Goal: Task Accomplishment & Management: Use online tool/utility

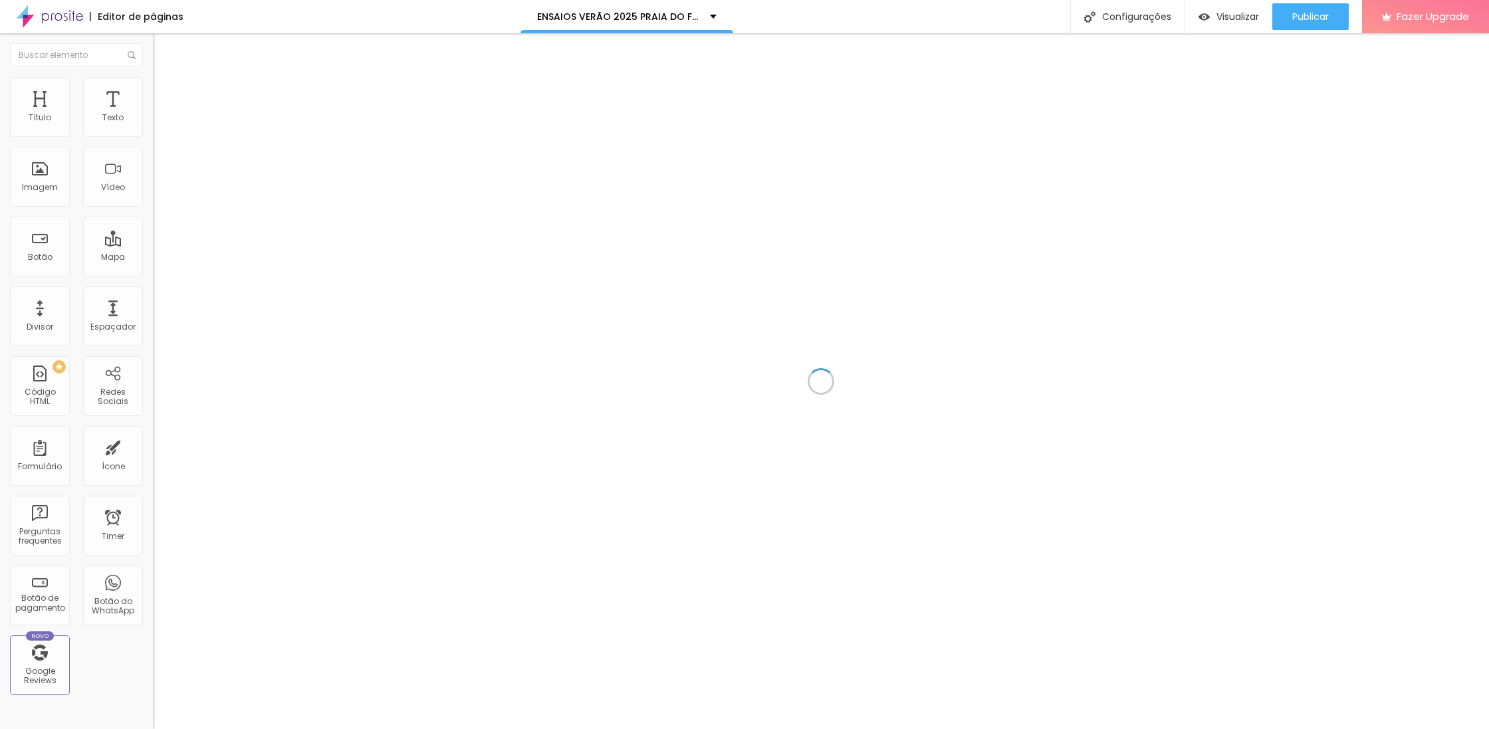
scroll to position [7254, 0]
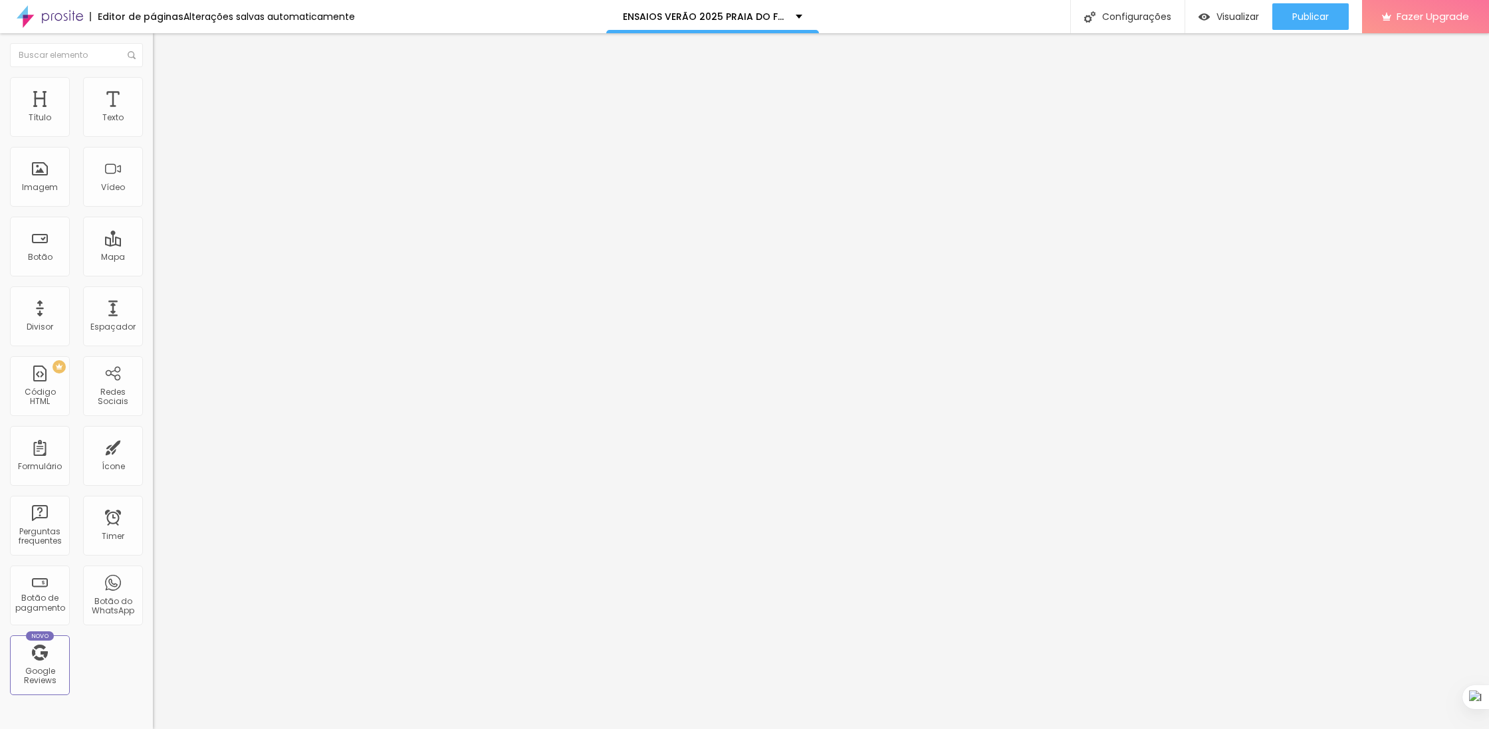
click at [153, 250] on div at bounding box center [229, 250] width 153 height 0
click at [165, 92] on span "Avançado" at bounding box center [187, 85] width 44 height 11
type input "5"
type input "6"
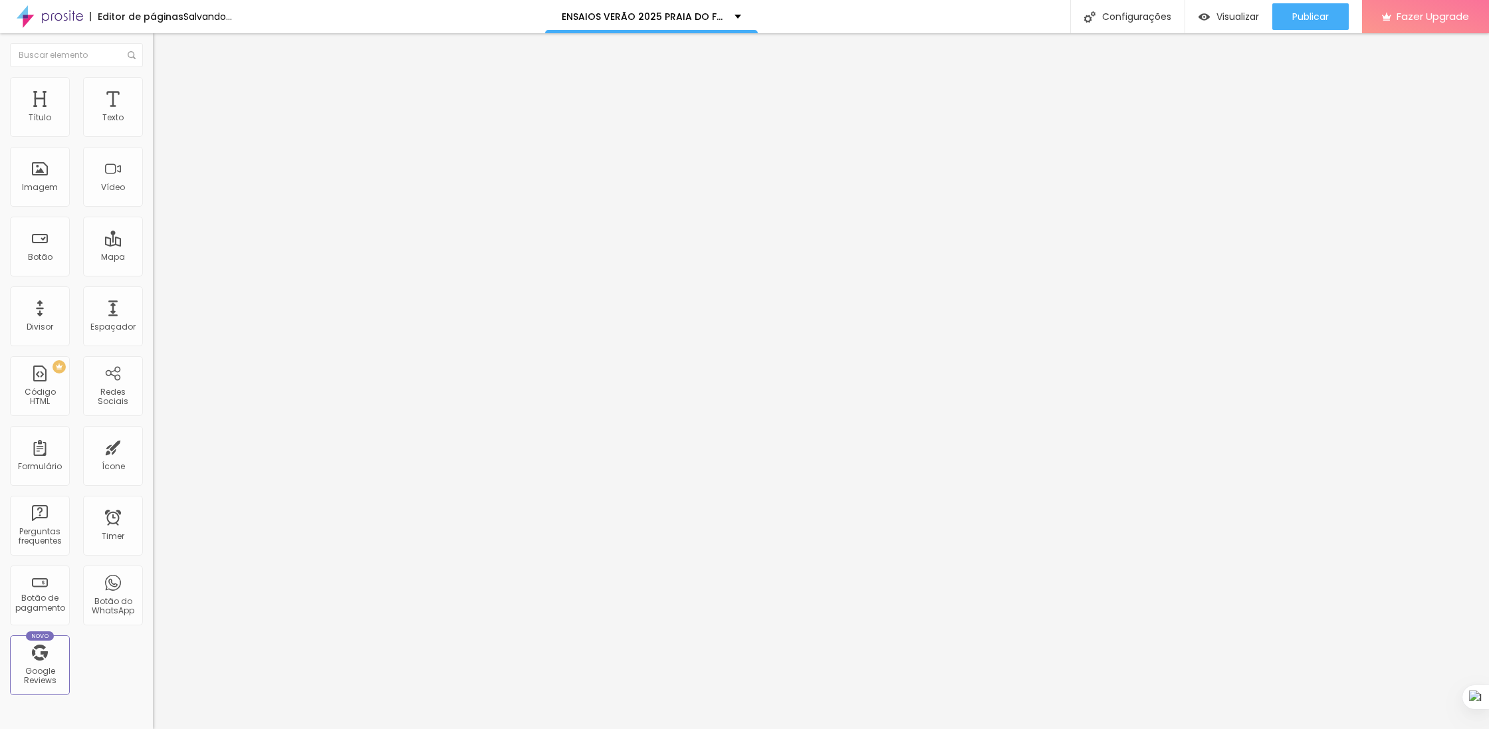
type input "6"
type input "8"
type input "9"
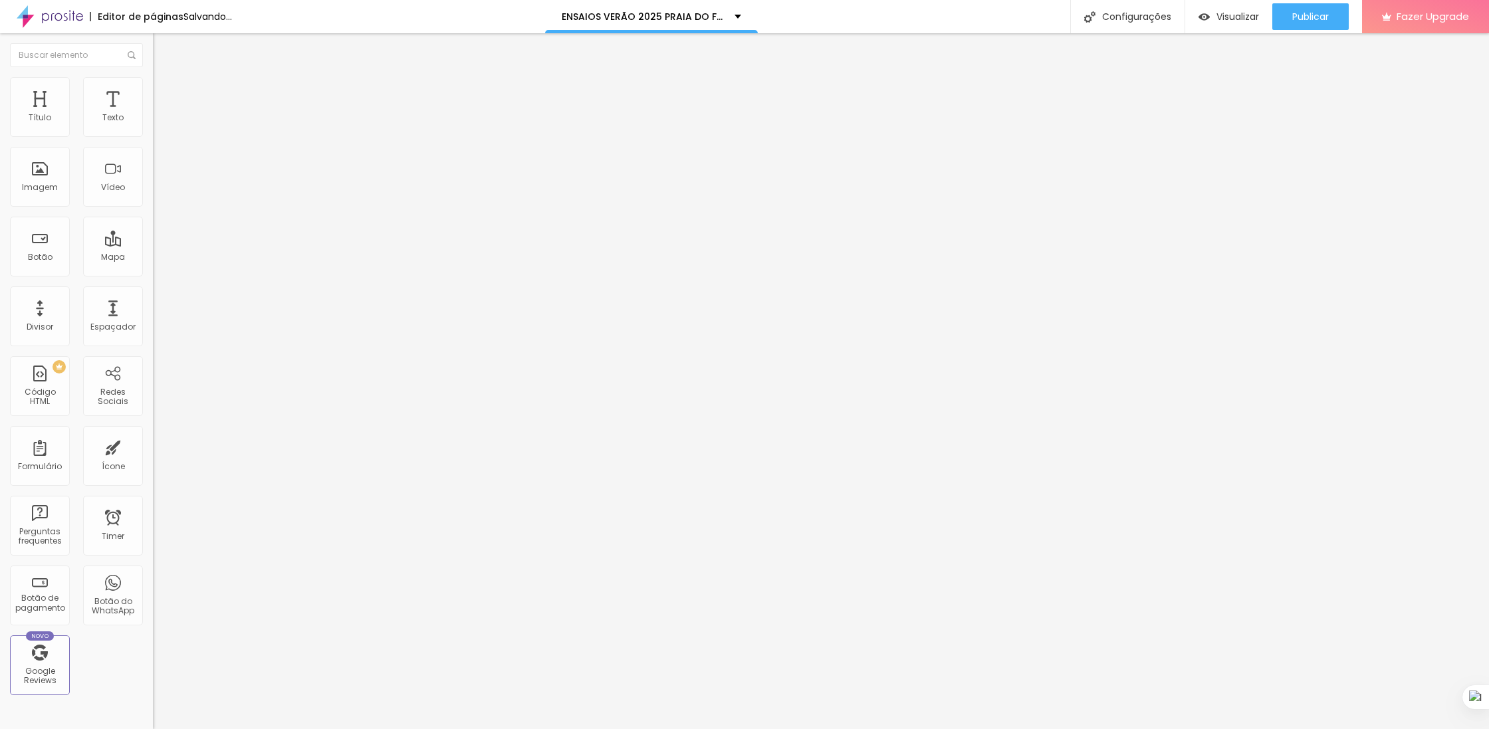
type input "11"
type input "13"
type input "15"
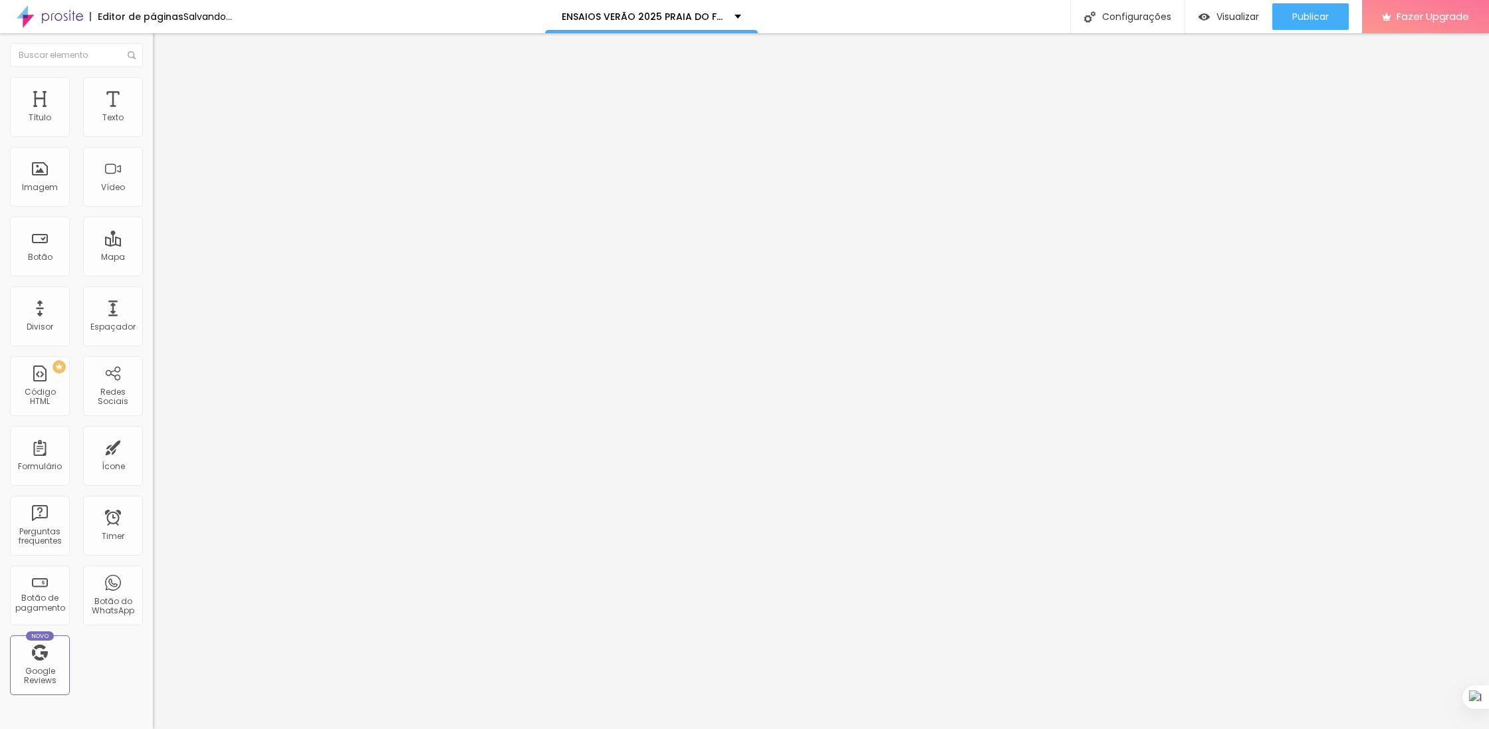
type input "15"
type input "19"
type input "22"
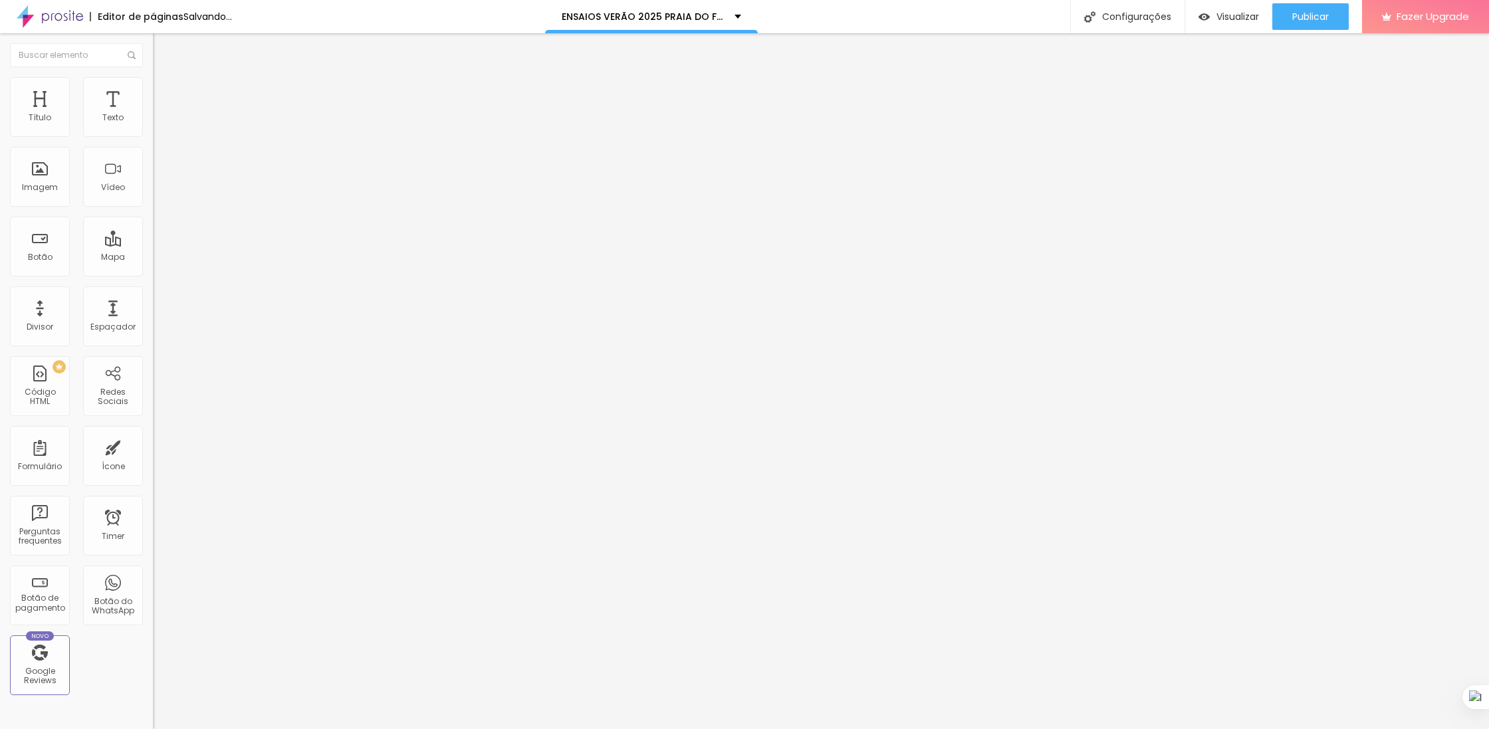
type input "24"
type input "23"
type input "21"
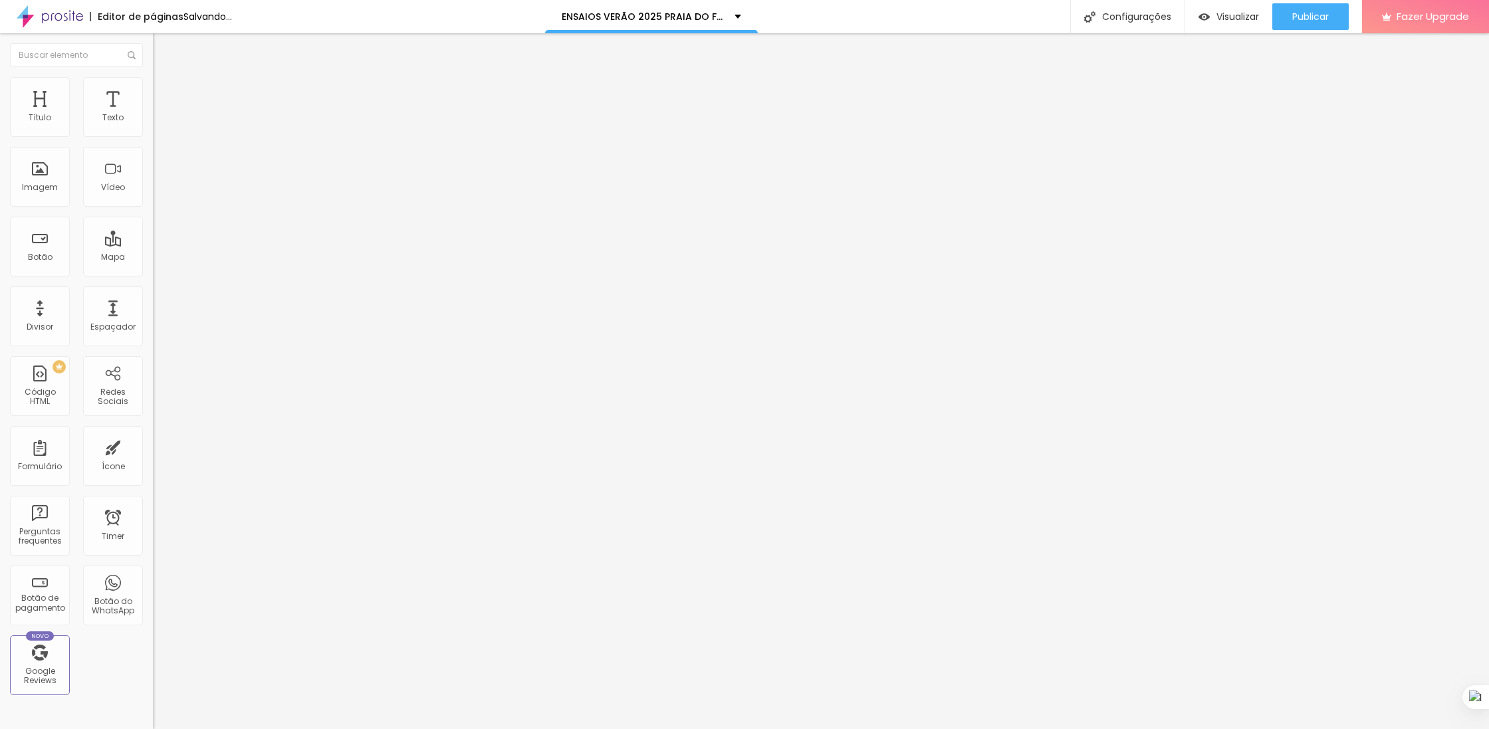
type input "21"
type input "17"
drag, startPoint x: 35, startPoint y: 130, endPoint x: 45, endPoint y: 131, distance: 10.1
type input "17"
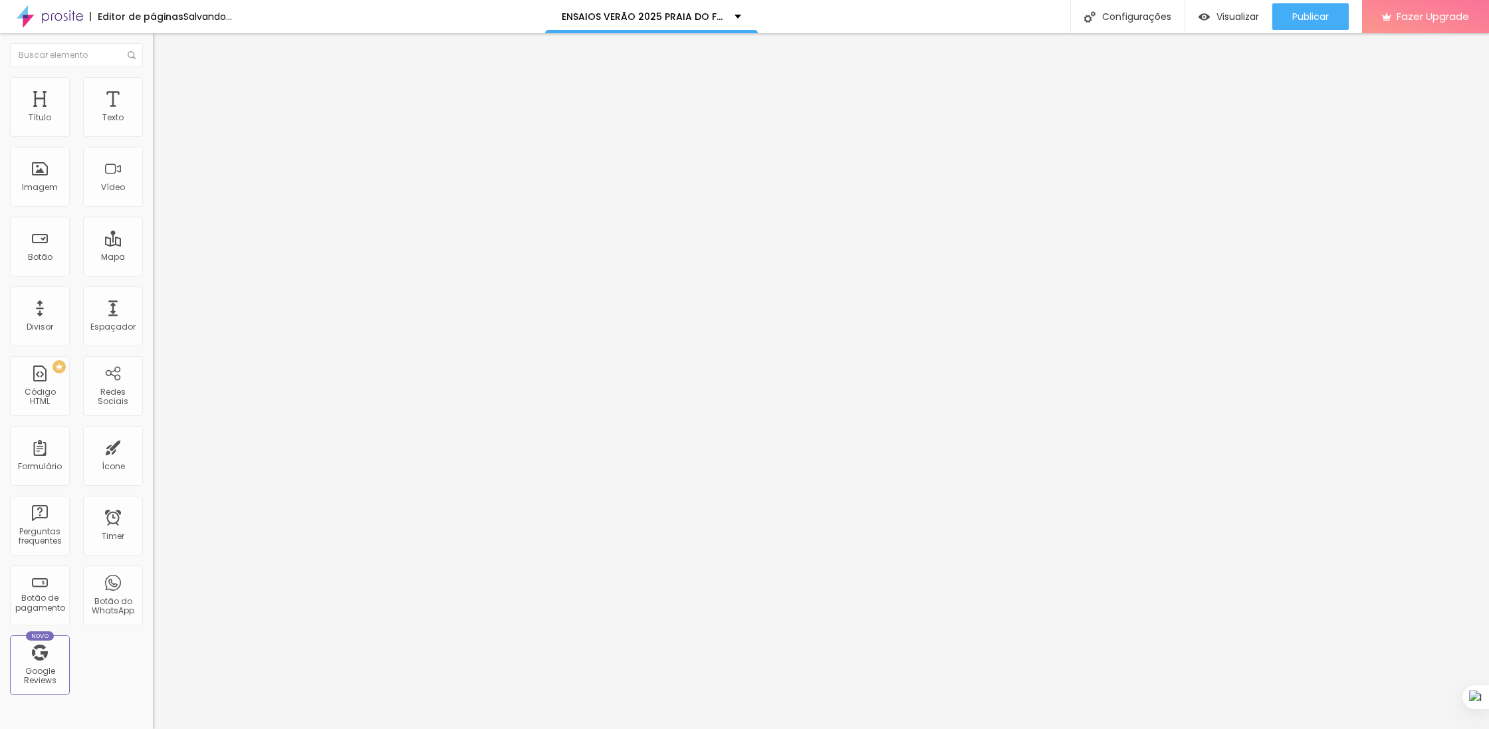
click at [153, 245] on input "range" at bounding box center [196, 250] width 86 height 11
type input "11"
type input "18"
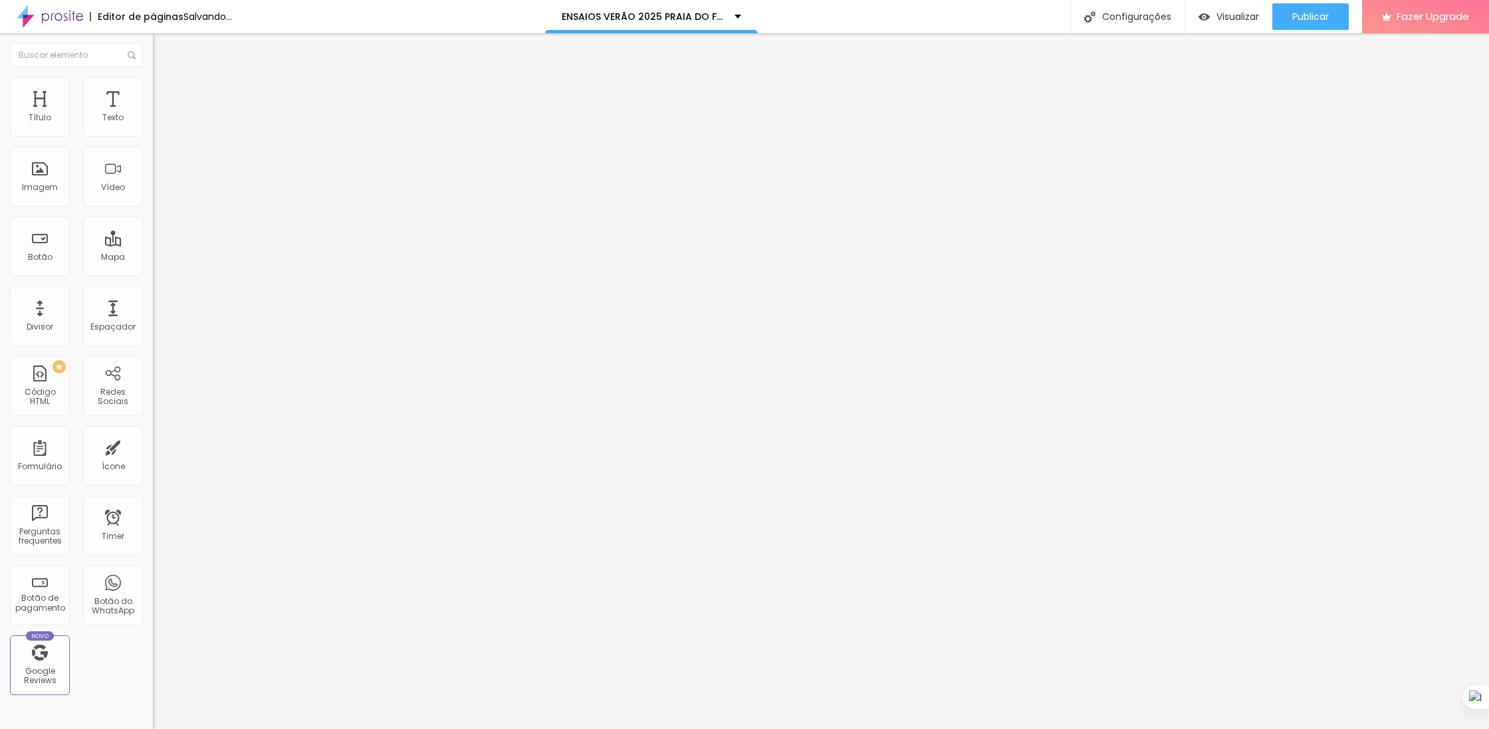
type input "21"
type input "25"
type input "26"
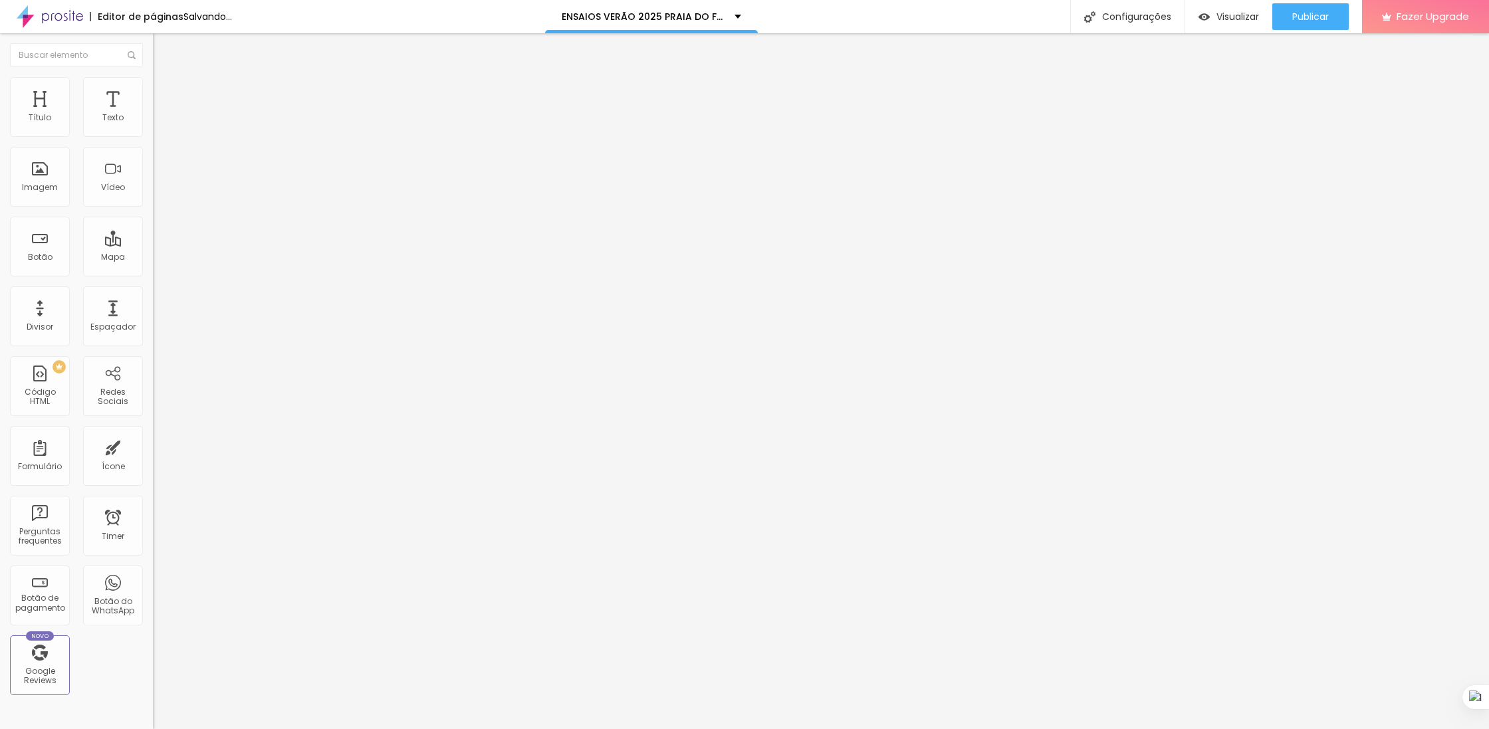
type input "26"
type input "24"
type input "7"
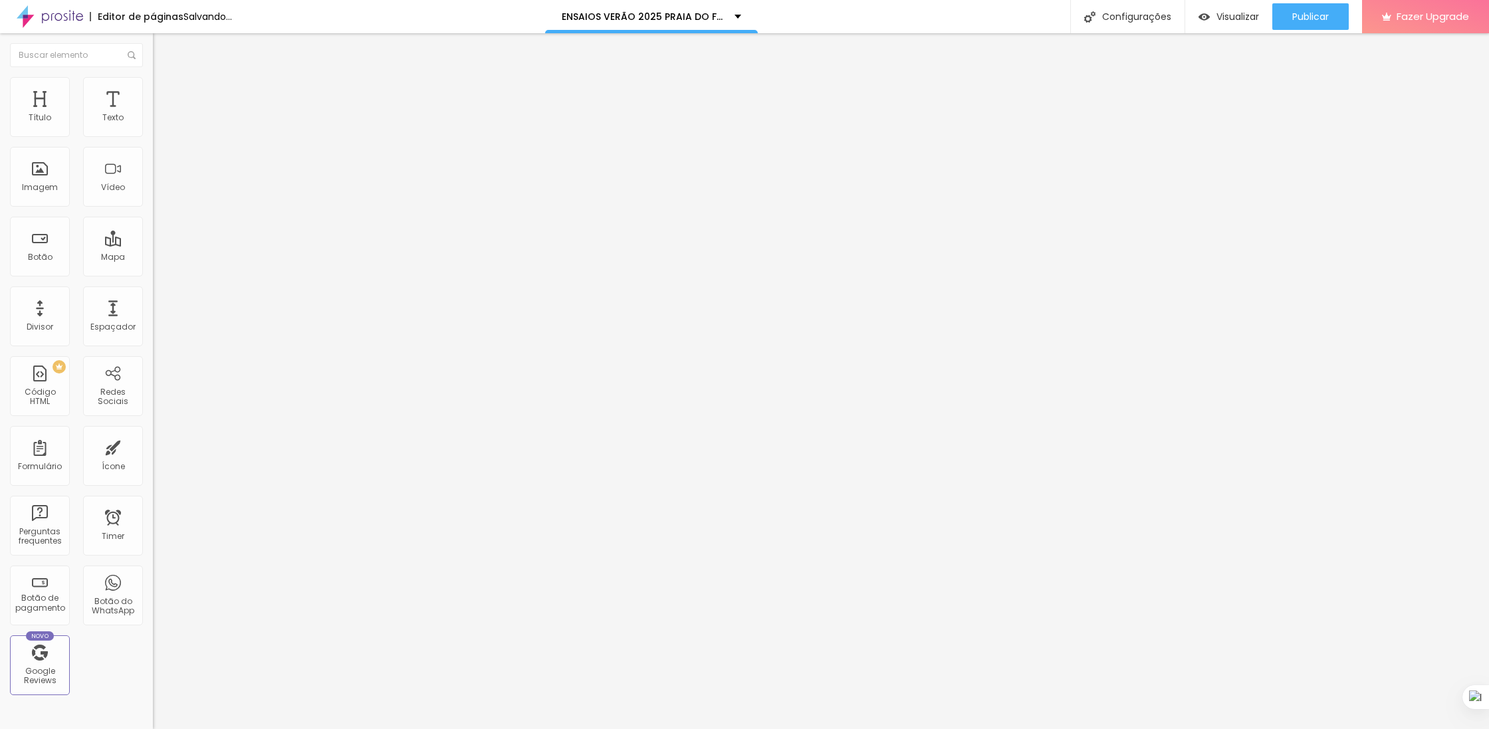
type input "4"
type input "2"
type input "0"
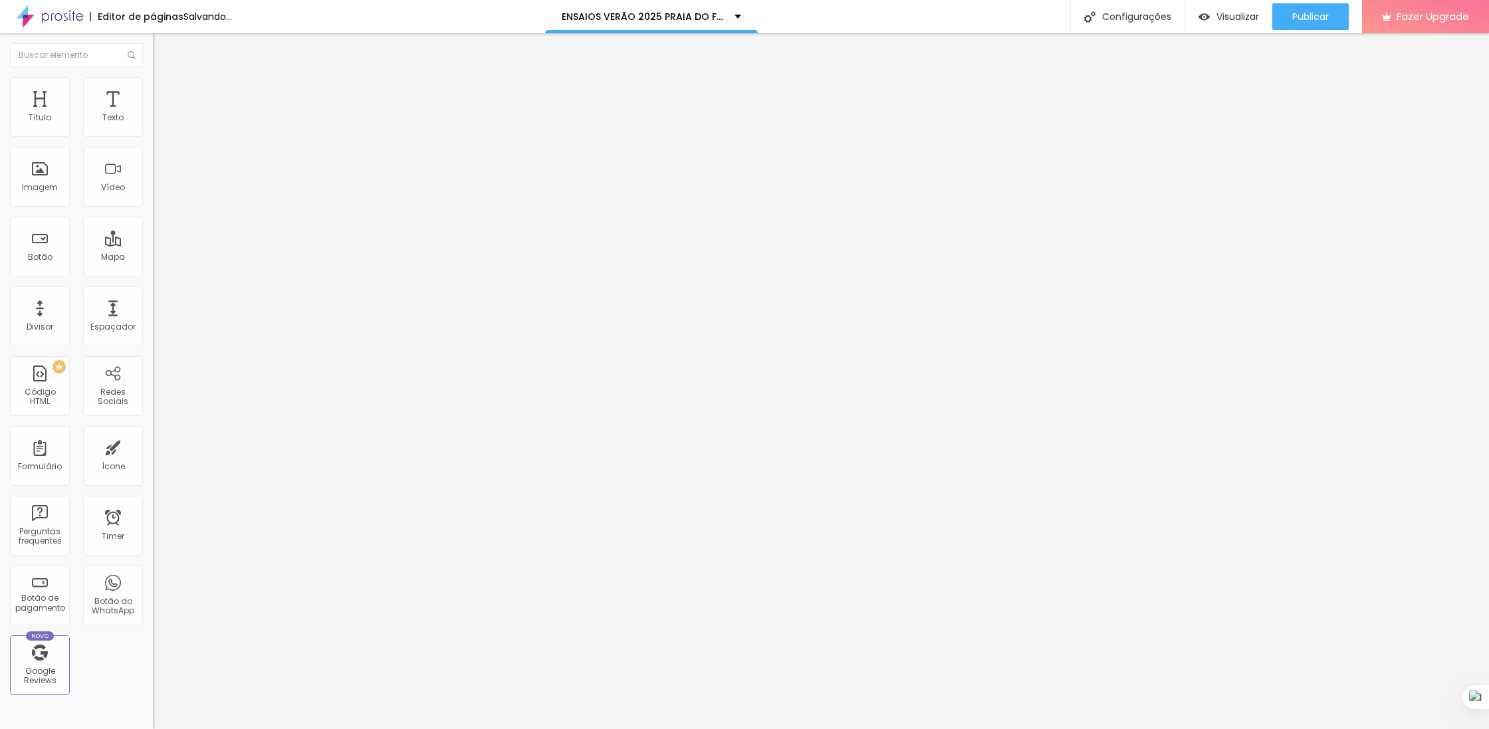
type input "0"
type input "1"
type input "14"
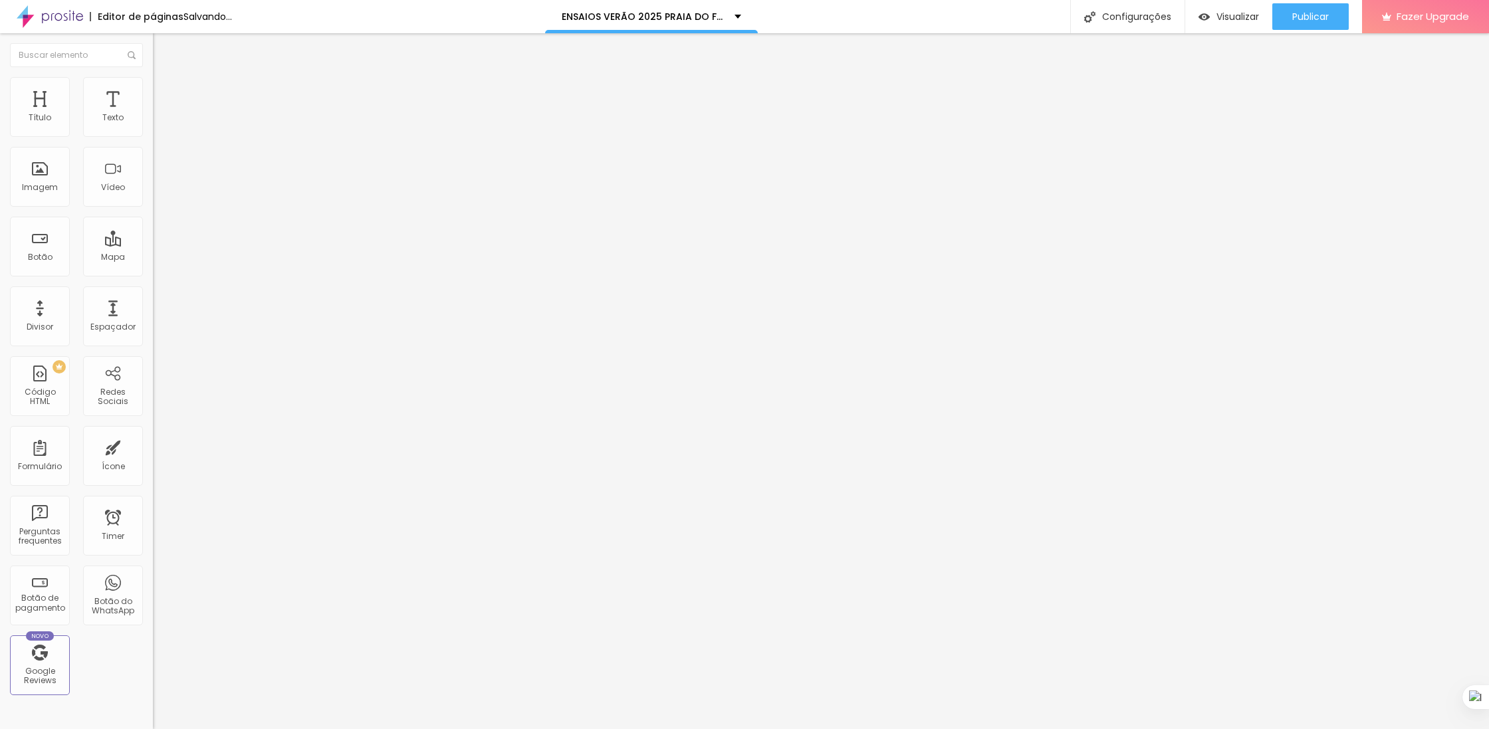
type input "20"
type input "21"
type input "22"
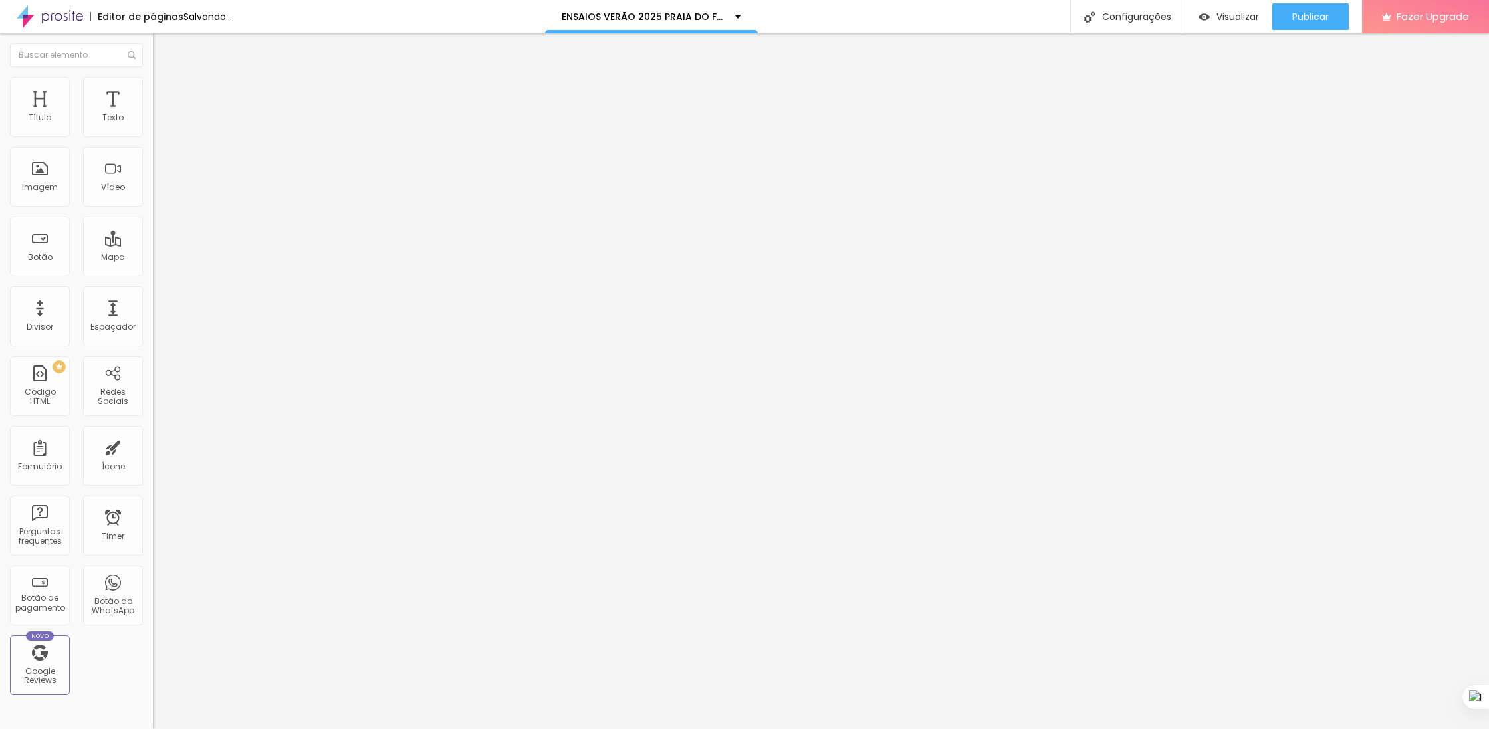
type input "22"
type input "23"
drag, startPoint x: 39, startPoint y: 157, endPoint x: 50, endPoint y: 154, distance: 11.1
type input "23"
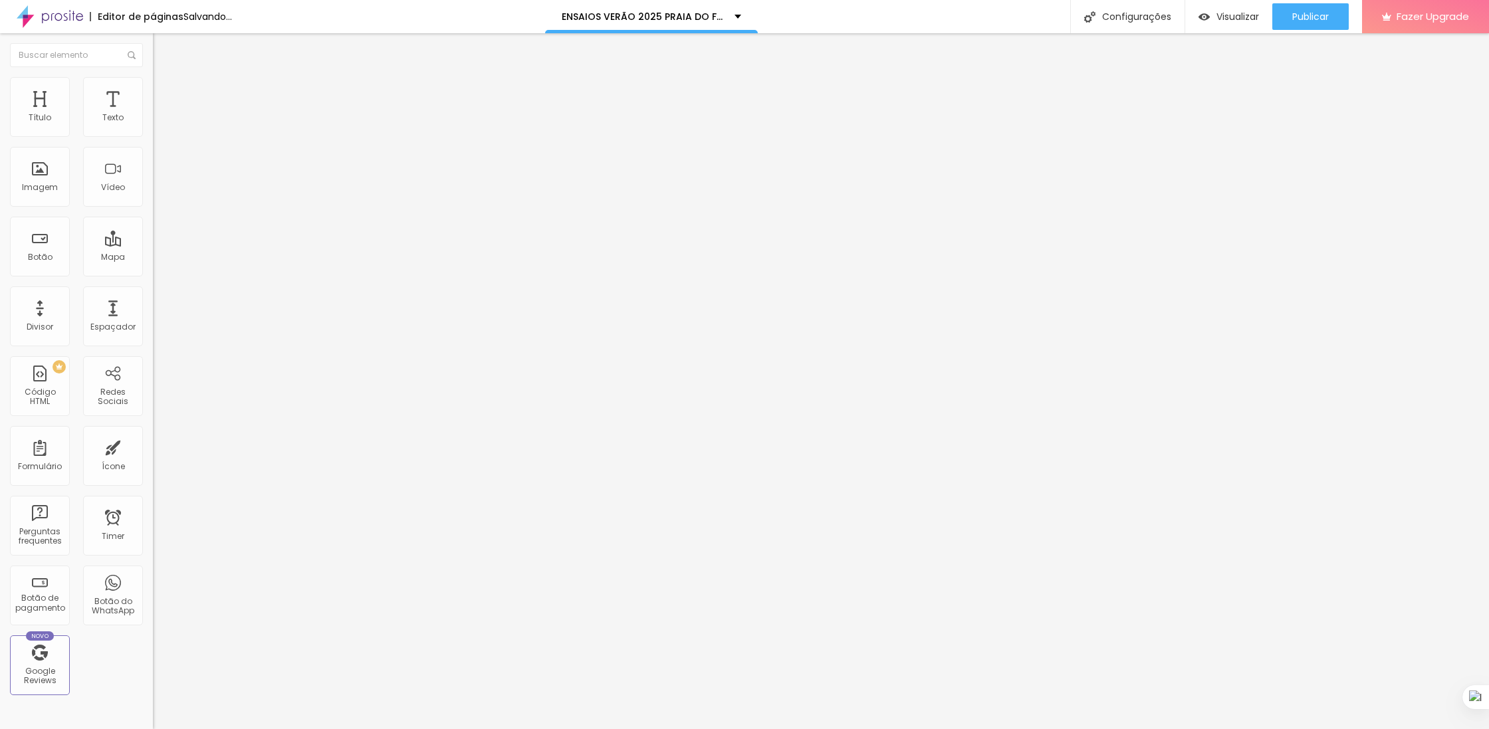
click at [153, 433] on input "range" at bounding box center [196, 438] width 86 height 11
click at [153, 77] on img at bounding box center [159, 83] width 12 height 12
click at [153, 76] on img at bounding box center [159, 70] width 12 height 12
type input "1.3"
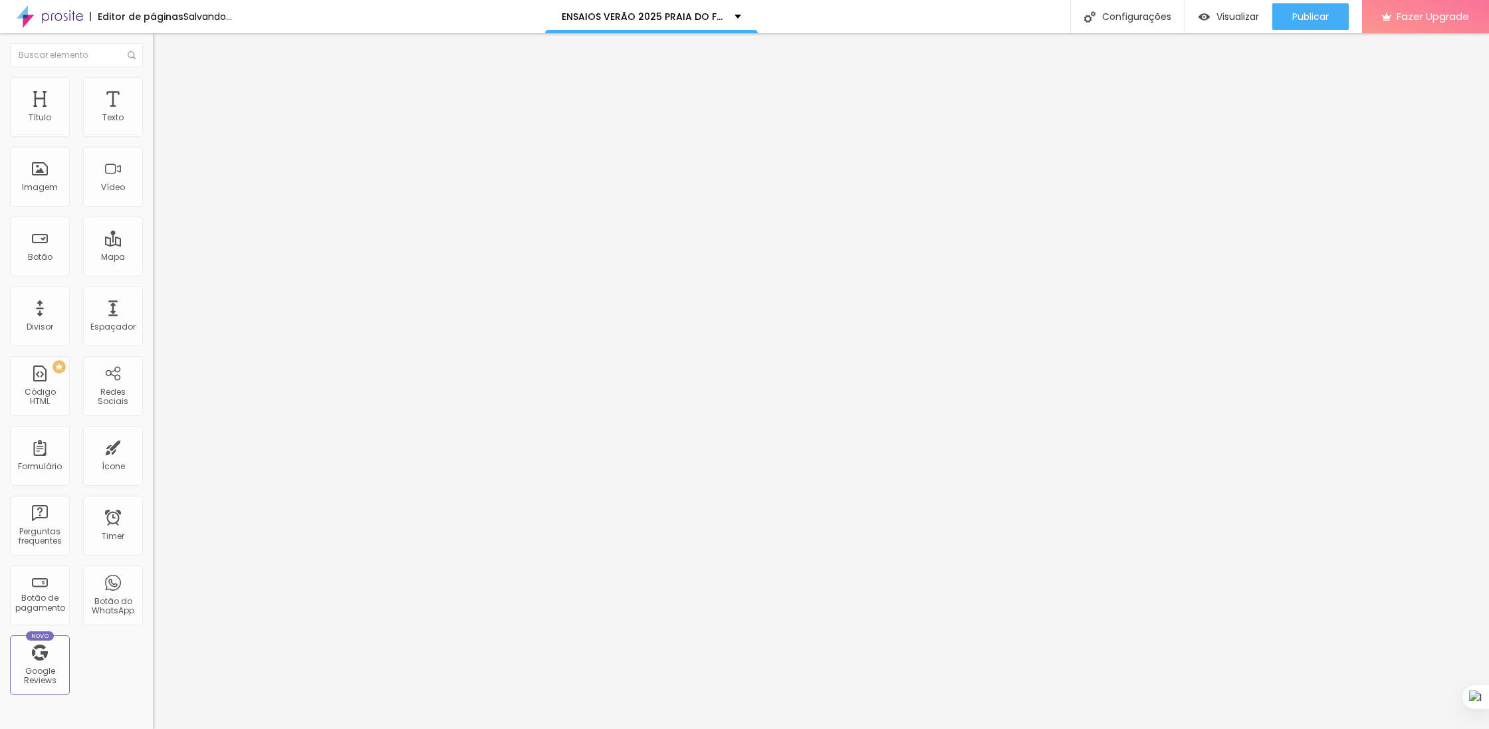
type input "1.4"
type input "1.5"
drag, startPoint x: 70, startPoint y: 182, endPoint x: 86, endPoint y: 181, distance: 15.3
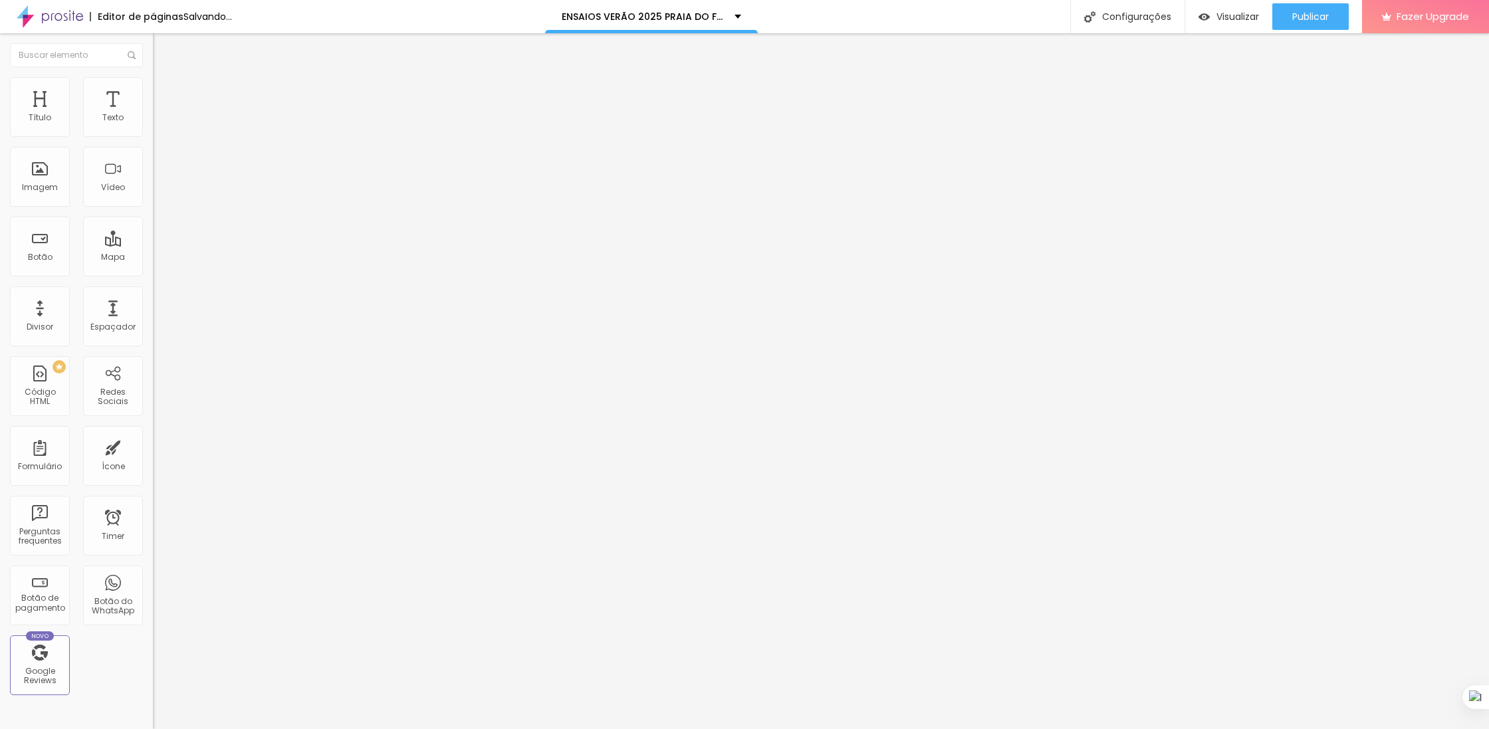
type input "1.5"
click at [153, 621] on input "range" at bounding box center [196, 626] width 86 height 11
type input "1.3"
type input "1.5"
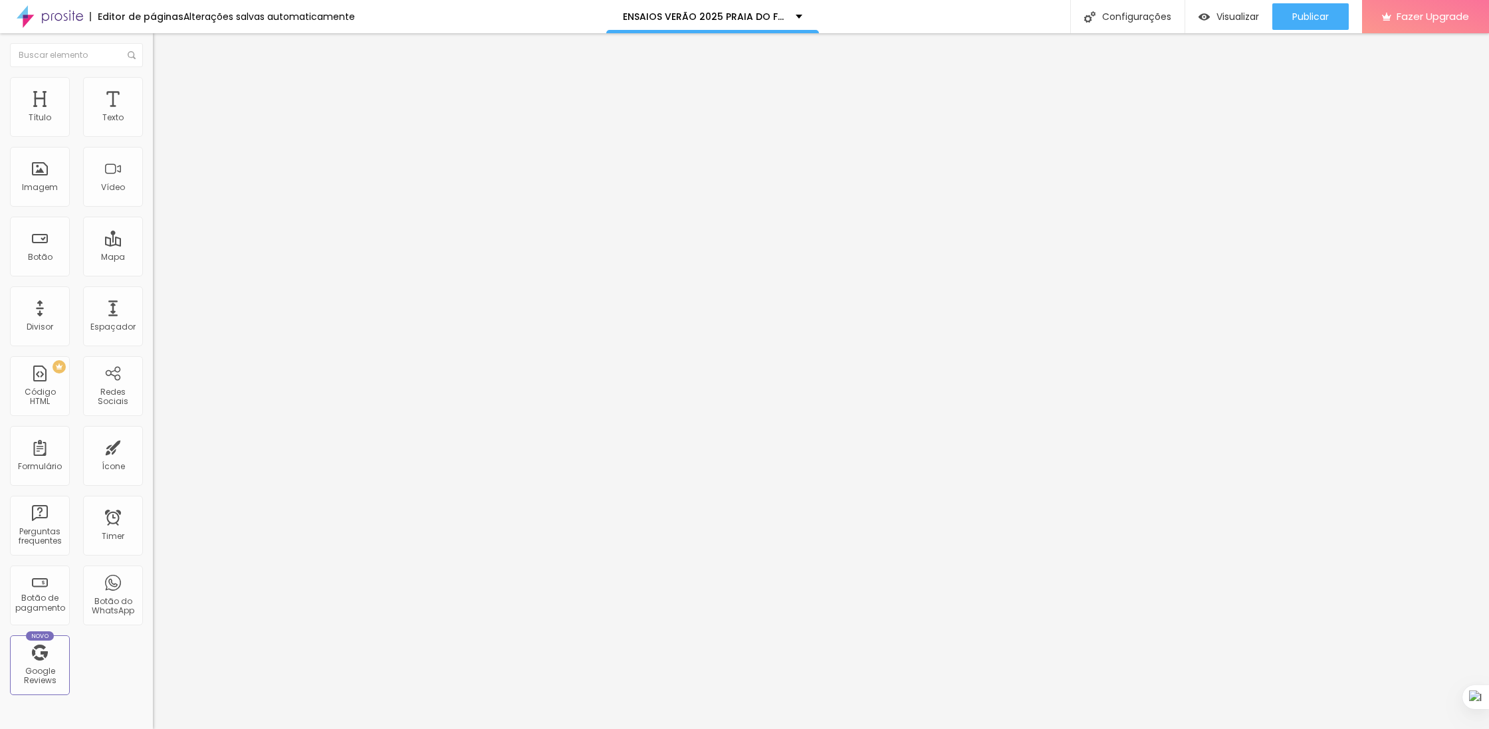
type input "1.5"
type input "1.6"
type input "1.5"
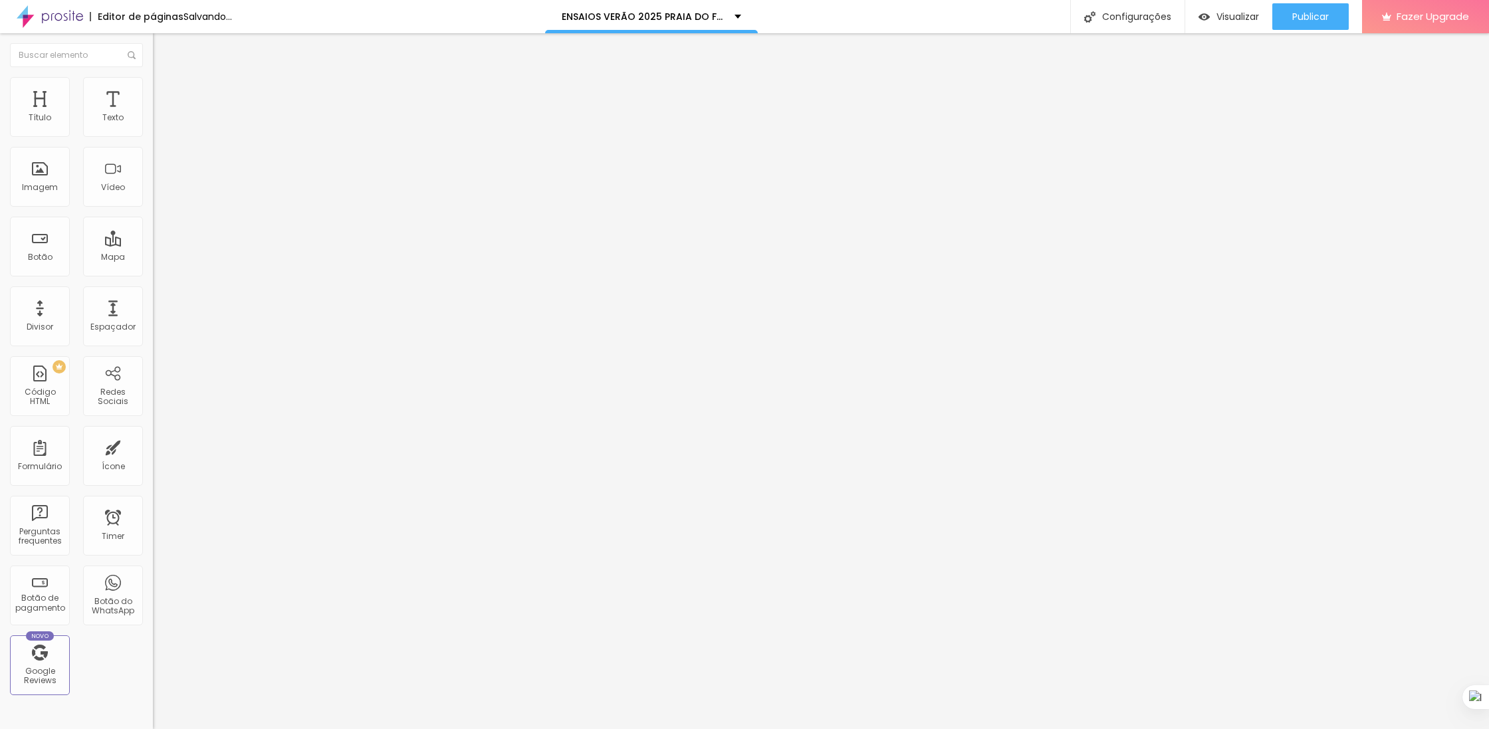
type input "1.4"
type input "1.5"
drag, startPoint x: 73, startPoint y: 182, endPoint x: 84, endPoint y: 180, distance: 11.5
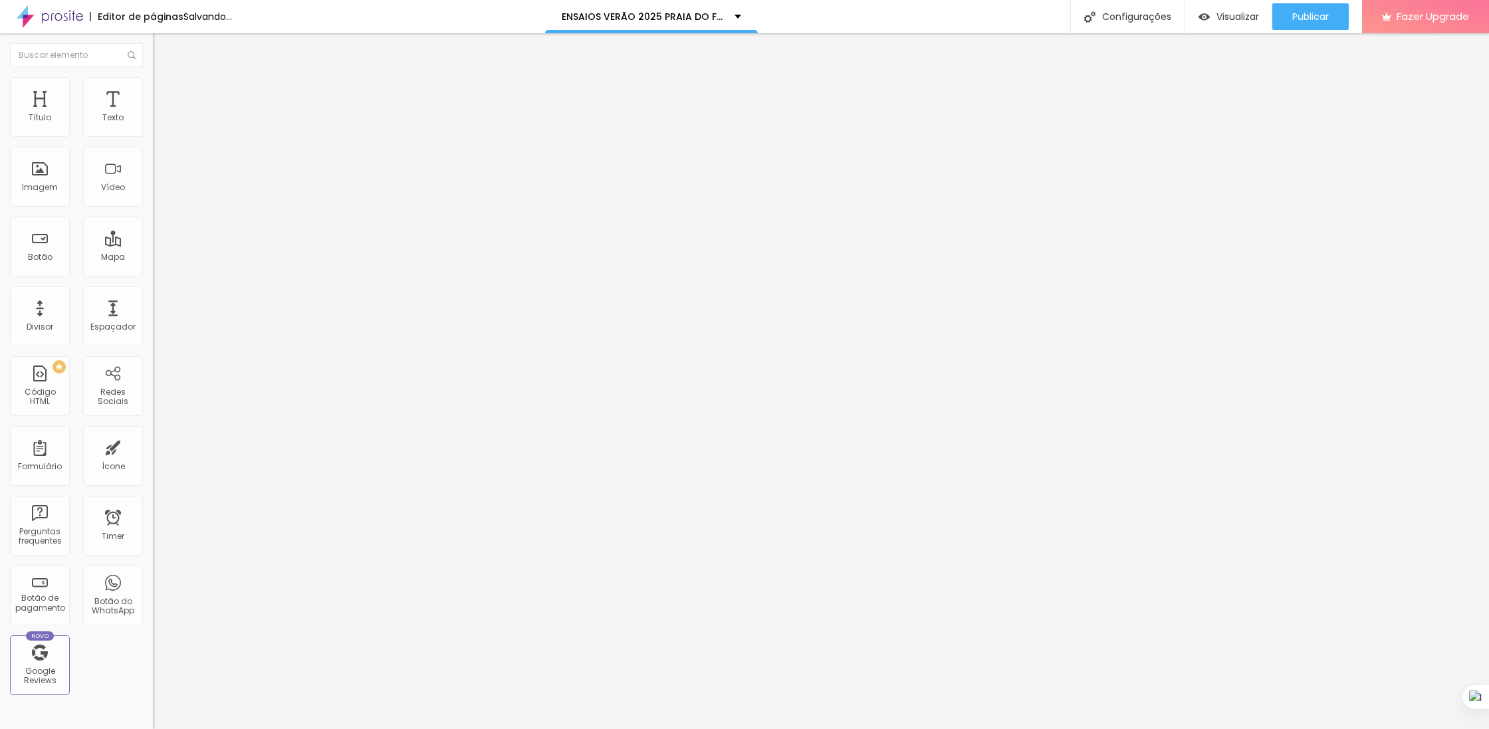
type input "1.5"
click at [153, 621] on input "range" at bounding box center [196, 626] width 86 height 11
type input "25"
type input "26"
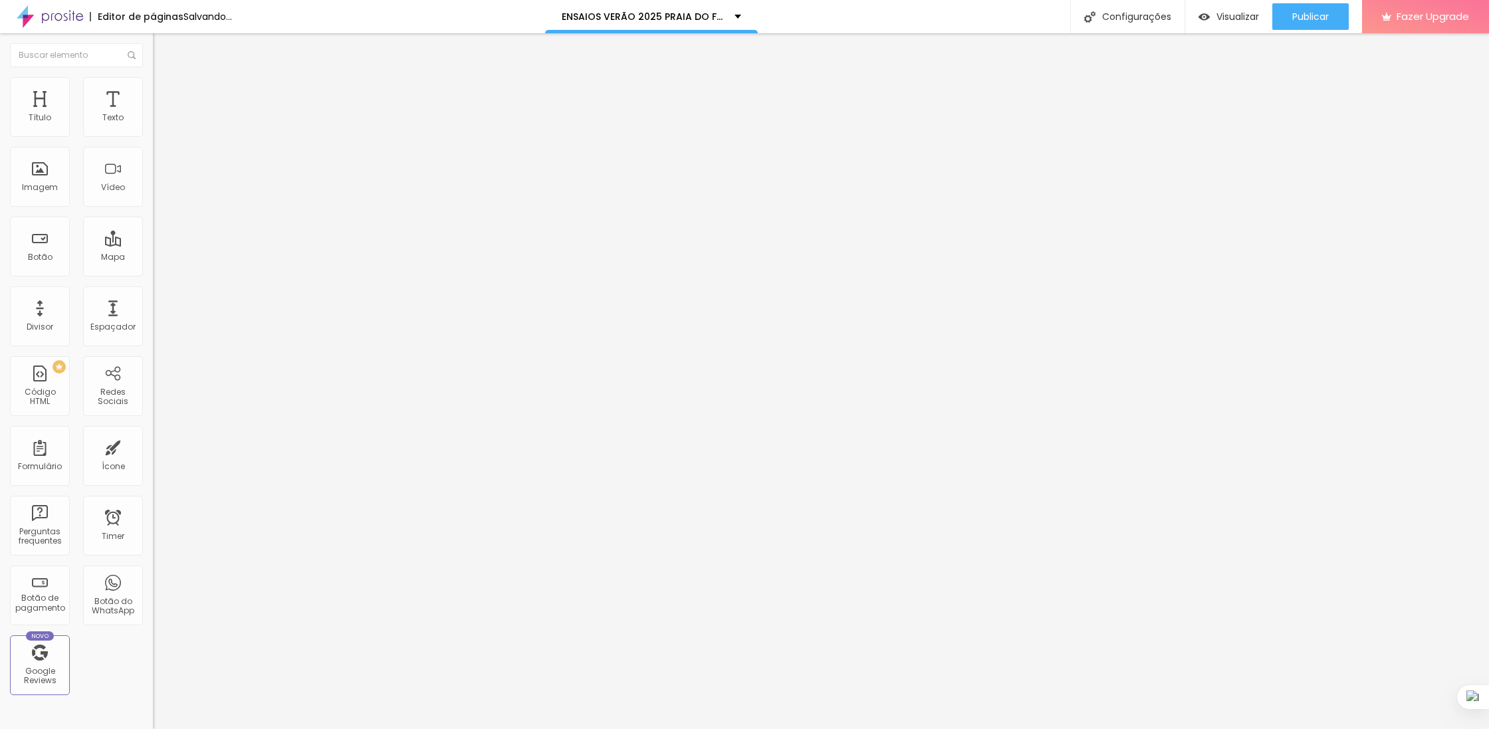
type input "26"
type input "30"
type input "32"
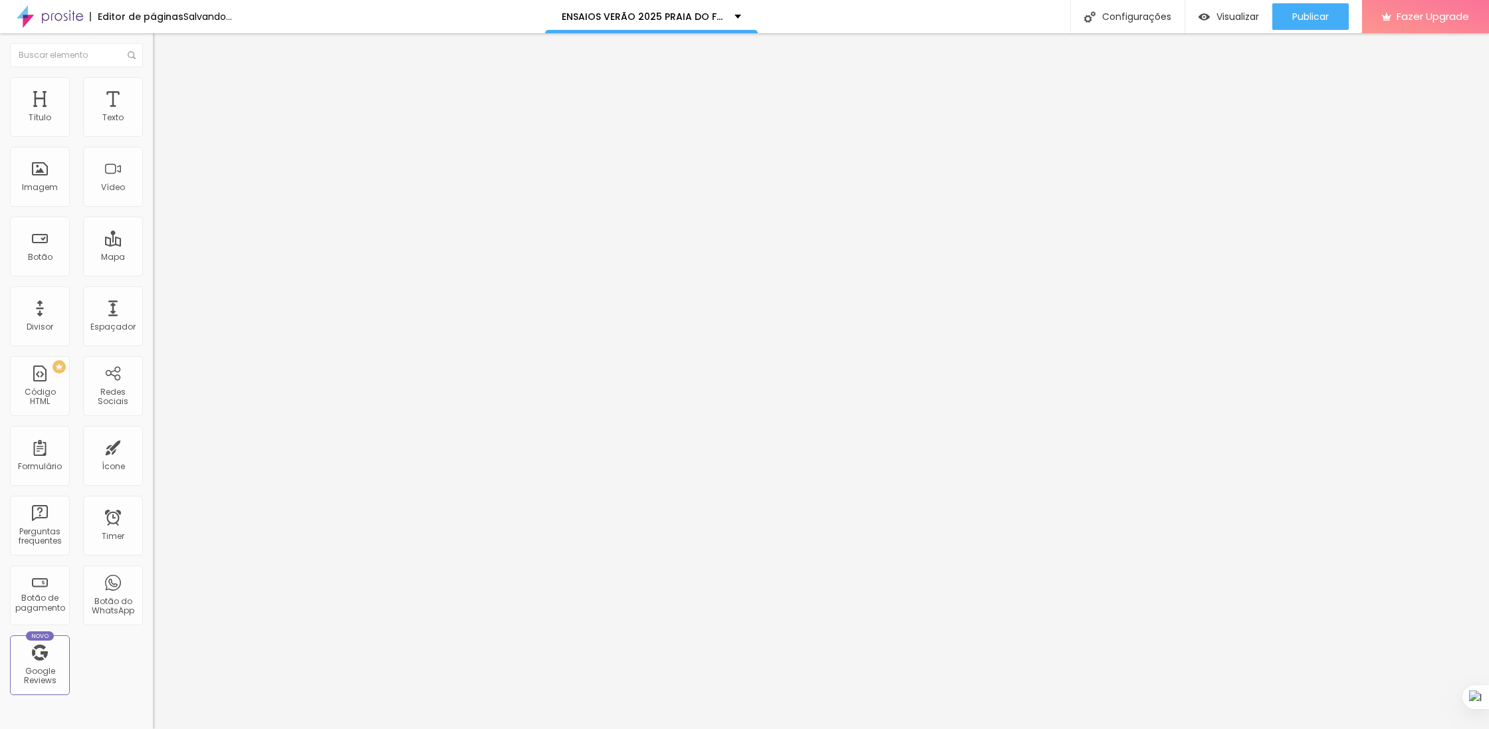
type input "31"
drag, startPoint x: 90, startPoint y: 130, endPoint x: 110, endPoint y: 131, distance: 20.0
click at [153, 245] on input "range" at bounding box center [196, 250] width 86 height 11
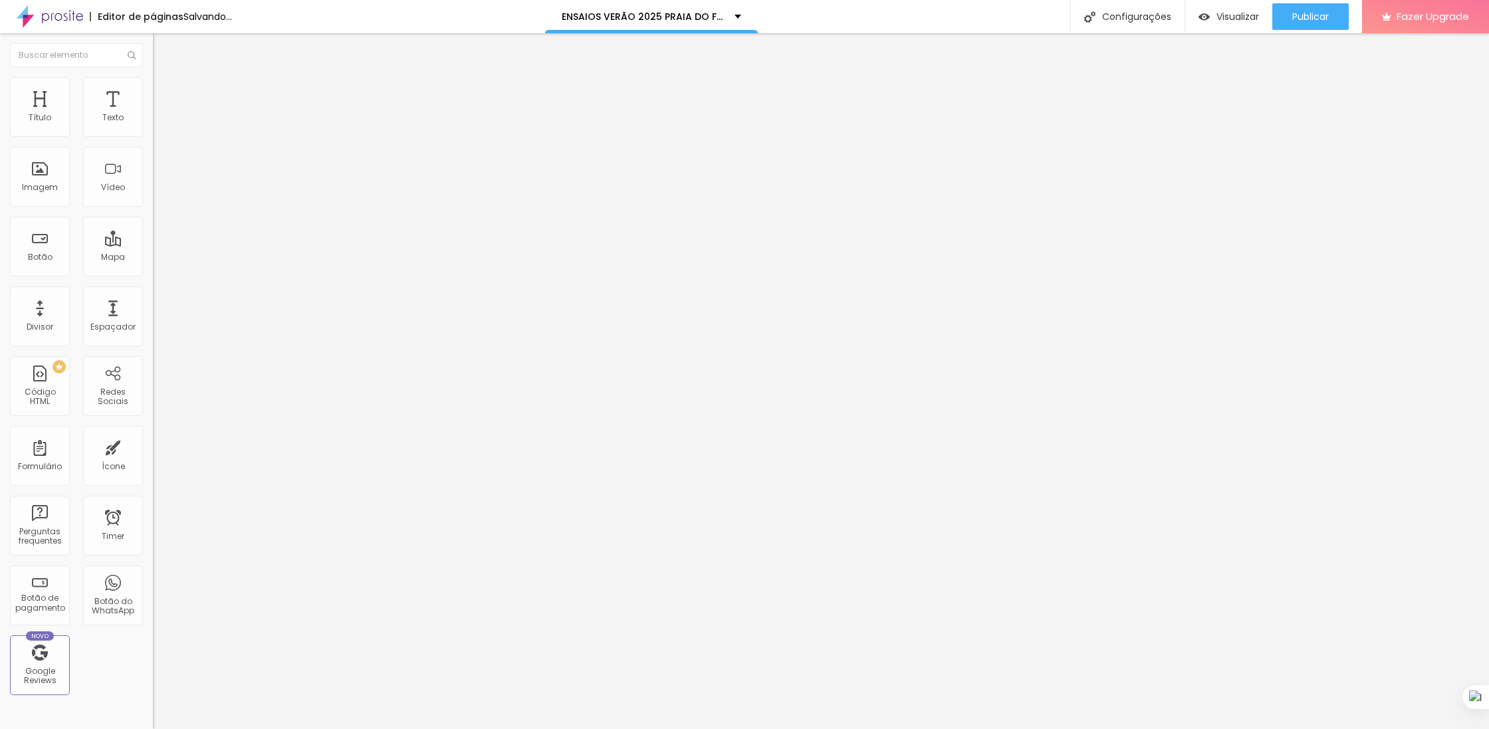
click at [153, 85] on li "Avançado" at bounding box center [229, 83] width 153 height 13
type input "27"
type input "28"
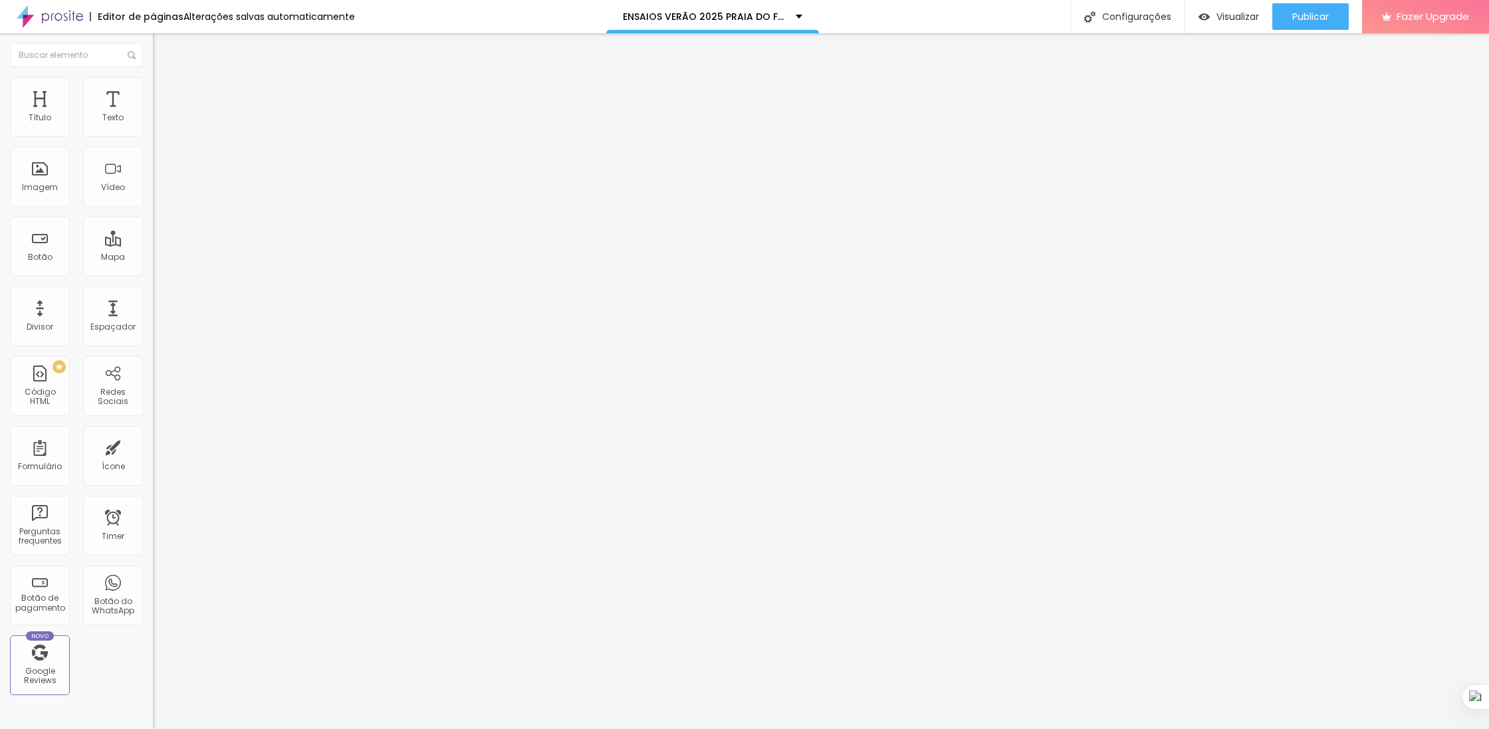
type input "29"
type input "30"
type input "31"
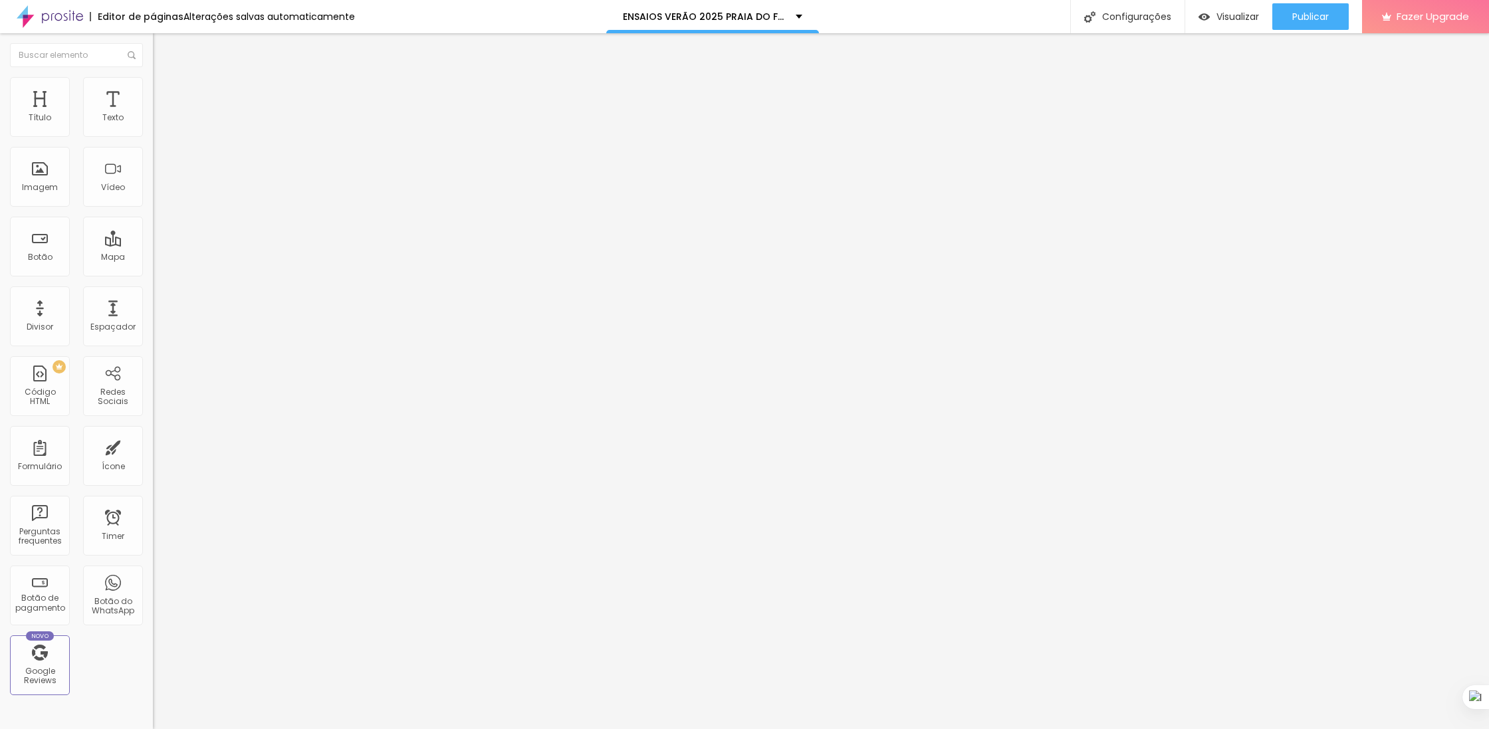
type input "31"
drag, startPoint x: 90, startPoint y: 127, endPoint x: 108, endPoint y: 129, distance: 18.1
type input "31"
click at [153, 245] on input "range" at bounding box center [196, 250] width 86 height 11
type input "1.3"
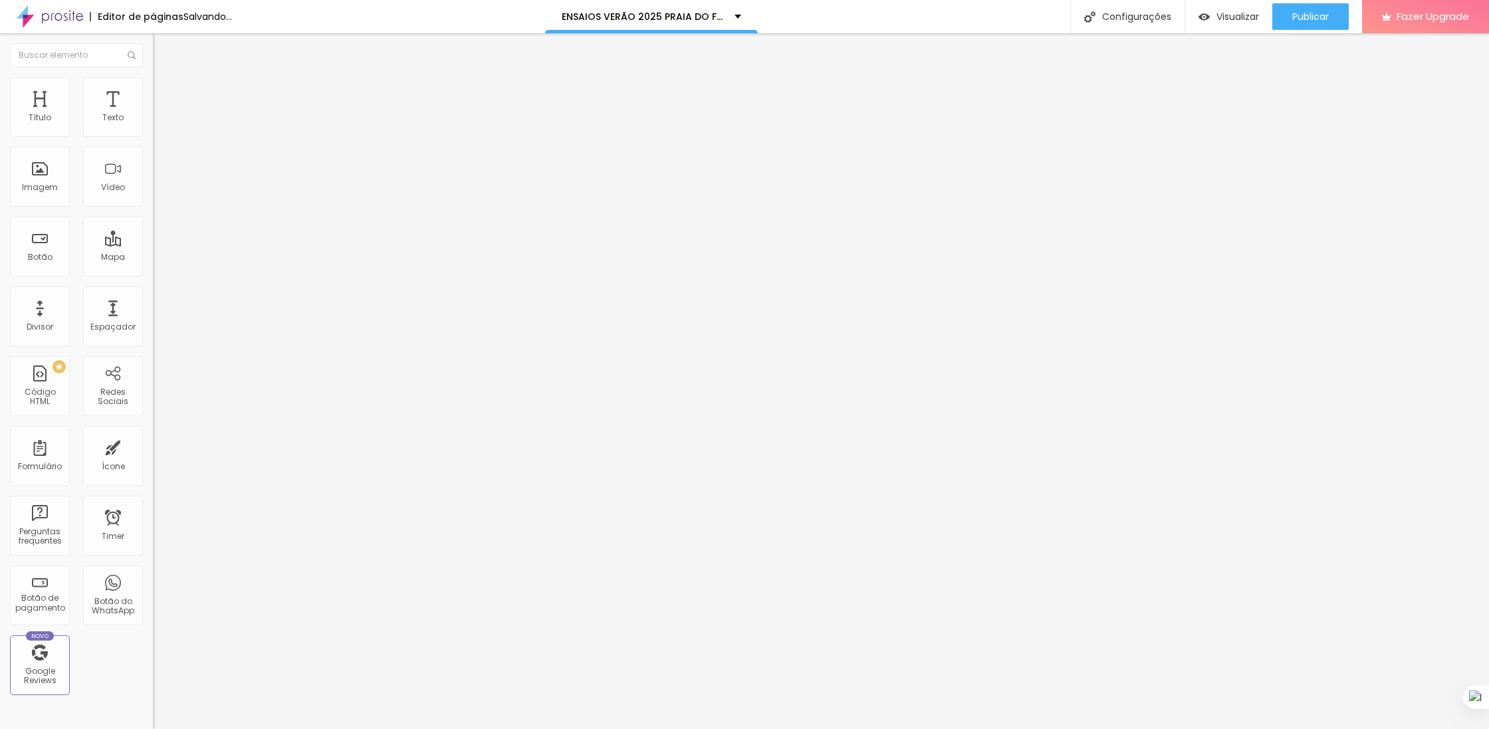
type input "1.3"
type input "1.4"
type input "1.5"
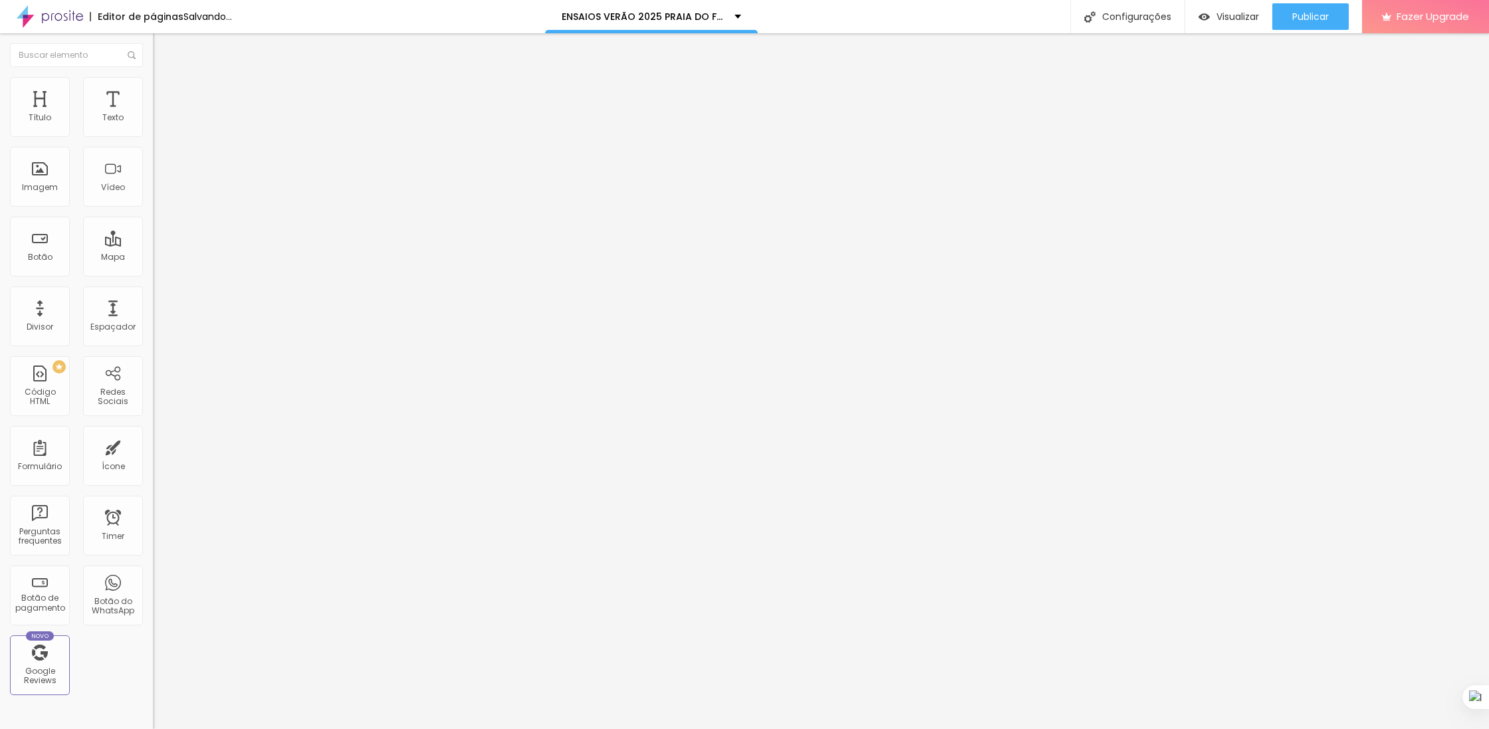
type input "1.6"
drag, startPoint x: 69, startPoint y: 180, endPoint x: 90, endPoint y: 179, distance: 20.6
type input "1.6"
click at [153, 621] on input "range" at bounding box center [196, 626] width 86 height 11
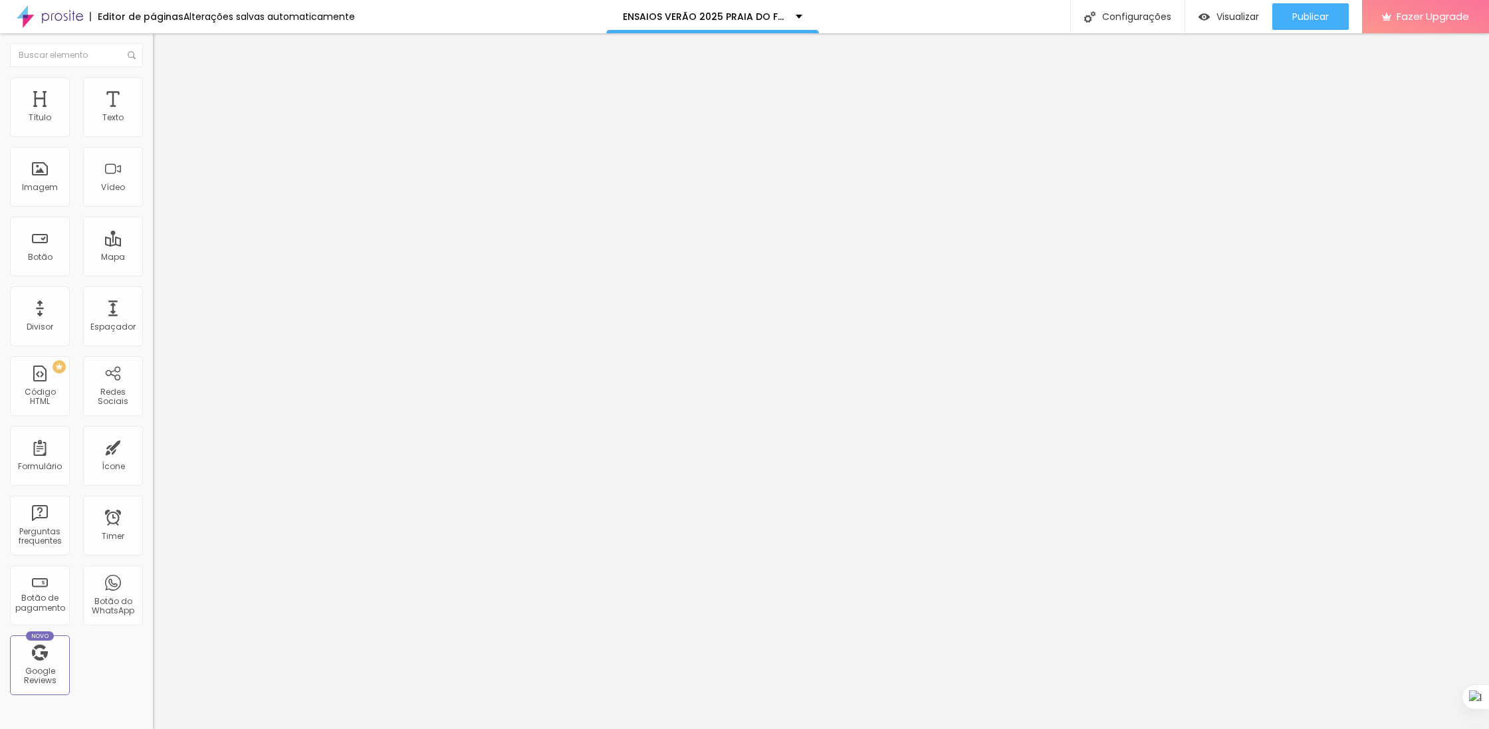
type input "42"
type input "58"
type input "59"
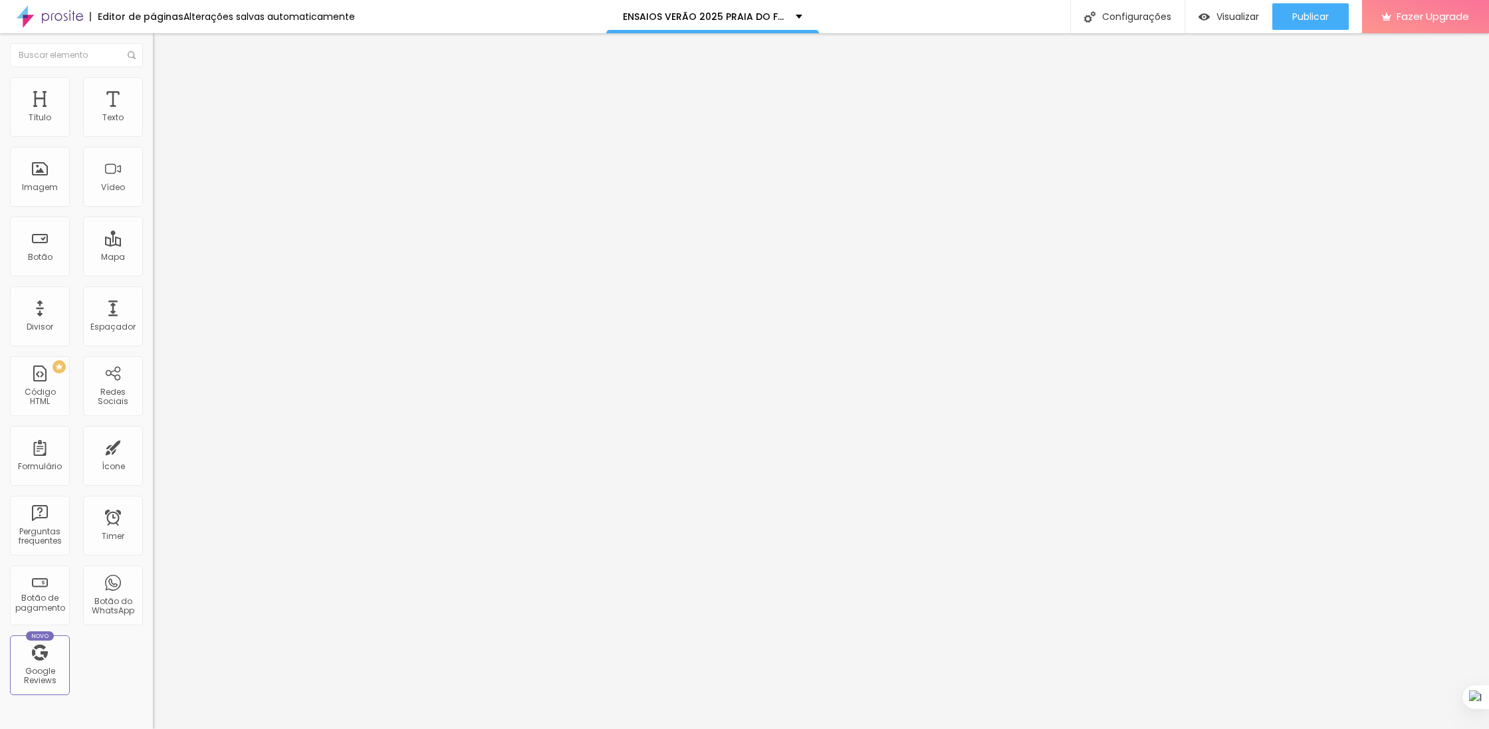
type input "59"
type input "53"
type input "44"
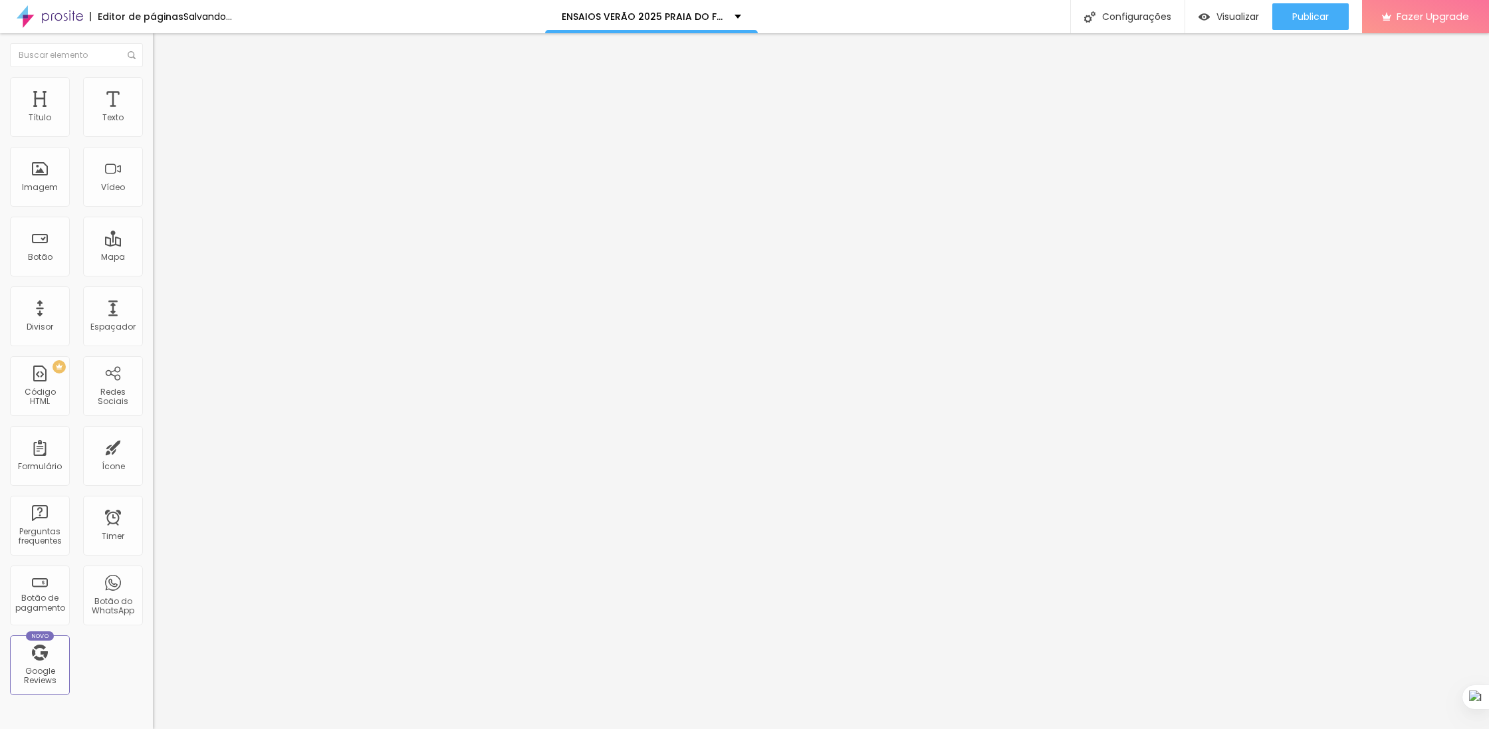
type input "43"
type input "34"
drag, startPoint x: 57, startPoint y: 279, endPoint x: 50, endPoint y: 279, distance: 6.7
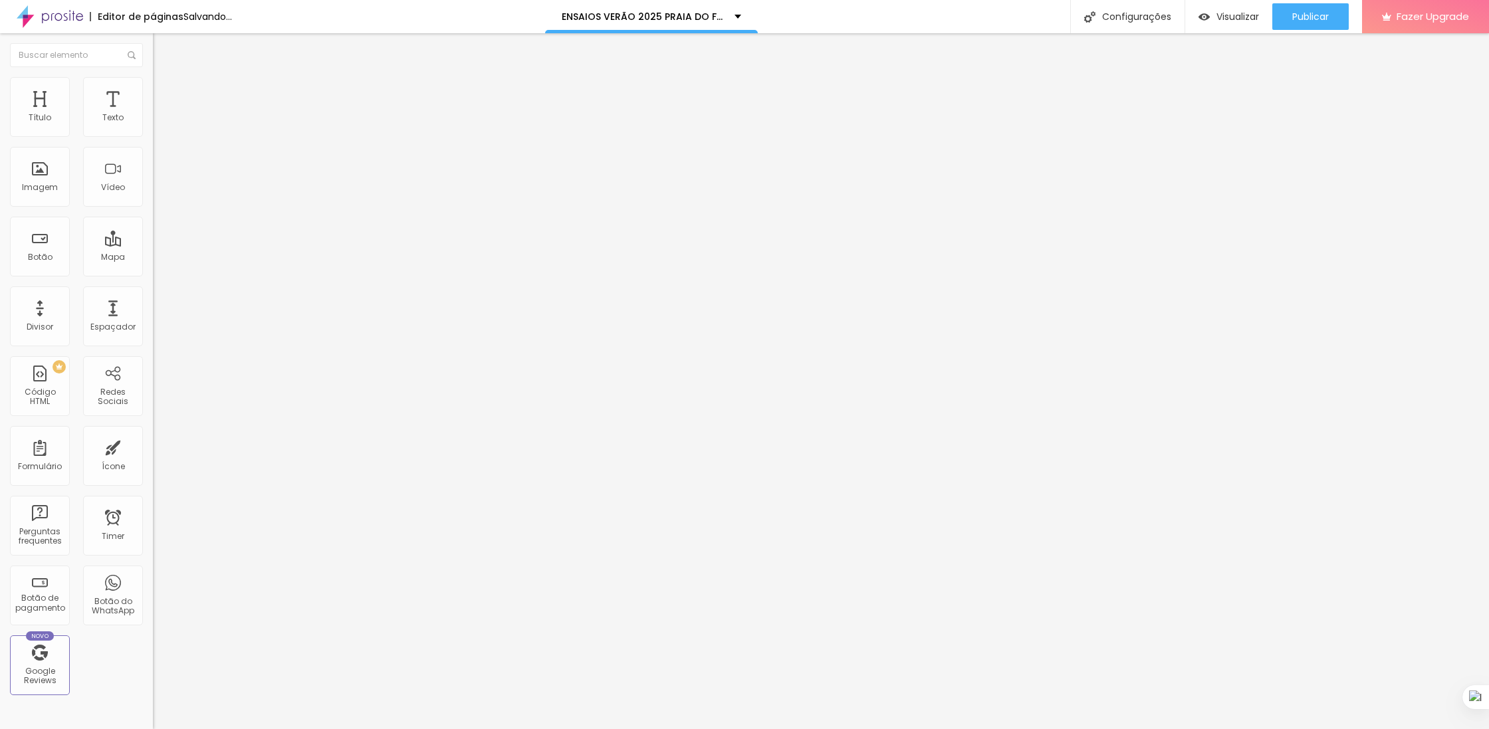
click at [153, 315] on input "range" at bounding box center [196, 320] width 86 height 11
type input "33"
type input "31"
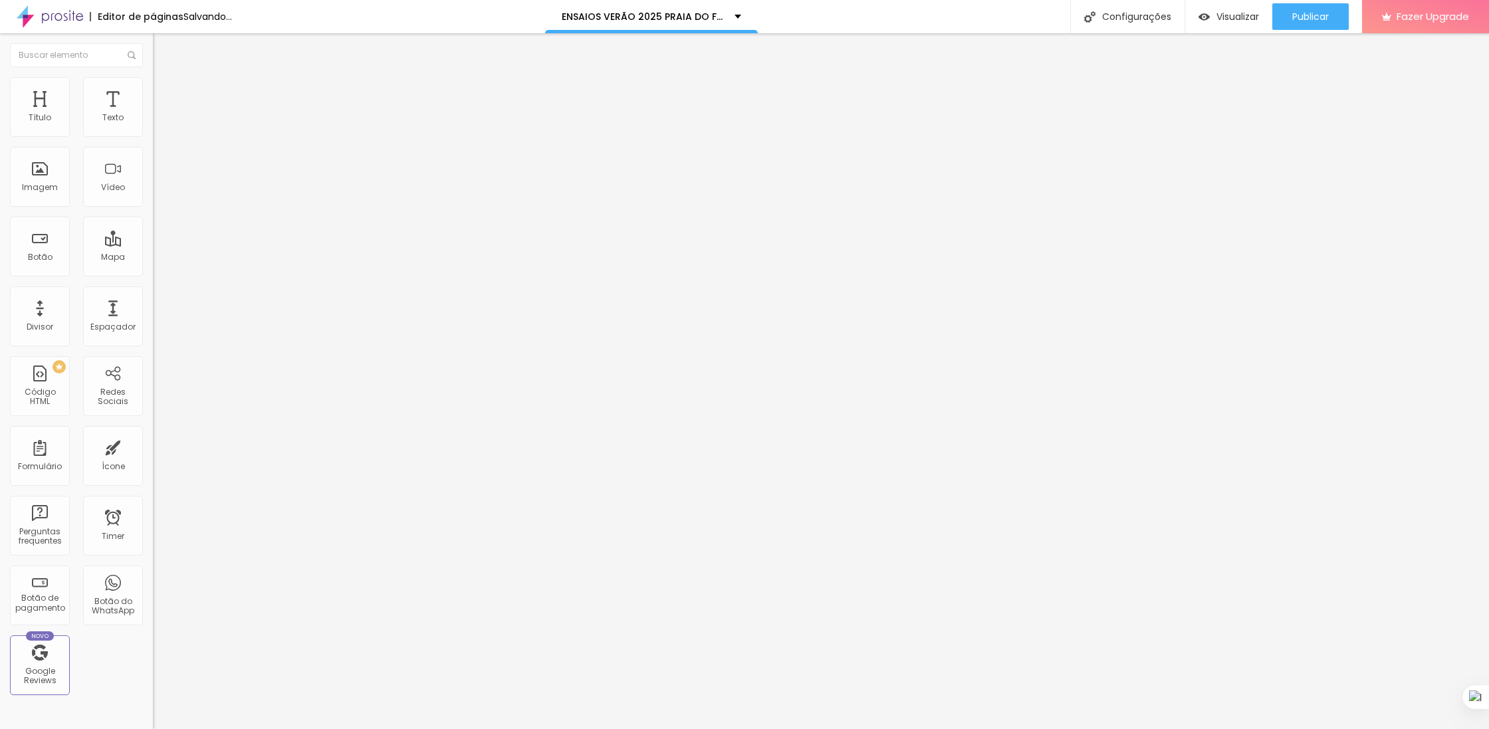
type input "27"
click at [153, 315] on input "range" at bounding box center [196, 320] width 86 height 11
type input "28"
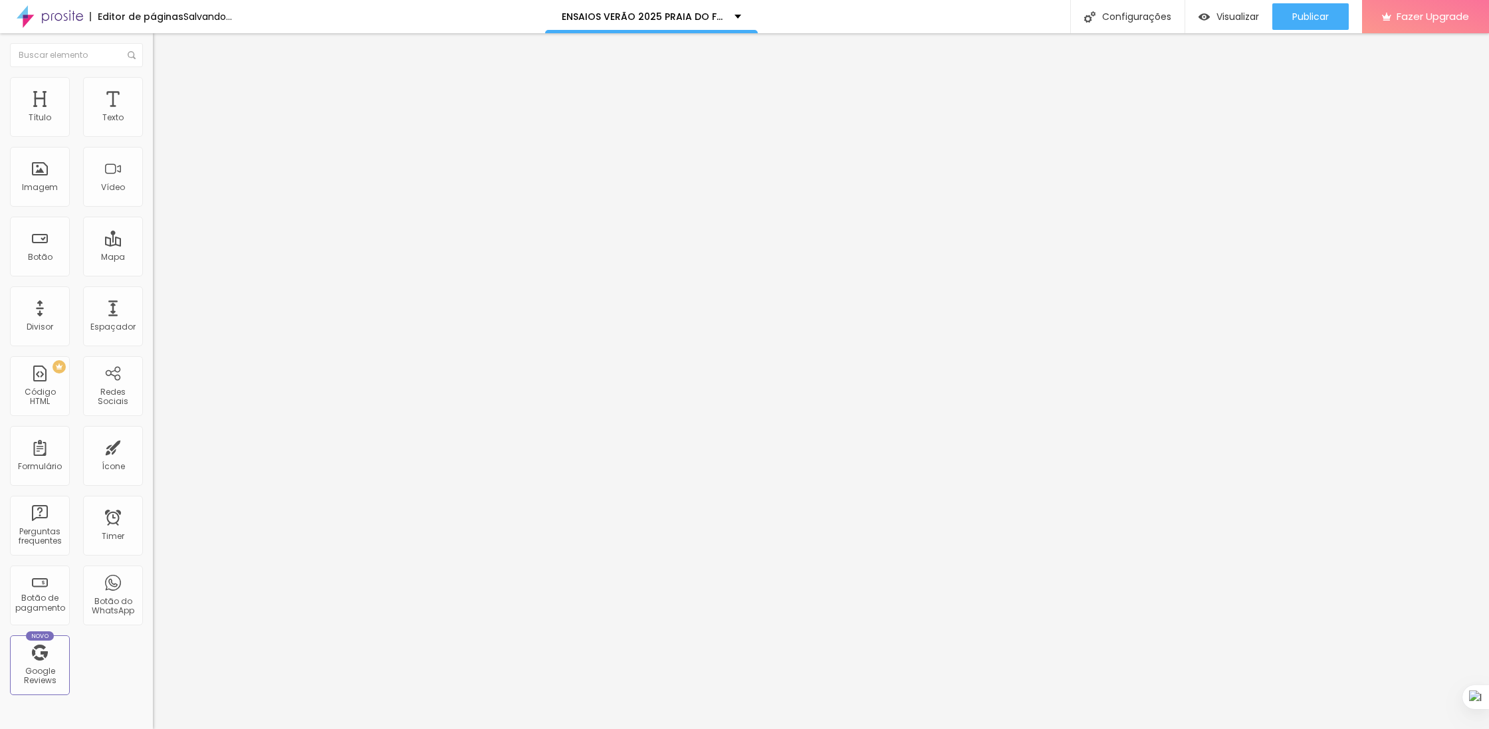
type input "32"
click at [153, 315] on input "range" at bounding box center [196, 320] width 86 height 11
click at [153, 90] on li "Avançado" at bounding box center [229, 83] width 153 height 13
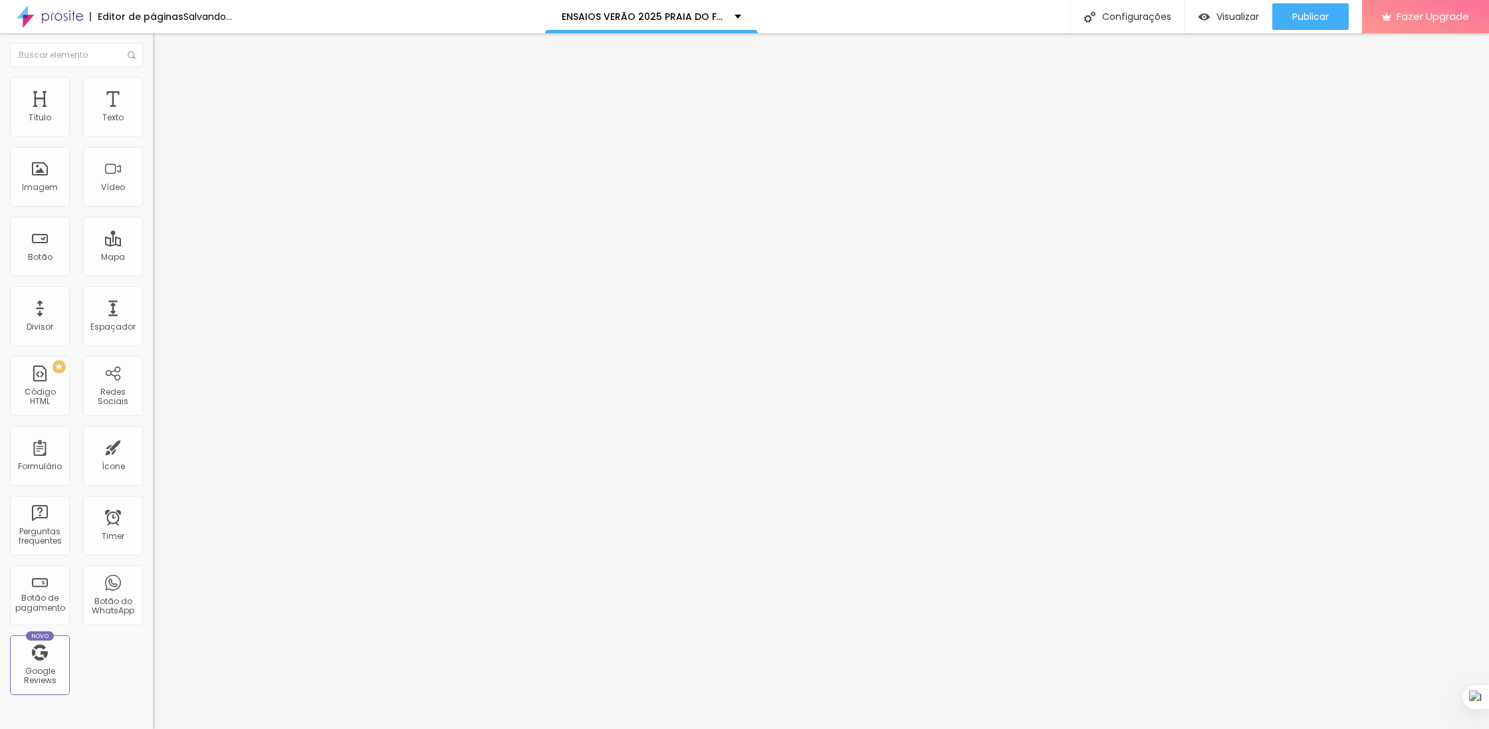
type input "4"
type input "0"
type input "40"
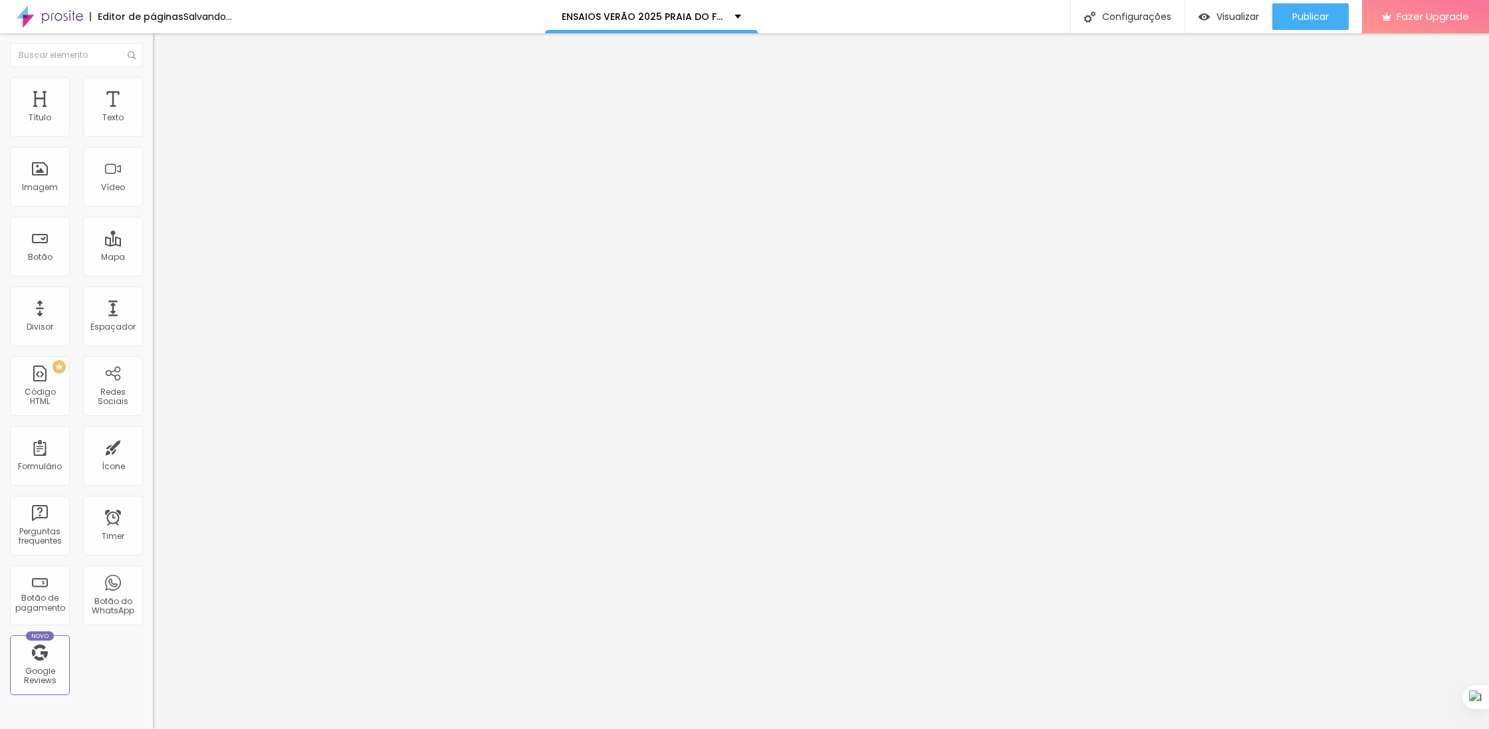
type input "40"
type input "49"
type input "56"
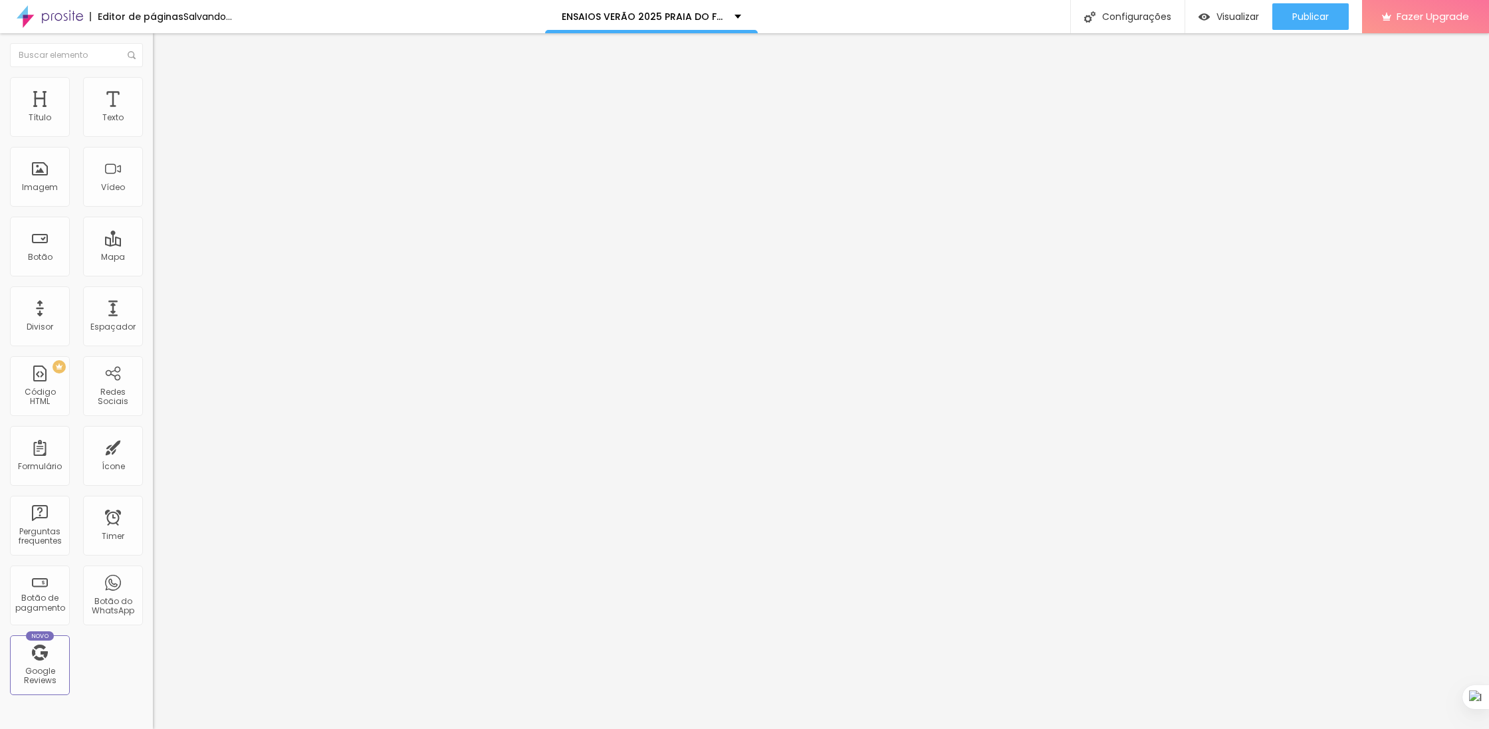
type input "61"
type input "68"
type input "82"
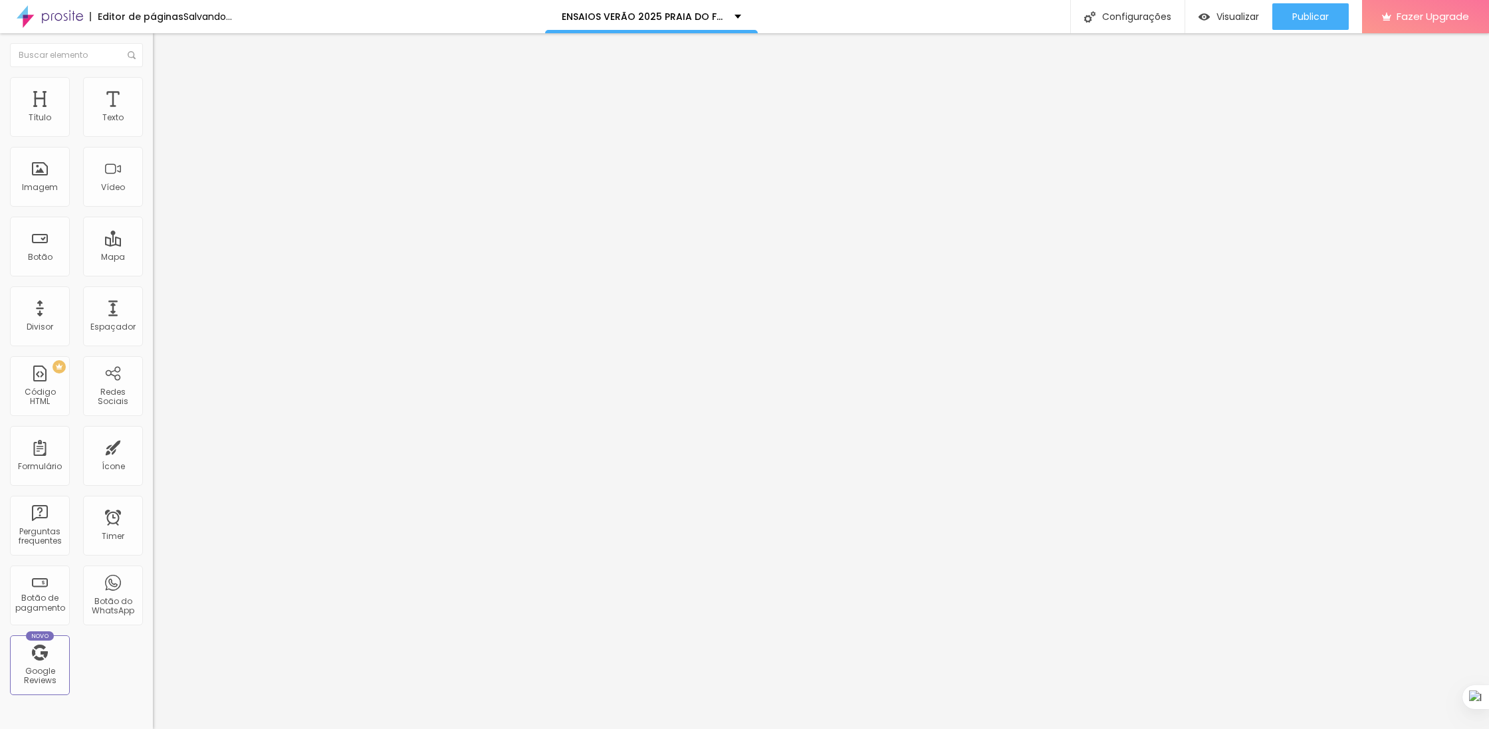
type input "82"
type input "88"
type input "85"
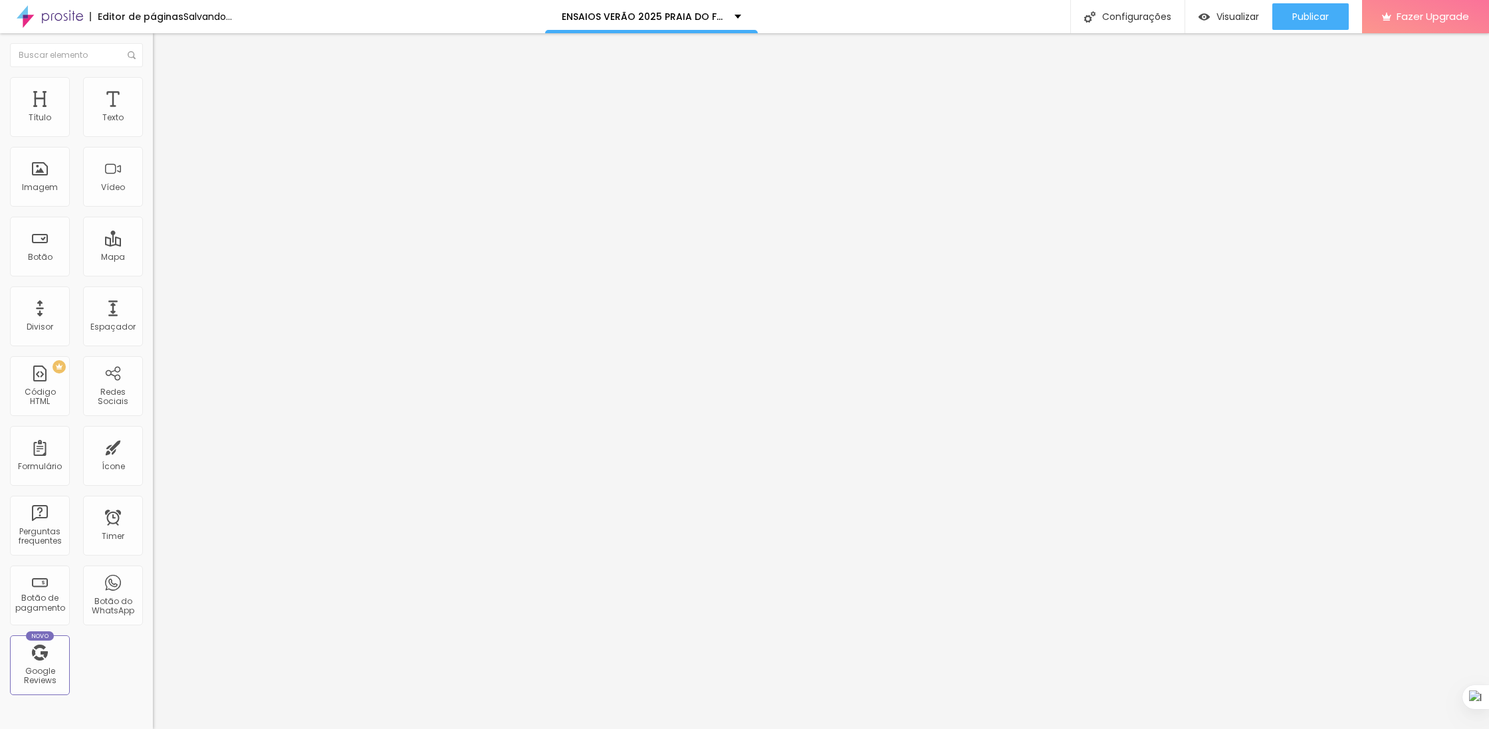
type input "68"
type input "31"
type input "2"
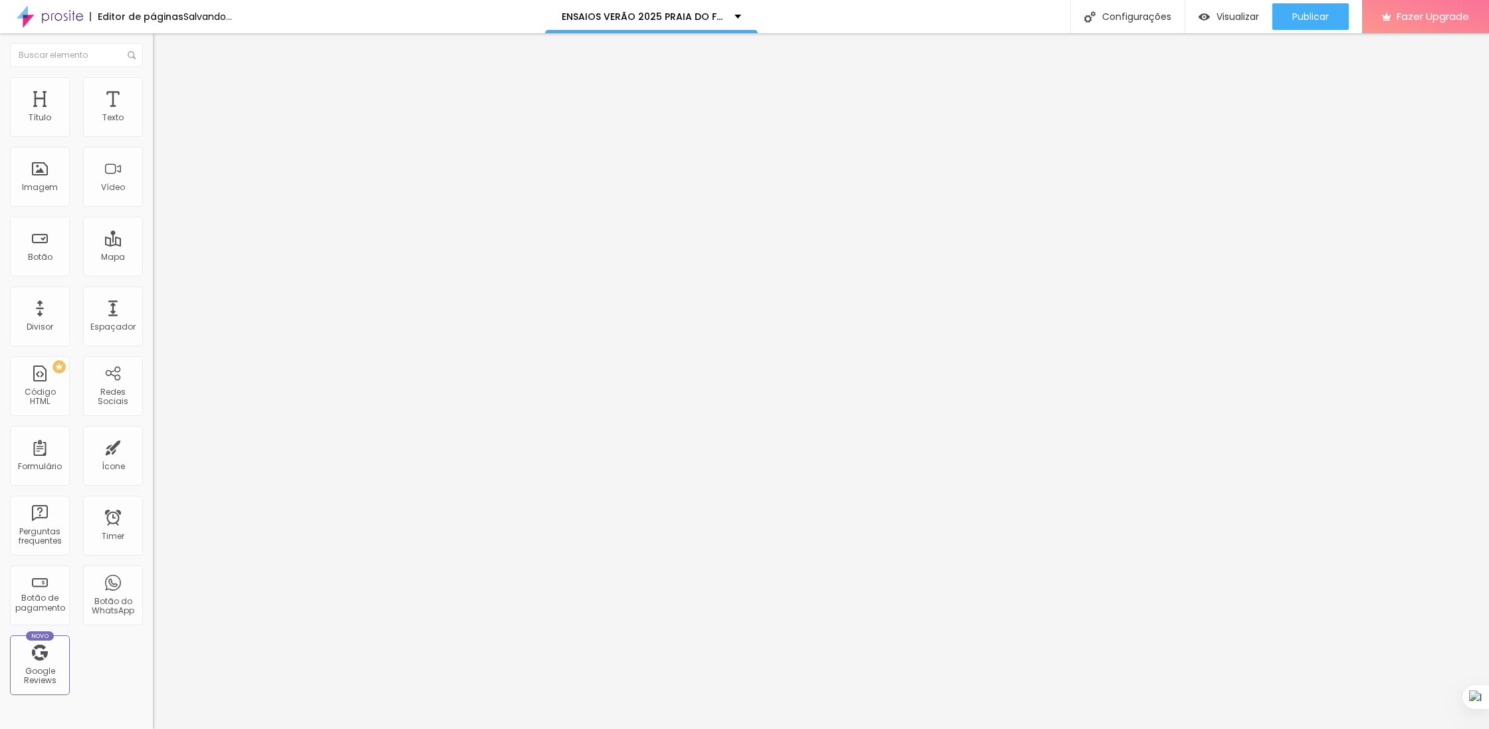
type input "2"
type input "0"
drag, startPoint x: 39, startPoint y: 128, endPoint x: 11, endPoint y: 147, distance: 33.9
type input "0"
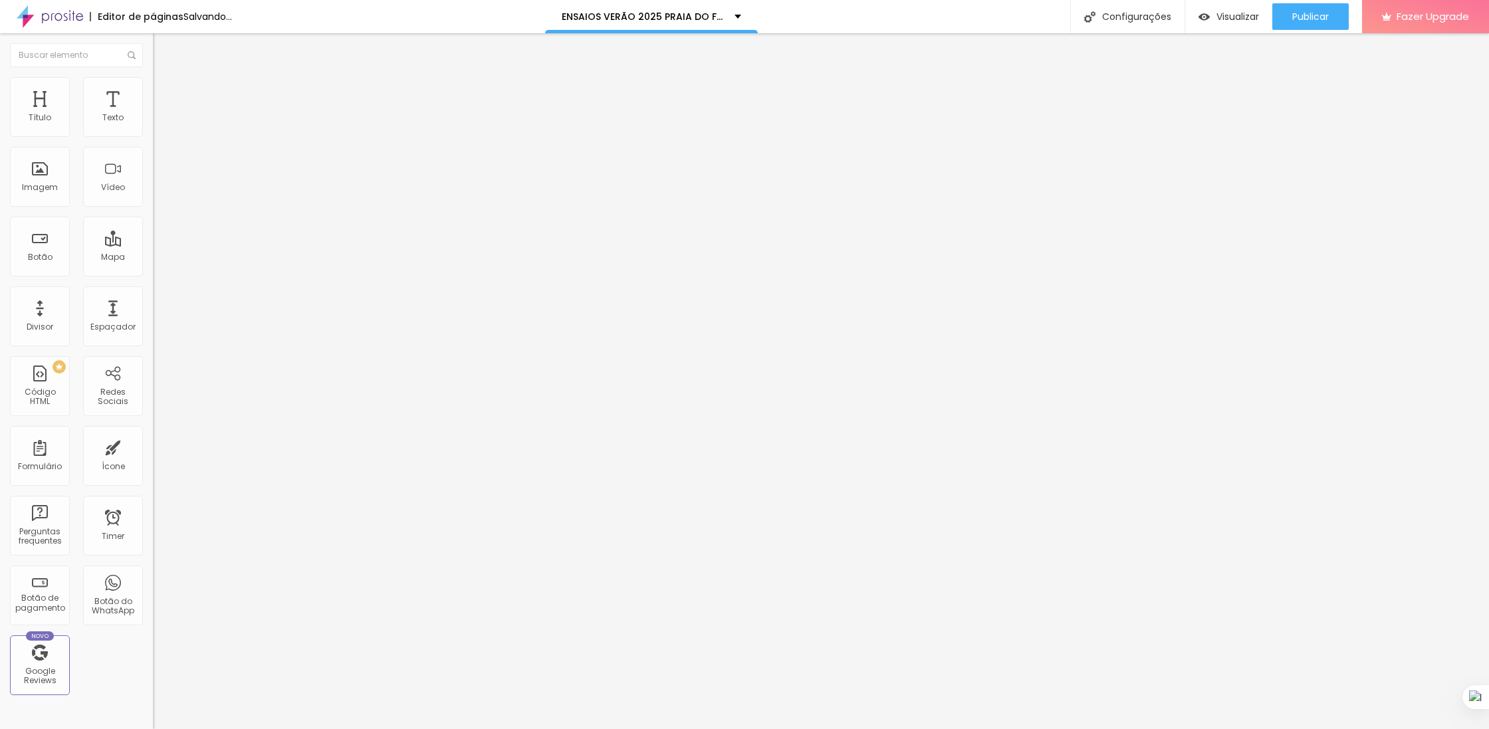
click at [153, 245] on input "range" at bounding box center [196, 250] width 86 height 11
type input "8"
type input "4"
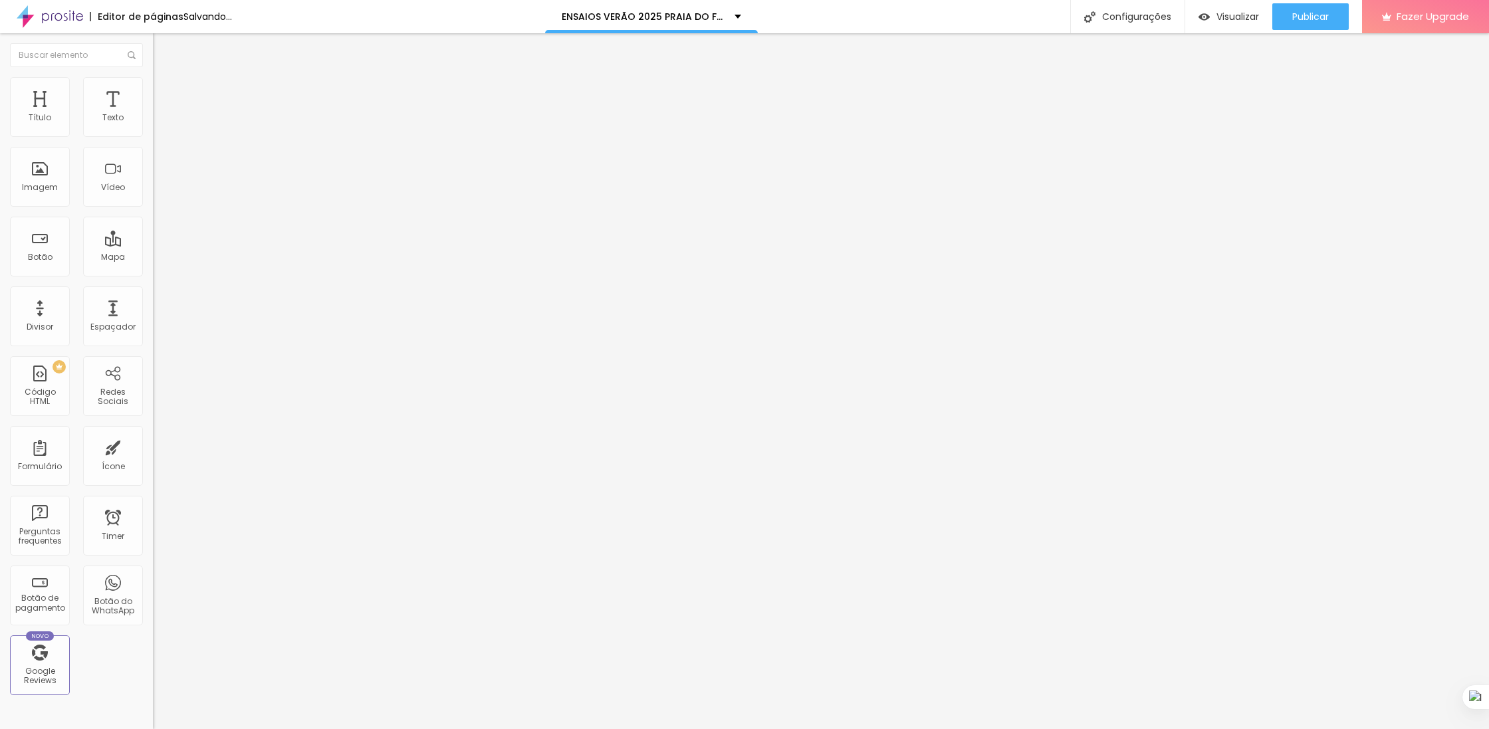
type input "0"
type input "2"
type input "31"
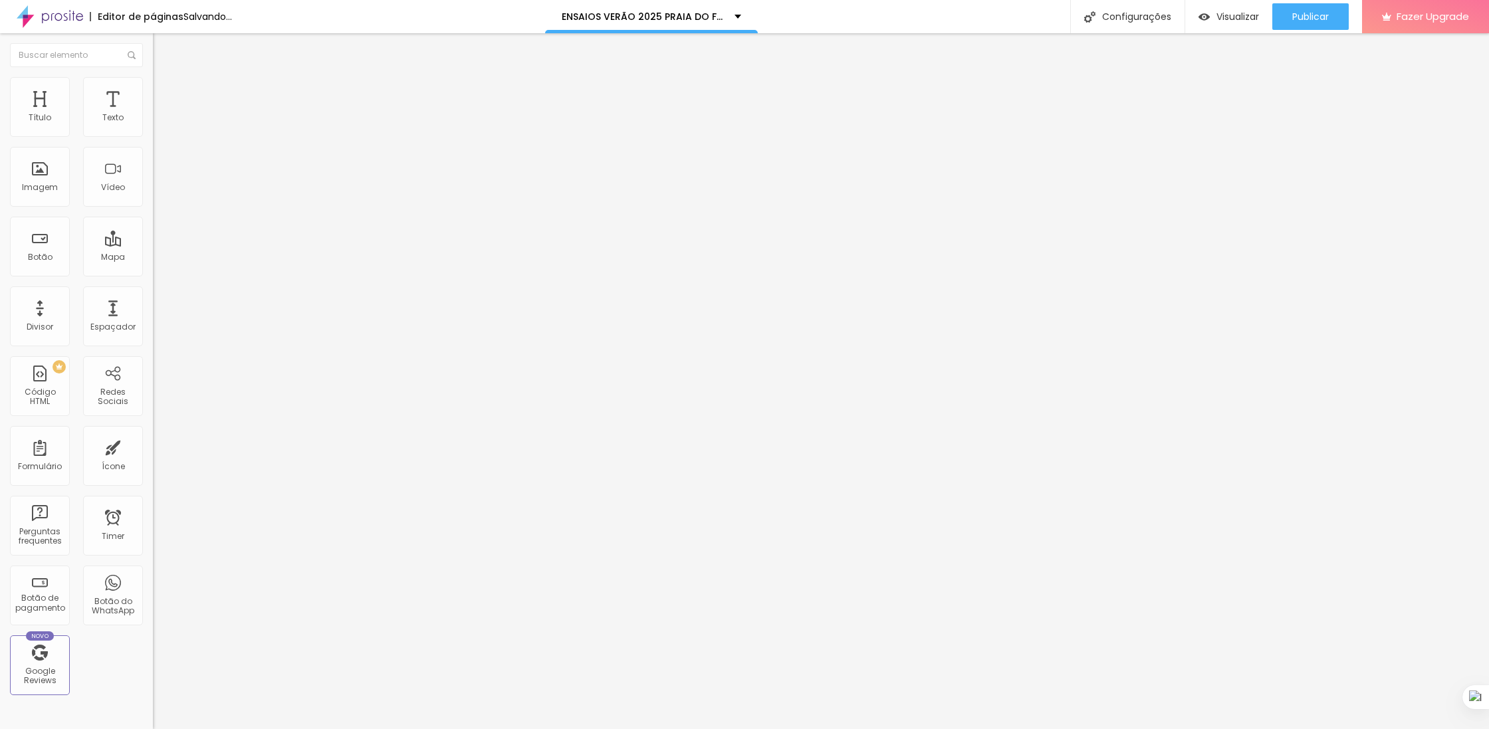
type input "31"
type input "30"
type input "29"
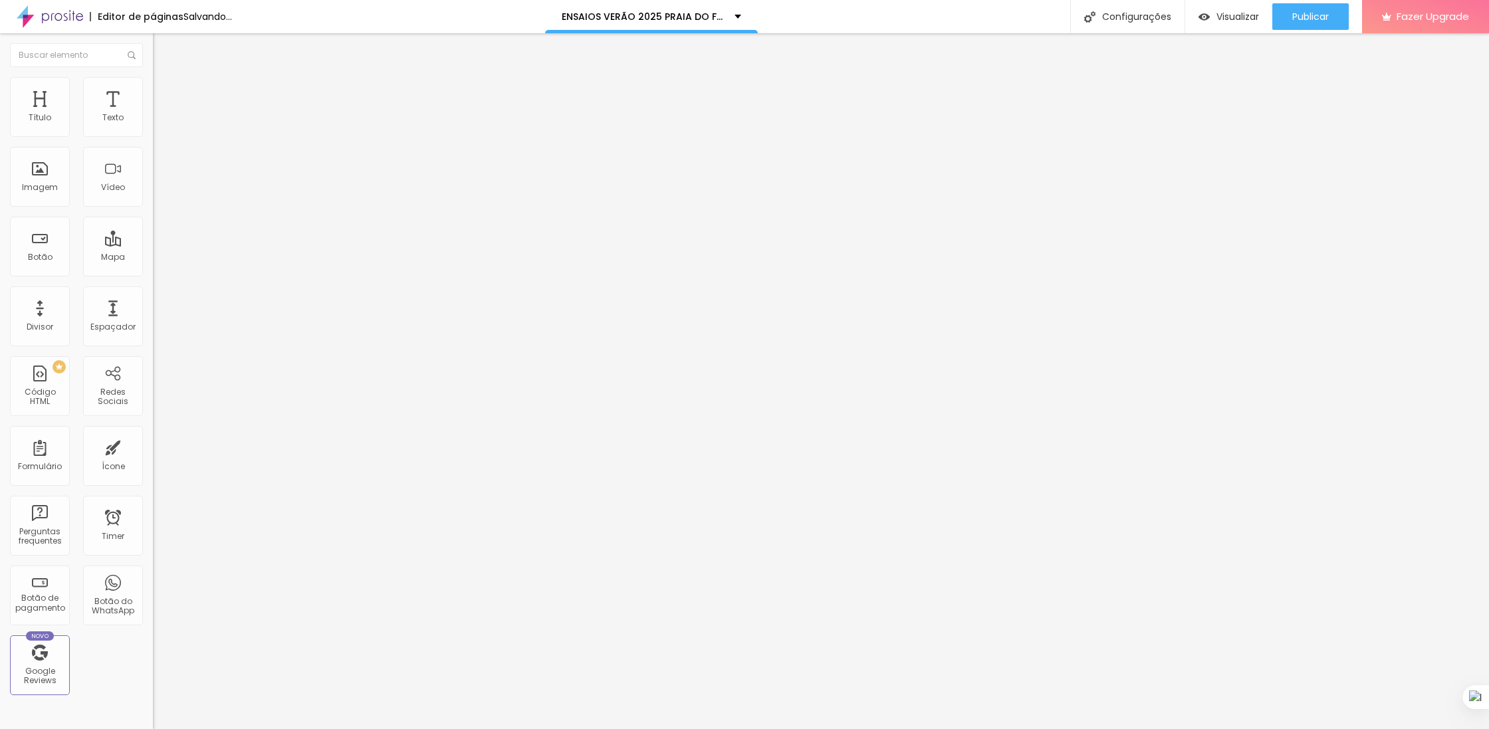
type input "9"
type input "7"
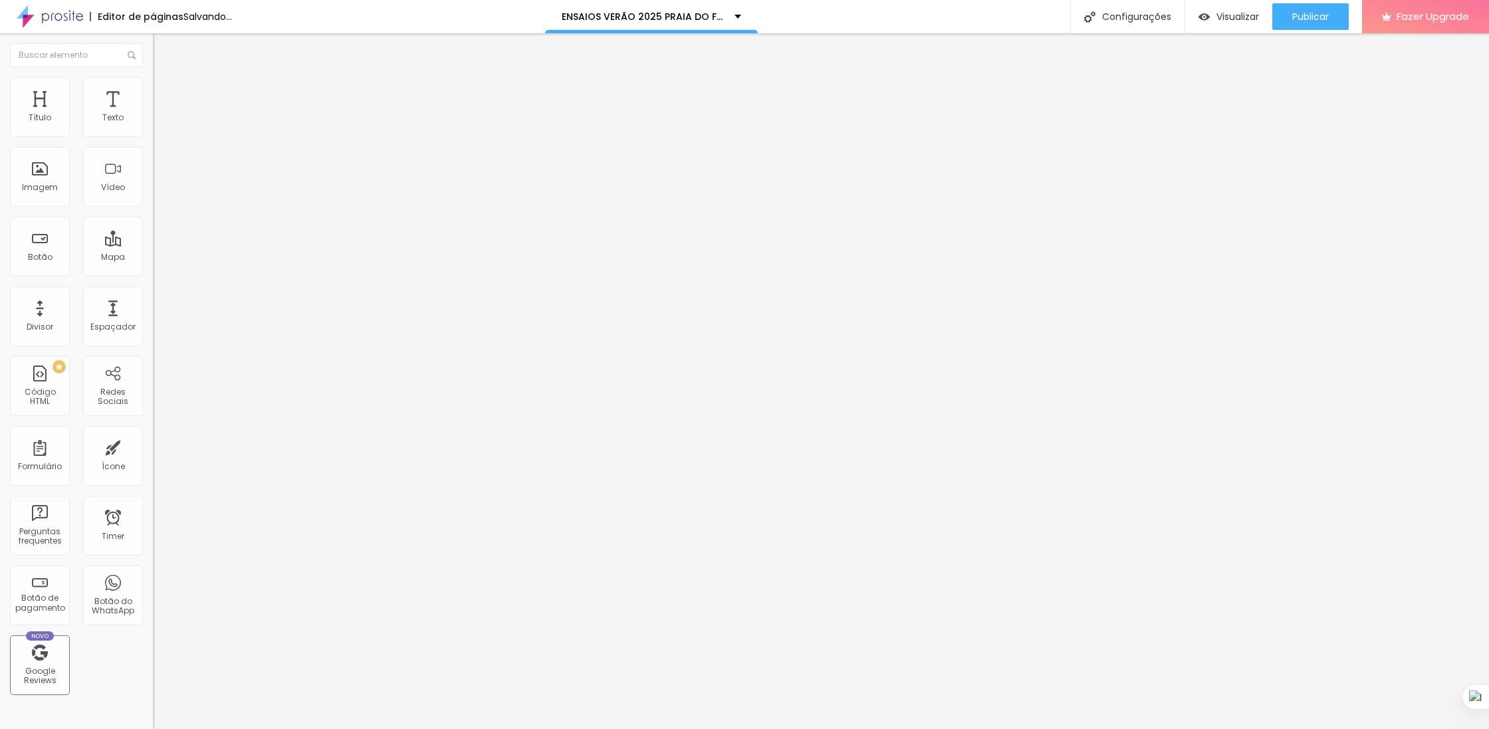
click at [153, 433] on input "range" at bounding box center [196, 438] width 86 height 11
click at [153, 90] on li "Avançado" at bounding box center [229, 96] width 153 height 13
type input "62"
type input "12"
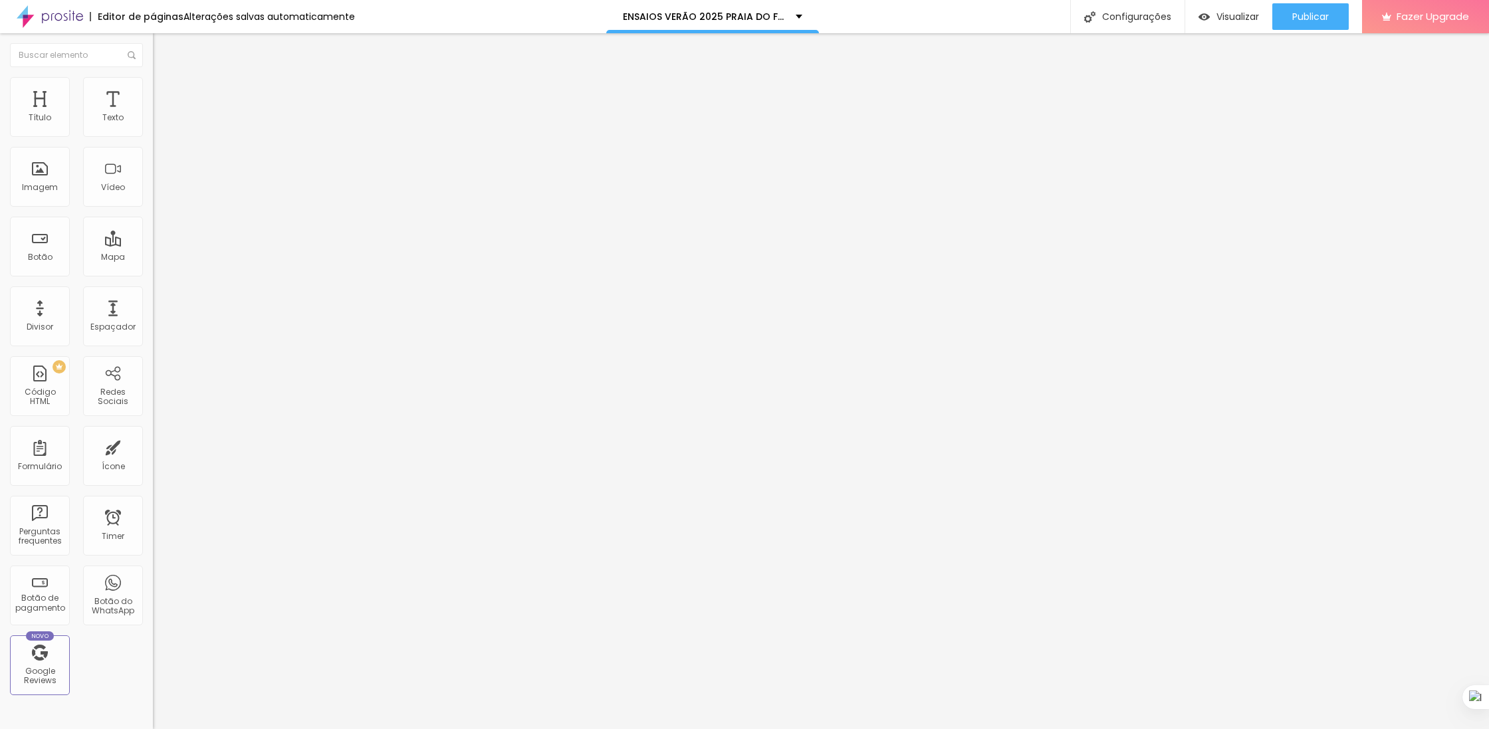
type input "12"
type input "0"
type input "2"
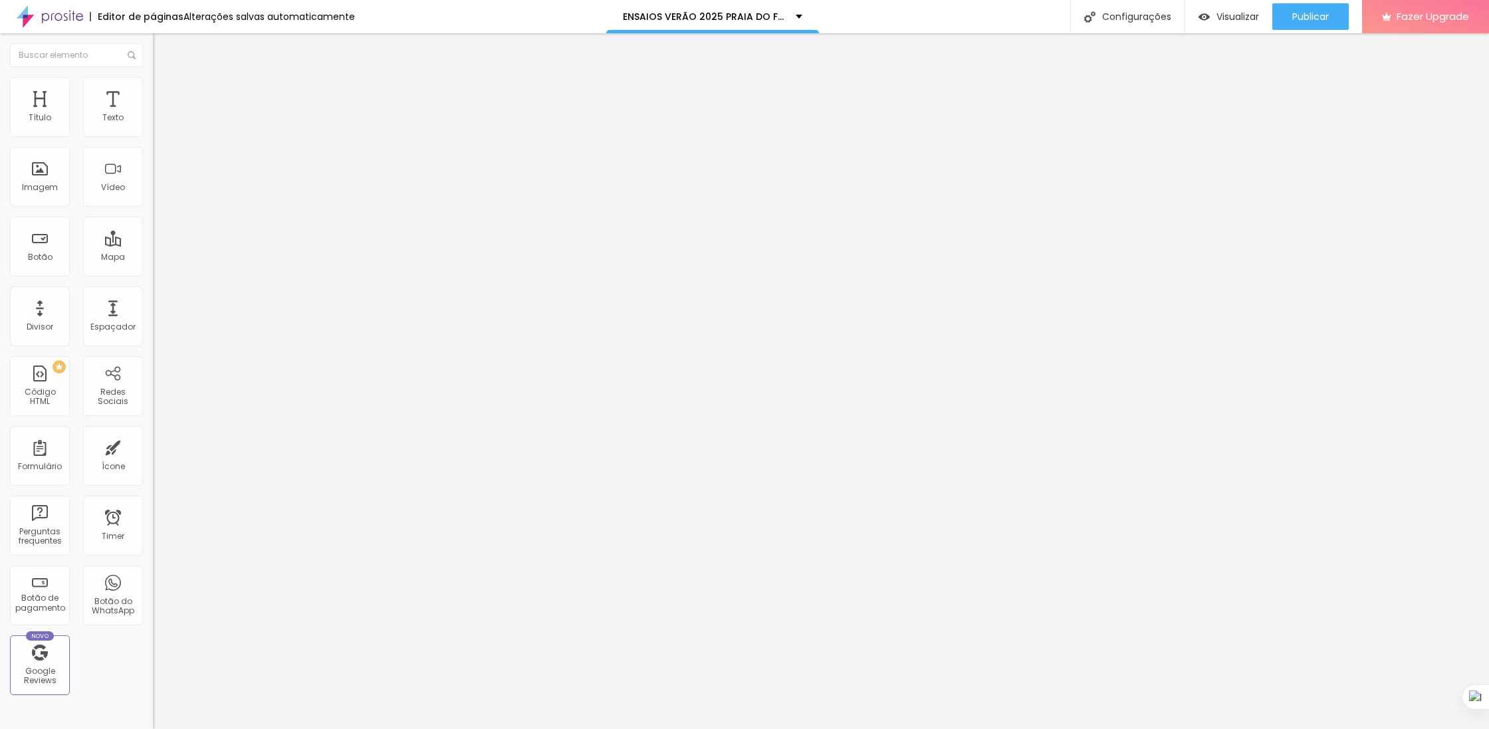
type input "16"
type input "19"
type input "24"
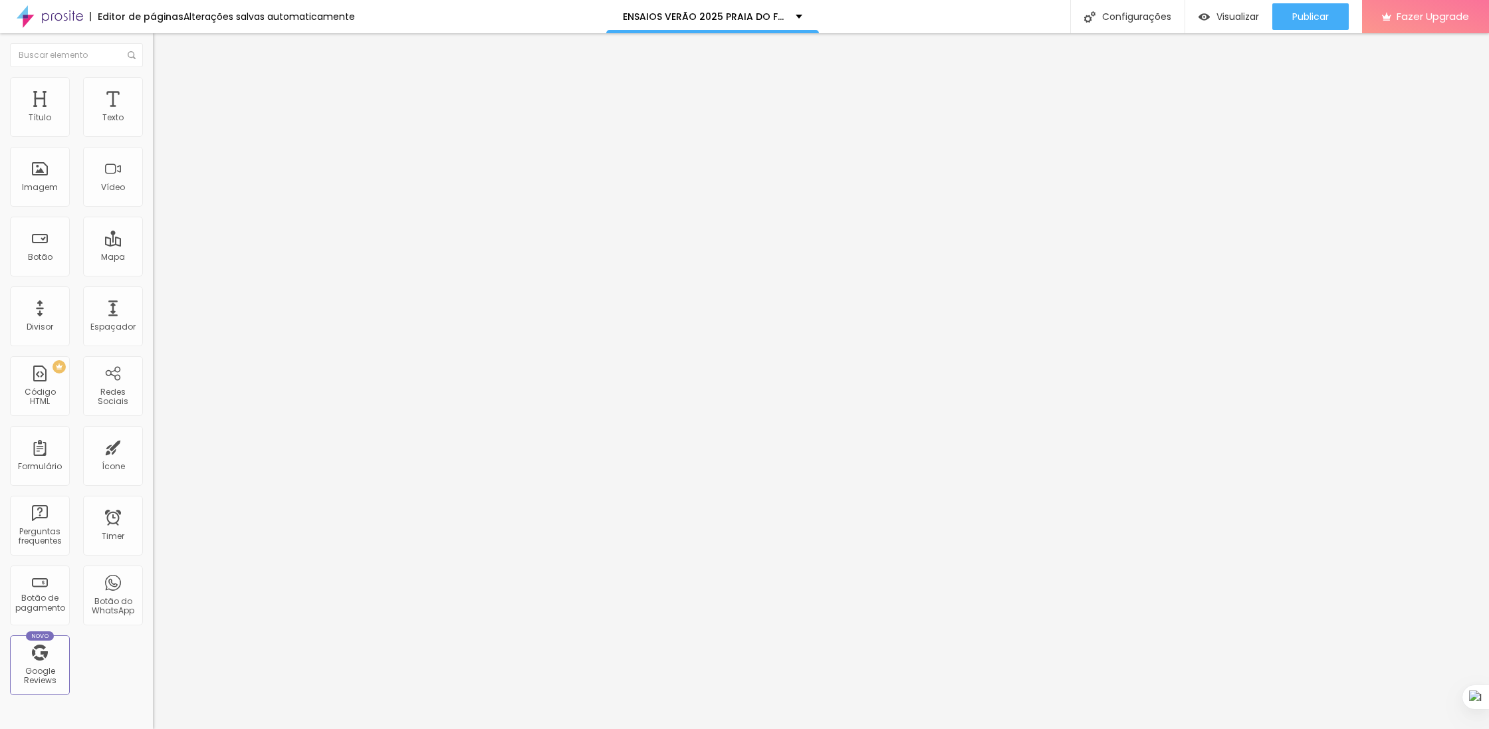
type input "24"
type input "28"
drag, startPoint x: 81, startPoint y: 128, endPoint x: 41, endPoint y: 129, distance: 39.9
click at [153, 258] on input "range" at bounding box center [196, 263] width 86 height 11
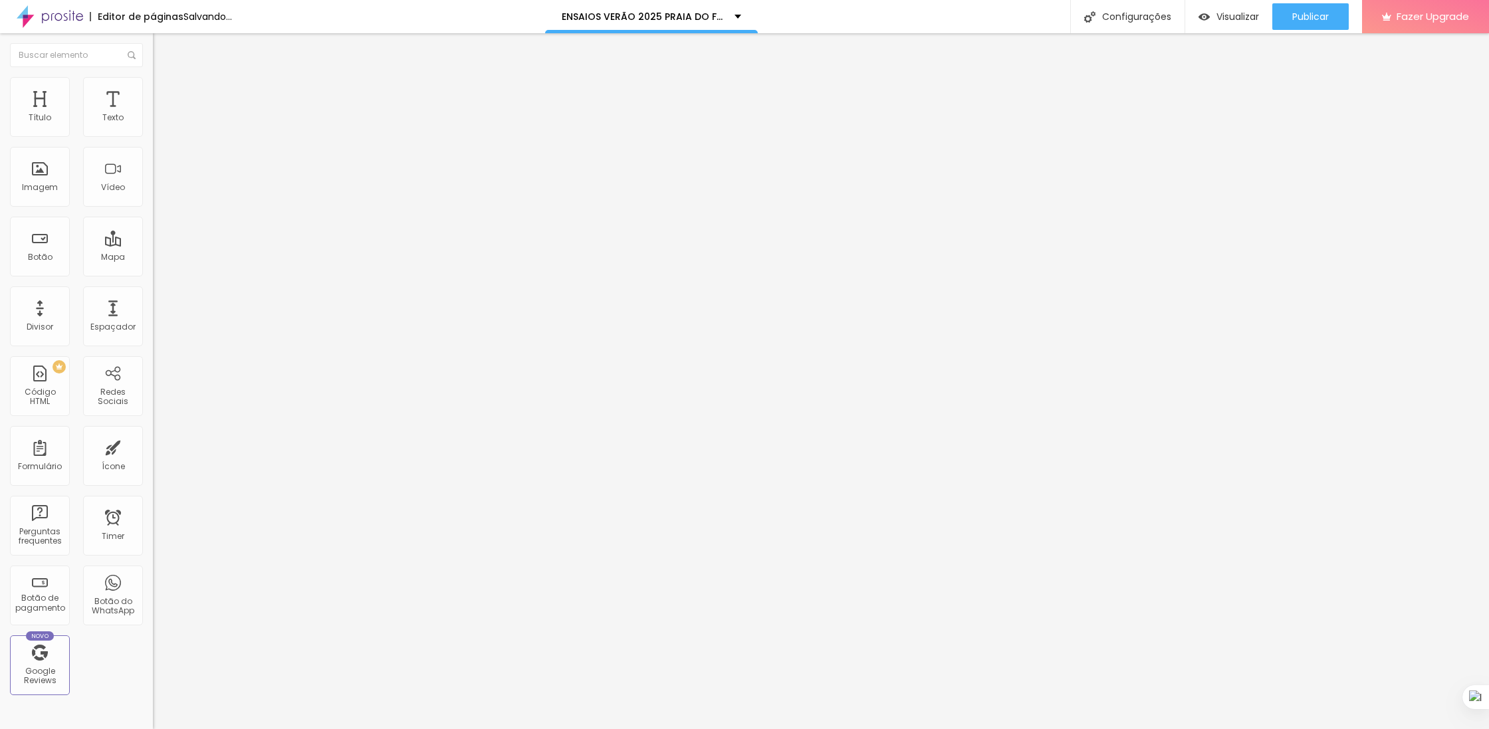
drag, startPoint x: 46, startPoint y: 152, endPoint x: 32, endPoint y: 156, distance: 14.3
click at [153, 446] on input "range" at bounding box center [196, 451] width 86 height 11
click at [153, 77] on li "Avançado" at bounding box center [229, 83] width 153 height 13
drag, startPoint x: 29, startPoint y: 128, endPoint x: 239, endPoint y: 134, distance: 210.1
click at [239, 245] on input "range" at bounding box center [196, 250] width 86 height 11
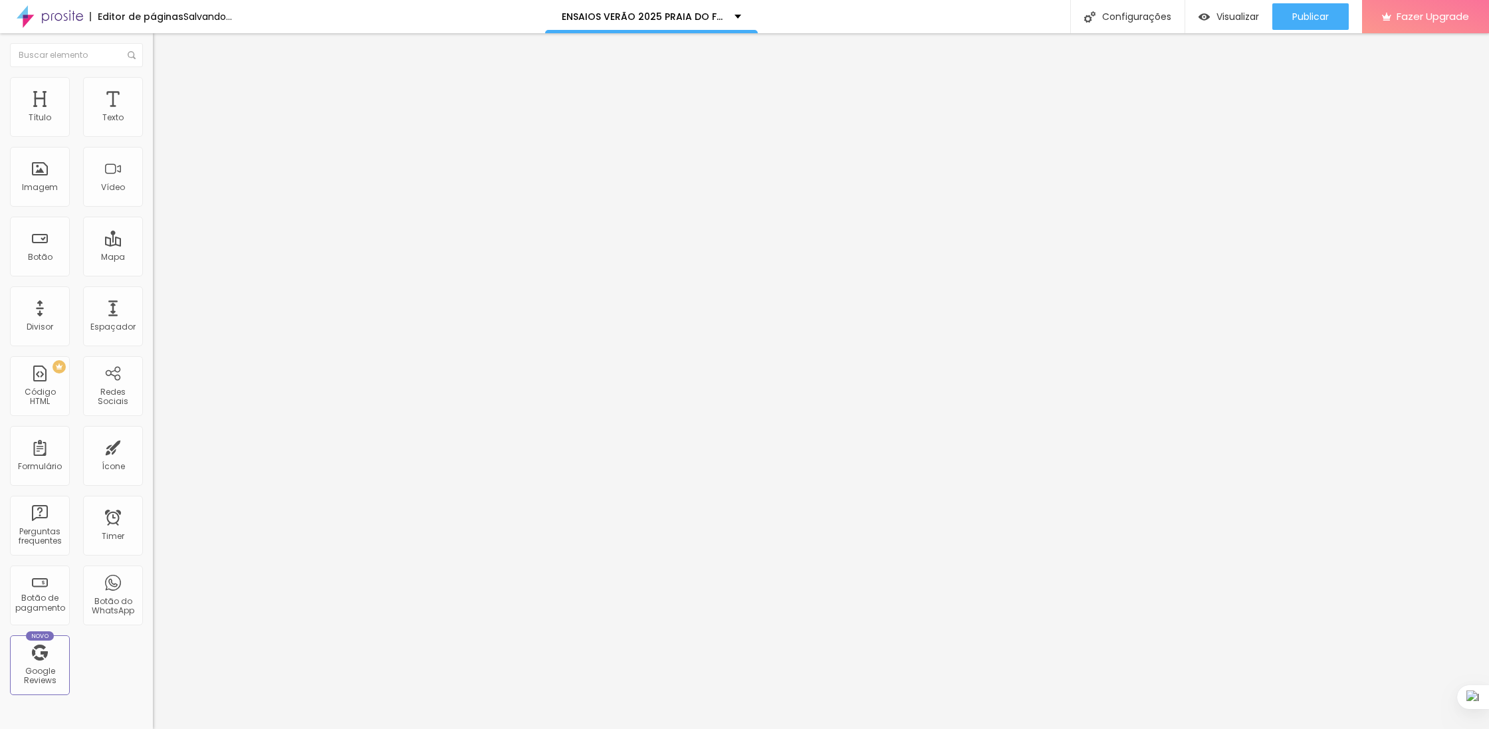
click at [153, 76] on img at bounding box center [159, 70] width 12 height 12
click at [153, 245] on input "range" at bounding box center [196, 250] width 86 height 11
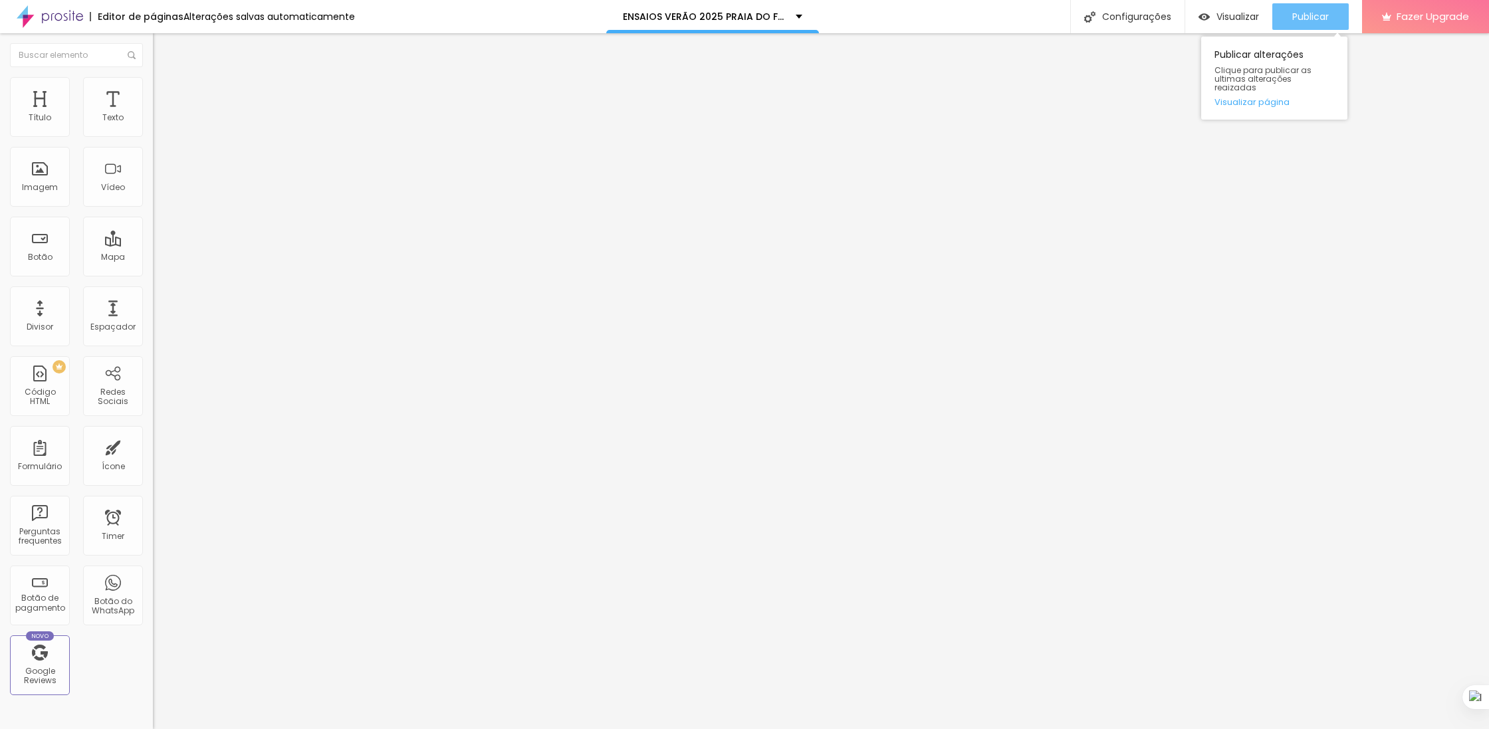
click at [1302, 18] on span "Publicar" at bounding box center [1310, 16] width 37 height 11
click at [1217, 15] on span "Visualizar" at bounding box center [1225, 16] width 43 height 11
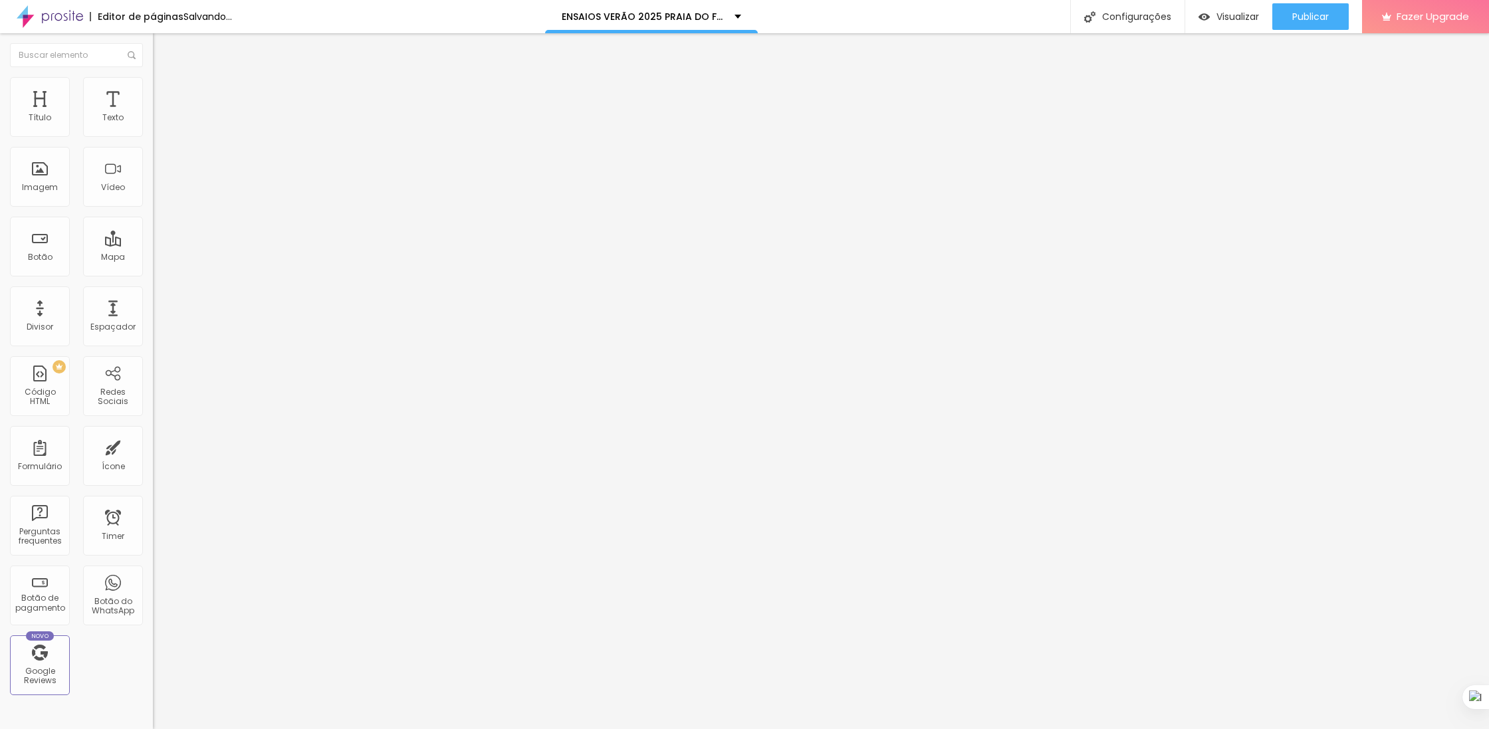
drag, startPoint x: 62, startPoint y: 181, endPoint x: 88, endPoint y: 179, distance: 25.3
click at [153, 621] on input "range" at bounding box center [196, 626] width 86 height 11
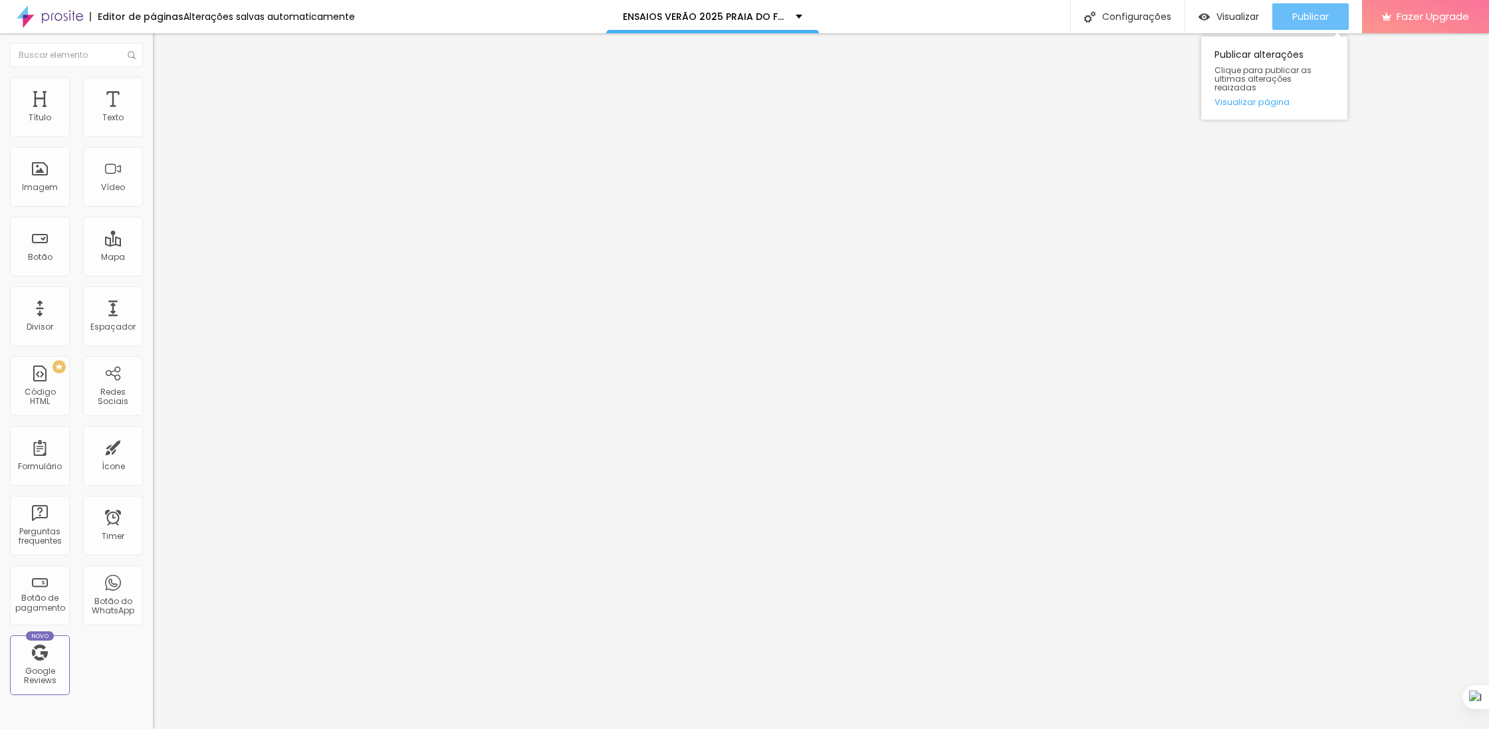
click at [1304, 11] on span "Publicar" at bounding box center [1310, 16] width 37 height 11
click at [1226, 17] on span "Visualizar" at bounding box center [1225, 16] width 43 height 11
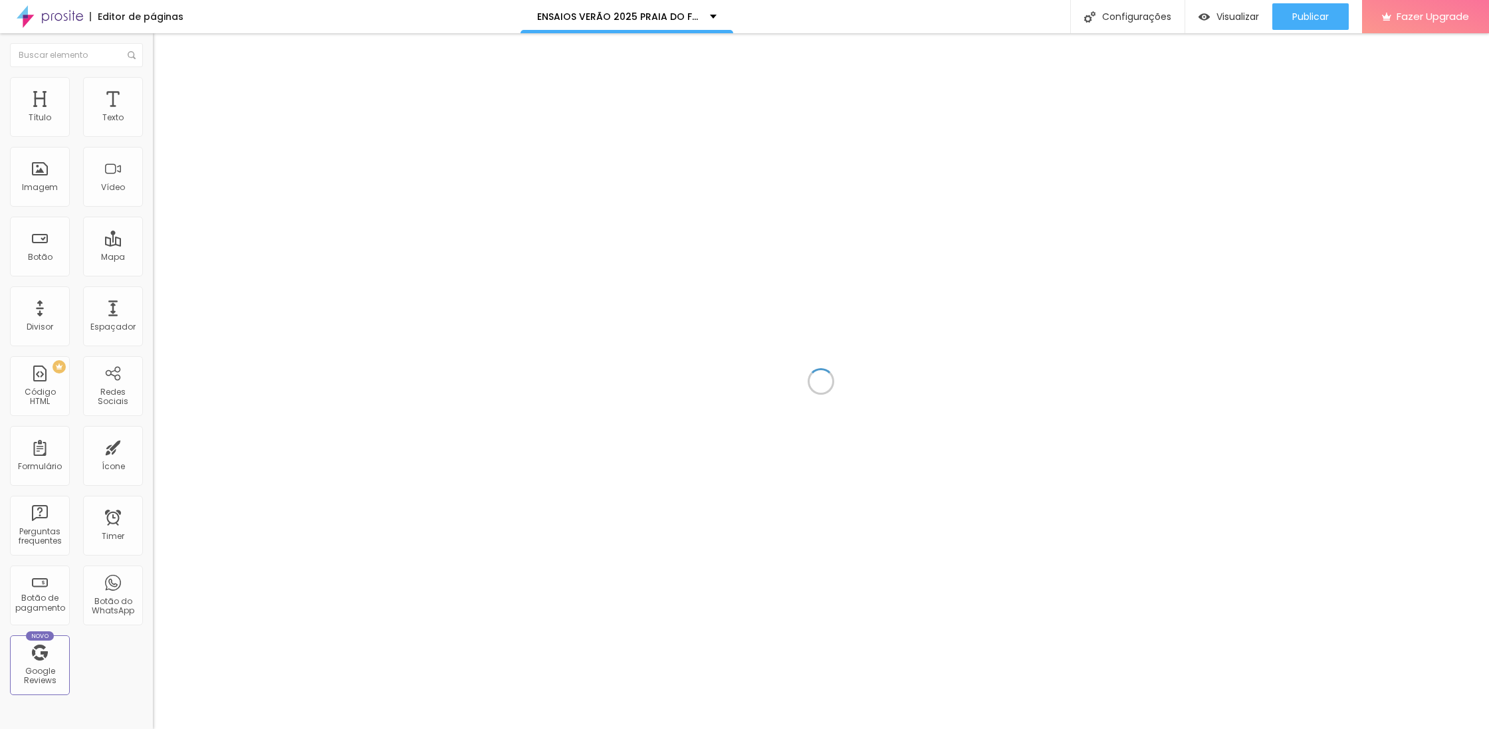
scroll to position [7254, 0]
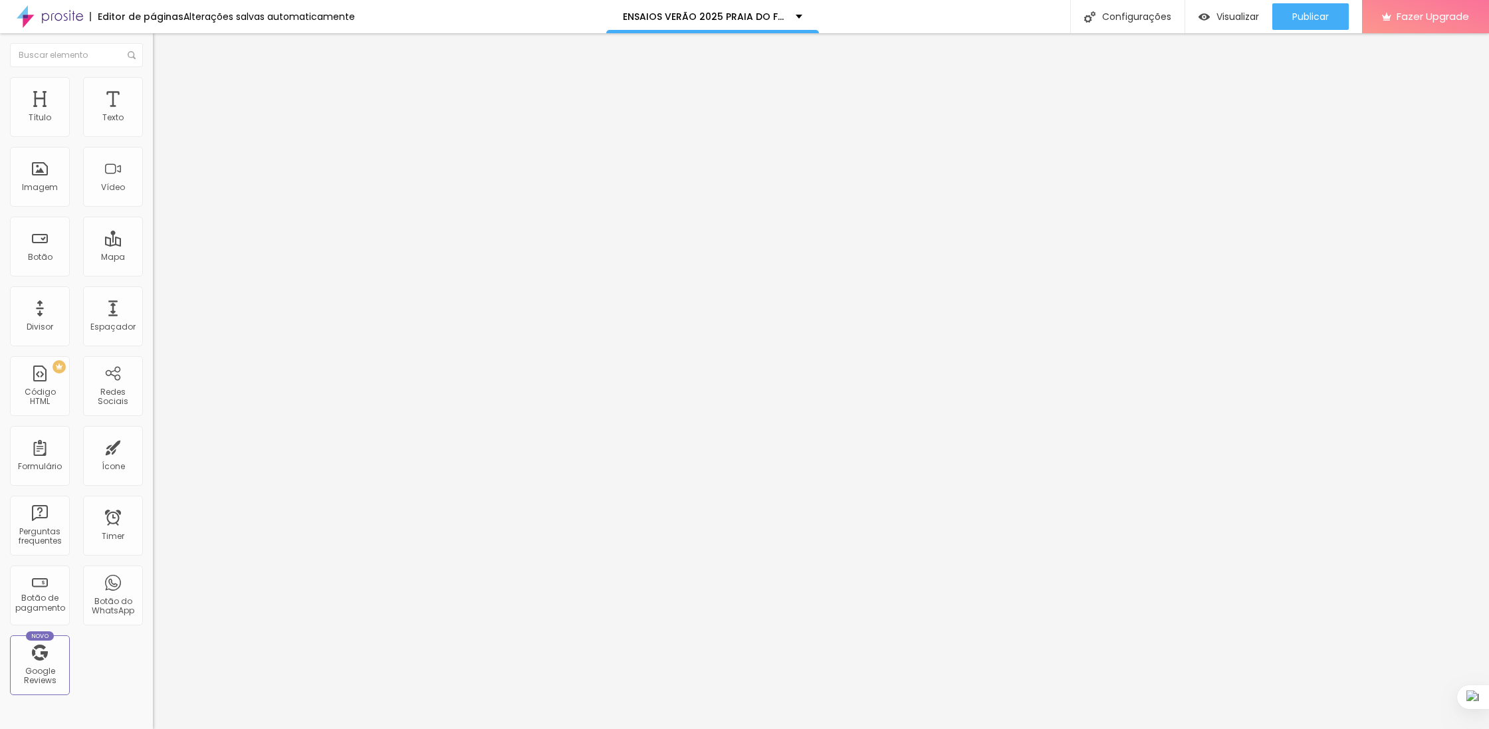
click at [165, 91] on span "Avançado" at bounding box center [187, 85] width 44 height 11
click at [153, 76] on img at bounding box center [159, 70] width 12 height 12
click at [153, 316] on div at bounding box center [229, 322] width 153 height 12
type input "39"
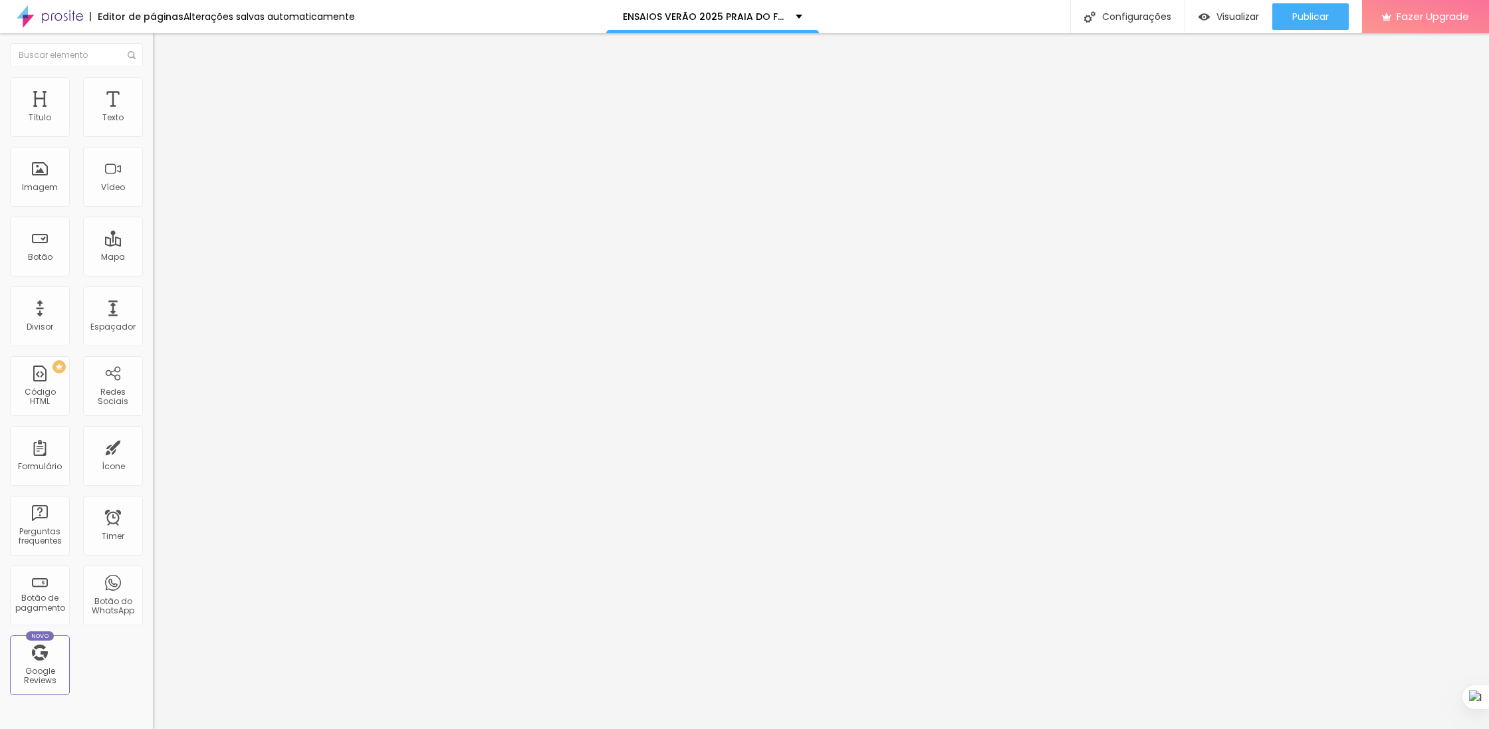
type input "39"
type input "38"
type input "37"
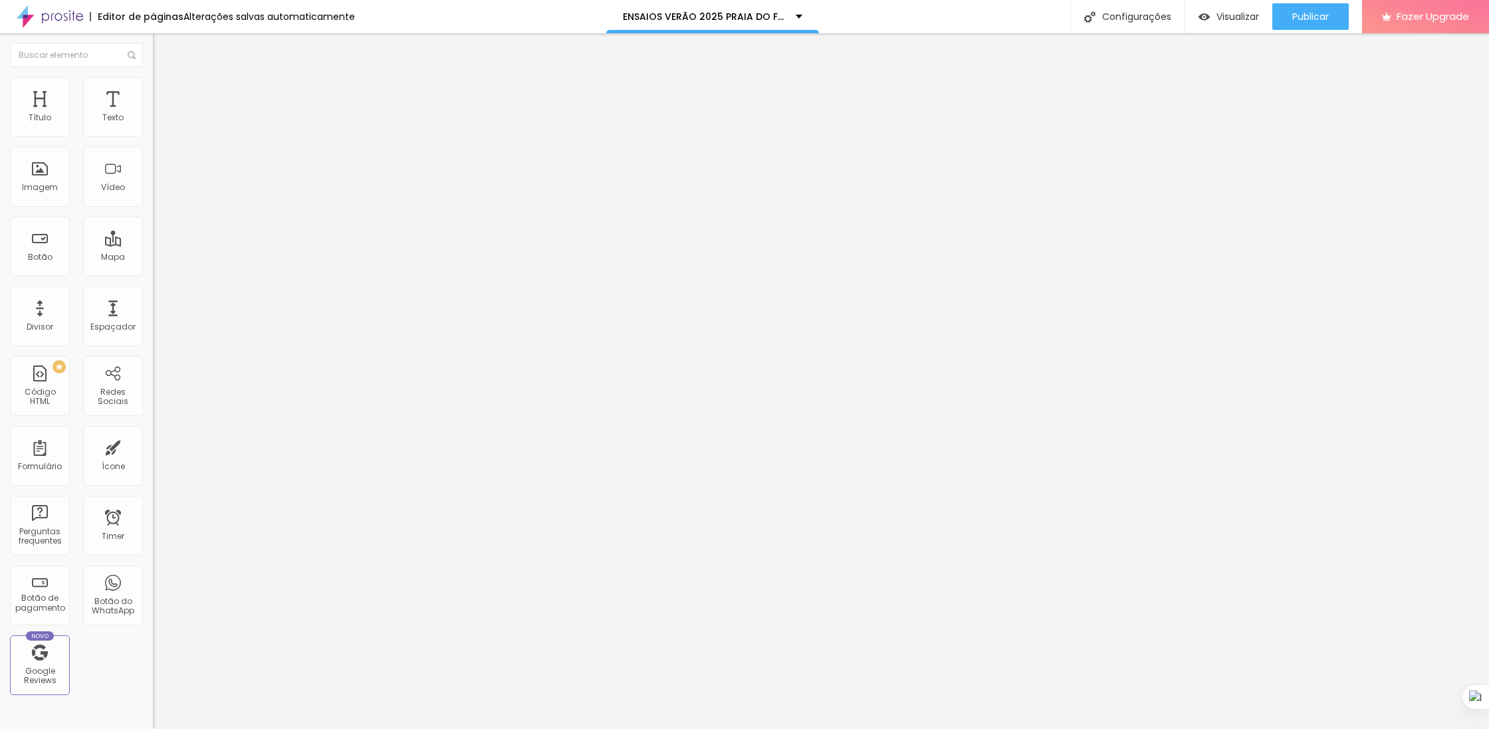
type input "36"
type input "35"
type input "34"
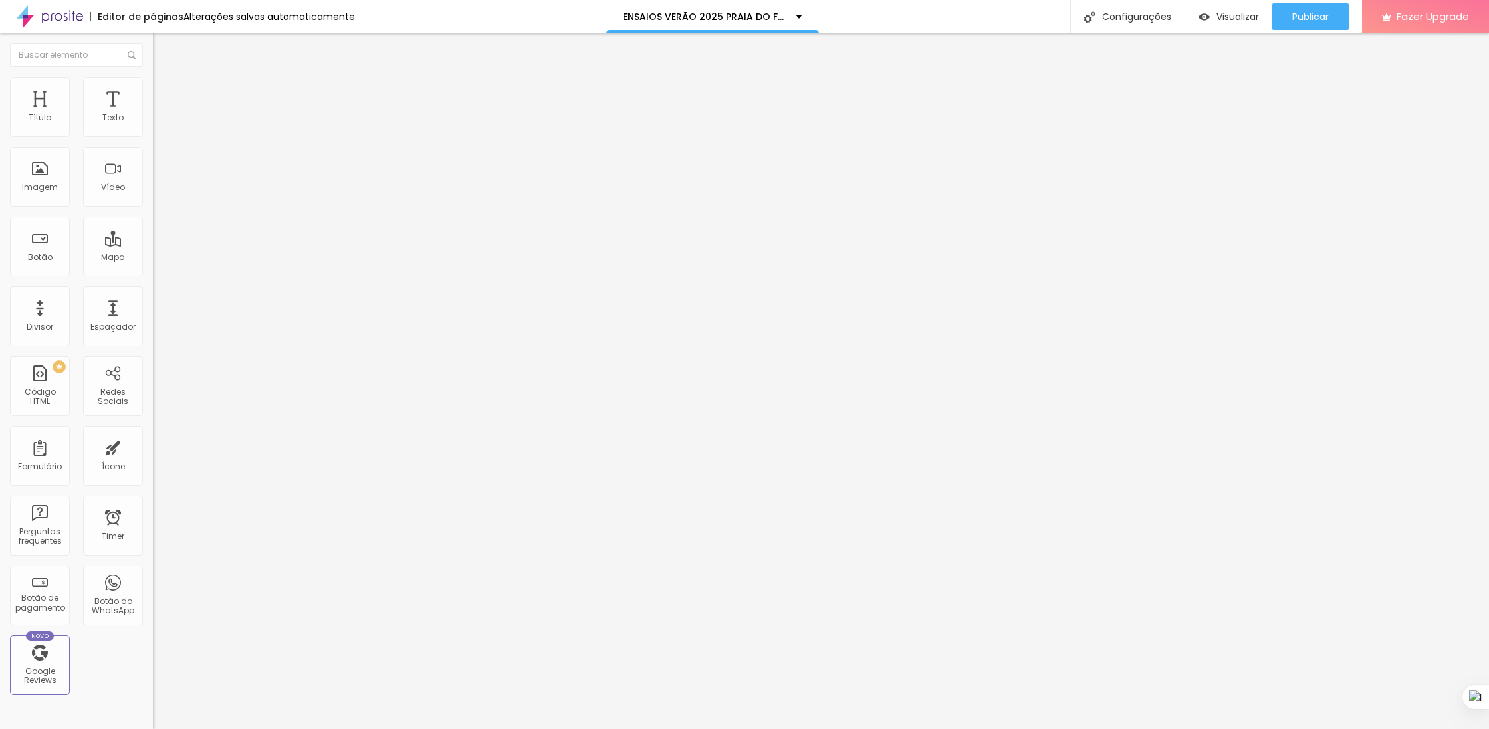
type input "34"
type input "35"
type input "38"
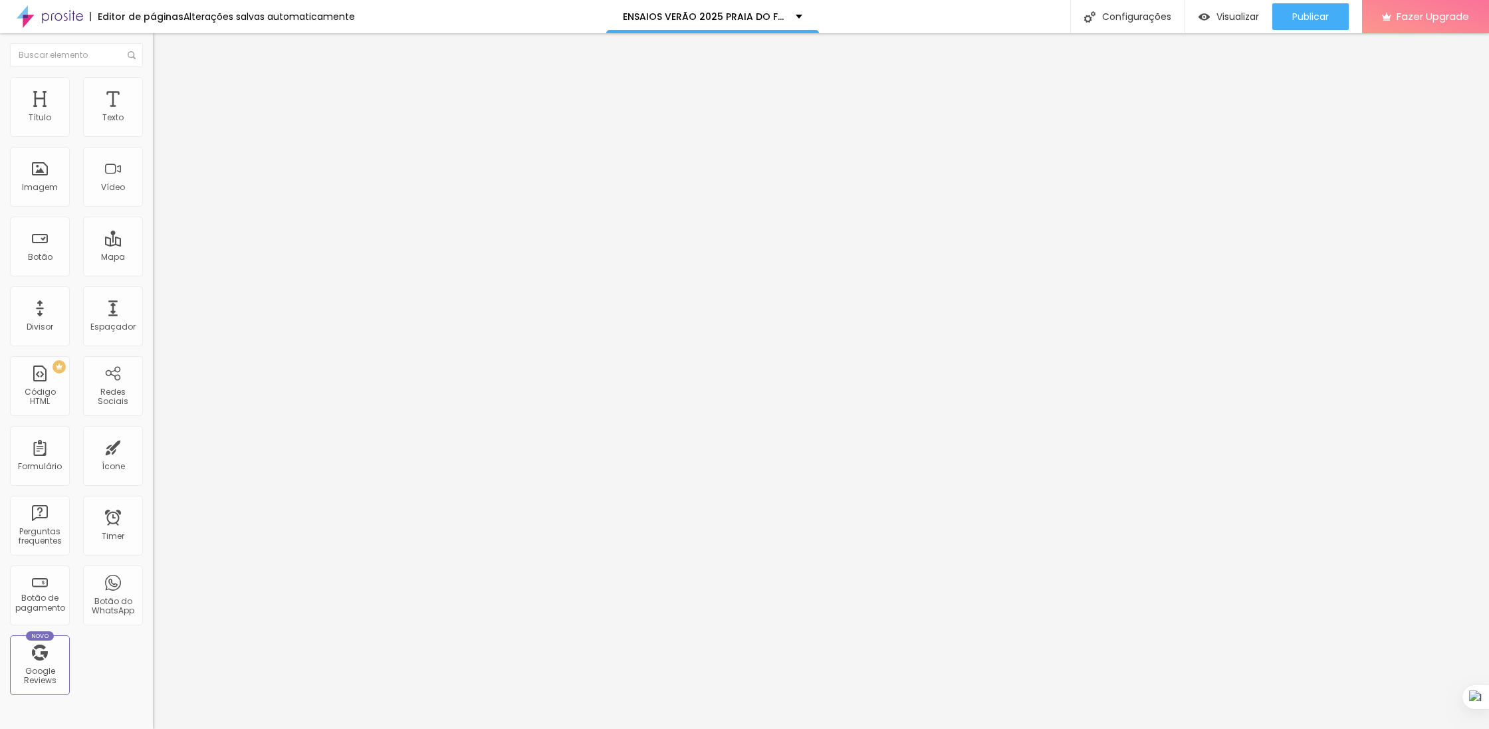
type input "39"
type input "40"
type input "42"
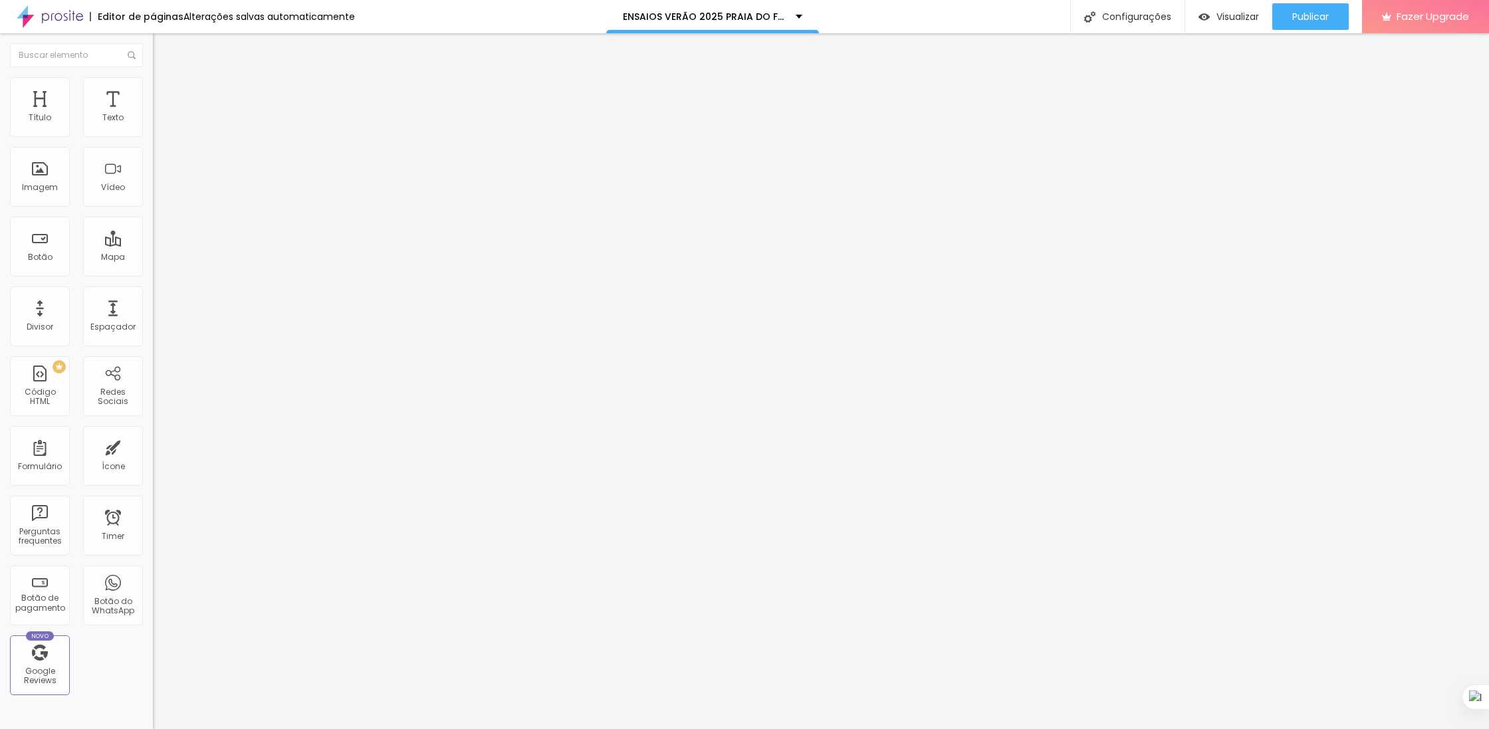
type input "42"
type input "43"
type input "44"
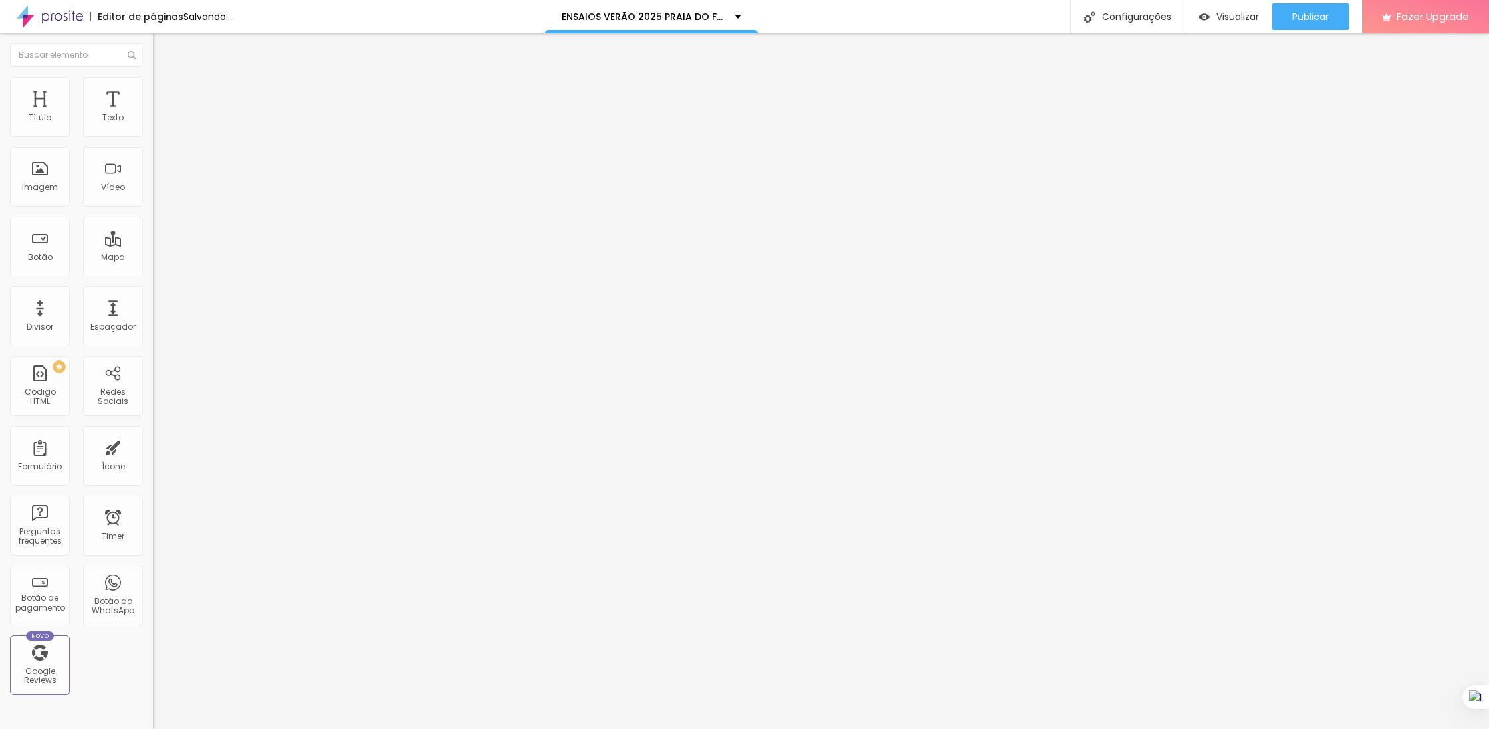
type input "45"
type input "49"
type input "51"
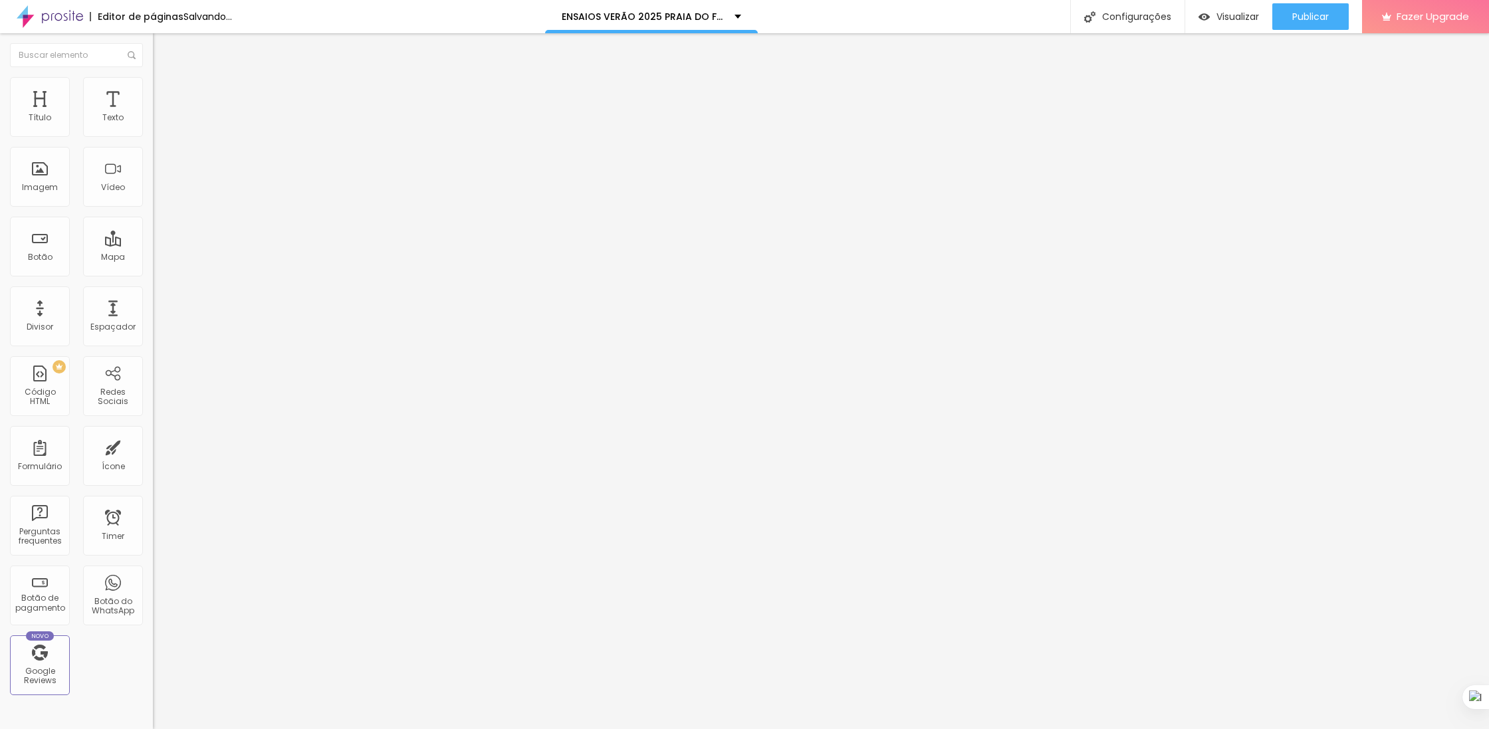
type input "51"
type input "52"
type input "53"
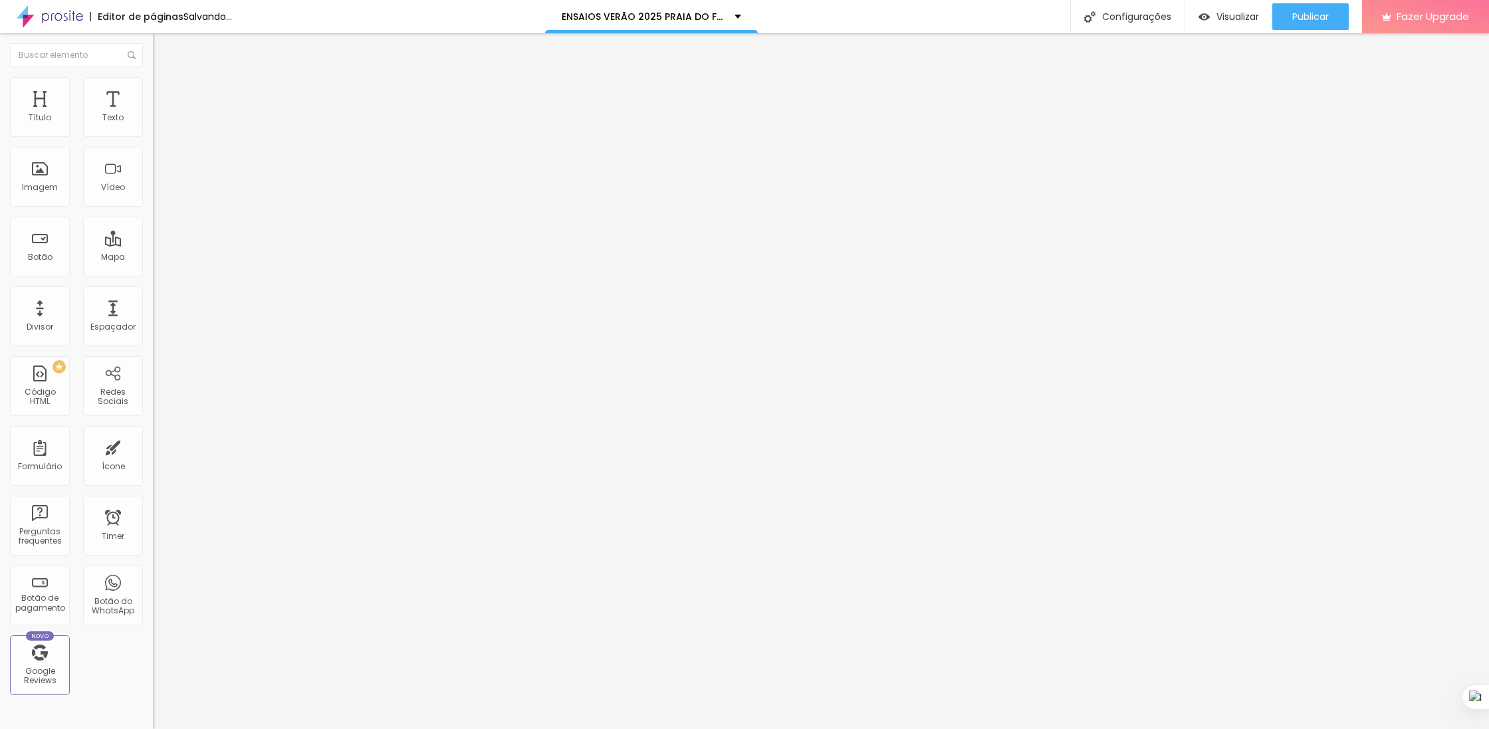
type input "55"
type input "56"
type input "58"
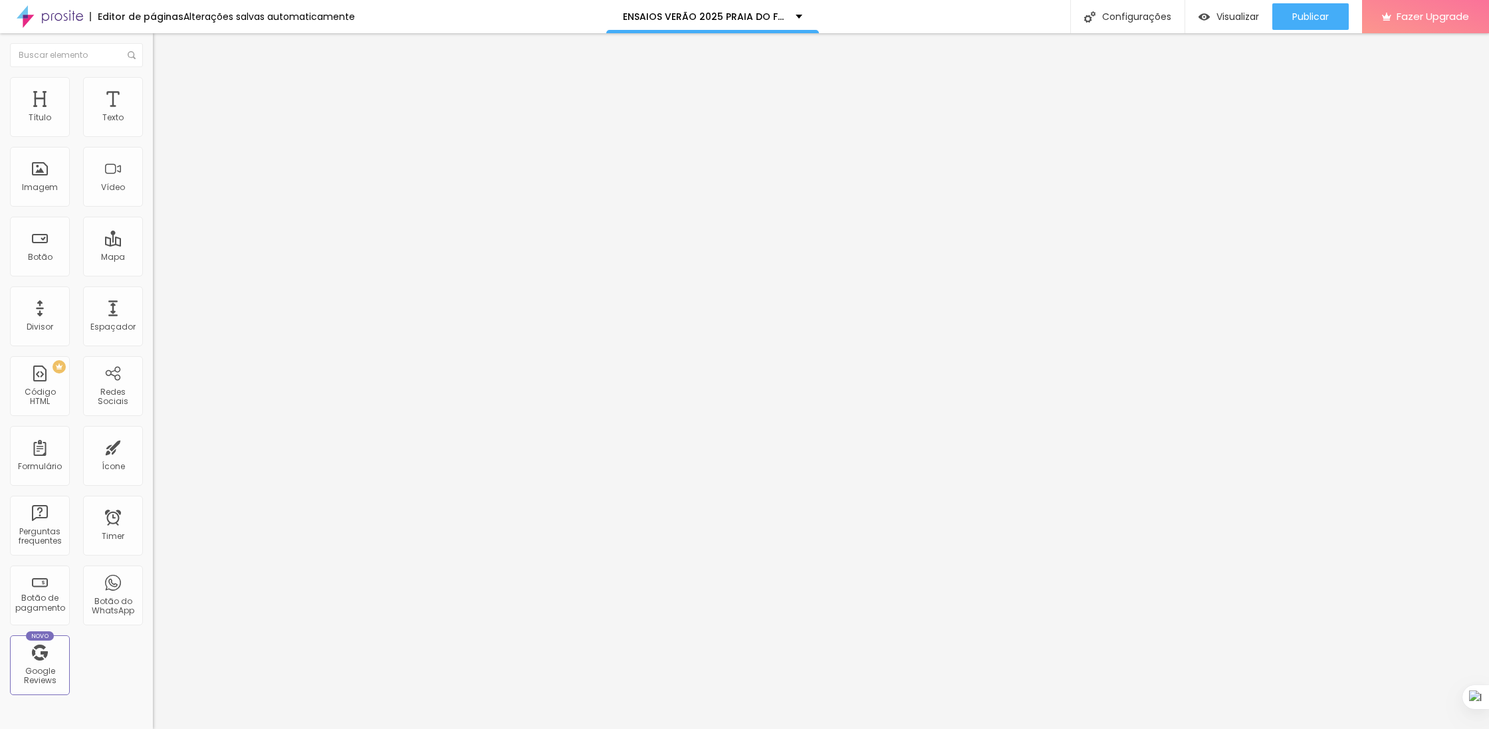
type input "58"
type input "59"
type input "58"
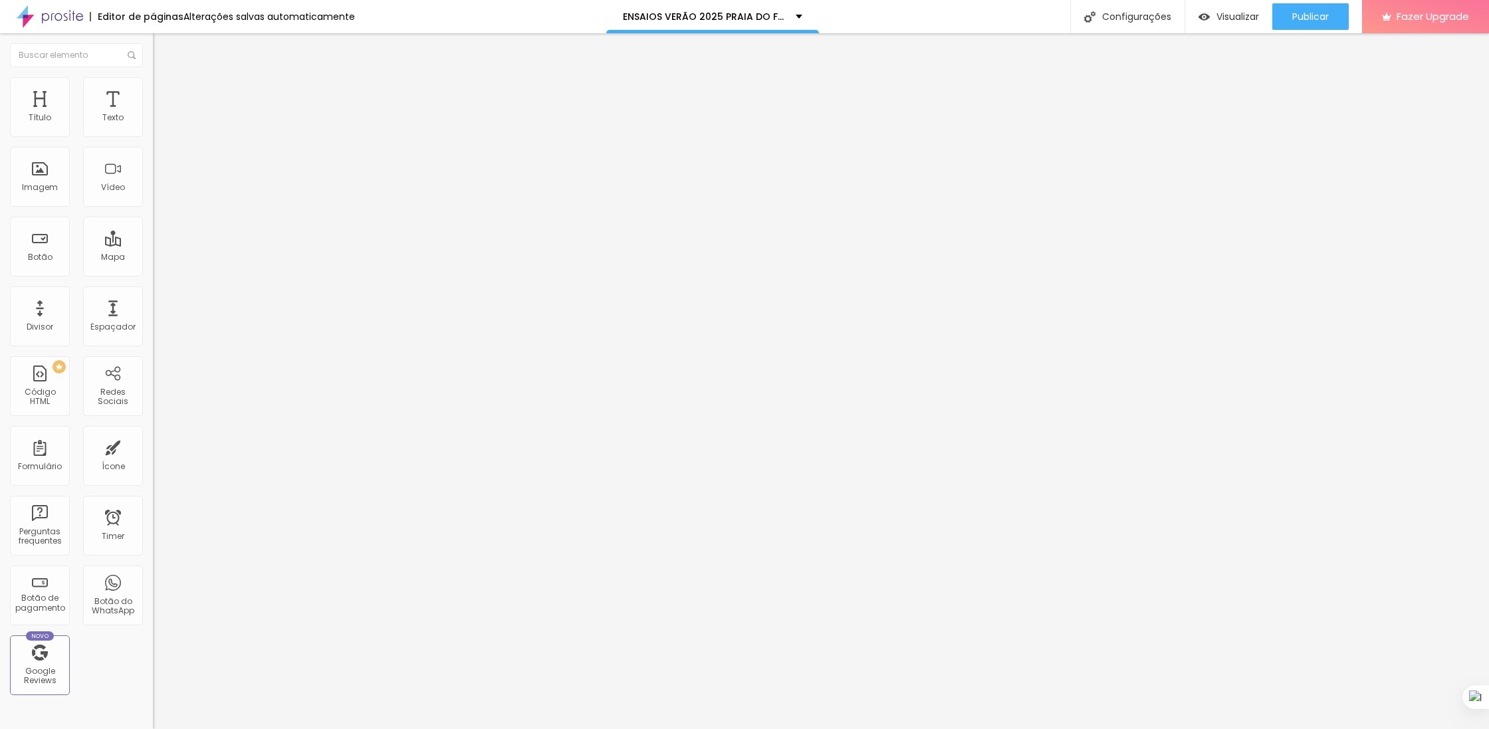
type input "56"
type input "55"
type input "54"
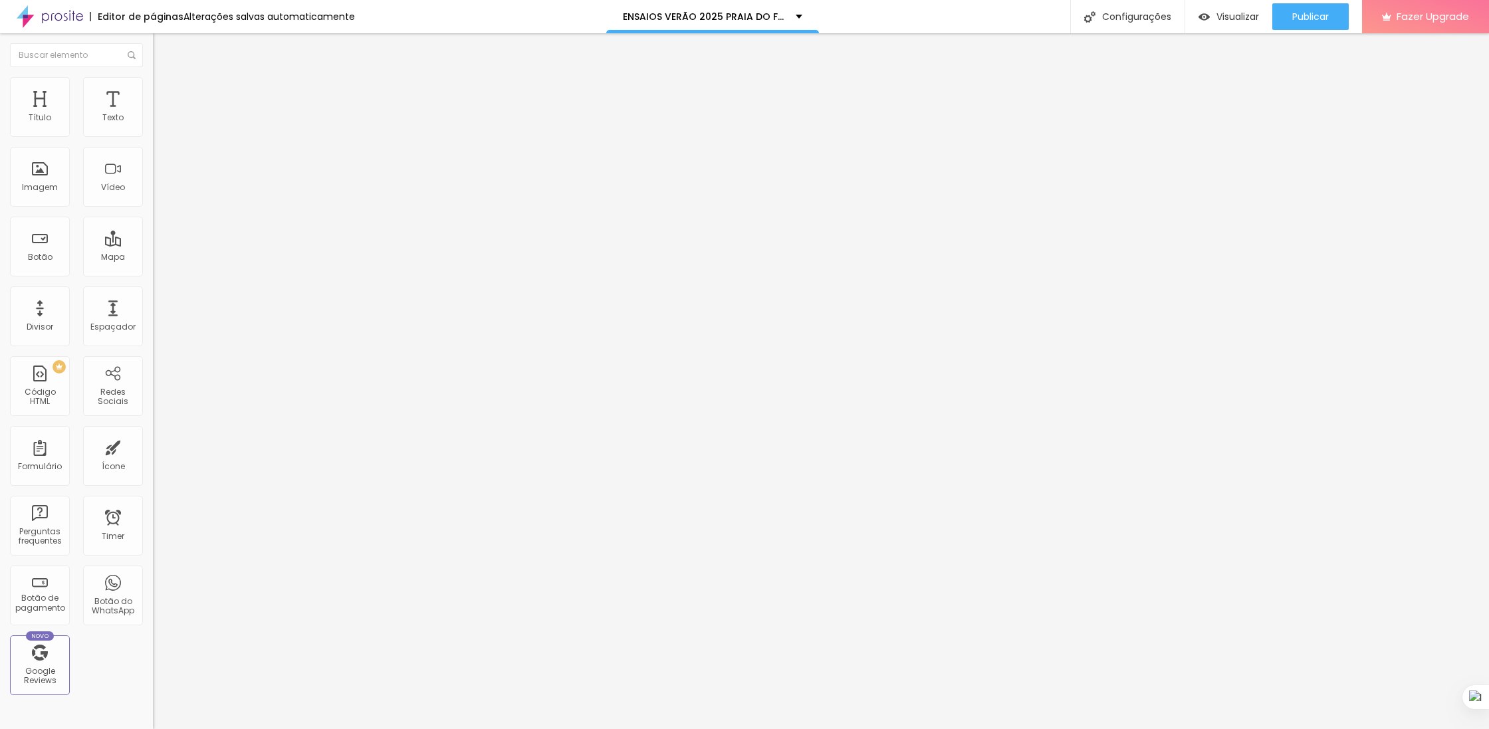
type input "54"
type input "53"
type input "52"
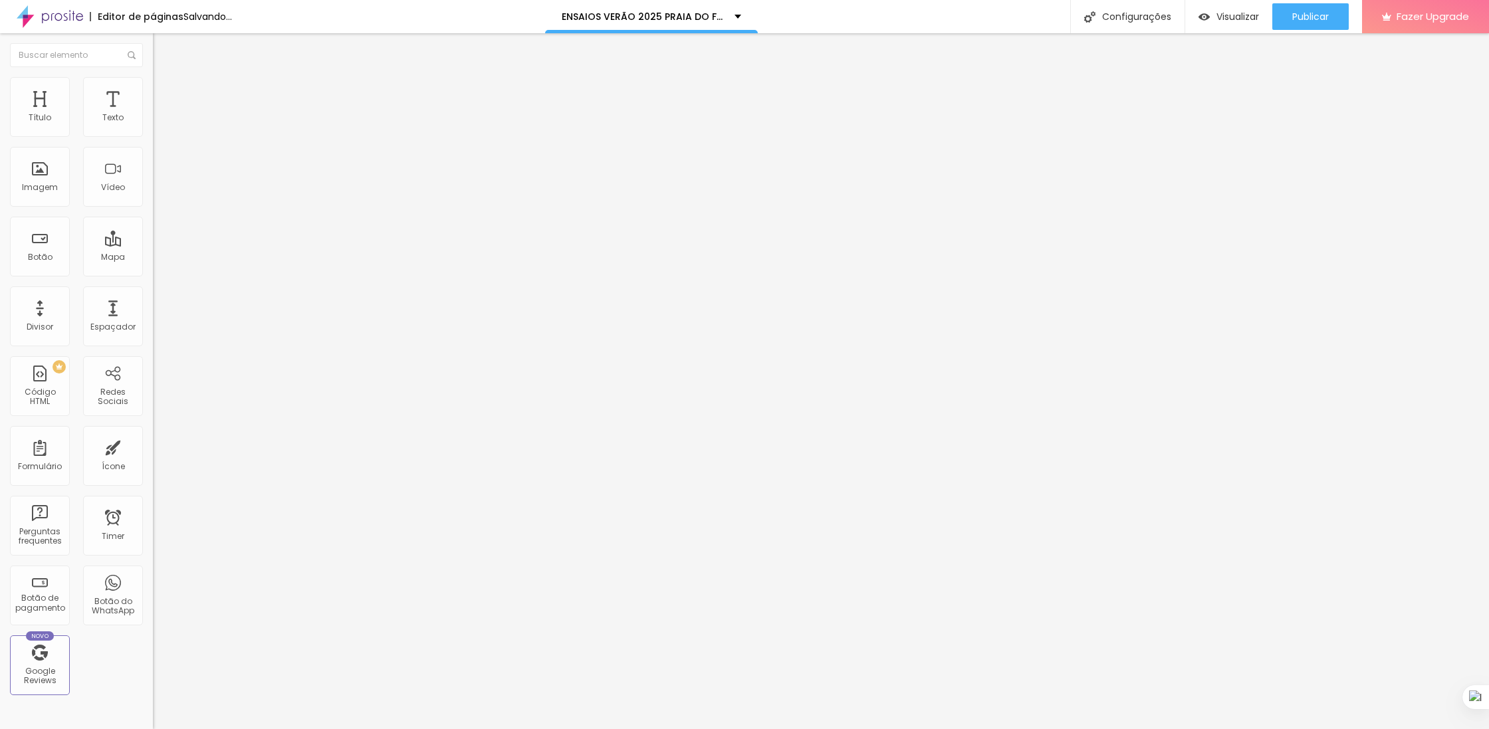
type input "51"
drag, startPoint x: 54, startPoint y: 279, endPoint x: 65, endPoint y: 280, distance: 11.4
click at [153, 316] on input "range" at bounding box center [196, 321] width 86 height 11
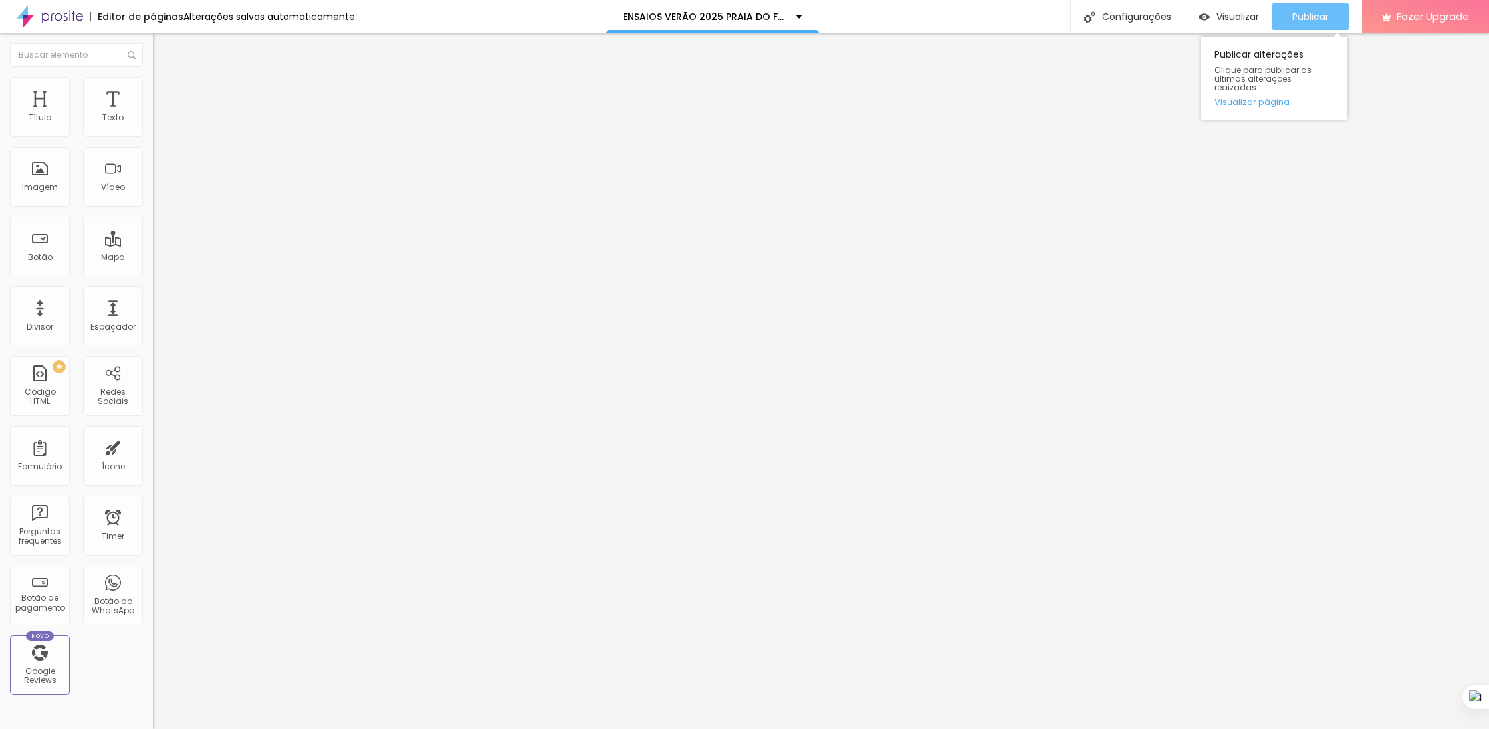
click at [1310, 19] on span "Publicar" at bounding box center [1310, 16] width 37 height 11
type input "50"
type input "47"
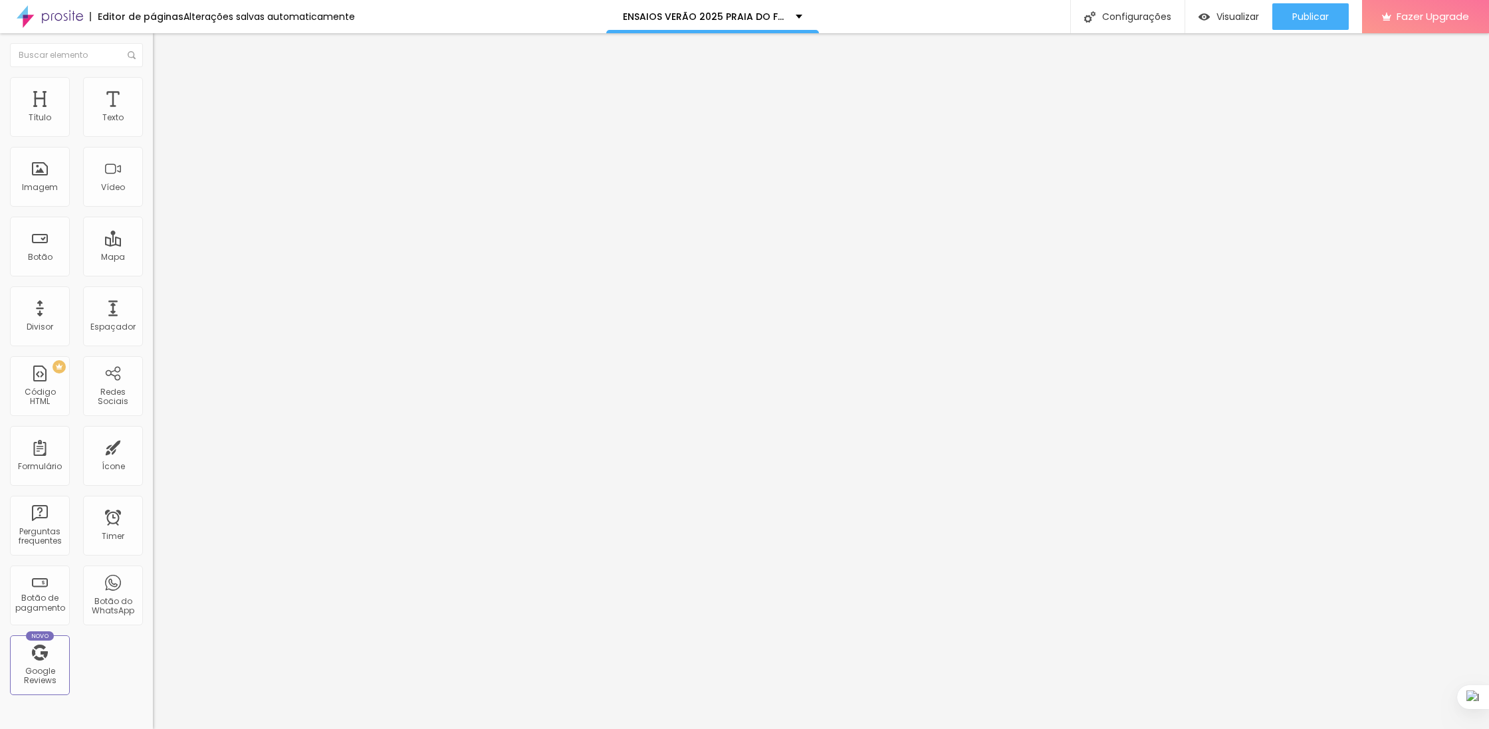
type input "46"
type input "45"
type input "46"
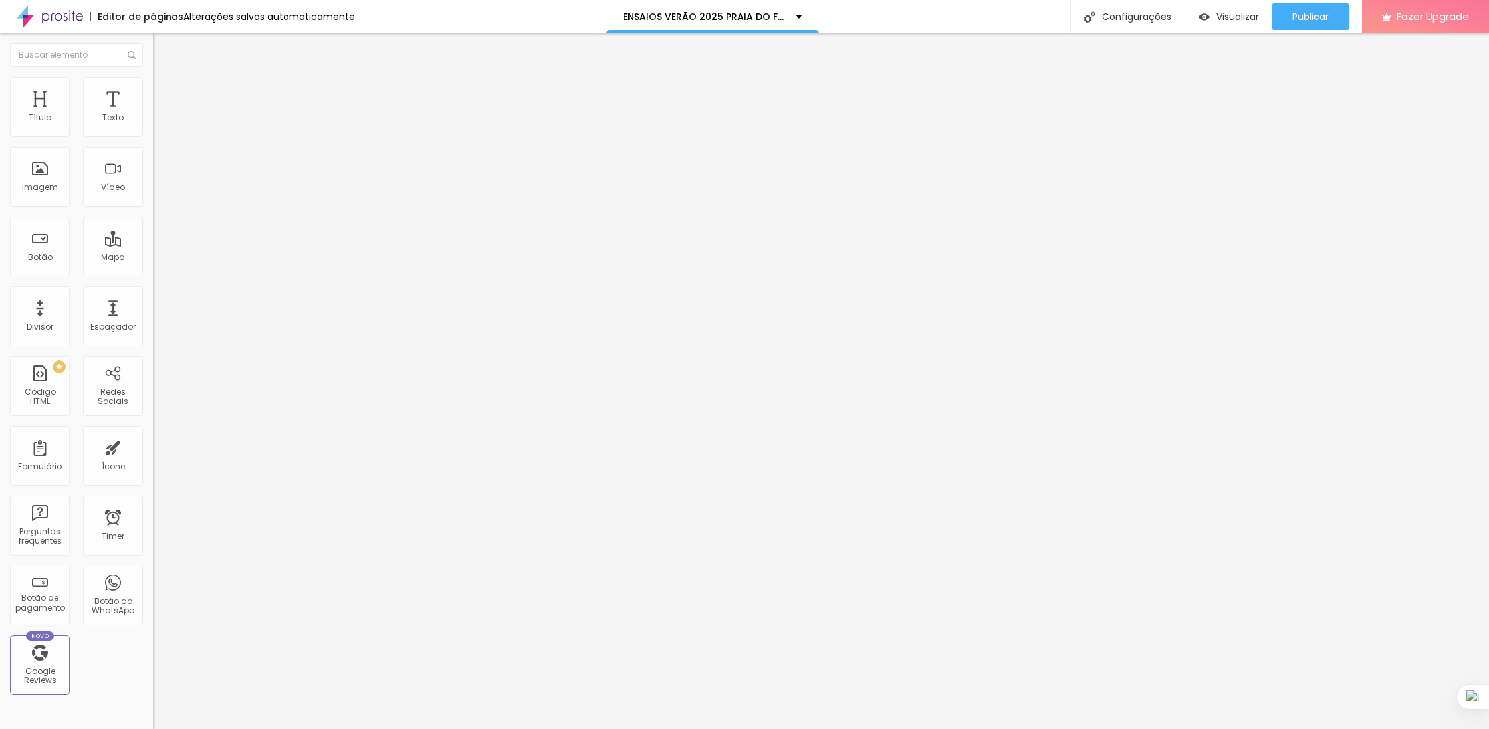
type input "46"
type input "50"
type input "51"
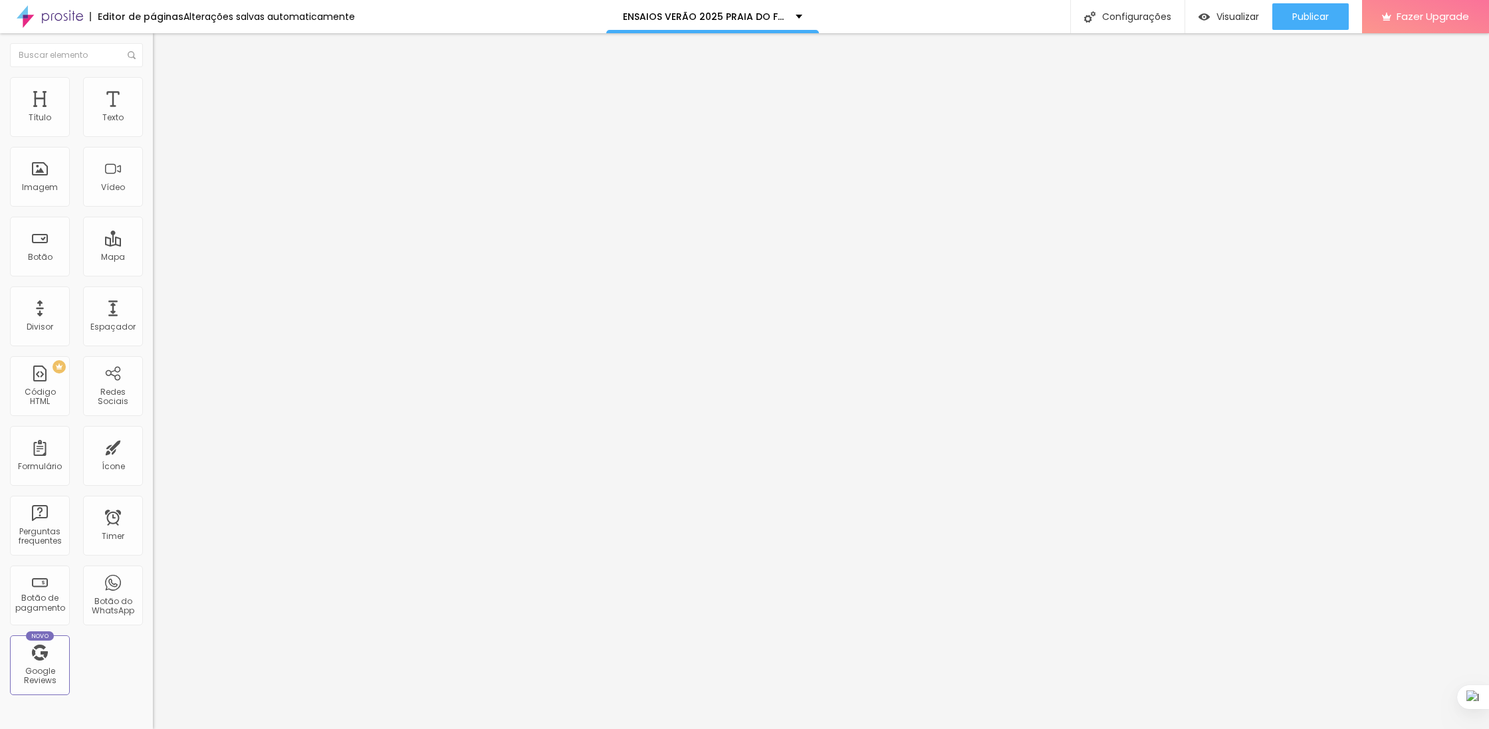
type input "52"
click at [153, 316] on input "range" at bounding box center [196, 321] width 86 height 11
click at [153, 88] on li "Avançado" at bounding box center [229, 83] width 153 height 13
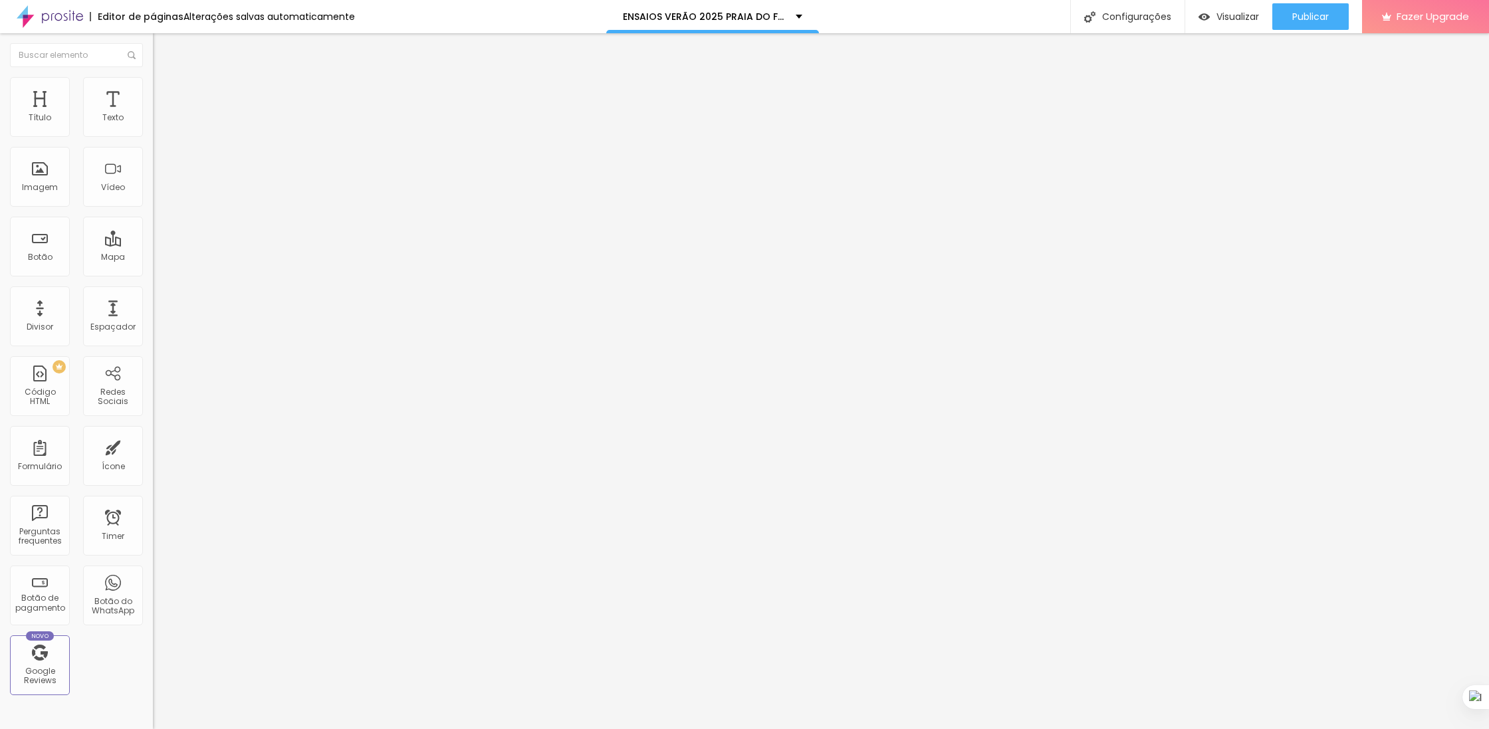
type input "68"
type input "42"
type input "37"
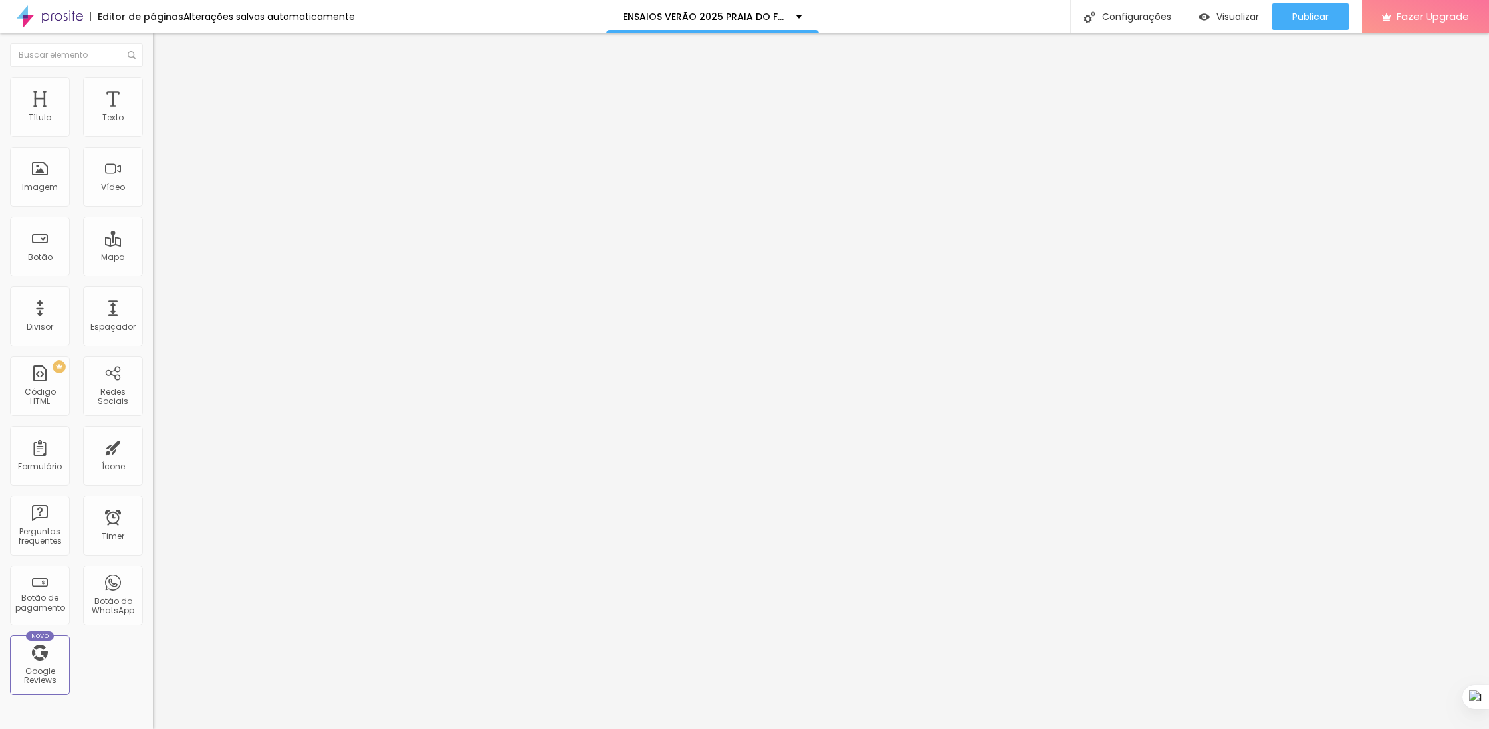
type input "37"
type input "35"
type input "34"
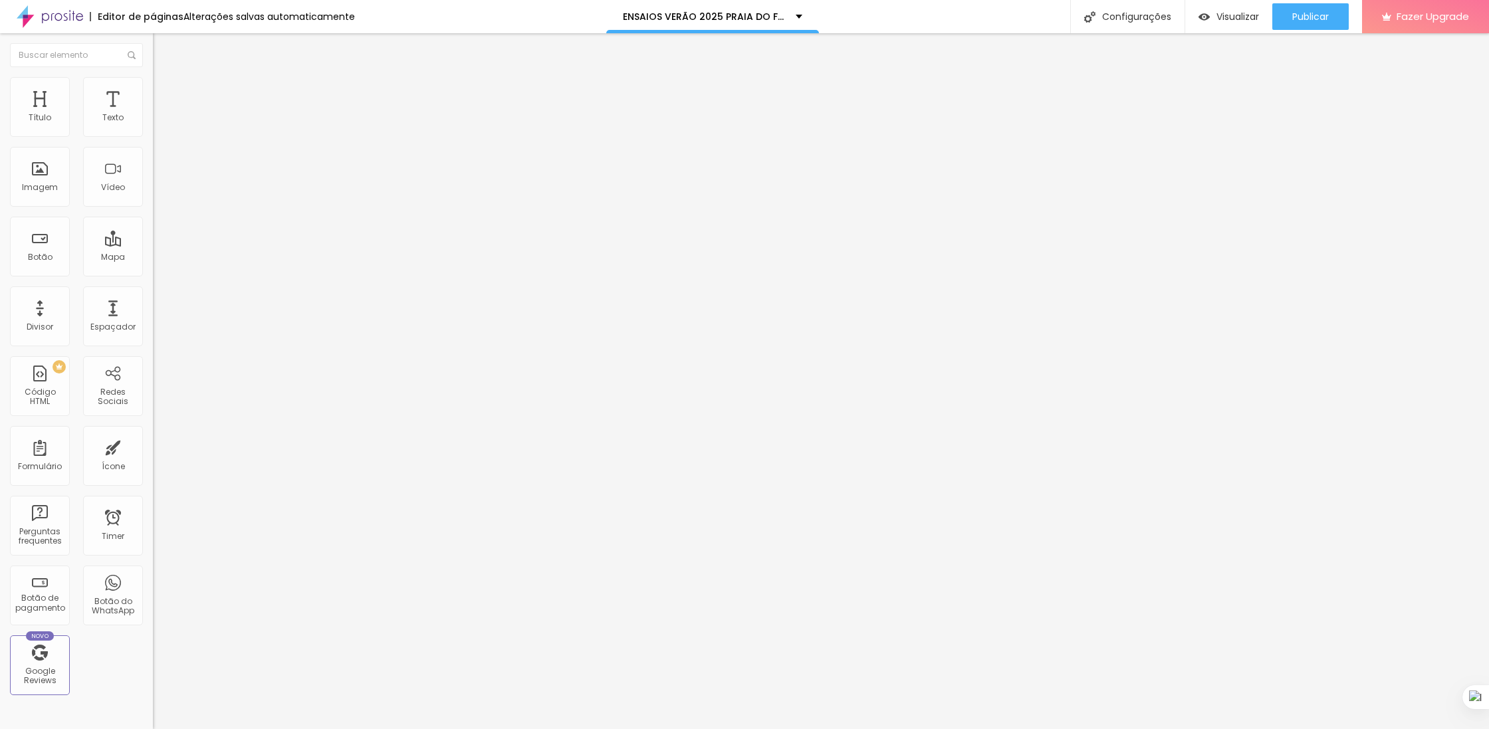
type input "28"
type input "20"
type input "12"
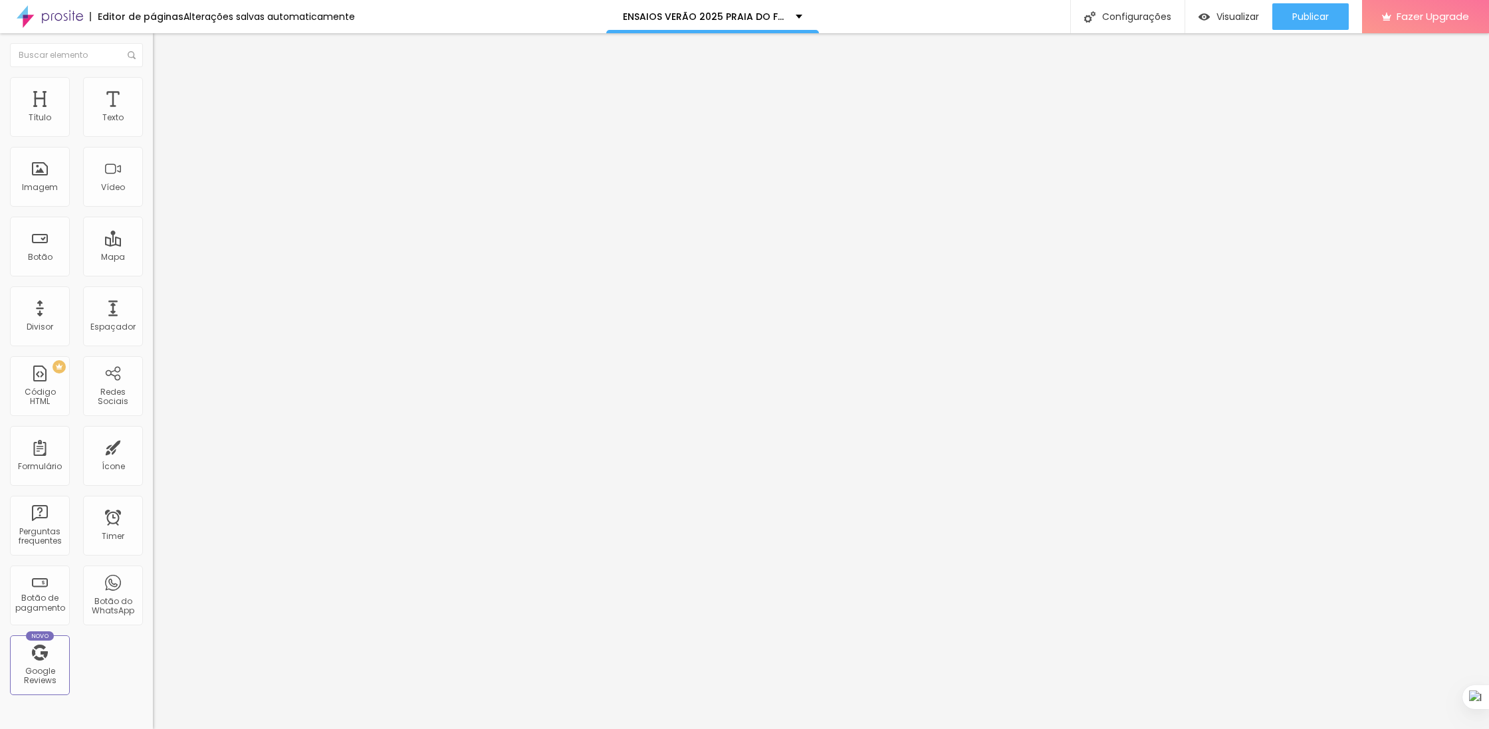
type input "12"
type input "9"
type input "8"
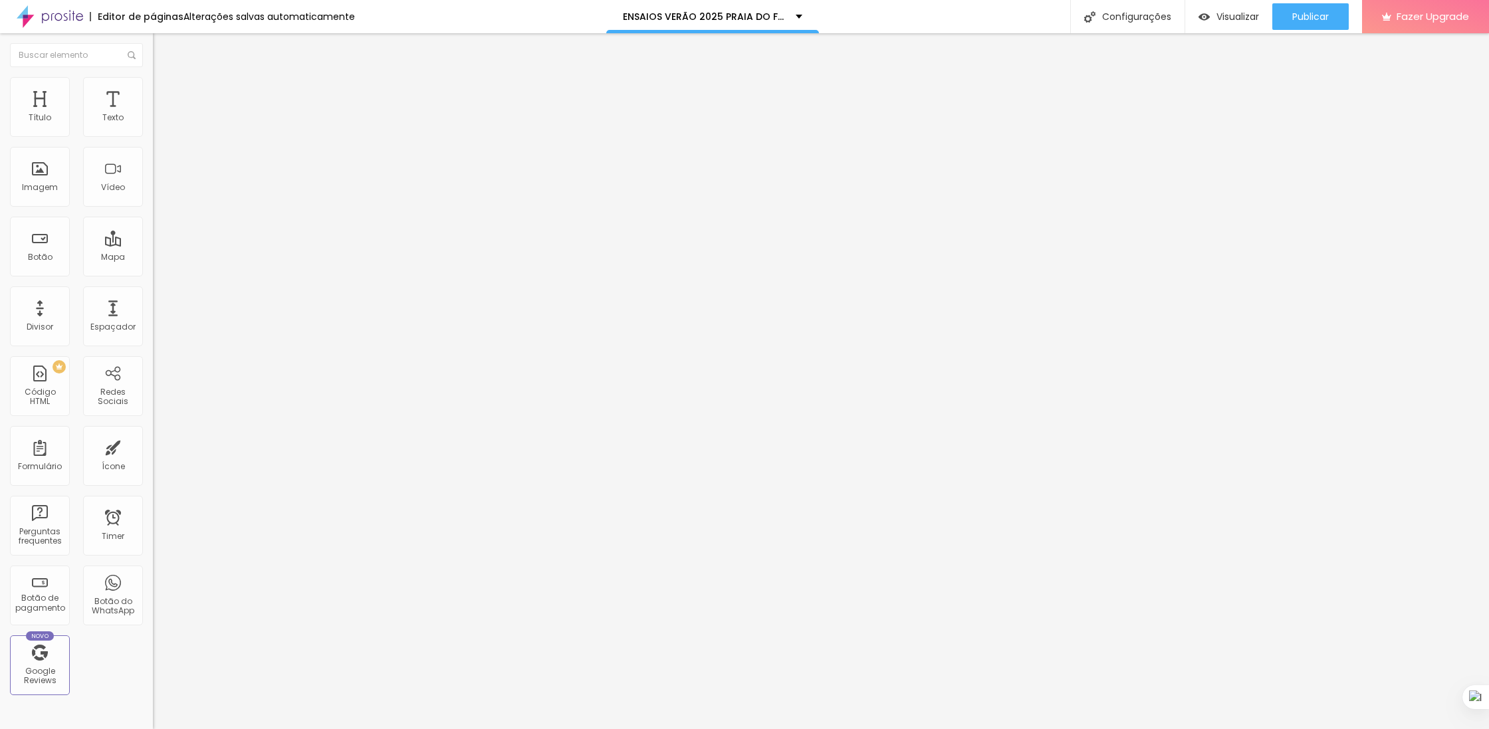
type input "10"
type input "21"
drag, startPoint x: 86, startPoint y: 131, endPoint x: 48, endPoint y: 131, distance: 38.6
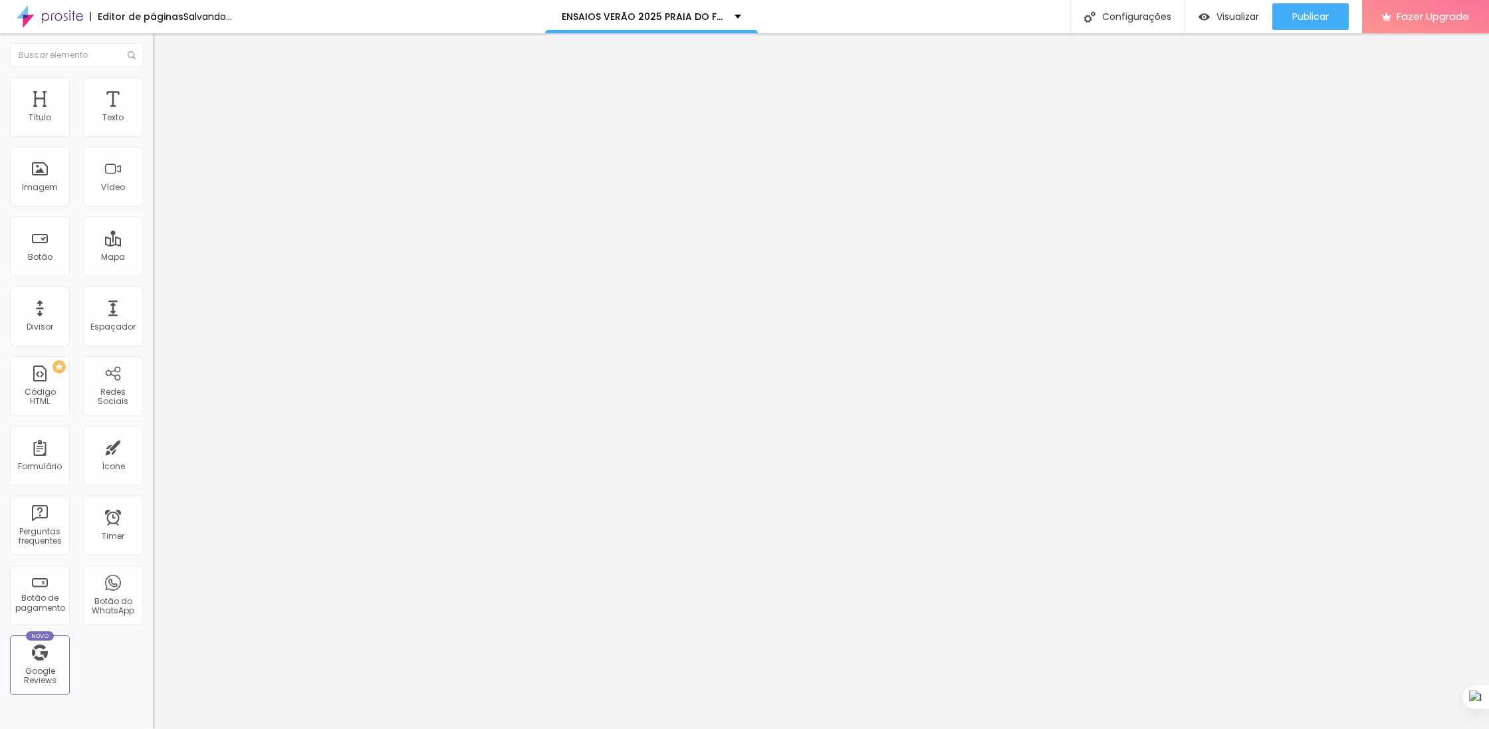
type input "21"
click at [153, 245] on input "range" at bounding box center [196, 250] width 86 height 11
click at [153, 90] on ul "Estilo Avançado" at bounding box center [229, 77] width 153 height 27
click at [165, 78] on span "Estilo" at bounding box center [175, 72] width 21 height 11
type input "32"
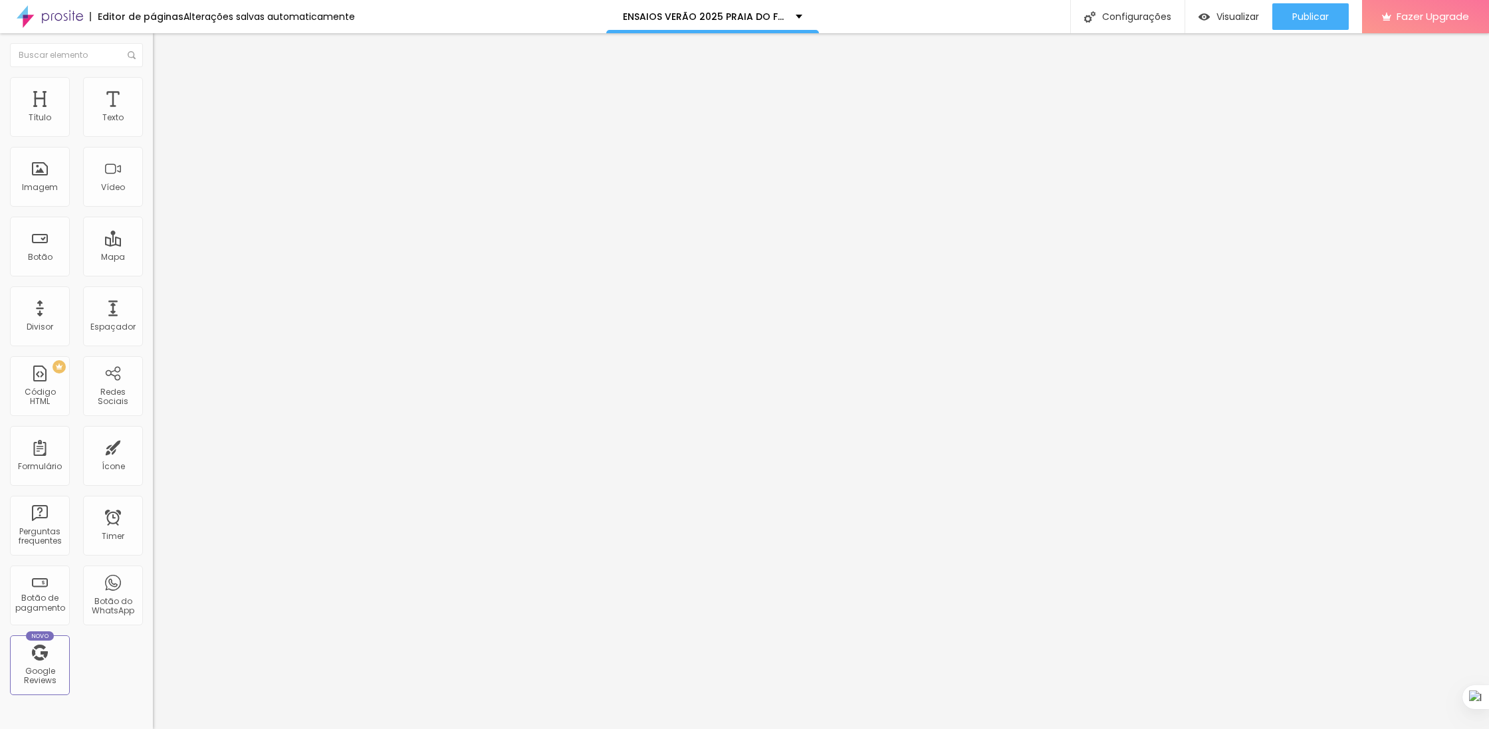
type input "32"
drag, startPoint x: 110, startPoint y: 128, endPoint x: 125, endPoint y: 128, distance: 15.3
type input "32"
click at [153, 245] on input "range" at bounding box center [196, 250] width 86 height 11
click at [1308, 7] on div "Publicar" at bounding box center [1310, 16] width 37 height 27
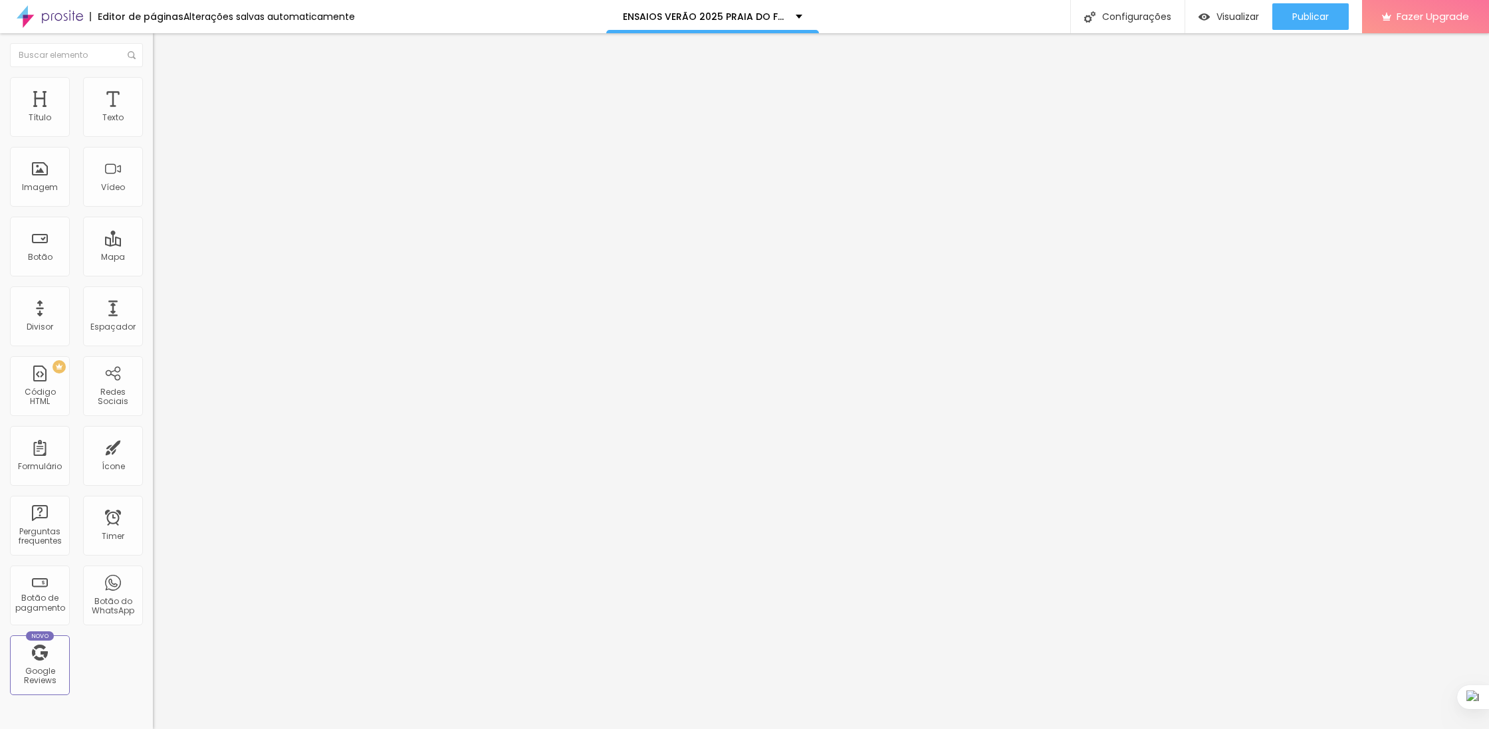
click at [153, 77] on li "Avançado" at bounding box center [229, 83] width 153 height 13
click at [165, 78] on span "Estilo" at bounding box center [175, 72] width 21 height 11
type input "1.1"
type input "1.2"
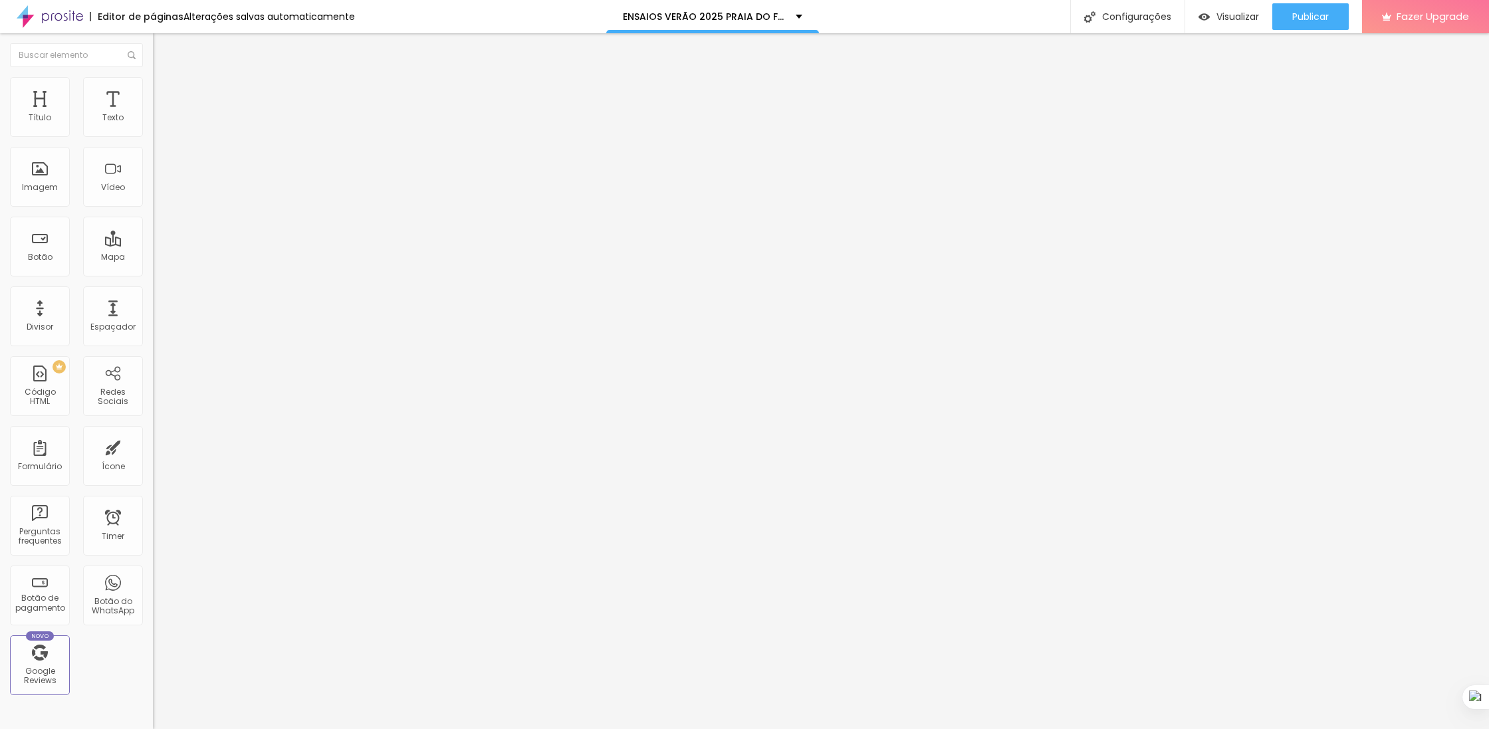
type input "1.2"
type input "1.3"
type input "1.4"
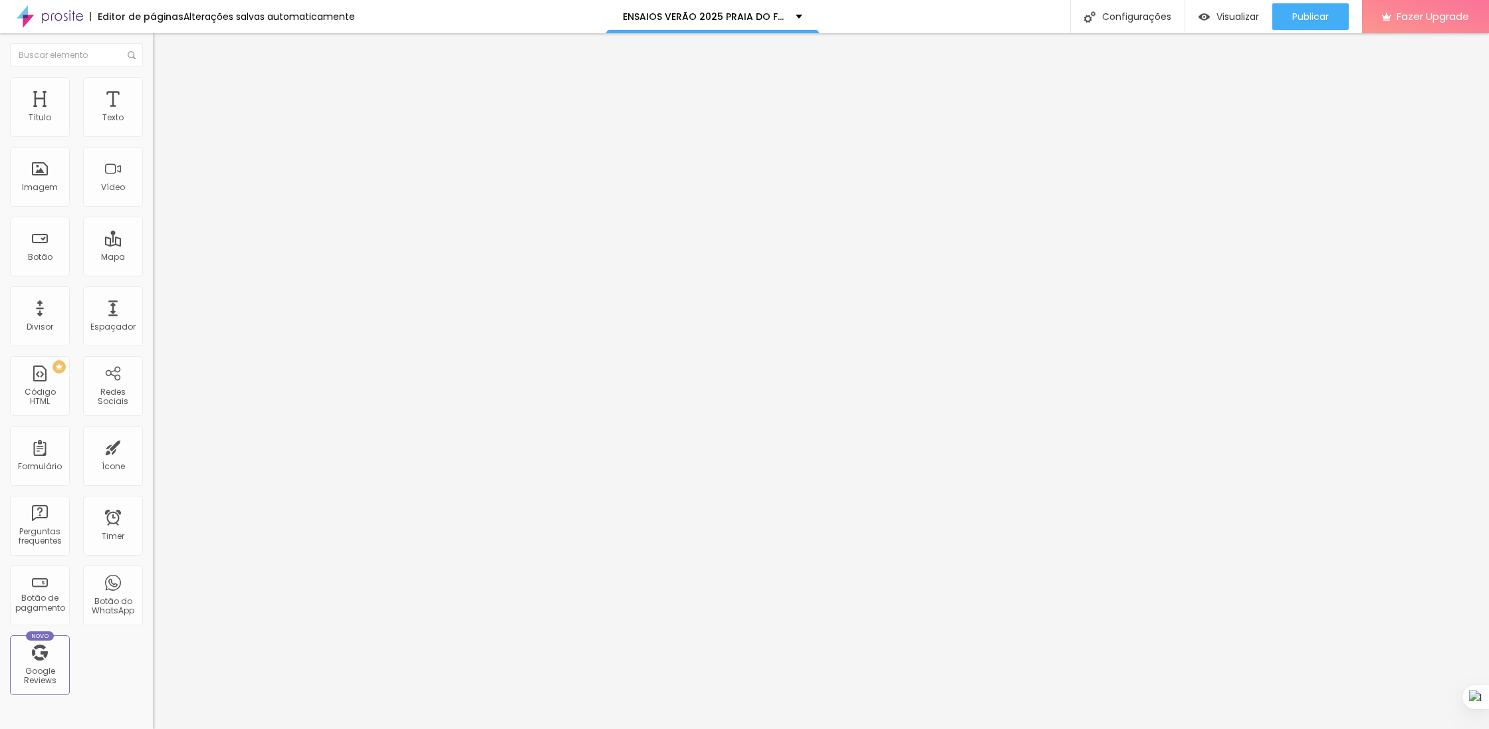
type input "1.5"
type input "1.6"
type input "1.7"
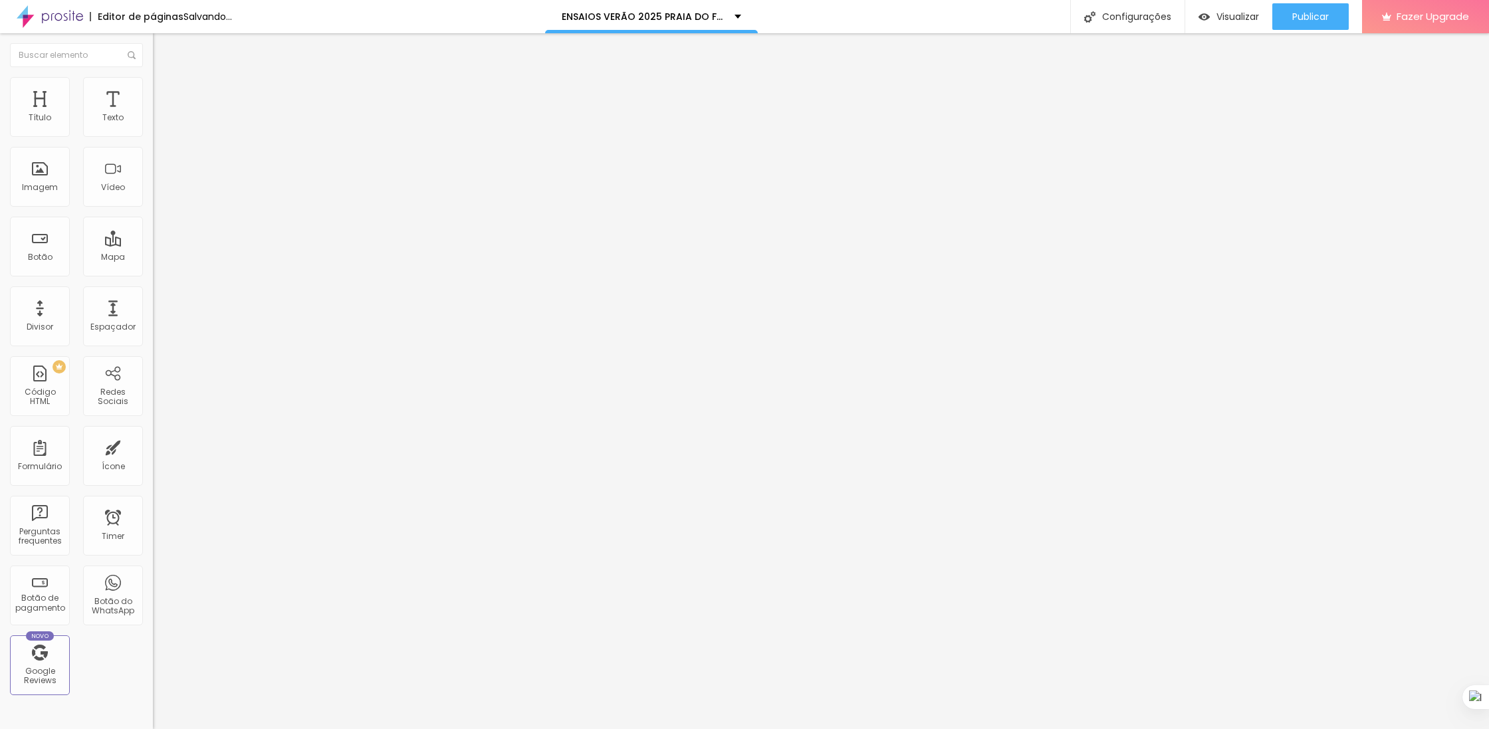
type input "1.7"
drag, startPoint x: 61, startPoint y: 329, endPoint x: 95, endPoint y: 329, distance: 33.9
type input "1.7"
click at [153, 690] on input "range" at bounding box center [196, 695] width 86 height 11
click at [1303, 11] on span "Publicar" at bounding box center [1310, 16] width 37 height 11
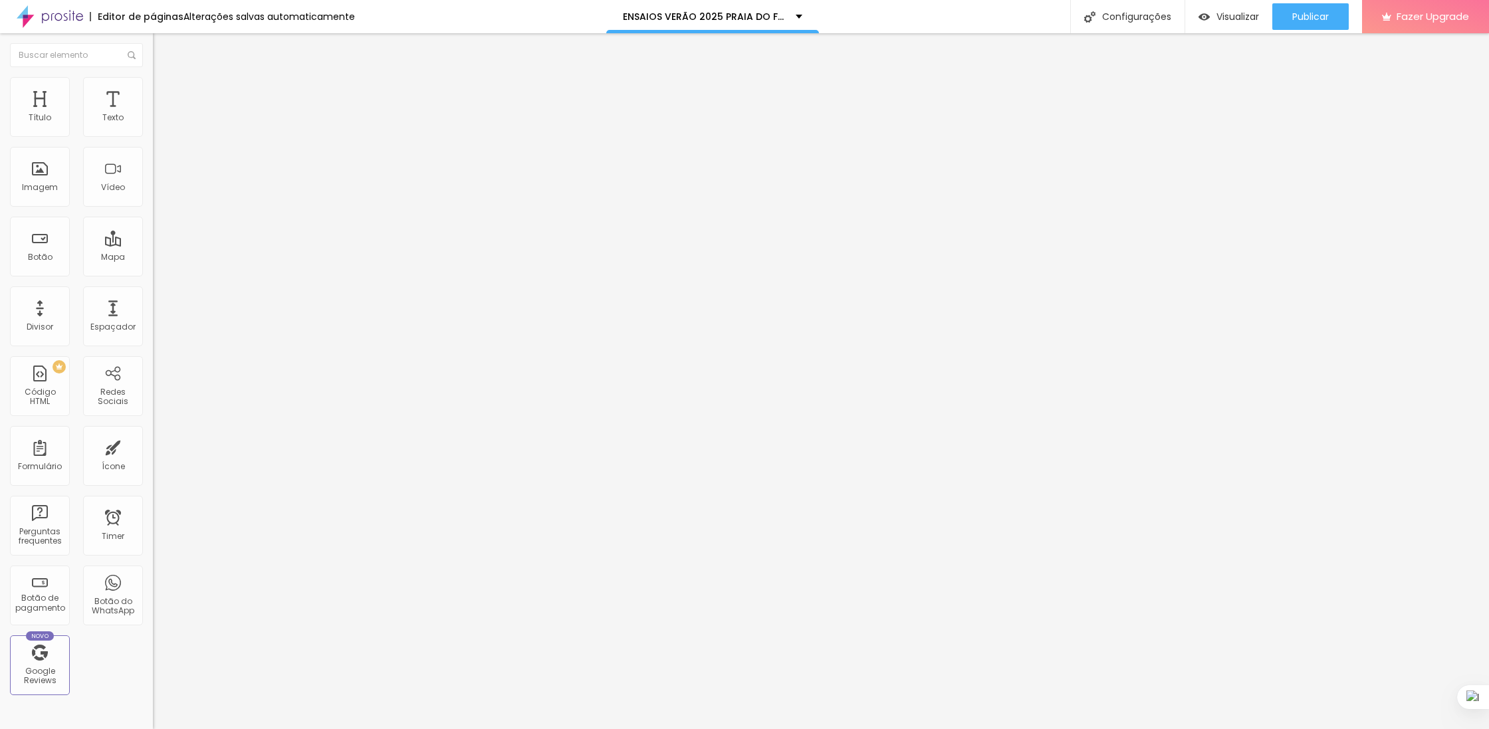
click at [153, 83] on ul "Estilo Avançado" at bounding box center [229, 77] width 153 height 27
click at [160, 122] on icon "button" at bounding box center [162, 119] width 5 height 5
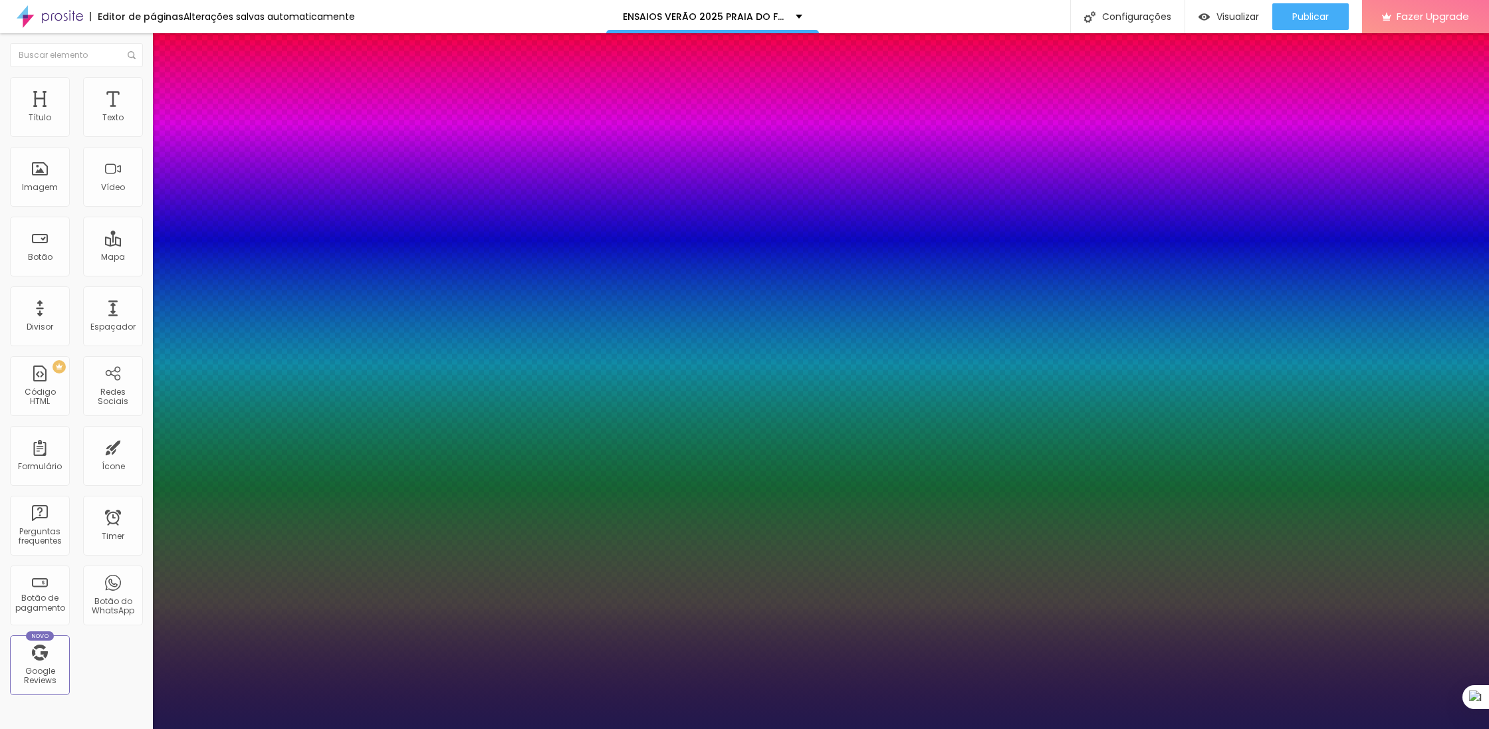
type input "3.8"
type input "3.7"
type input "3.5"
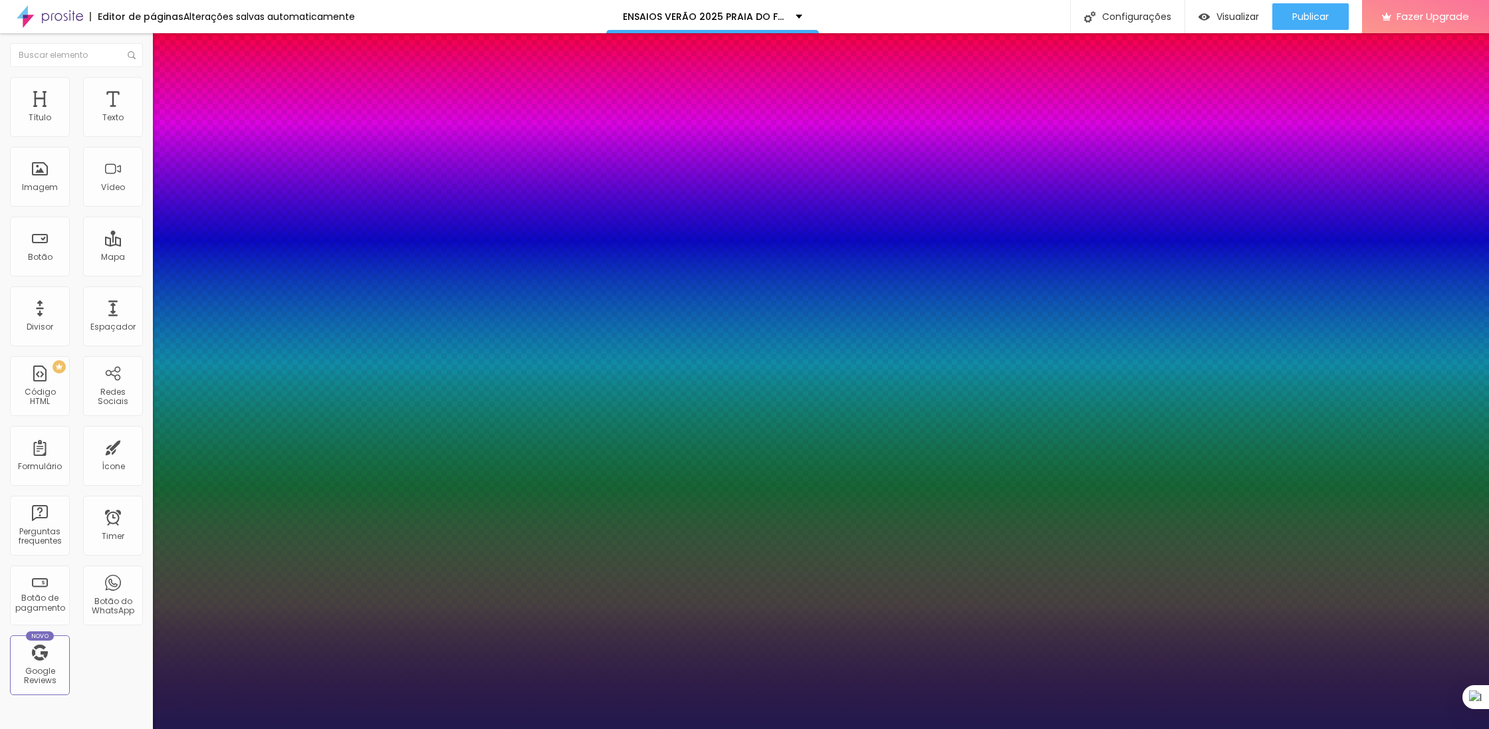
type input "3.5"
type input "3.4"
type input "2.5"
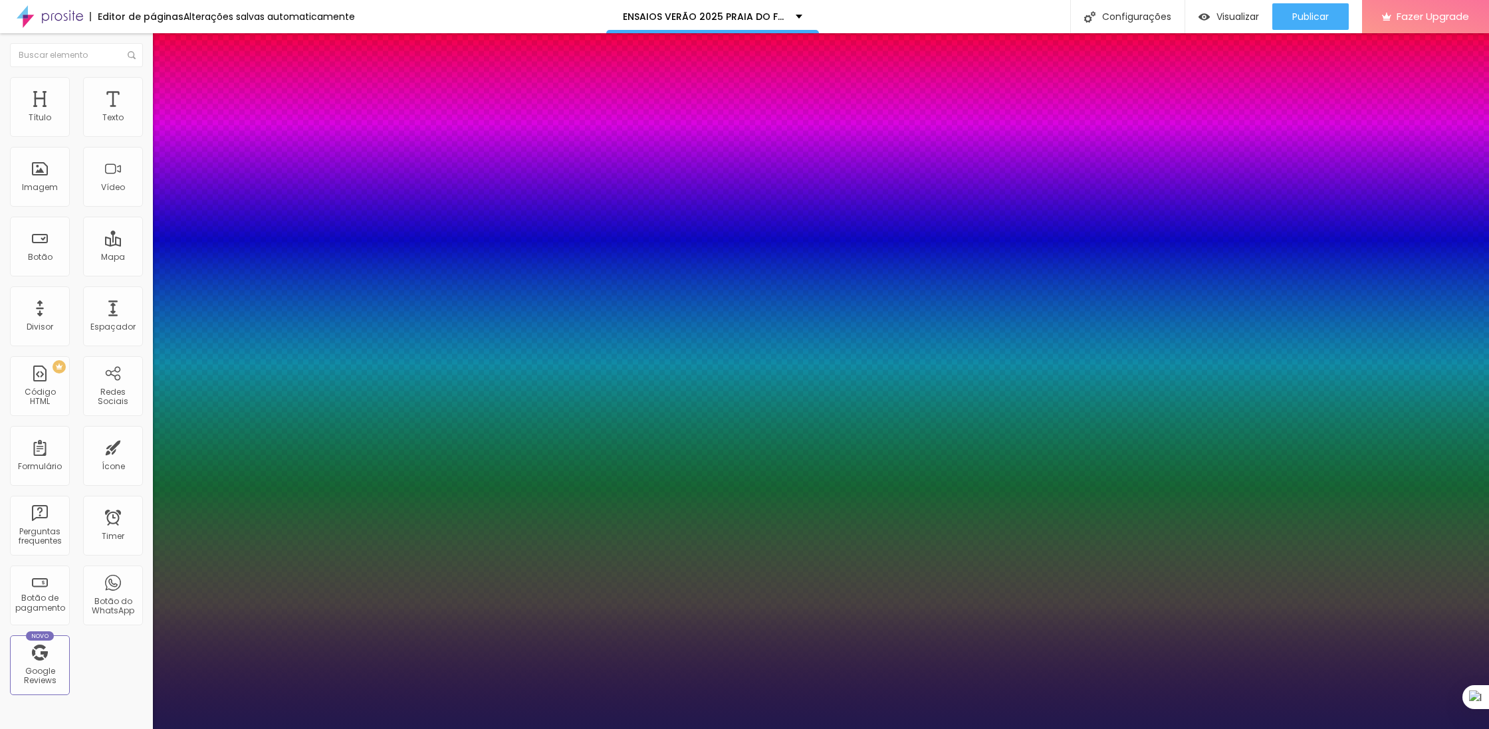
type input "2"
type input "1.6"
type input "1.5"
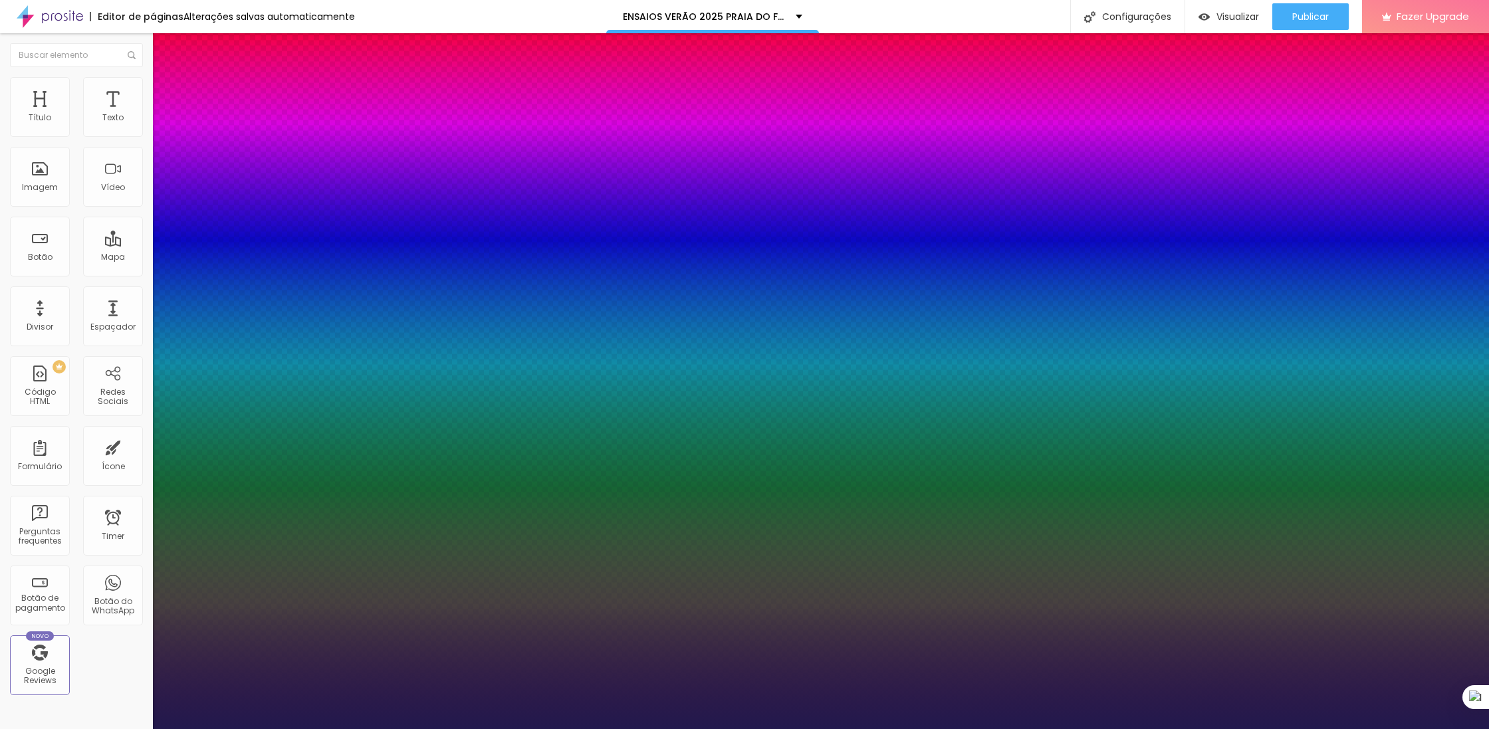
type input "1.5"
type input "1.4"
type input "1.2"
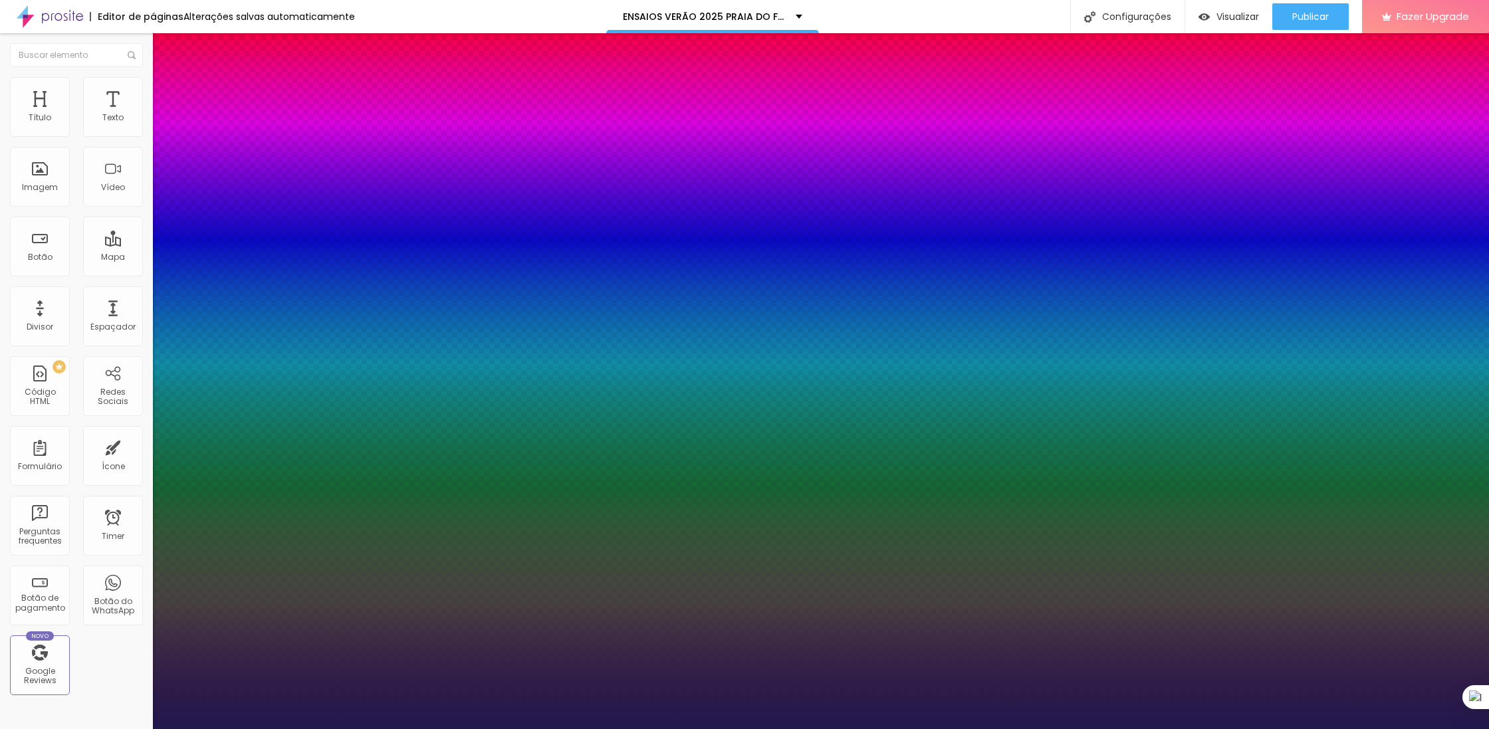
type input "1.1"
type input "1"
type input "0.8"
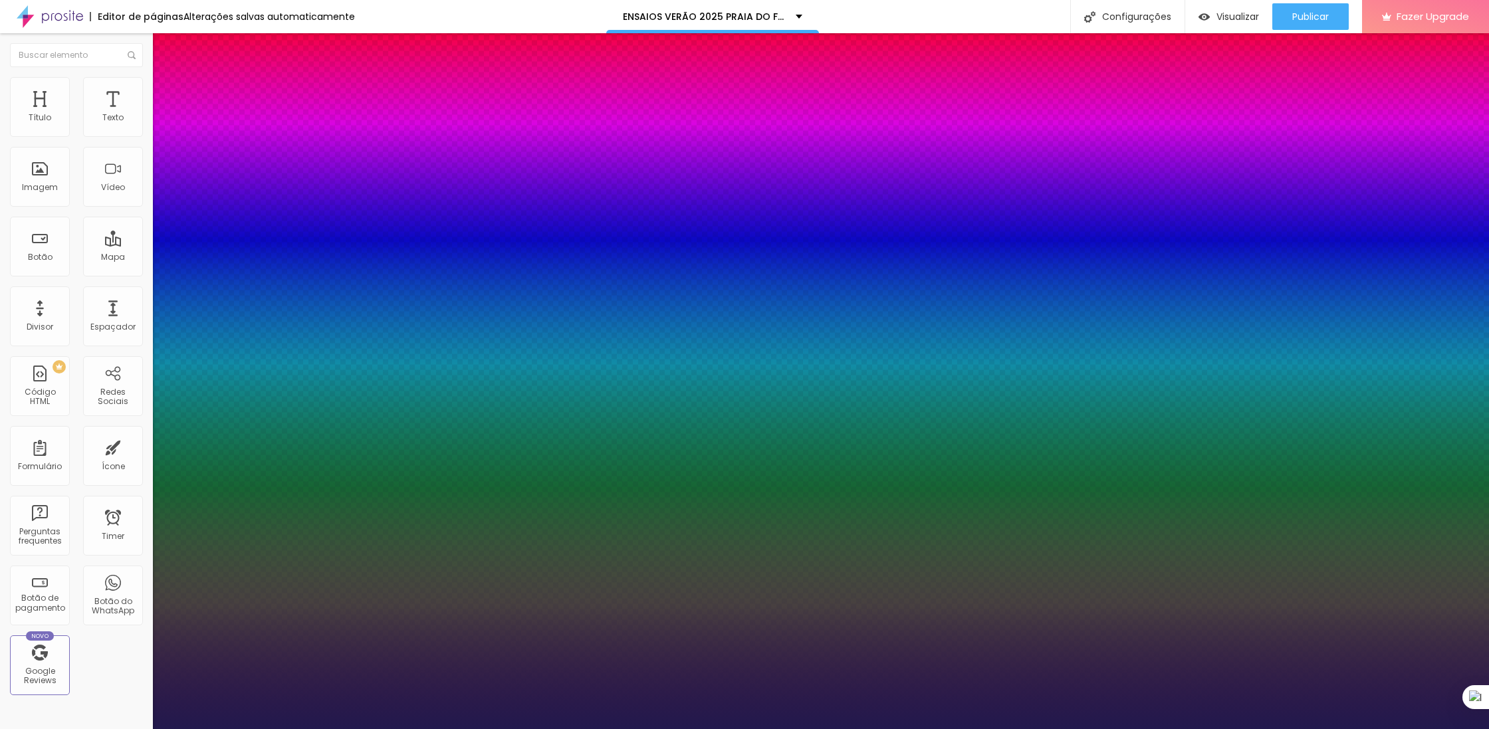
type input "0.8"
type input "0.7"
type input "0.5"
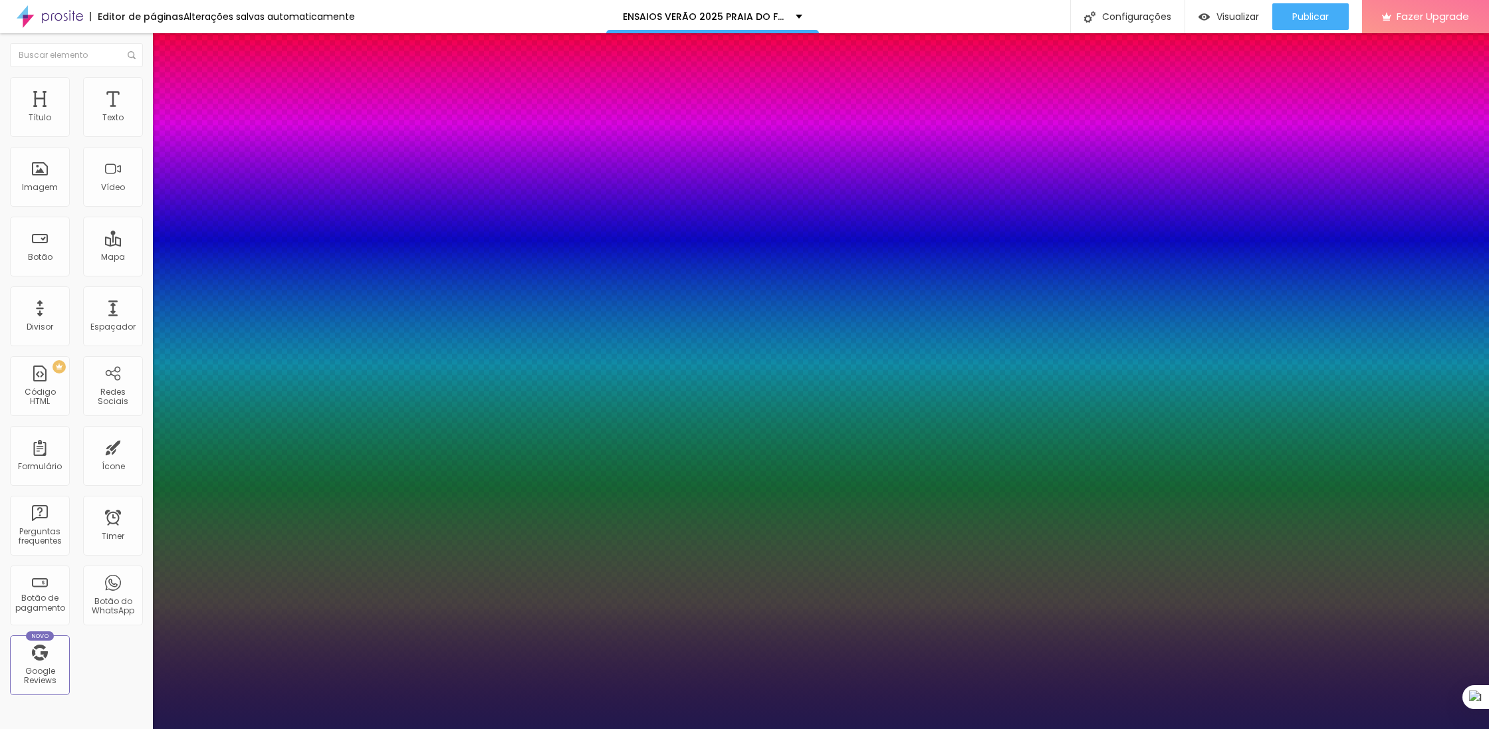
type input "0.3"
type input "0.2"
type input "0.1"
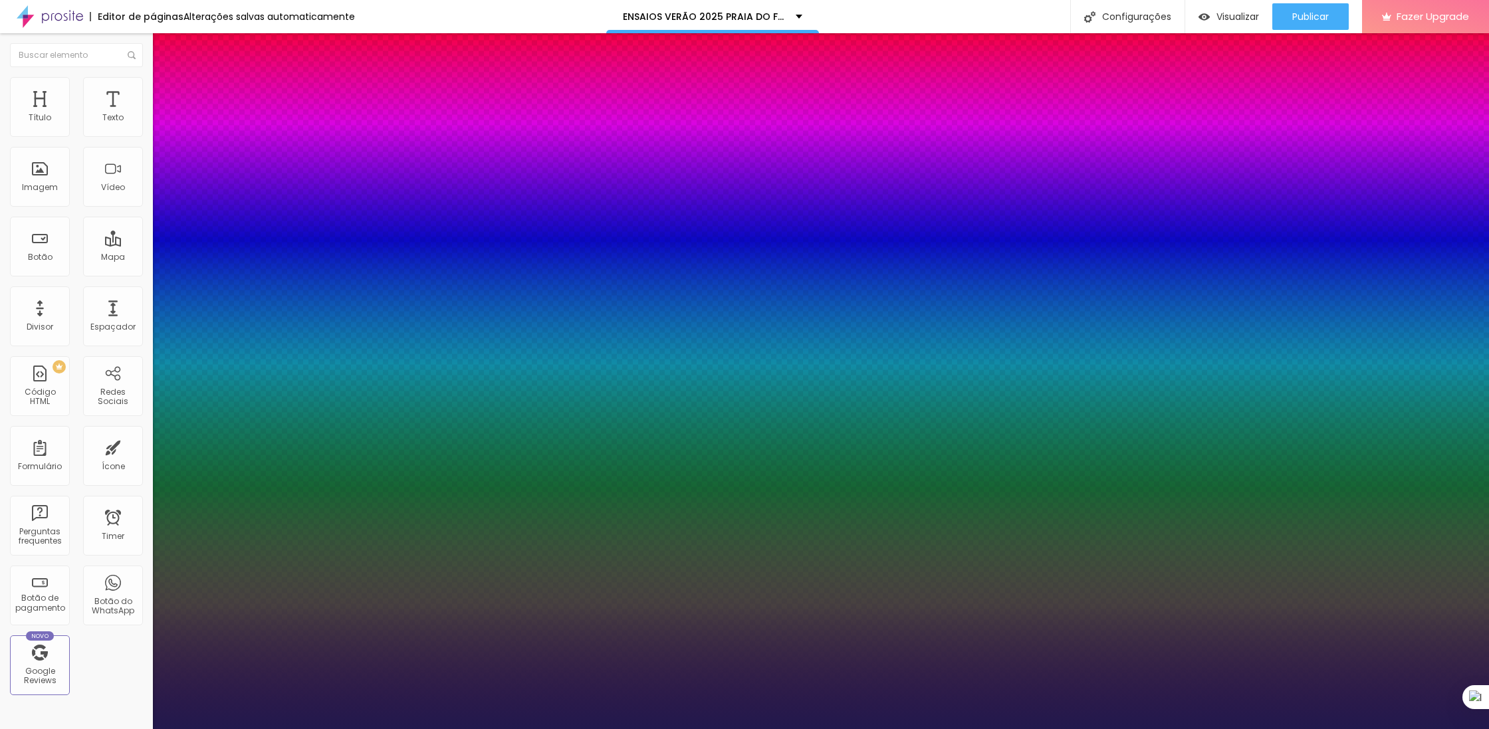
type input "0.1"
type input "0"
drag, startPoint x: 207, startPoint y: 257, endPoint x: 165, endPoint y: 259, distance: 41.9
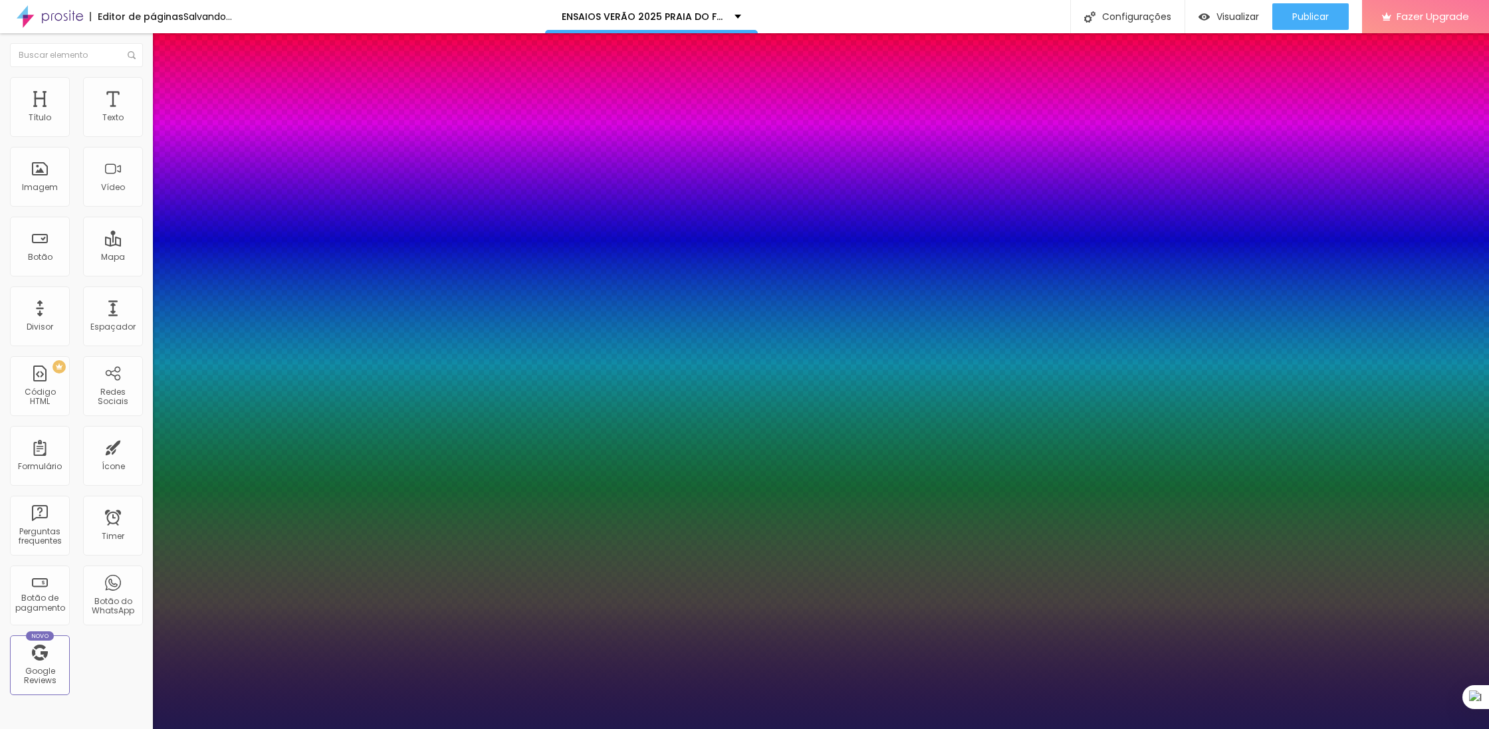
type input "45"
type input "47"
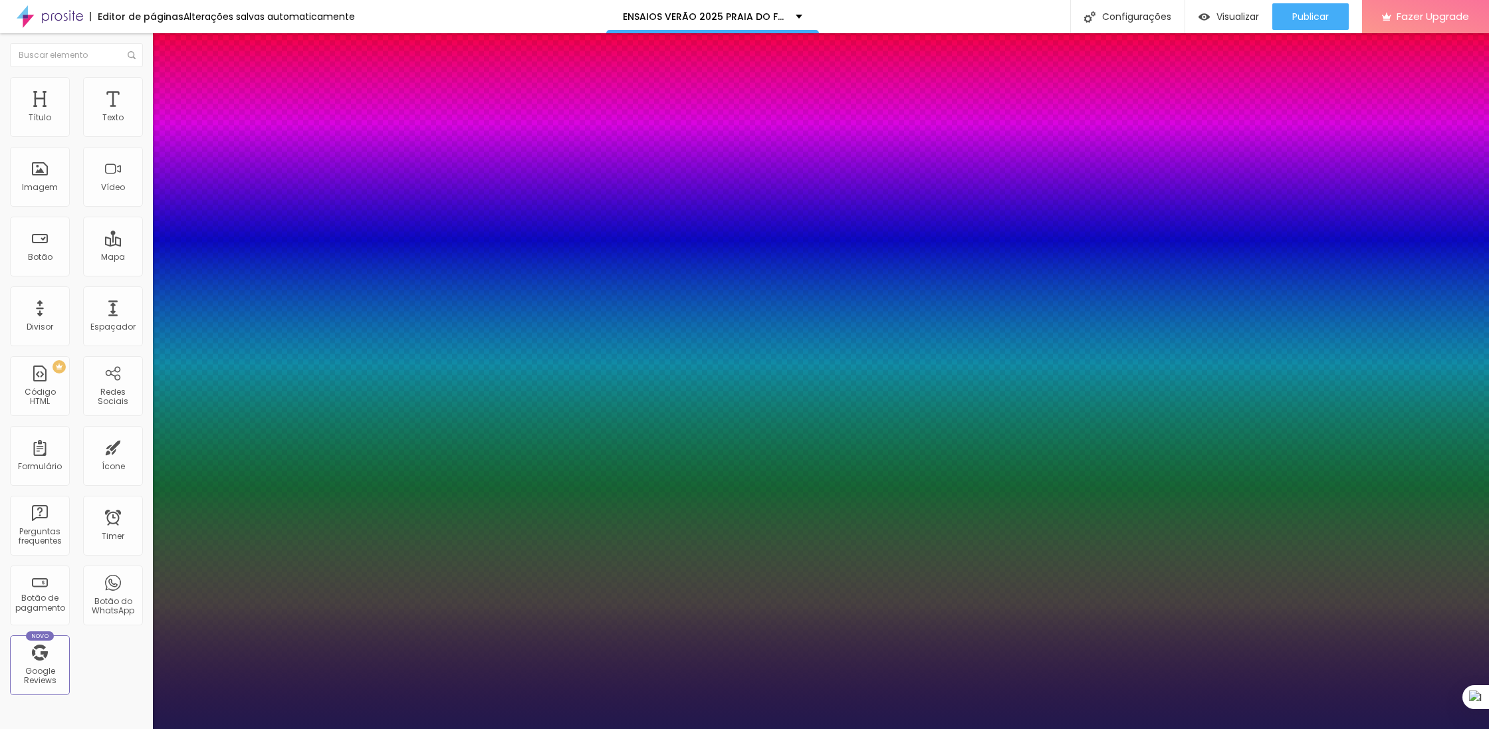
type input "48"
click at [109, 729] on div at bounding box center [744, 729] width 1489 height 0
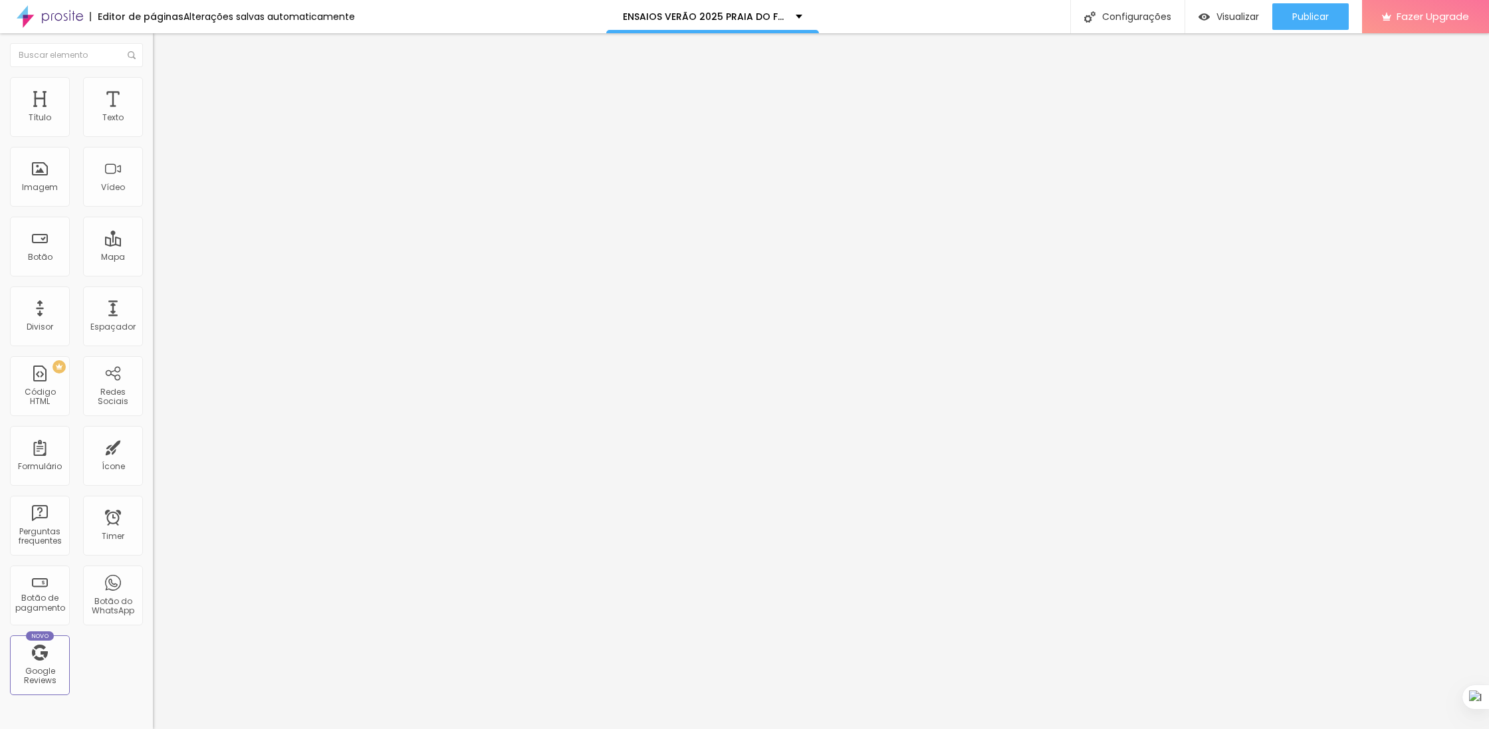
click at [165, 92] on span "Avançado" at bounding box center [187, 85] width 44 height 11
click at [153, 77] on li "Estilo" at bounding box center [229, 70] width 153 height 13
click at [158, 124] on icon "button" at bounding box center [162, 120] width 8 height 8
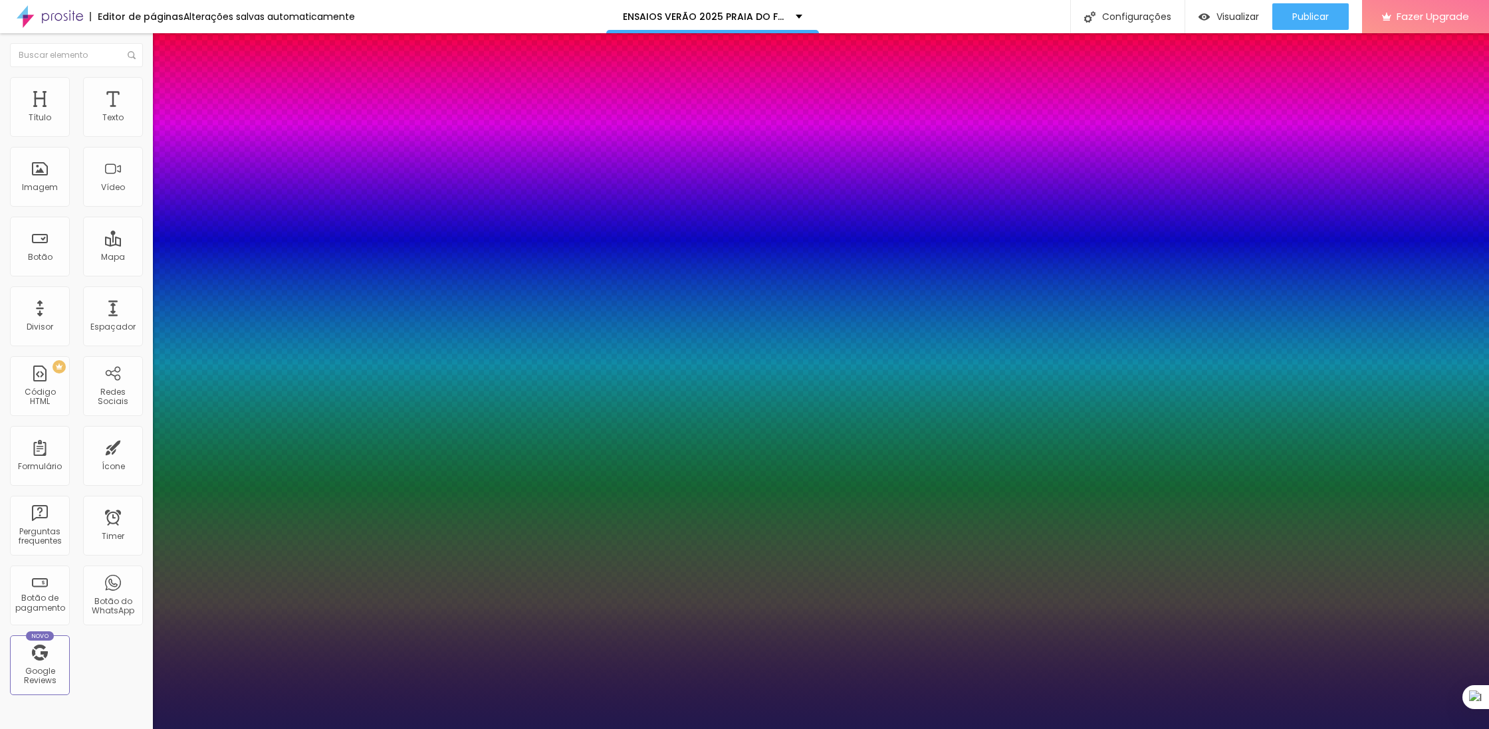
type input "13"
type input "17"
type input "16"
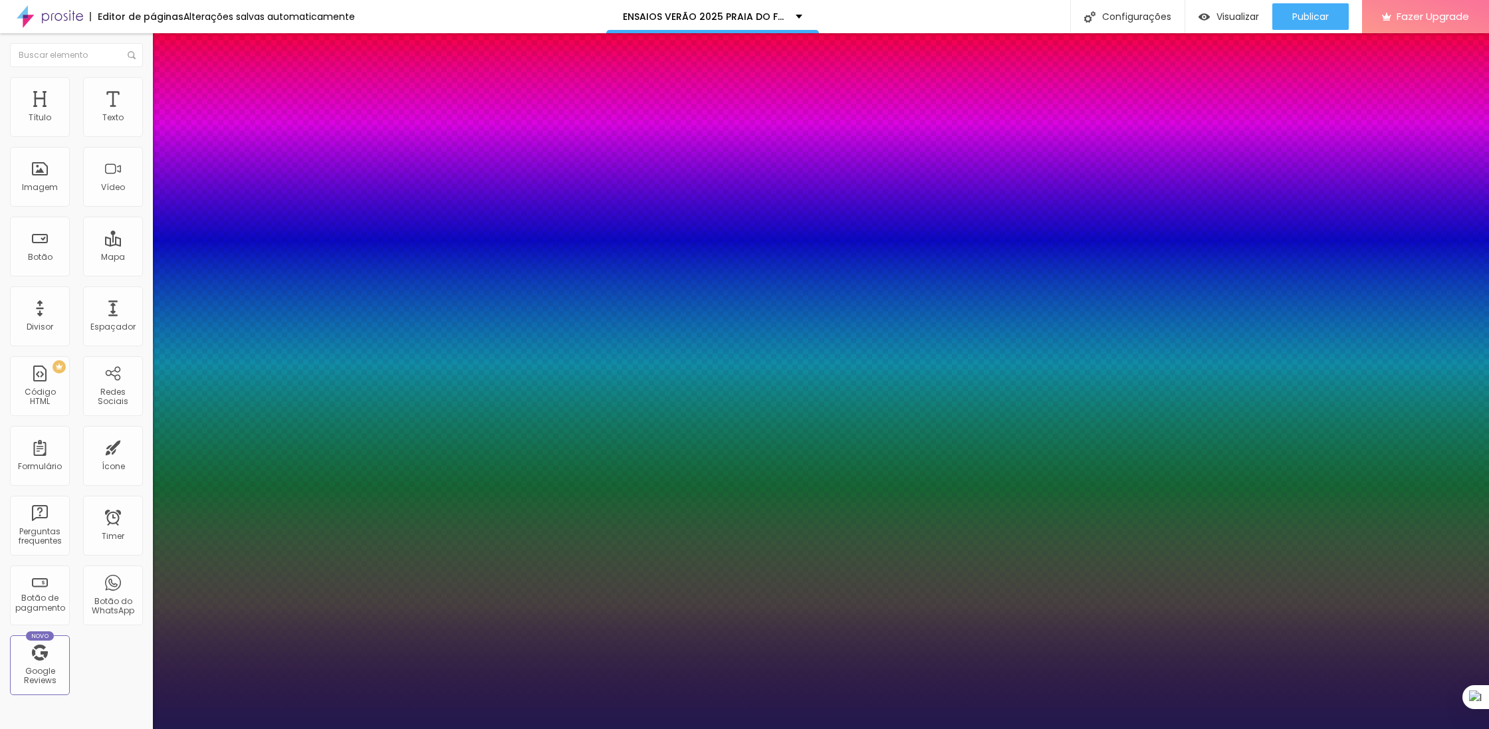
type input "16"
type input "3"
type input "2"
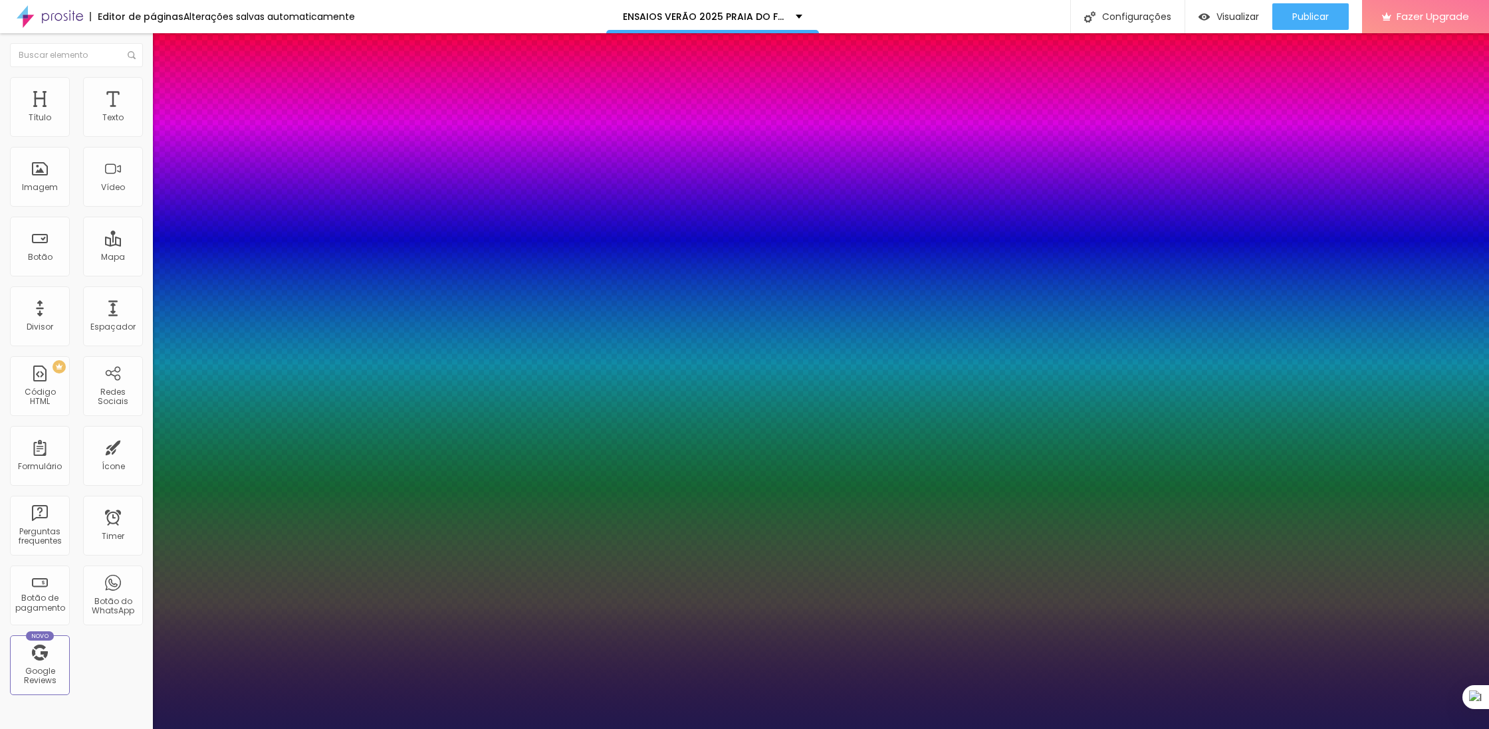
drag, startPoint x: 183, startPoint y: 285, endPoint x: 173, endPoint y: 283, distance: 10.1
type input "2"
type input "1.3"
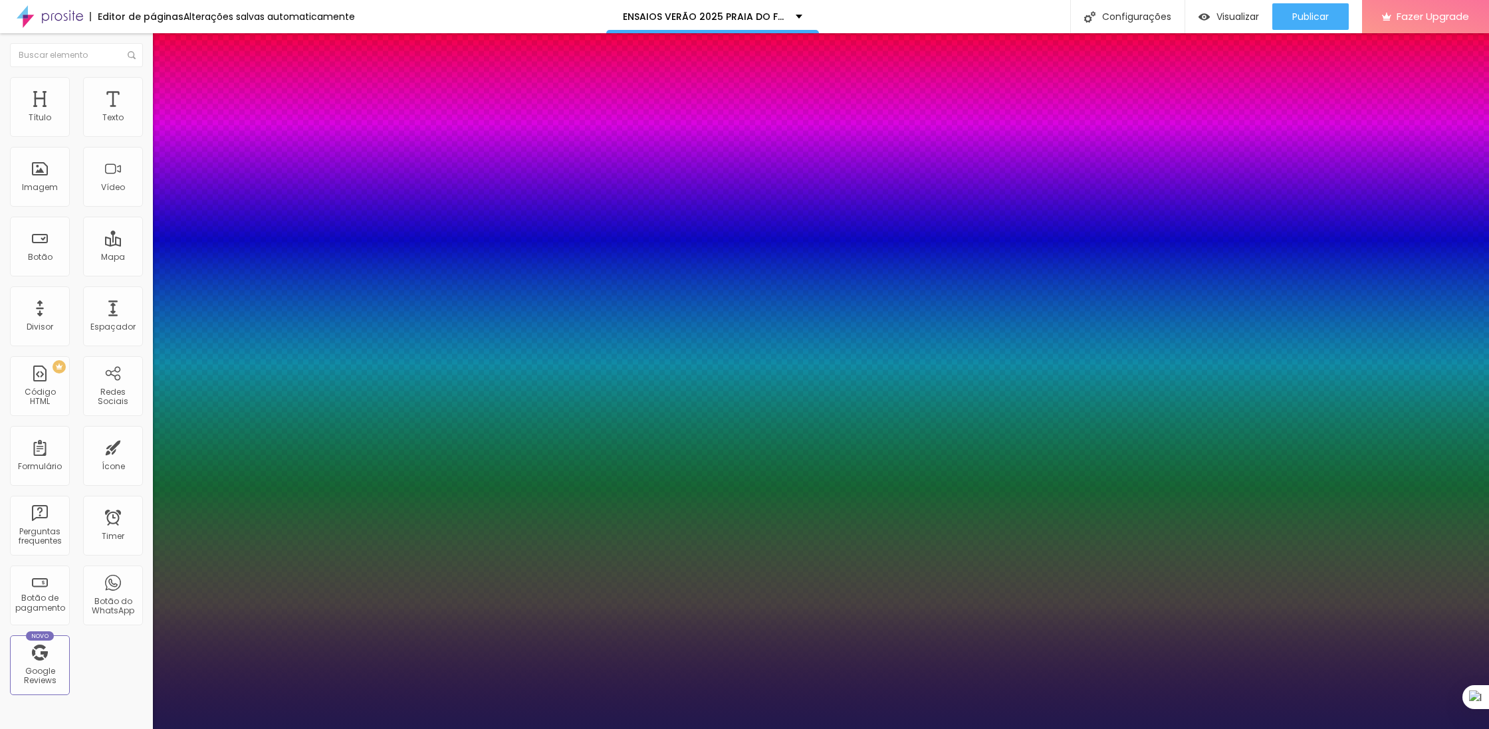
type input "1.3"
click at [1304, 729] on div at bounding box center [744, 729] width 1489 height 0
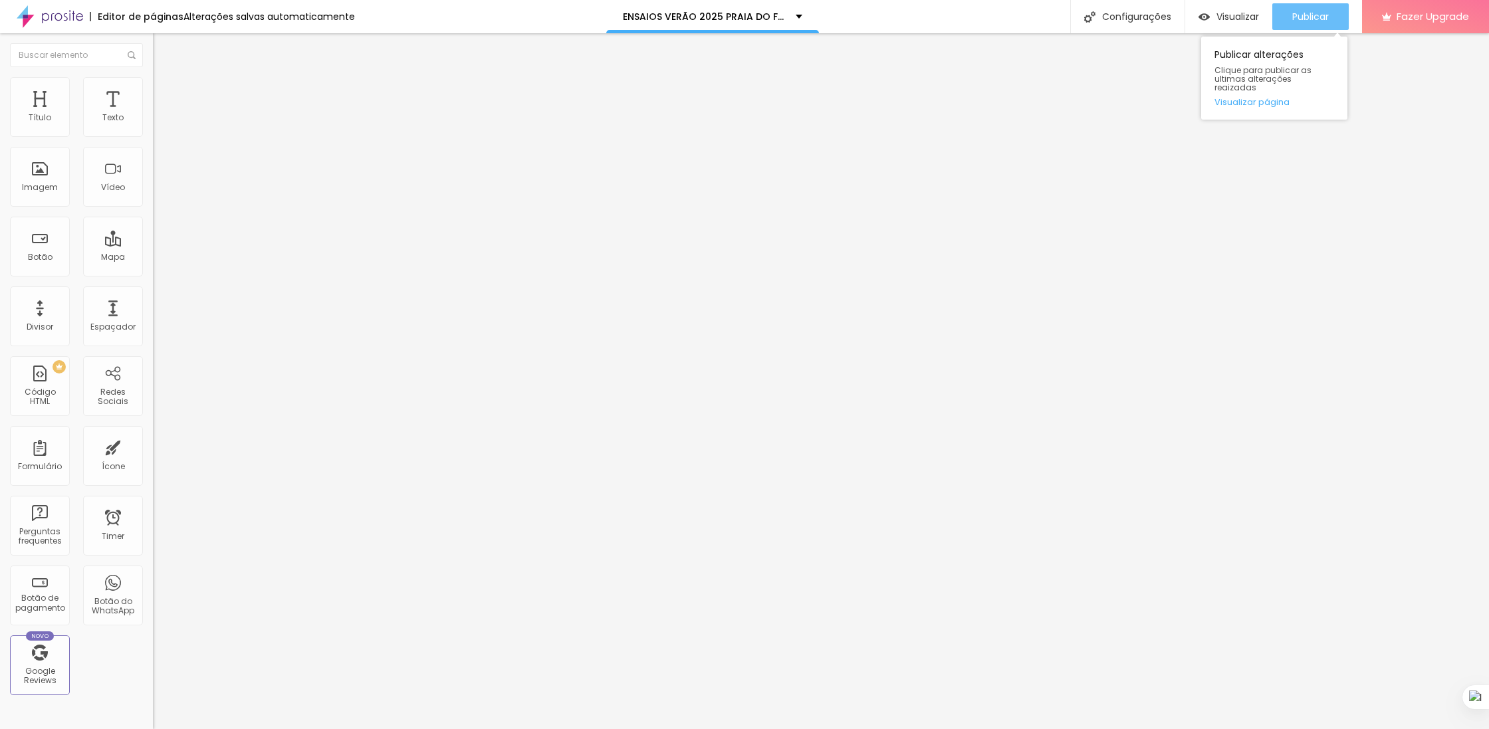
click at [1303, 12] on span "Publicar" at bounding box center [1310, 16] width 37 height 11
click at [153, 128] on button "button" at bounding box center [162, 121] width 19 height 14
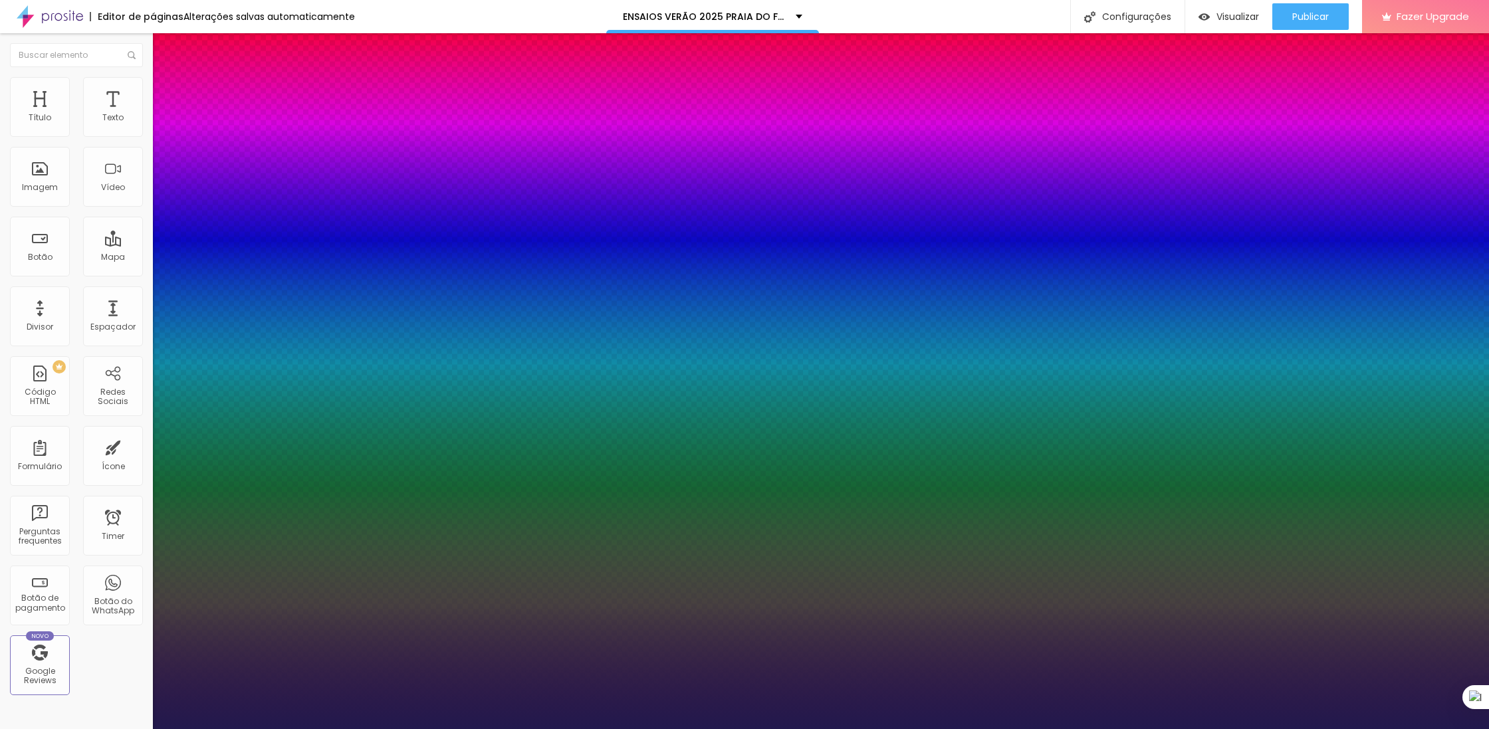
type input "8.9"
type input "7.6"
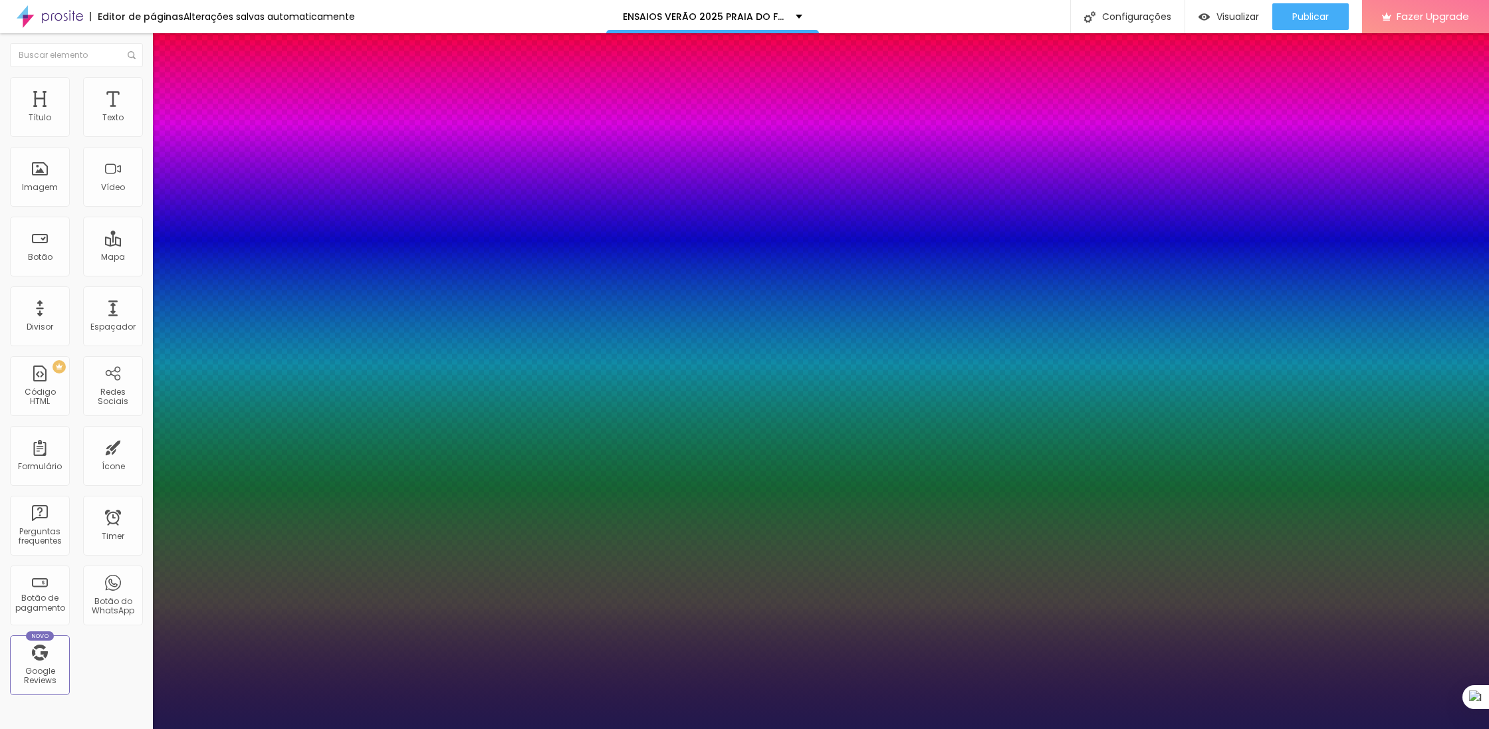
type input "6.6"
type input "6.2"
type input "6"
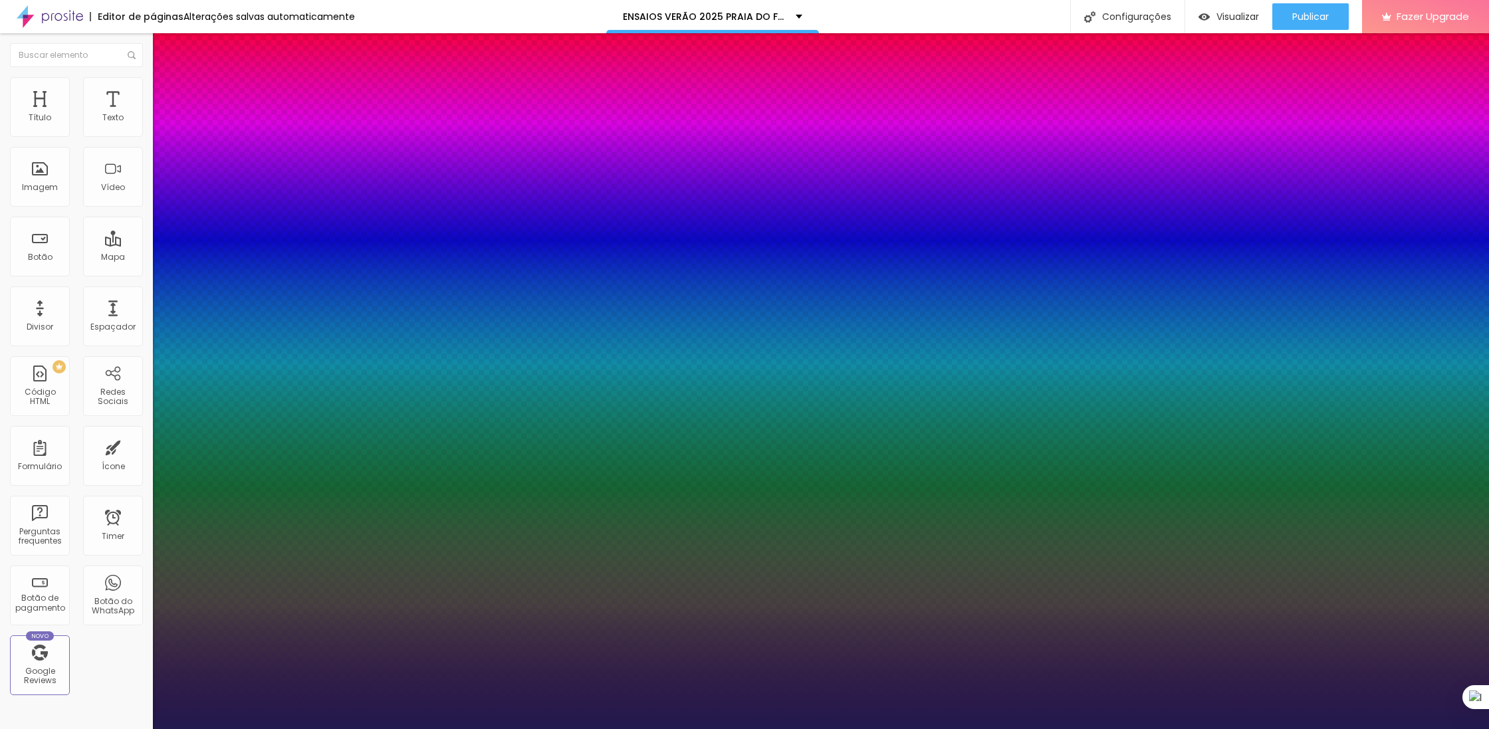
type input "6"
type input "5.9"
type input "5.7"
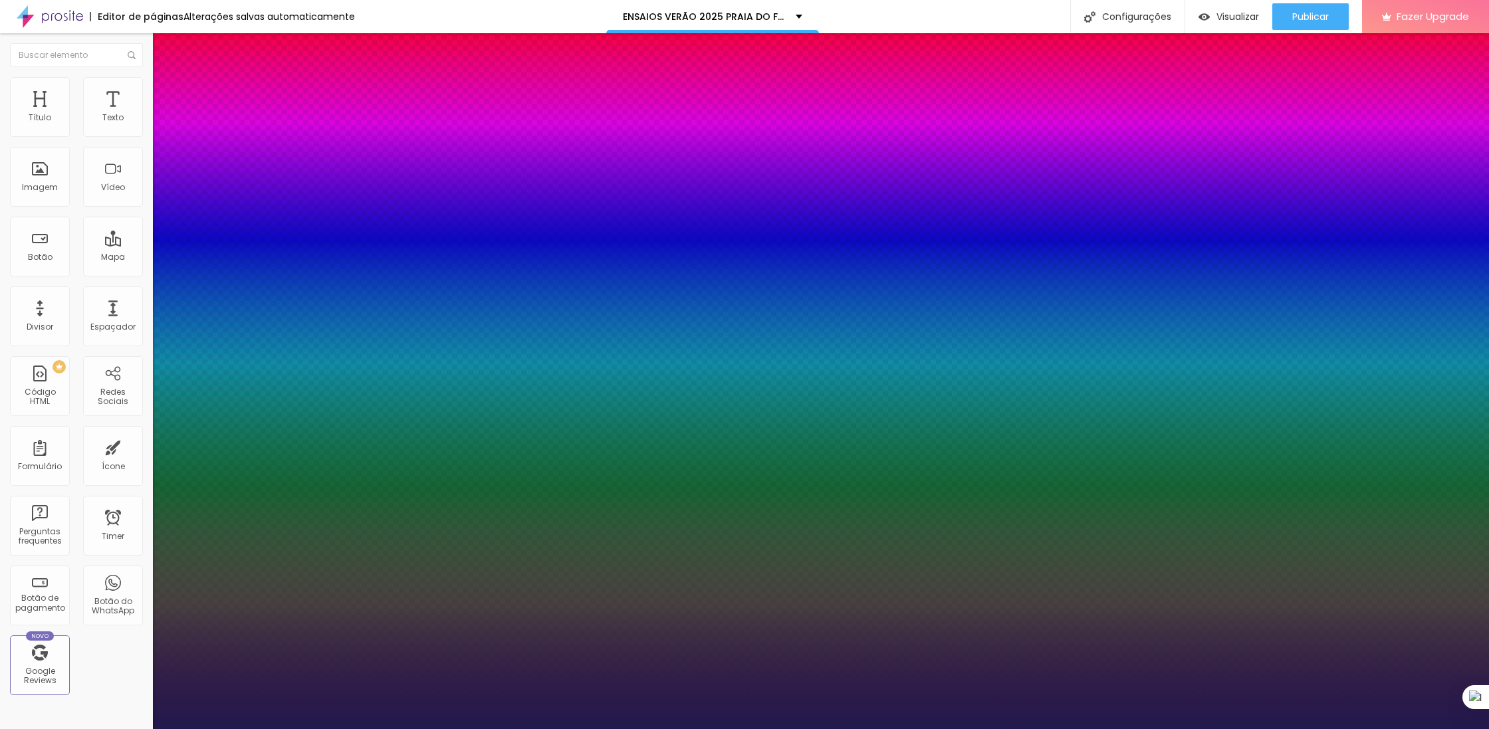
type input "5.5"
type input "5.2"
type input "4.9"
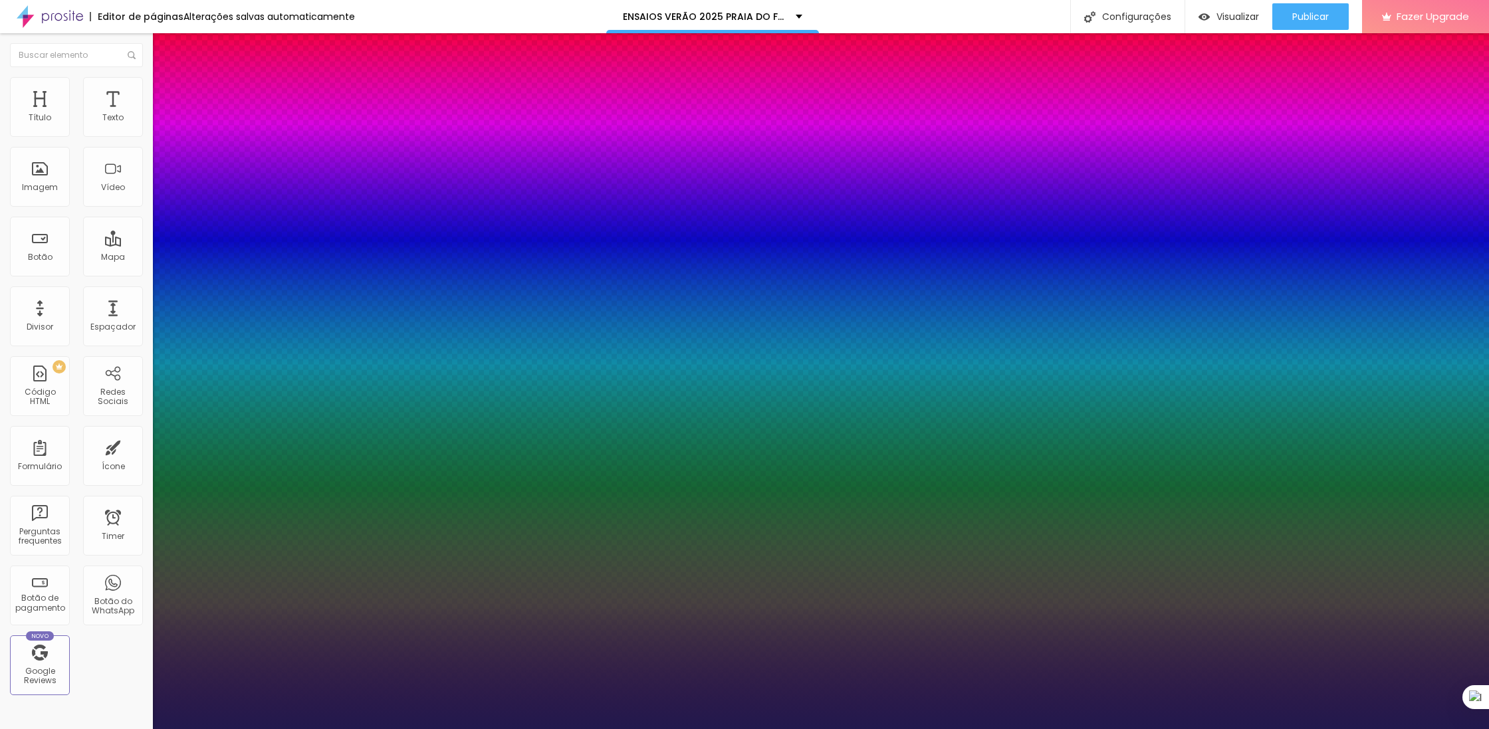
type input "4.9"
type input "4.4"
drag, startPoint x: 256, startPoint y: 253, endPoint x: 186, endPoint y: 270, distance: 71.9
drag, startPoint x: 240, startPoint y: 316, endPoint x: 249, endPoint y: 317, distance: 8.7
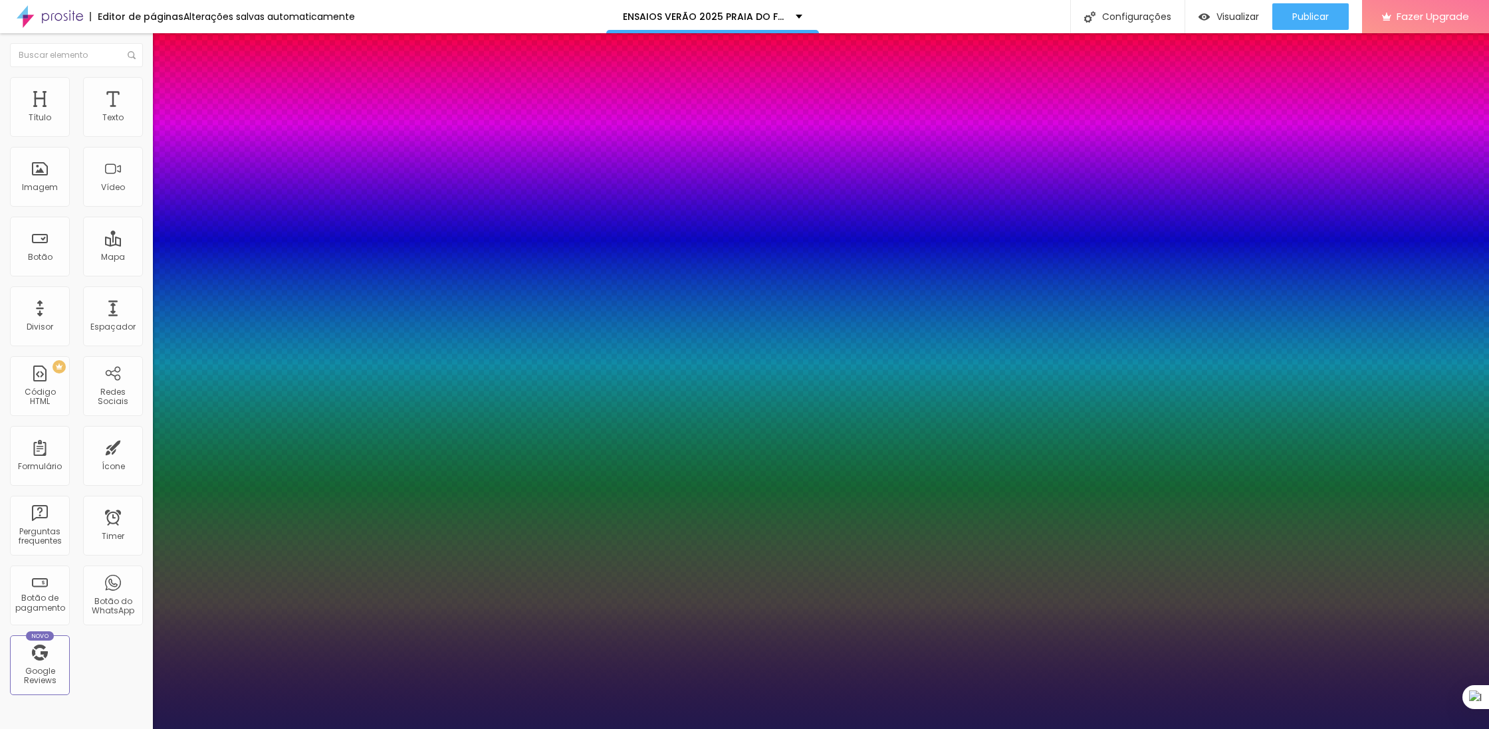
drag, startPoint x: 204, startPoint y: 224, endPoint x: 213, endPoint y: 224, distance: 9.3
click at [616, 729] on div at bounding box center [744, 729] width 1489 height 0
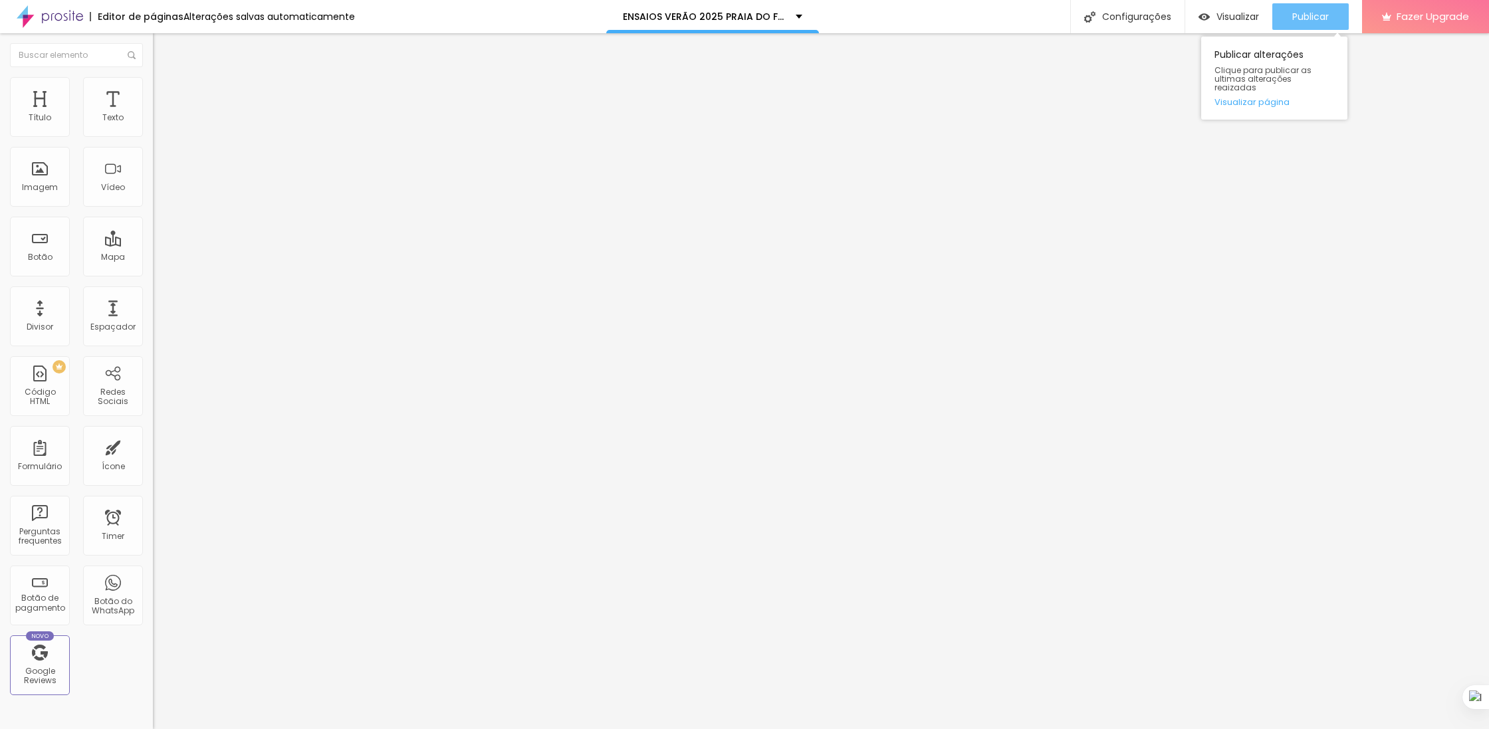
click at [1315, 22] on span "Publicar" at bounding box center [1310, 16] width 37 height 11
drag, startPoint x: 39, startPoint y: 300, endPoint x: 10, endPoint y: 303, distance: 29.4
click at [153, 503] on input "range" at bounding box center [196, 508] width 86 height 11
drag, startPoint x: 68, startPoint y: 331, endPoint x: 87, endPoint y: 332, distance: 19.3
click at [153, 691] on input "range" at bounding box center [196, 696] width 86 height 11
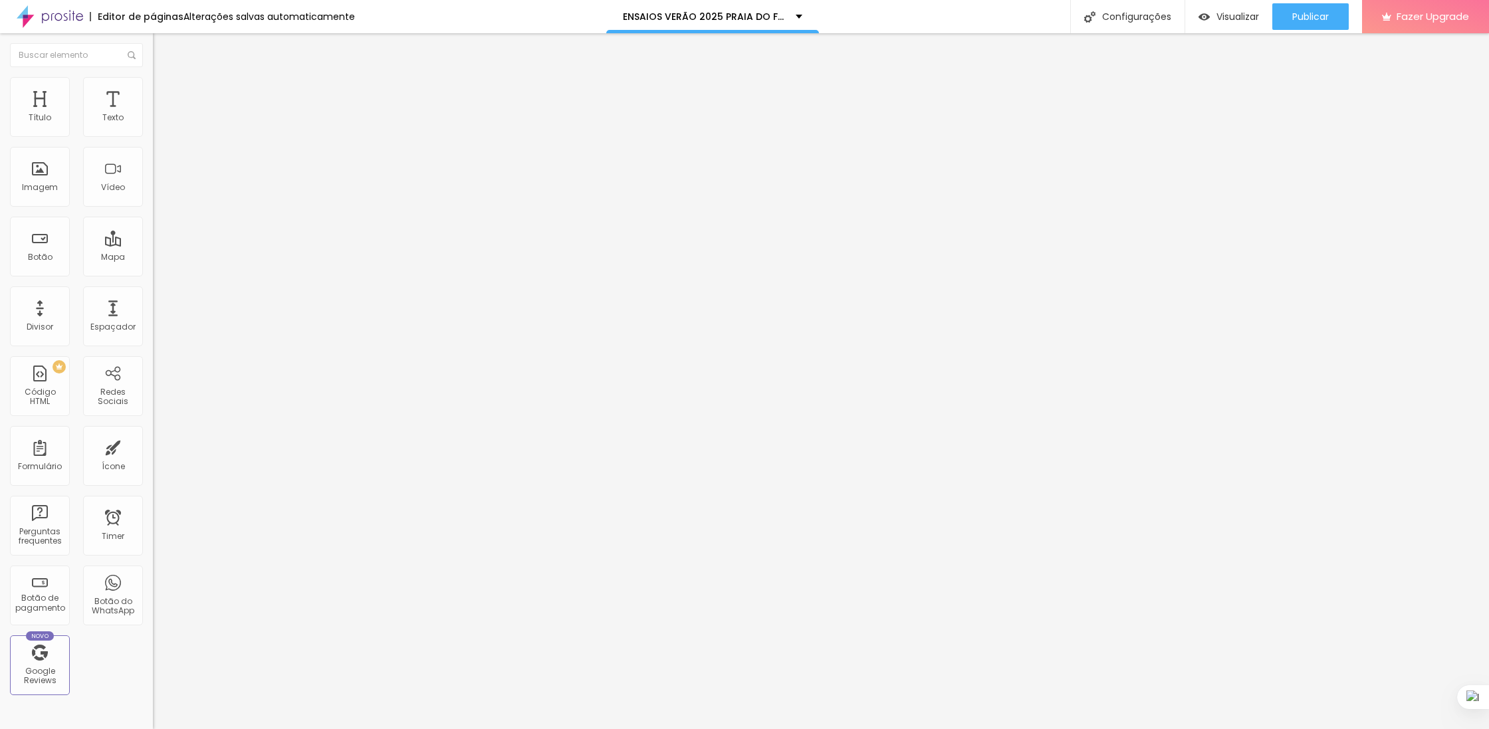
click at [153, 128] on button "button" at bounding box center [162, 121] width 19 height 14
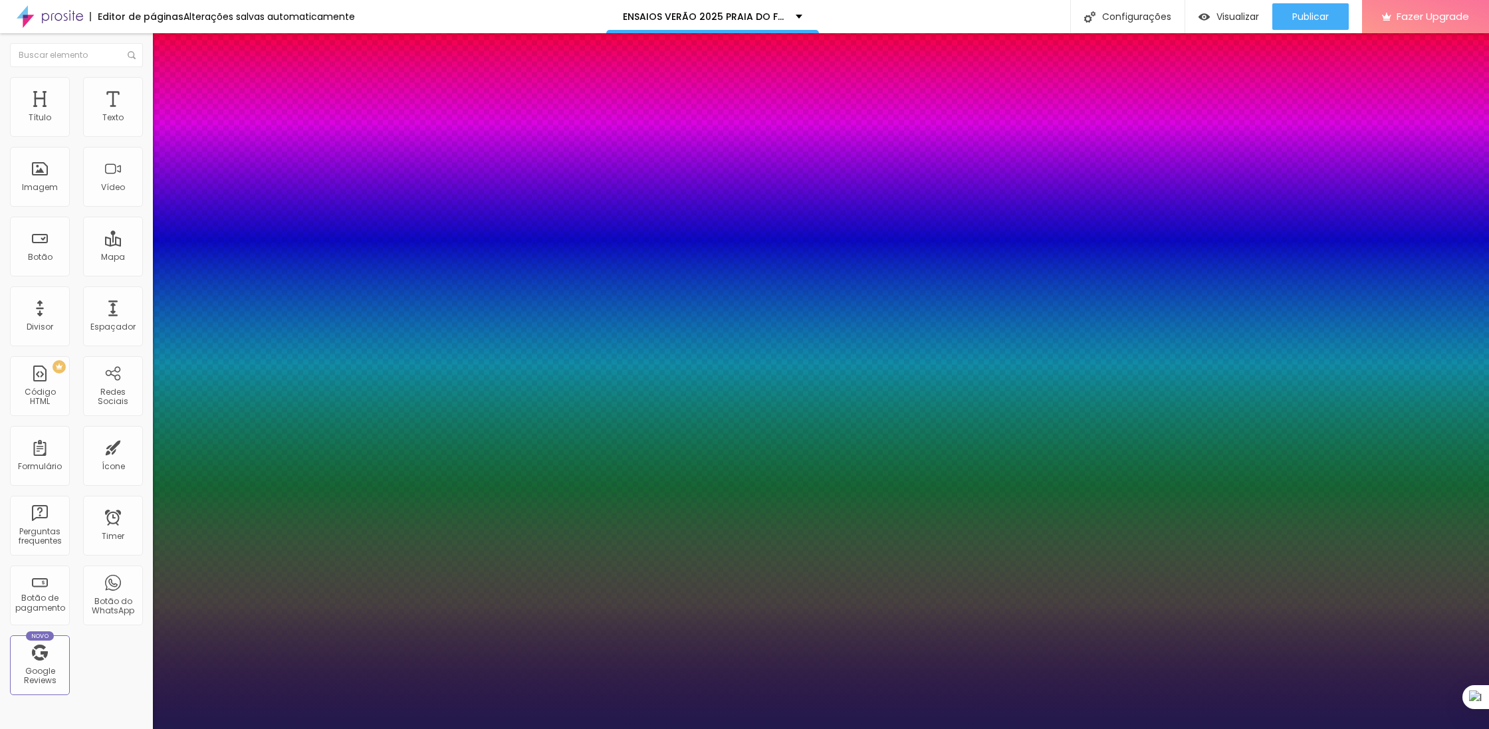
click at [136, 729] on div at bounding box center [744, 729] width 1489 height 0
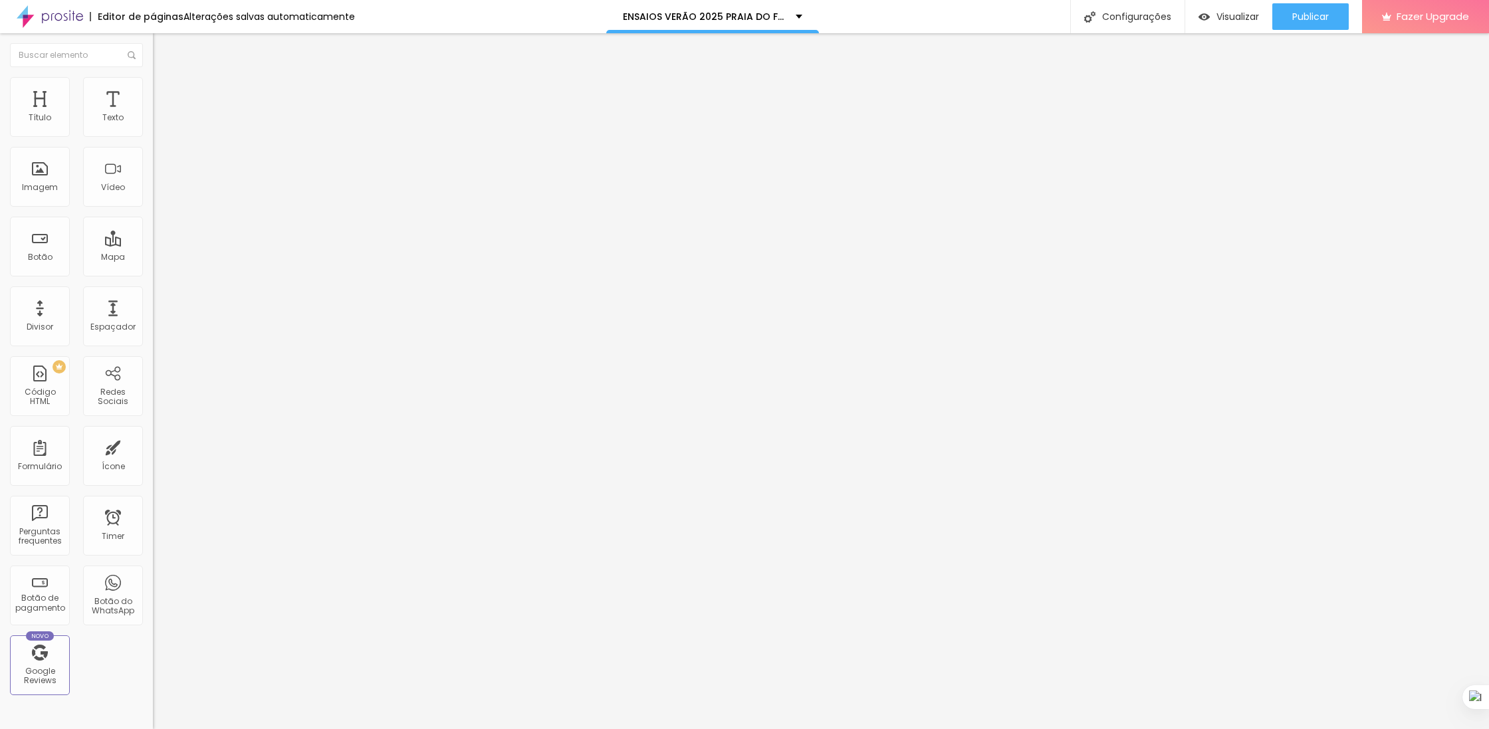
click at [158, 124] on icon "button" at bounding box center [162, 120] width 8 height 8
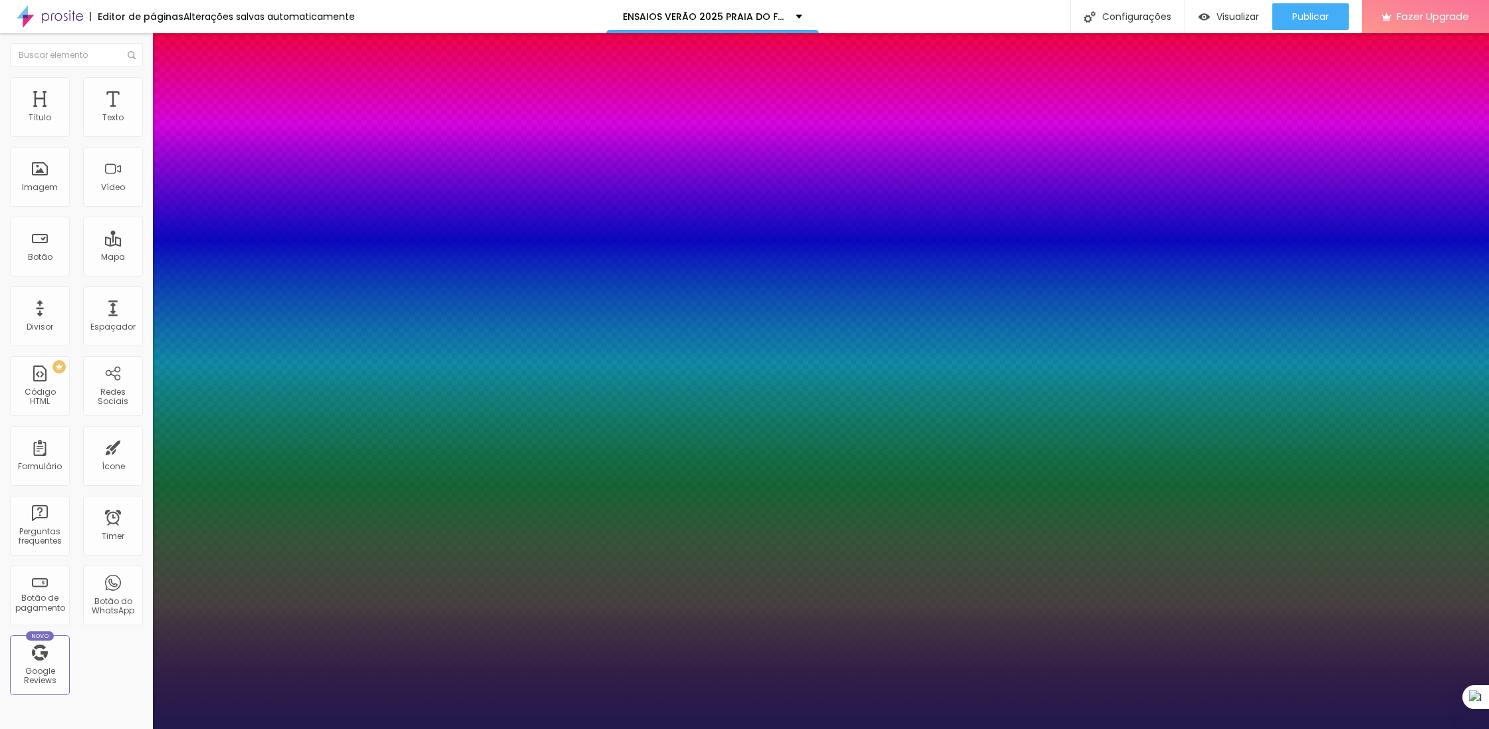
click at [112, 729] on div at bounding box center [744, 729] width 1489 height 0
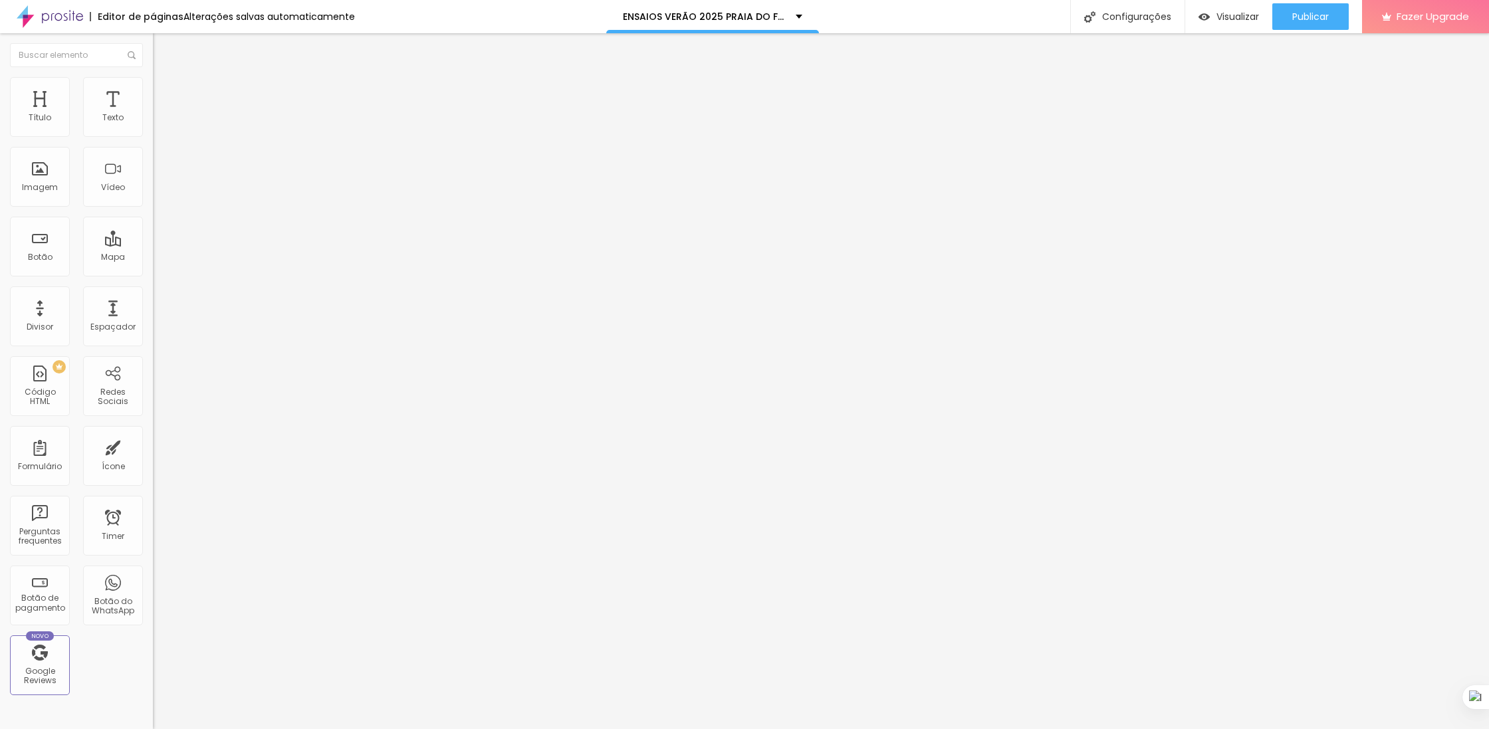
click at [165, 91] on span "Avançado" at bounding box center [187, 85] width 44 height 11
click at [153, 77] on li "Estilo" at bounding box center [229, 70] width 153 height 13
click at [153, 128] on button "button" at bounding box center [162, 121] width 19 height 14
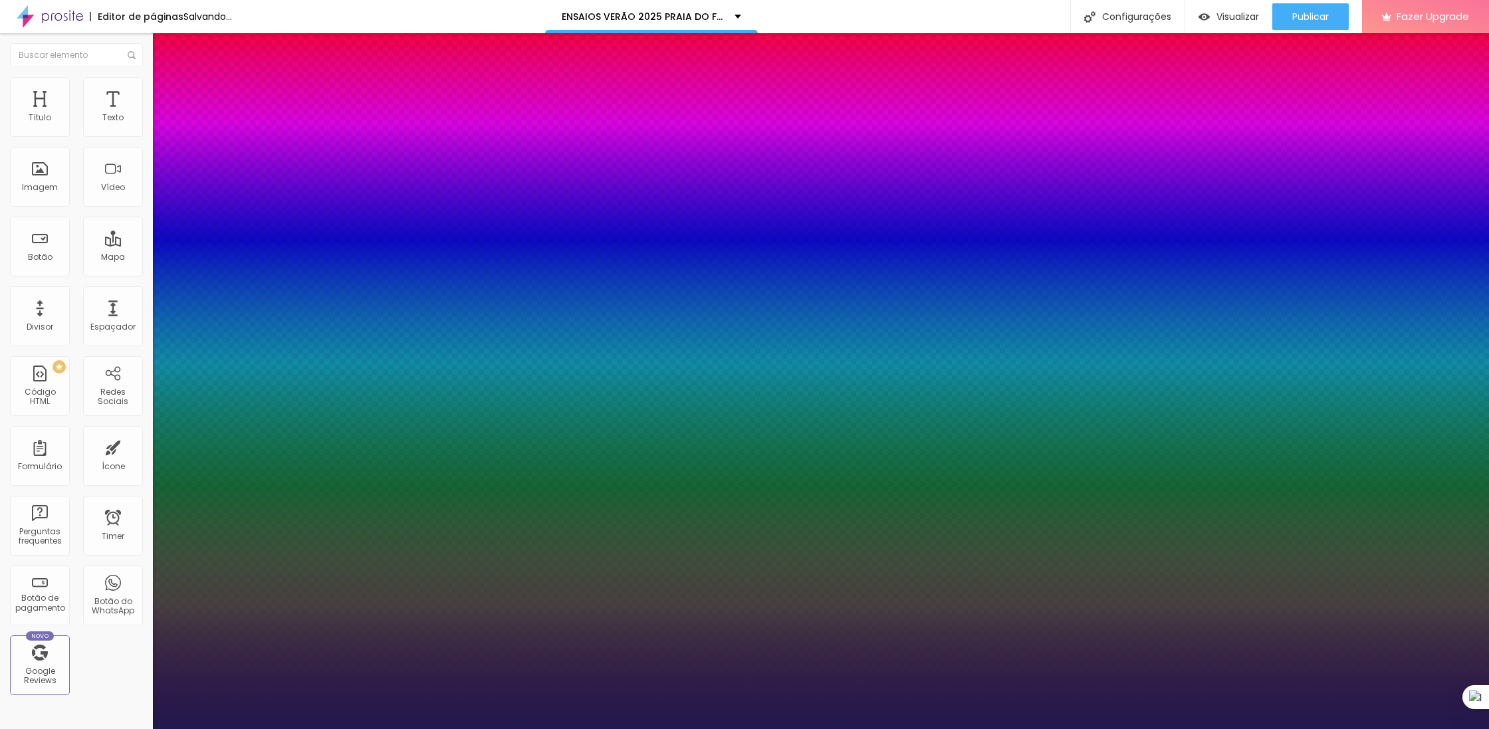
drag, startPoint x: 225, startPoint y: 318, endPoint x: 241, endPoint y: 318, distance: 16.6
drag, startPoint x: 199, startPoint y: 219, endPoint x: 223, endPoint y: 219, distance: 23.9
drag, startPoint x: 197, startPoint y: 230, endPoint x: 204, endPoint y: 230, distance: 7.3
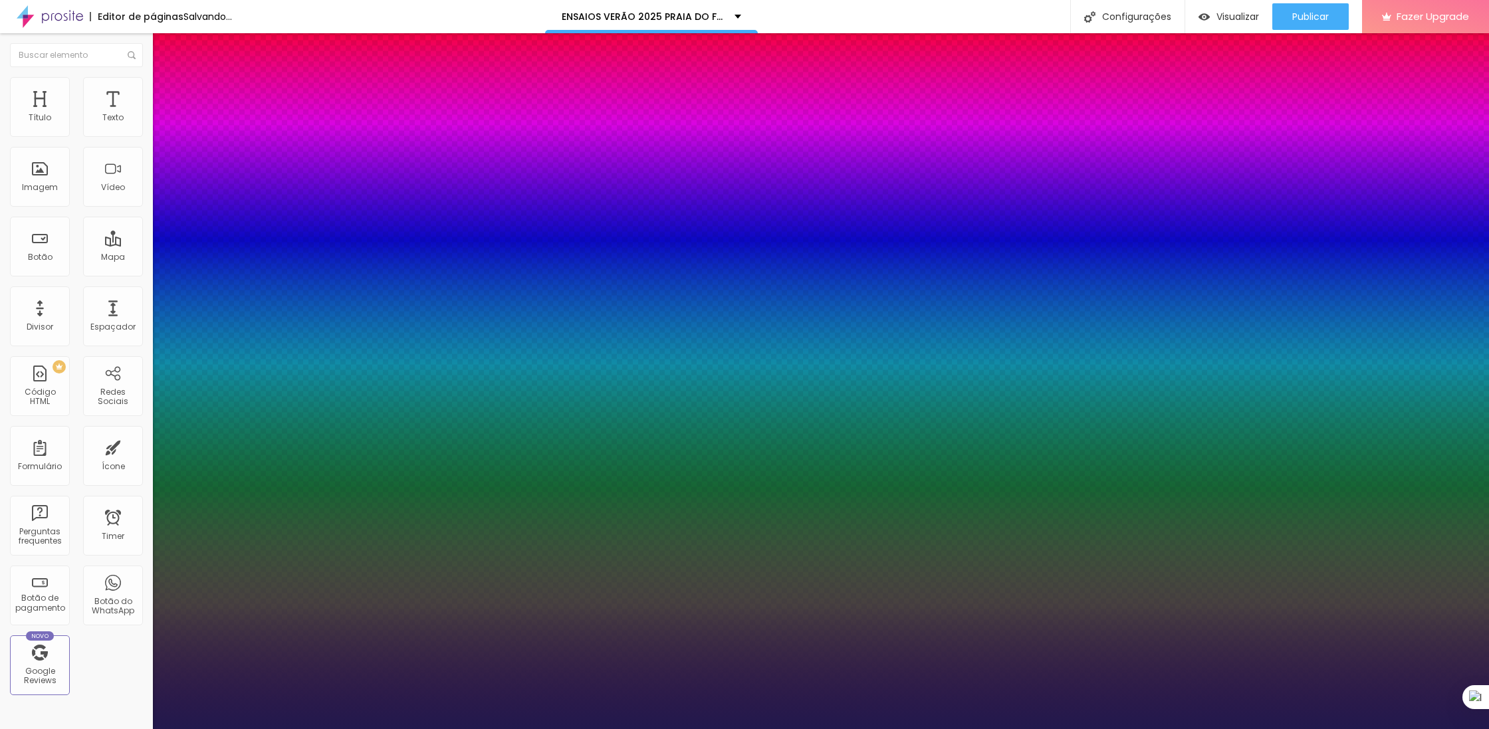
drag, startPoint x: 203, startPoint y: 229, endPoint x: 220, endPoint y: 227, distance: 17.4
drag, startPoint x: 201, startPoint y: 225, endPoint x: 207, endPoint y: 227, distance: 6.8
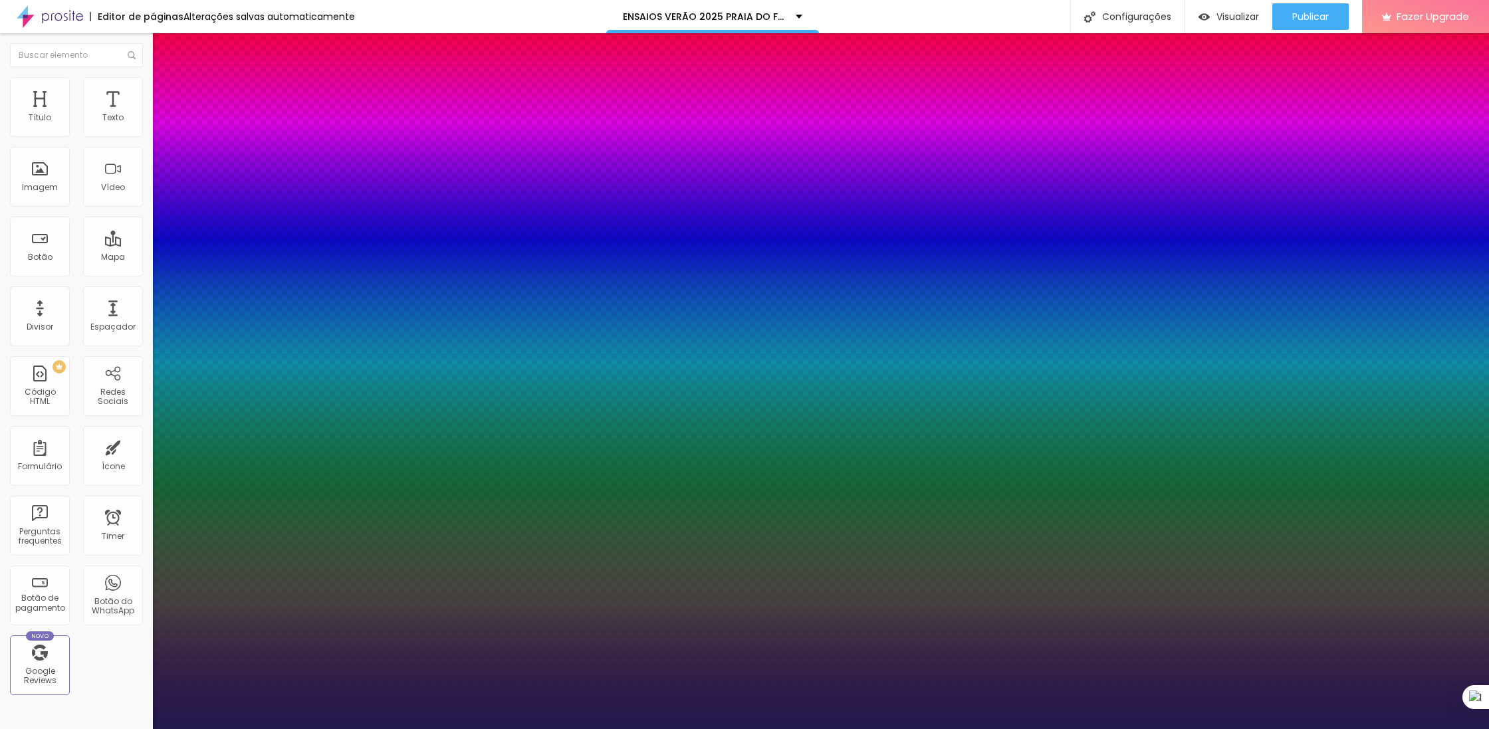
click at [1327, 729] on div at bounding box center [744, 729] width 1489 height 0
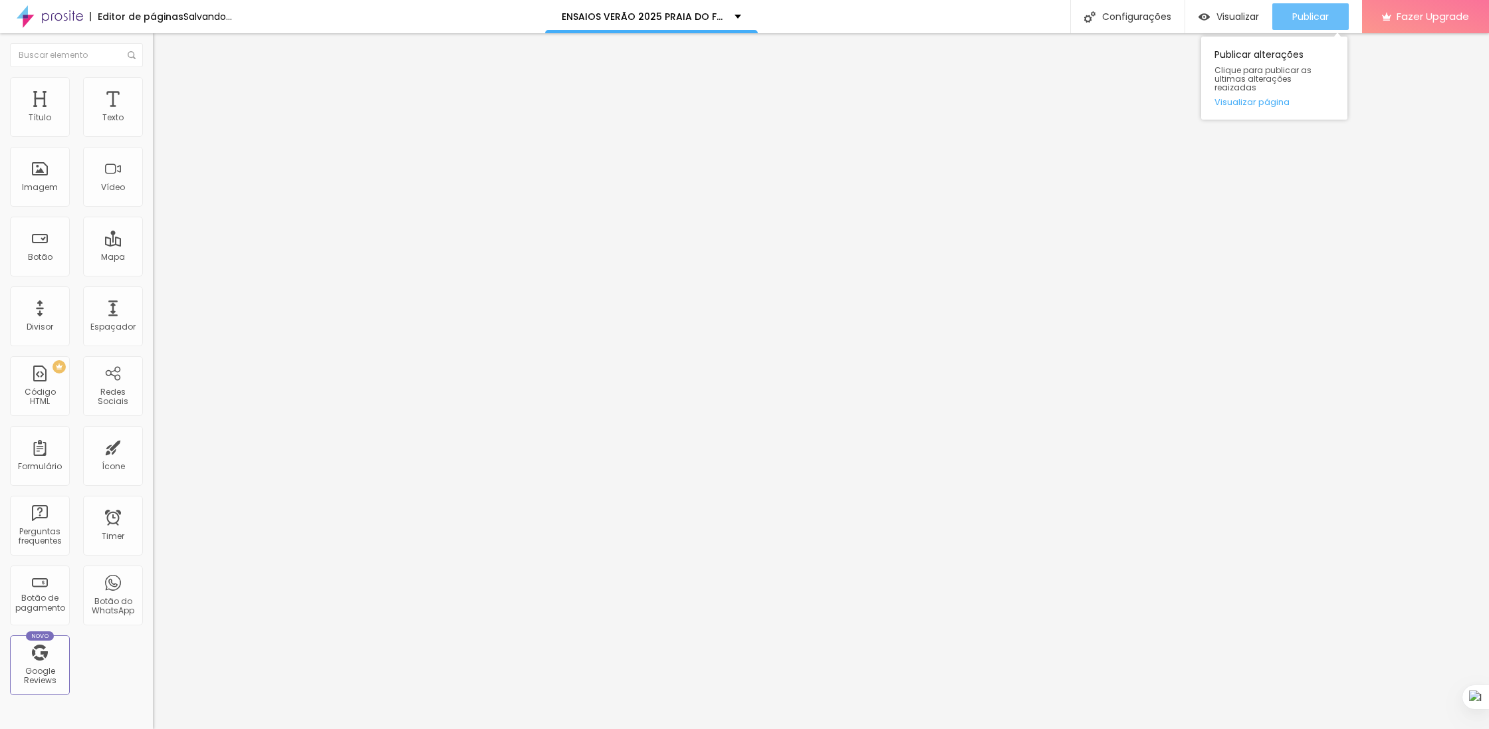
click at [1287, 16] on button "Publicar" at bounding box center [1310, 16] width 76 height 27
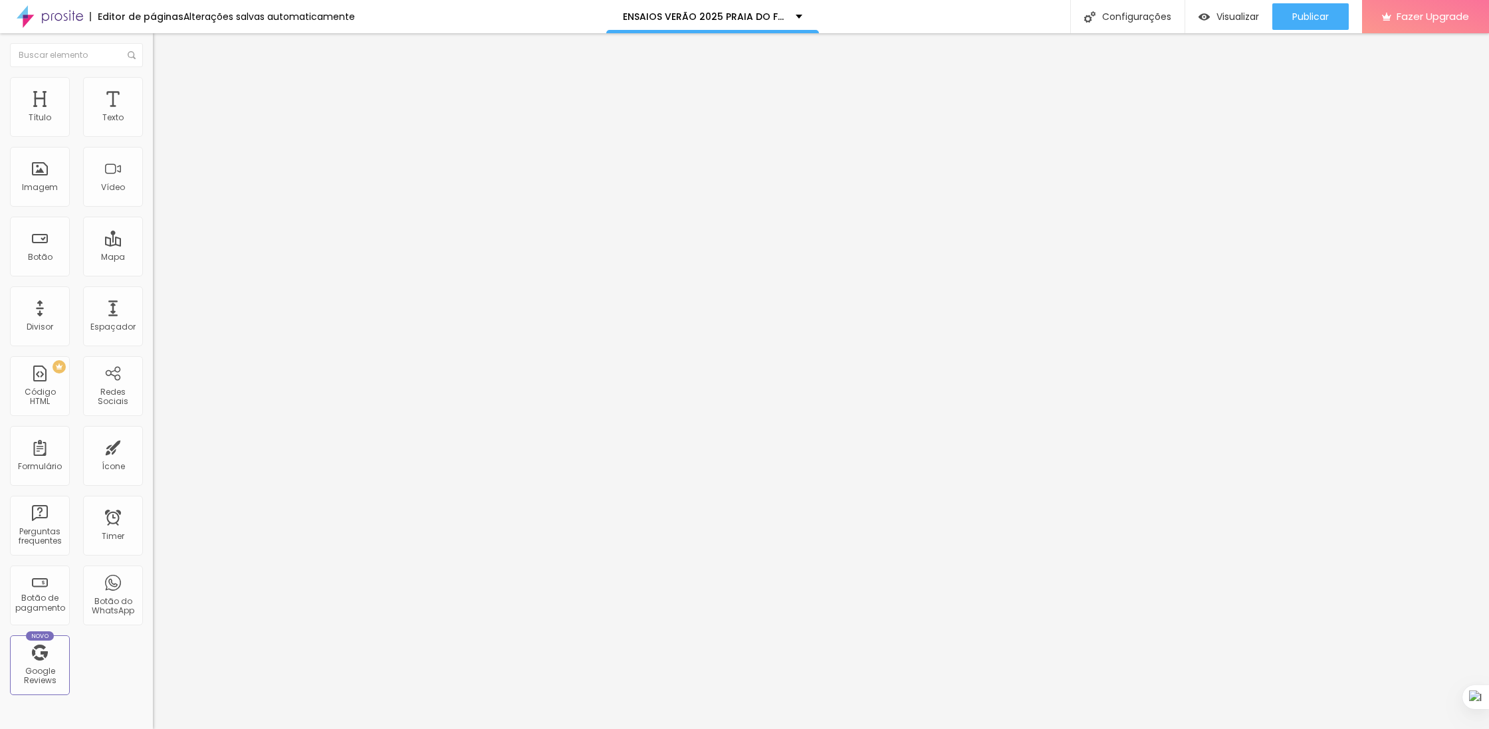
click at [163, 47] on div "Editar Seção" at bounding box center [202, 48] width 78 height 11
click at [163, 48] on div "Editar Seção" at bounding box center [202, 48] width 78 height 11
click at [153, 90] on li "Estilo" at bounding box center [229, 83] width 153 height 13
click at [165, 94] on span "Avançado" at bounding box center [187, 99] width 44 height 11
click at [153, 77] on li "Conteúdo" at bounding box center [229, 70] width 153 height 13
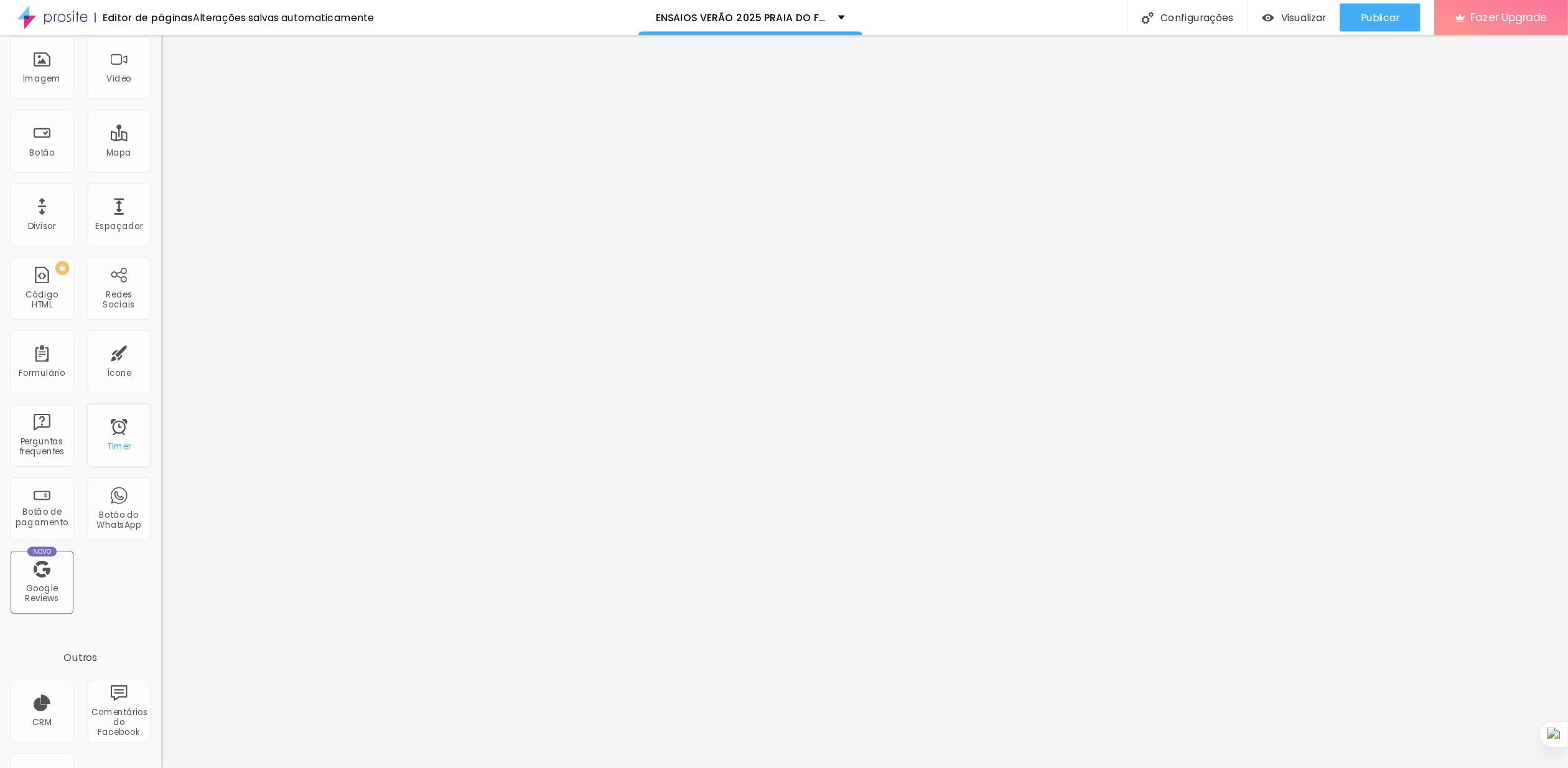
scroll to position [0, 0]
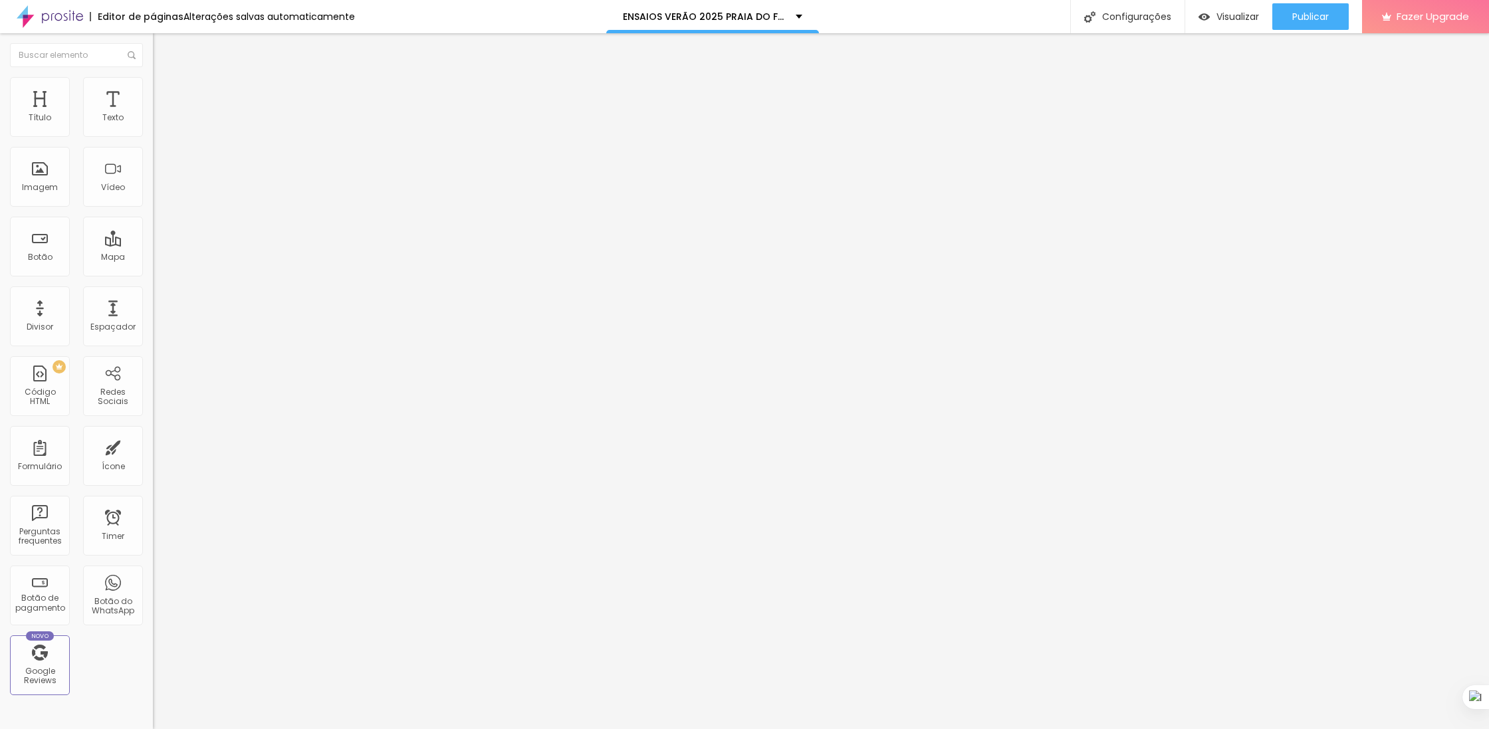
drag, startPoint x: 1481, startPoint y: 257, endPoint x: 1479, endPoint y: 306, distance: 49.2
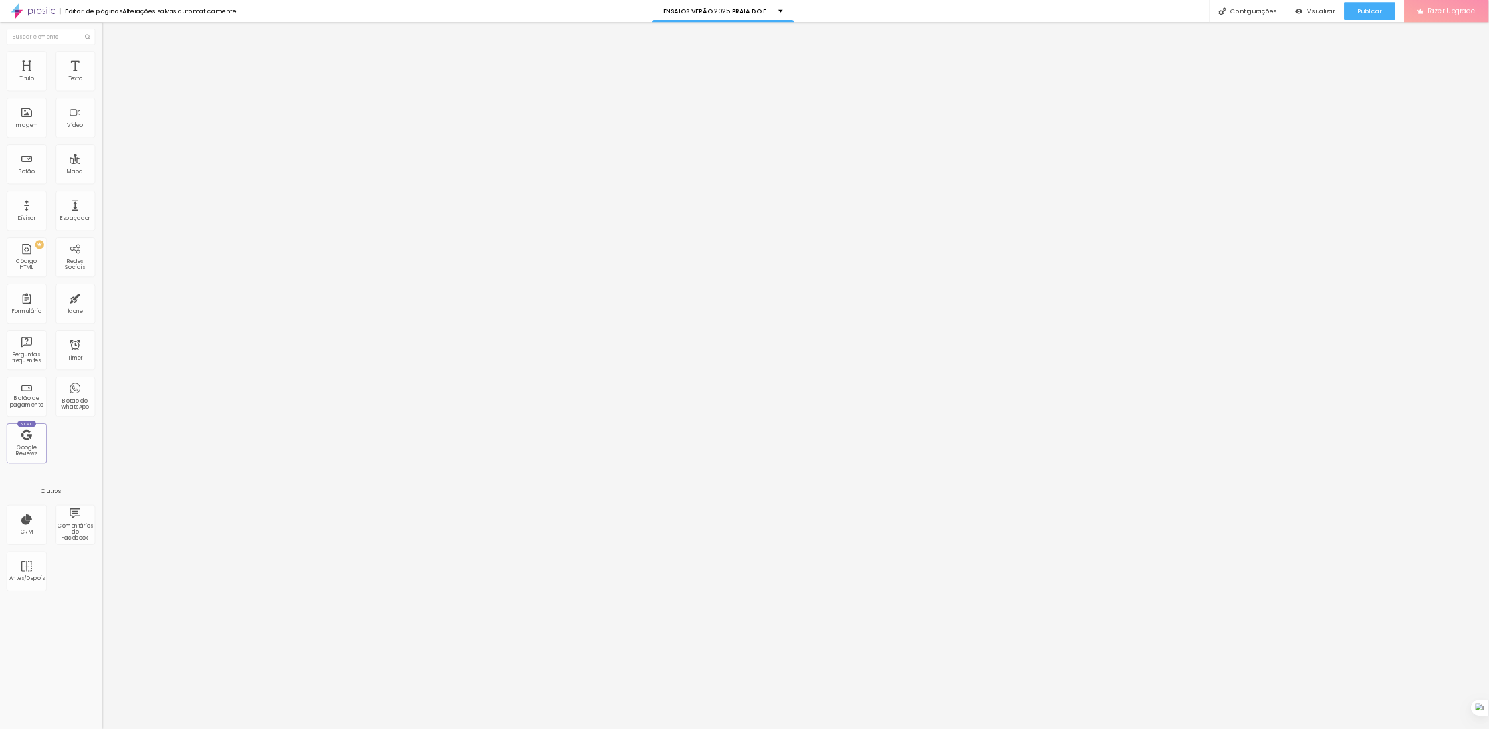
scroll to position [5803, 0]
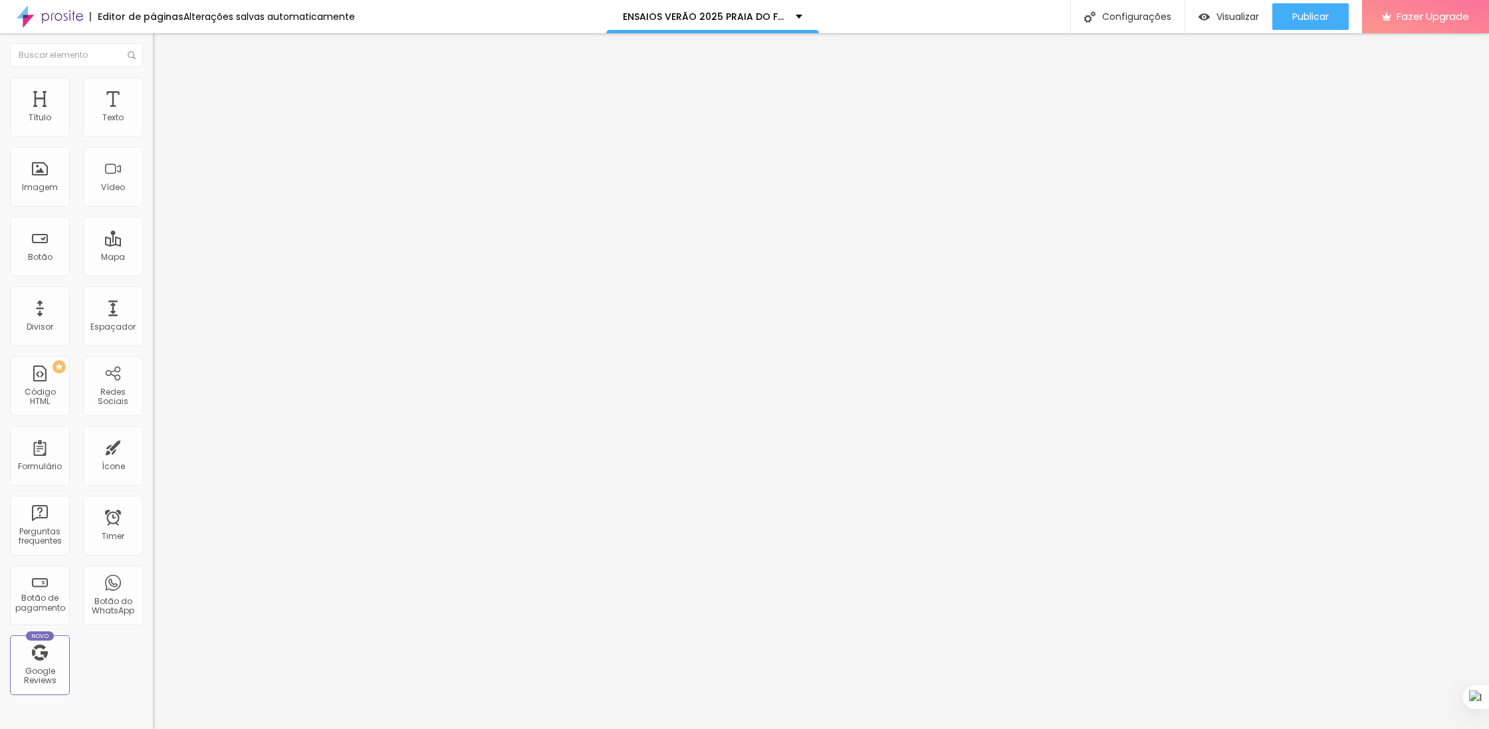
click at [163, 50] on img "button" at bounding box center [168, 48] width 11 height 11
click at [163, 44] on img "button" at bounding box center [168, 48] width 11 height 11
click at [163, 49] on img "button" at bounding box center [168, 48] width 11 height 11
click at [153, 42] on button "Editar Texto" at bounding box center [229, 48] width 153 height 31
click at [47, 307] on div "Divisor" at bounding box center [40, 316] width 60 height 60
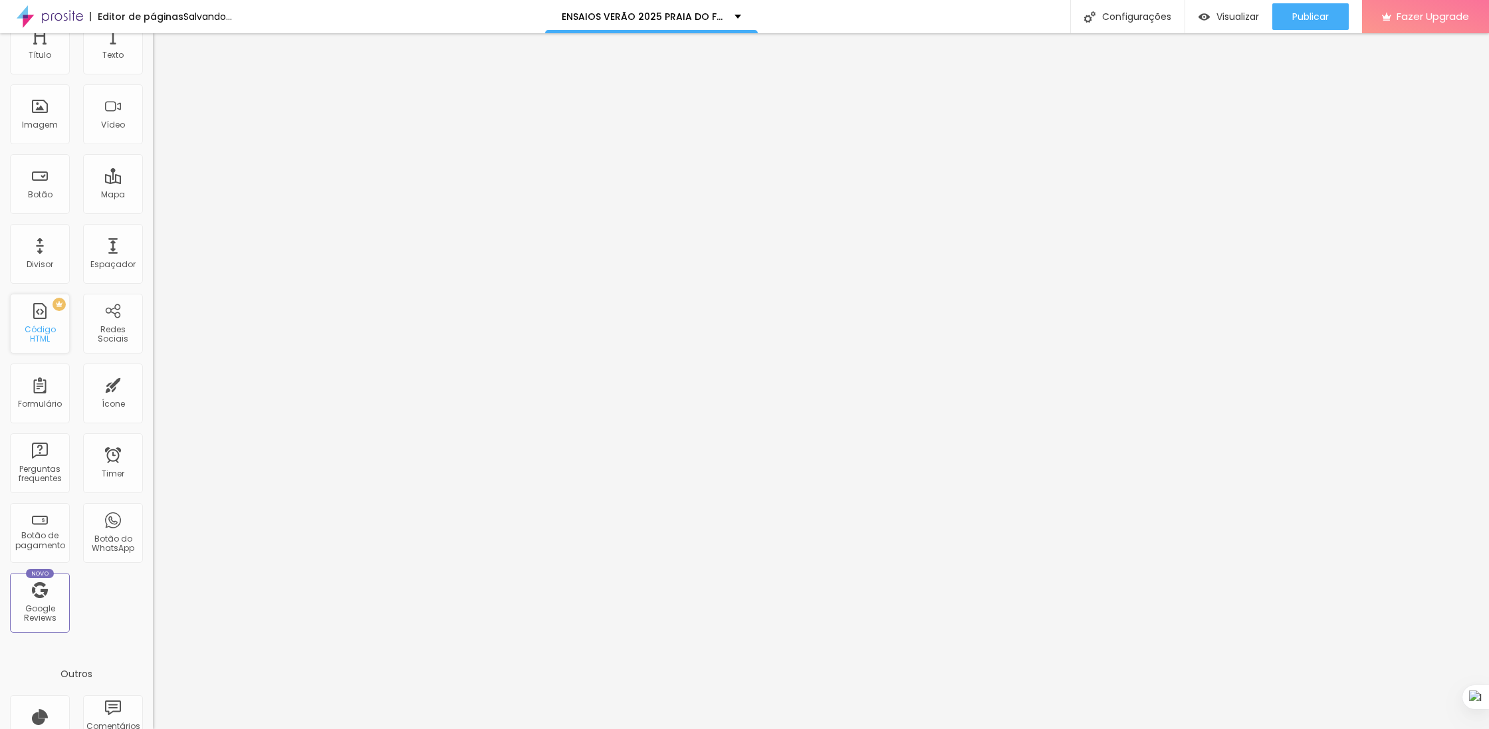
scroll to position [0, 0]
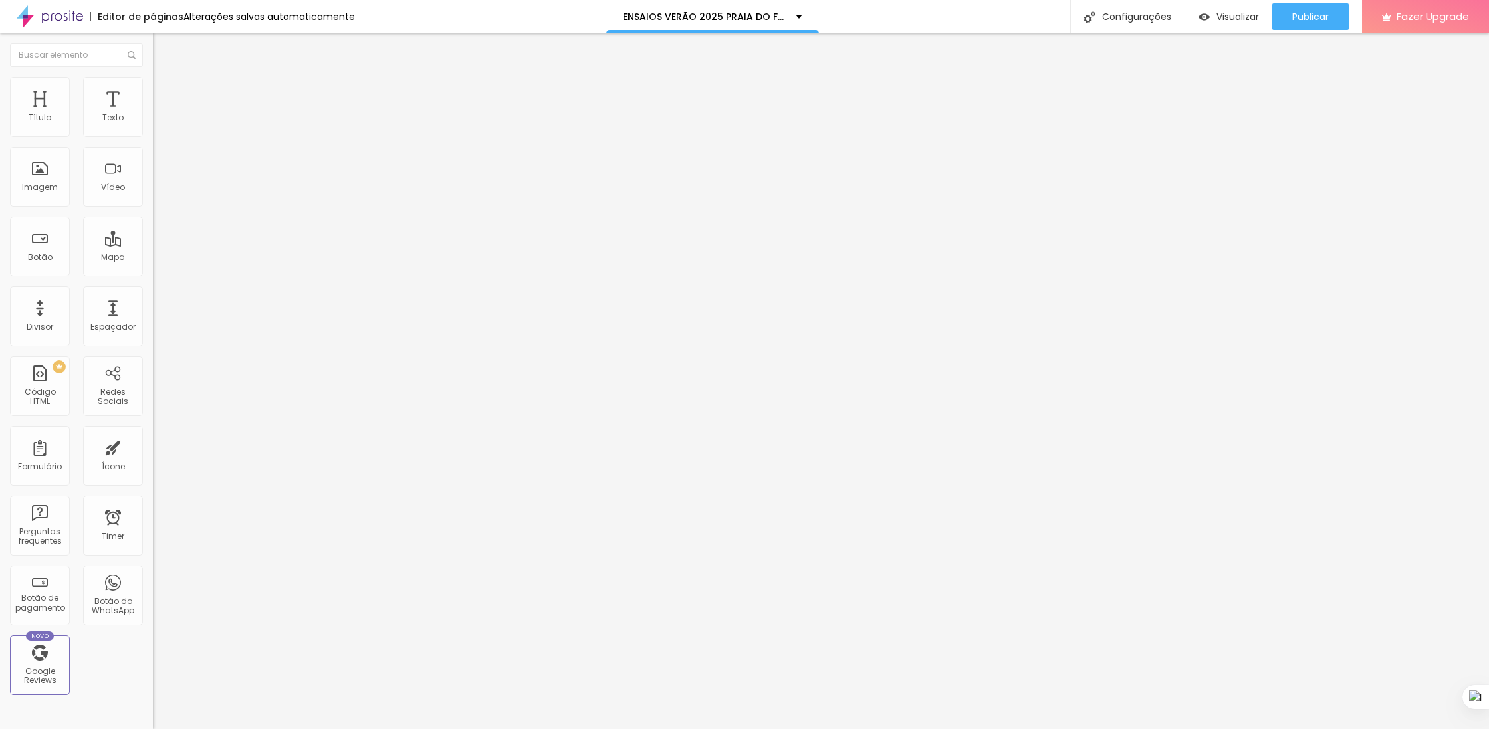
click at [153, 77] on li "Estilo" at bounding box center [229, 83] width 153 height 13
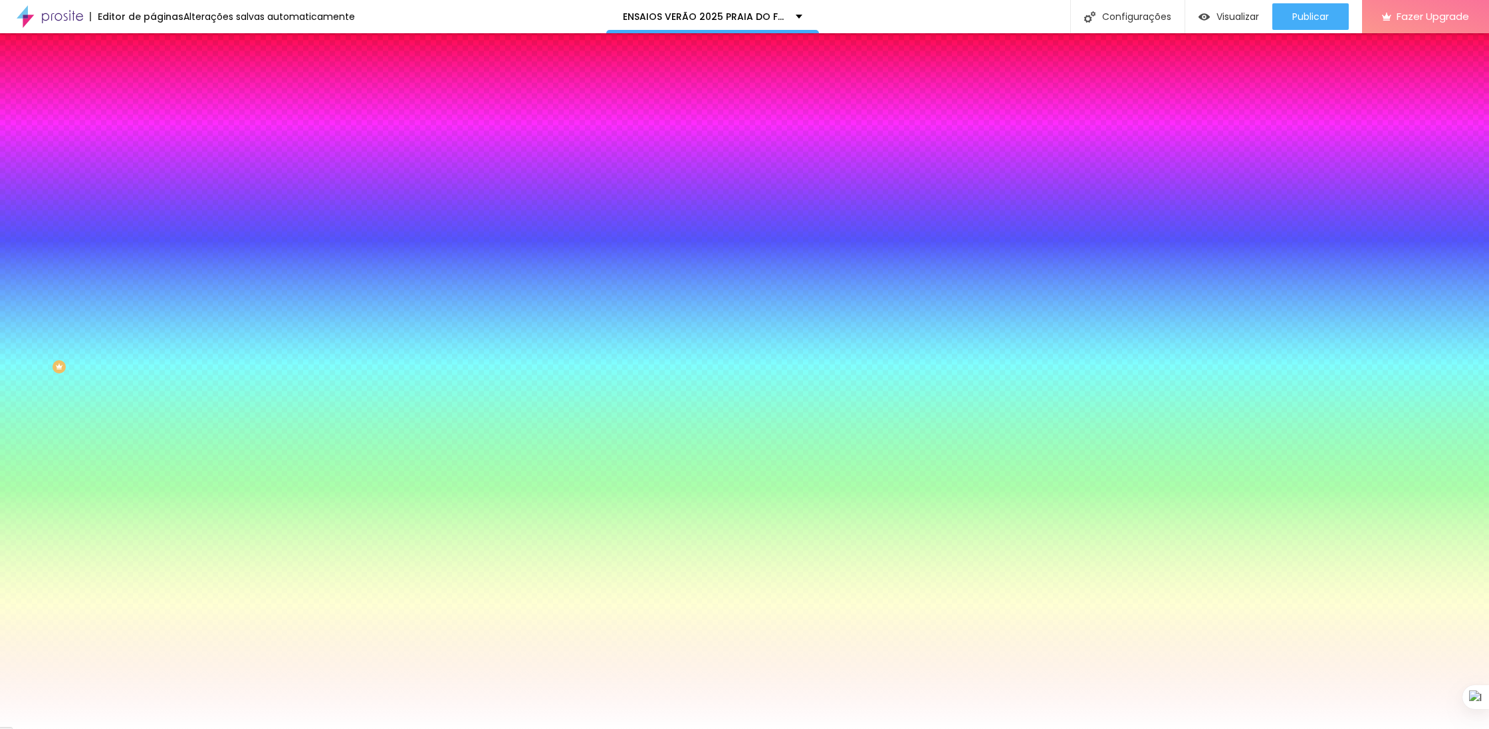
click at [153, 90] on li "Avançado" at bounding box center [229, 96] width 153 height 13
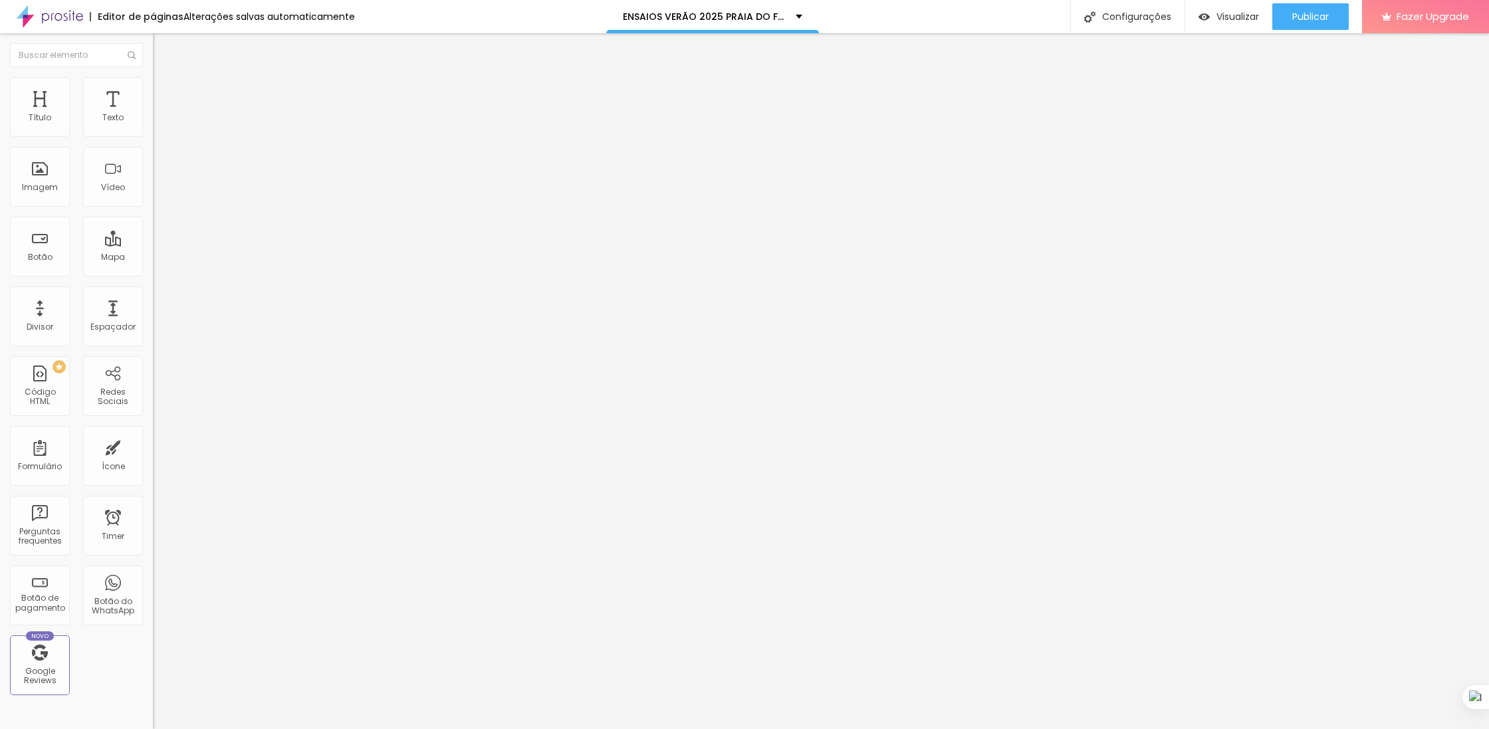
click at [153, 86] on li "Estilo" at bounding box center [229, 83] width 153 height 13
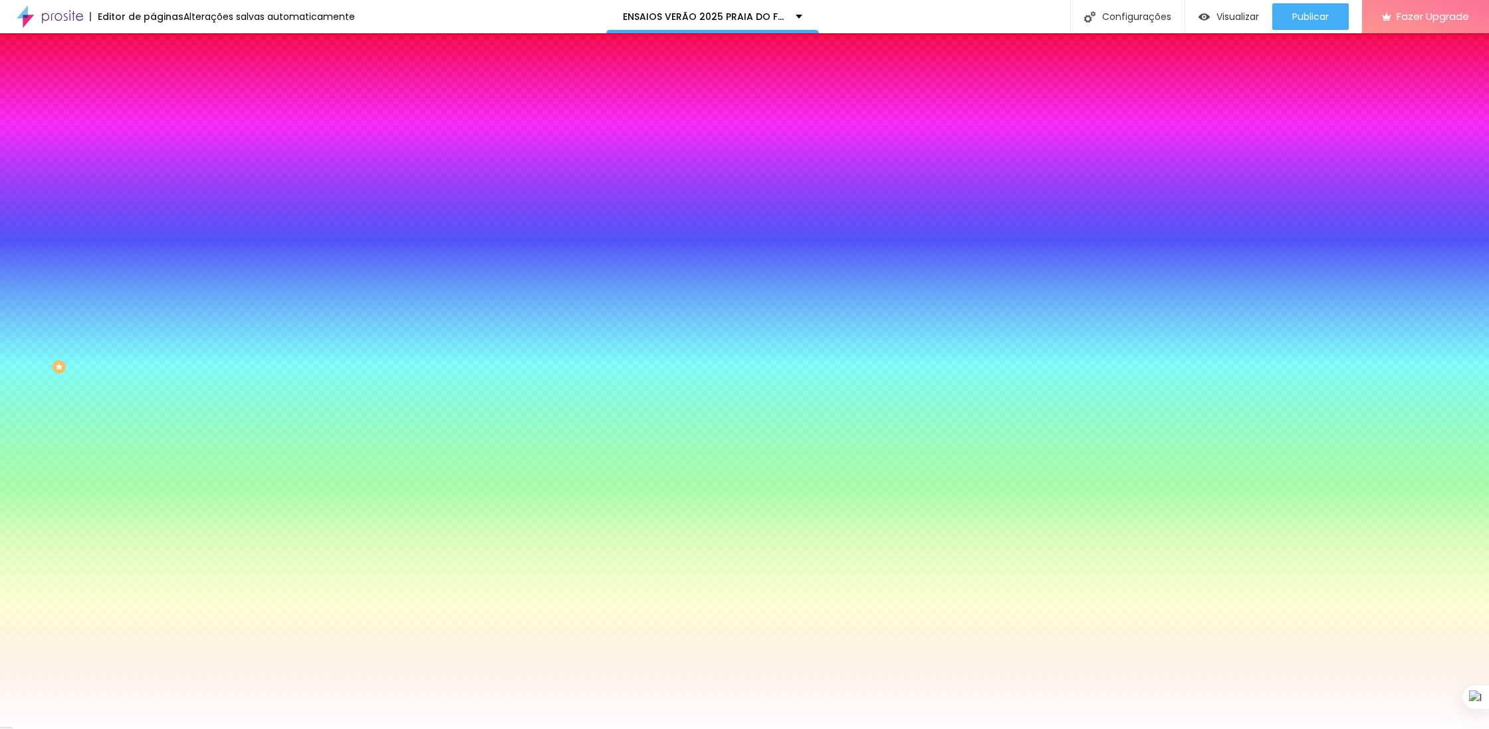
click at [165, 94] on span "Avançado" at bounding box center [187, 99] width 44 height 11
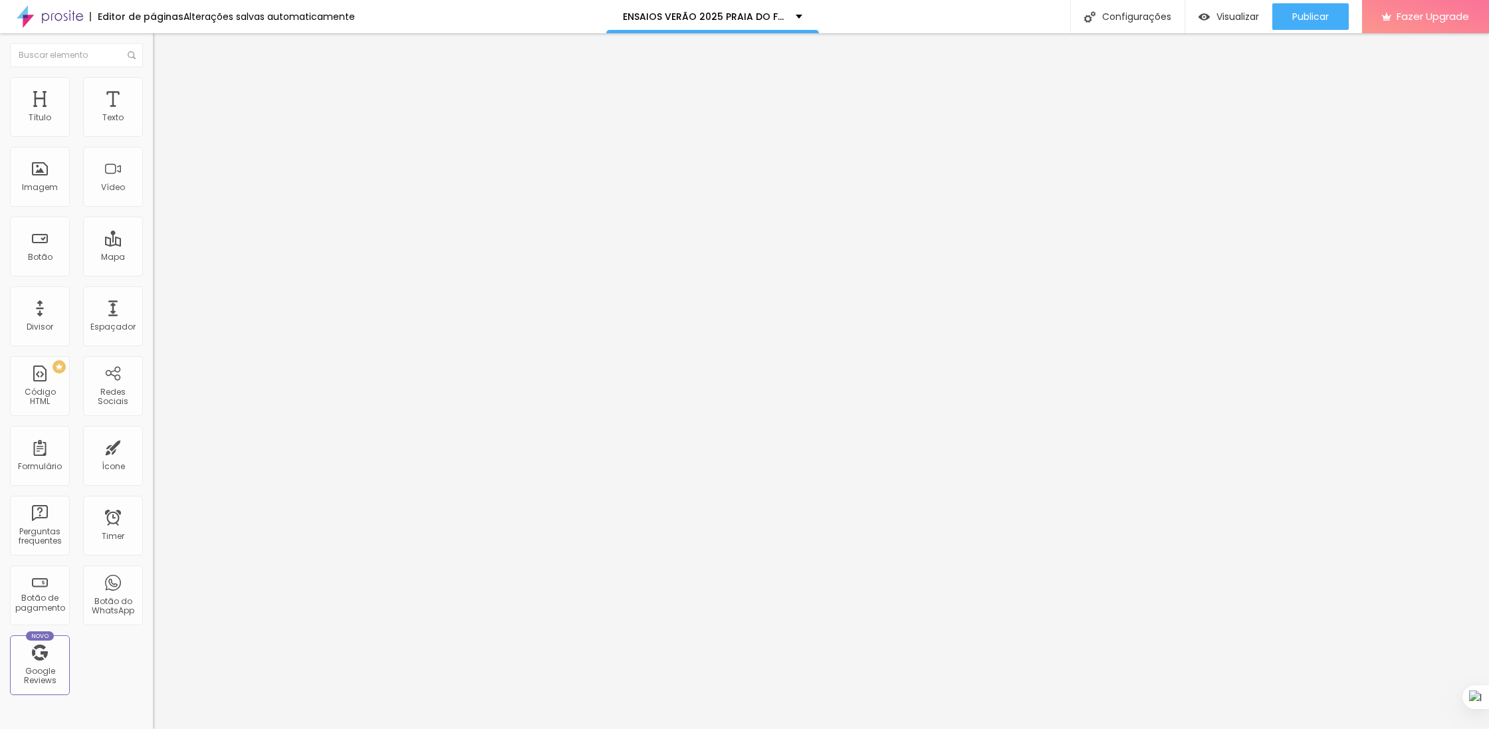
click at [153, 37] on button "Editar Seção" at bounding box center [229, 48] width 153 height 31
click at [153, 121] on span "Encaixotado" at bounding box center [179, 115] width 52 height 11
click at [153, 132] on div "Encaixotado" at bounding box center [229, 126] width 153 height 13
click at [153, 142] on span "Completo" at bounding box center [173, 135] width 41 height 11
click at [1276, 25] on button "Publicar" at bounding box center [1310, 16] width 76 height 27
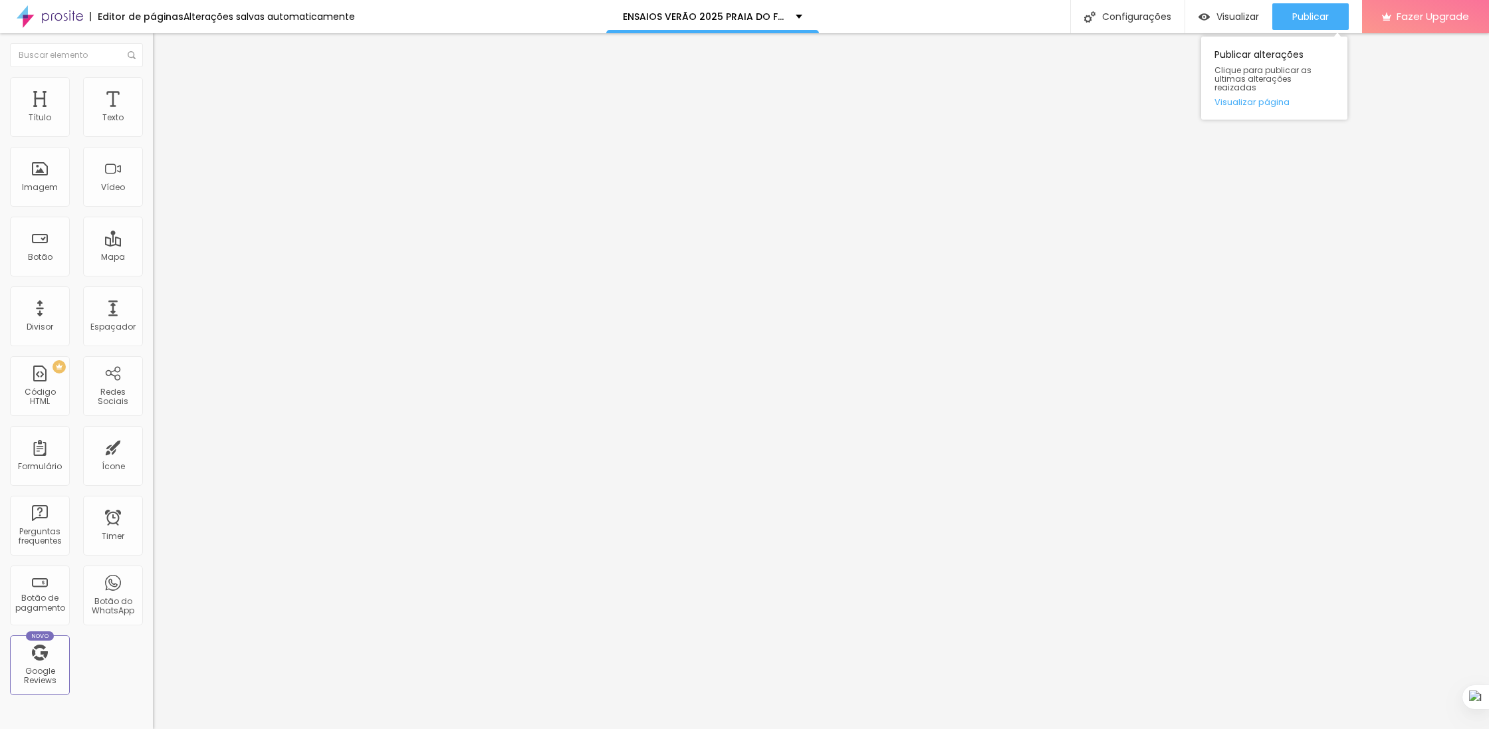
click at [1302, 2] on div "Publicar Publicar alterações Clique para publicar as ultimas alterações reaizad…" at bounding box center [1310, 16] width 76 height 33
click at [1310, 11] on span "Publicar" at bounding box center [1310, 16] width 37 height 11
click at [1206, 9] on div "Visualizar" at bounding box center [1217, 16] width 60 height 27
click at [153, 88] on li "Estilo" at bounding box center [229, 83] width 153 height 13
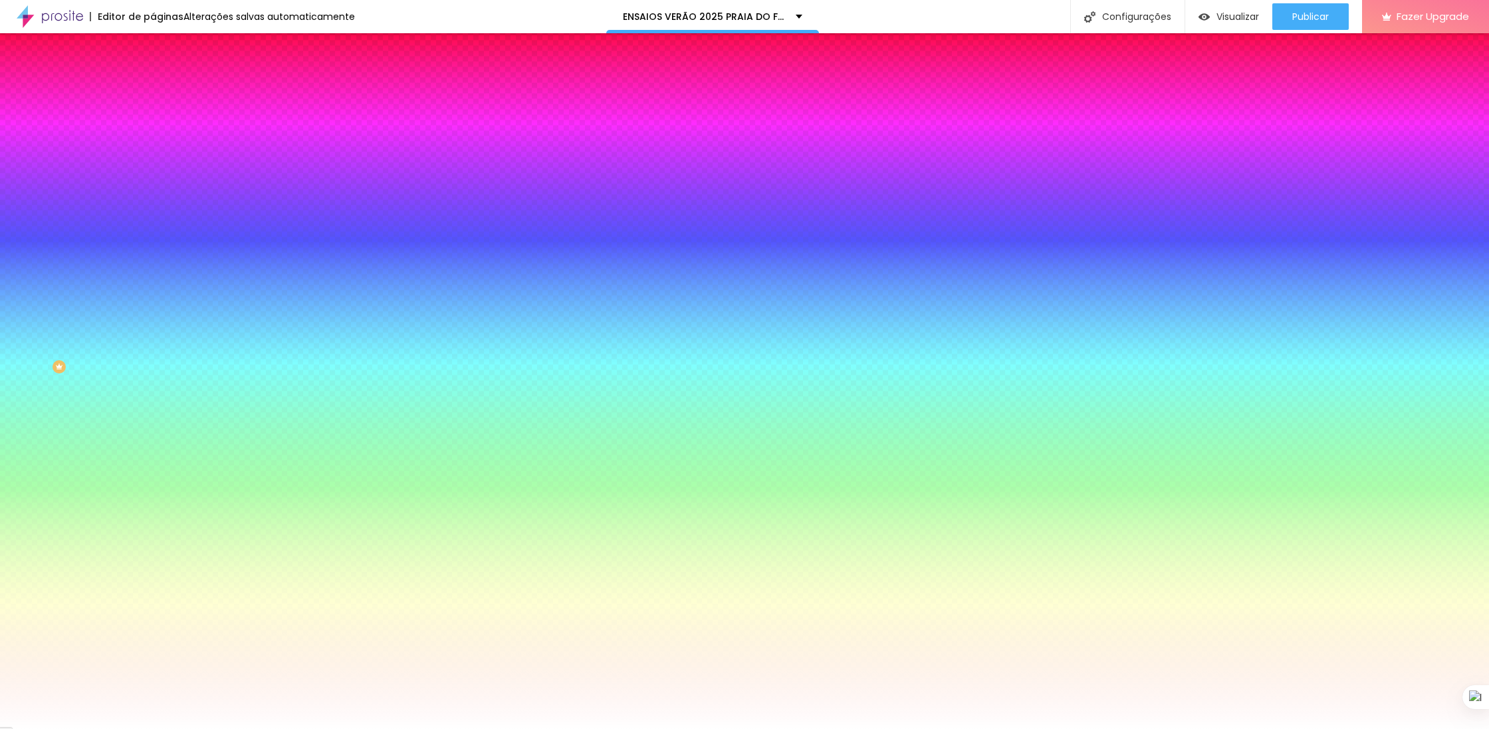
click at [165, 94] on span "Avançado" at bounding box center [187, 99] width 44 height 11
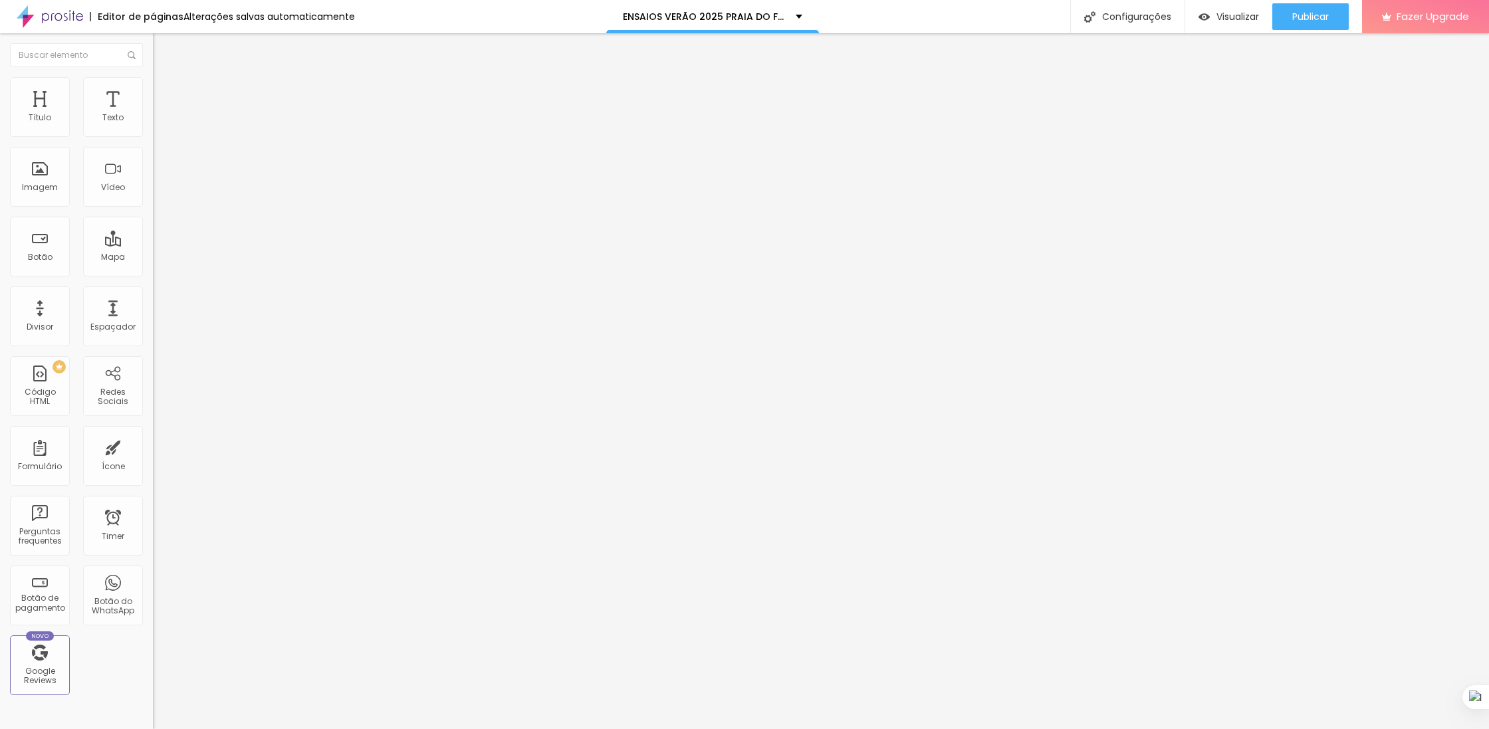
drag, startPoint x: 80, startPoint y: 128, endPoint x: 94, endPoint y: 133, distance: 14.9
click at [153, 258] on input "range" at bounding box center [196, 263] width 86 height 11
drag, startPoint x: 37, startPoint y: 156, endPoint x: 54, endPoint y: 152, distance: 17.7
click at [153, 446] on input "range" at bounding box center [196, 451] width 86 height 11
click at [163, 49] on img "button" at bounding box center [168, 48] width 11 height 11
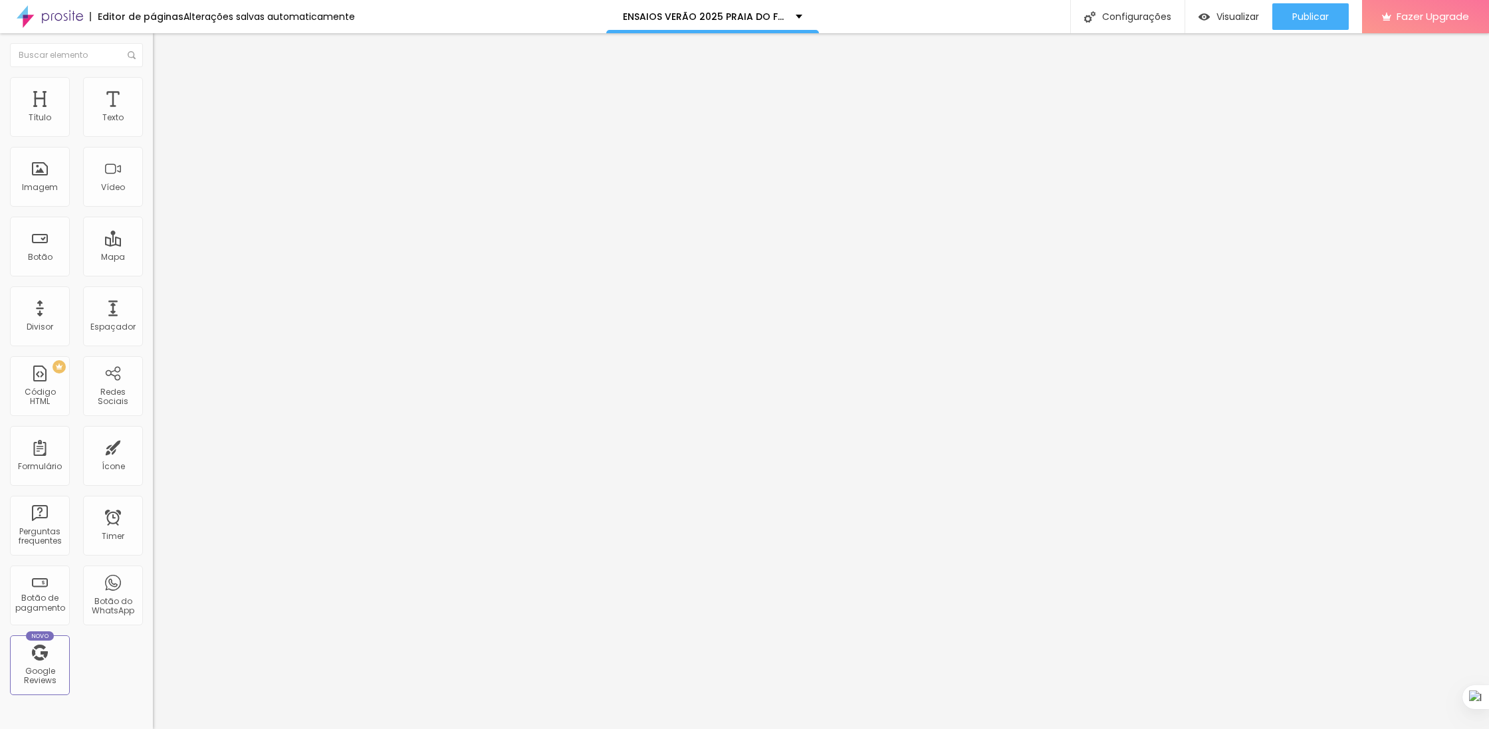
drag, startPoint x: 41, startPoint y: 110, endPoint x: 403, endPoint y: 6, distance: 377.0
click at [153, 272] on input "https://www.waldyrlantyer.com.br/copia-de-instantes-eternos-inverno2024" at bounding box center [233, 267] width 160 height 13
paste input "[DOMAIN_NAME][URL][PHONE_NUMBER]"
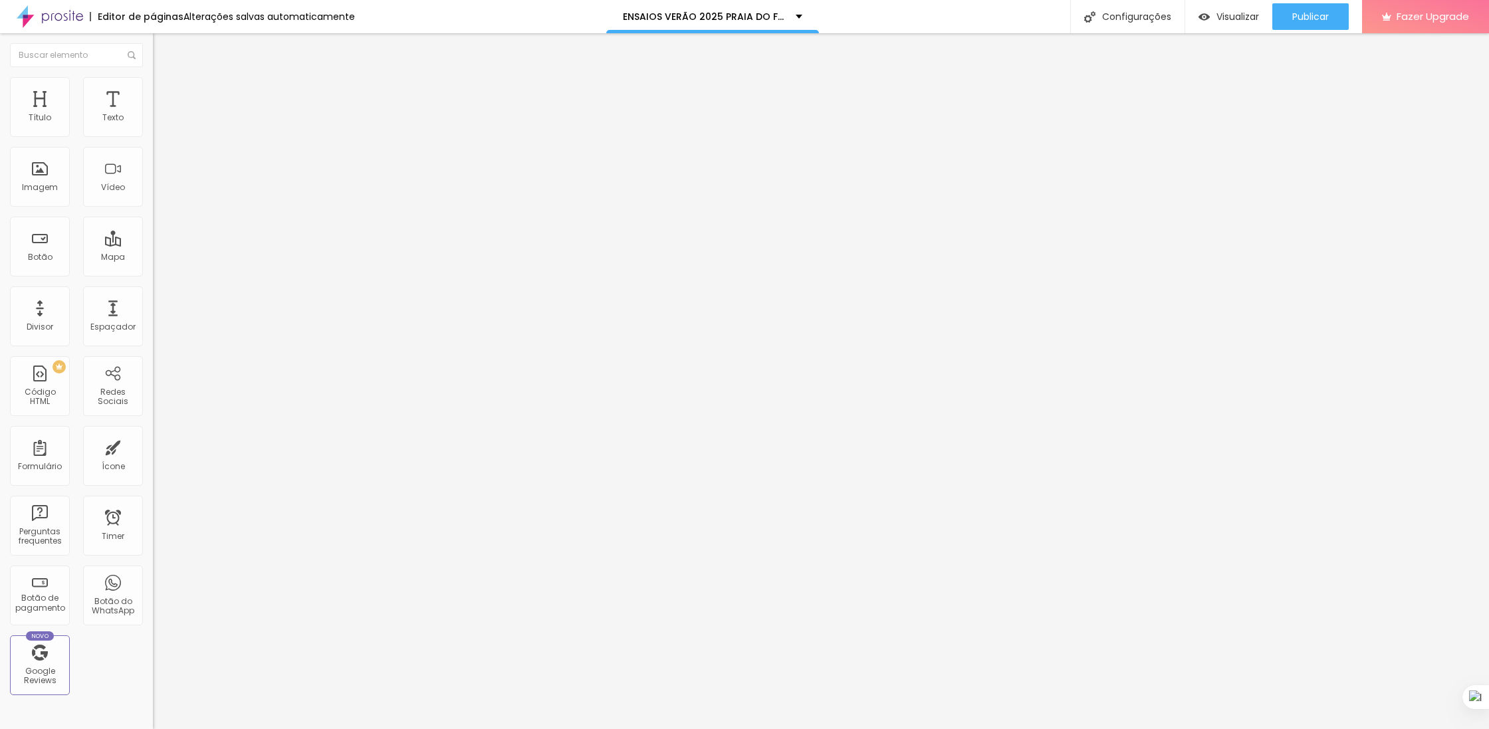
click at [153, 353] on div "Editar Botão Conteúdo Estilo Avançado Texto AGENDAR AGORA Alinhamento Tamanho G…" at bounding box center [229, 381] width 153 height 696
click at [153, 274] on input "https://www.waldyrlantyer.com.br/cenario-completo-todas-as-fotos-inverno-2024-2" at bounding box center [233, 267] width 160 height 13
paste input "[DOMAIN_NAME][URL][PHONE_NUMBER]"
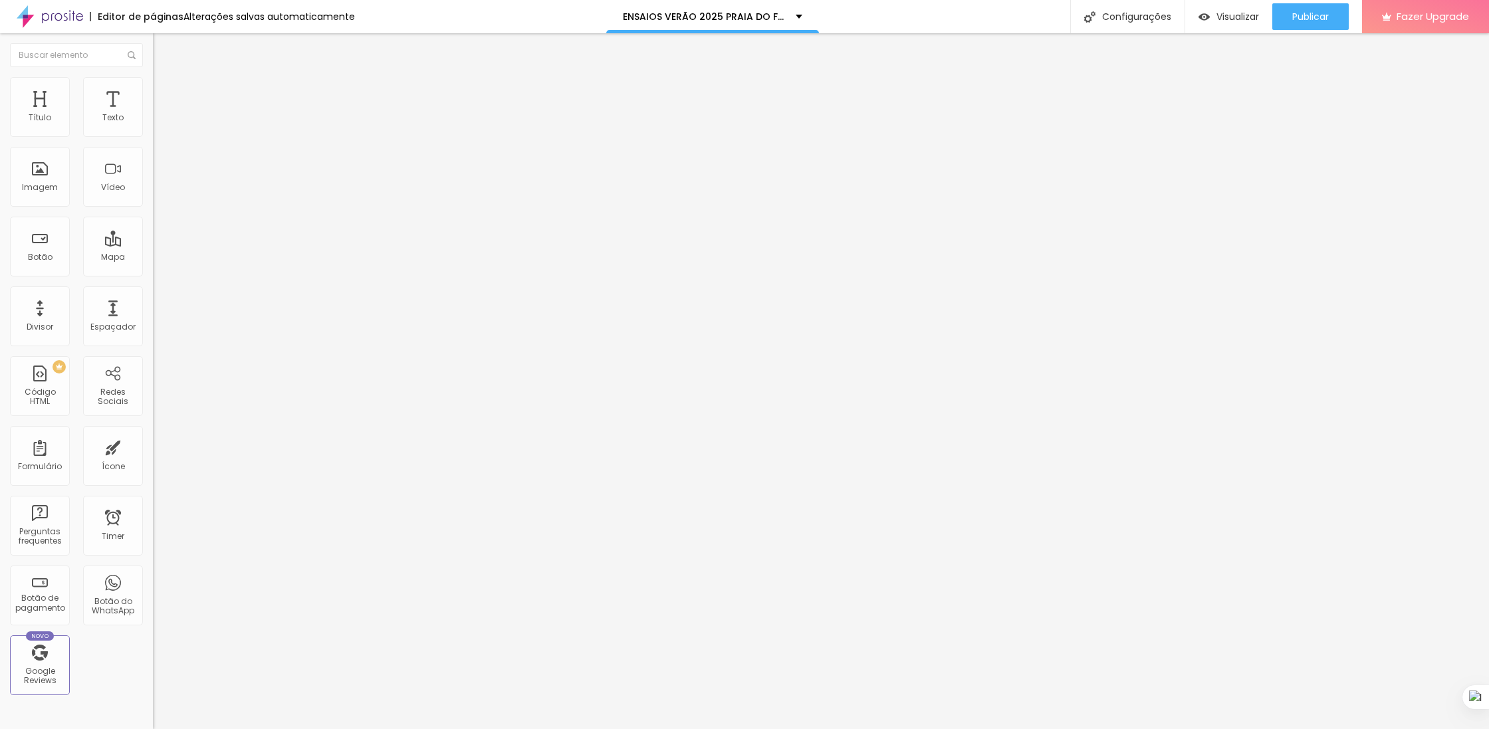
click at [153, 270] on input "https://waldyrlantyer.alboompro.com/copia-de-copia-de-ensaio-fotografico-03" at bounding box center [233, 267] width 160 height 13
paste input "[DOMAIN_NAME][URL][PHONE_NUMBER]"
click at [153, 271] on input "https://waldyrlantyer.alboompro.com/filme-making-of" at bounding box center [233, 267] width 160 height 13
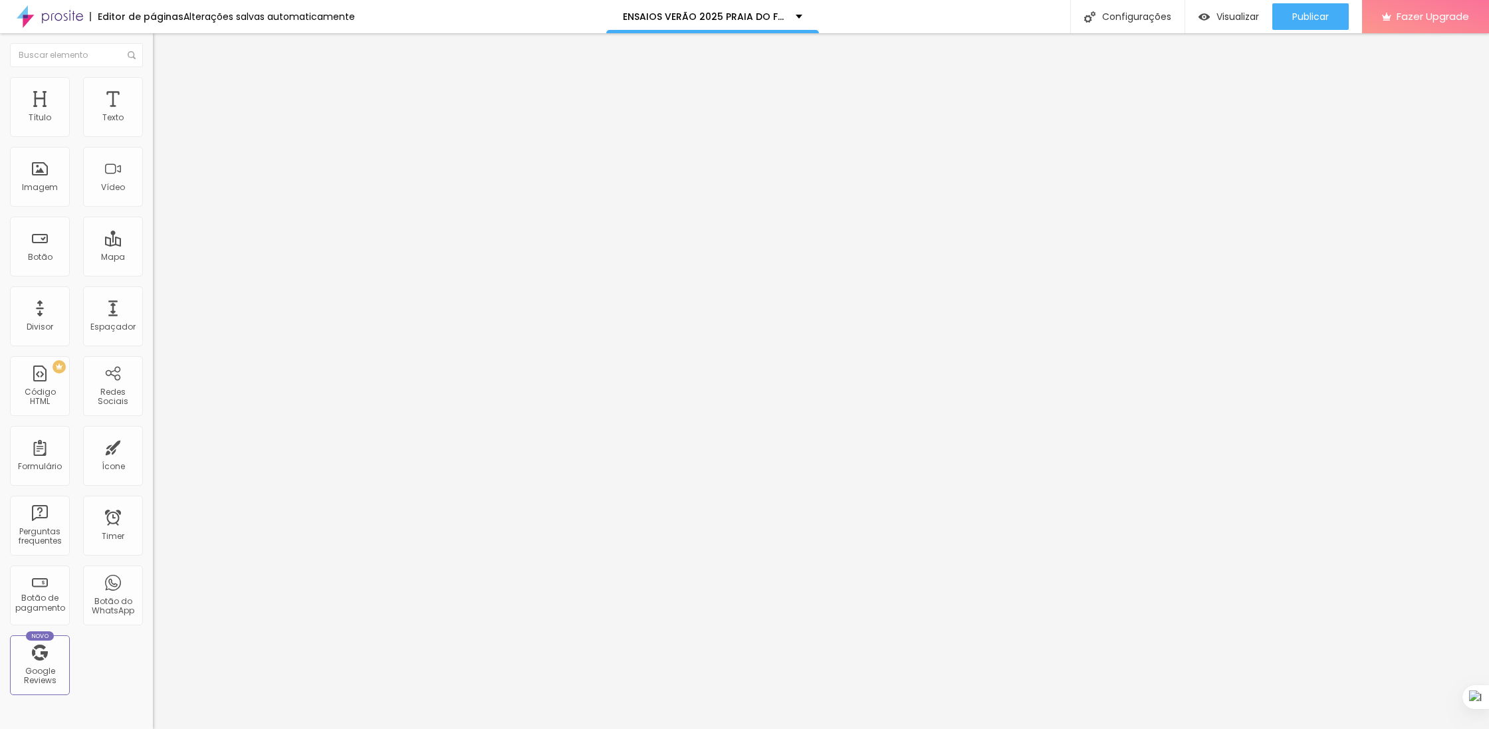
click at [153, 271] on input "https://waldyrlantyer.alboompro.com/filme-making-of" at bounding box center [233, 267] width 160 height 13
paste input "[DOMAIN_NAME][URL][PHONE_NUMBER]"
click at [153, 334] on div "Editar Botão Conteúdo Estilo Avançado Texto AGENDAR AGORA Alinhamento Tamanho G…" at bounding box center [229, 381] width 153 height 696
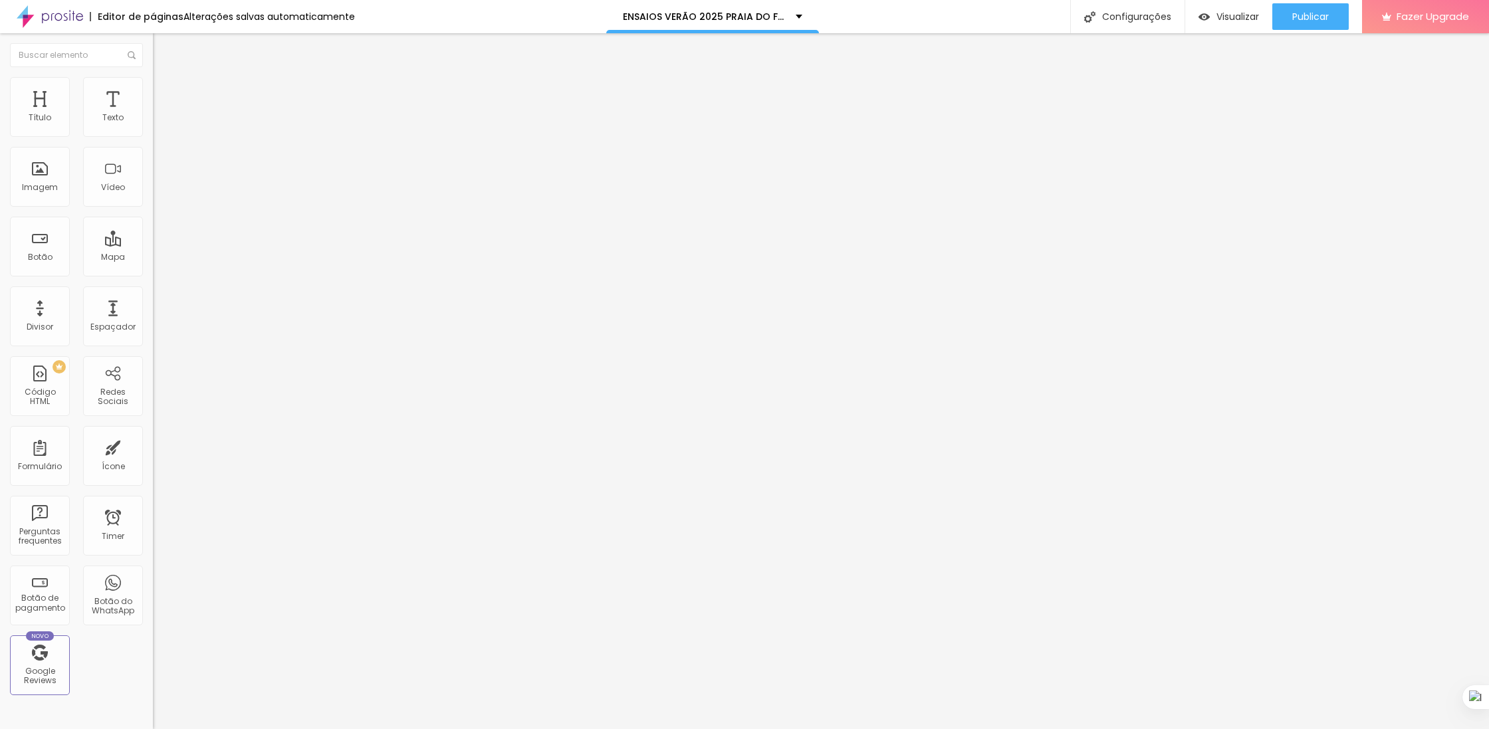
scroll to position [0, 0]
click at [153, 274] on input "[URL][DOMAIN_NAME][PHONE_NUMBER]" at bounding box center [233, 267] width 160 height 13
click at [153, 274] on input "https://www.alboompay.com/waldyrlantyer/album-fotografico-25x60cm-30-paginas-co…" at bounding box center [233, 267] width 160 height 13
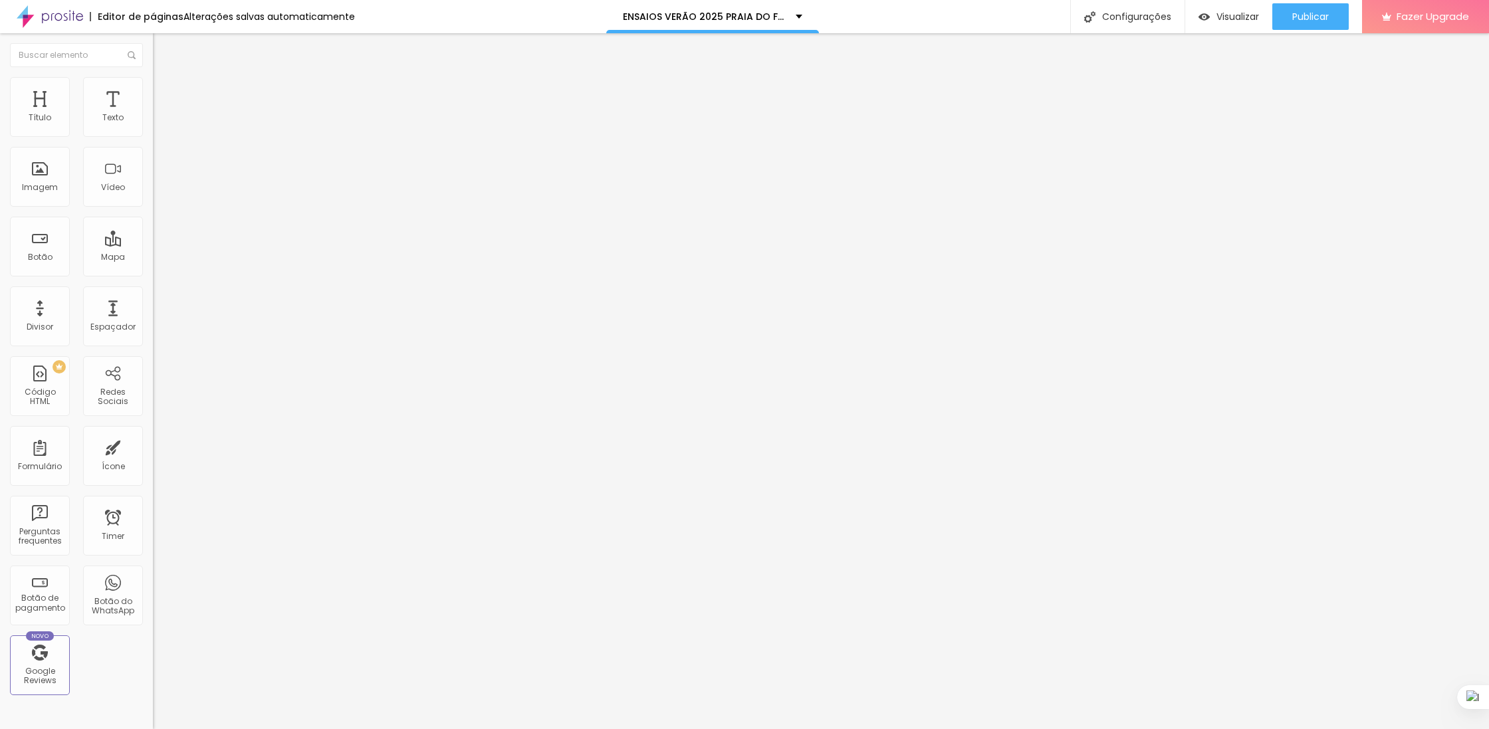
click at [153, 274] on input "https://www.alboompay.com/waldyrlantyer/album-fotografico-25x60cm-30-paginas-co…" at bounding box center [233, 267] width 160 height 13
paste input "[DOMAIN_NAME][URL][PHONE_NUMBER]"
click at [153, 305] on div "Texto CONTRATE AGORA Alinhamento Tamanho Grande Pequeno Normal Grande Link URL …" at bounding box center [229, 204] width 153 height 201
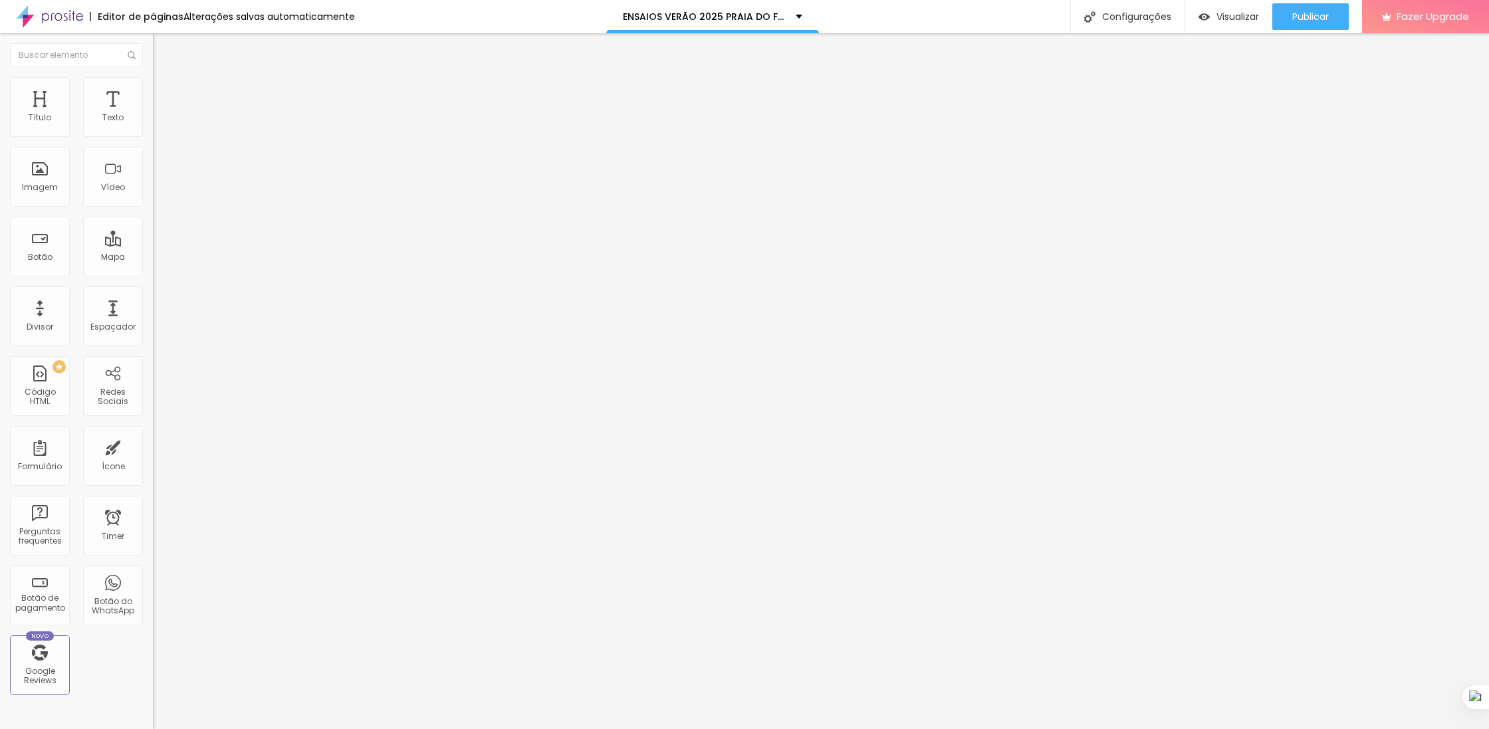
click at [153, 271] on input "https://www.alboompay.com/waldyrlantyer/emabalagem-pack-para-conservar-suas-lem…" at bounding box center [233, 267] width 160 height 13
paste input "[DOMAIN_NAME][URL][PHONE_NUMBER]"
click at [1331, 19] on button "Publicar" at bounding box center [1310, 16] width 76 height 27
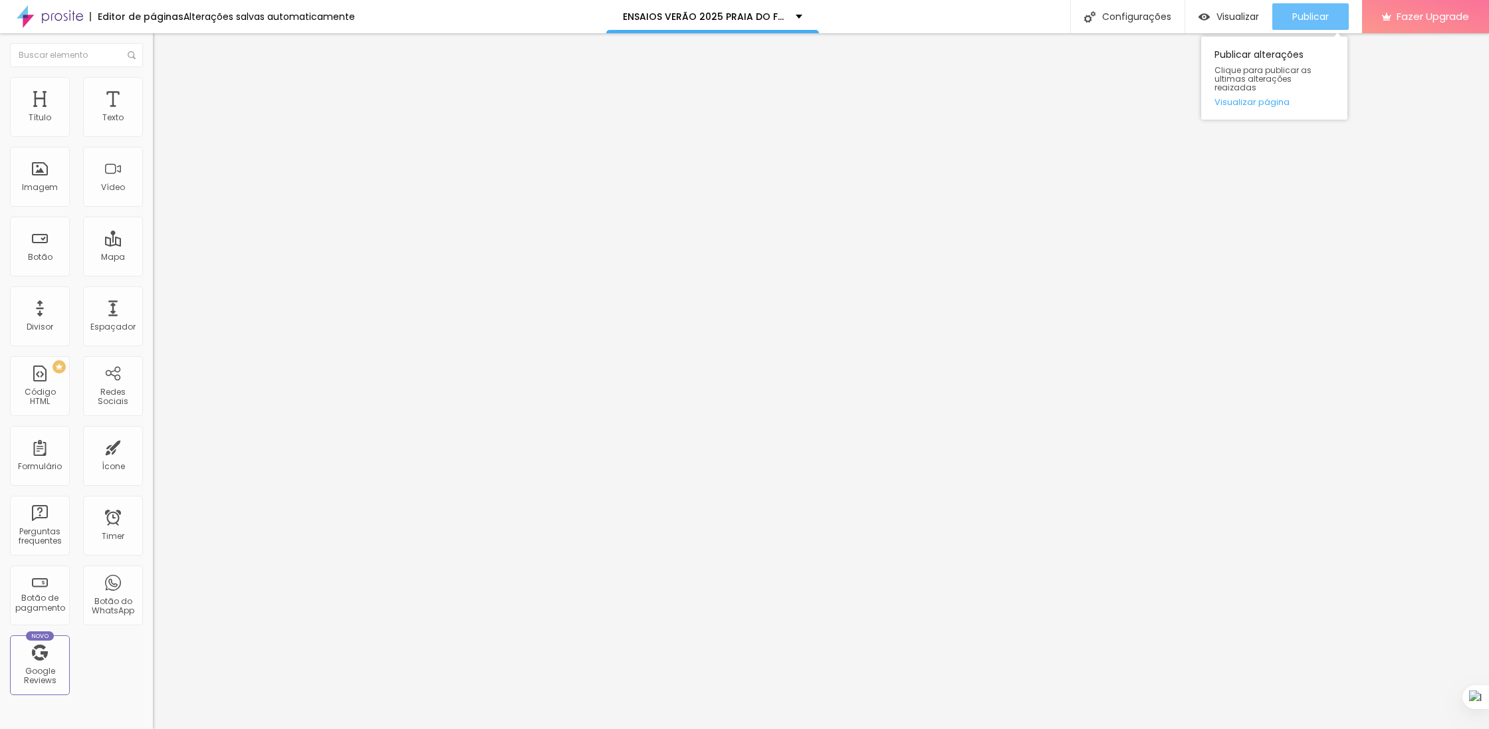
scroll to position [0, 153]
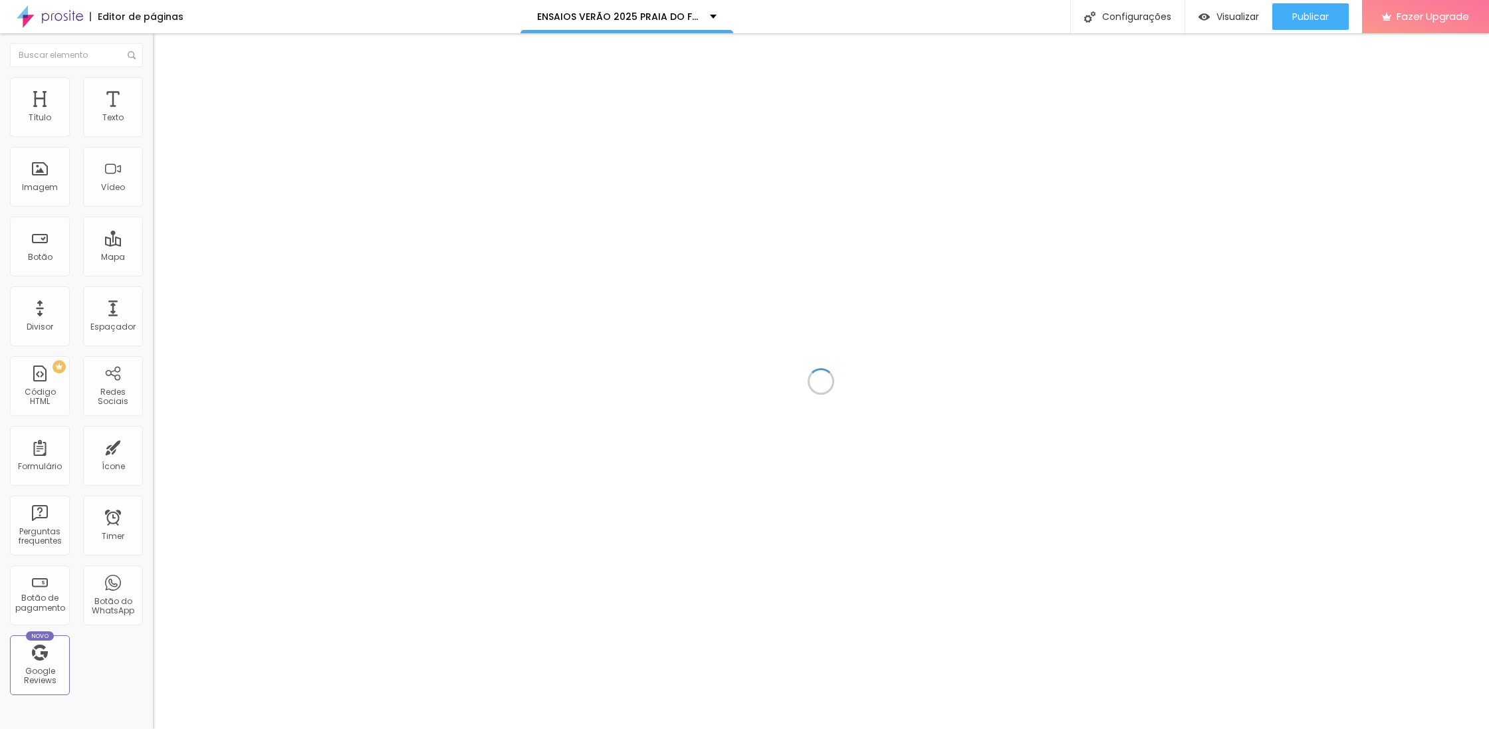
scroll to position [7254, 0]
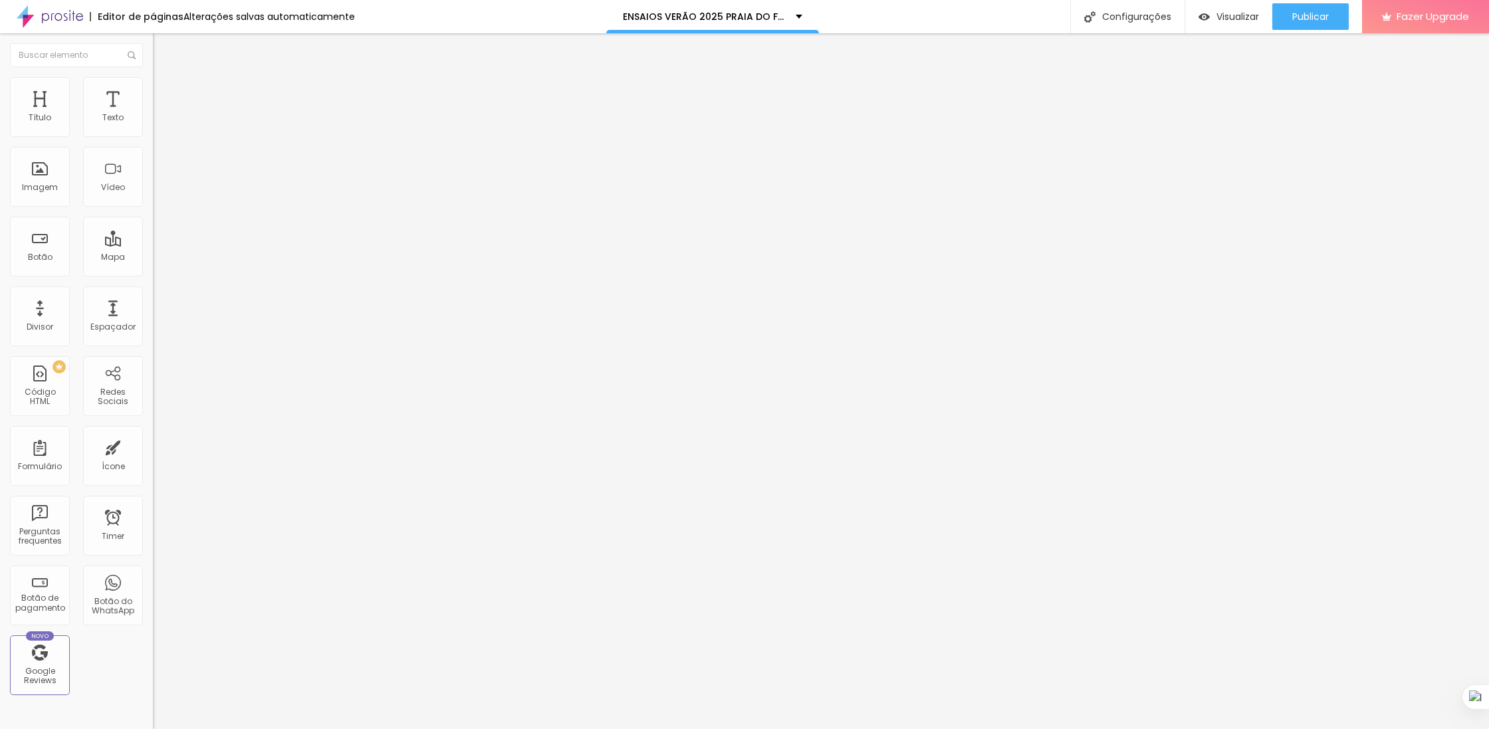
click at [153, 250] on div at bounding box center [229, 250] width 153 height 0
click at [1307, 11] on span "Publicar" at bounding box center [1310, 16] width 37 height 11
click at [153, 86] on li "Estilo" at bounding box center [229, 83] width 153 height 13
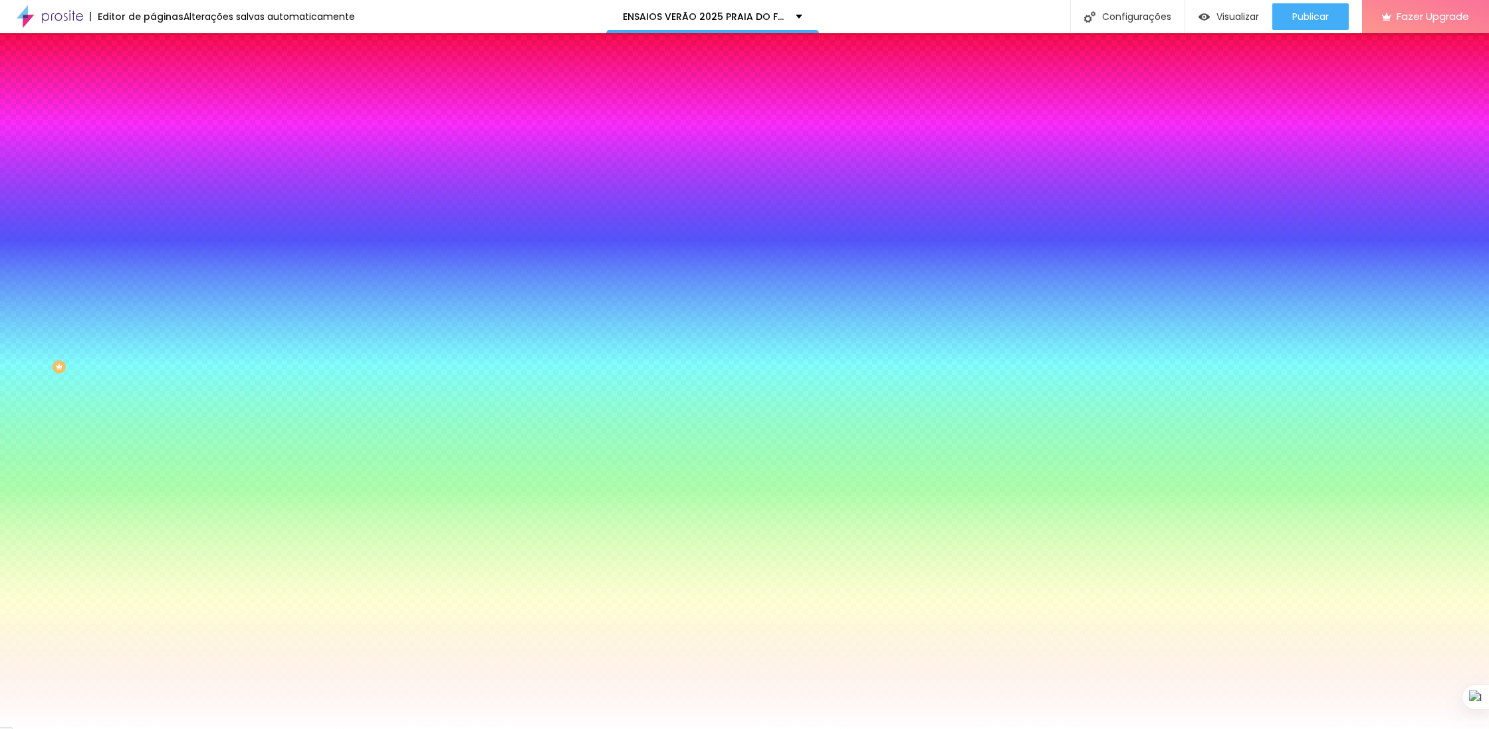
click at [153, 90] on li "Avançado" at bounding box center [229, 96] width 153 height 13
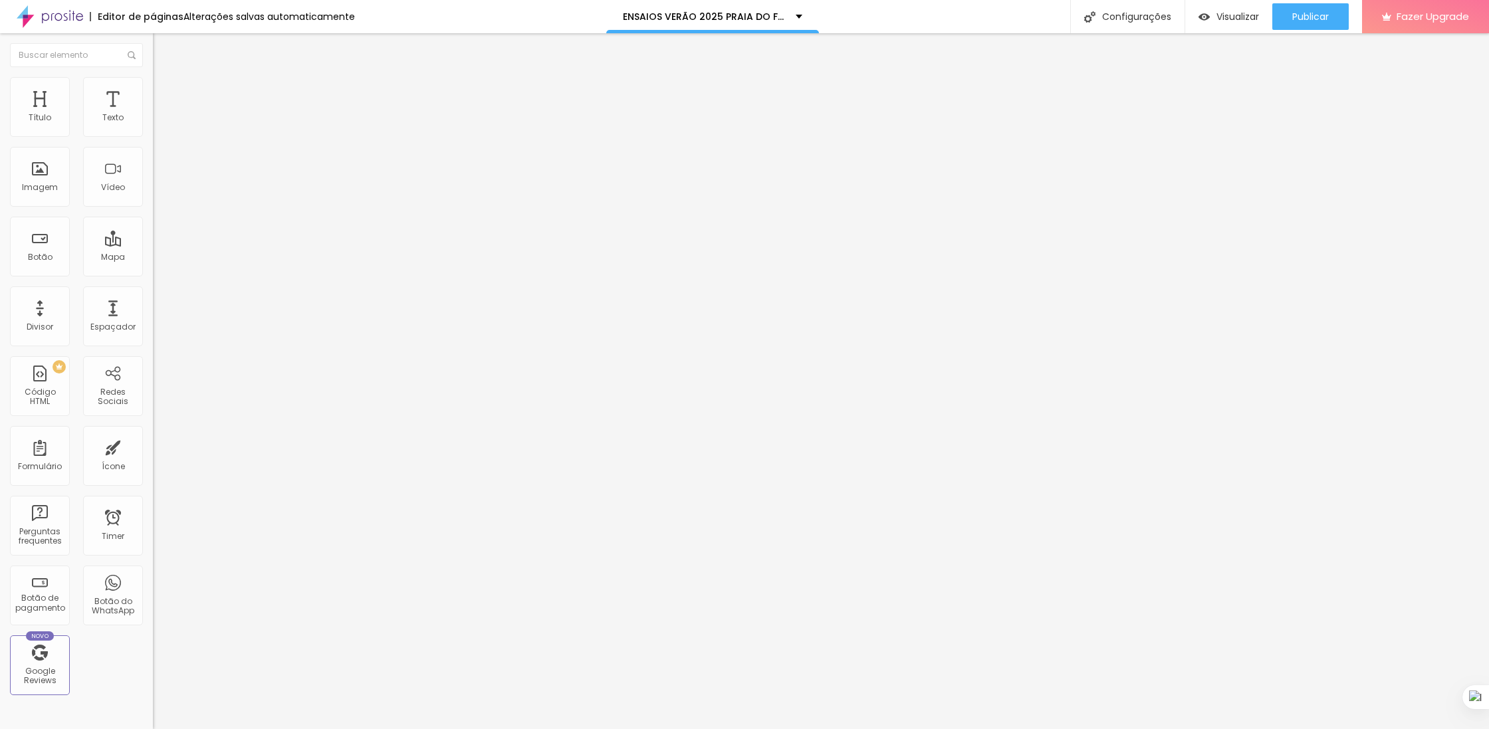
click at [163, 43] on img "button" at bounding box center [168, 48] width 11 height 11
drag, startPoint x: 29, startPoint y: 248, endPoint x: 60, endPoint y: 262, distance: 34.2
click at [163, 51] on img "button" at bounding box center [168, 48] width 11 height 11
click at [153, 87] on li "Estilo" at bounding box center [229, 83] width 153 height 13
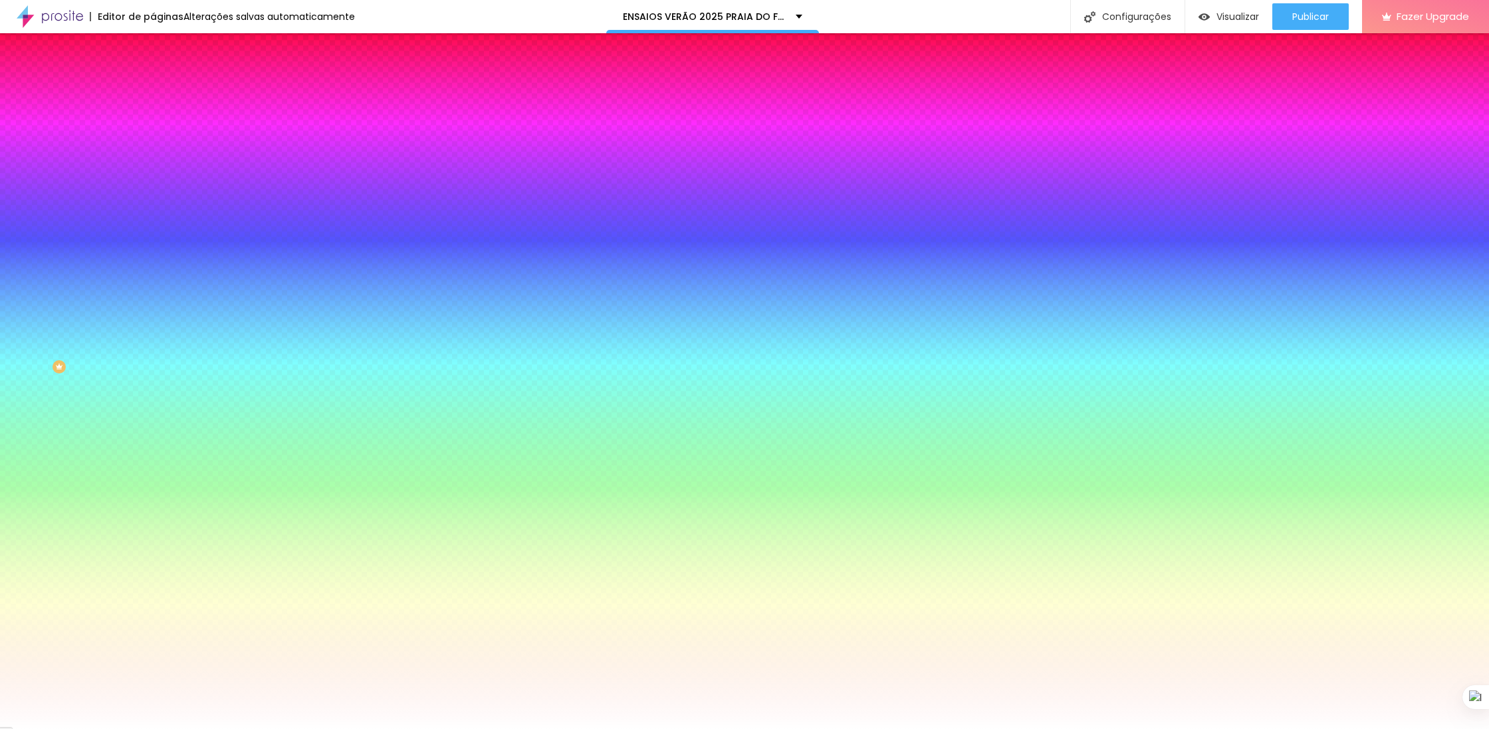
click at [153, 90] on li "Avançado" at bounding box center [229, 96] width 153 height 13
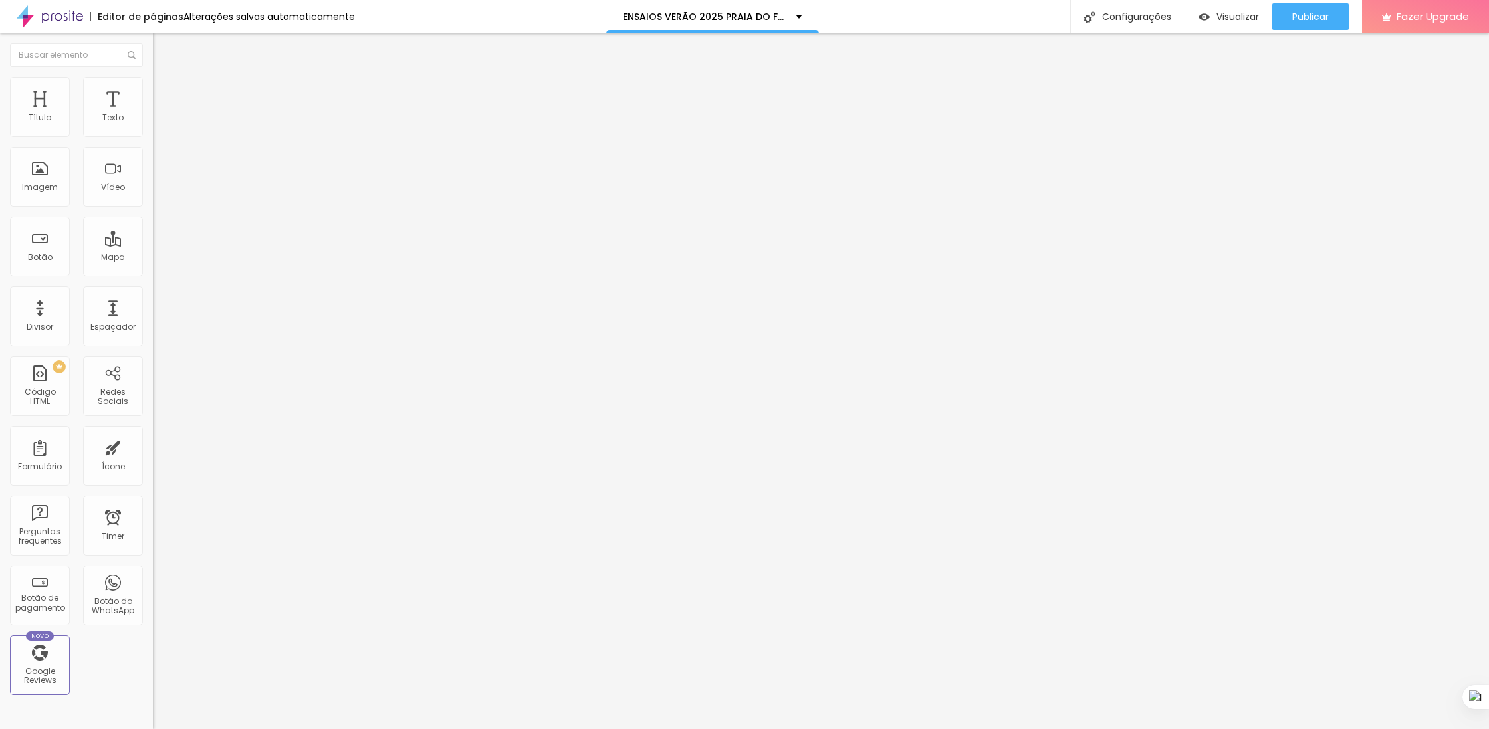
click at [153, 76] on img at bounding box center [159, 70] width 12 height 12
click at [163, 48] on img "button" at bounding box center [168, 48] width 11 height 11
click at [153, 57] on button "Editar Seção" at bounding box center [229, 48] width 153 height 31
click at [1298, 19] on span "Publicar" at bounding box center [1310, 16] width 37 height 11
drag, startPoint x: 11, startPoint y: 43, endPoint x: 13, endPoint y: 53, distance: 9.4
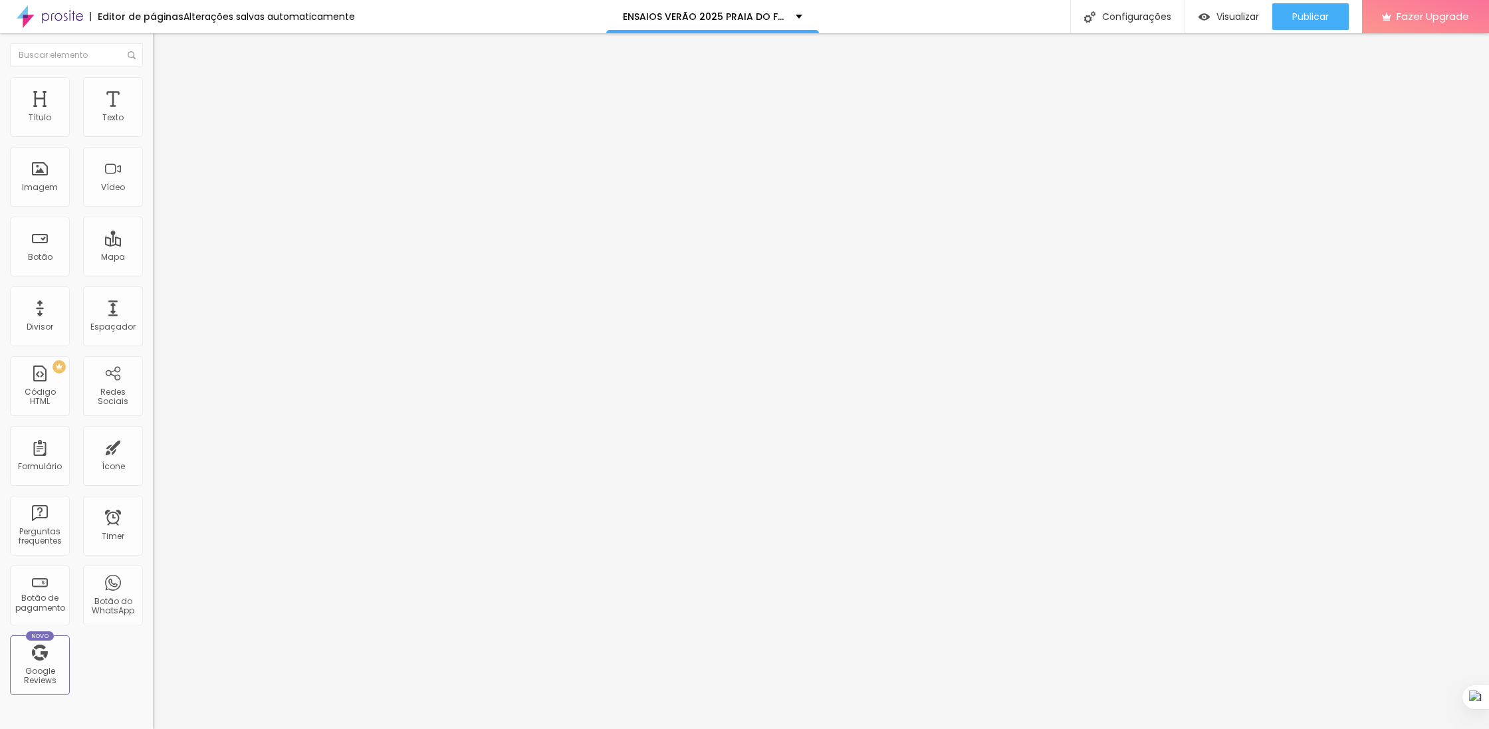
click at [163, 43] on img "button" at bounding box center [168, 48] width 11 height 11
click at [153, 86] on li "Estilo" at bounding box center [229, 83] width 153 height 13
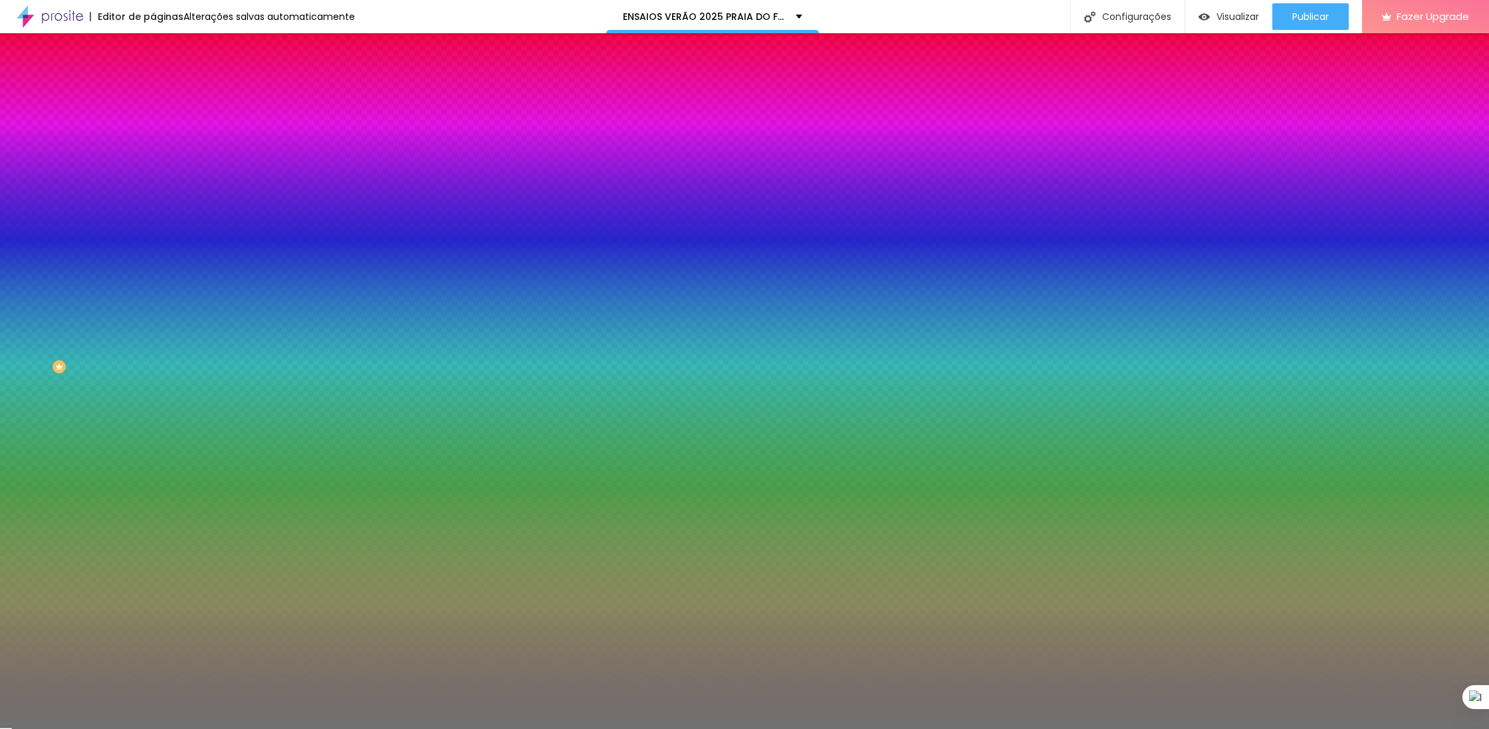
click at [153, 127] on div at bounding box center [229, 127] width 153 height 0
drag, startPoint x: 116, startPoint y: 166, endPoint x: 116, endPoint y: 156, distance: 9.3
click at [116, 156] on div at bounding box center [744, 364] width 1489 height 729
drag, startPoint x: 98, startPoint y: 158, endPoint x: 100, endPoint y: 150, distance: 7.6
click at [100, 150] on div at bounding box center [744, 364] width 1489 height 729
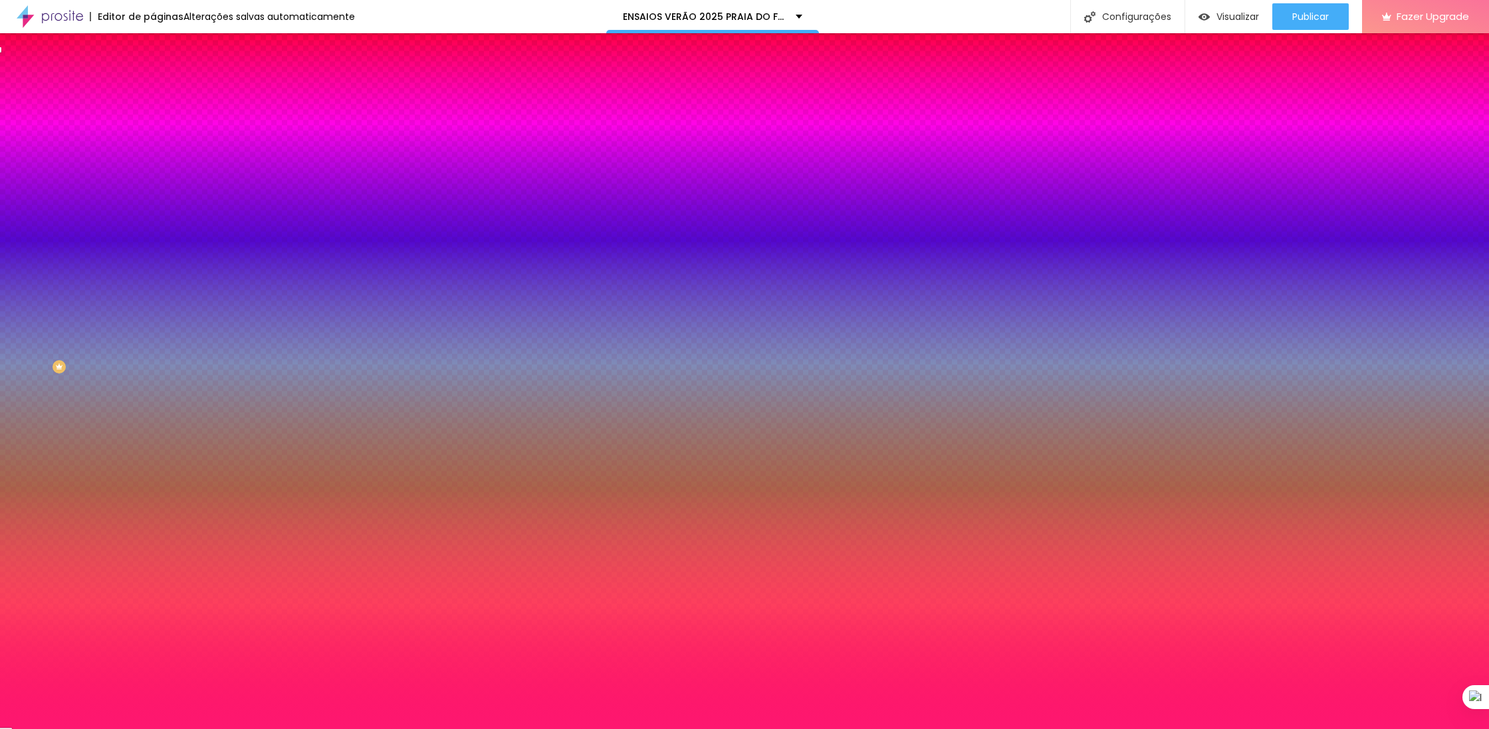
type input "#FC1970"
click at [153, 292] on div "Editar Divisor Conteúdo Estilo Avançado Cor Voltar ao padrão #FC1970 Tamanho 50…" at bounding box center [229, 381] width 153 height 696
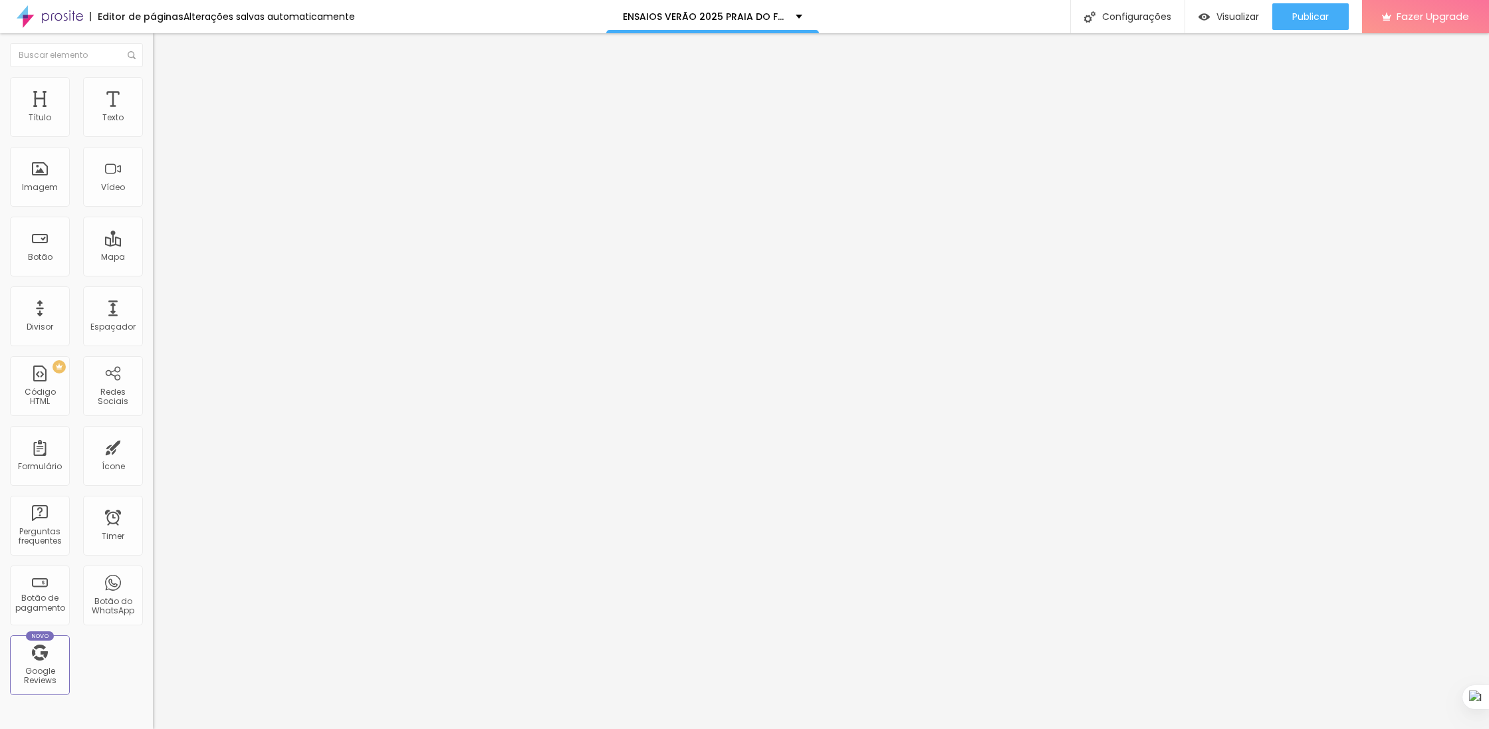
click at [153, 82] on img at bounding box center [159, 83] width 12 height 12
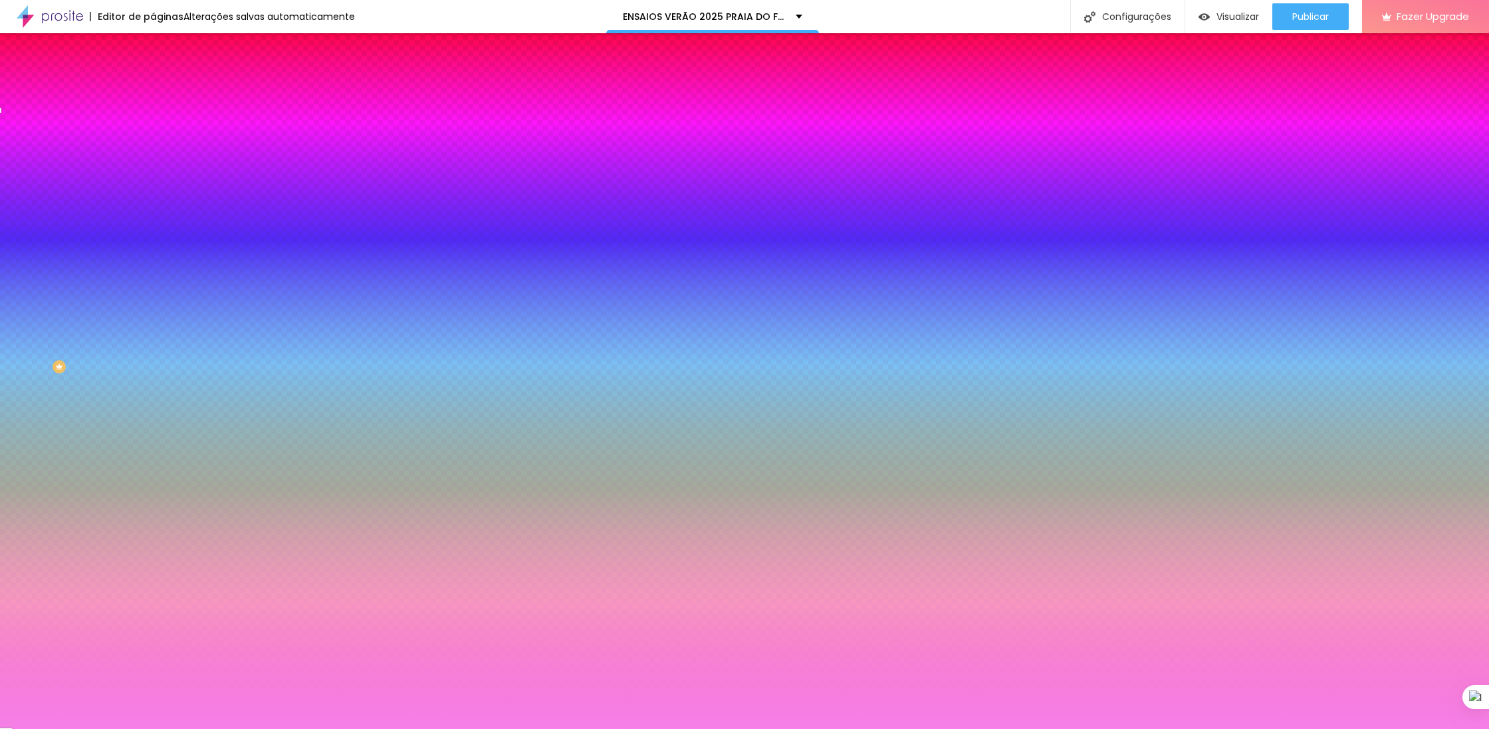
click at [153, 135] on input "#F680E8" at bounding box center [233, 133] width 160 height 13
type textarea "F680E8"
click at [153, 135] on input "#F680E8" at bounding box center [233, 133] width 160 height 13
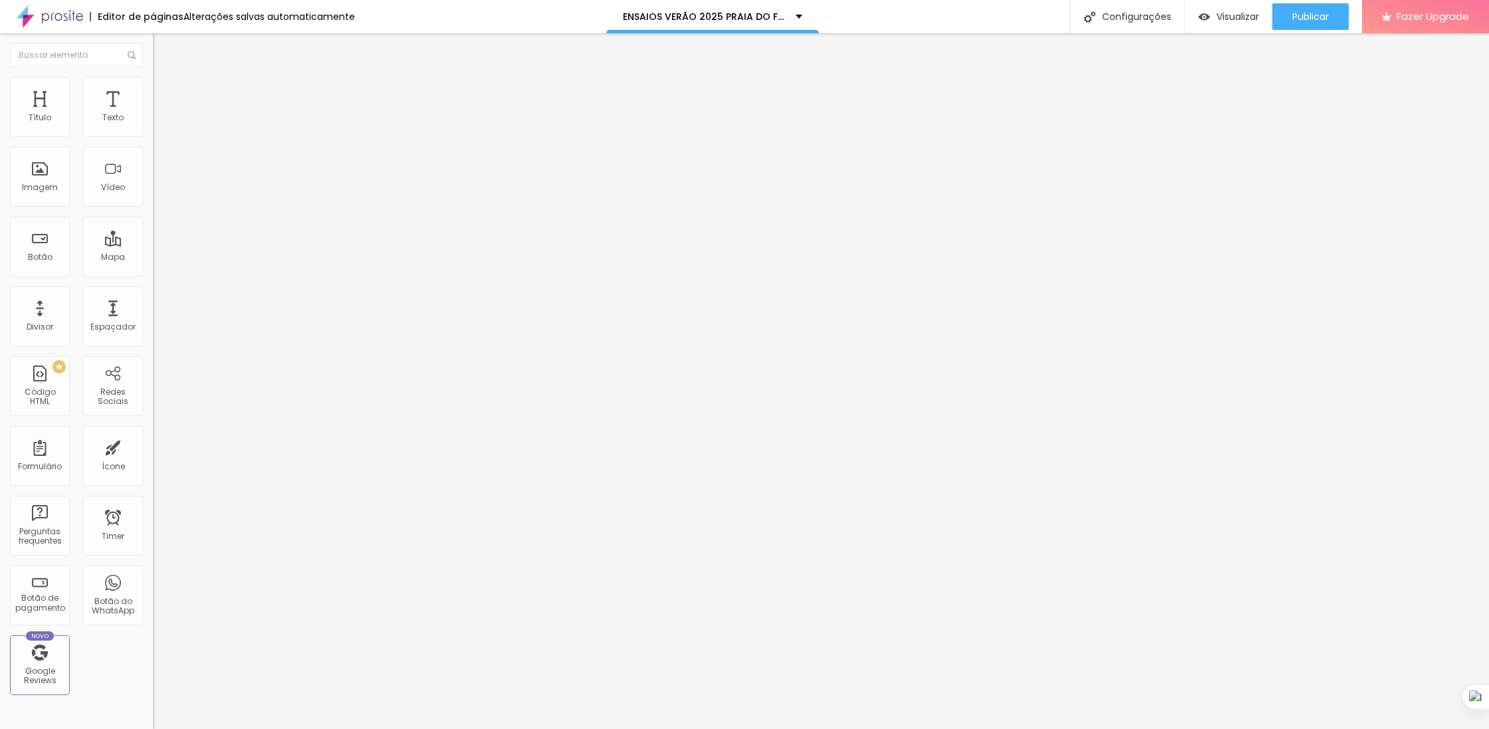
click at [153, 79] on img at bounding box center [159, 83] width 12 height 12
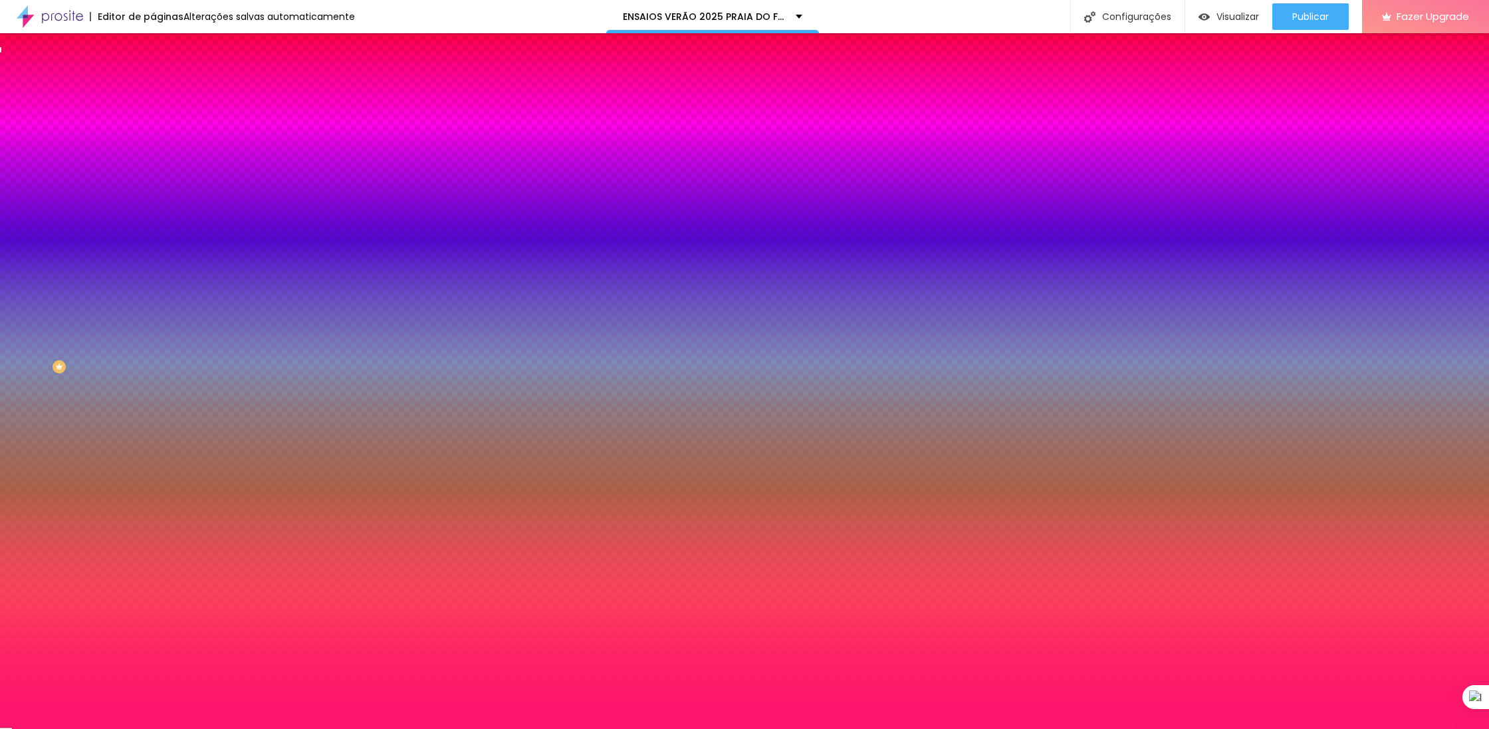
click at [153, 138] on input "#FE1770" at bounding box center [233, 133] width 160 height 13
click at [153, 133] on input "#FE1770" at bounding box center [233, 133] width 160 height 13
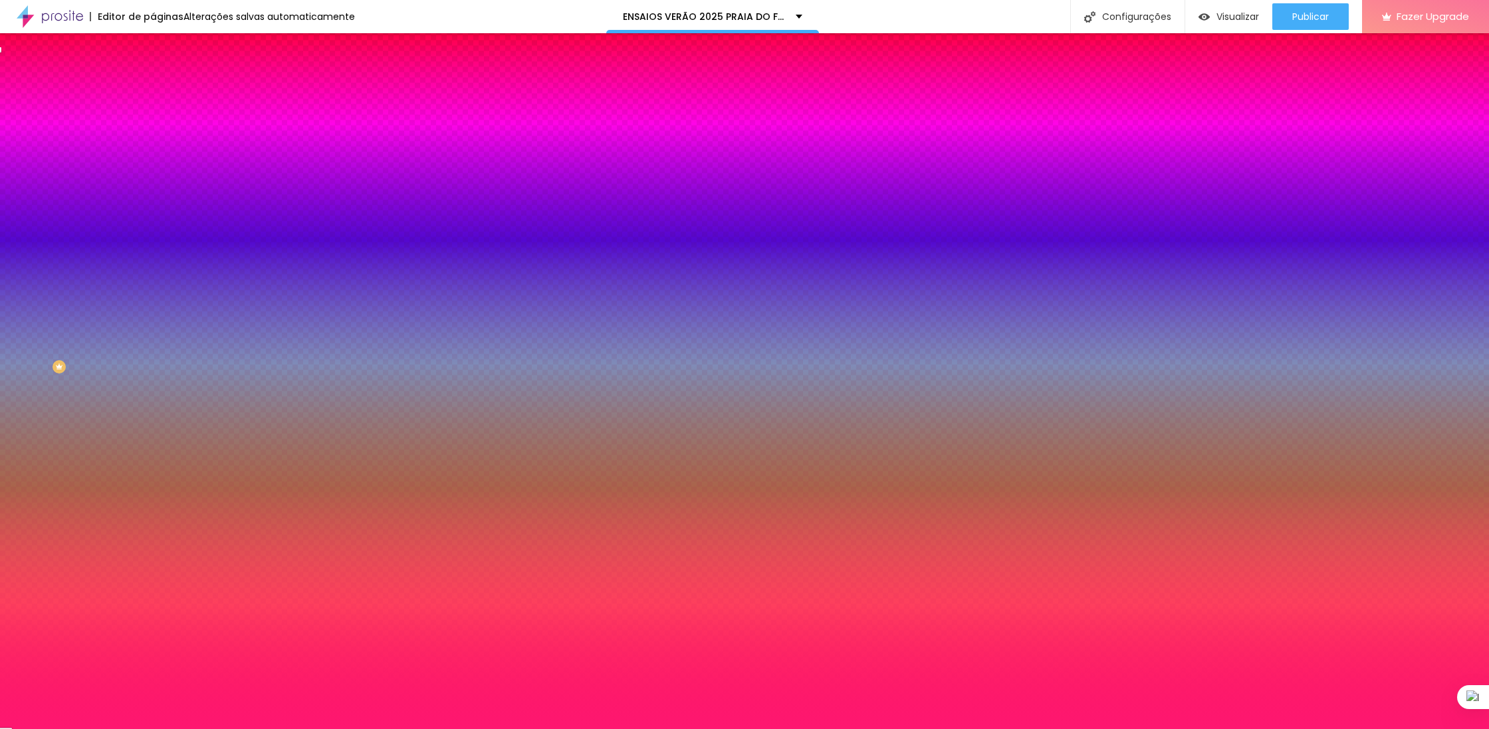
paste input "680E8"
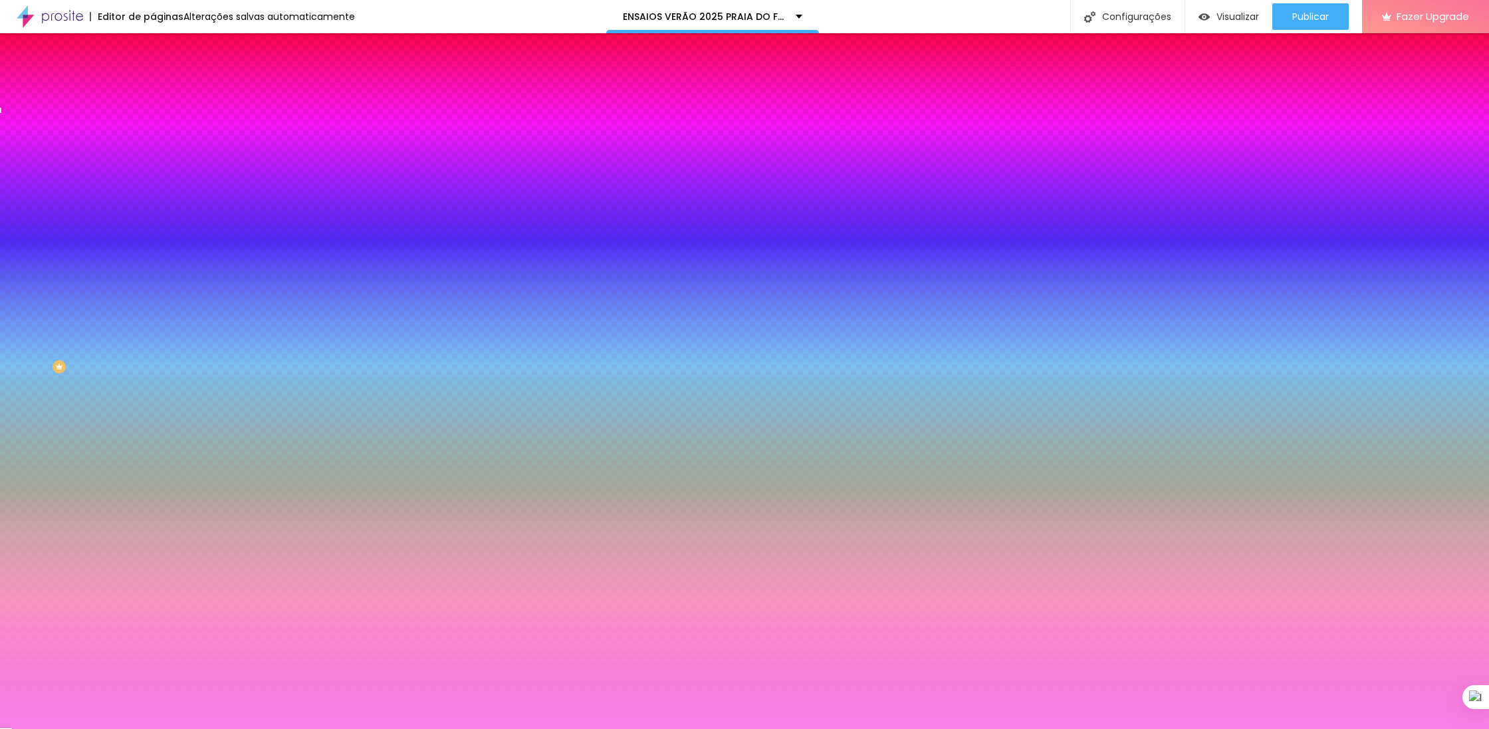
type input "#F680E8"
click at [153, 328] on div "Editar Divisor Conteúdo Estilo Avançado Cor Voltar ao padrão #F680E8 Tamanho 50…" at bounding box center [229, 381] width 153 height 696
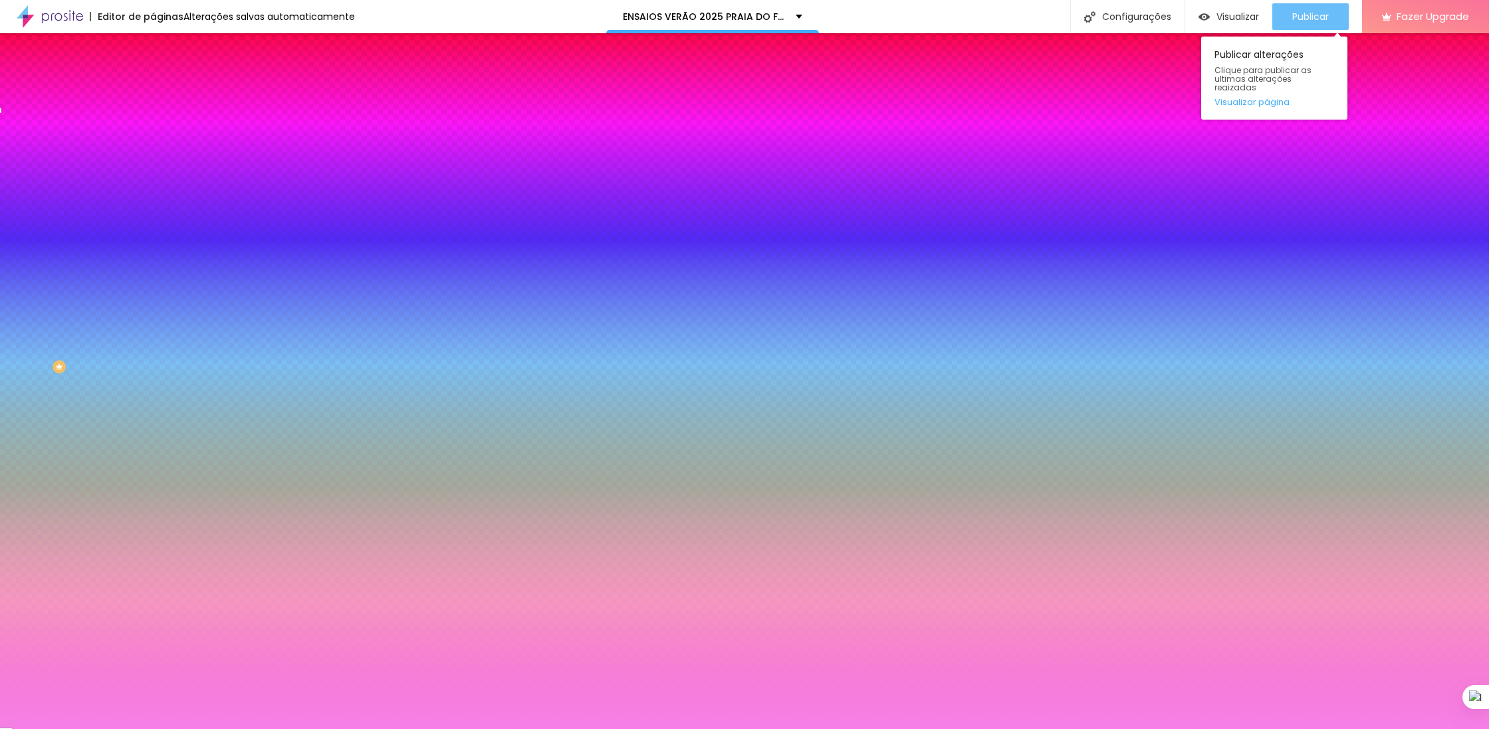
click at [1299, 23] on div "Publicar" at bounding box center [1310, 16] width 37 height 27
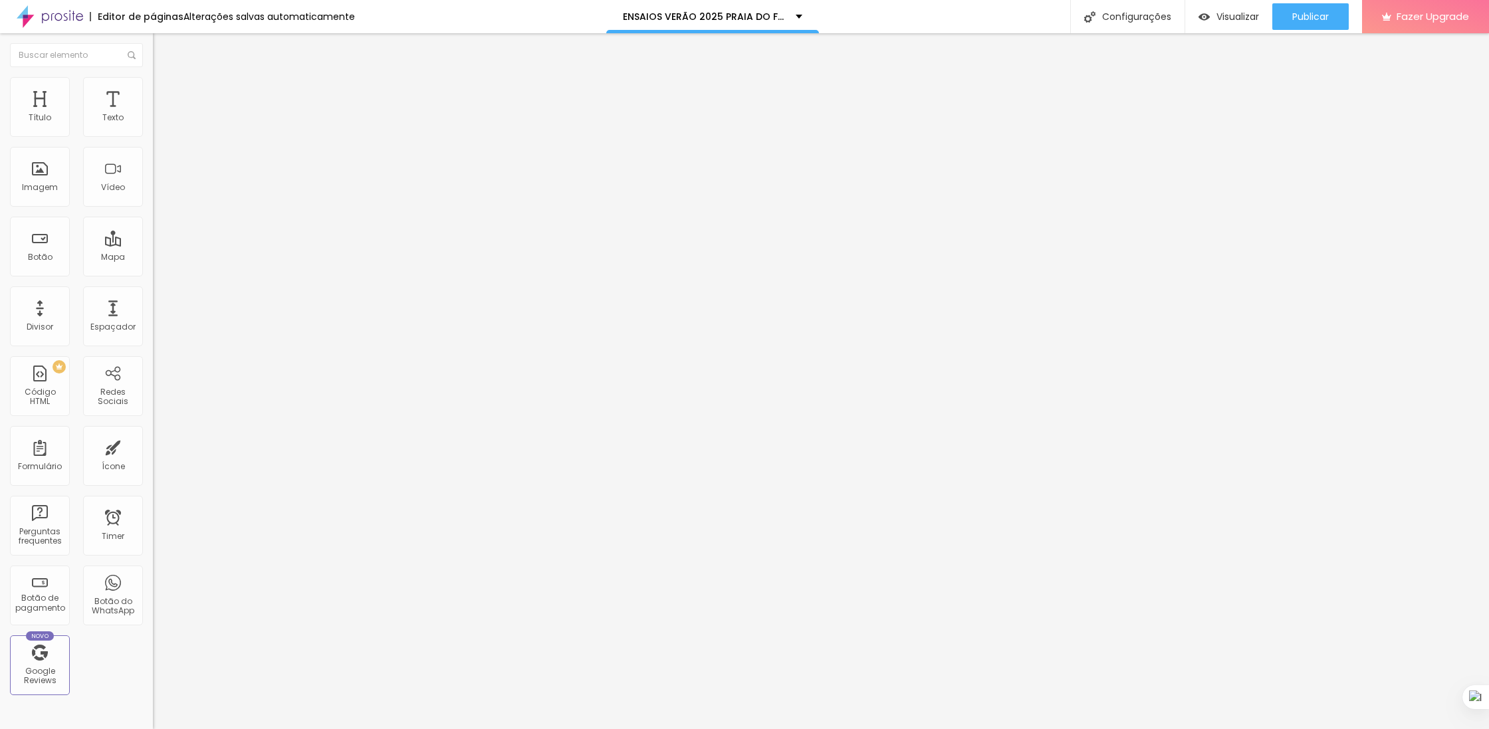
click at [153, 121] on span "Completo" at bounding box center [173, 115] width 41 height 11
click at [153, 129] on span "Encaixotado" at bounding box center [179, 123] width 52 height 11
click at [153, 142] on span "Completo" at bounding box center [173, 135] width 41 height 11
click at [165, 92] on span "Estilo" at bounding box center [175, 85] width 21 height 11
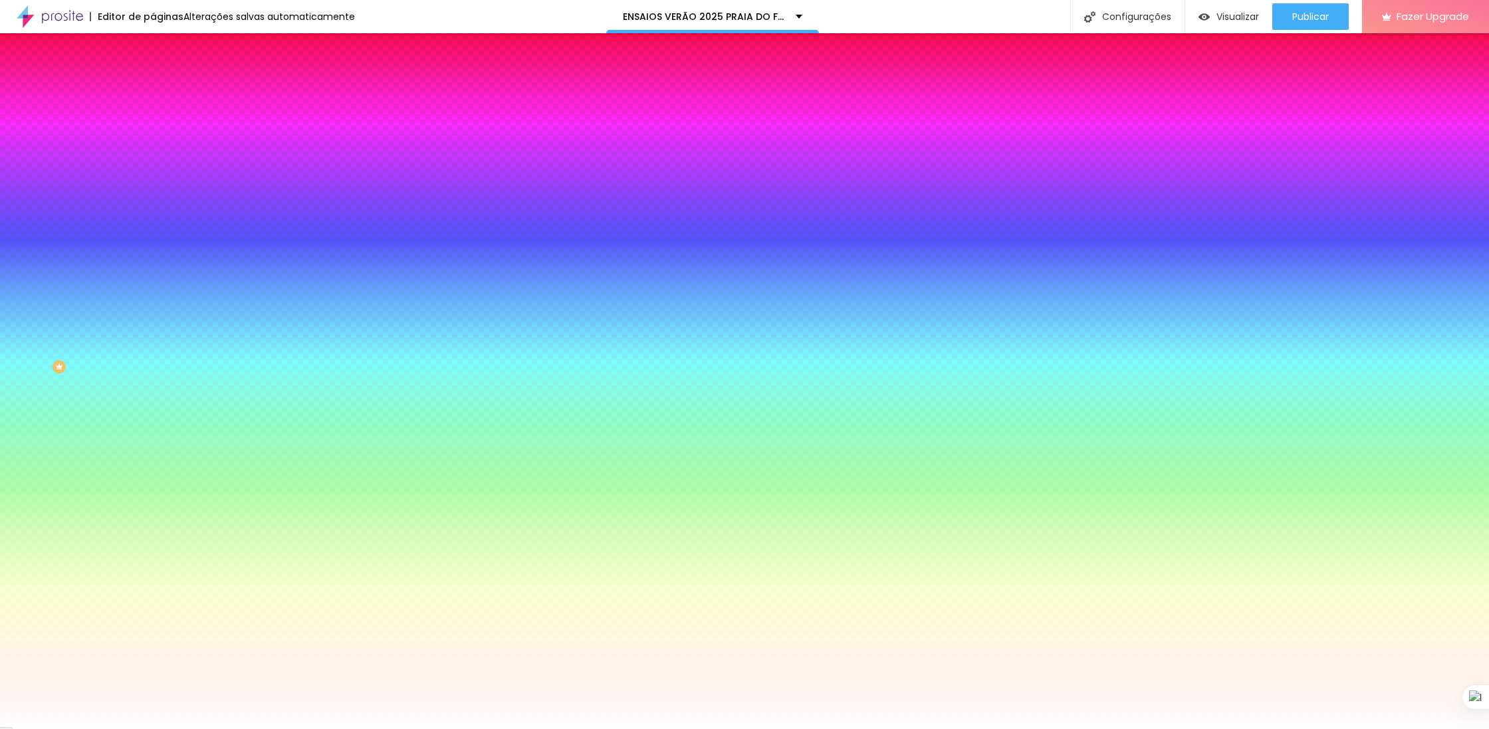
click at [153, 138] on span "Parallax" at bounding box center [169, 132] width 33 height 11
click at [153, 146] on span "Nenhum" at bounding box center [170, 140] width 35 height 11
click at [153, 159] on span "Parallax" at bounding box center [169, 153] width 33 height 11
click at [153, 138] on span "Parallax" at bounding box center [169, 132] width 33 height 11
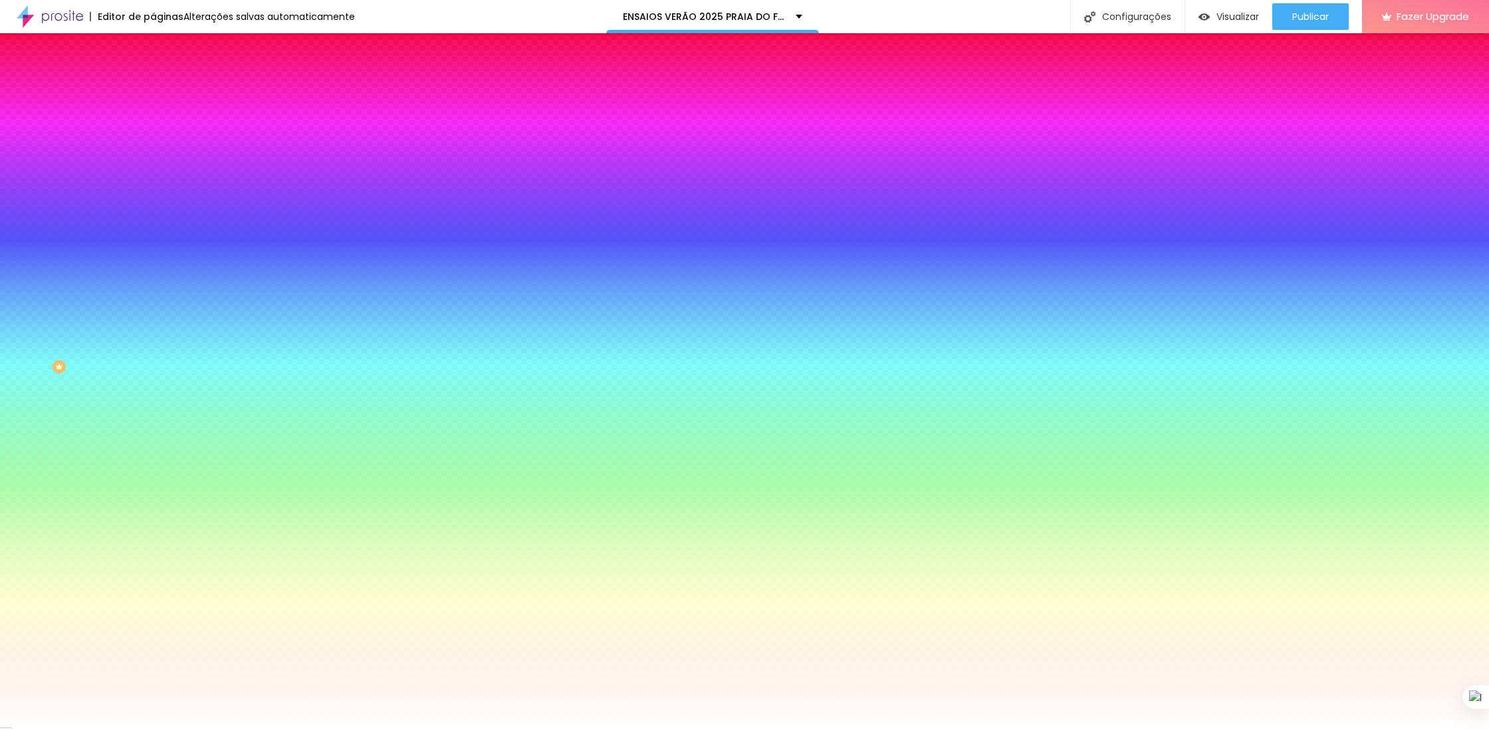
click at [153, 90] on li "Avançado" at bounding box center [229, 96] width 153 height 13
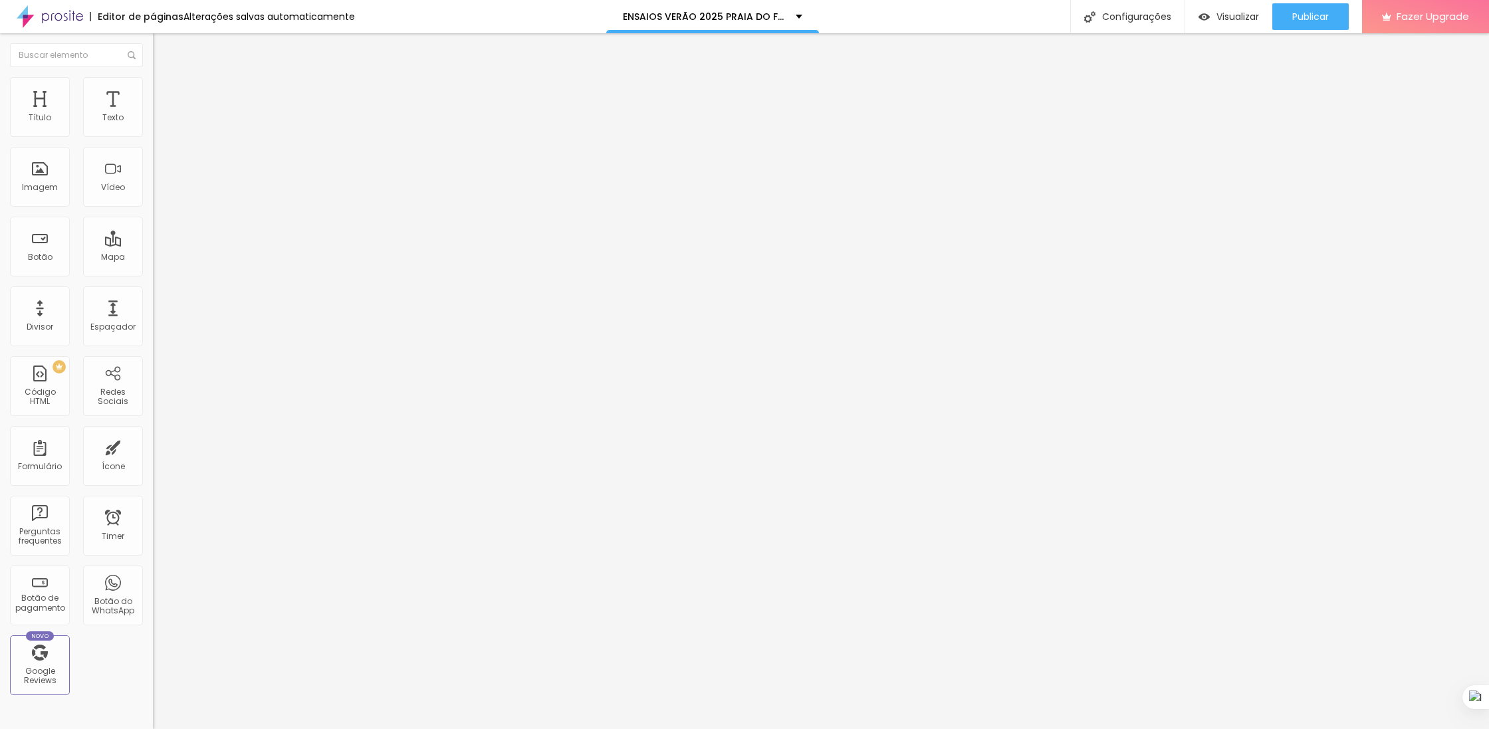
click at [153, 258] on div at bounding box center [229, 264] width 153 height 12
type input "10"
type input "15"
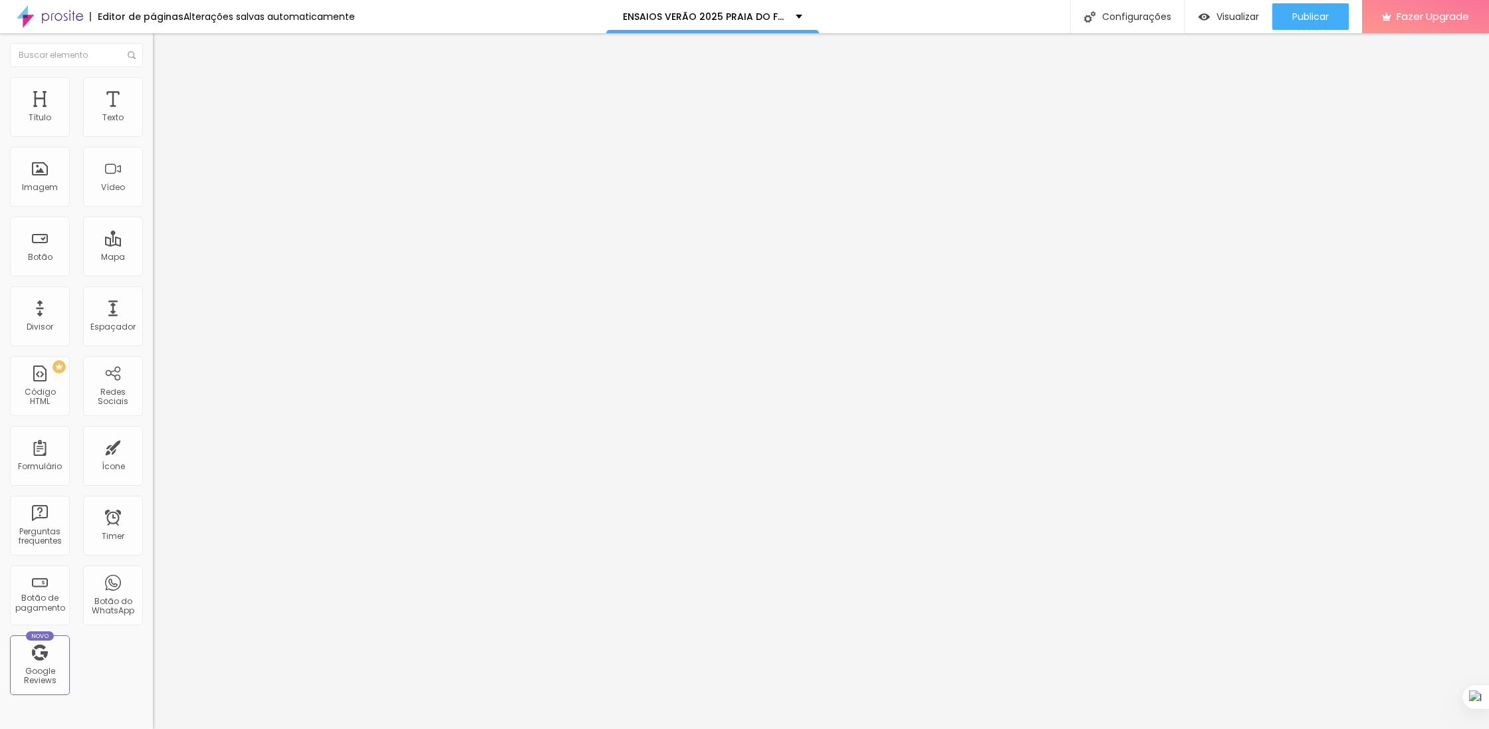
type input "20"
type input "25"
type input "30"
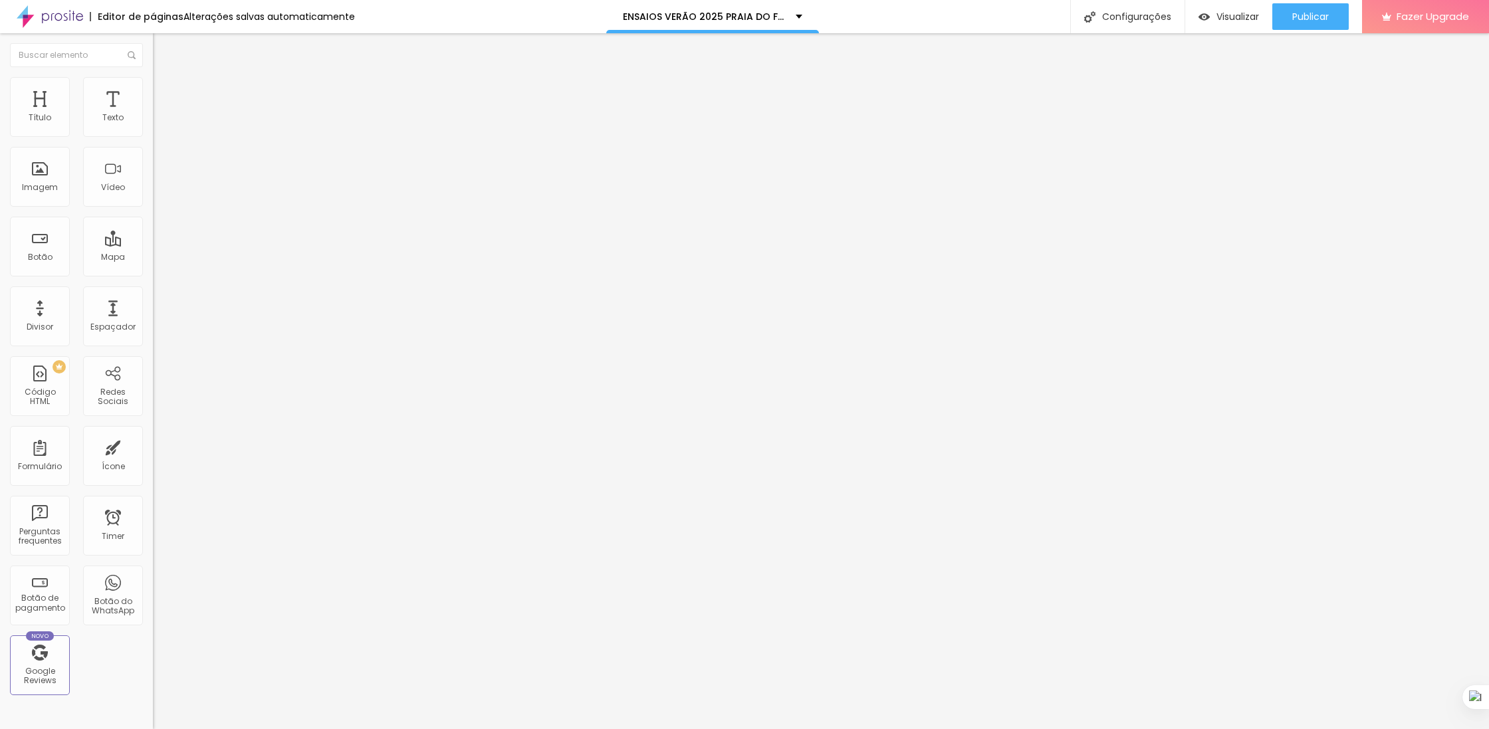
type input "30"
drag, startPoint x: 96, startPoint y: 128, endPoint x: 114, endPoint y: 131, distance: 18.9
type input "30"
click at [153, 258] on input "range" at bounding box center [196, 263] width 86 height 11
type input "167"
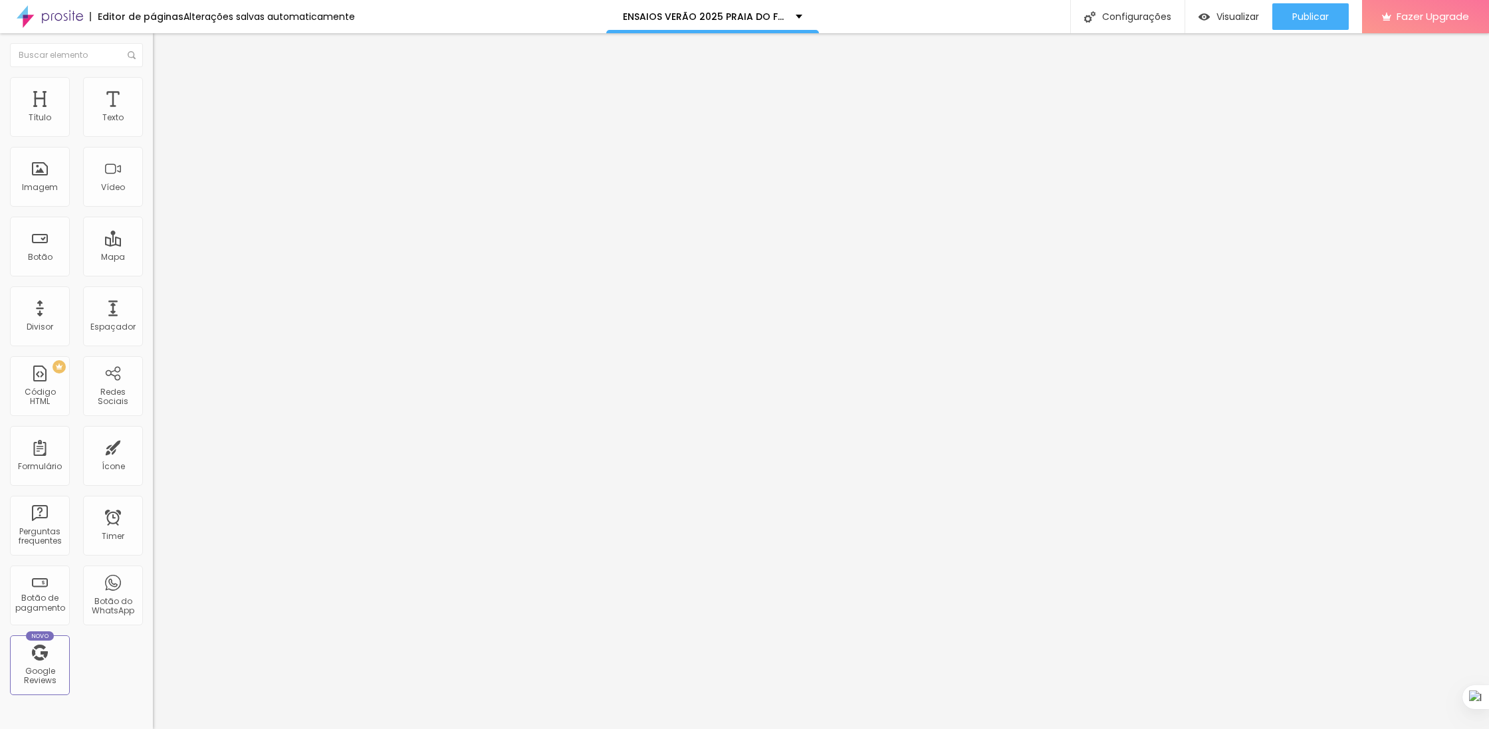
type input "167"
type input "0"
type input "4"
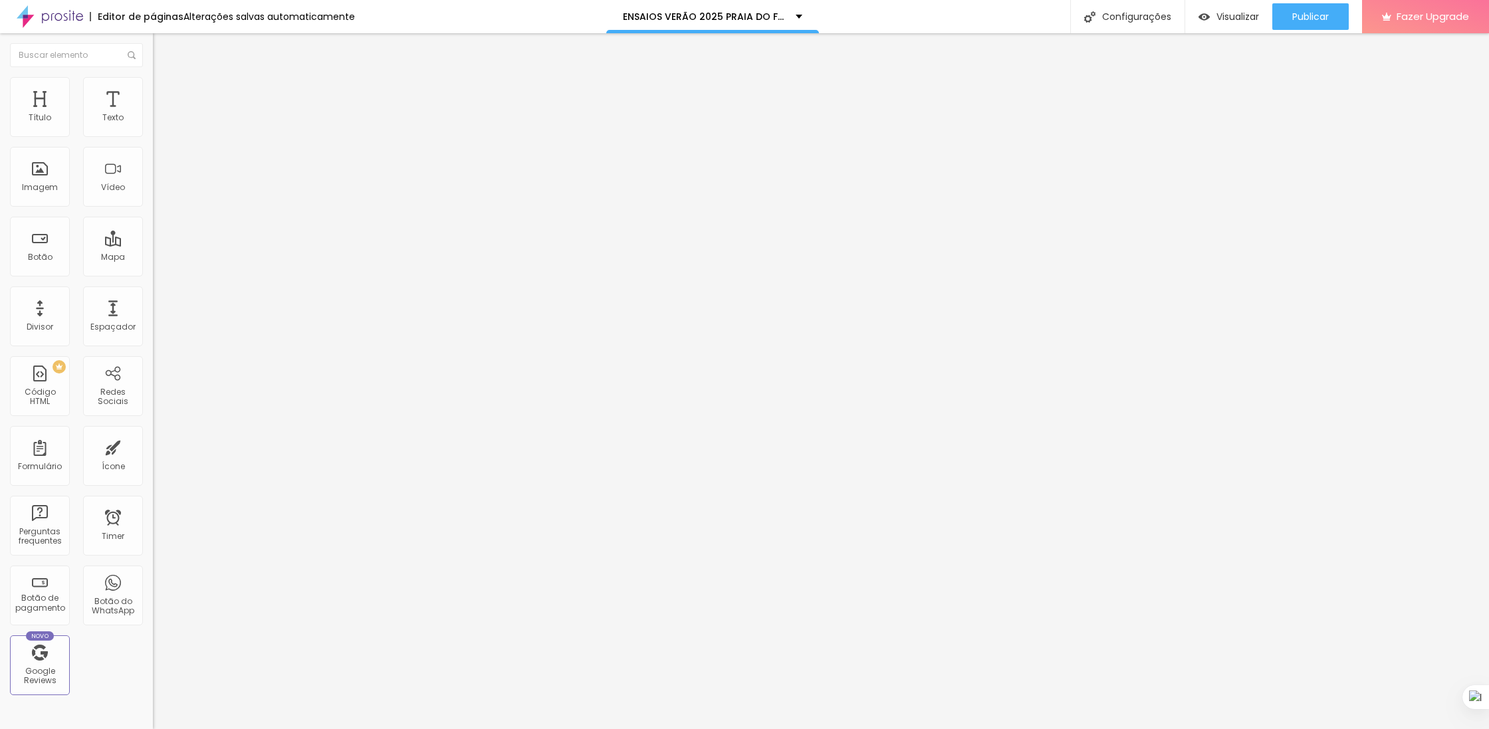
type input "138"
type input "163"
type input "193"
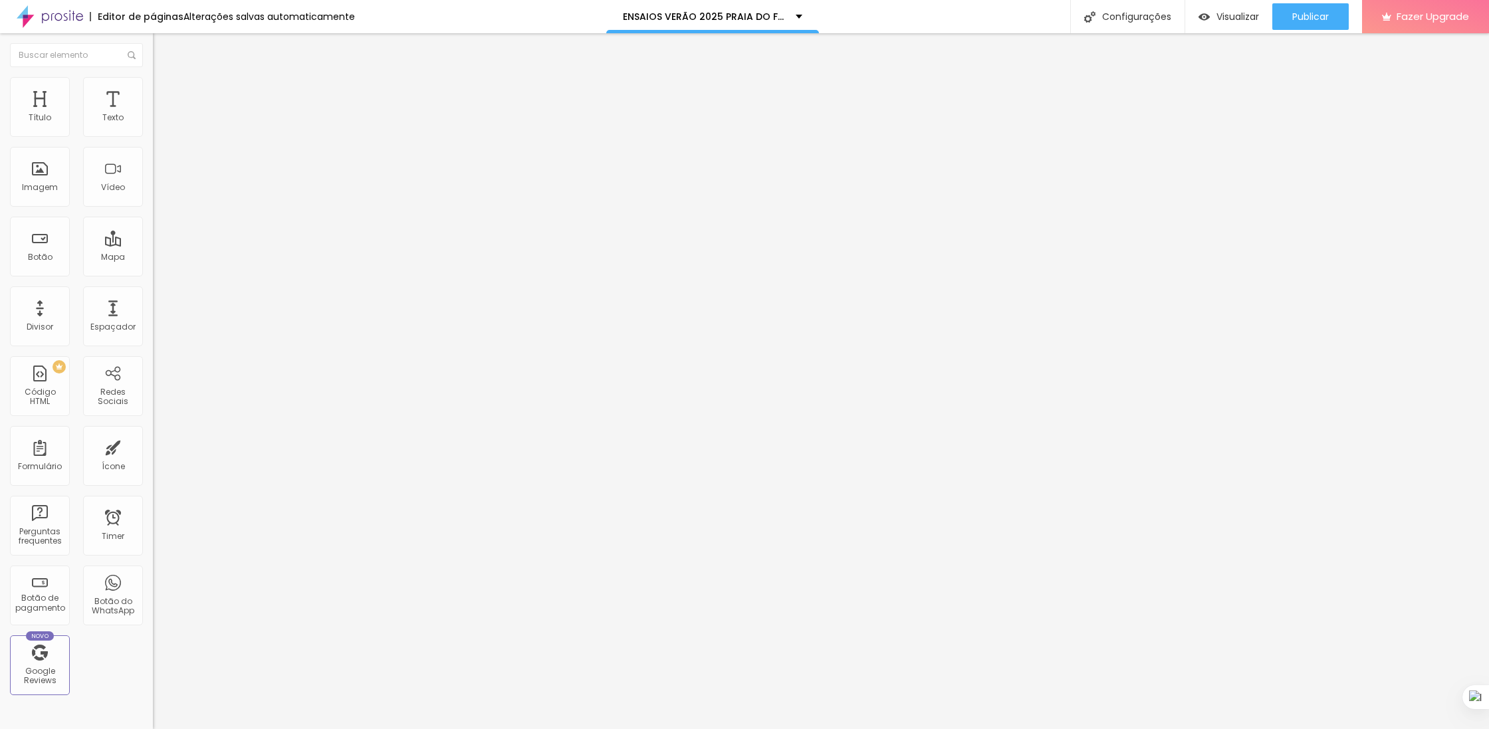
type input "193"
type input "213"
type input "224"
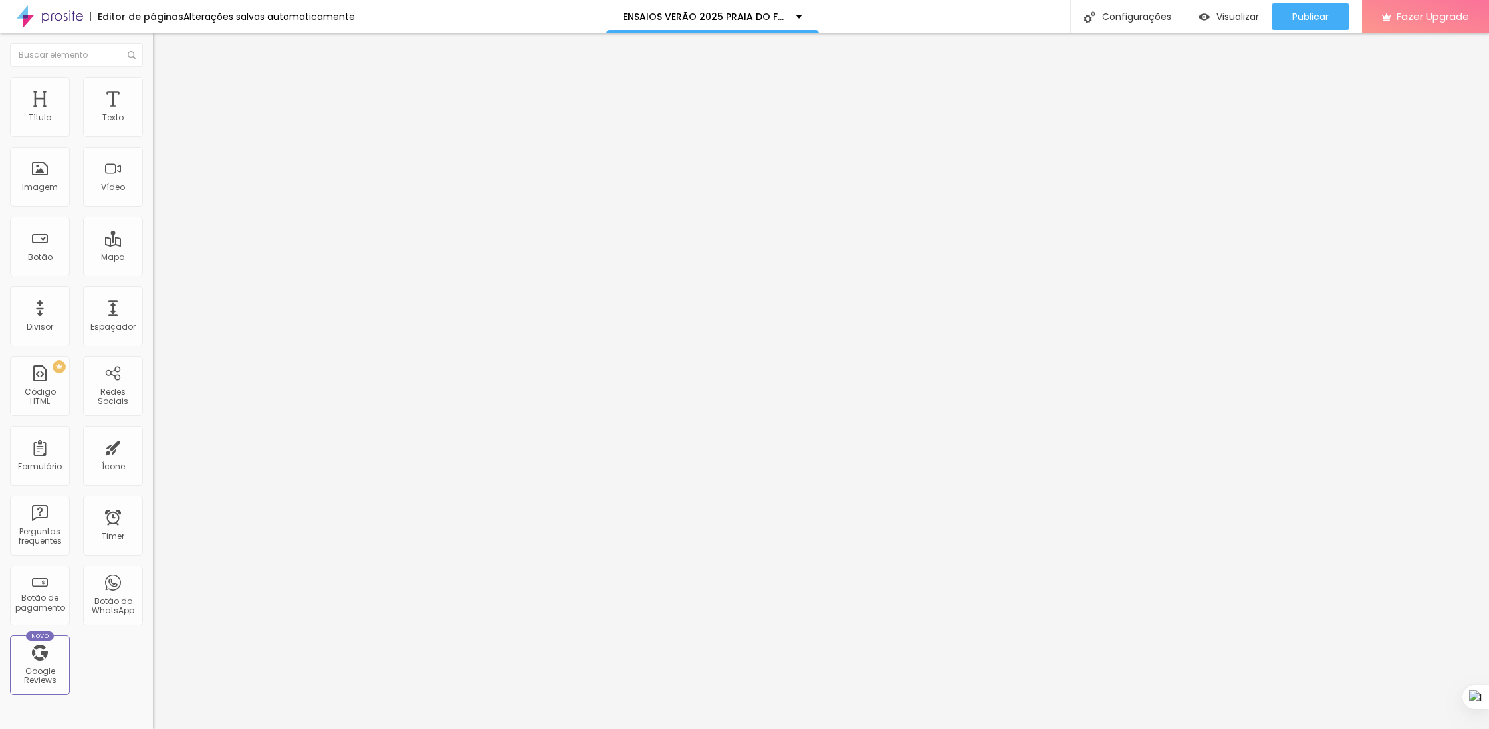
type input "225"
type input "224"
type input "218"
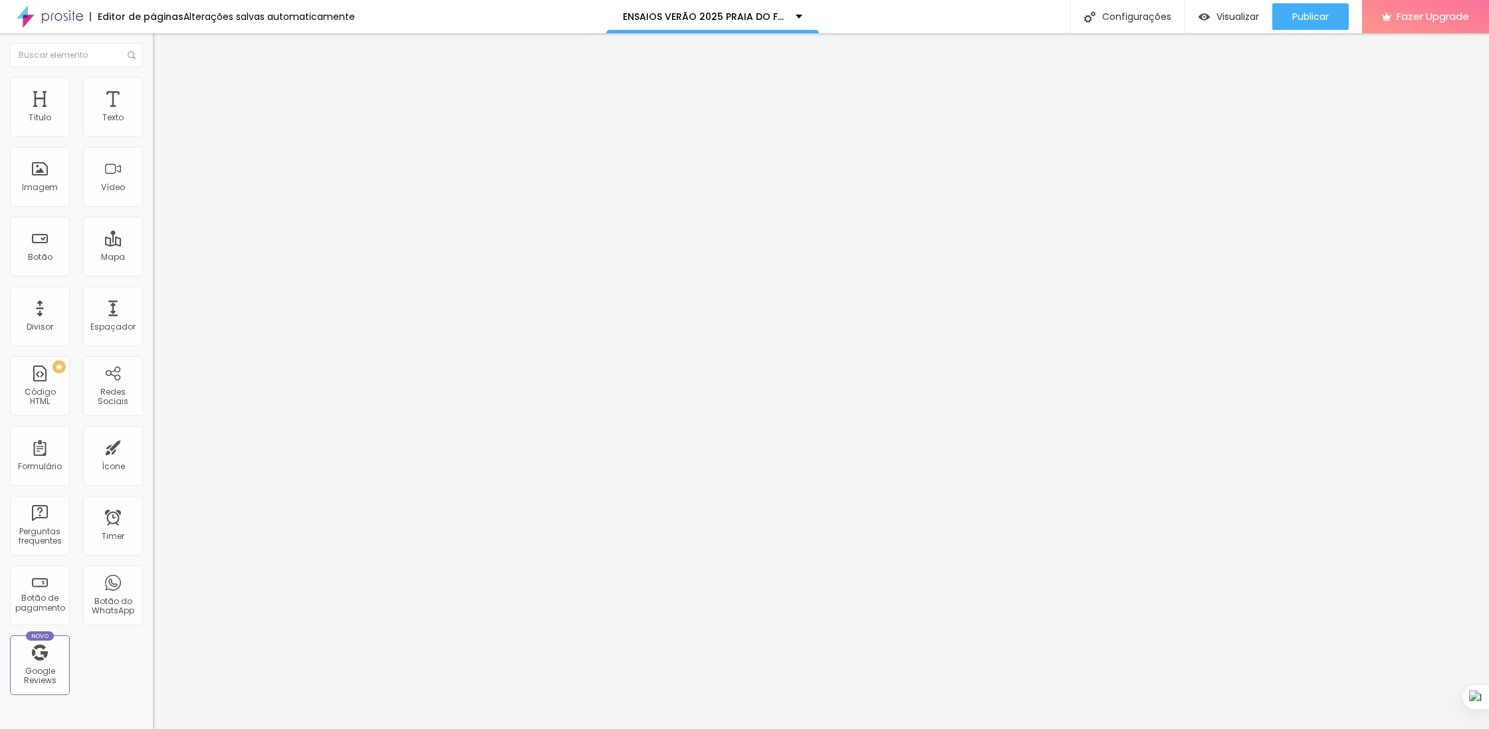
type input "218"
type input "189"
type input "162"
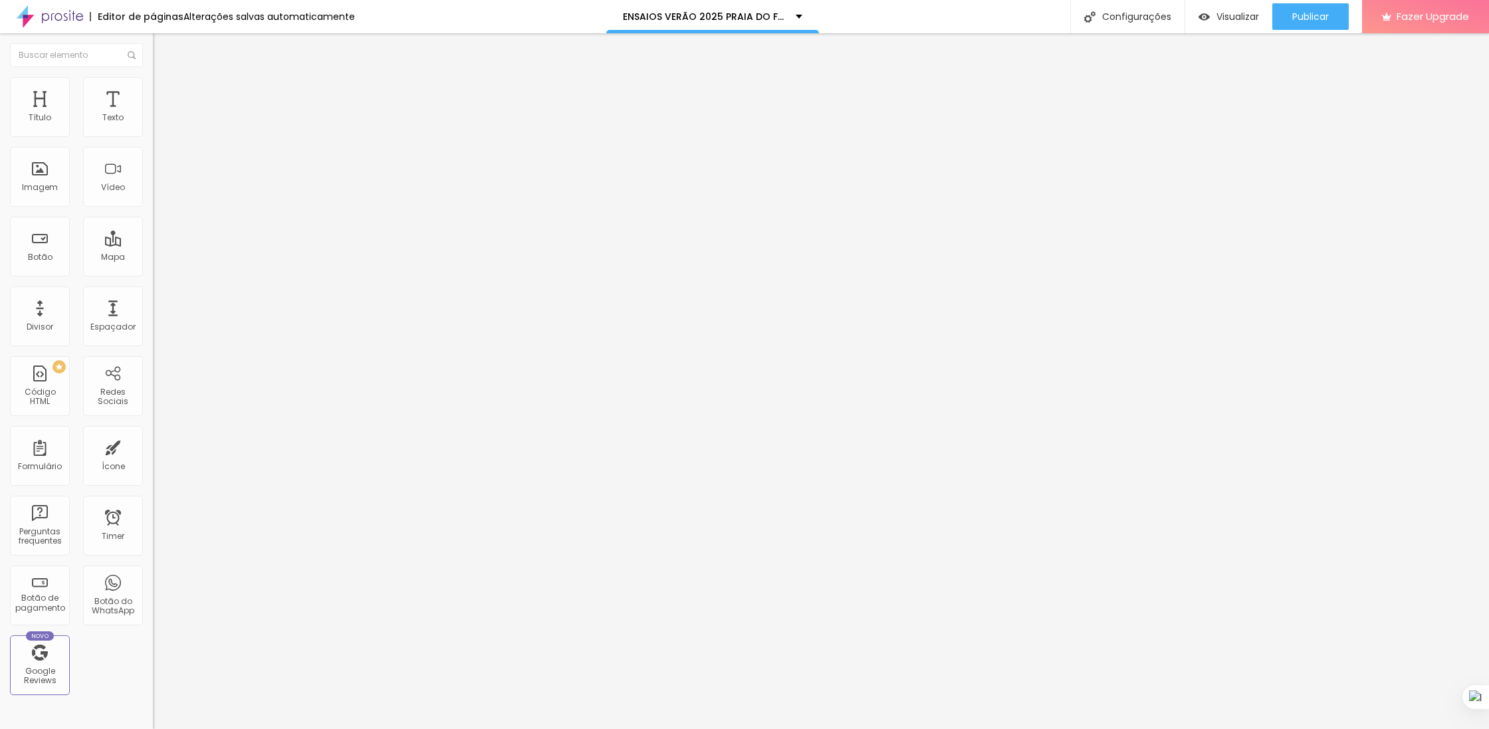
type input "142"
type input "132"
type input "124"
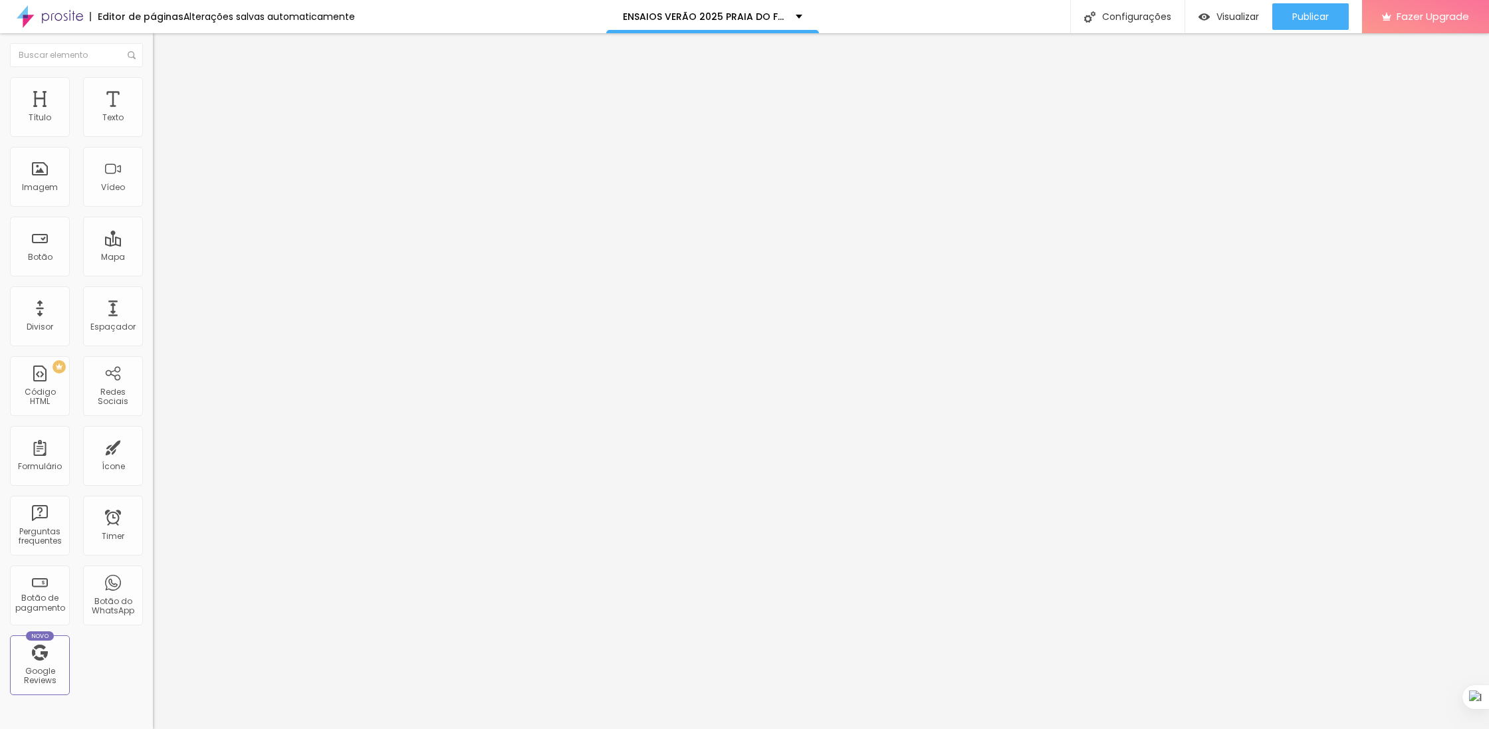
type input "124"
type input "116"
type input "118"
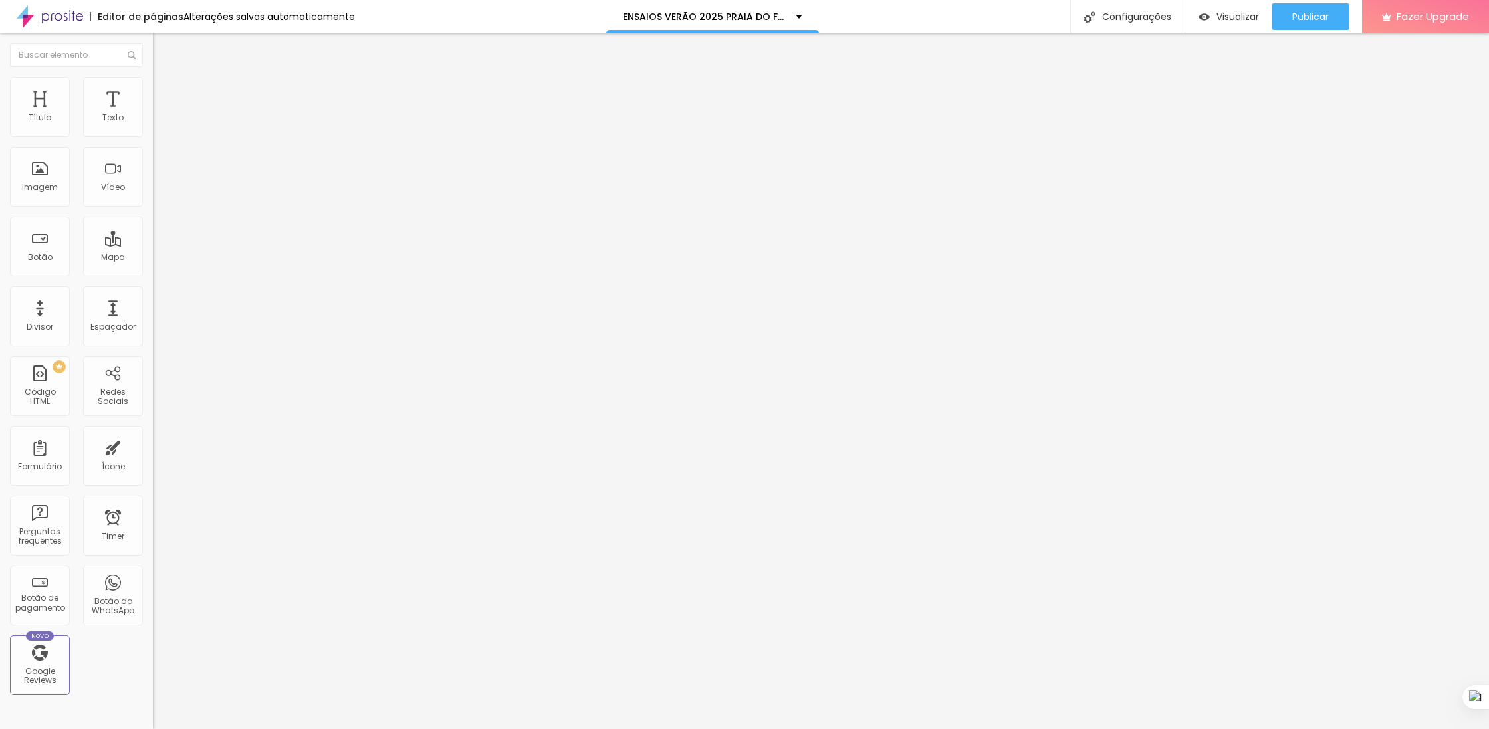
type input "128"
type input "165"
type input "206"
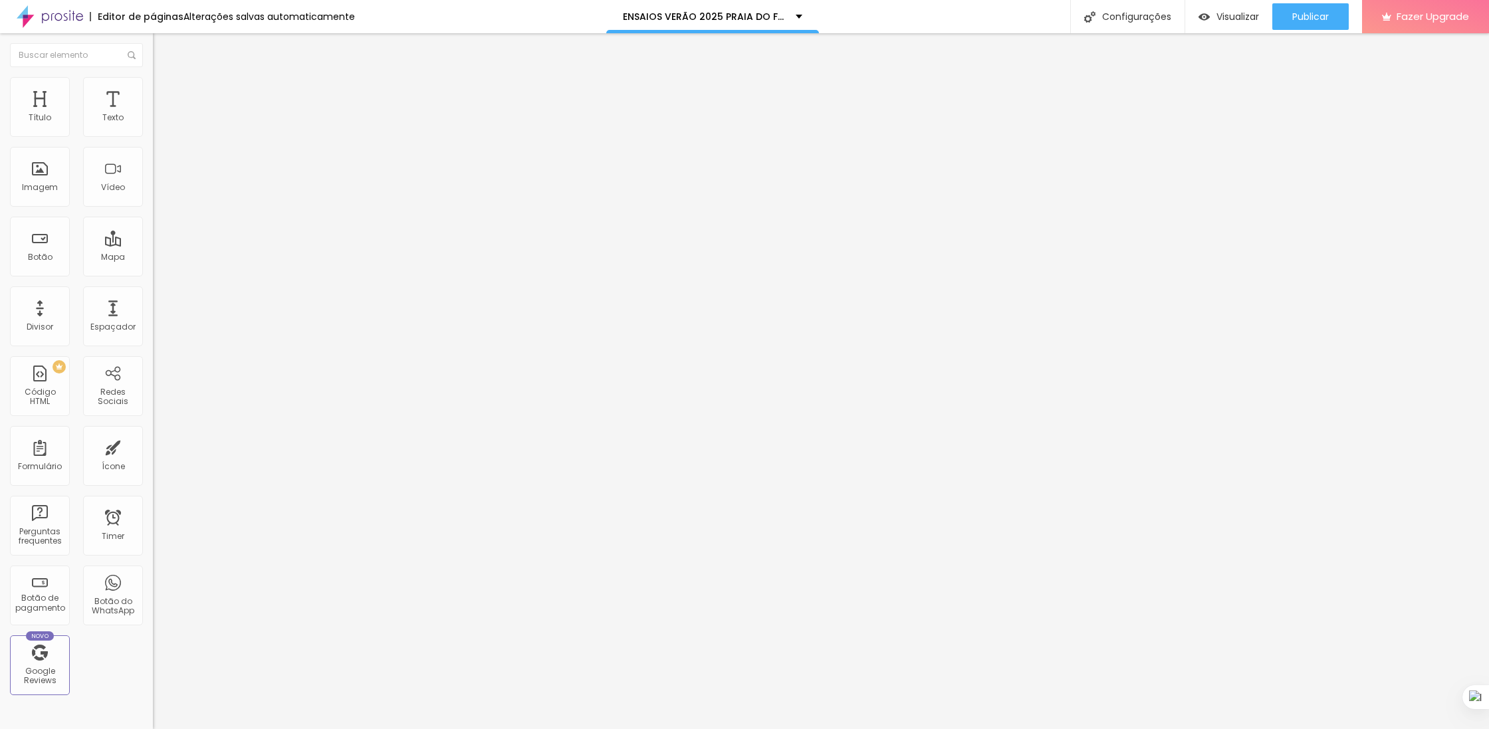
type input "206"
type input "217"
click at [153, 446] on input "range" at bounding box center [196, 451] width 86 height 11
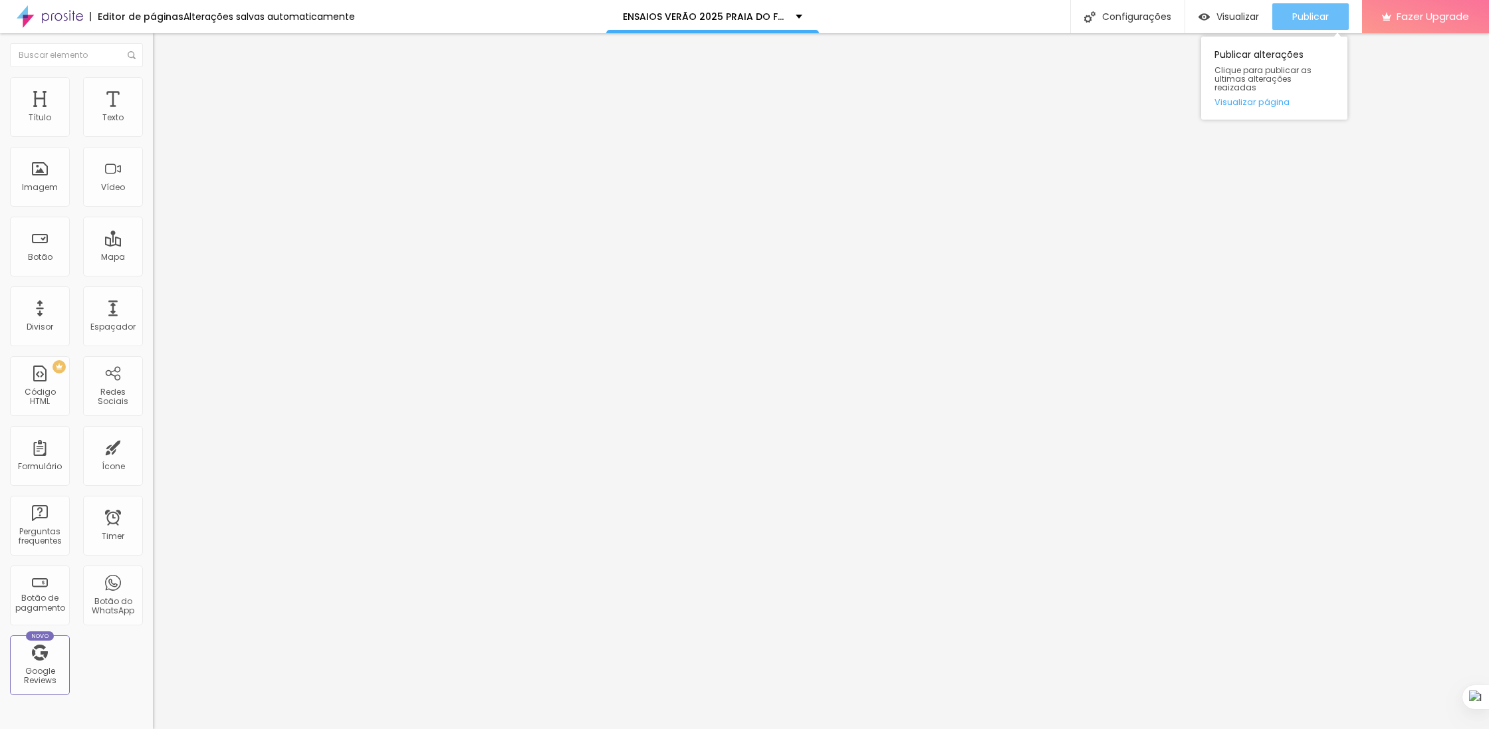
click at [1315, 23] on div "Publicar" at bounding box center [1310, 16] width 37 height 27
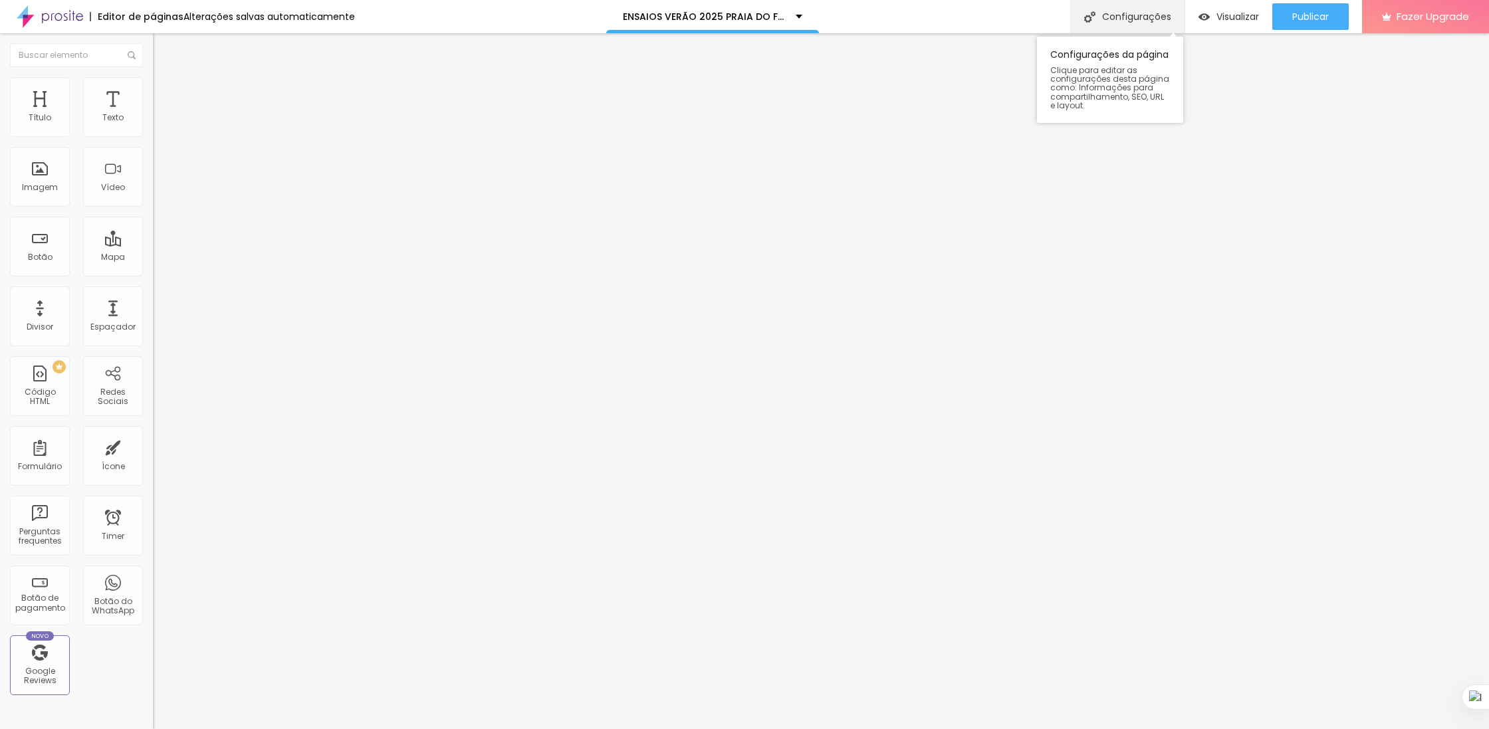
click at [1135, 21] on div "Configurações" at bounding box center [1127, 16] width 114 height 33
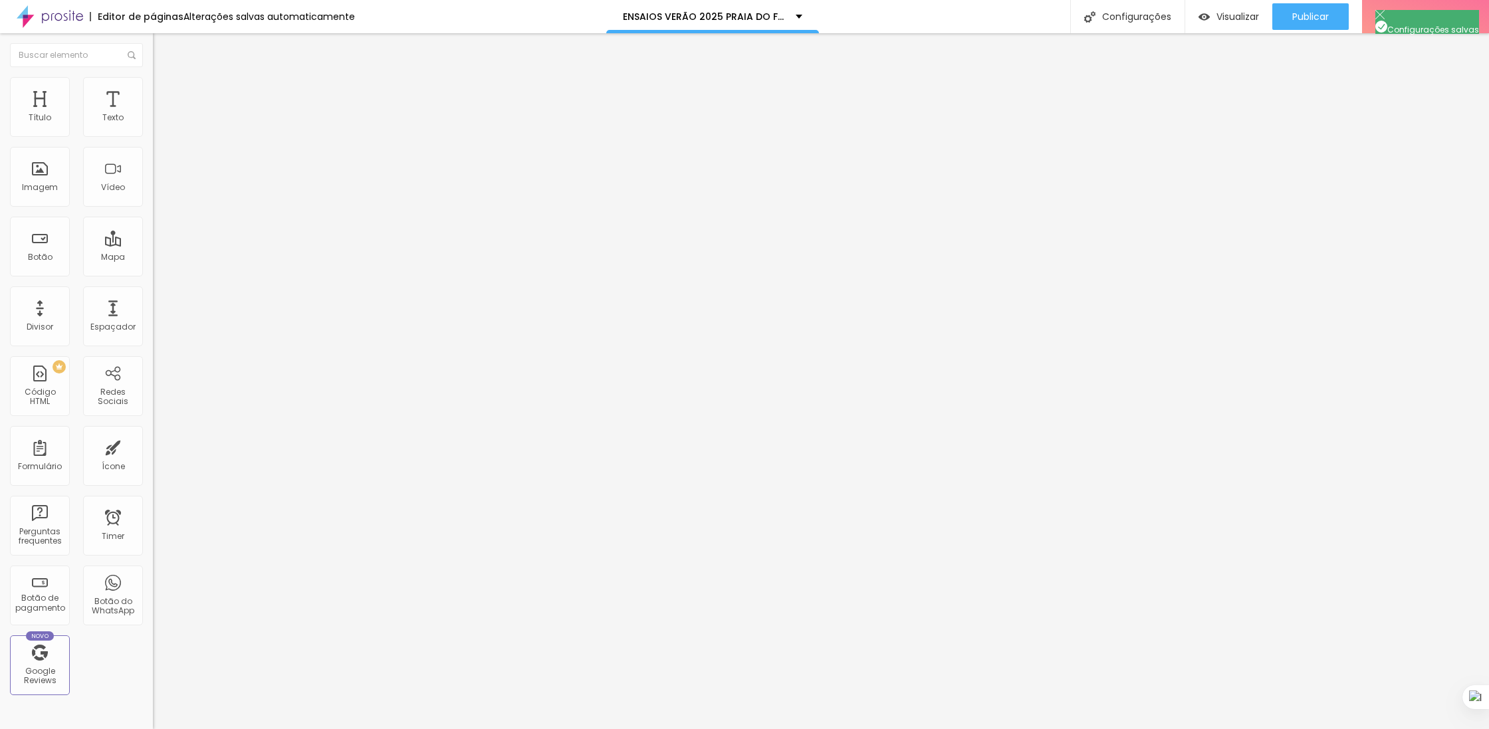
click at [984, 729] on div at bounding box center [744, 743] width 1489 height 12
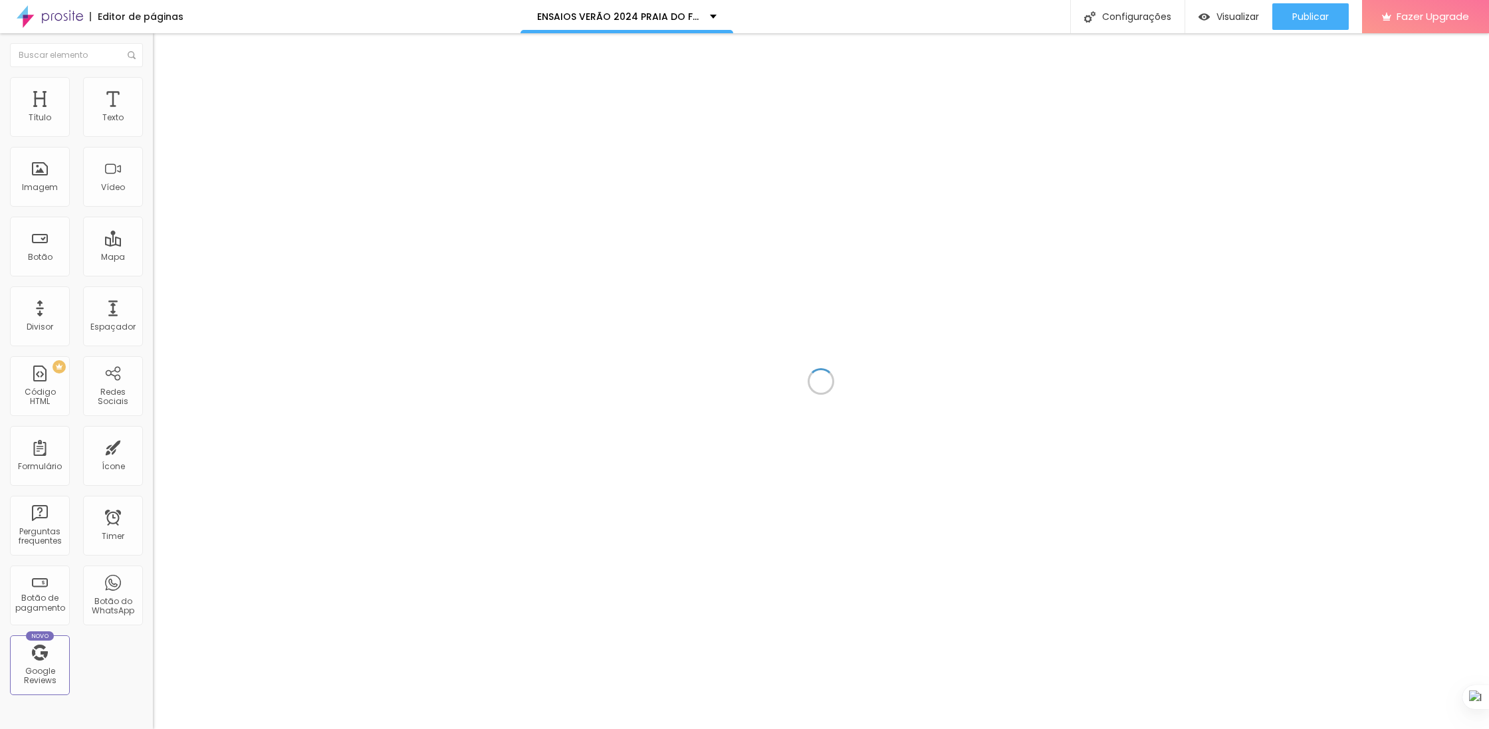
scroll to position [7254, 0]
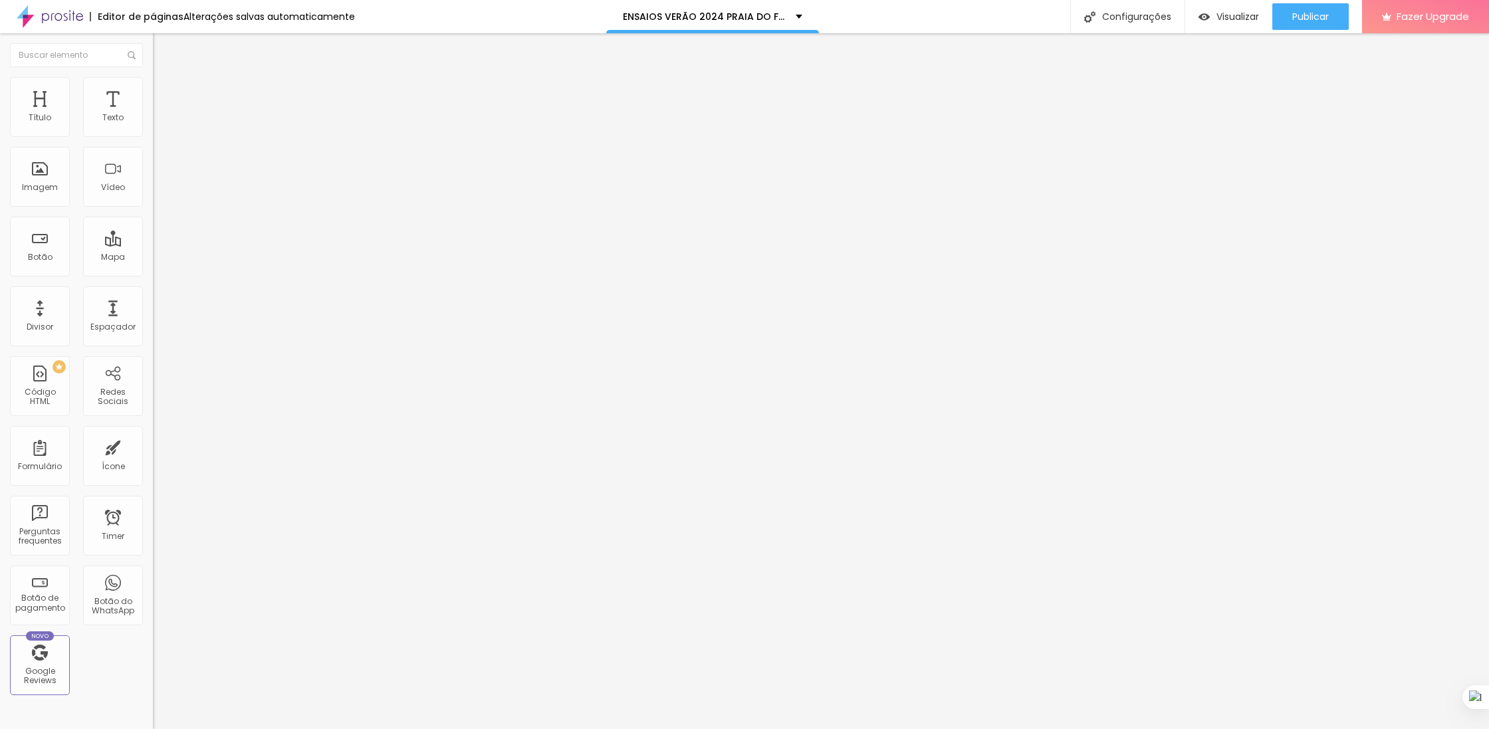
click at [163, 48] on img "button" at bounding box center [168, 48] width 11 height 11
click at [51, 57] on input "text" at bounding box center [76, 55] width 133 height 24
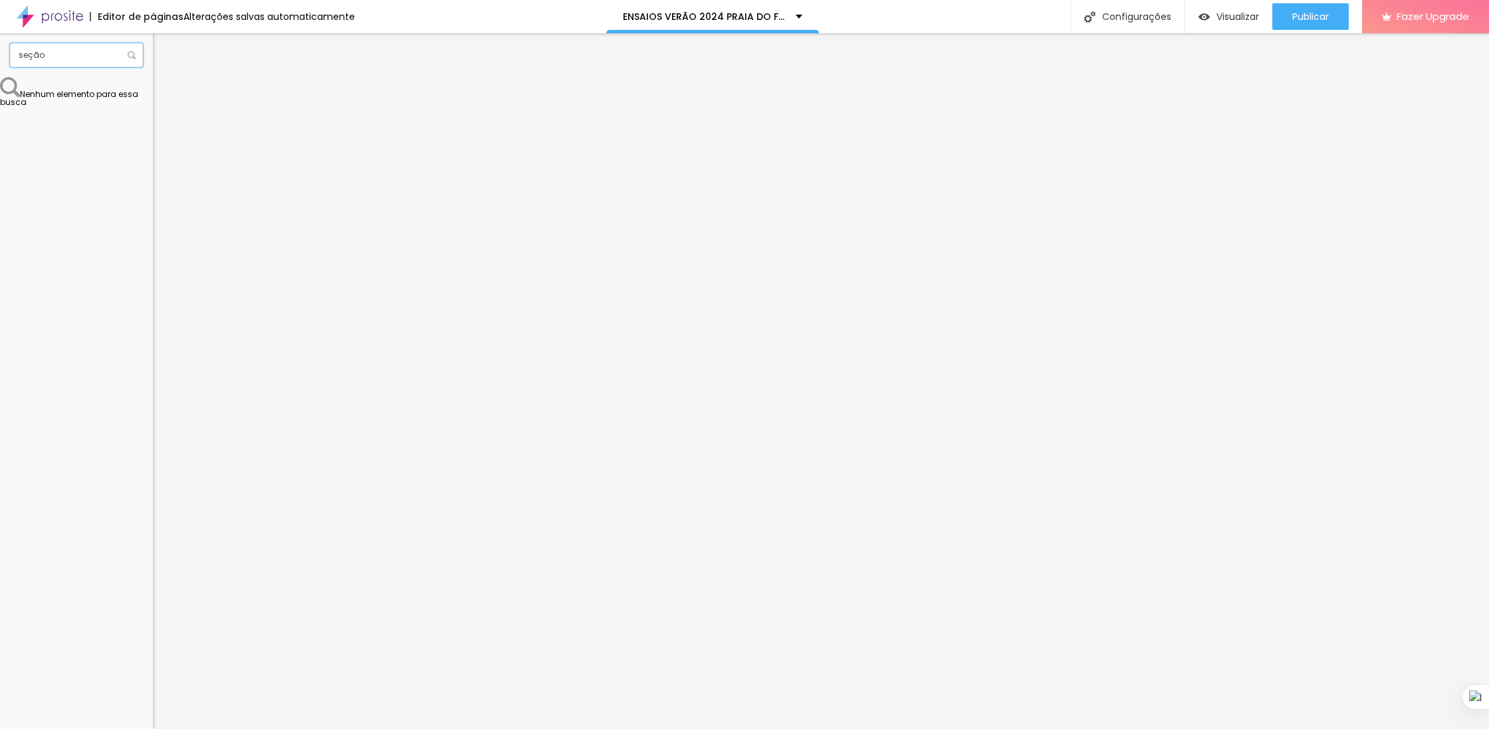
type input "seção"
click at [69, 50] on input "seção" at bounding box center [76, 55] width 133 height 24
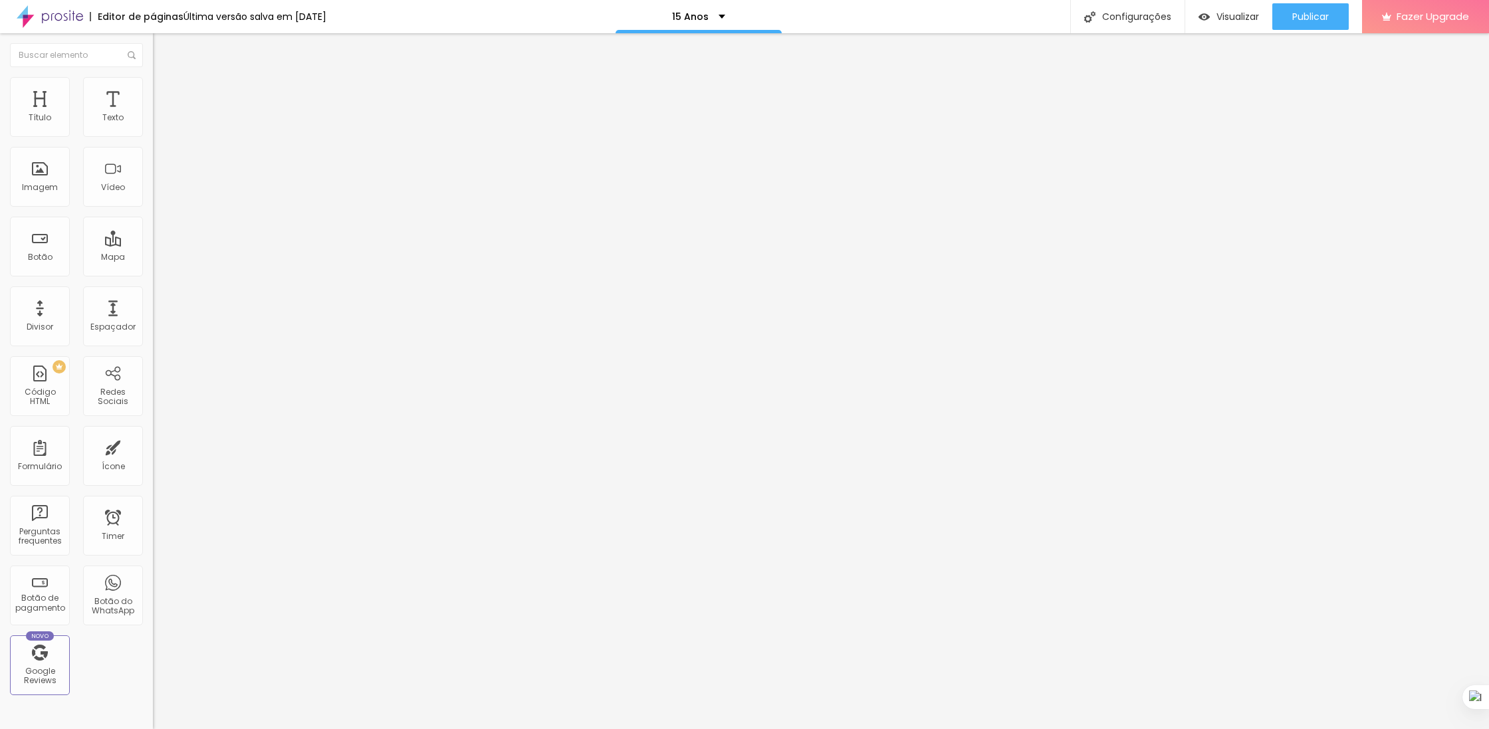
scroll to position [7254, 0]
click at [163, 44] on div "Editar Seção" at bounding box center [202, 48] width 78 height 11
click at [153, 114] on span "Trocar imagem" at bounding box center [189, 108] width 72 height 11
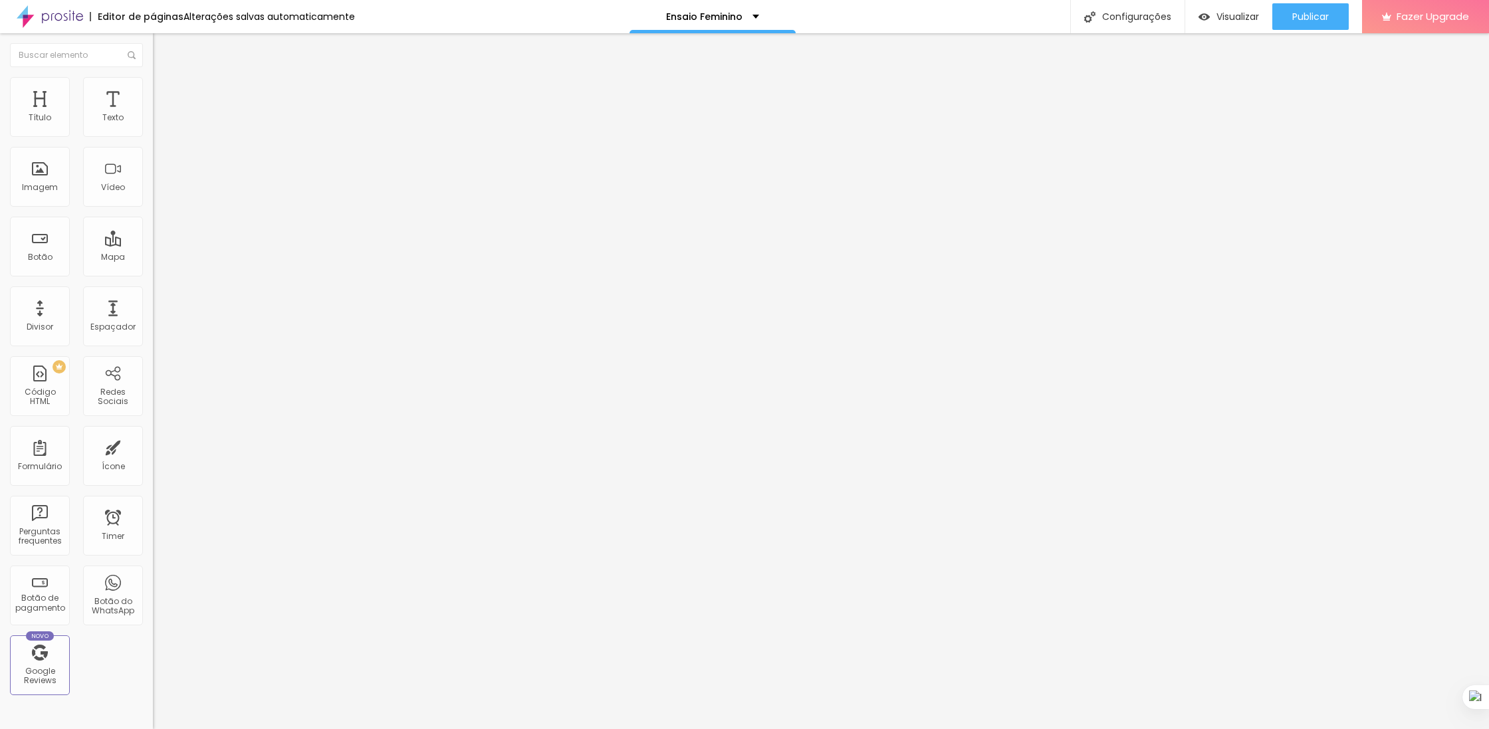
click at [153, 114] on span "Trocar imagem" at bounding box center [189, 108] width 72 height 11
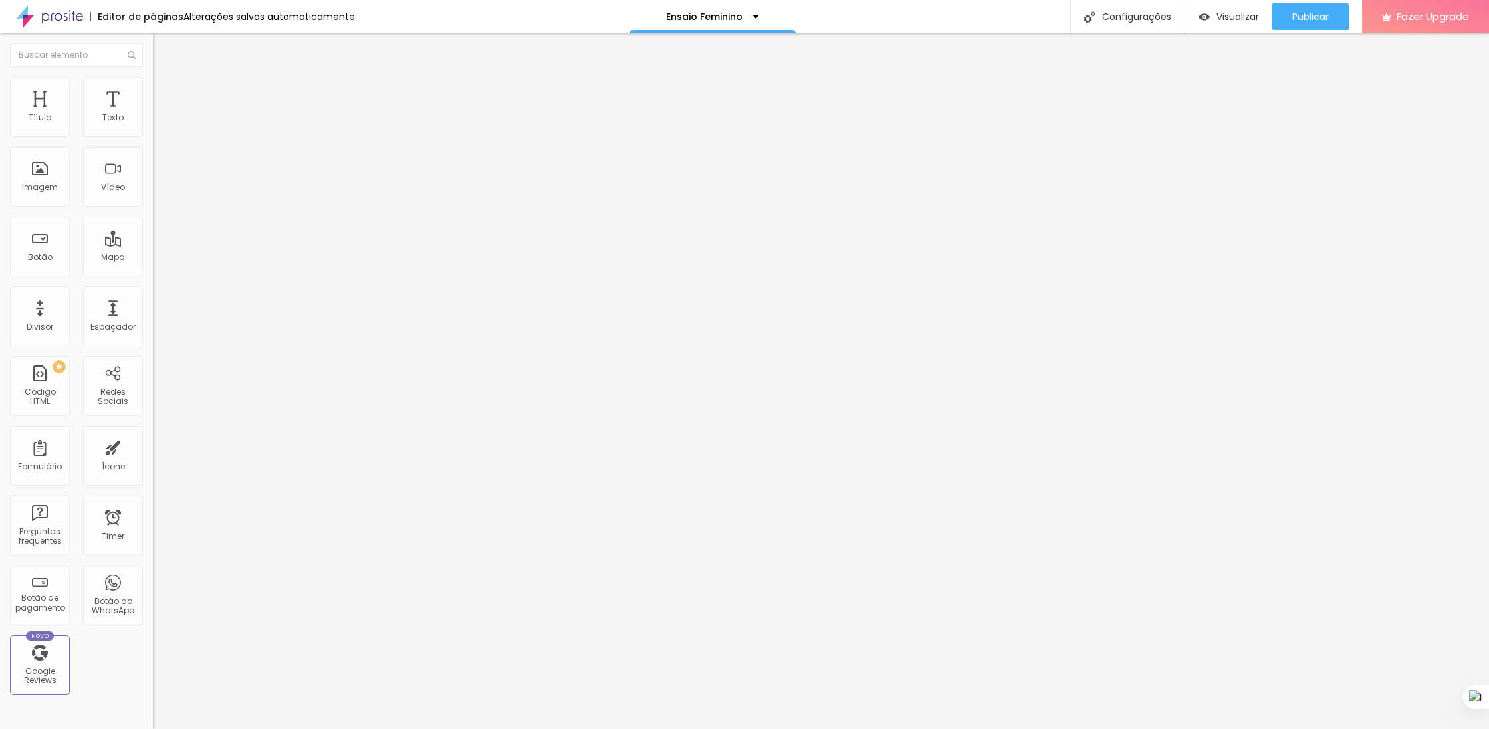
click at [165, 90] on span "Estilo" at bounding box center [175, 85] width 21 height 11
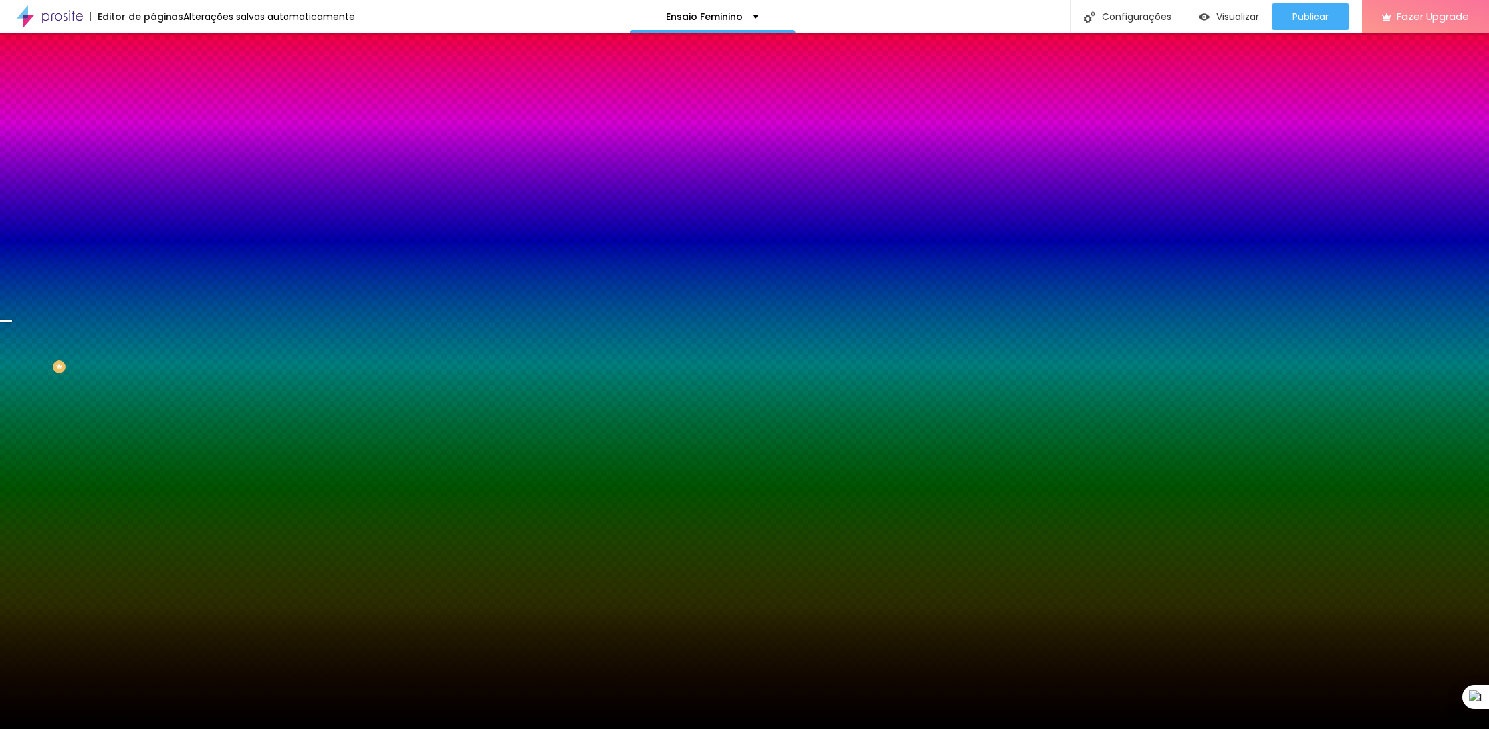
click at [153, 122] on span "Trocar imagem" at bounding box center [189, 116] width 72 height 11
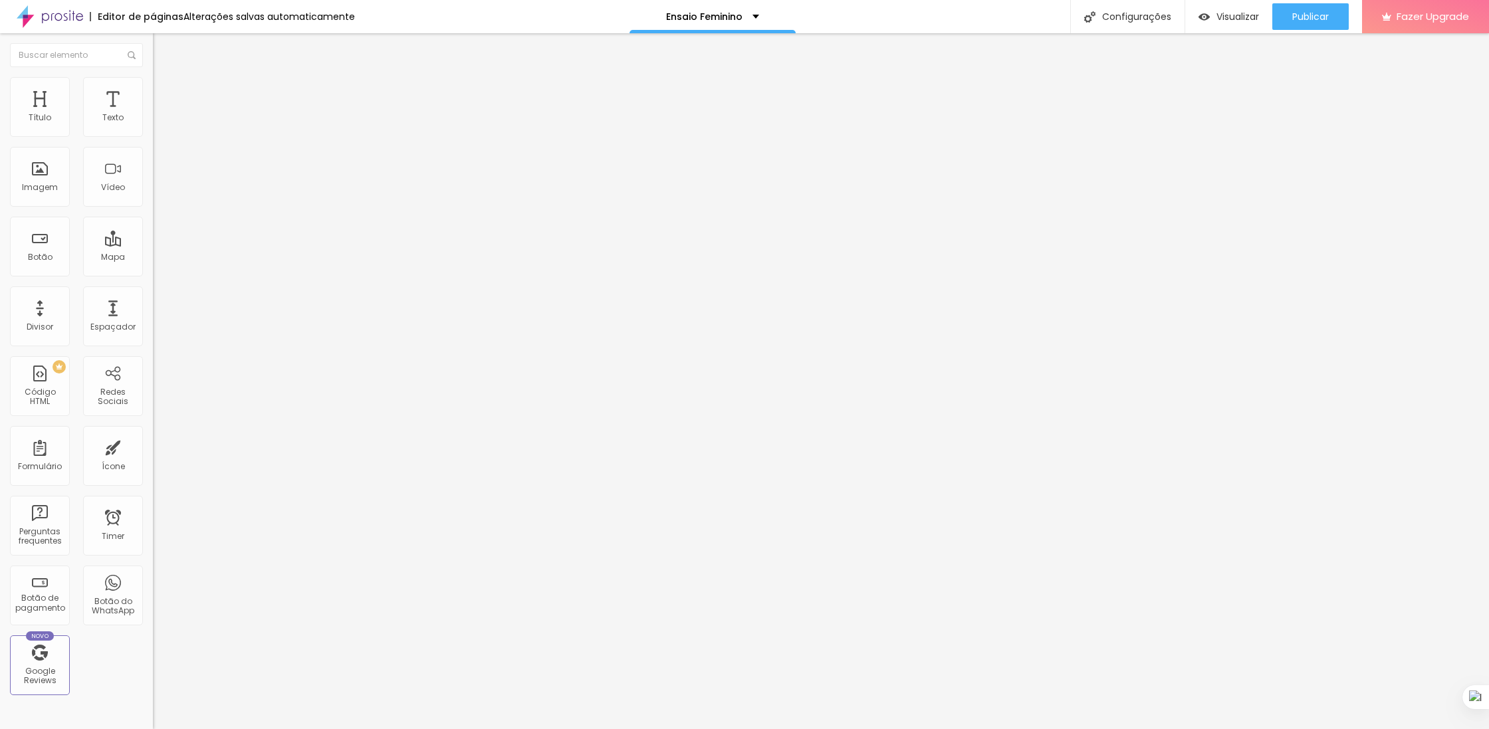
click at [153, 114] on span "Trocar imagem" at bounding box center [189, 108] width 72 height 11
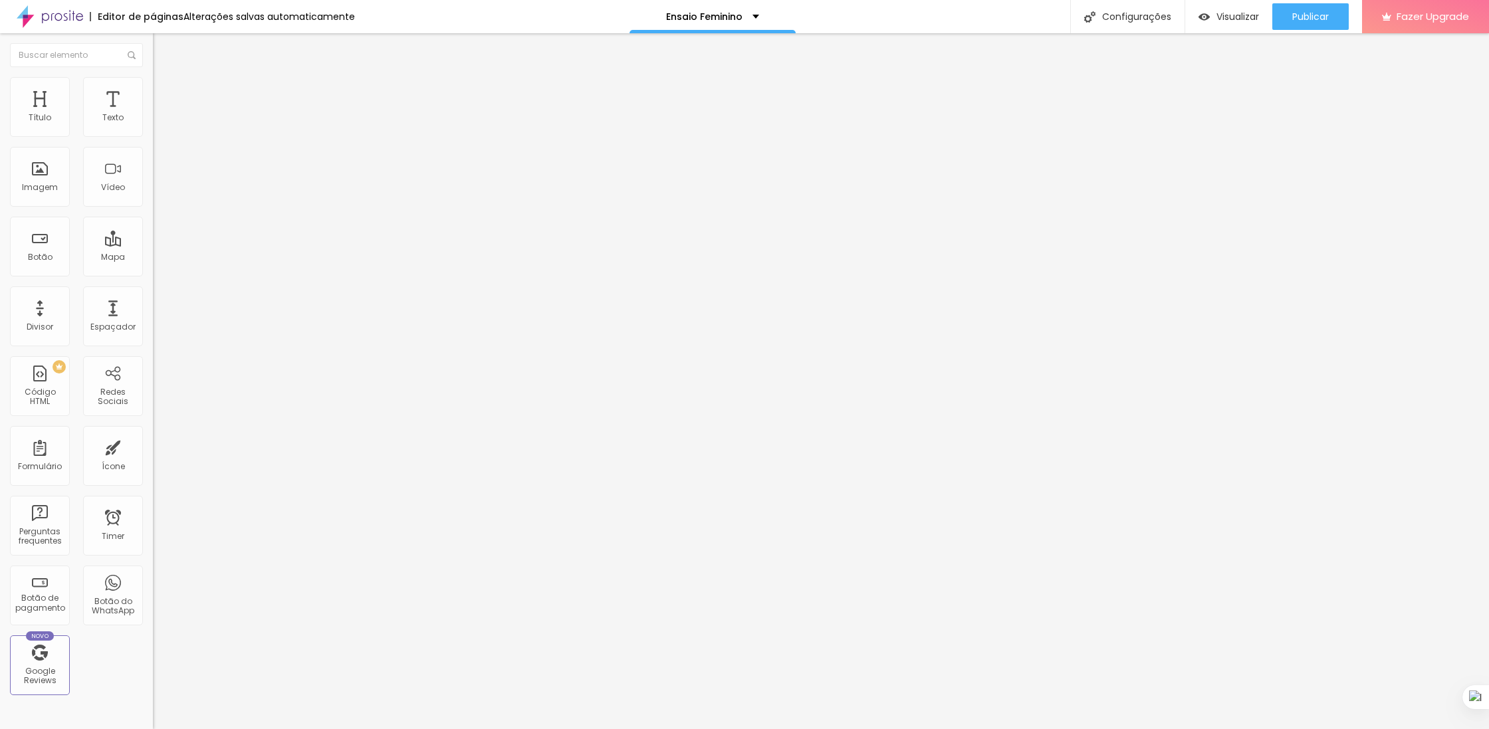
click at [153, 208] on span "1:1 Quadrado" at bounding box center [179, 202] width 53 height 11
click at [153, 215] on div "Cinema 16:9" at bounding box center [229, 211] width 153 height 8
click at [153, 237] on span "Quadrado" at bounding box center [174, 230] width 43 height 11
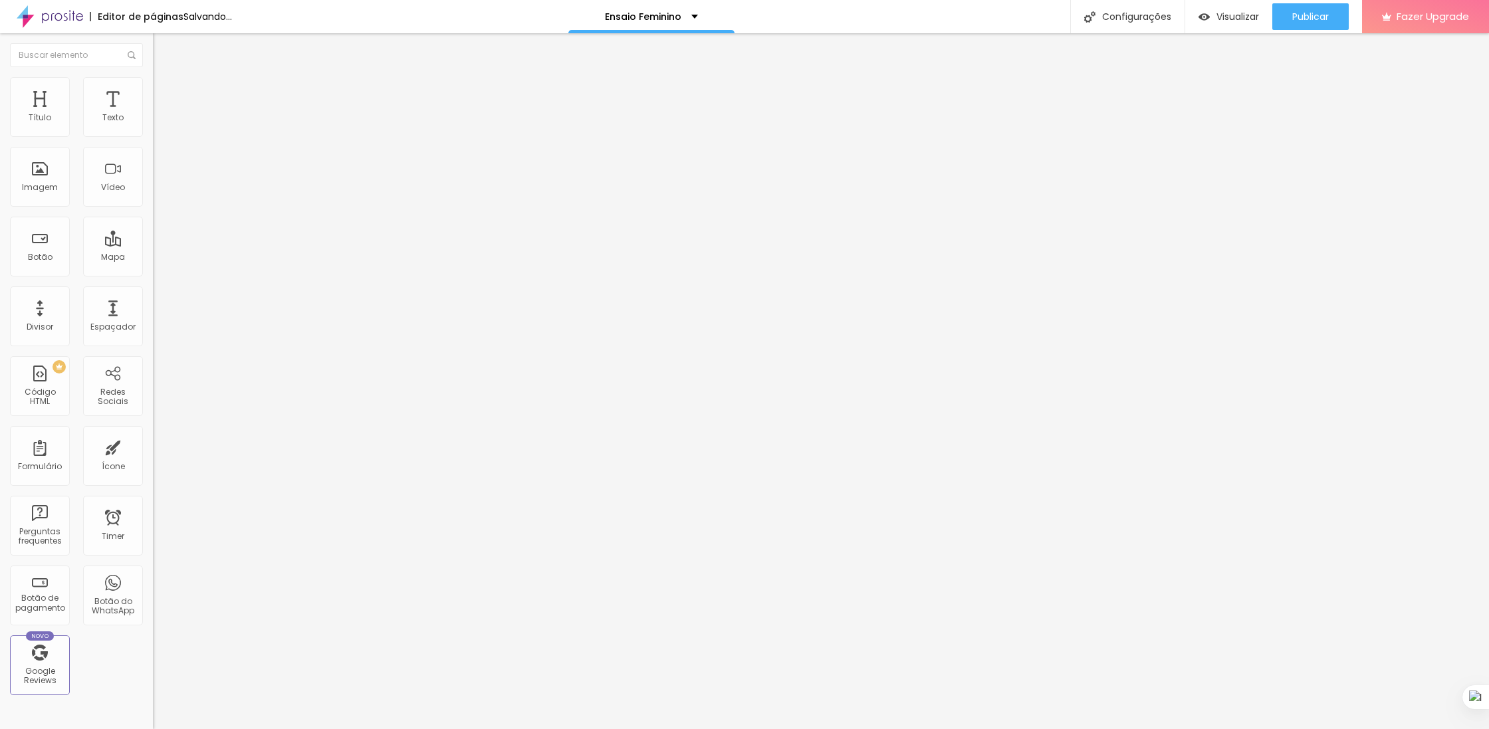
click at [153, 243] on div "Original" at bounding box center [229, 239] width 153 height 8
click at [153, 232] on span "Quadrado" at bounding box center [174, 226] width 43 height 11
click at [153, 114] on span "Trocar imagem" at bounding box center [189, 108] width 72 height 11
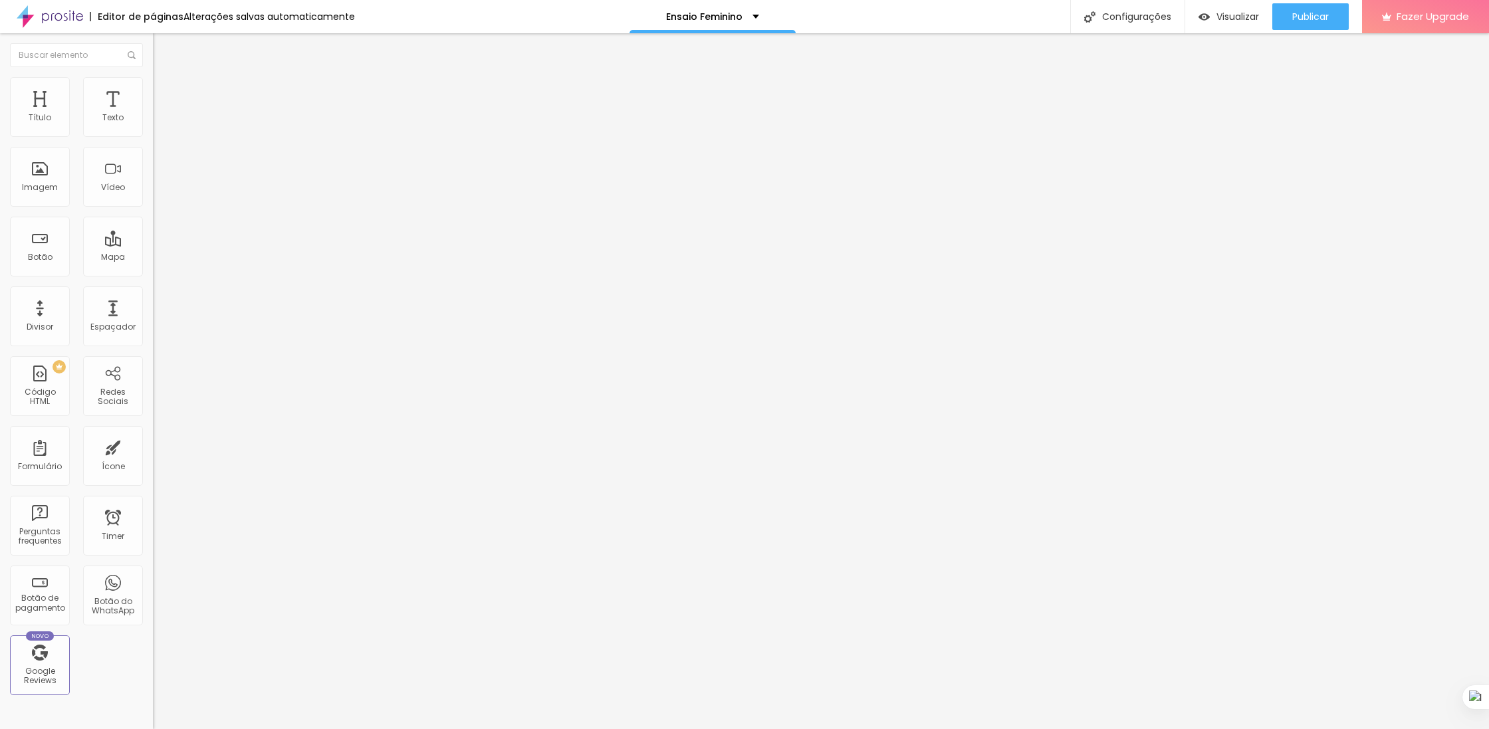
click at [153, 191] on div at bounding box center [229, 185] width 153 height 11
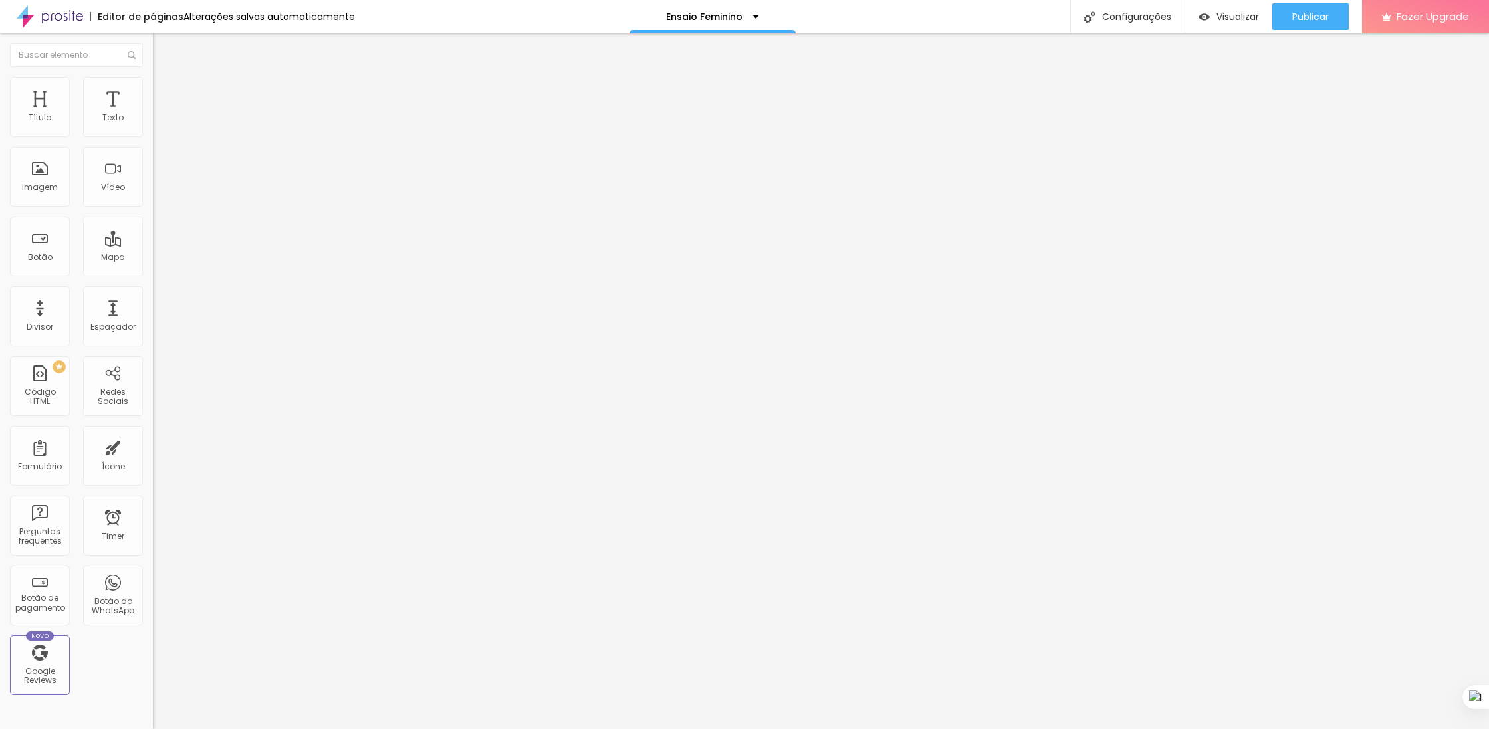
click at [153, 179] on img at bounding box center [157, 174] width 9 height 9
click at [153, 168] on img at bounding box center [157, 163] width 9 height 9
click at [153, 179] on img at bounding box center [157, 174] width 9 height 9
click at [165, 90] on span "Estilo" at bounding box center [175, 85] width 21 height 11
type input "95"
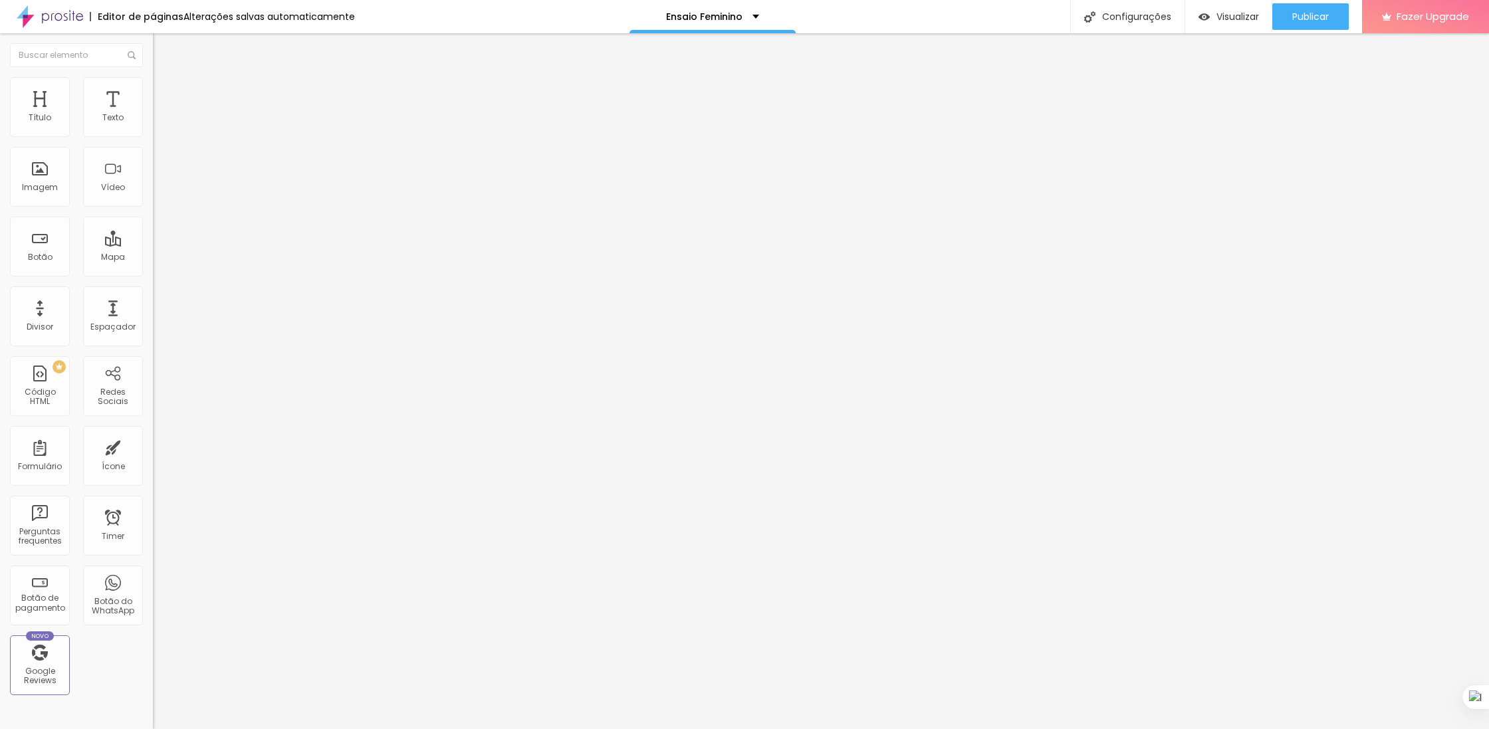
type input "95"
type input "90"
type input "85"
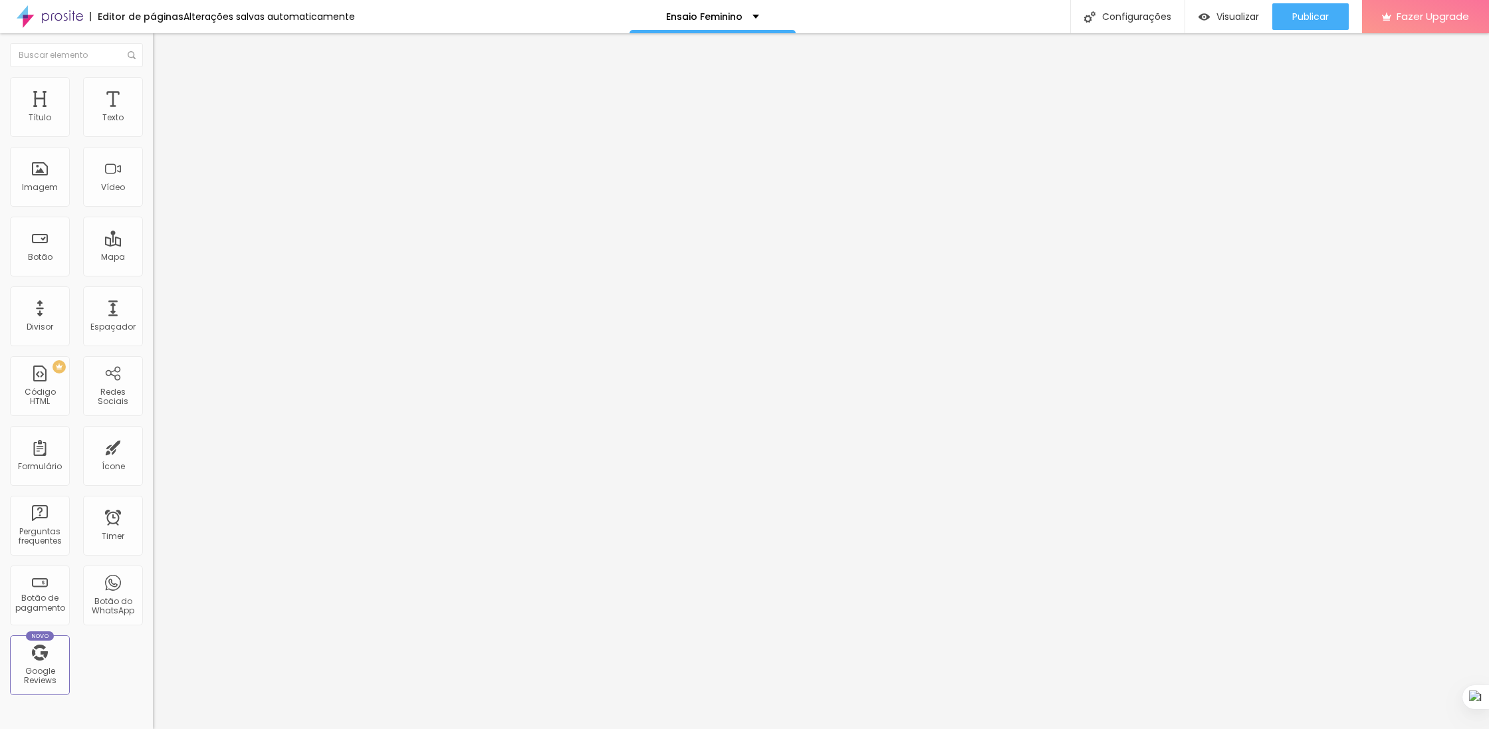
type input "80"
type input "65"
type input "60"
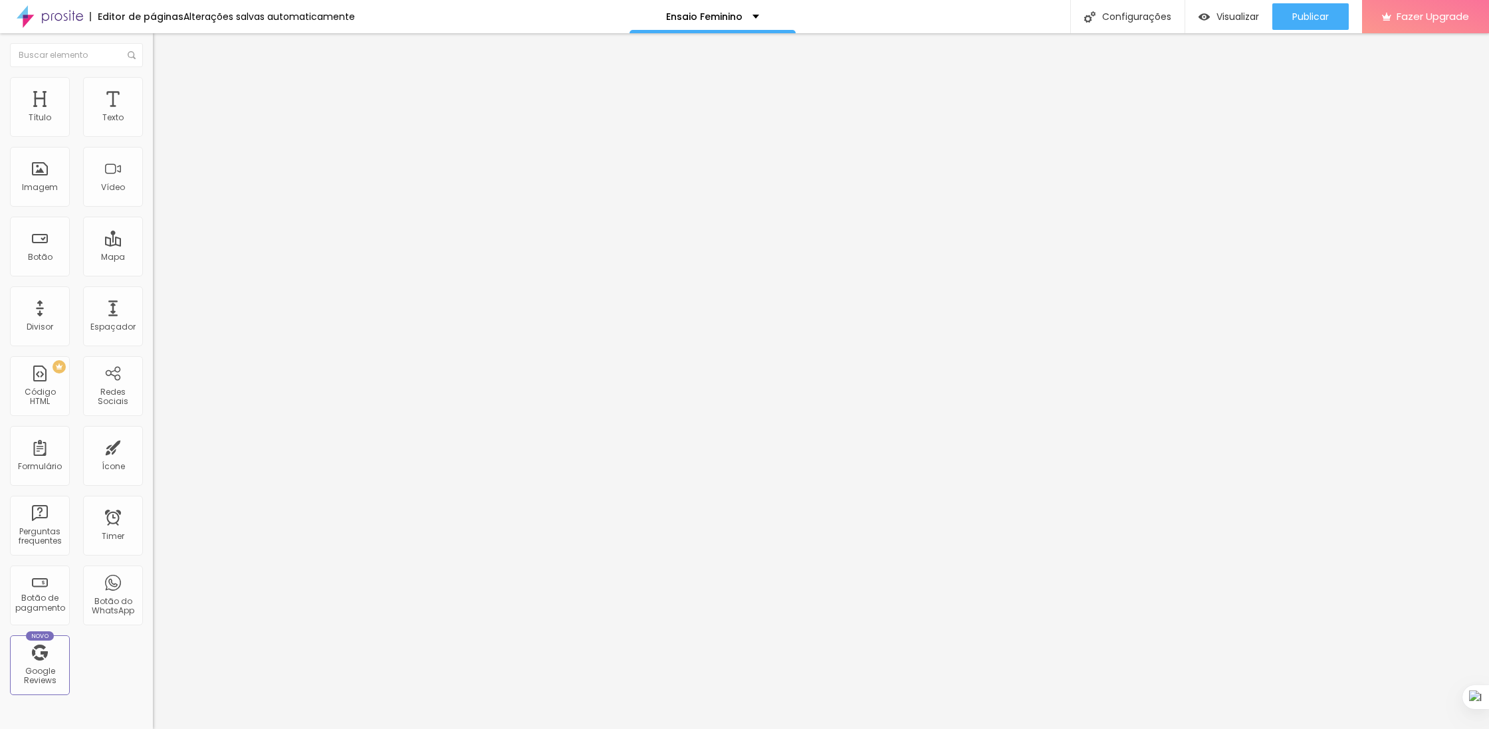
type input "60"
type input "65"
type input "70"
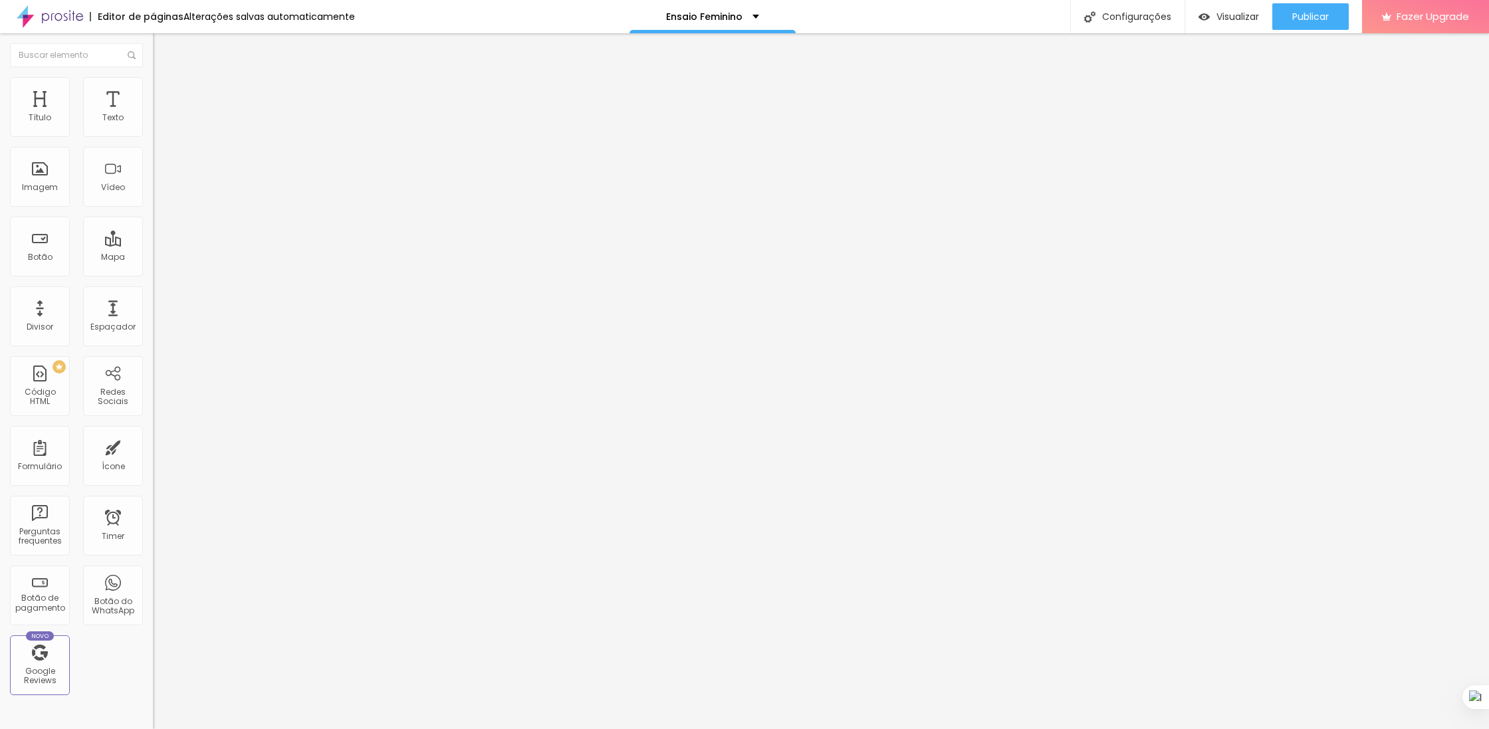
type input "75"
type input "95"
type input "100"
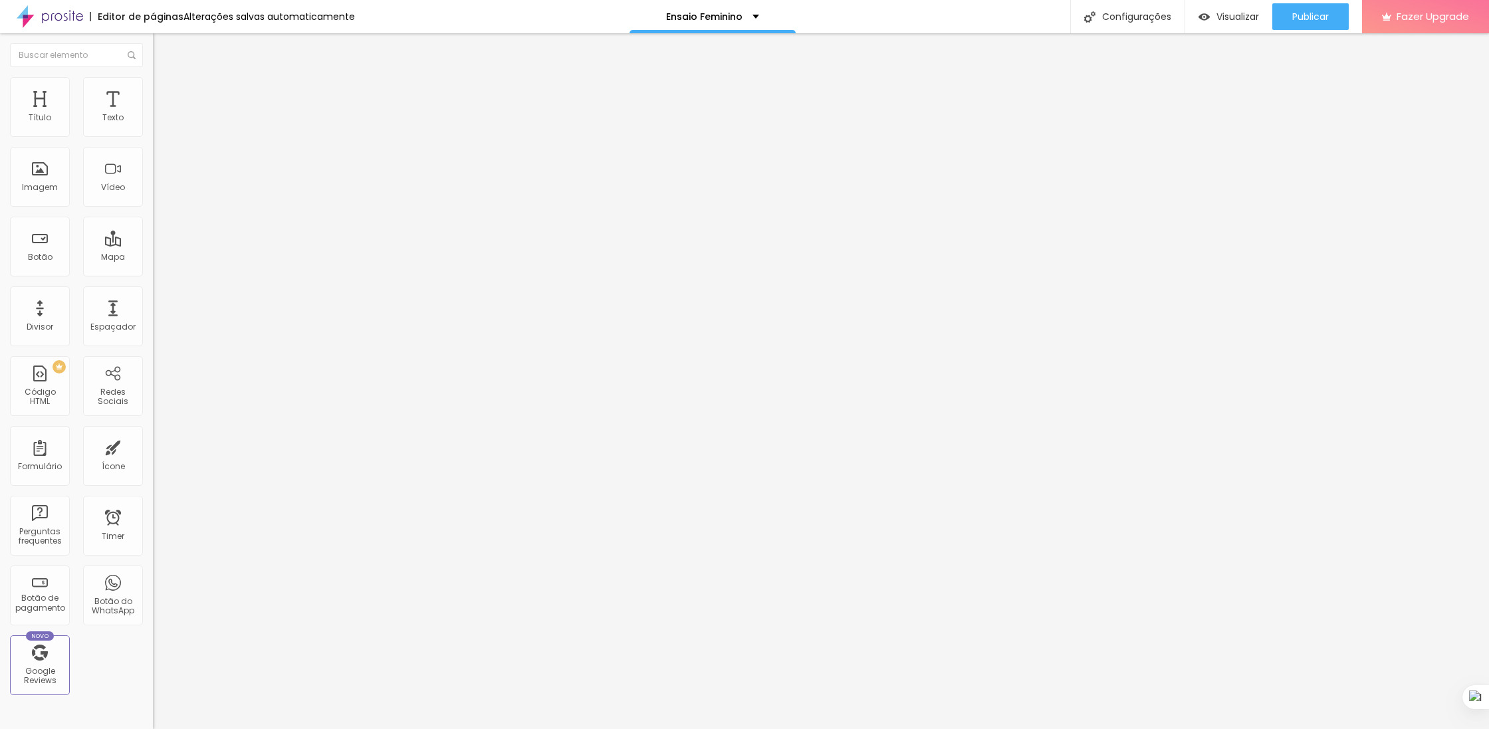
type input "100"
drag, startPoint x: 132, startPoint y: 140, endPoint x: 186, endPoint y: 149, distance: 55.3
click at [186, 136] on input "range" at bounding box center [196, 131] width 86 height 11
click at [165, 94] on span "Avançado" at bounding box center [187, 99] width 44 height 11
type input "24"
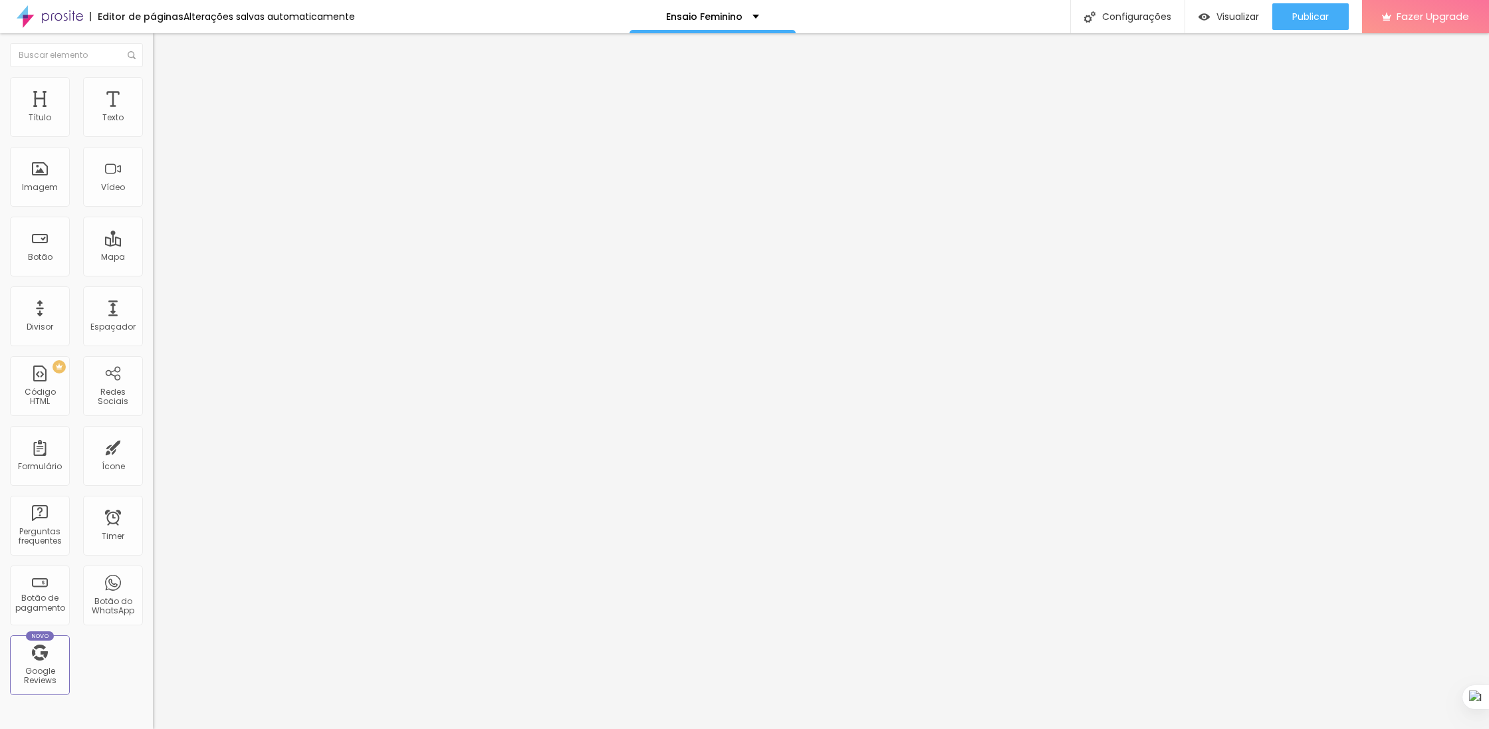
type input "24"
type input "29"
type input "38"
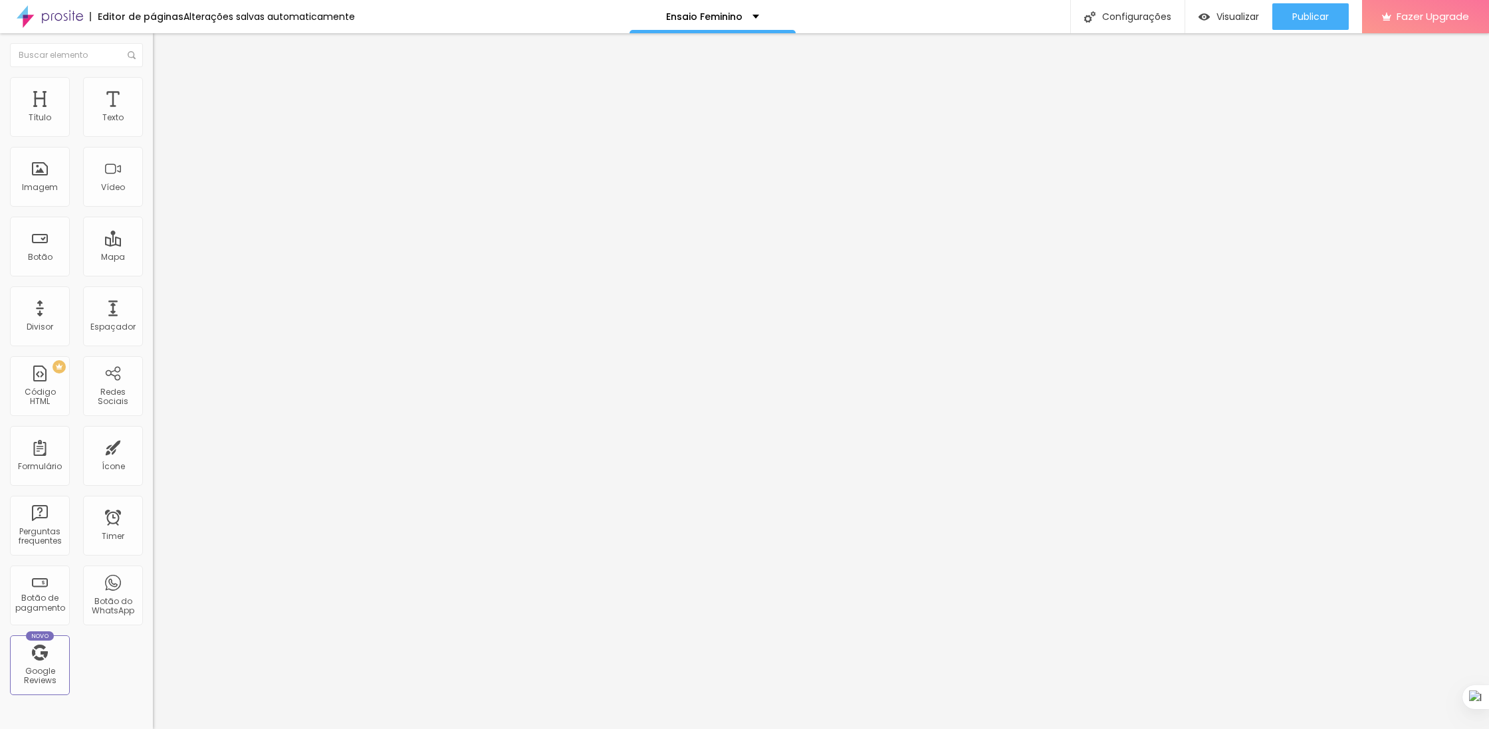
type input "37"
type input "14"
type input "0"
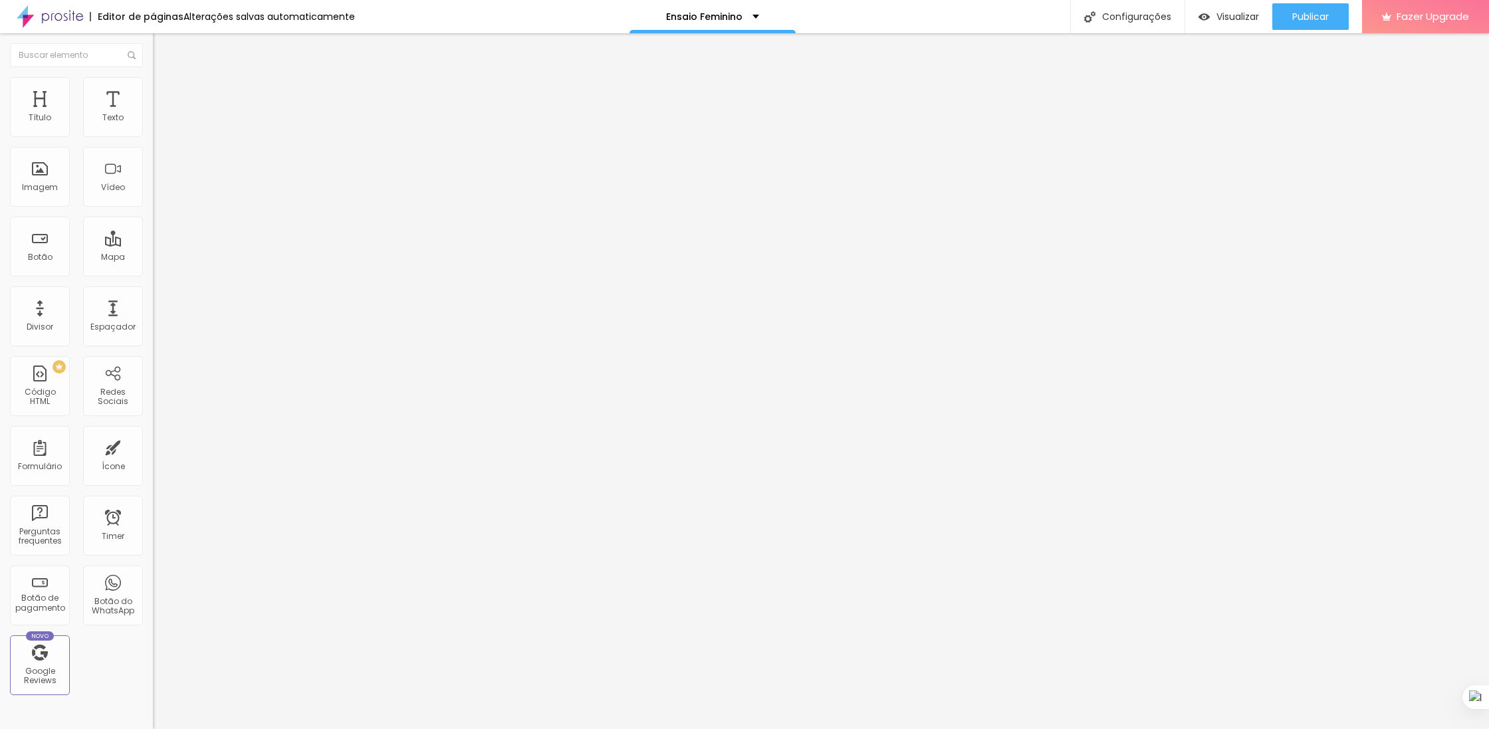
type input "0"
drag, startPoint x: 50, startPoint y: 126, endPoint x: 0, endPoint y: 134, distance: 50.5
type input "0"
click at [153, 258] on input "range" at bounding box center [196, 263] width 86 height 11
click at [153, 90] on li "Estilo" at bounding box center [229, 83] width 153 height 13
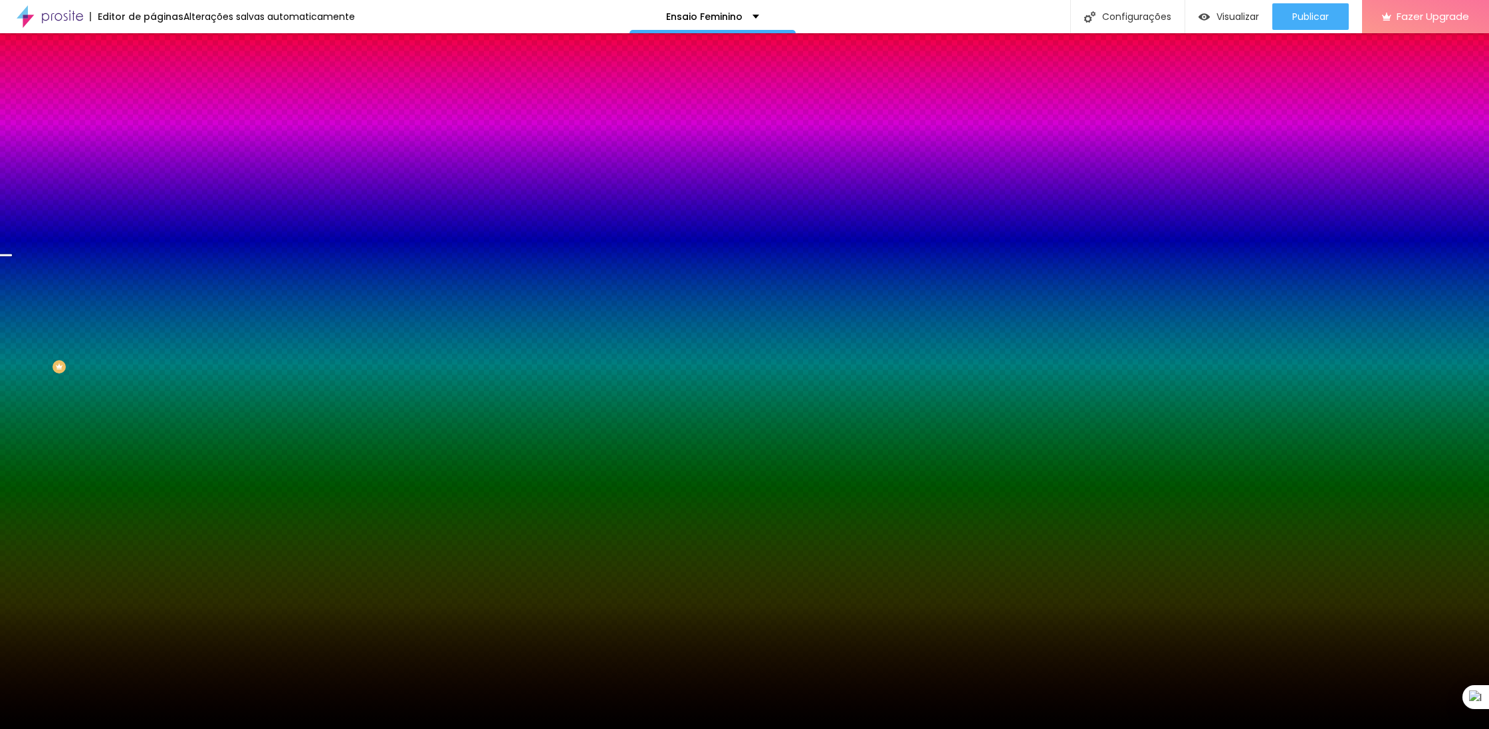
click at [153, 122] on span "Trocar imagem" at bounding box center [189, 116] width 72 height 11
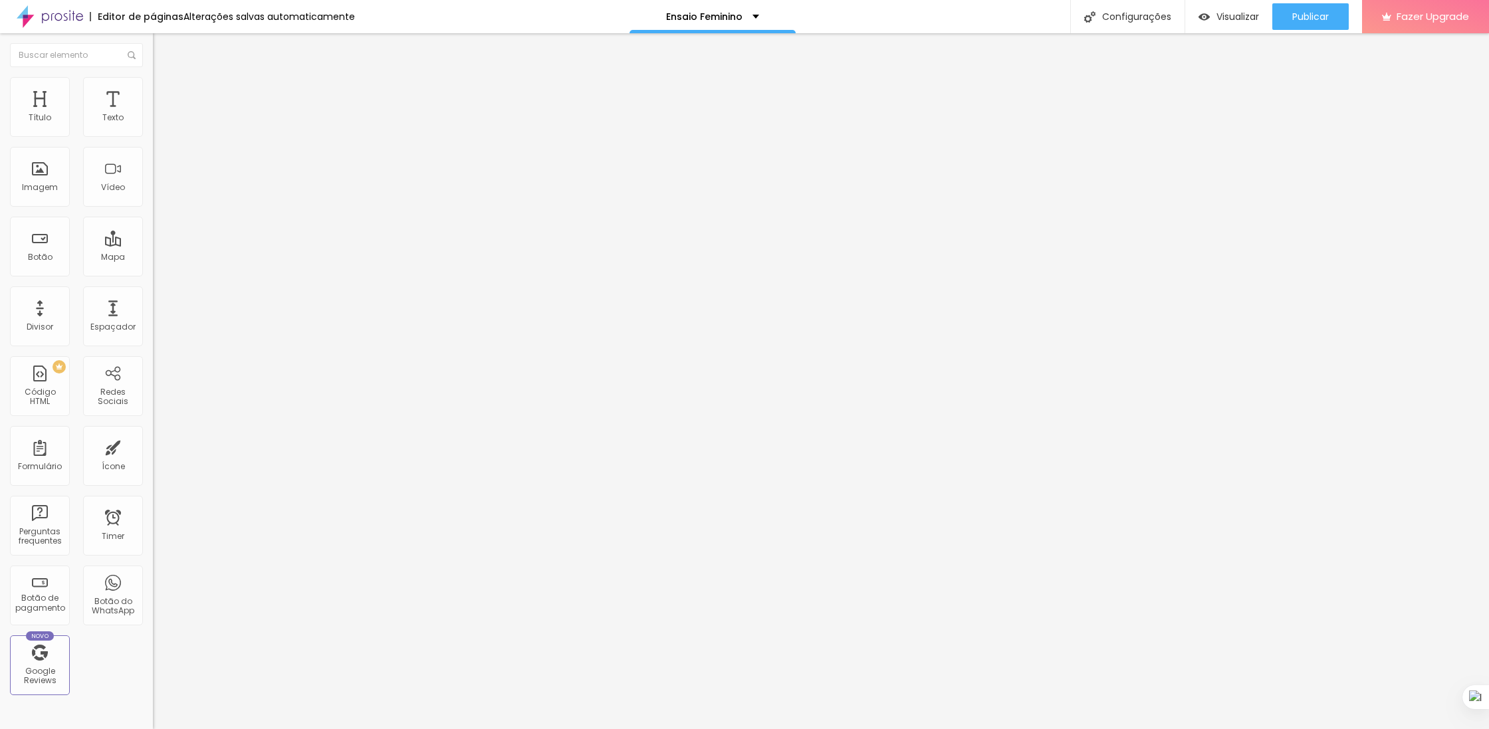
click at [153, 77] on img at bounding box center [159, 83] width 12 height 12
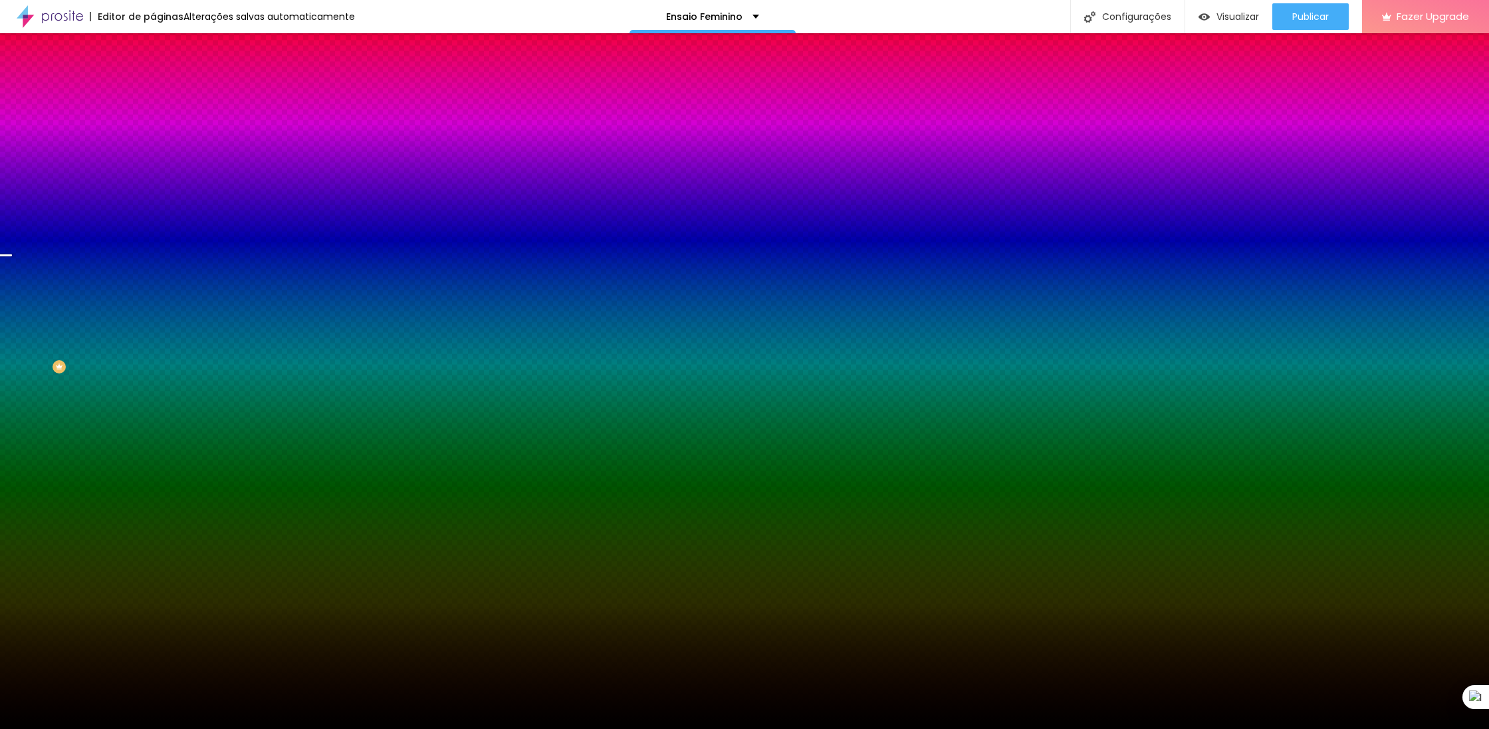
click at [153, 122] on span "Trocar imagem" at bounding box center [189, 116] width 72 height 11
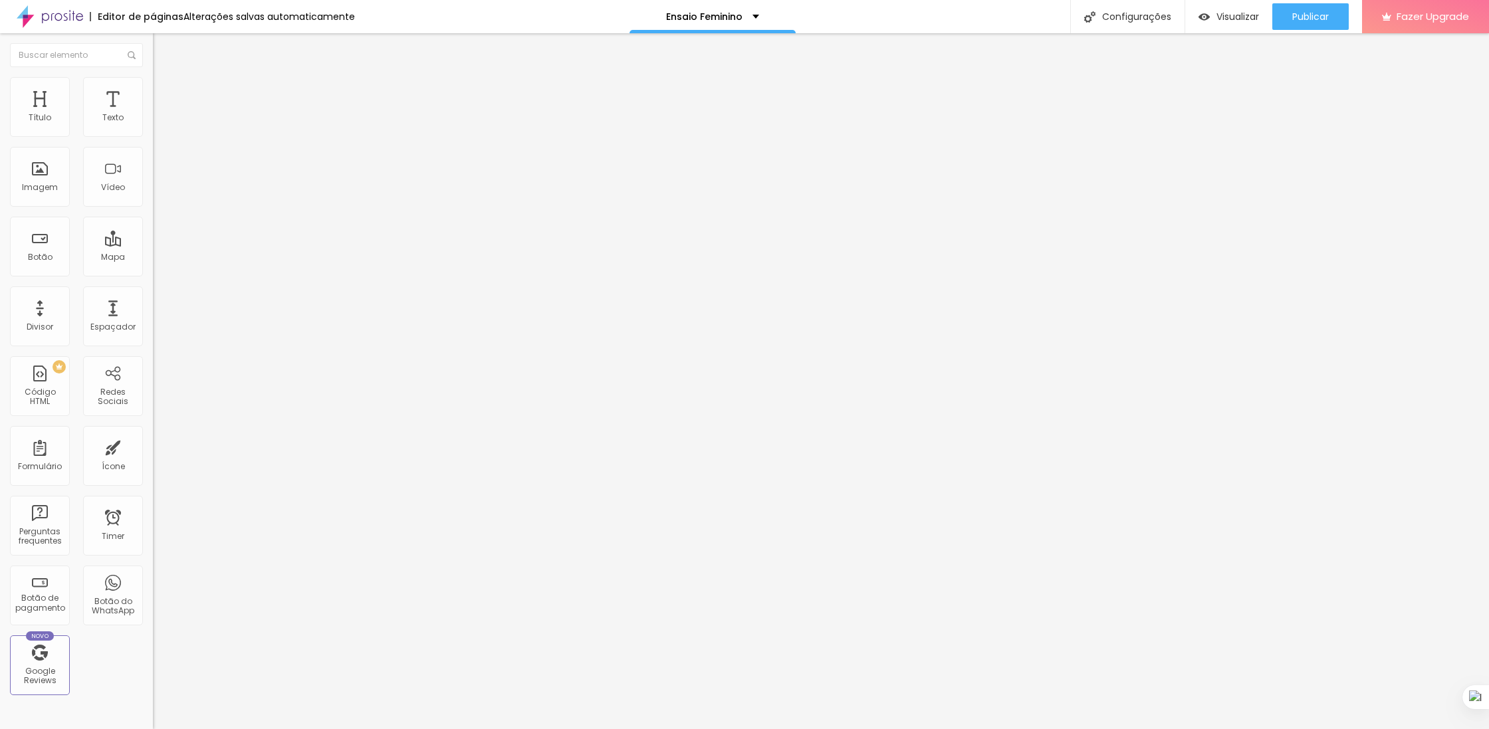
click at [153, 125] on input "https://youtu.be/Pw02KvYE1lg" at bounding box center [233, 118] width 160 height 13
type textarea "Pw02KvYE1lg"
click at [153, 125] on input "https://youtu.be/Pw02KvYE1lg" at bounding box center [233, 118] width 160 height 13
paste input "www.youtube.com/shorts/c5ZgzwOOHaE"
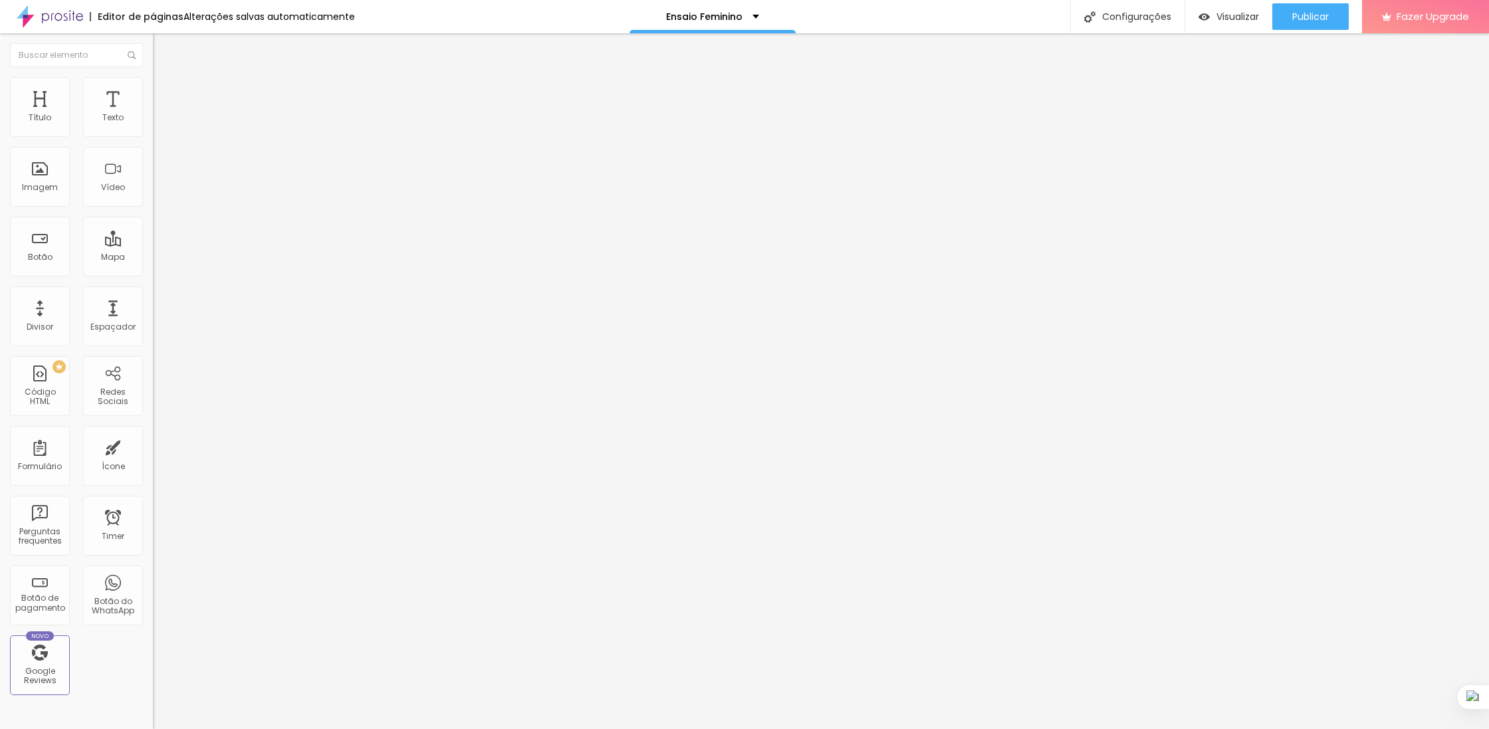
scroll to position [0, 74]
type input "https://www.youtube.com/shorts/c5ZgzwOOHaE"
click at [153, 125] on input "[URL][DOMAIN_NAME]" at bounding box center [233, 118] width 160 height 13
click at [1310, 11] on span "Publicar" at bounding box center [1310, 16] width 37 height 11
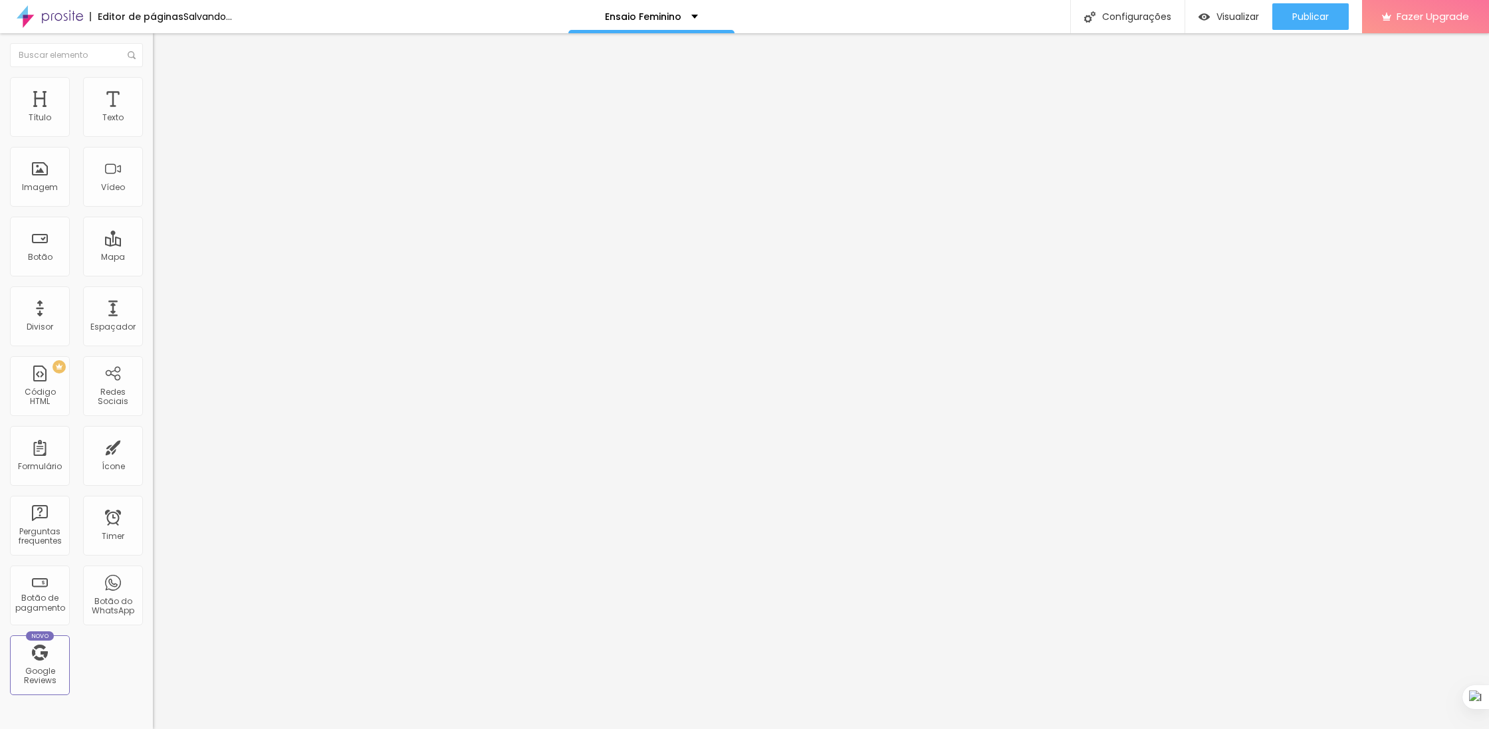
click at [991, 31] on div "Editor de páginas Salvando... Ensaio Feminino Configurações Configurações da pá…" at bounding box center [744, 16] width 1489 height 33
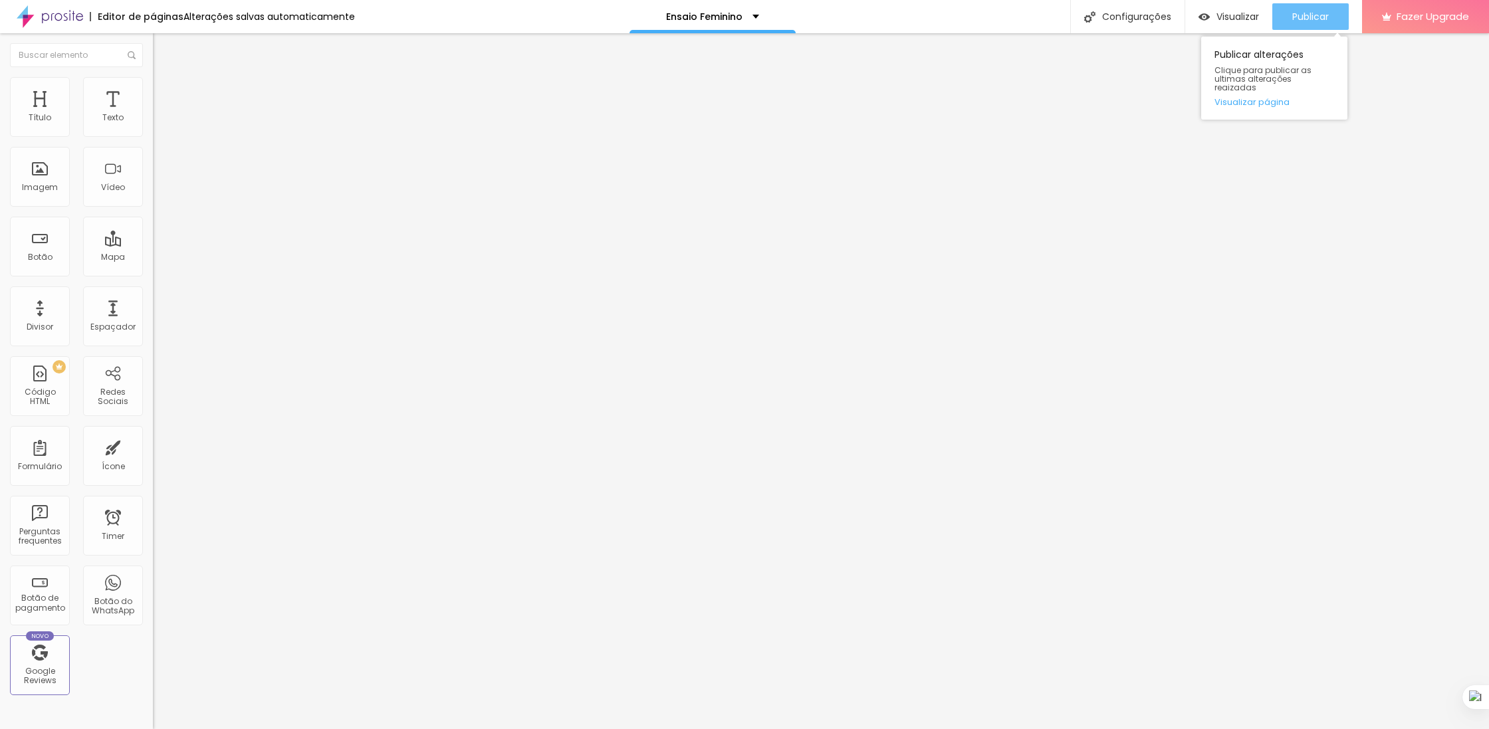
click at [1310, 11] on span "Publicar" at bounding box center [1310, 16] width 37 height 11
click at [153, 82] on img at bounding box center [159, 83] width 12 height 12
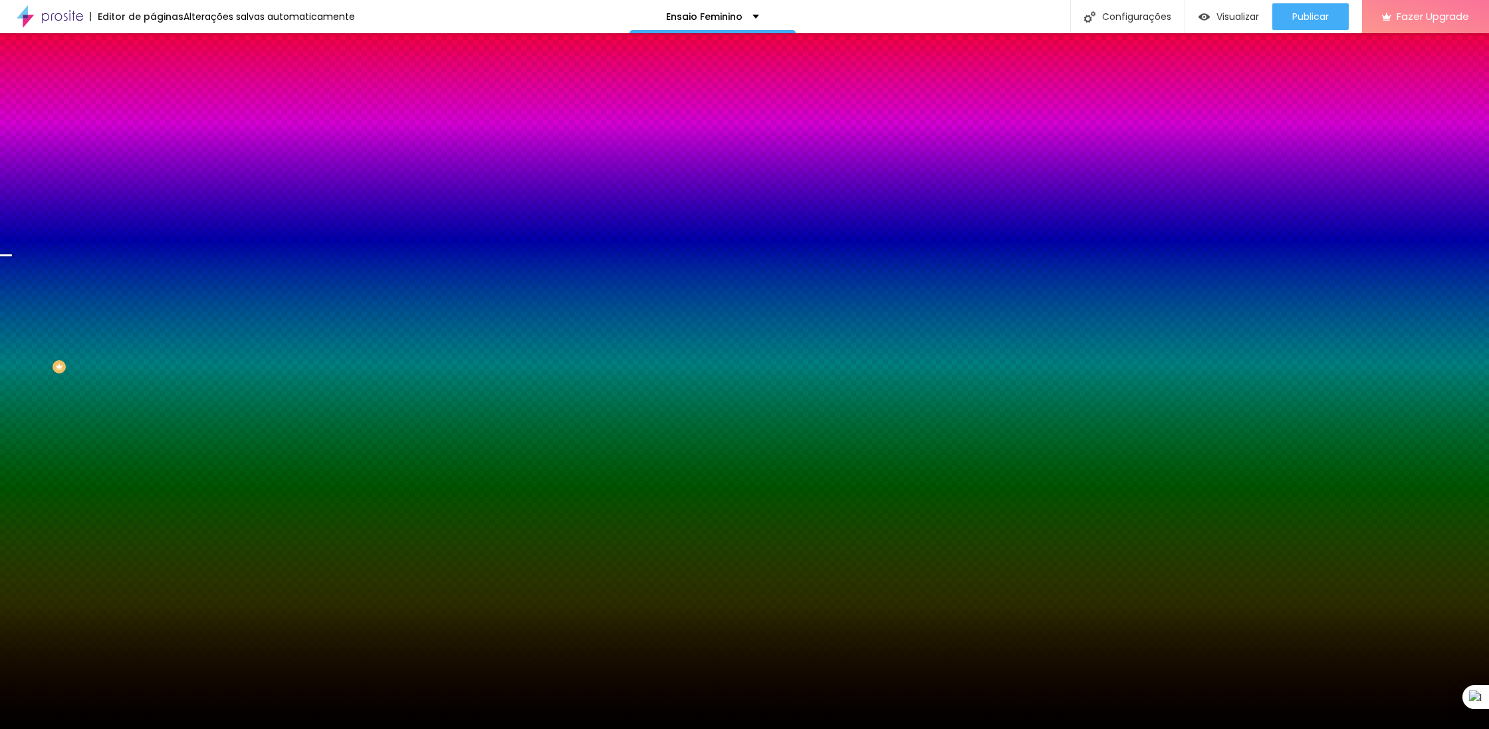
click at [153, 122] on span "Trocar imagem" at bounding box center [189, 116] width 72 height 11
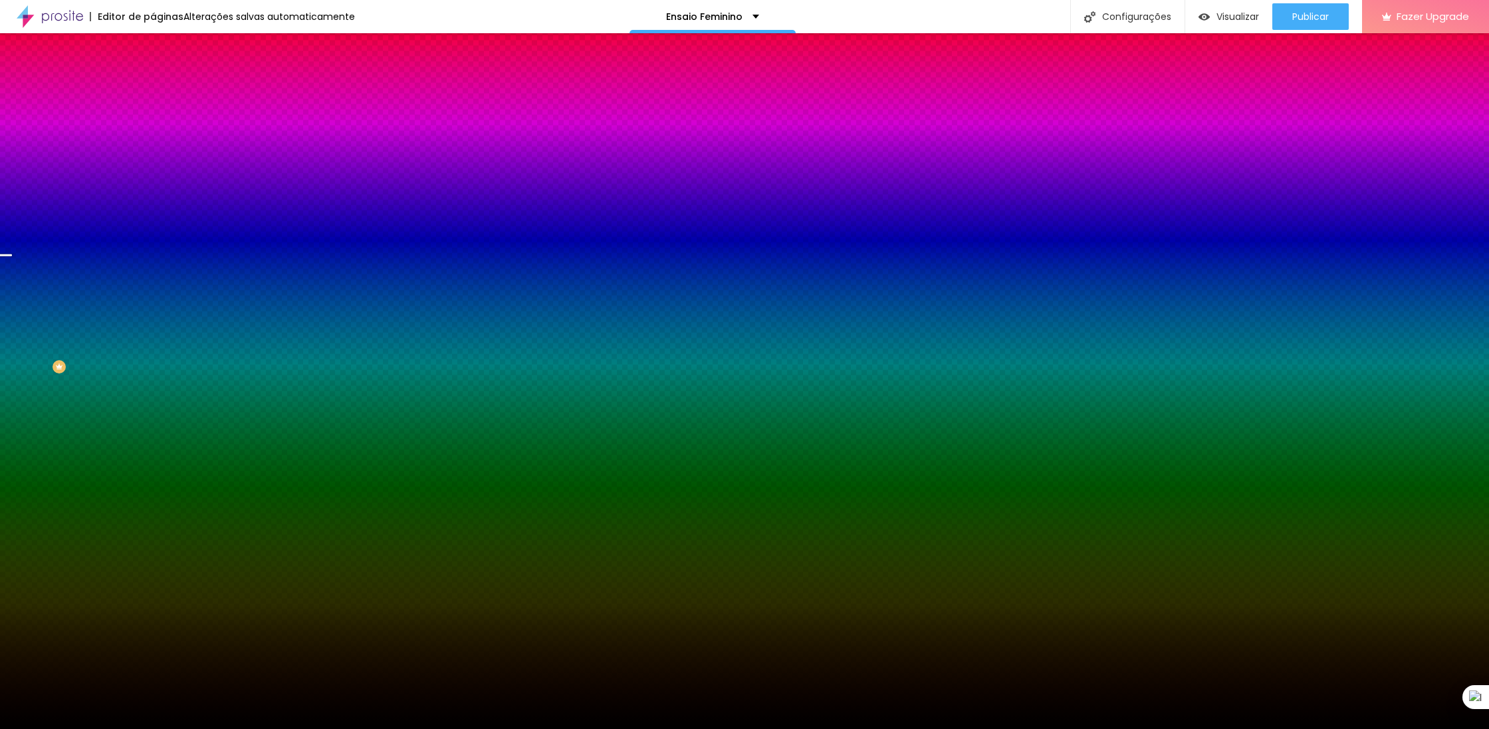
click at [228, 729] on div at bounding box center [744, 737] width 1489 height 0
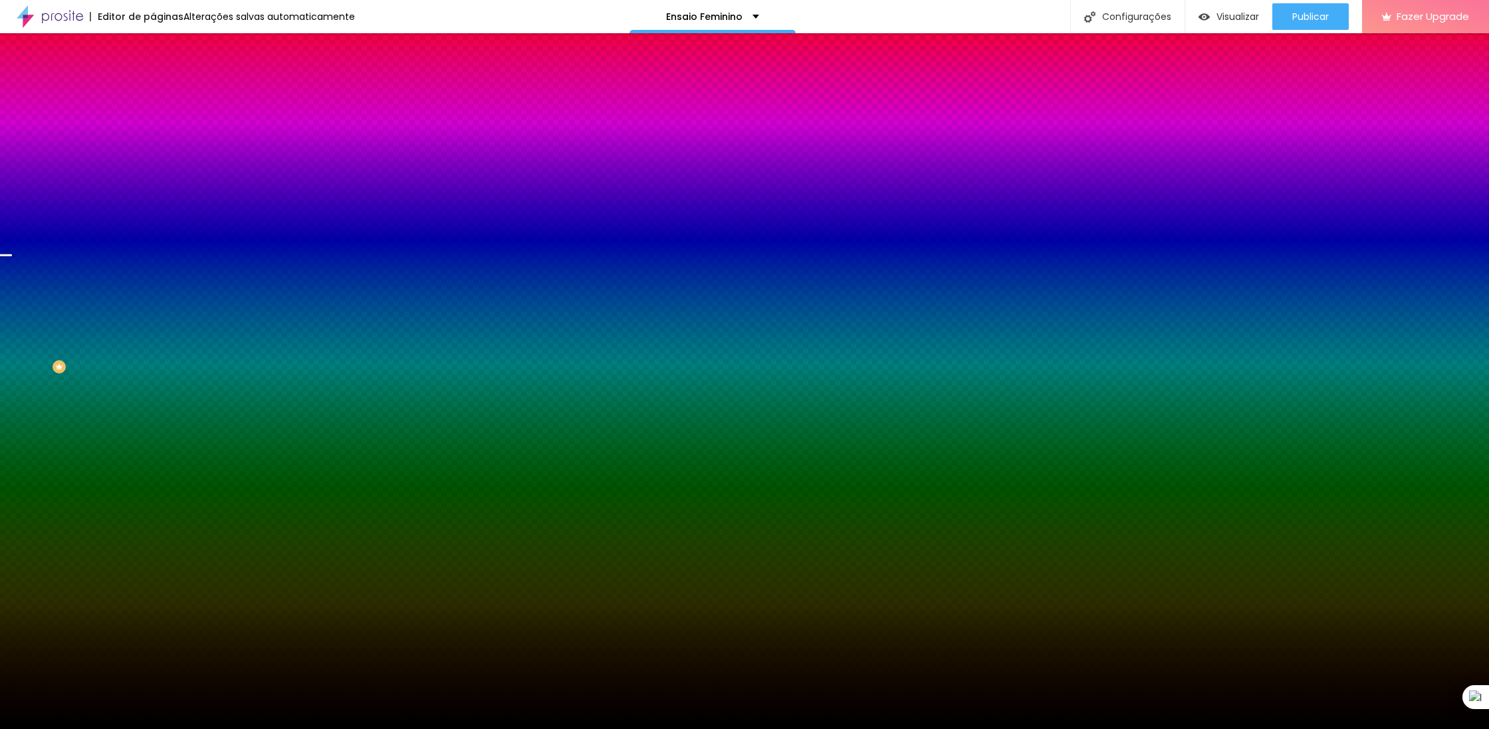
click at [229, 729] on div "Subindo 0/2 arquivos" at bounding box center [744, 733] width 1489 height 8
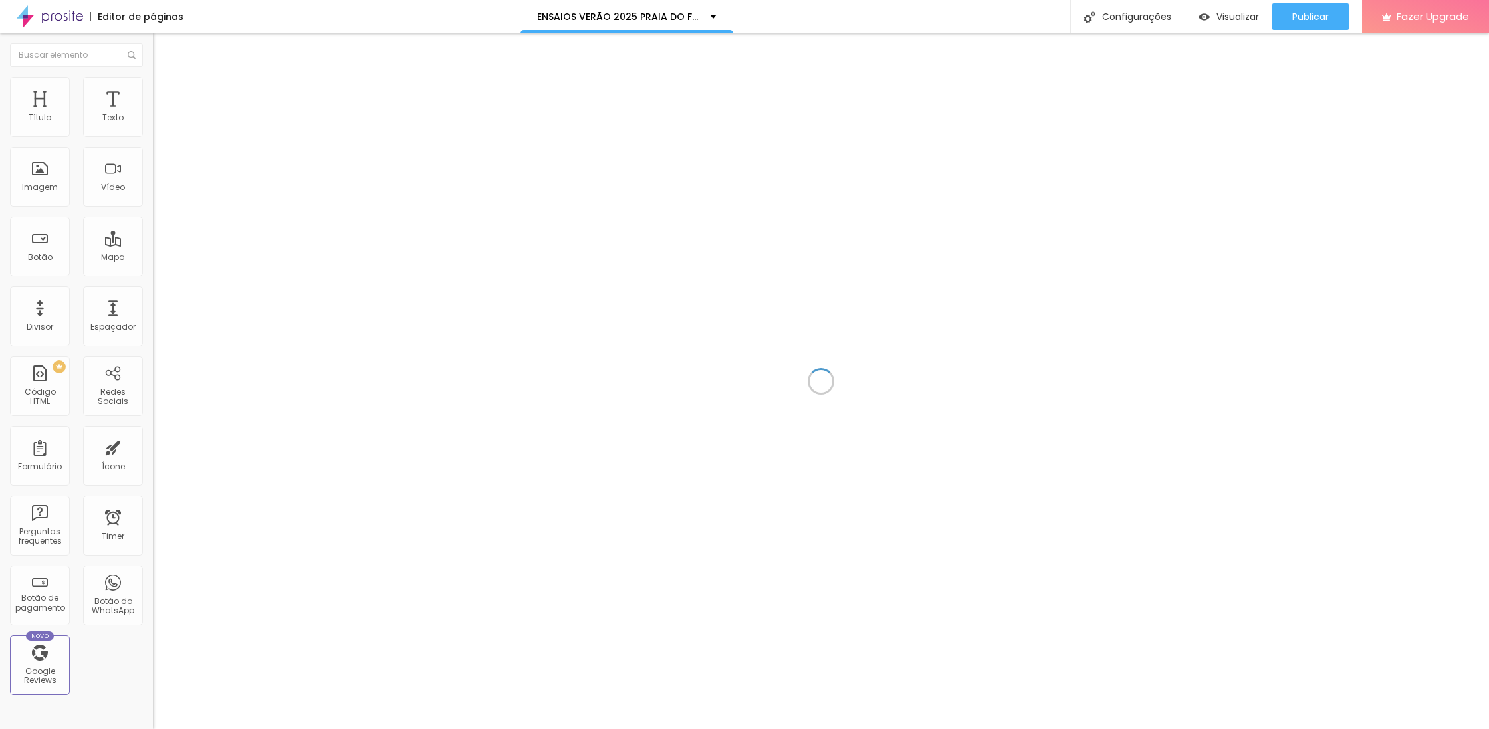
scroll to position [7254, 0]
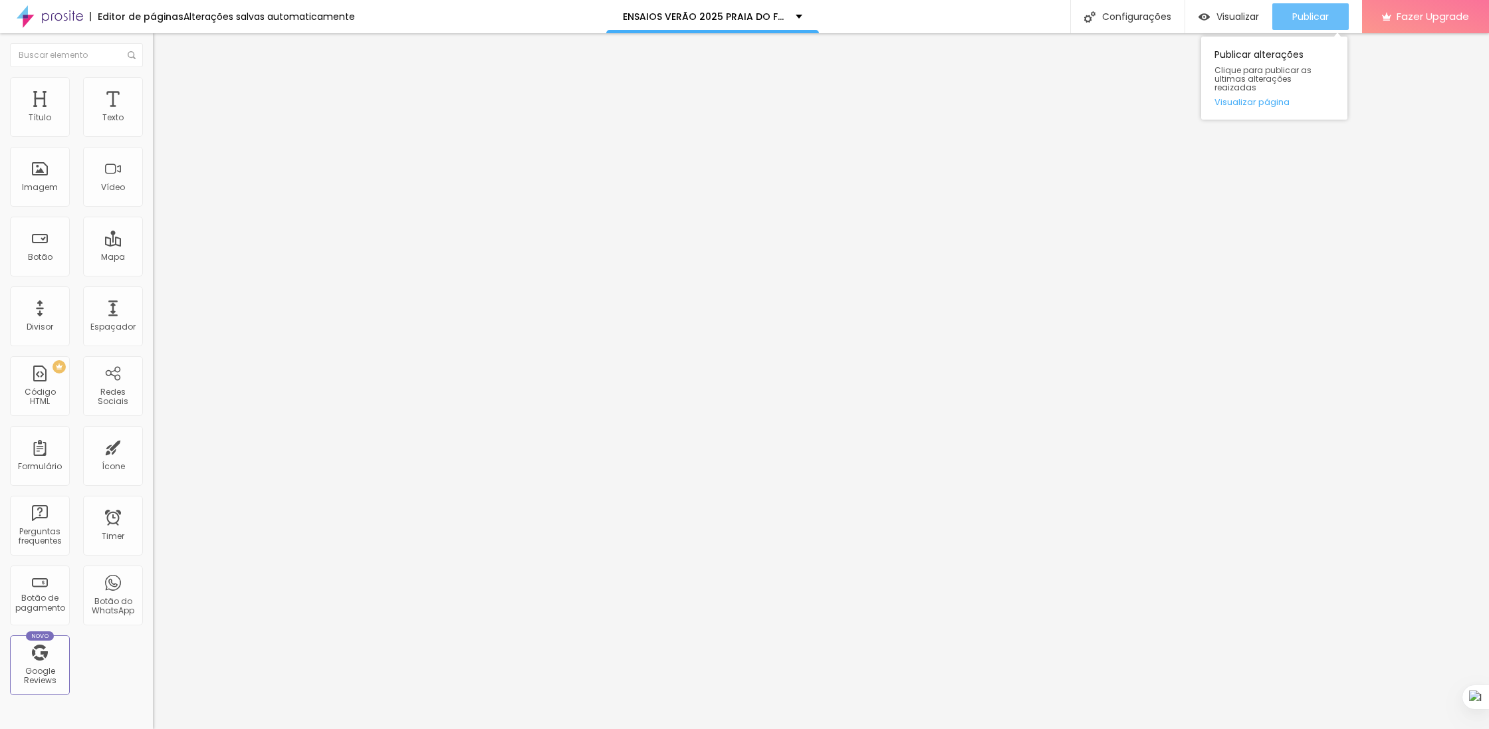
click at [1321, 12] on span "Publicar" at bounding box center [1310, 16] width 37 height 11
click at [1294, 21] on span "Publicar" at bounding box center [1310, 16] width 37 height 11
click at [1297, 20] on span "Publicar" at bounding box center [1310, 16] width 37 height 11
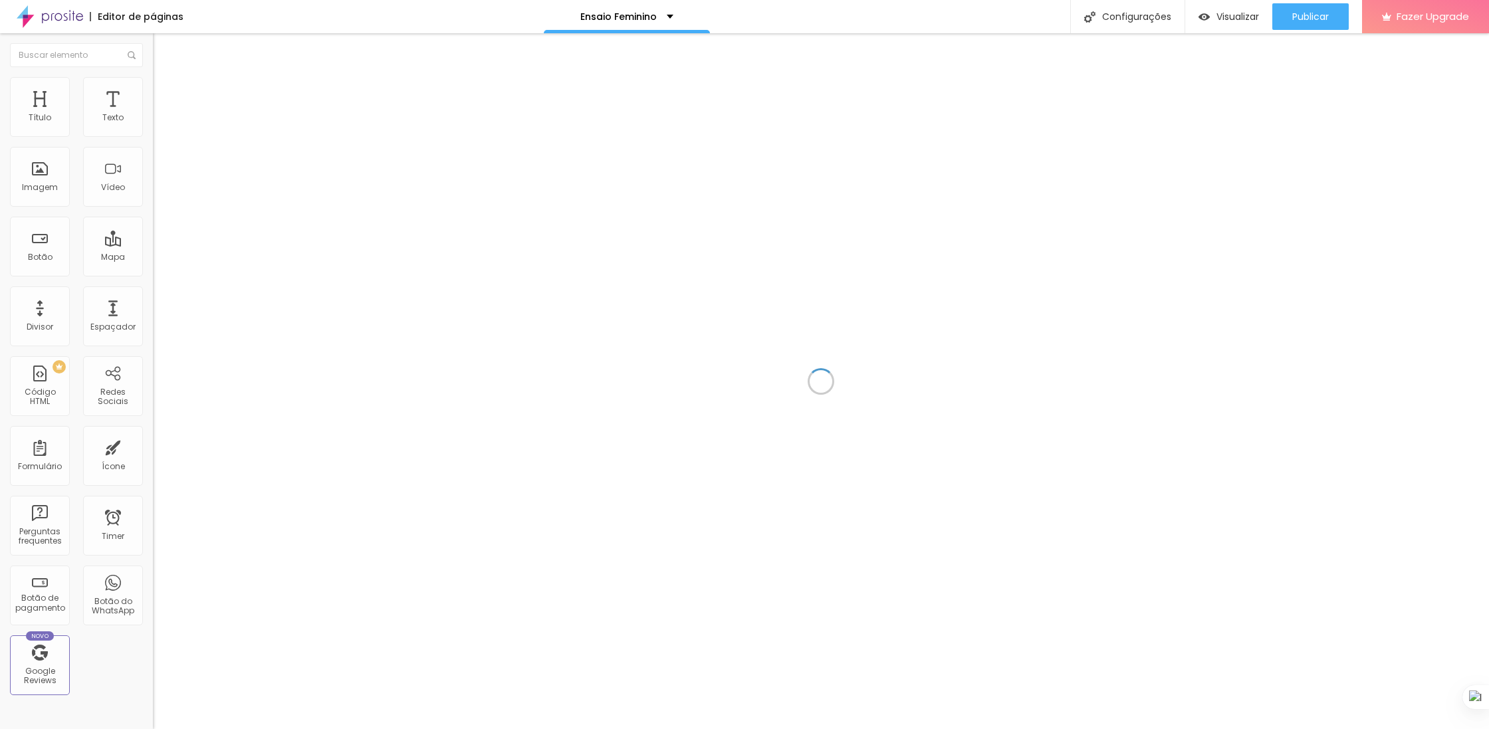
scroll to position [7254, 0]
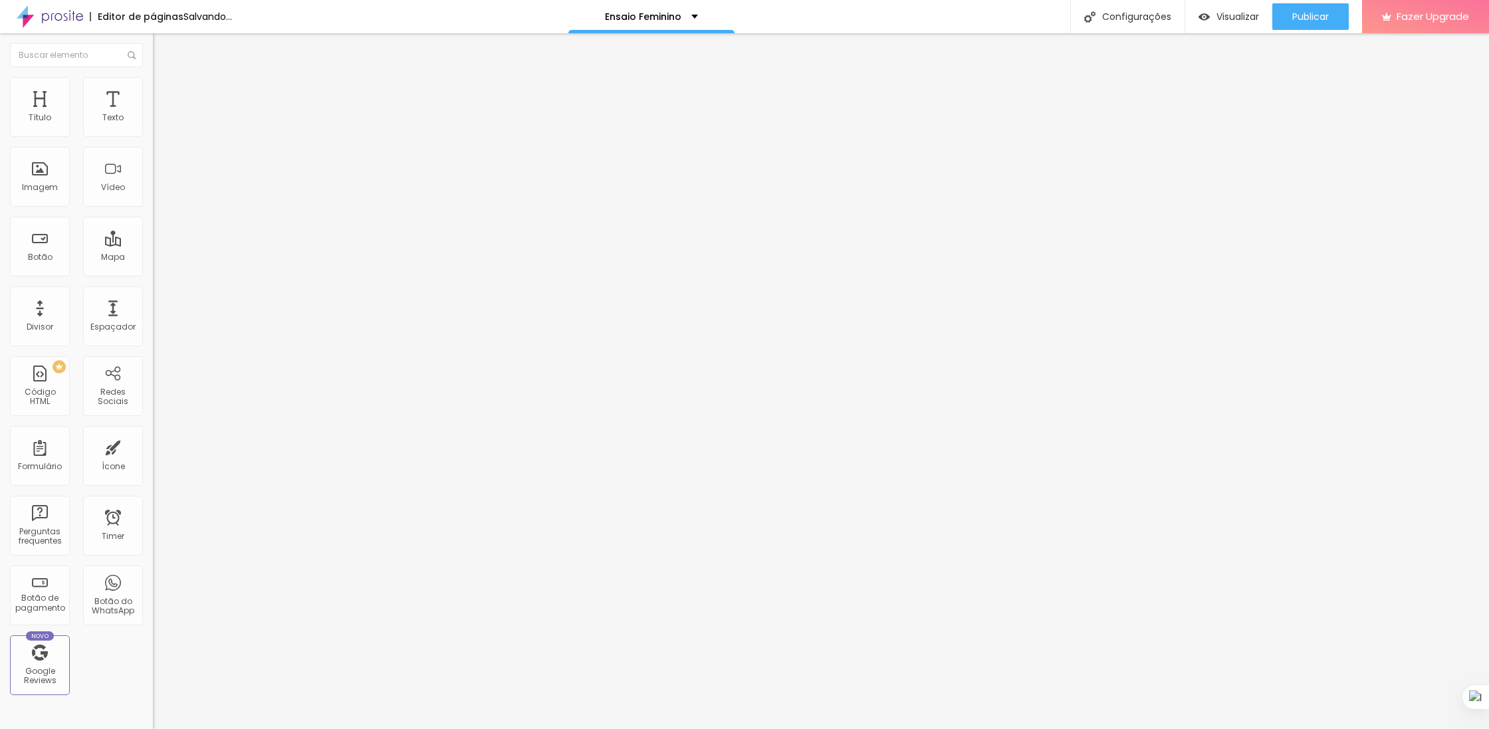
click at [153, 89] on li "Estilo" at bounding box center [229, 83] width 153 height 13
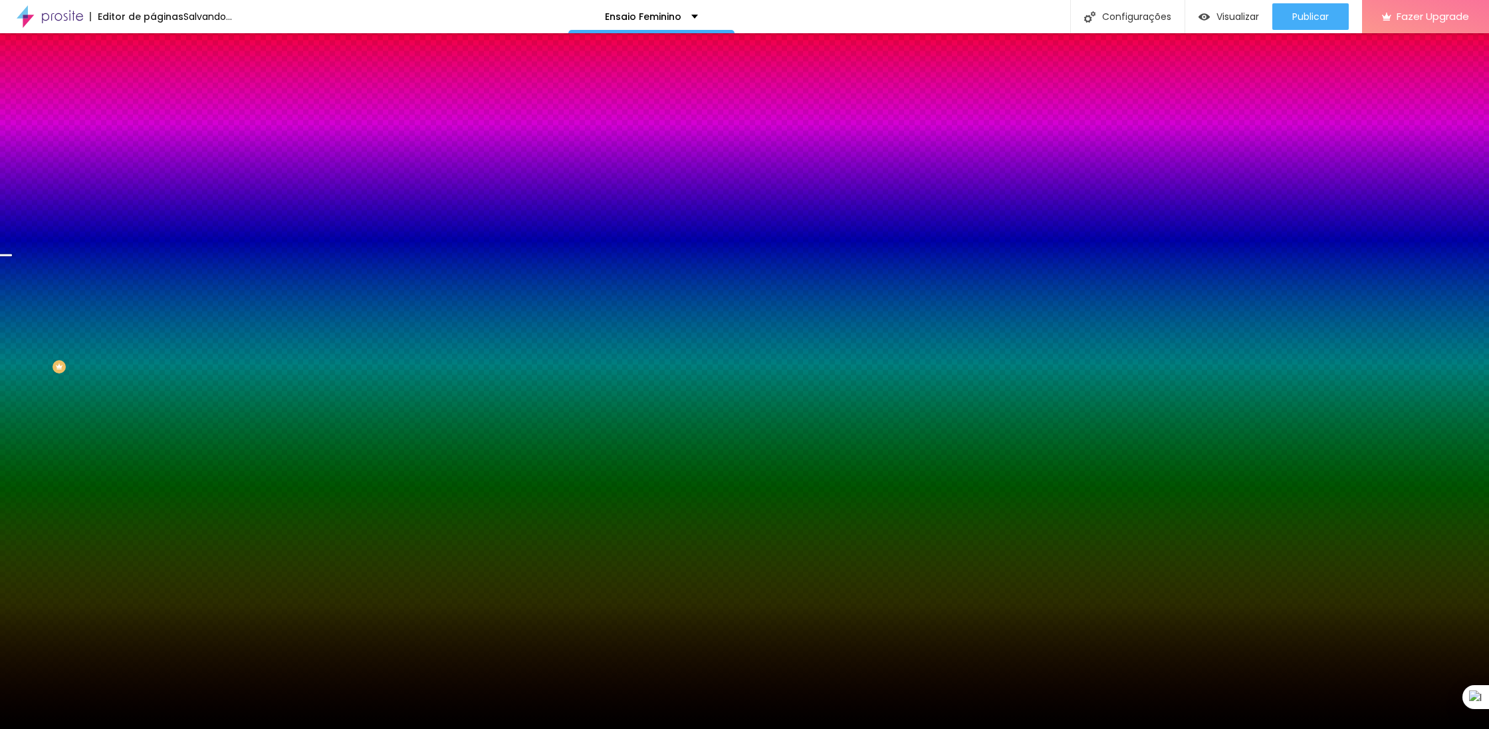
click at [153, 122] on span "Trocar imagem" at bounding box center [189, 116] width 72 height 11
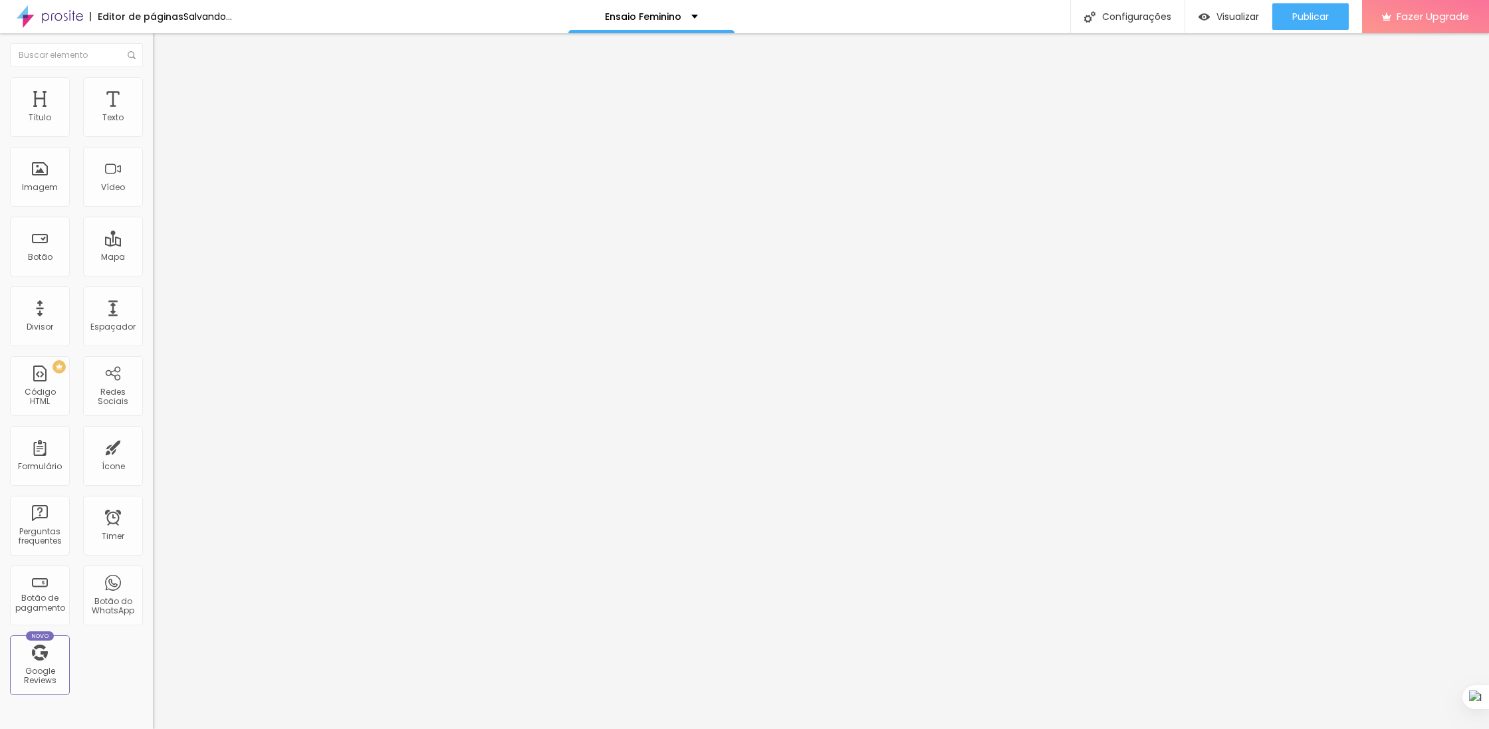
click at [153, 41] on button "Editar Coluna" at bounding box center [229, 48] width 153 height 31
click at [153, 114] on span "Adicionar imagem" at bounding box center [196, 108] width 86 height 11
click at [153, 243] on div "Proporção Original Cinema 16:9 Padrão 4:3 Quadrado 1:1 Original" at bounding box center [229, 217] width 153 height 53
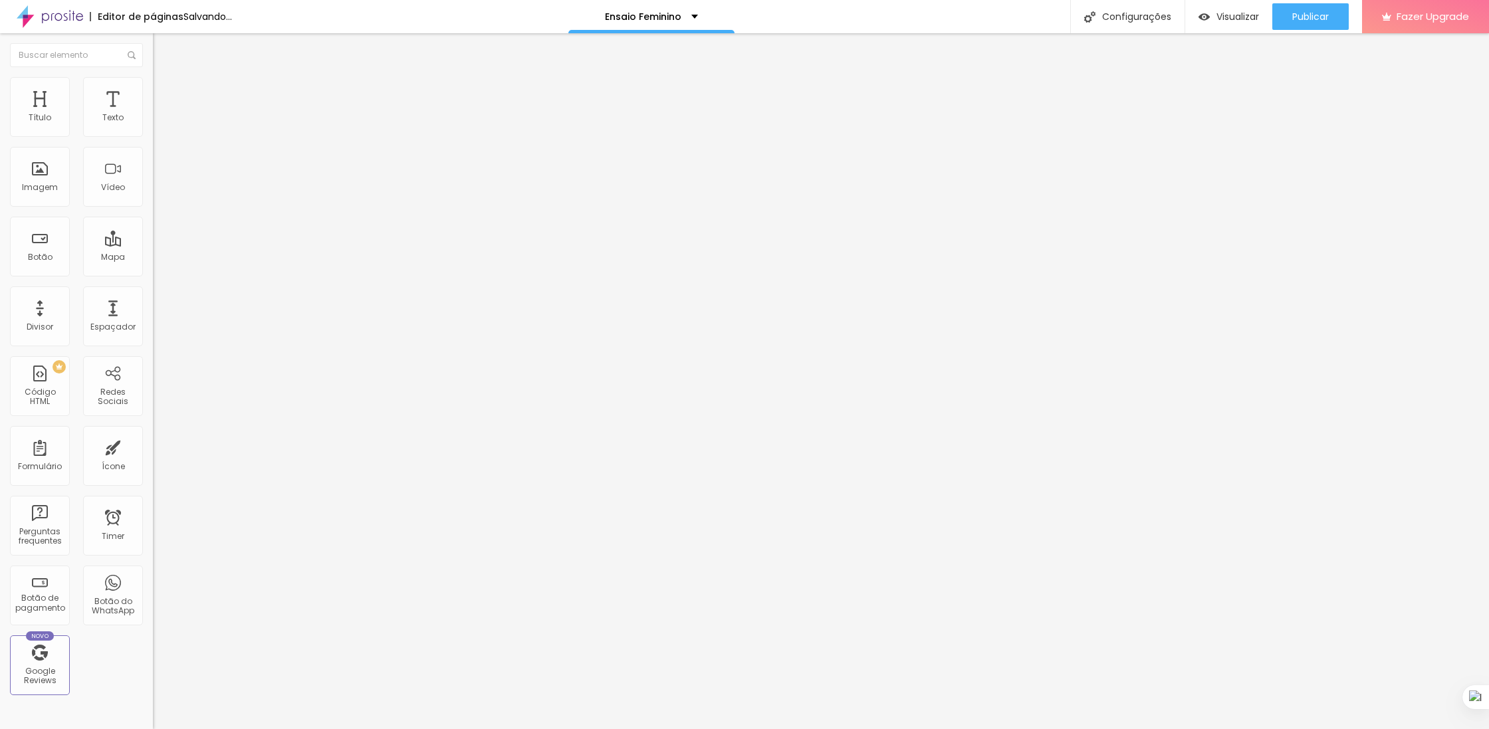
click at [153, 208] on span "Original" at bounding box center [169, 202] width 32 height 11
click at [153, 231] on div "Quadrado 1:1" at bounding box center [229, 227] width 153 height 8
click at [153, 208] on span "1:1 Quadrado" at bounding box center [179, 202] width 53 height 11
click at [153, 113] on div "Trocar imagem" at bounding box center [229, 108] width 153 height 9
click at [153, 208] on span "1:1 Quadrado" at bounding box center [179, 202] width 53 height 11
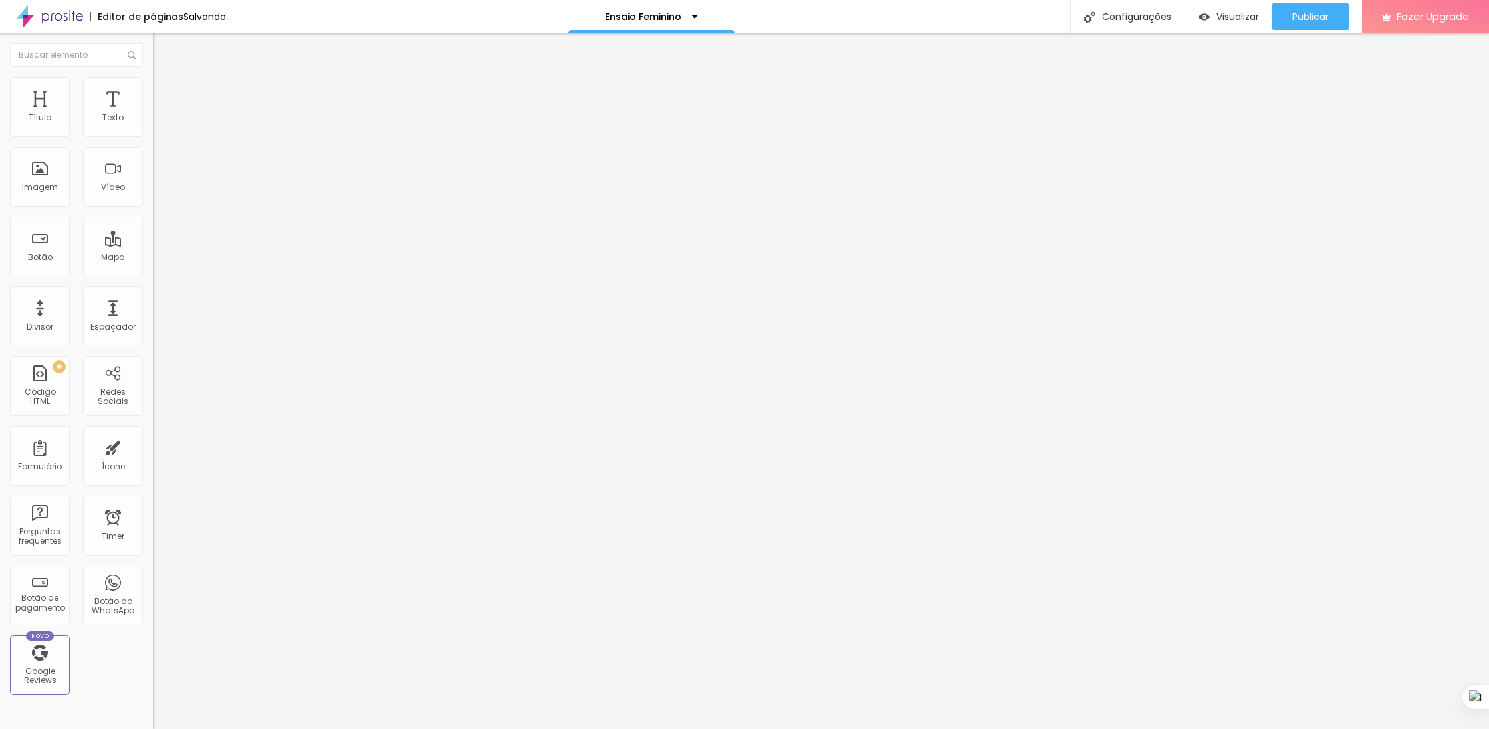
click at [153, 223] on div "Padrão 4:3" at bounding box center [229, 219] width 153 height 8
click at [153, 216] on span "Cinema" at bounding box center [169, 210] width 33 height 11
click at [165, 92] on span "Estilo" at bounding box center [175, 85] width 21 height 11
type input "11"
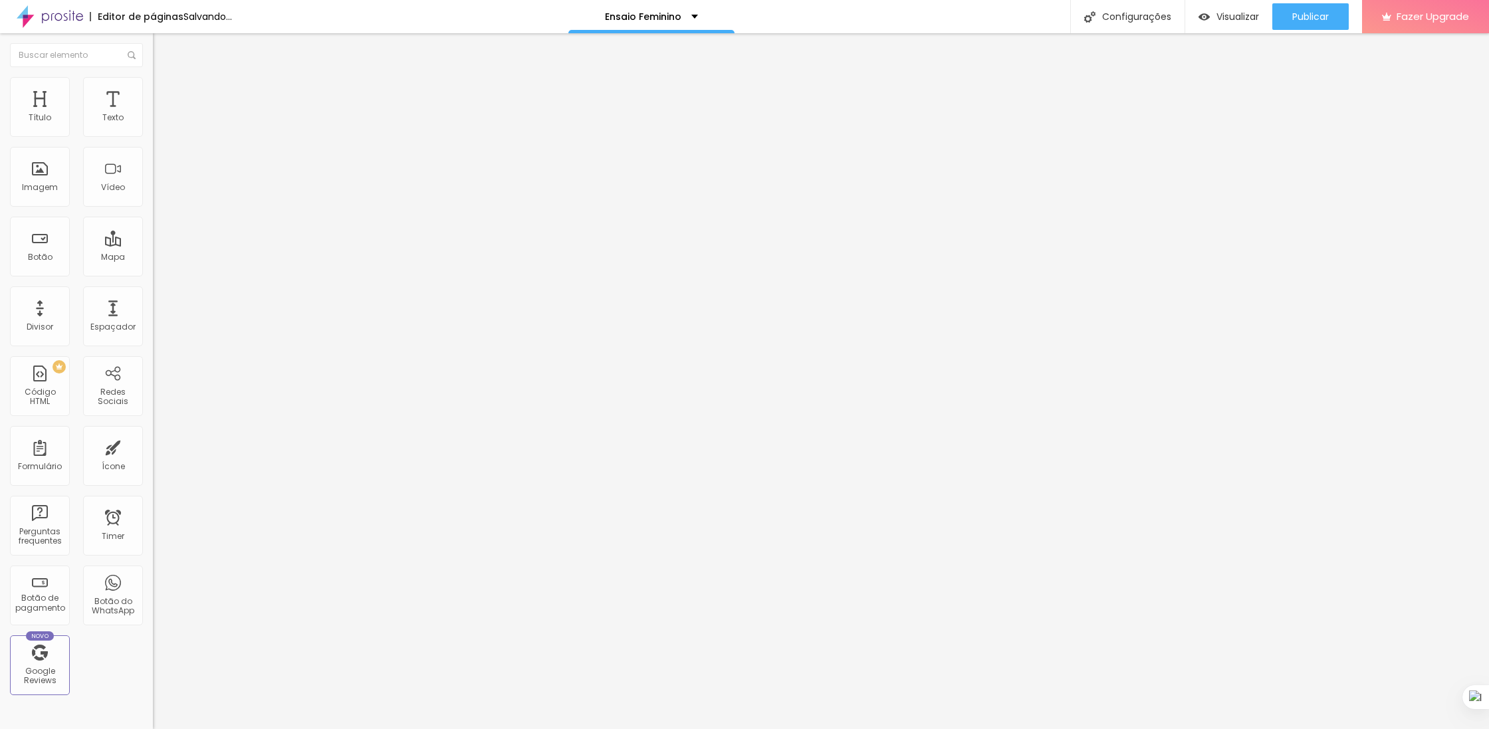
type input "200"
type input "0"
drag, startPoint x: 35, startPoint y: 166, endPoint x: 0, endPoint y: 181, distance: 37.8
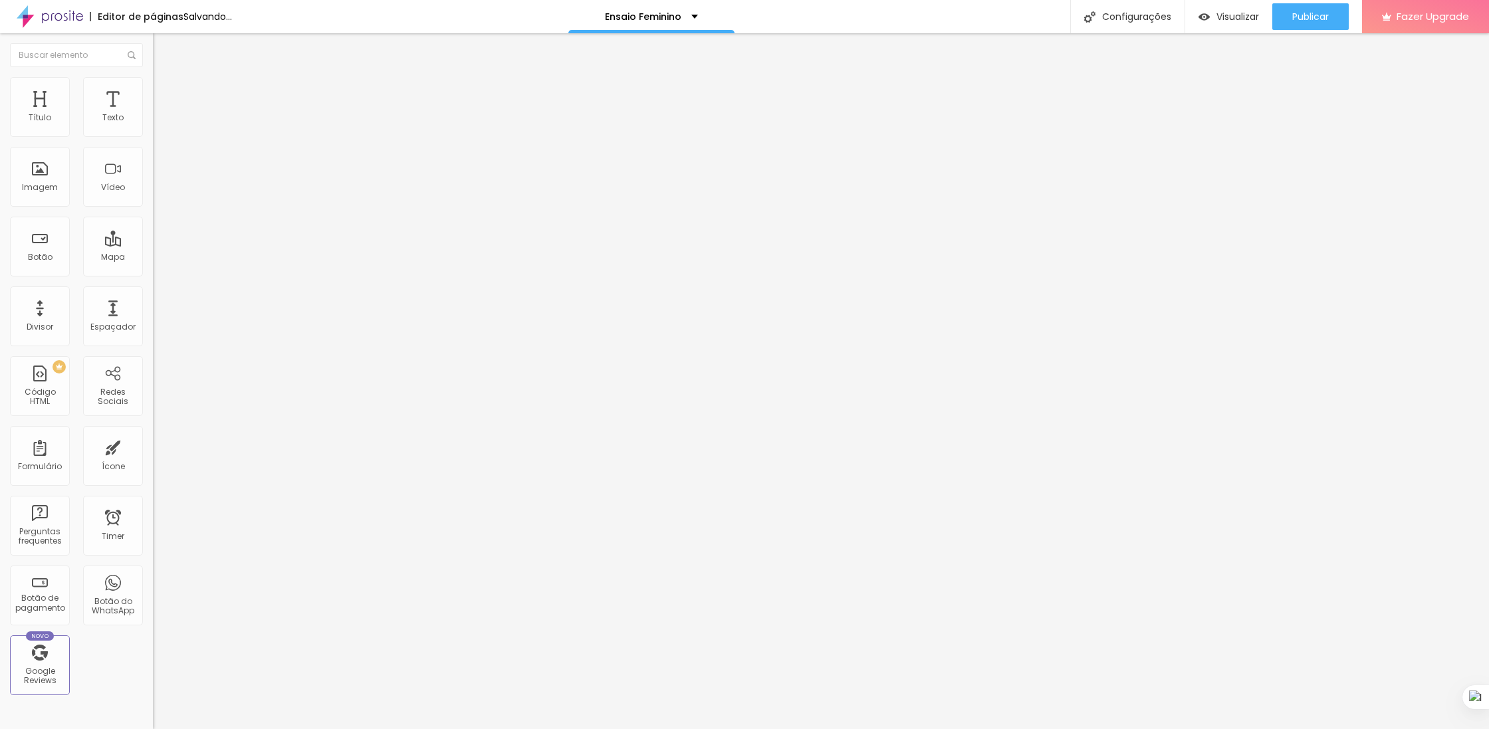
click at [153, 292] on input "range" at bounding box center [196, 297] width 86 height 11
click at [165, 94] on span "Avançado" at bounding box center [187, 99] width 44 height 11
type input "9"
type input "43"
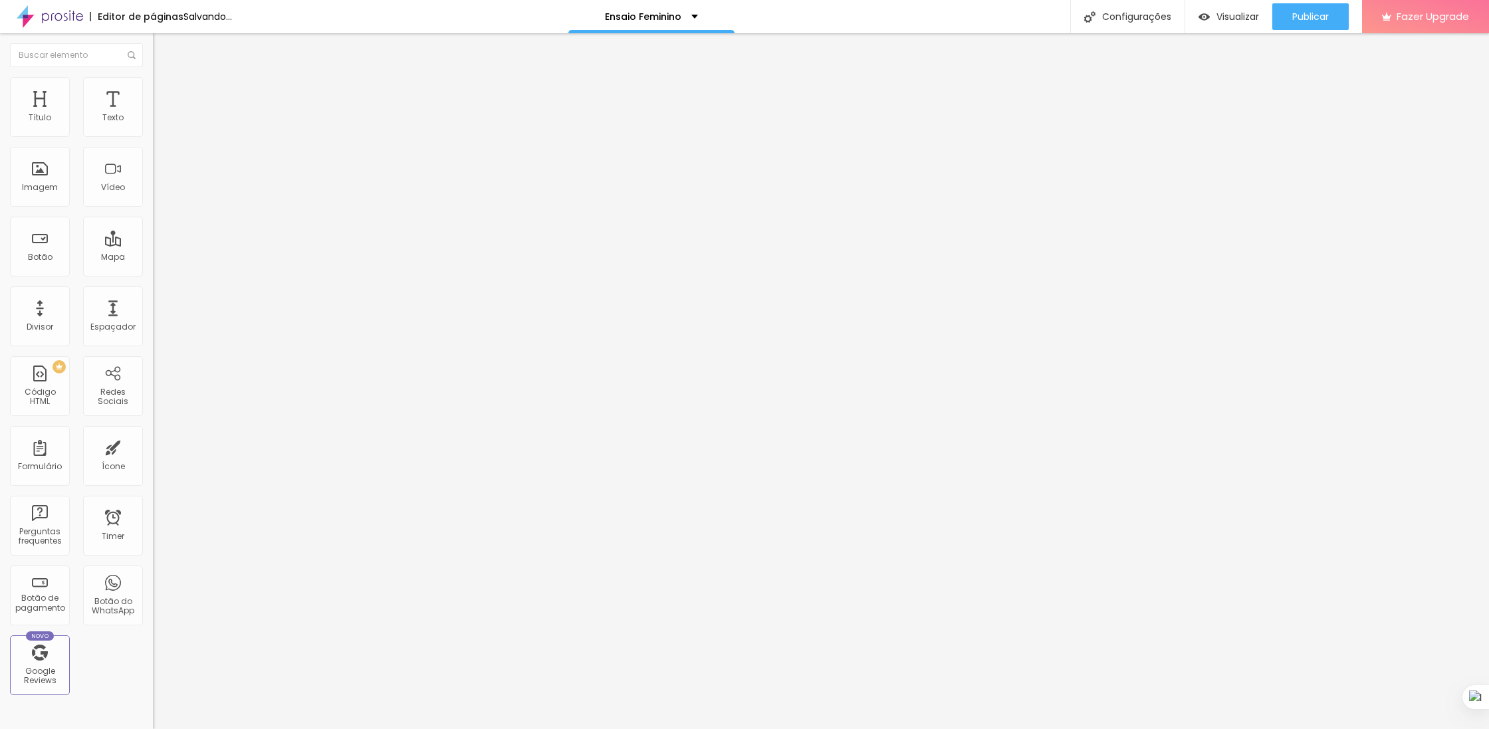
type input "43"
type input "45"
type input "43"
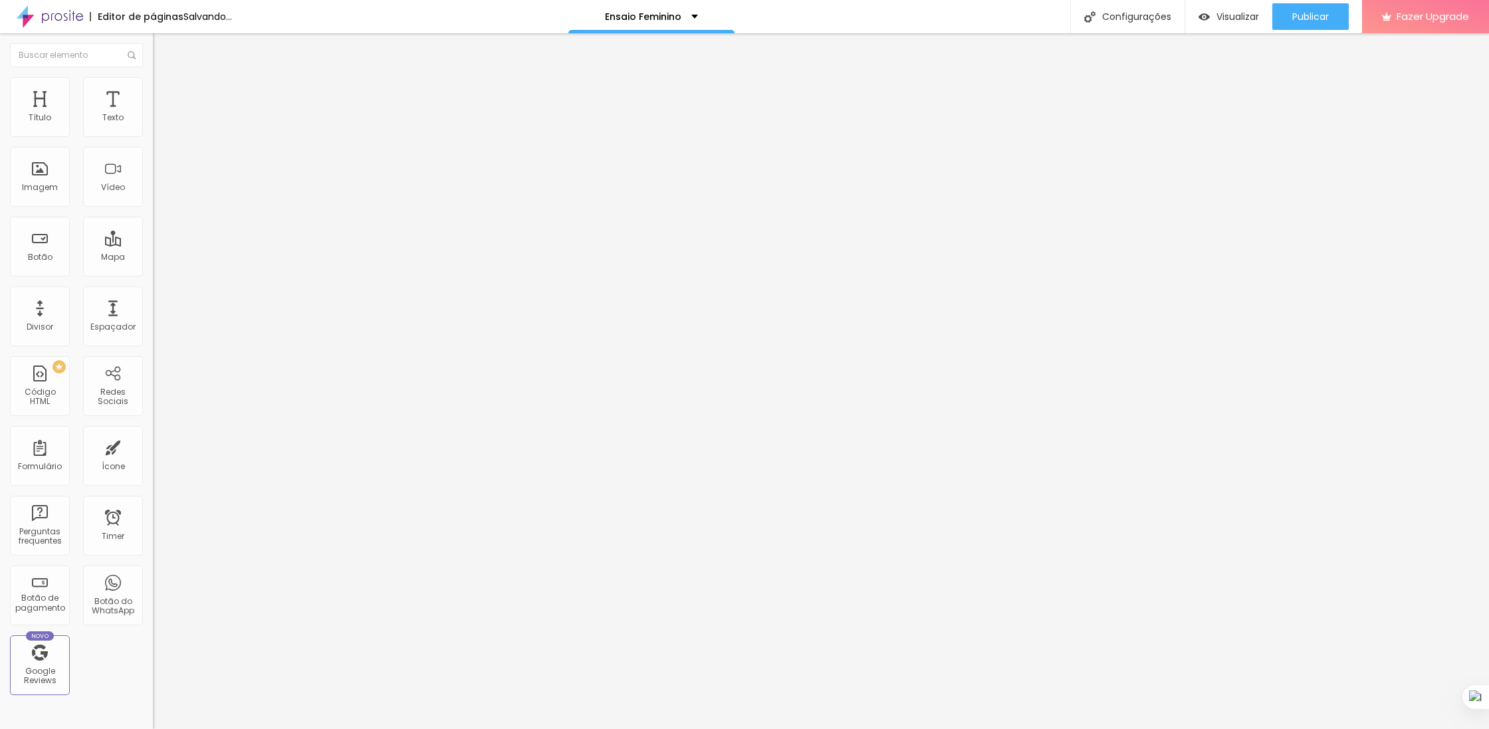
type input "0"
drag, startPoint x: 38, startPoint y: 130, endPoint x: 0, endPoint y: 136, distance: 38.5
type input "0"
click at [153, 258] on input "range" at bounding box center [196, 263] width 86 height 11
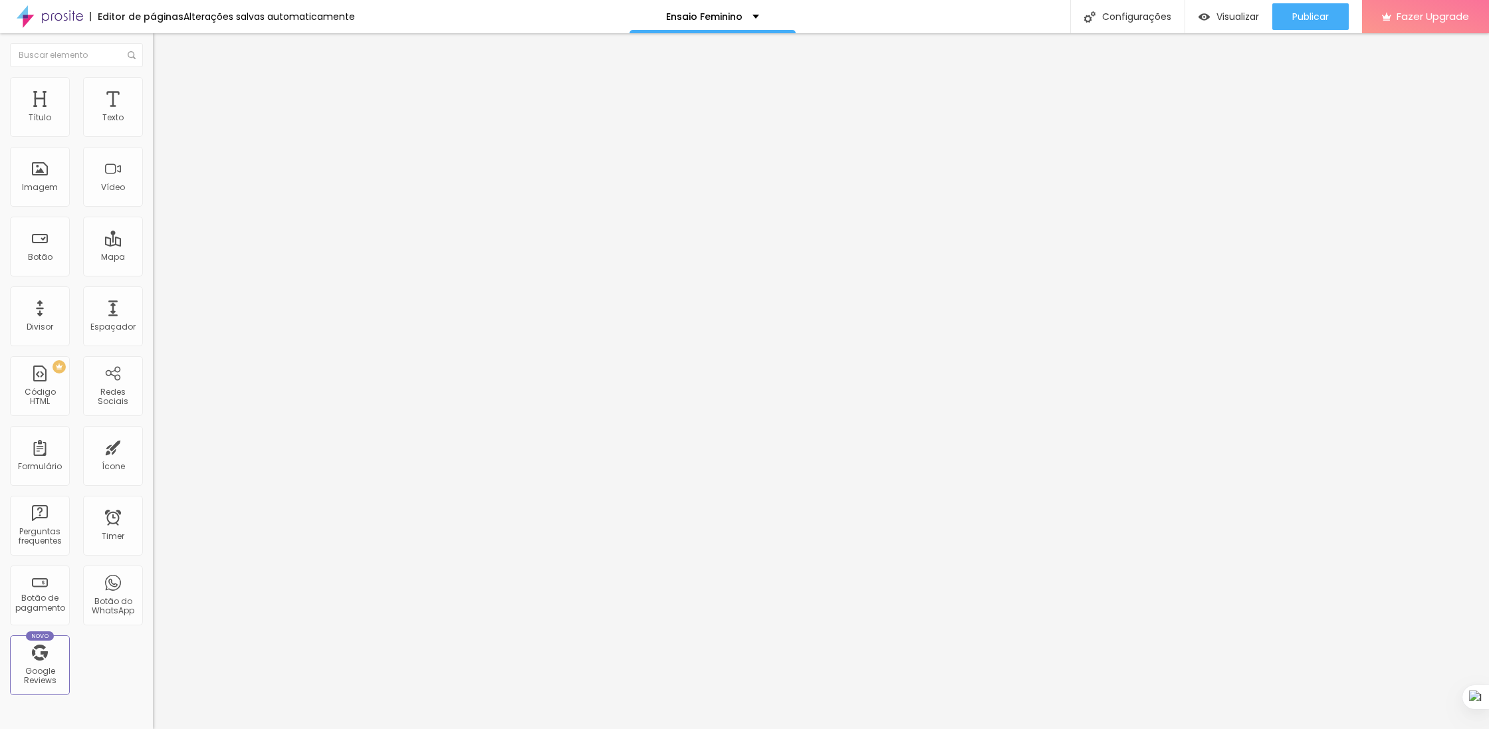
click at [153, 77] on li "Conteúdo" at bounding box center [229, 70] width 153 height 13
click at [1225, 16] on span "Visualizar" at bounding box center [1237, 16] width 43 height 11
click at [153, 113] on div "Trocar imagem" at bounding box center [229, 108] width 153 height 9
click at [153, 114] on span "Trocar imagem" at bounding box center [189, 108] width 72 height 11
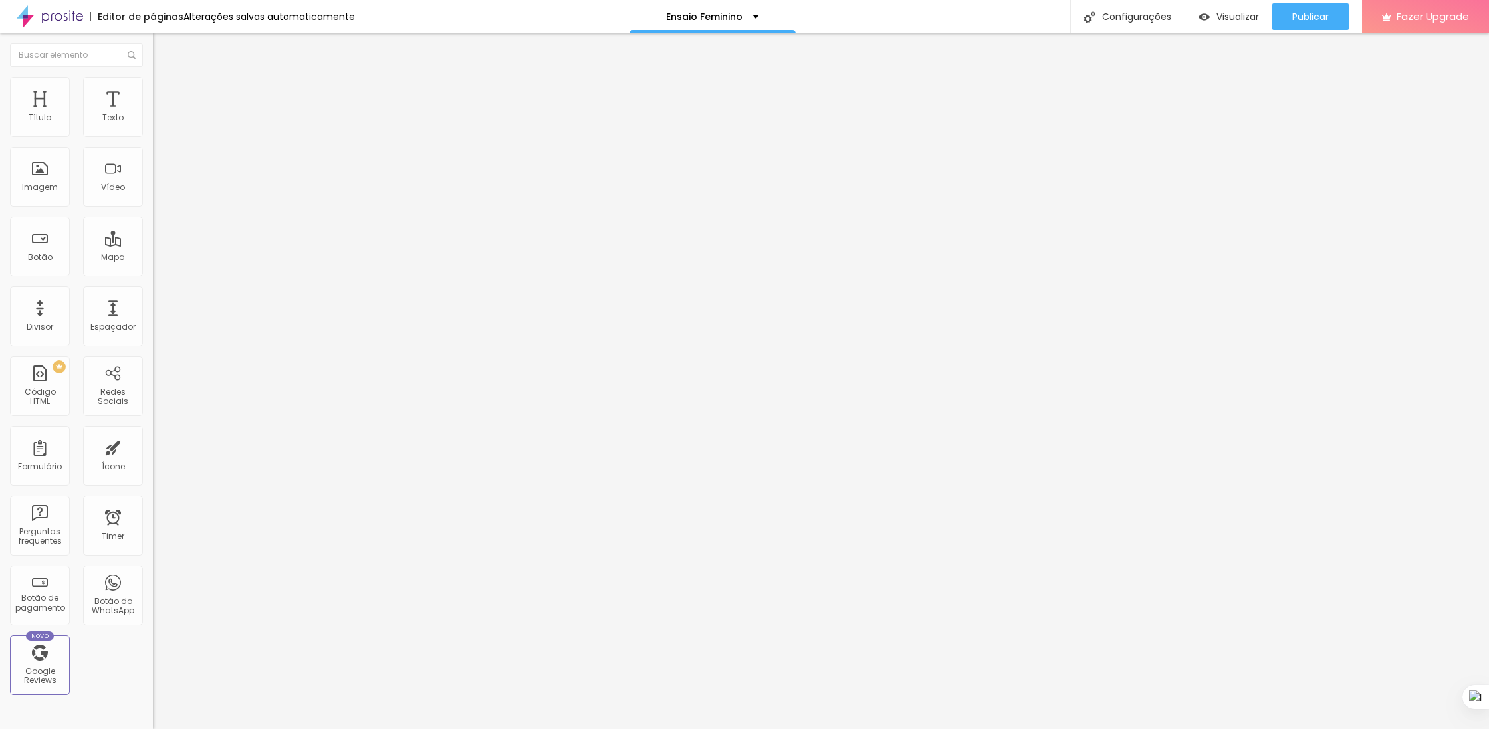
click at [1488, 289] on div at bounding box center [1488, 364] width 1 height 729
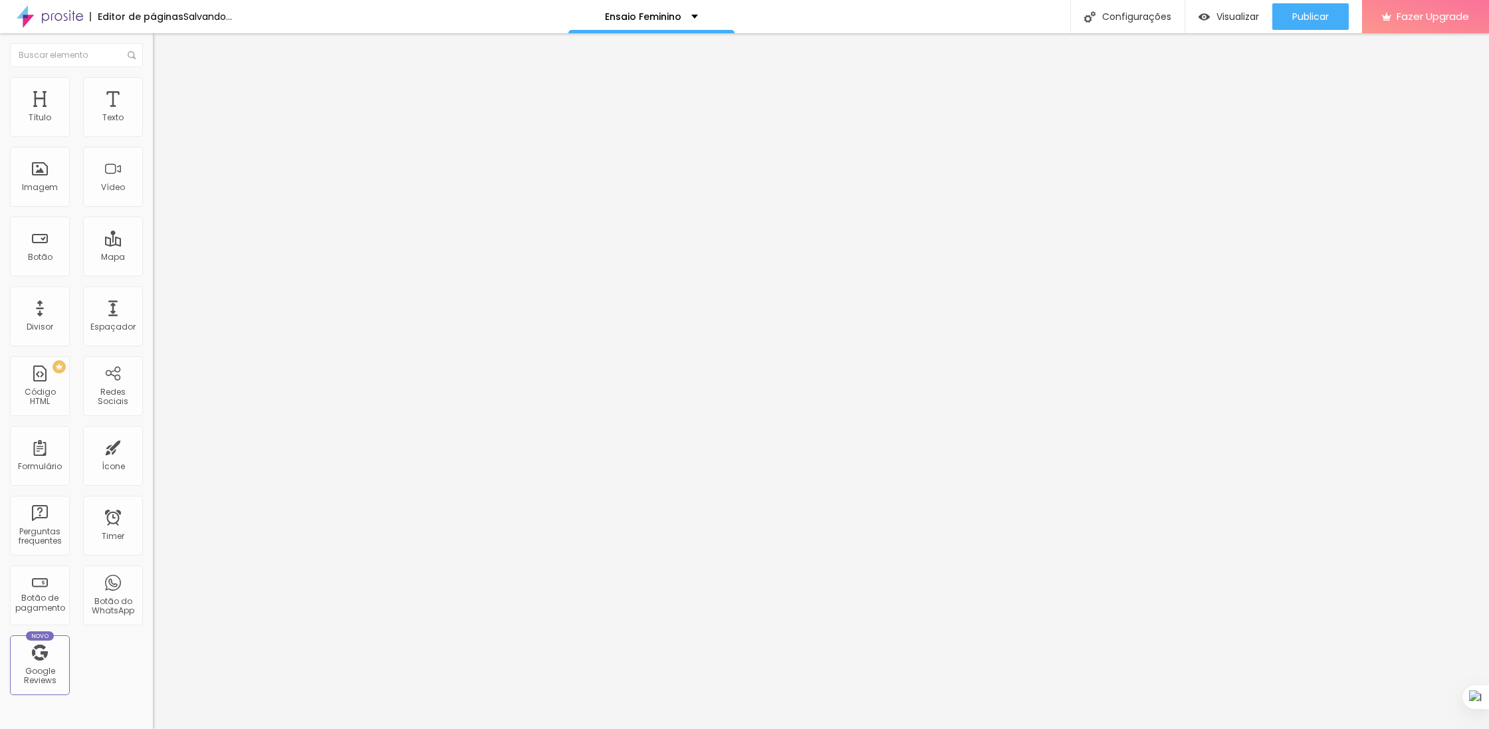
click at [163, 44] on div "Editar Coluna" at bounding box center [204, 48] width 82 height 11
click at [49, 184] on div "Imagem" at bounding box center [40, 187] width 36 height 9
click at [153, 114] on span "Adicionar imagem" at bounding box center [196, 108] width 86 height 11
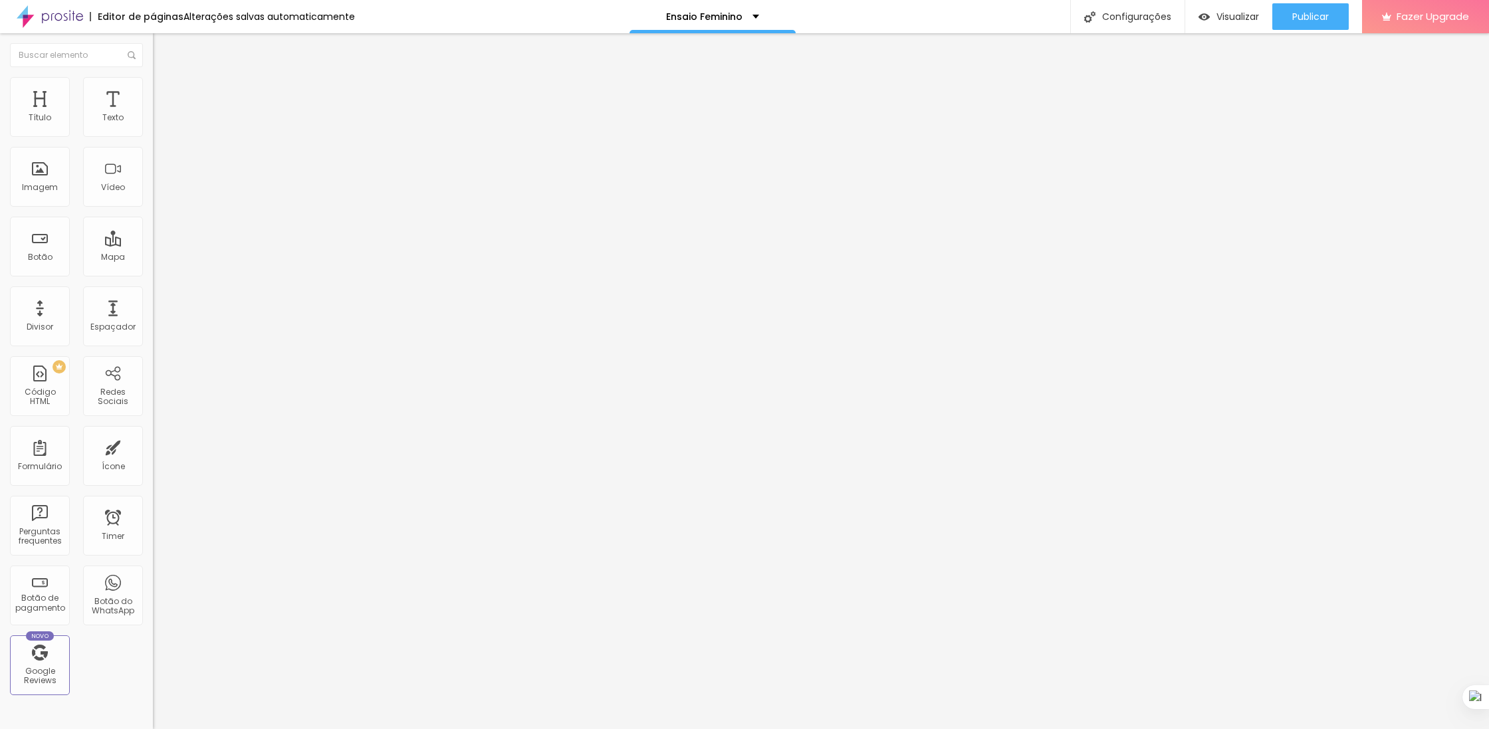
click at [153, 243] on div "Proporção Original Cinema 16:9 Padrão 4:3 Quadrado 1:1 Original" at bounding box center [229, 217] width 153 height 53
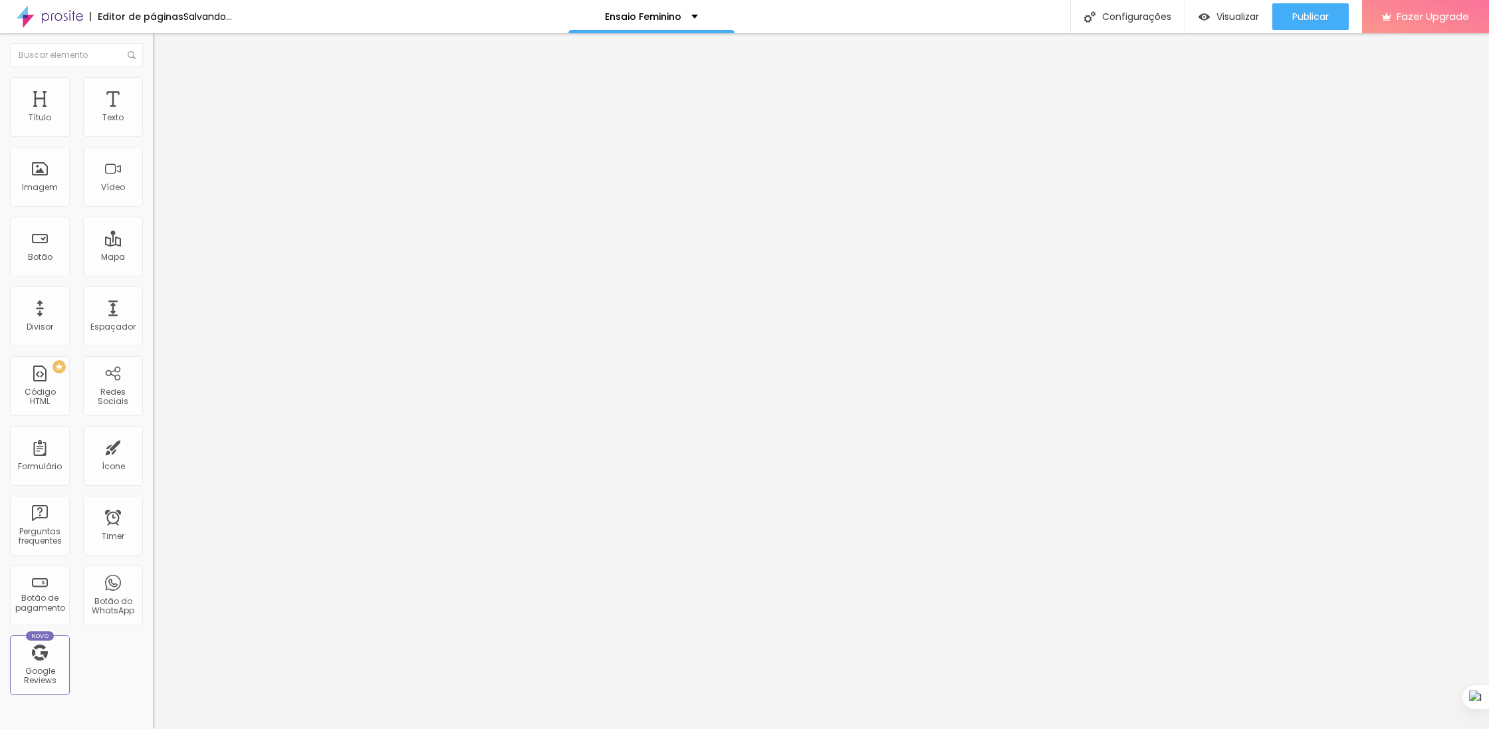
click at [153, 208] on span "Original" at bounding box center [169, 202] width 32 height 11
click at [153, 215] on div "Cinema 16:9" at bounding box center [229, 211] width 153 height 8
click at [153, 243] on div "Proporção 16:9 Cinema Cinema 16:9 Padrão 4:3 Quadrado 1:1 Original" at bounding box center [229, 217] width 153 height 53
click at [153, 208] on span "16:9 Cinema" at bounding box center [178, 202] width 51 height 11
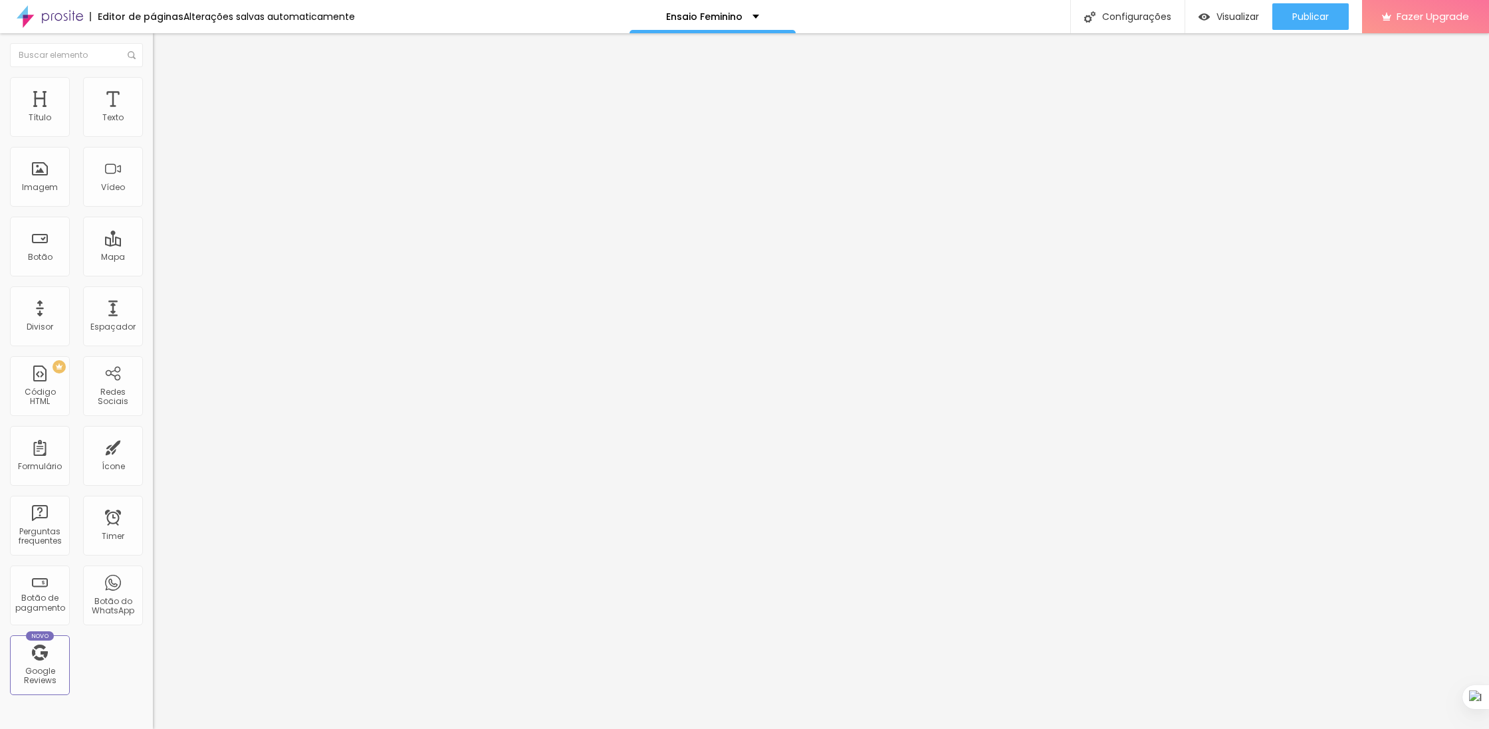
click at [153, 229] on span "Padrão" at bounding box center [168, 222] width 30 height 11
click at [153, 237] on span "Quadrado" at bounding box center [174, 230] width 43 height 11
click at [153, 245] on span "Original" at bounding box center [169, 238] width 32 height 11
click at [153, 223] on div "Padrão 4:3" at bounding box center [229, 219] width 153 height 8
click at [153, 216] on span "Cinema" at bounding box center [169, 210] width 33 height 11
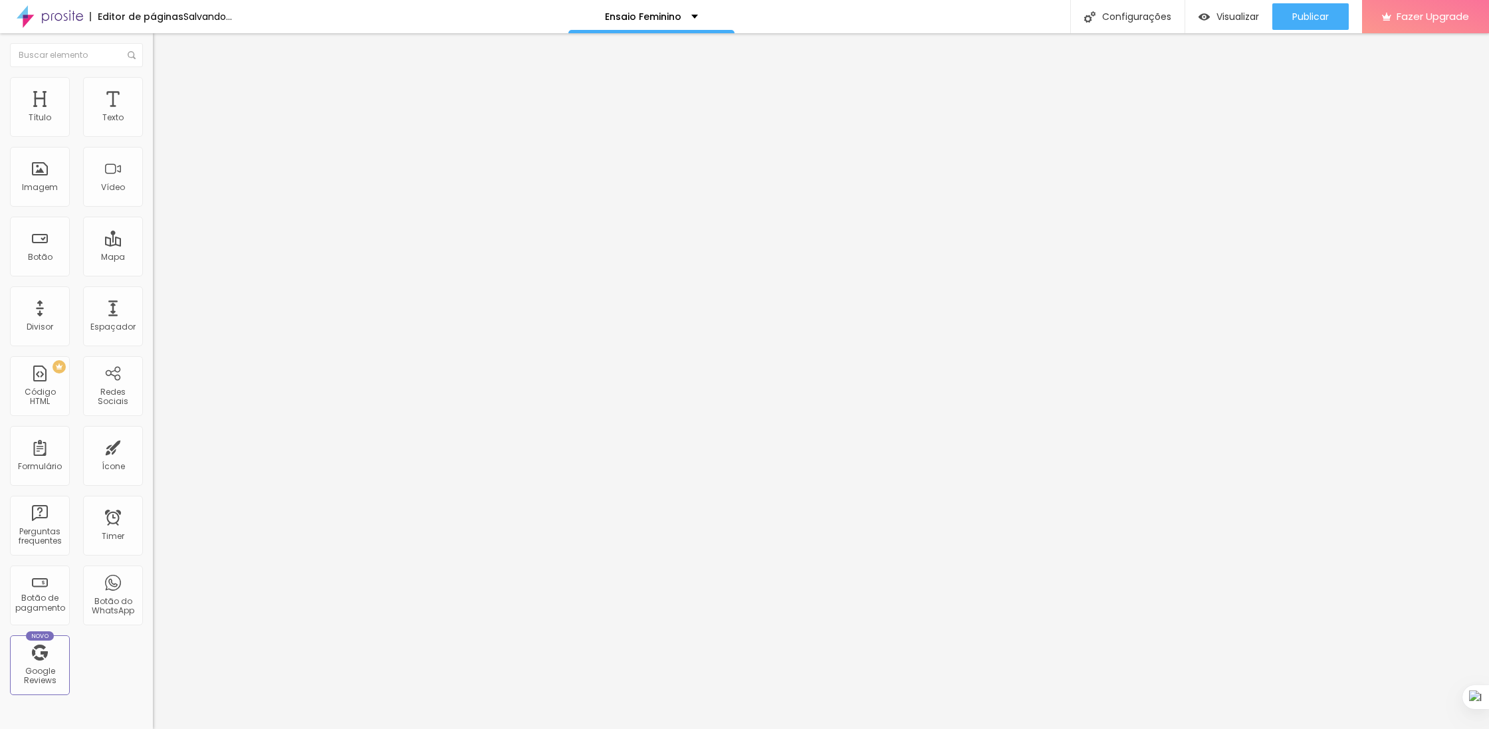
click at [153, 208] on span "16:9 Cinema" at bounding box center [178, 202] width 51 height 11
click at [164, 221] on span "Cinema" at bounding box center [180, 214] width 33 height 11
click at [1233, 11] on span "Visualizar" at bounding box center [1237, 16] width 43 height 11
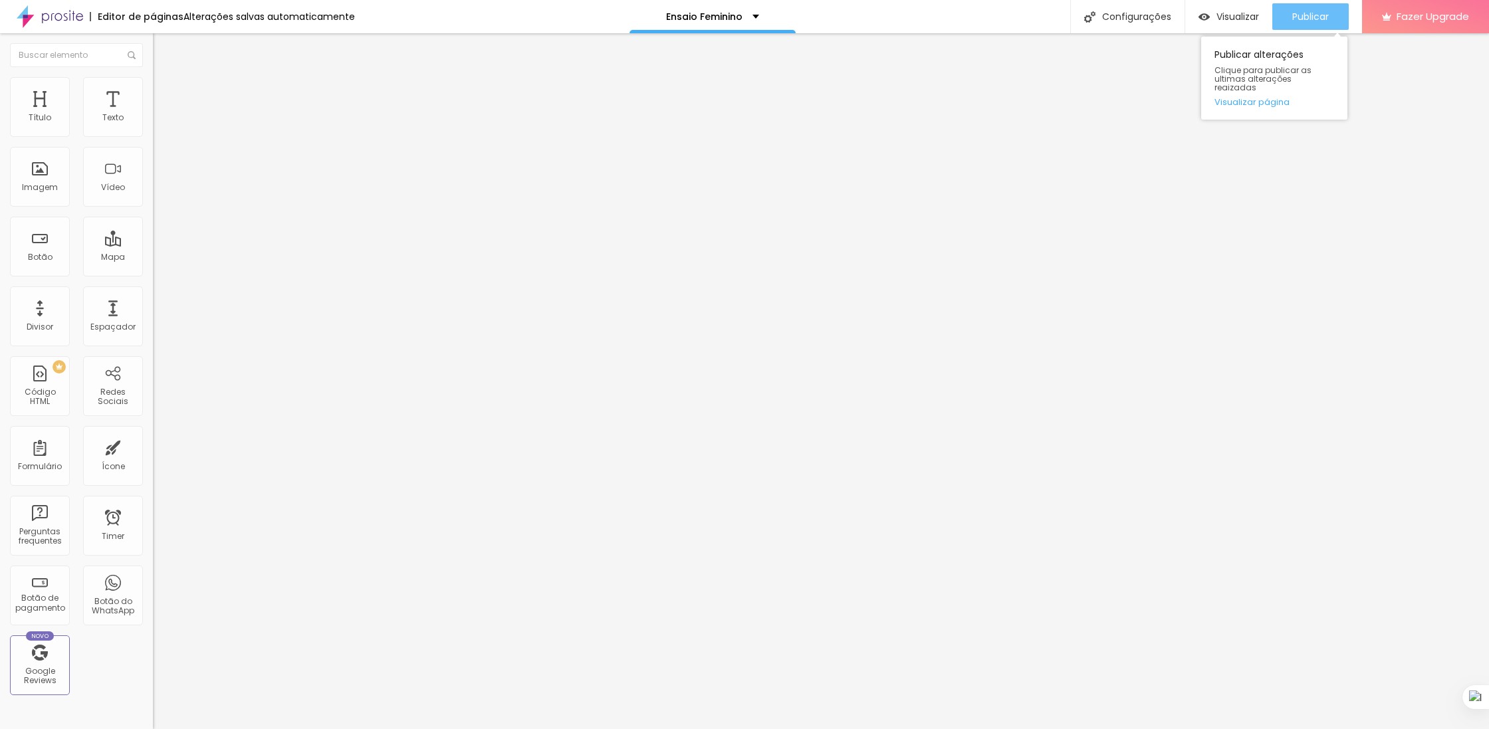
click at [1322, 11] on span "Publicar" at bounding box center [1310, 16] width 37 height 11
click at [1232, 13] on span "Visualizar" at bounding box center [1225, 16] width 43 height 11
click at [153, 114] on span "Trocar imagem" at bounding box center [189, 108] width 72 height 11
click at [228, 729] on div at bounding box center [744, 737] width 1489 height 0
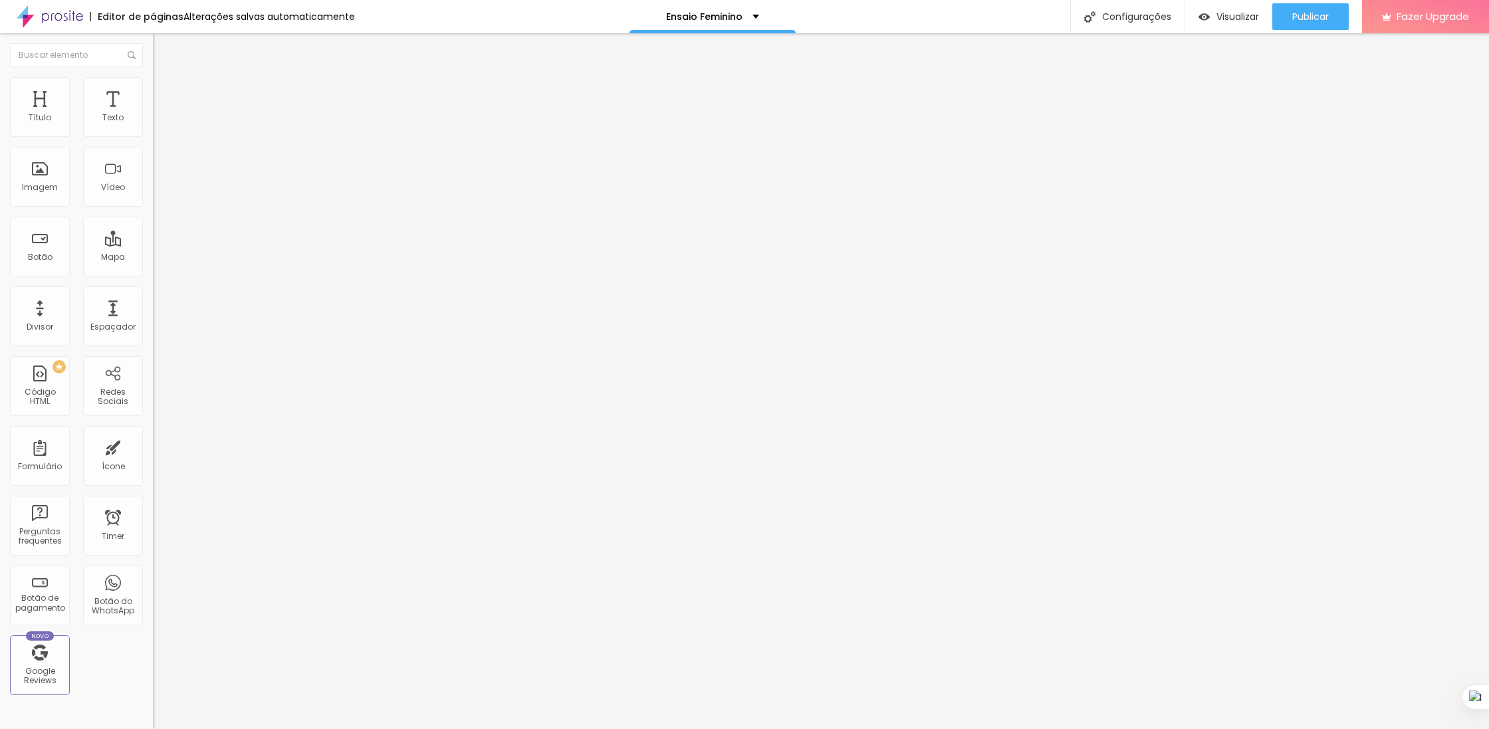
click at [153, 113] on div "Trocar imagem" at bounding box center [229, 108] width 153 height 9
click at [153, 114] on span "Trocar imagem" at bounding box center [189, 108] width 72 height 11
click at [153, 208] on span "16:9 Cinema" at bounding box center [178, 202] width 51 height 11
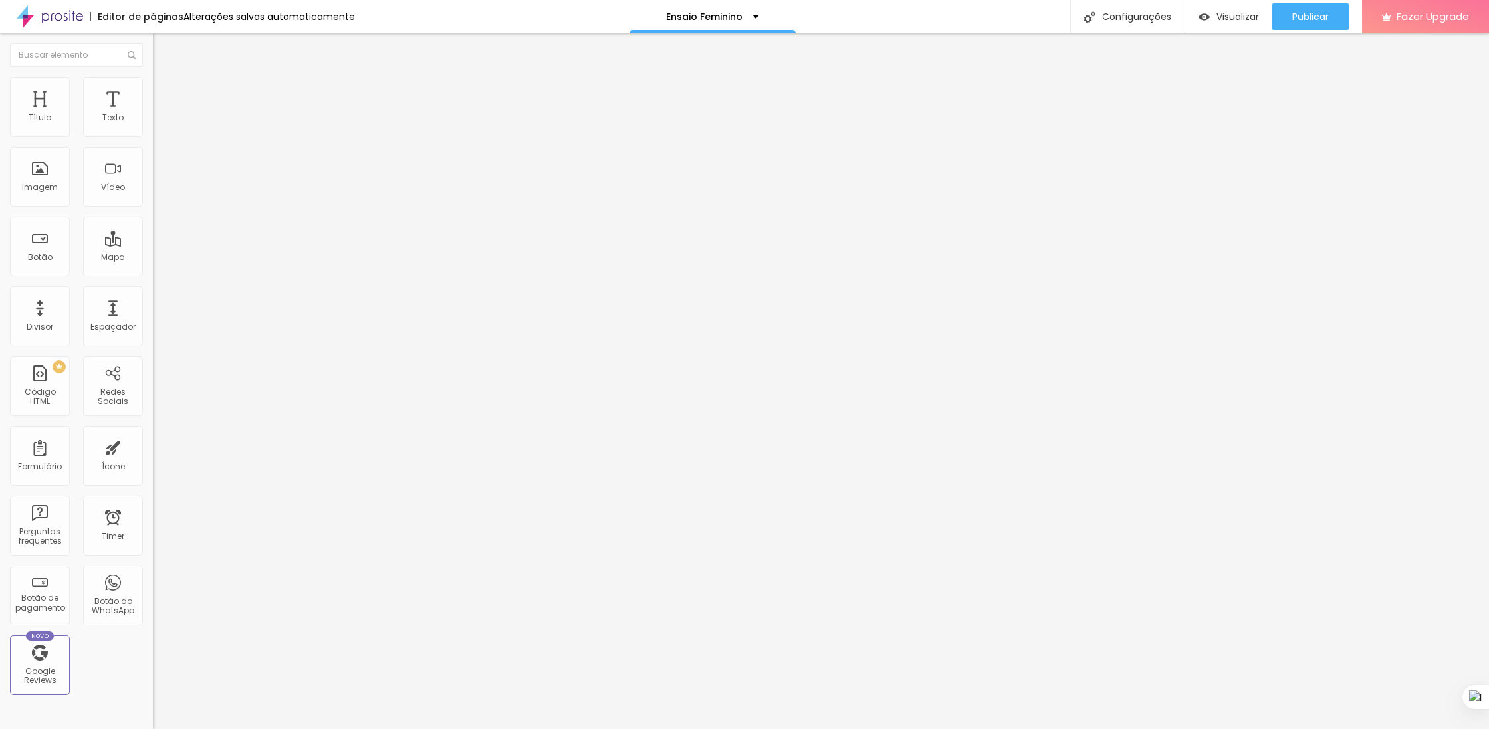
click at [153, 229] on span "Padrão" at bounding box center [168, 222] width 30 height 11
click at [153, 86] on li "Estilo" at bounding box center [229, 83] width 153 height 13
click at [153, 76] on img at bounding box center [159, 70] width 12 height 12
click at [153, 208] on span "16:9 Cinema" at bounding box center [178, 202] width 51 height 11
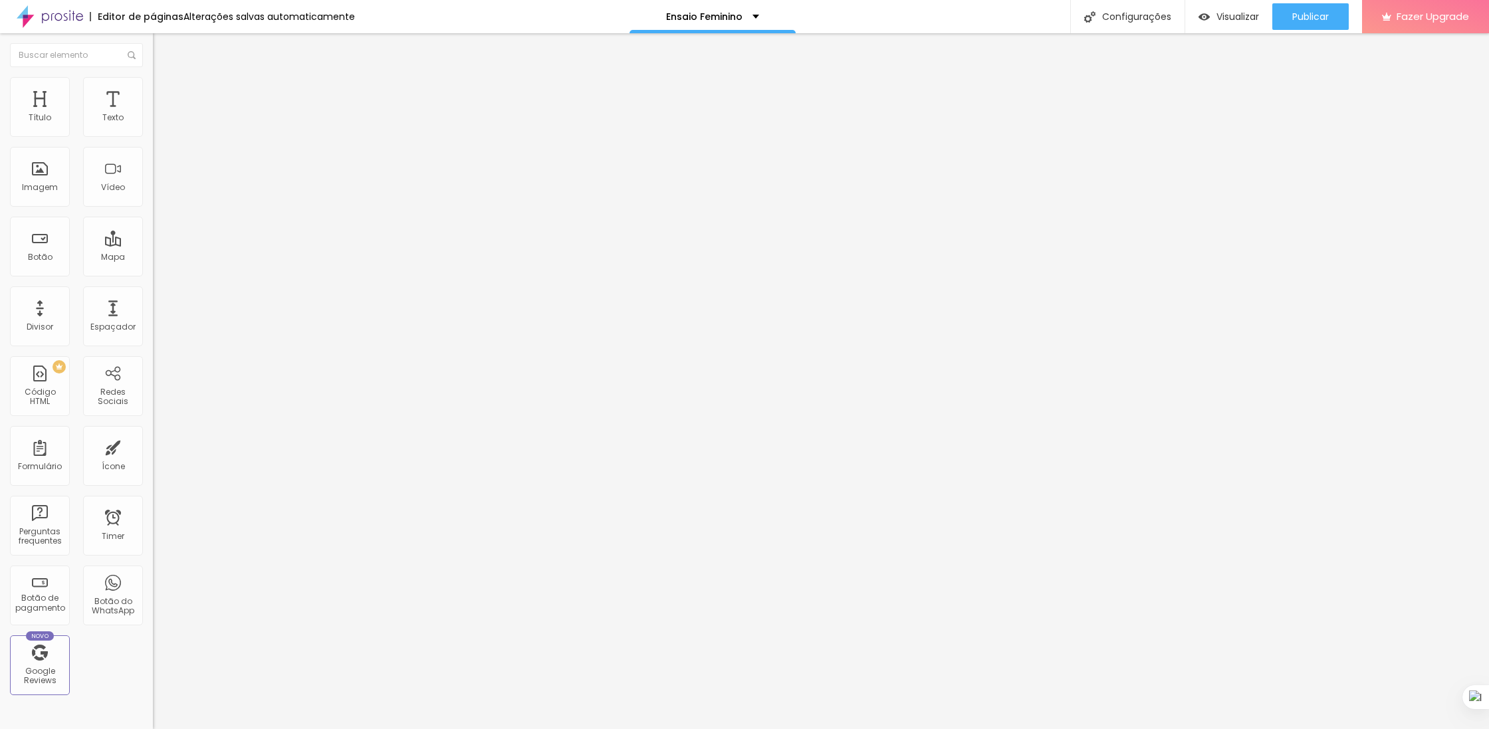
click at [153, 229] on span "Padrão" at bounding box center [168, 222] width 30 height 11
click at [153, 216] on span "Cinema" at bounding box center [169, 210] width 33 height 11
click at [153, 114] on span "Trocar imagem" at bounding box center [189, 108] width 72 height 11
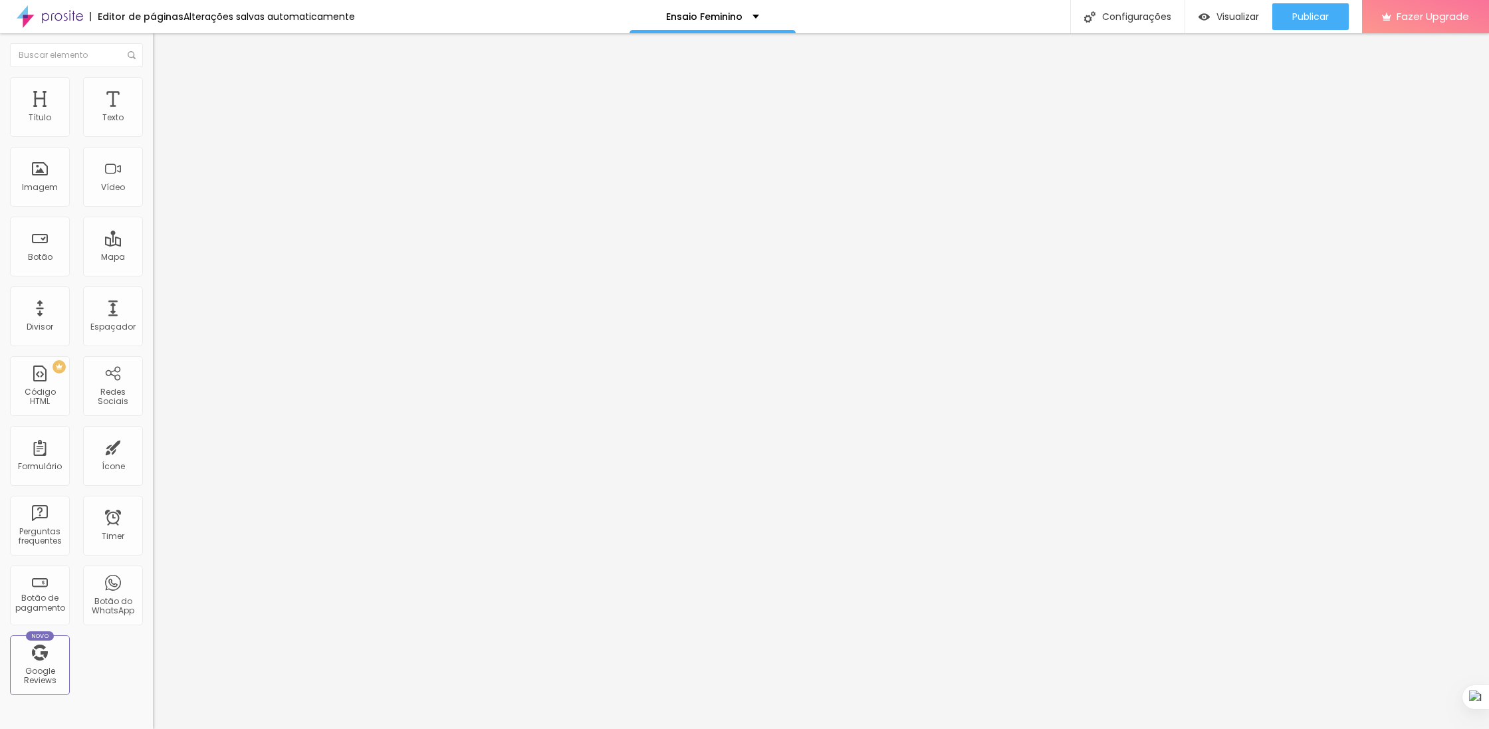
type input "32"
type input "33"
type input "34"
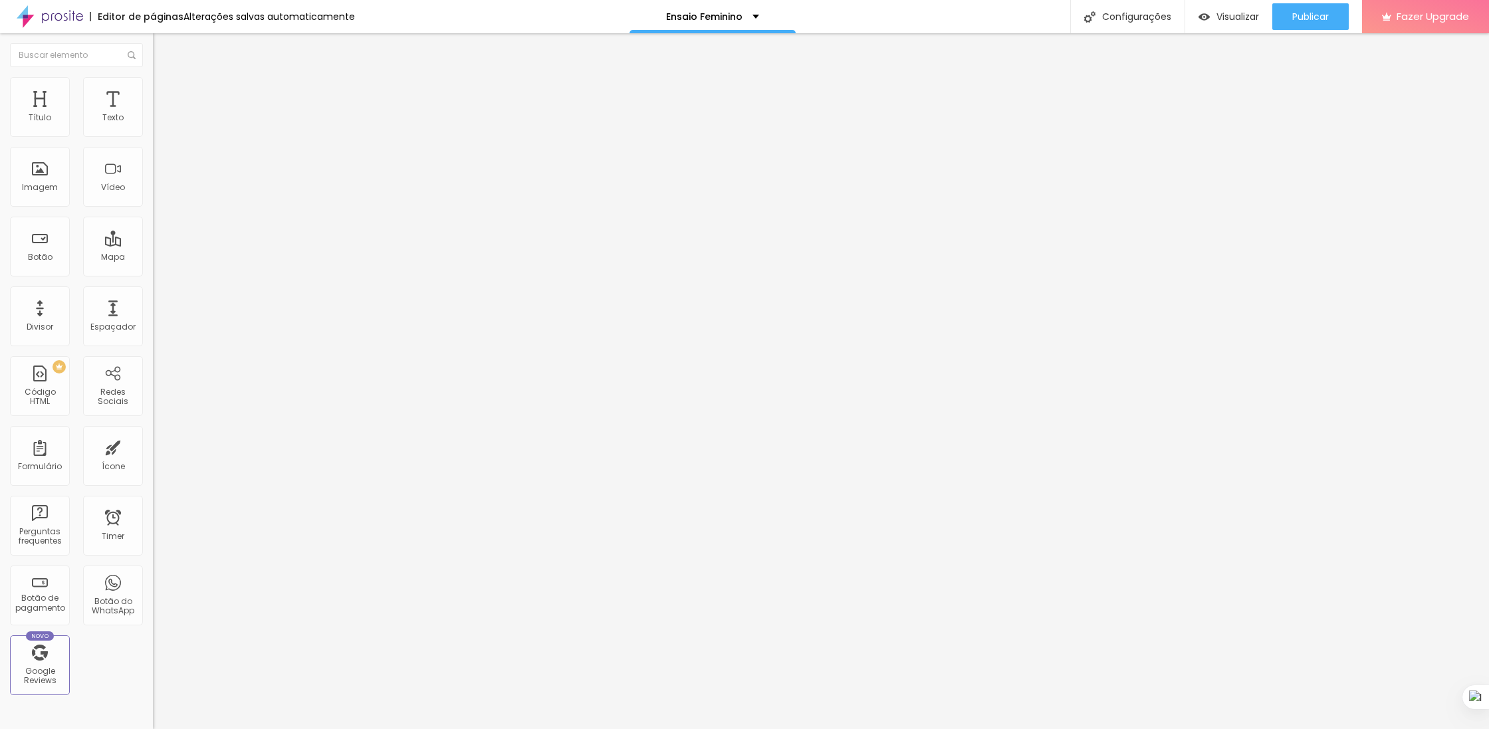
type input "34"
click at [153, 314] on input "range" at bounding box center [196, 319] width 86 height 11
type input "1.4"
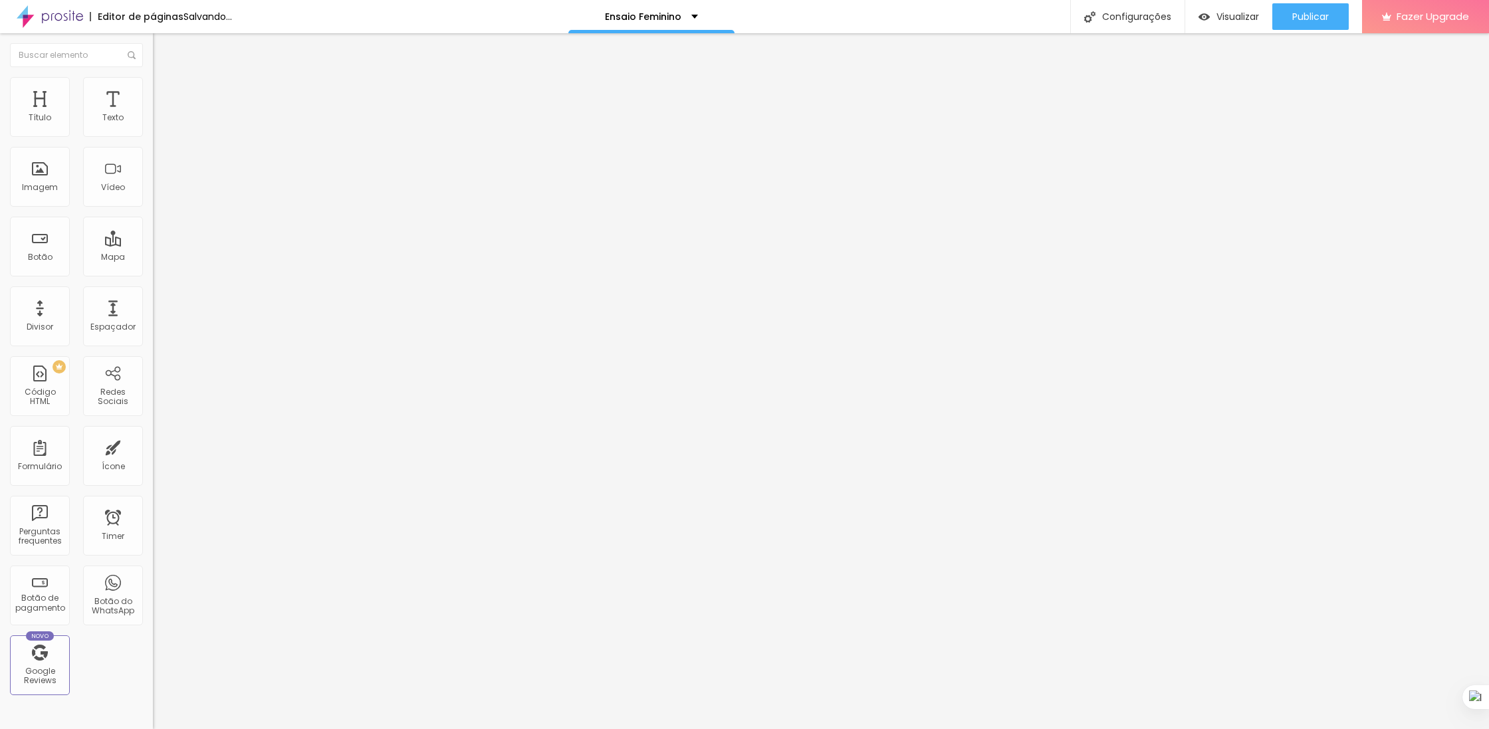
type input "1.5"
drag, startPoint x: 76, startPoint y: 329, endPoint x: 85, endPoint y: 328, distance: 9.3
type input "1.5"
click at [153, 690] on input "range" at bounding box center [196, 695] width 86 height 11
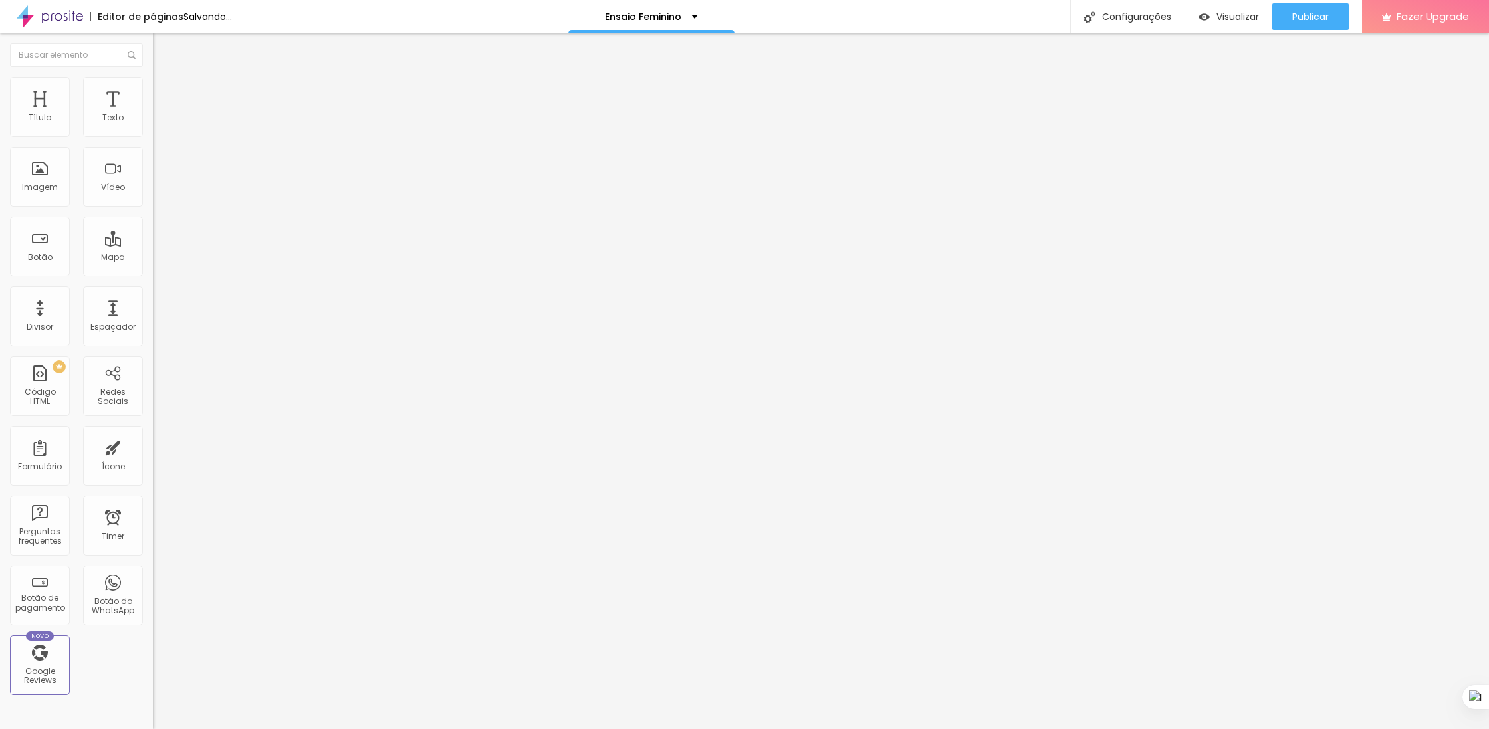
click at [153, 114] on span "Trocar imagem" at bounding box center [189, 108] width 72 height 11
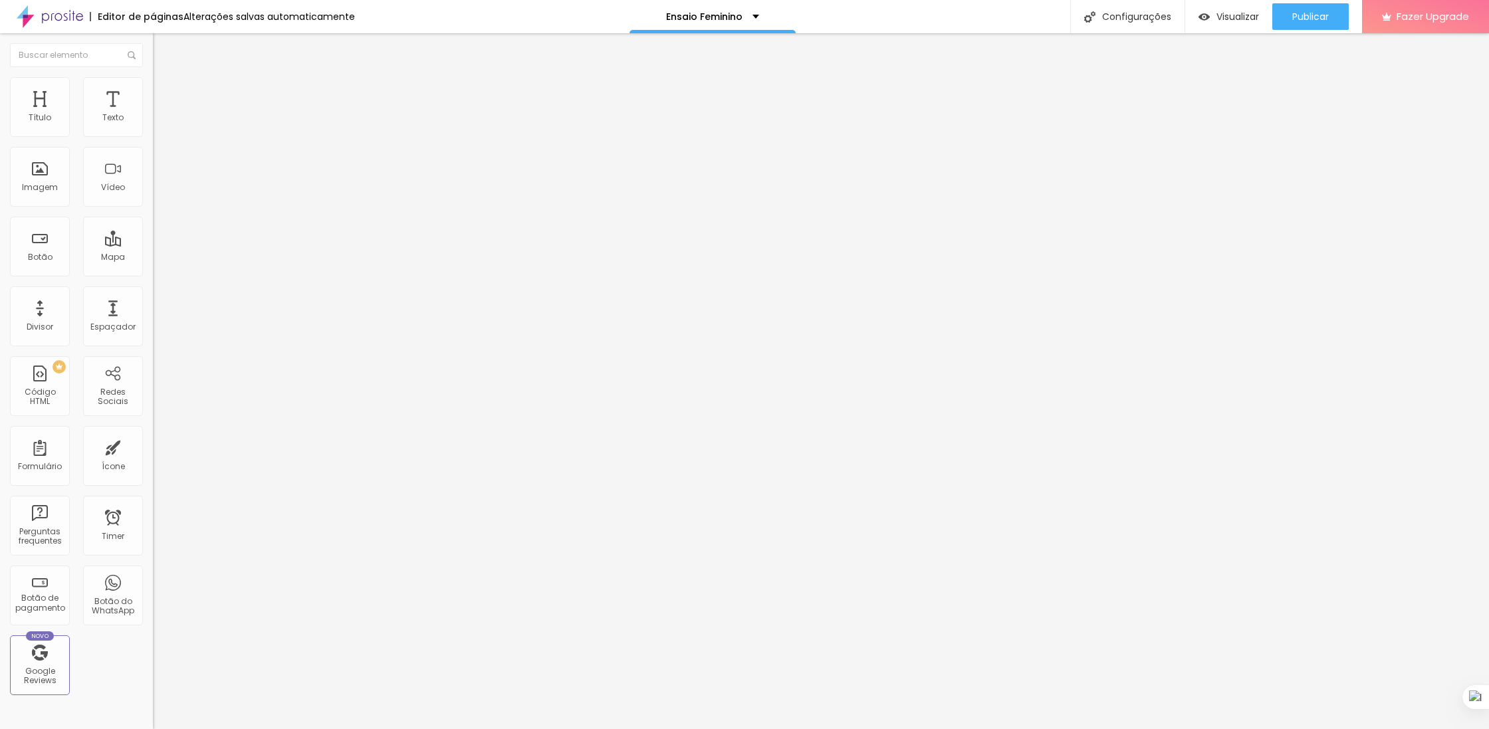
click at [153, 114] on span "Trocar imagem" at bounding box center [189, 108] width 72 height 11
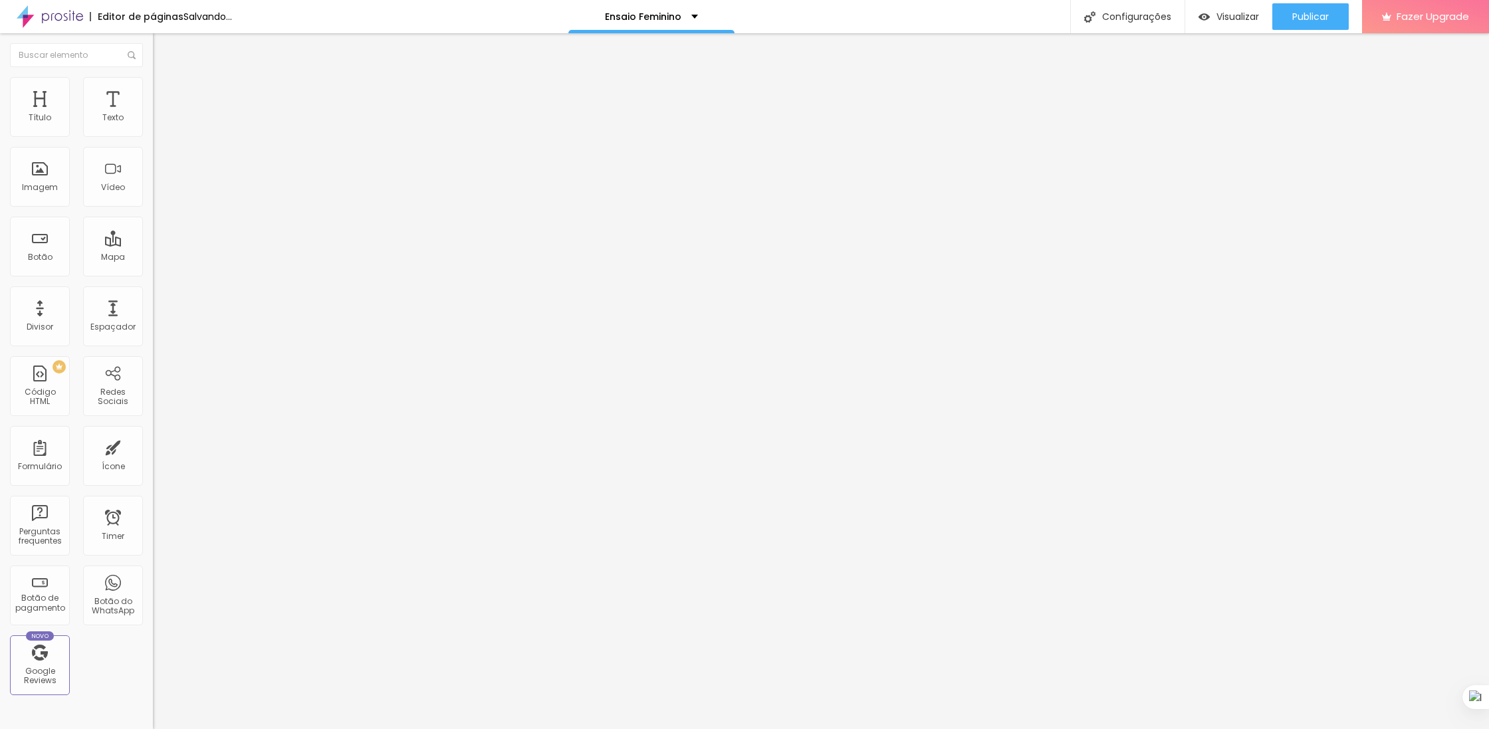
click at [153, 114] on span "Trocar imagem" at bounding box center [189, 108] width 72 height 11
click at [153, 113] on div "Trocar imagem" at bounding box center [229, 108] width 153 height 9
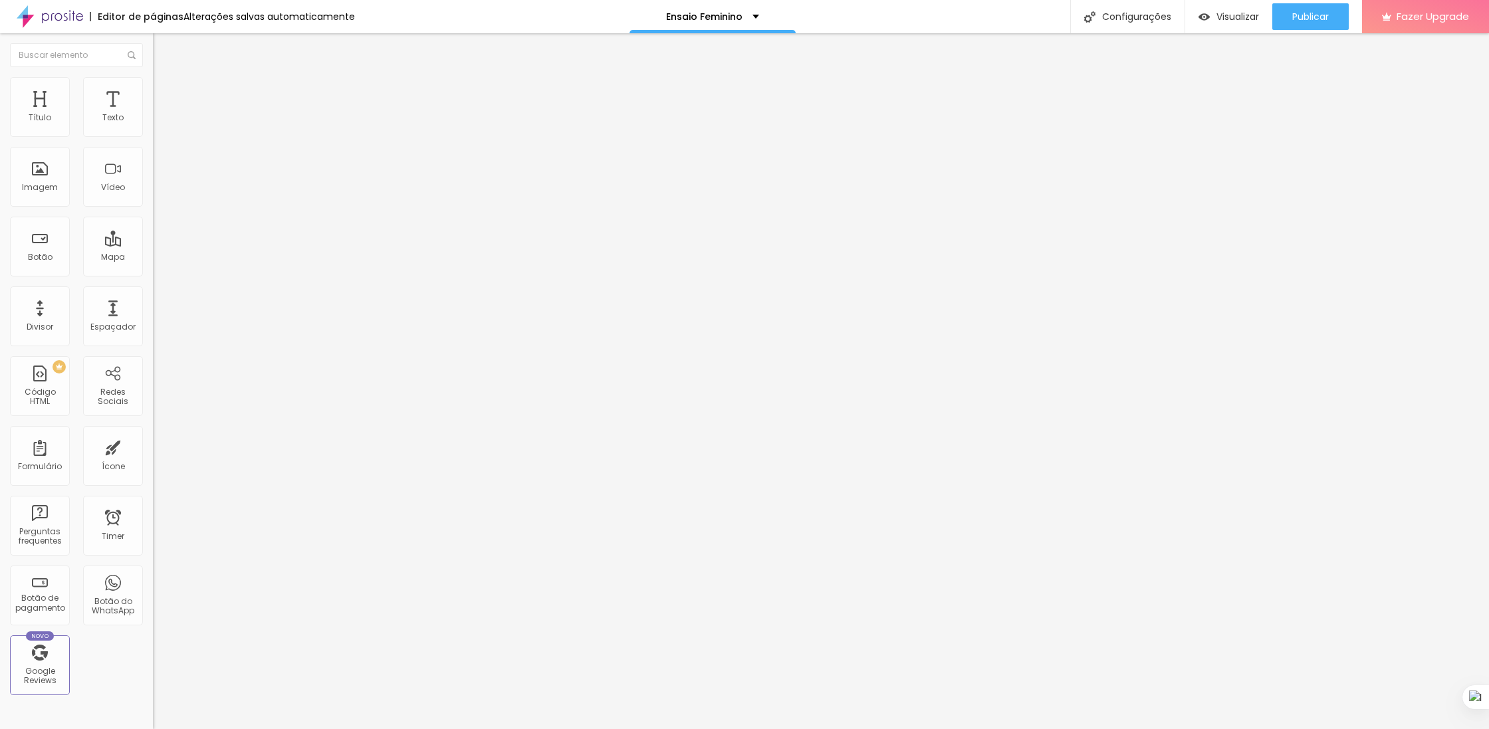
click at [153, 168] on img at bounding box center [157, 163] width 9 height 9
click at [153, 189] on img at bounding box center [157, 184] width 9 height 9
click at [153, 179] on img at bounding box center [157, 174] width 9 height 9
click at [153, 208] on span "1:1 Quadrado" at bounding box center [179, 202] width 53 height 11
click at [153, 223] on div "Padrão 4:3" at bounding box center [229, 219] width 153 height 8
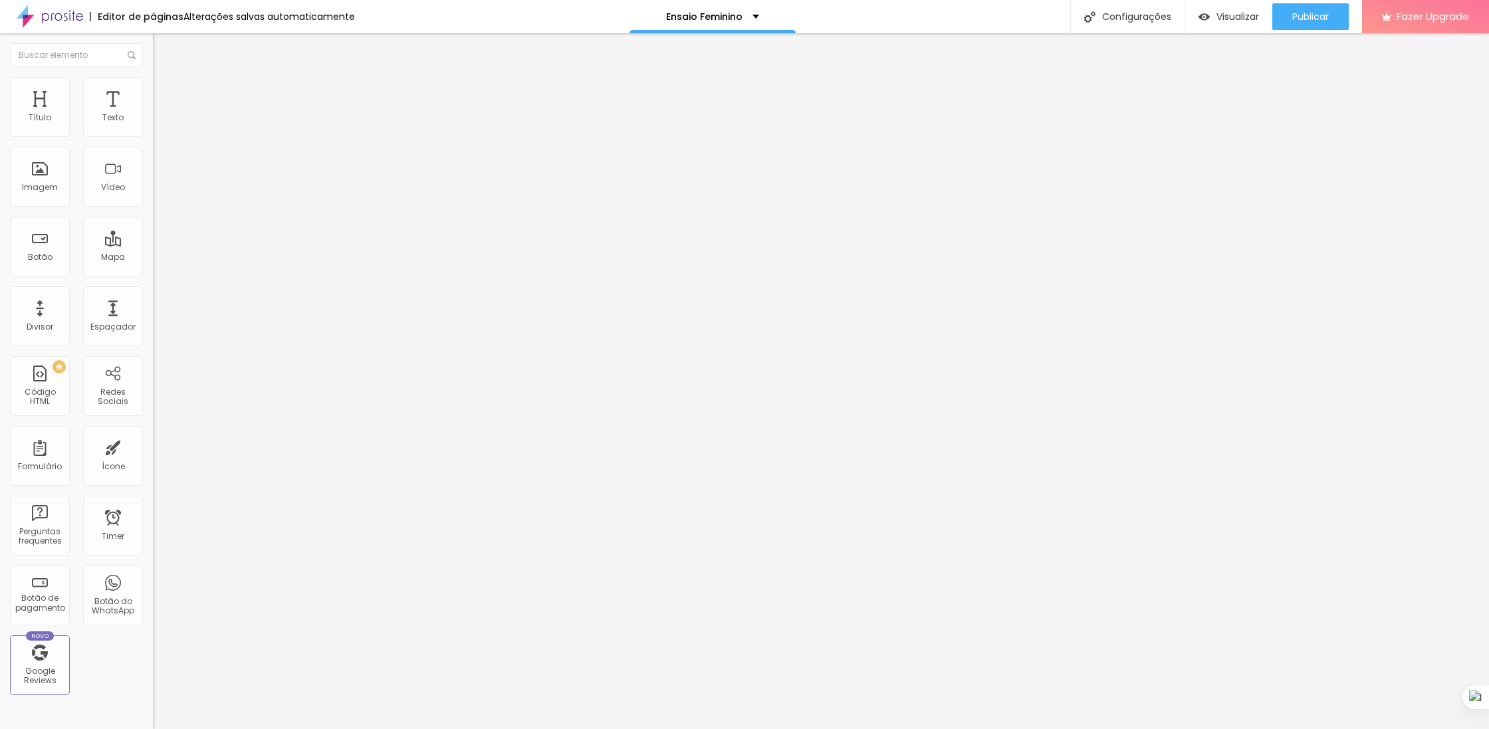
click at [153, 237] on span "Quadrado" at bounding box center [174, 230] width 43 height 11
click at [153, 114] on span "Trocar imagem" at bounding box center [189, 108] width 72 height 11
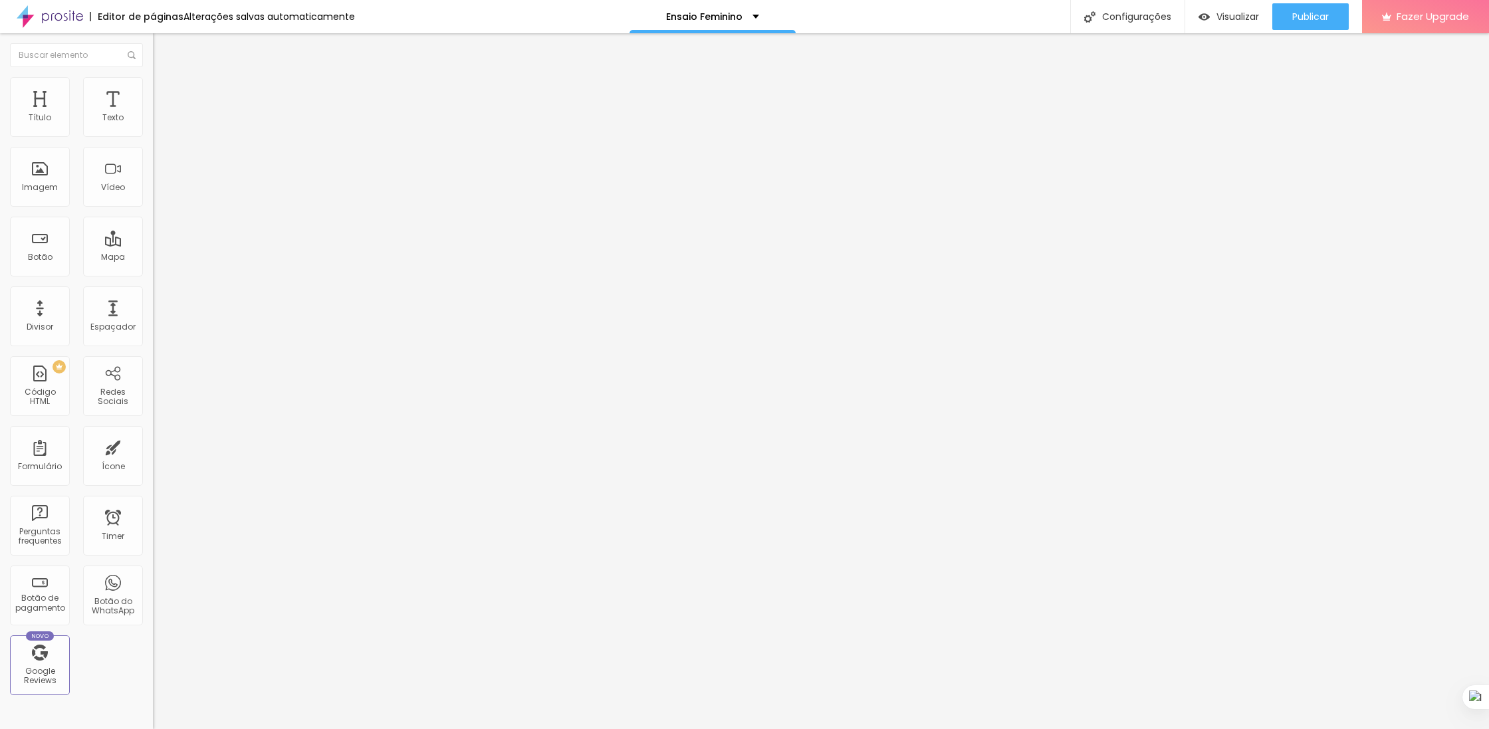
click at [153, 126] on span "Titulo 2" at bounding box center [174, 117] width 43 height 17
click at [165, 91] on span "Avançado" at bounding box center [187, 85] width 44 height 11
click at [153, 77] on li "Estilo" at bounding box center [229, 70] width 153 height 13
click at [153, 39] on button "Editar Título" at bounding box center [229, 48] width 153 height 31
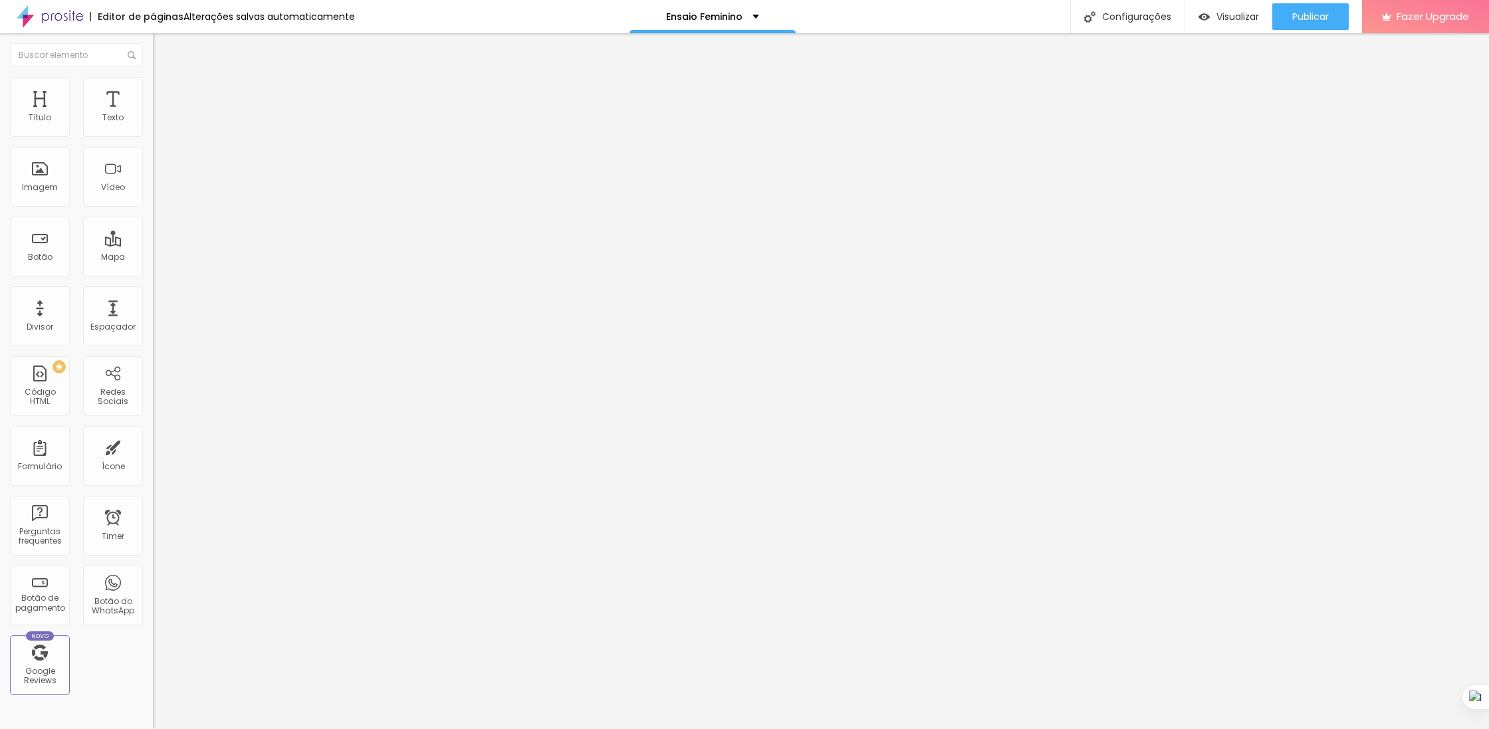
click at [163, 45] on div "Editar Título" at bounding box center [201, 48] width 76 height 11
click at [153, 77] on li "Estilo" at bounding box center [229, 70] width 153 height 13
click at [153, 87] on li "Avançado" at bounding box center [229, 83] width 153 height 13
click at [153, 76] on img at bounding box center [159, 70] width 12 height 12
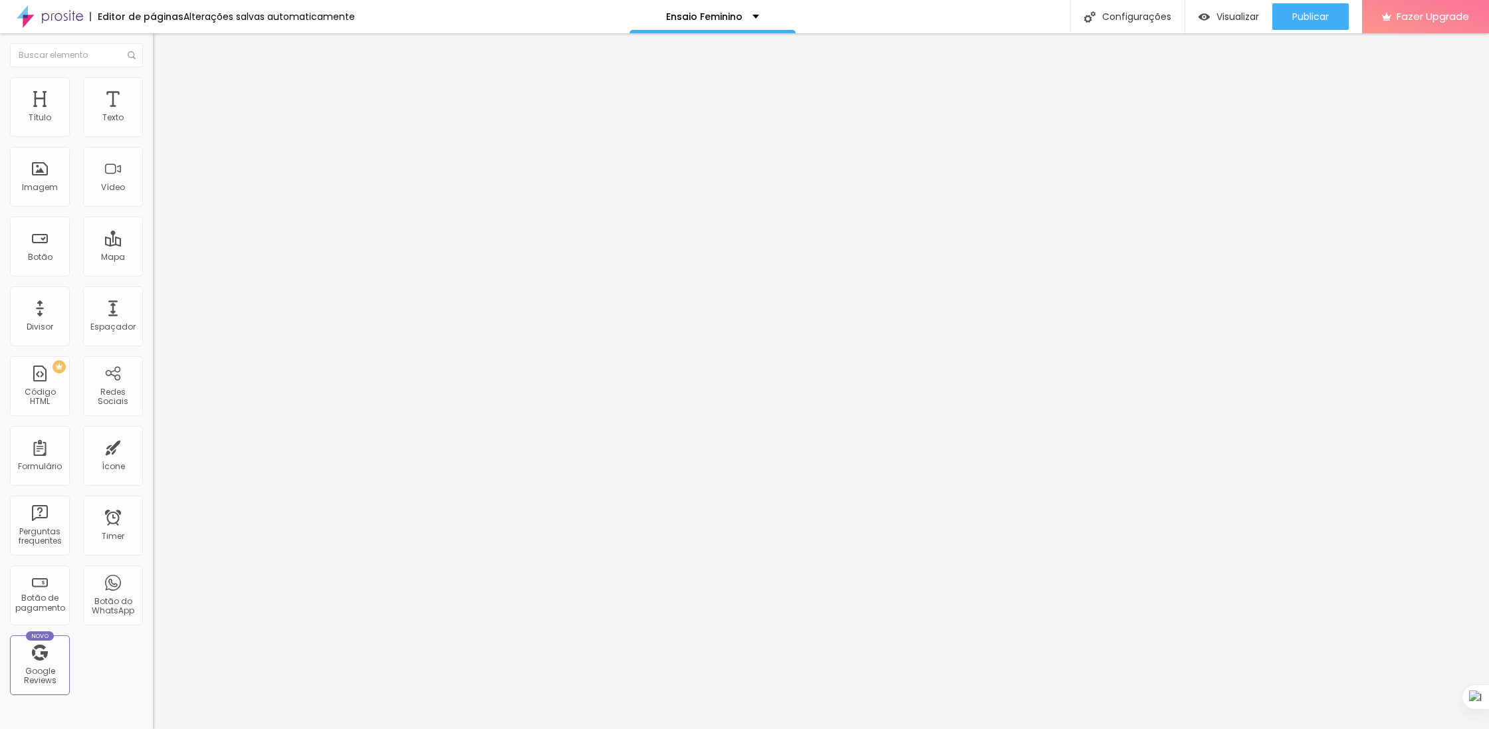
click at [163, 43] on img "button" at bounding box center [168, 48] width 11 height 11
type input "37"
type input "42"
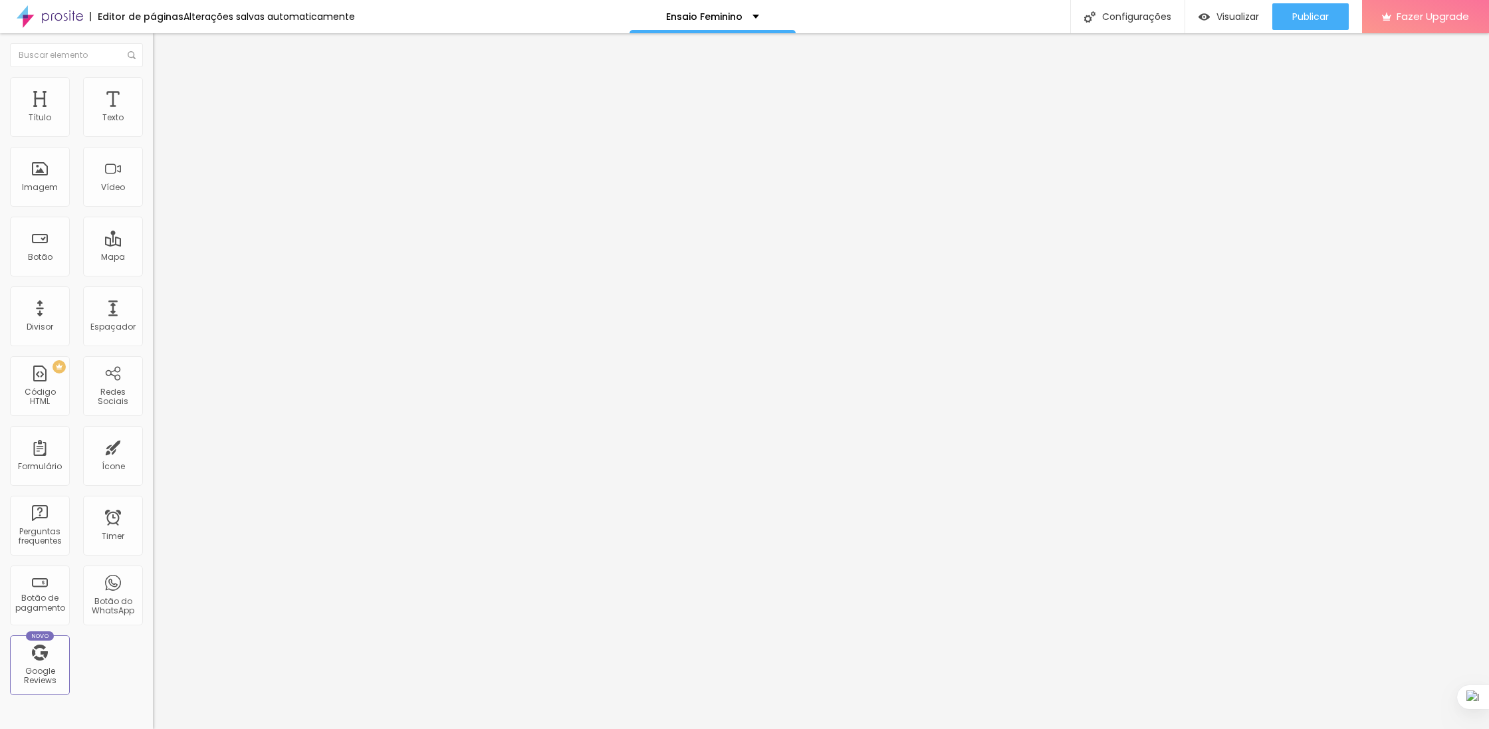
type input "43"
type input "44"
type input "45"
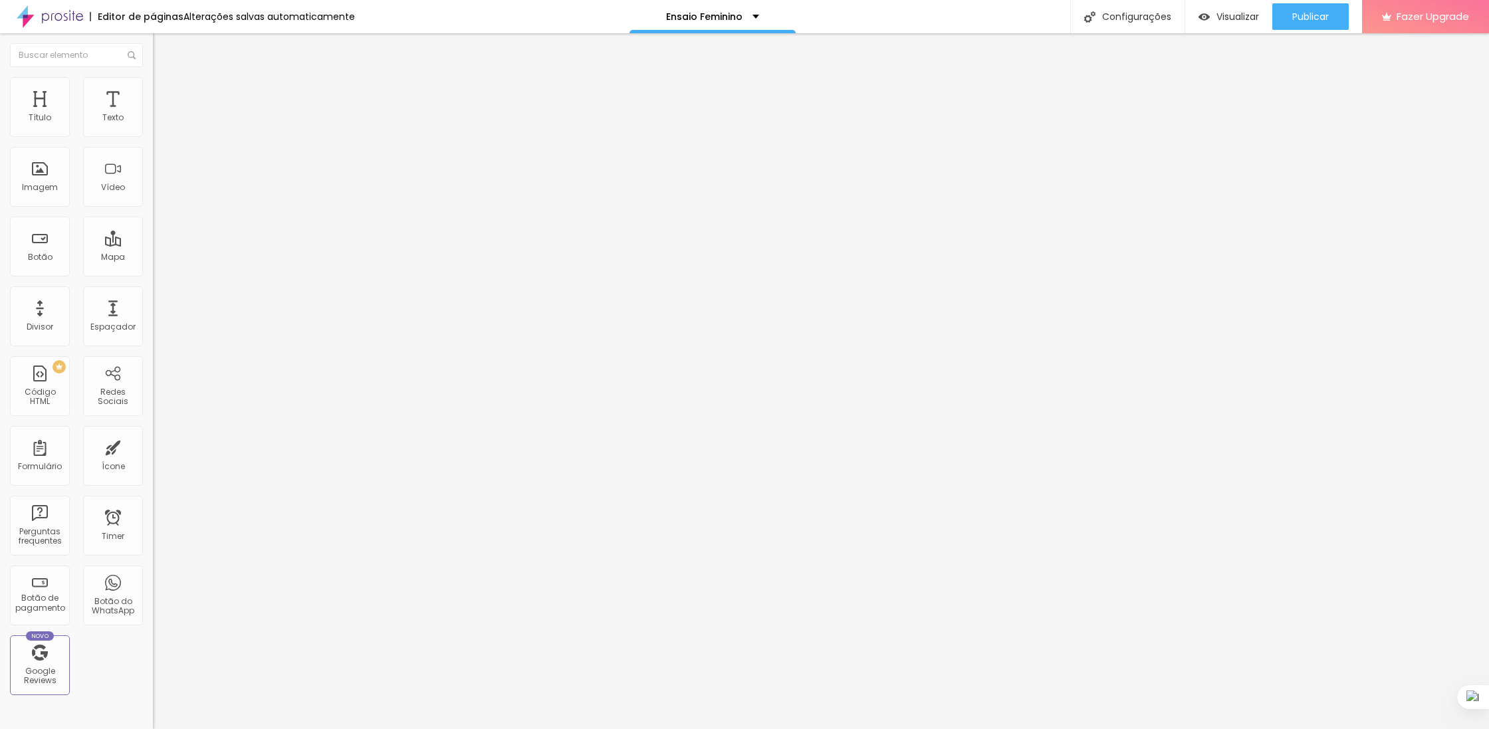
type input "45"
type input "46"
type input "47"
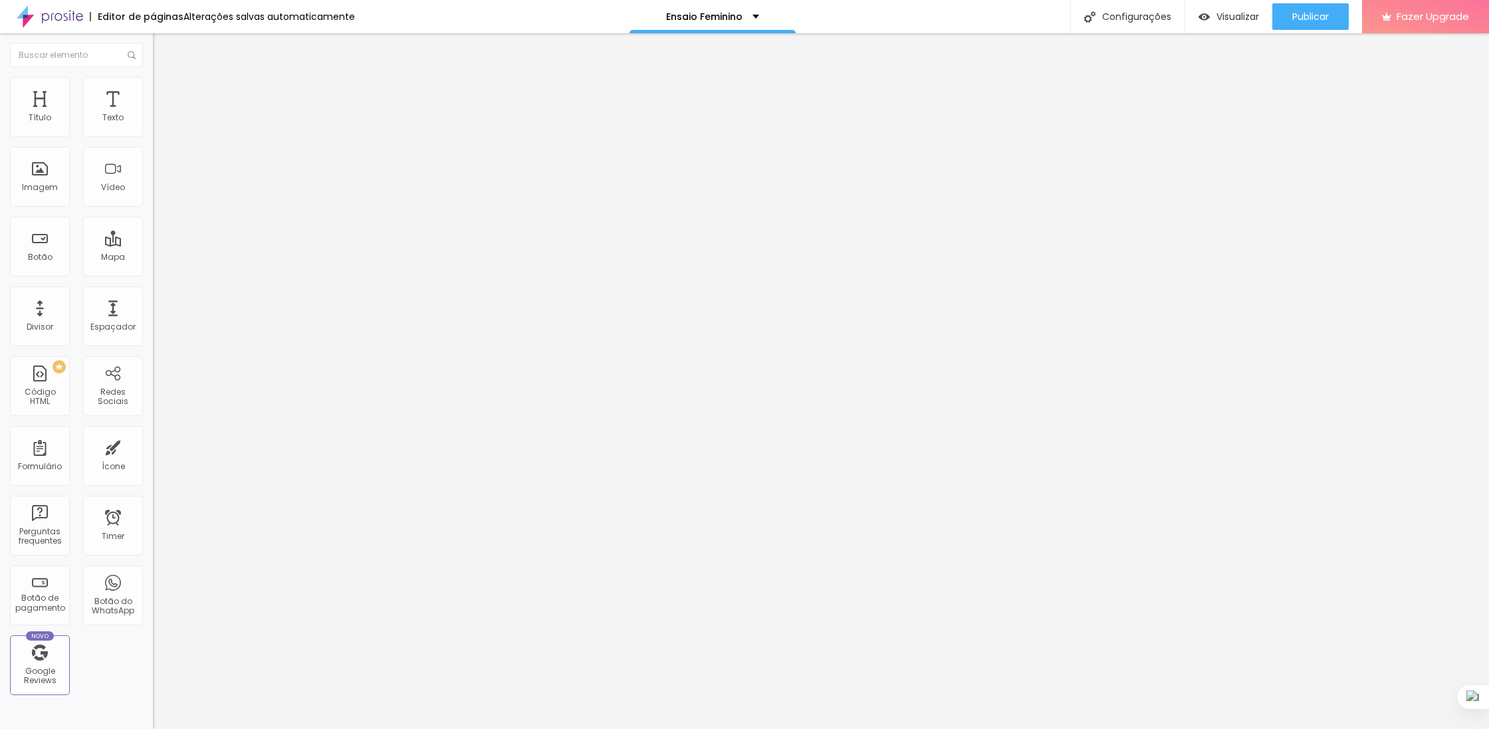
type input "48"
type input "49"
type input "50"
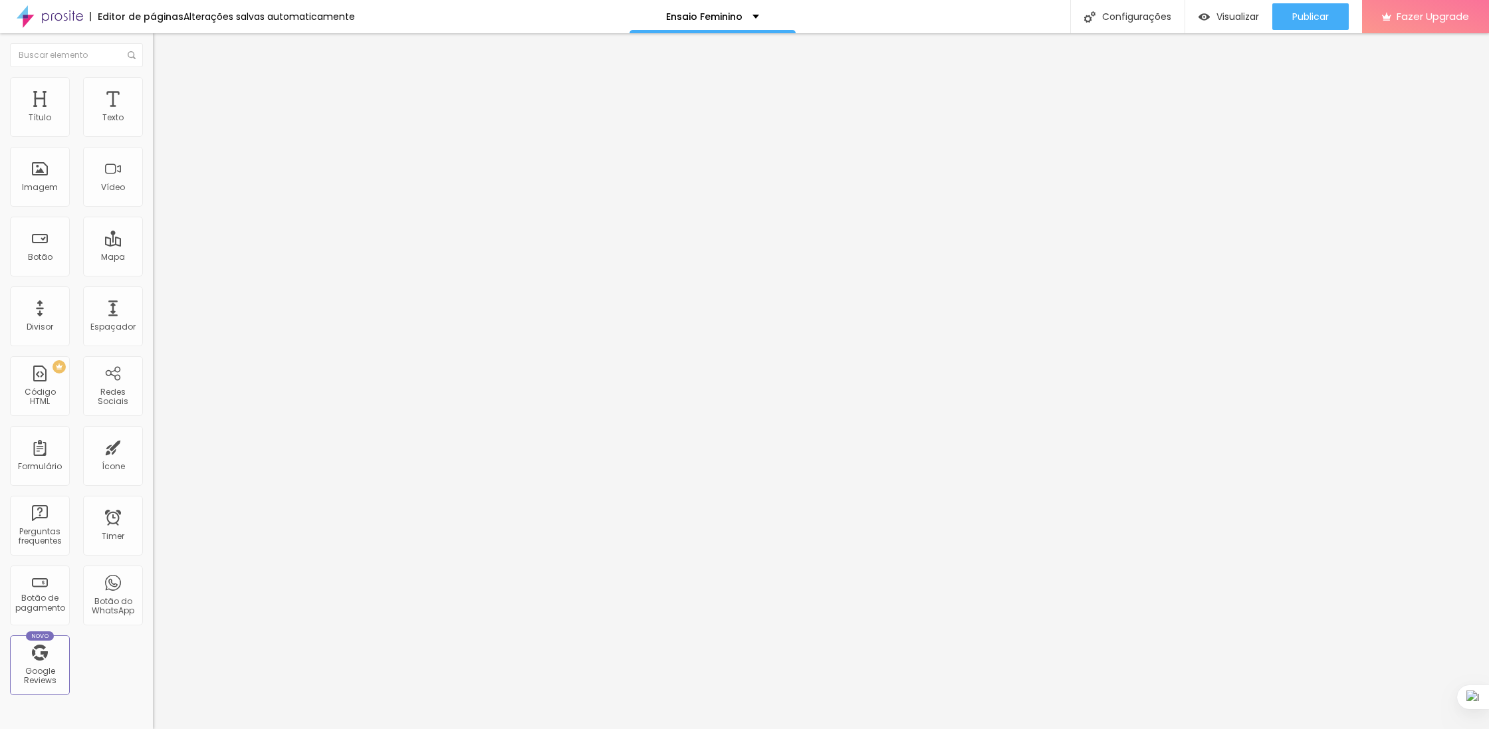
type input "50"
type input "51"
type input "56"
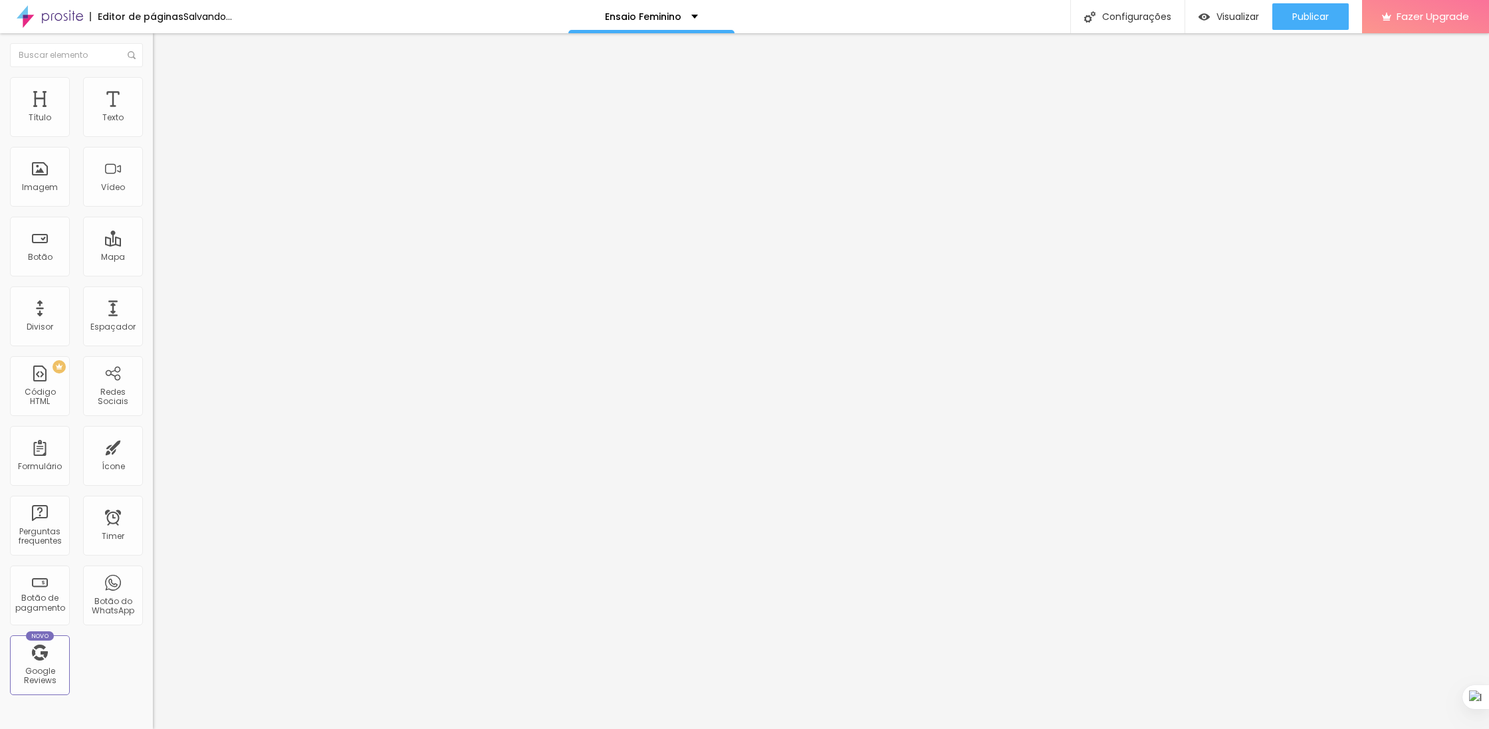
type input "57"
type input "58"
type input "59"
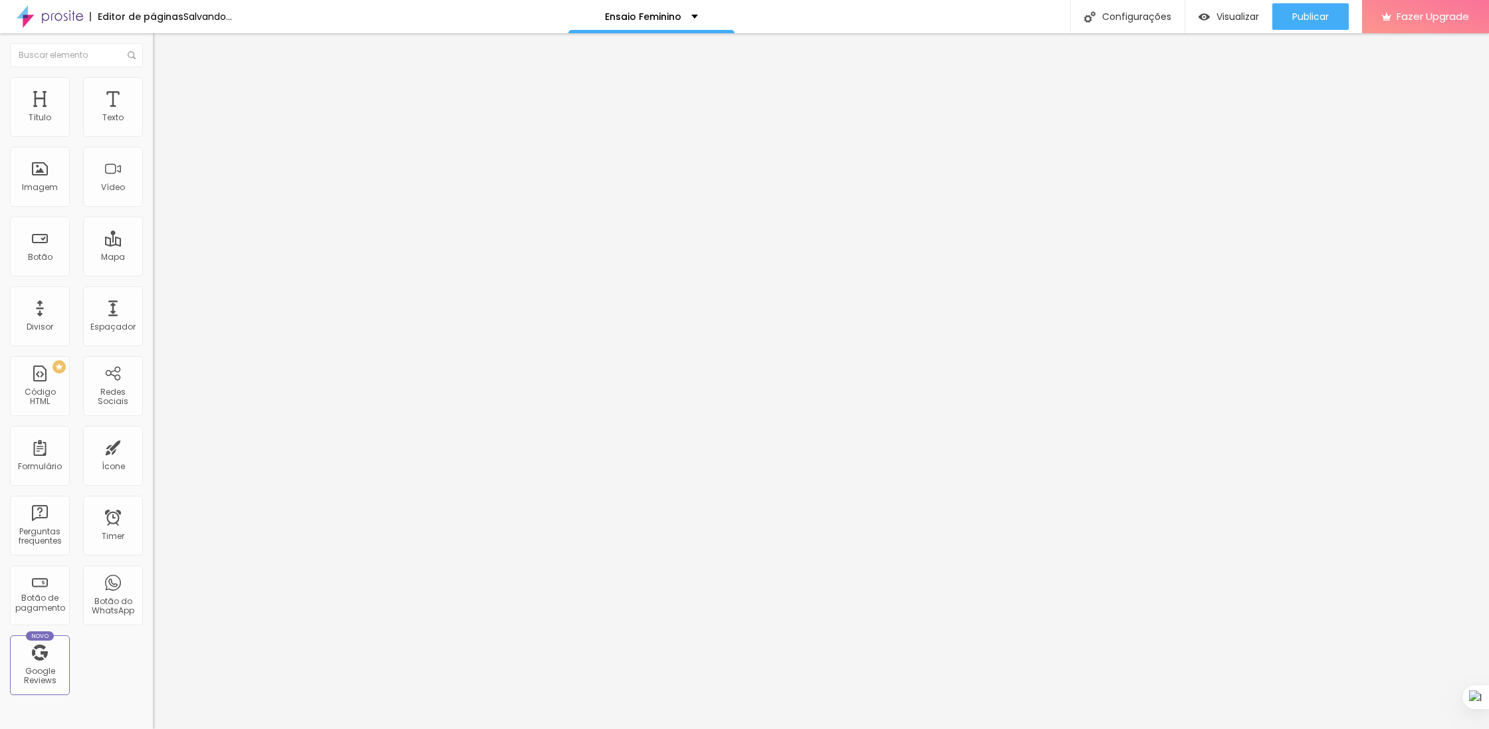
type input "59"
type input "58"
type input "57"
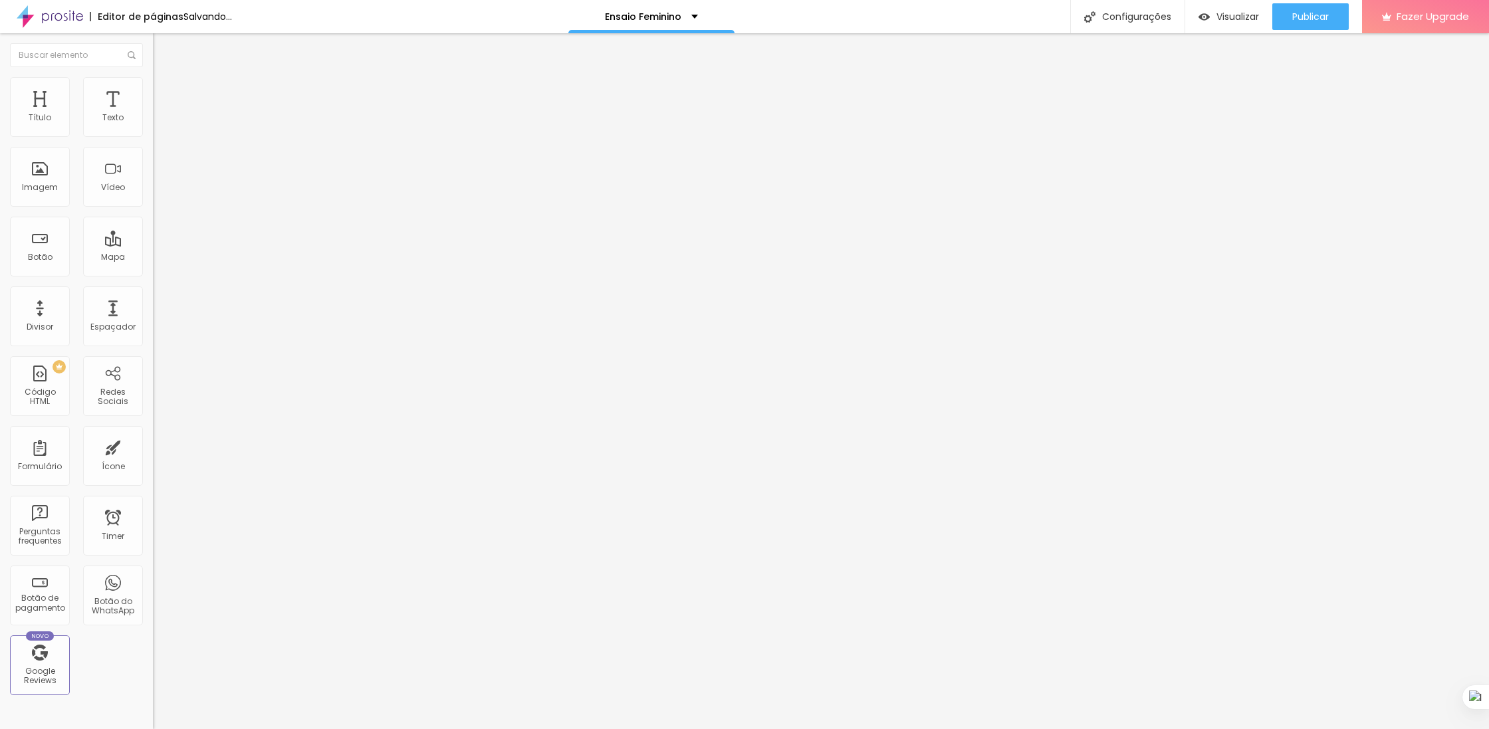
type input "56"
type input "55"
type input "54"
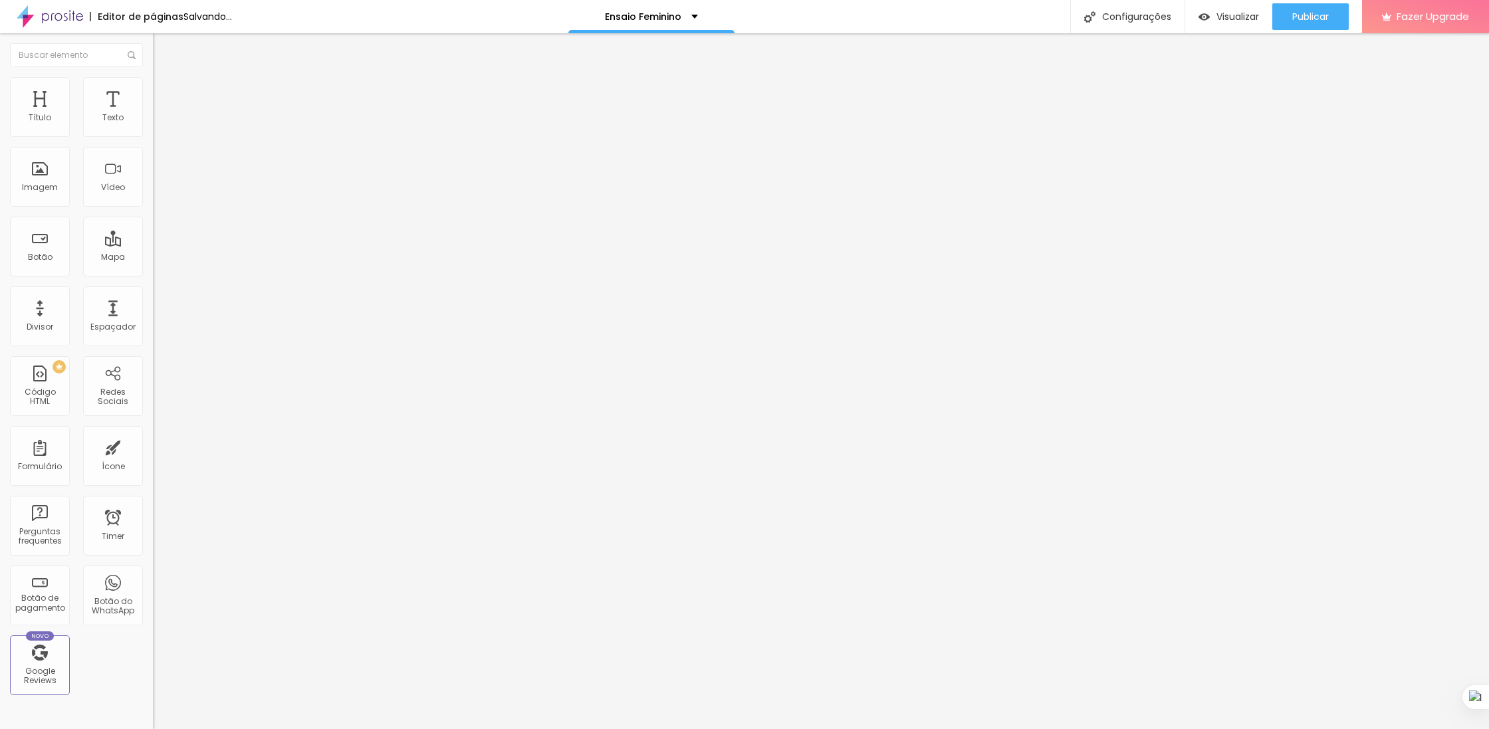
type input "54"
type input "53"
type input "52"
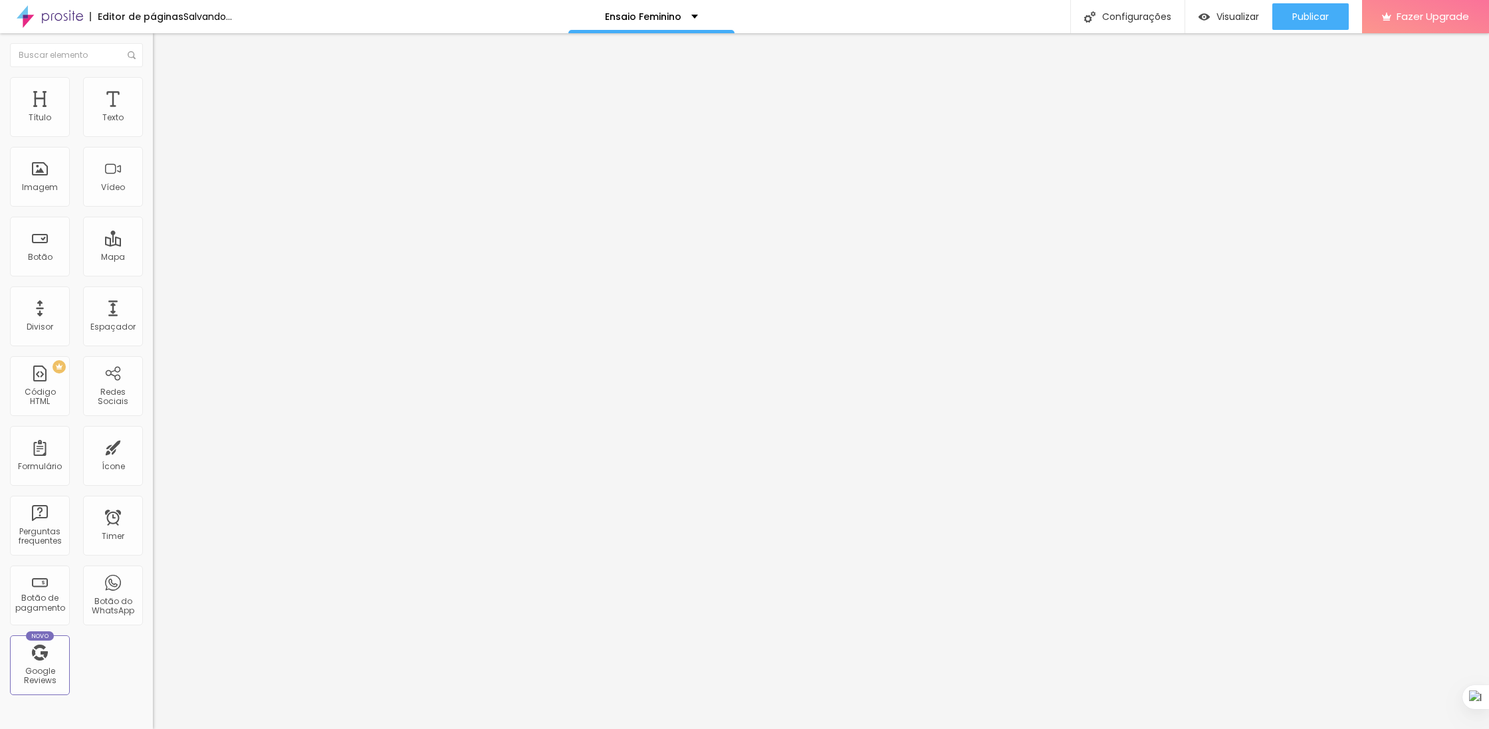
type input "51"
type input "50"
type input "49"
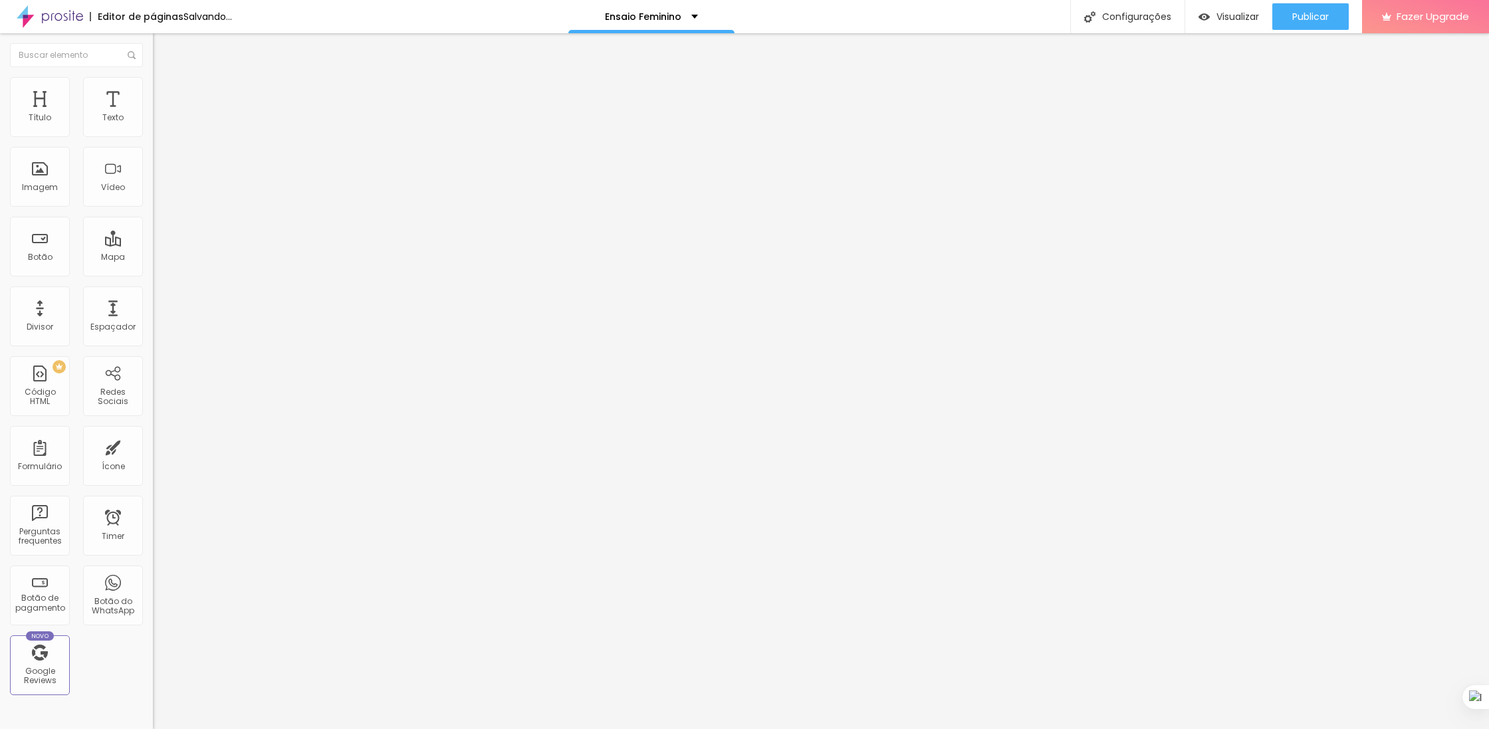
type input "49"
type input "48"
type input "47"
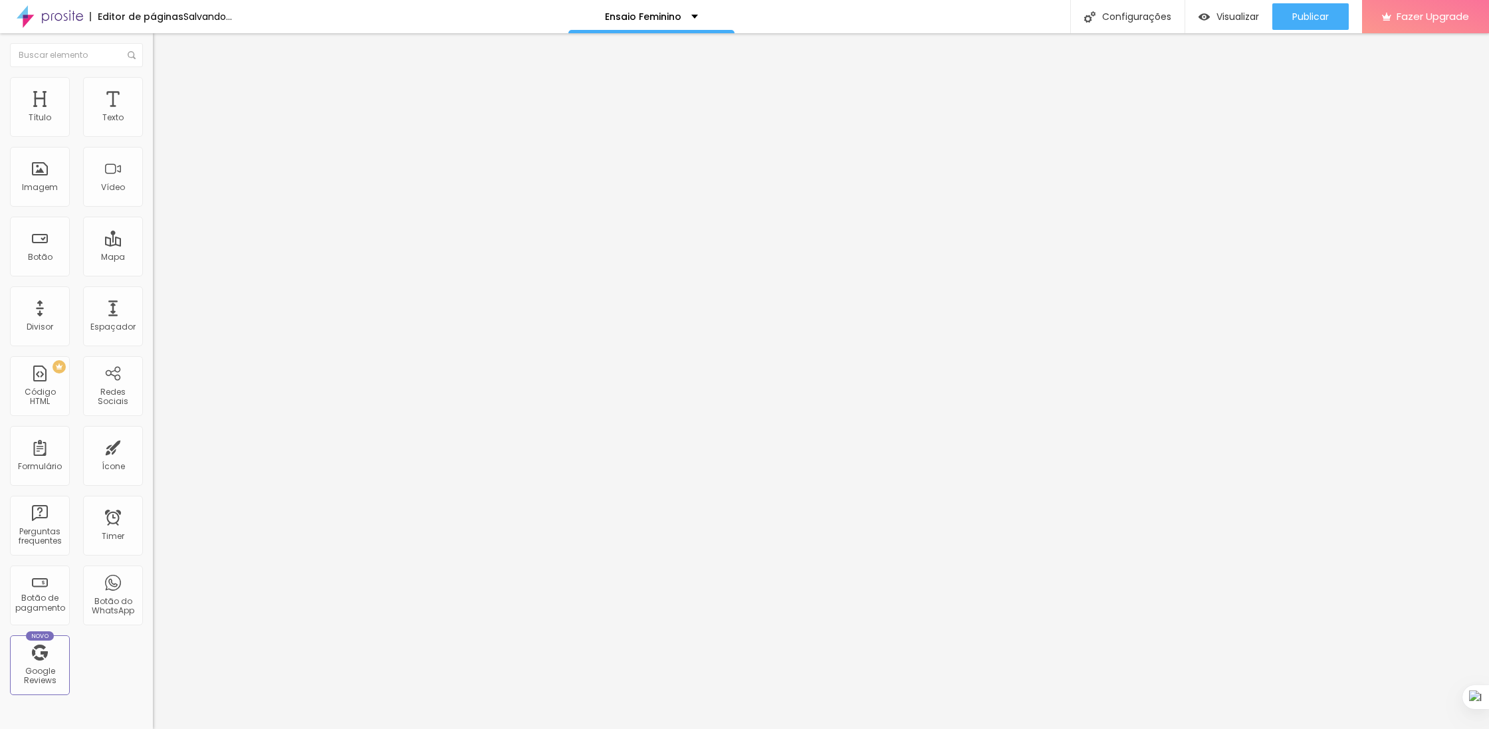
type input "48"
type input "49"
type input "50"
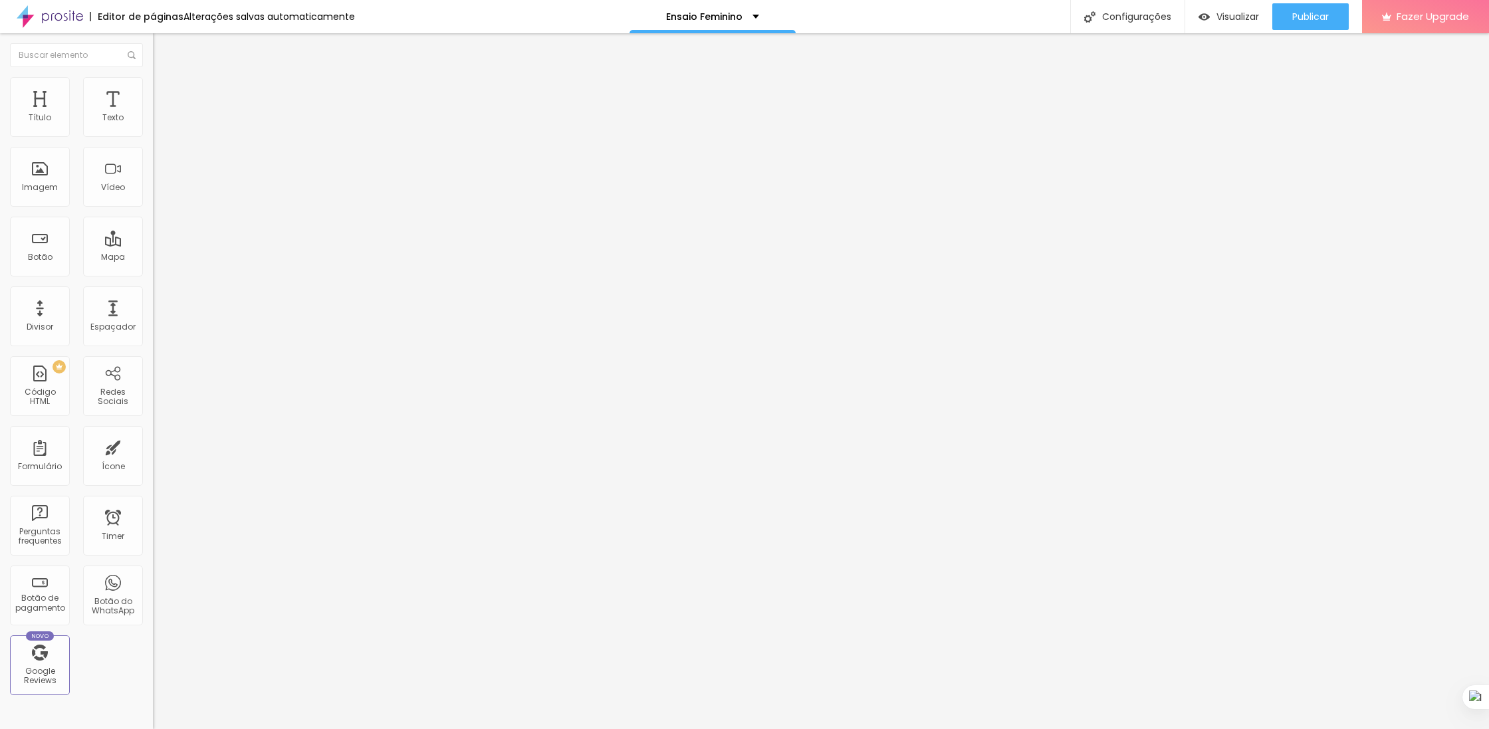
type input "50"
drag, startPoint x: 52, startPoint y: 276, endPoint x: 64, endPoint y: 275, distance: 12.7
type input "50"
click at [153, 315] on input "range" at bounding box center [196, 320] width 86 height 11
click at [153, 77] on li "Estilo" at bounding box center [229, 83] width 153 height 13
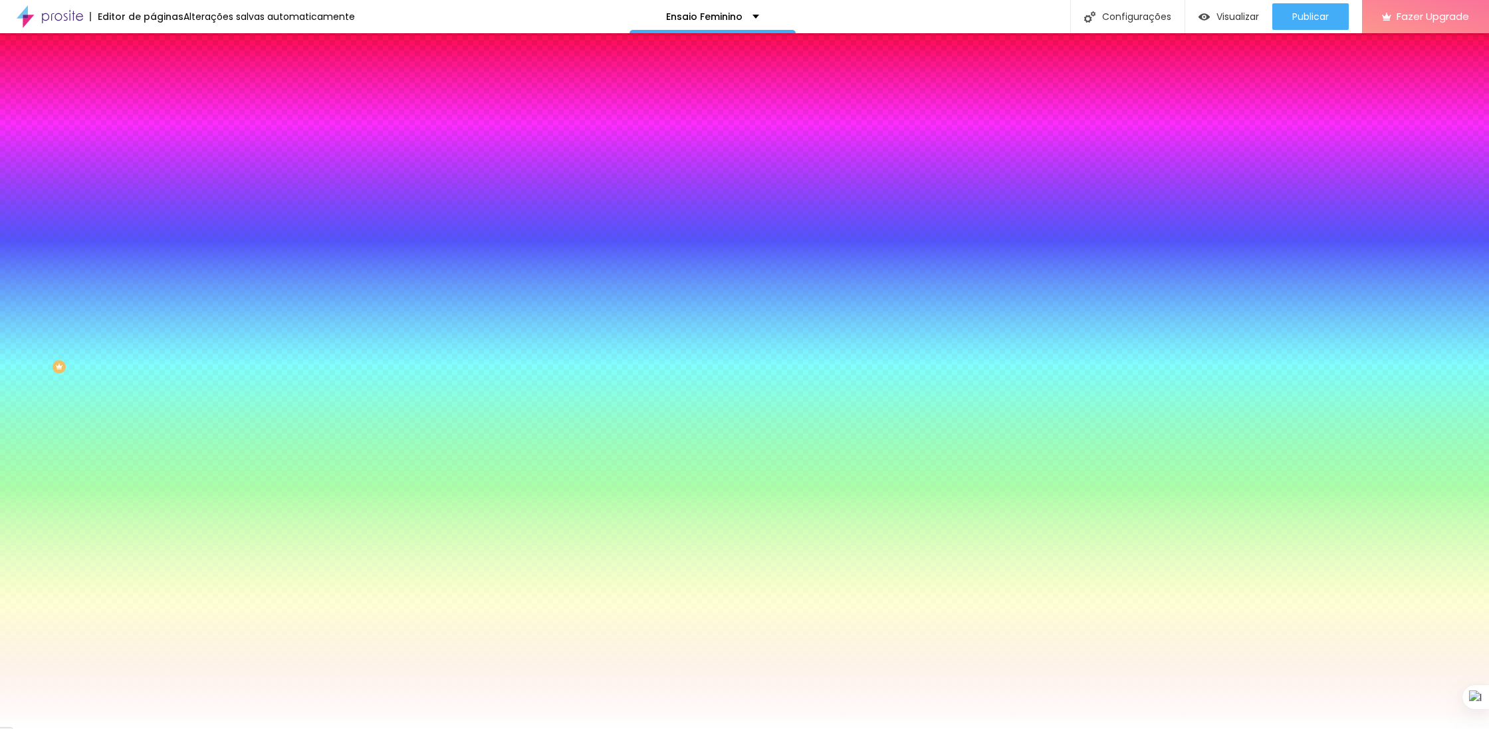
click at [153, 122] on span "Trocar imagem" at bounding box center [189, 116] width 72 height 11
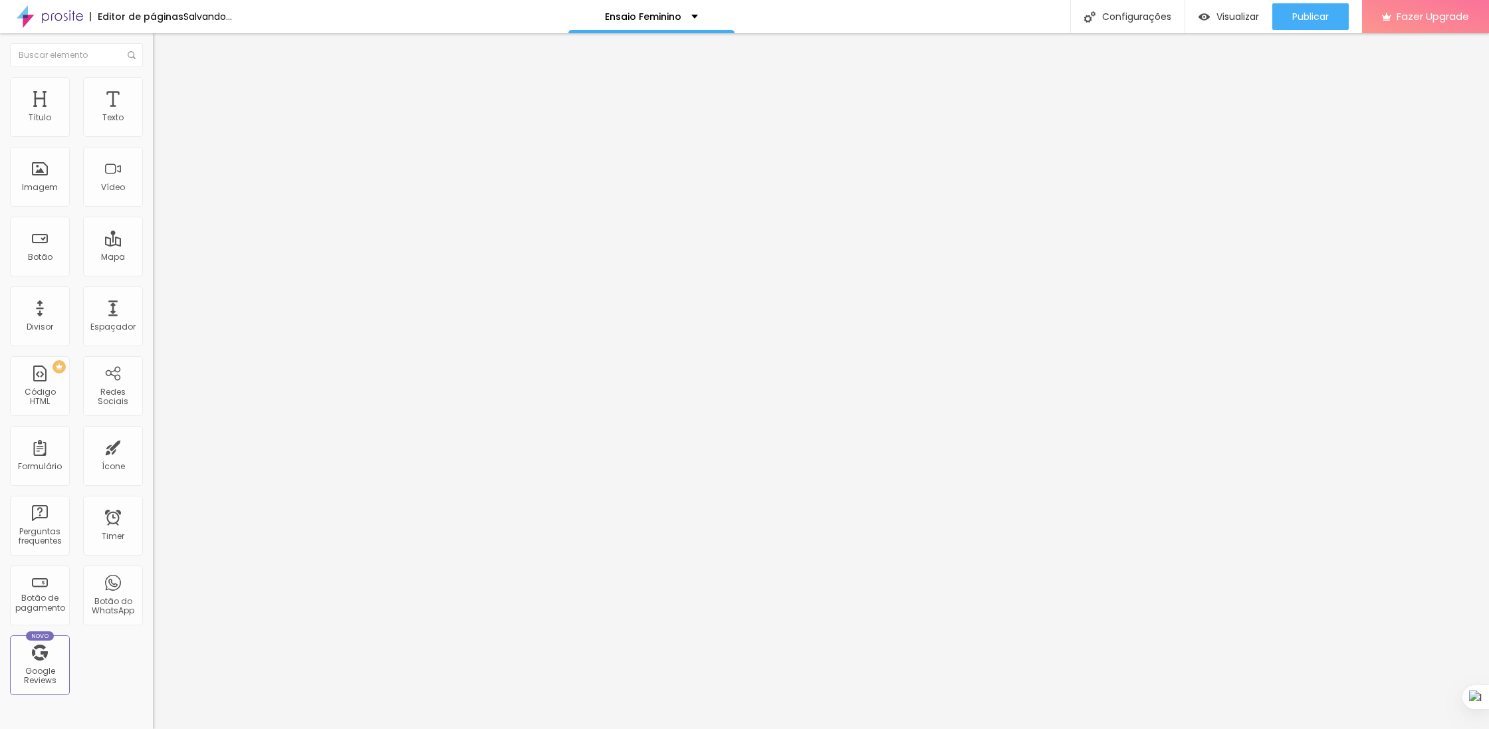
click at [153, 83] on img at bounding box center [159, 83] width 12 height 12
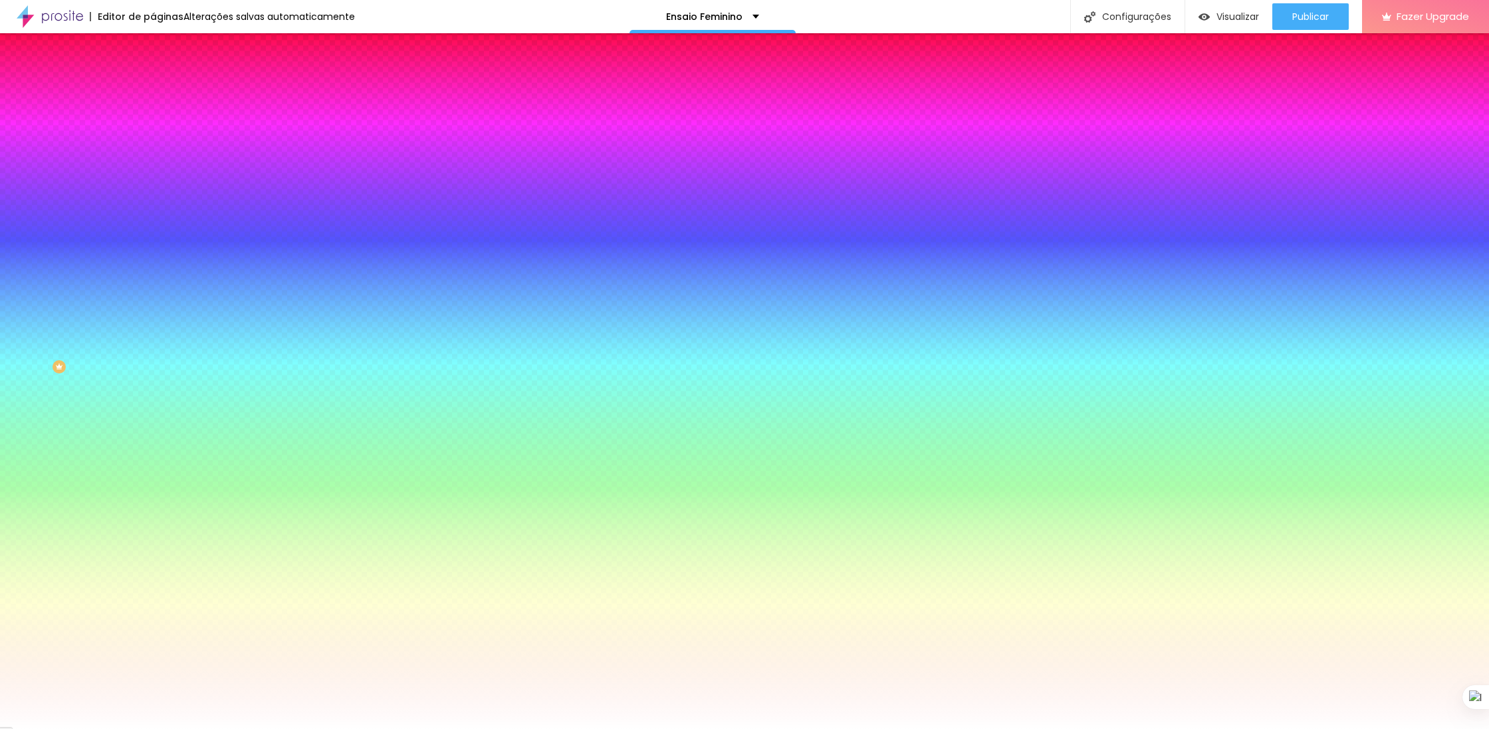
click at [153, 122] on span "Trocar imagem" at bounding box center [189, 116] width 72 height 11
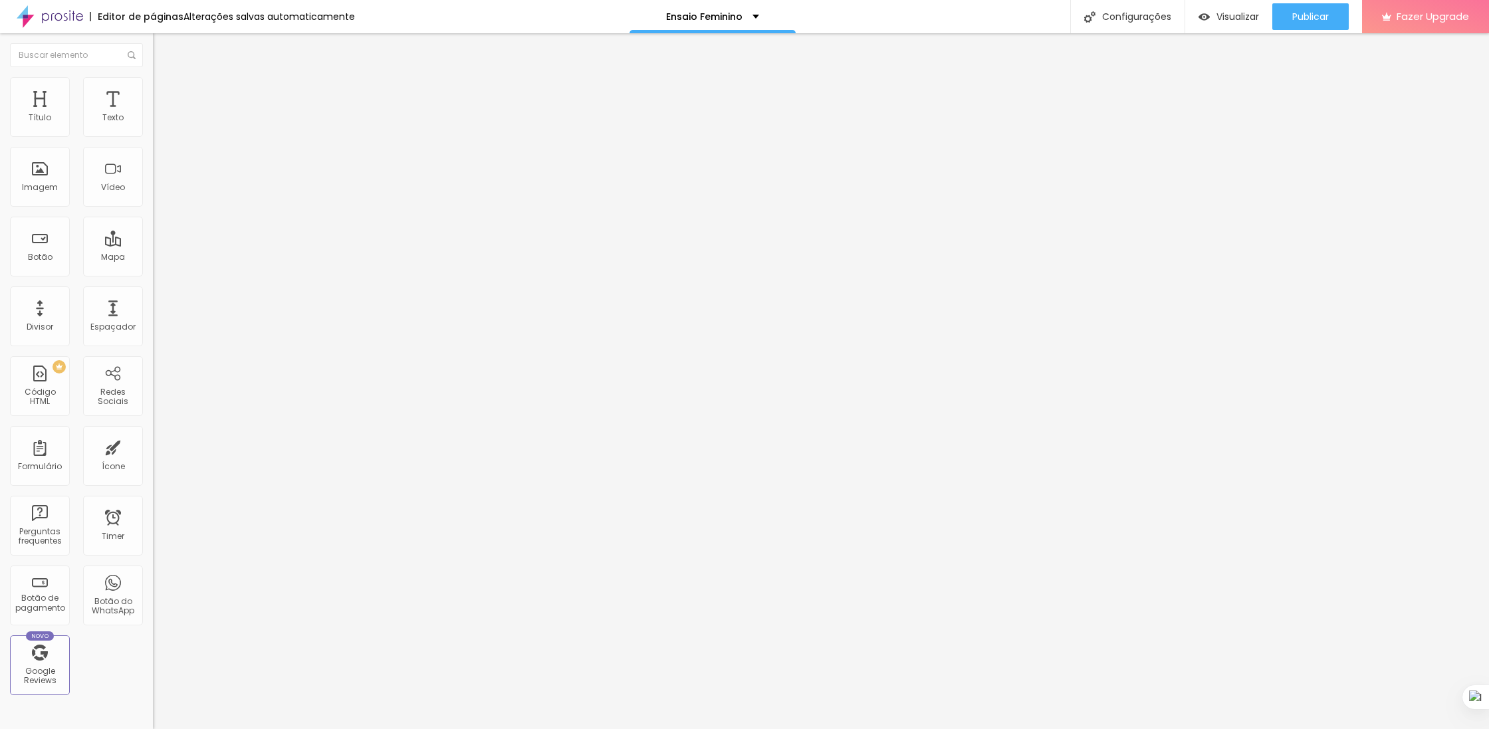
click at [153, 86] on li "Estilo" at bounding box center [229, 83] width 153 height 13
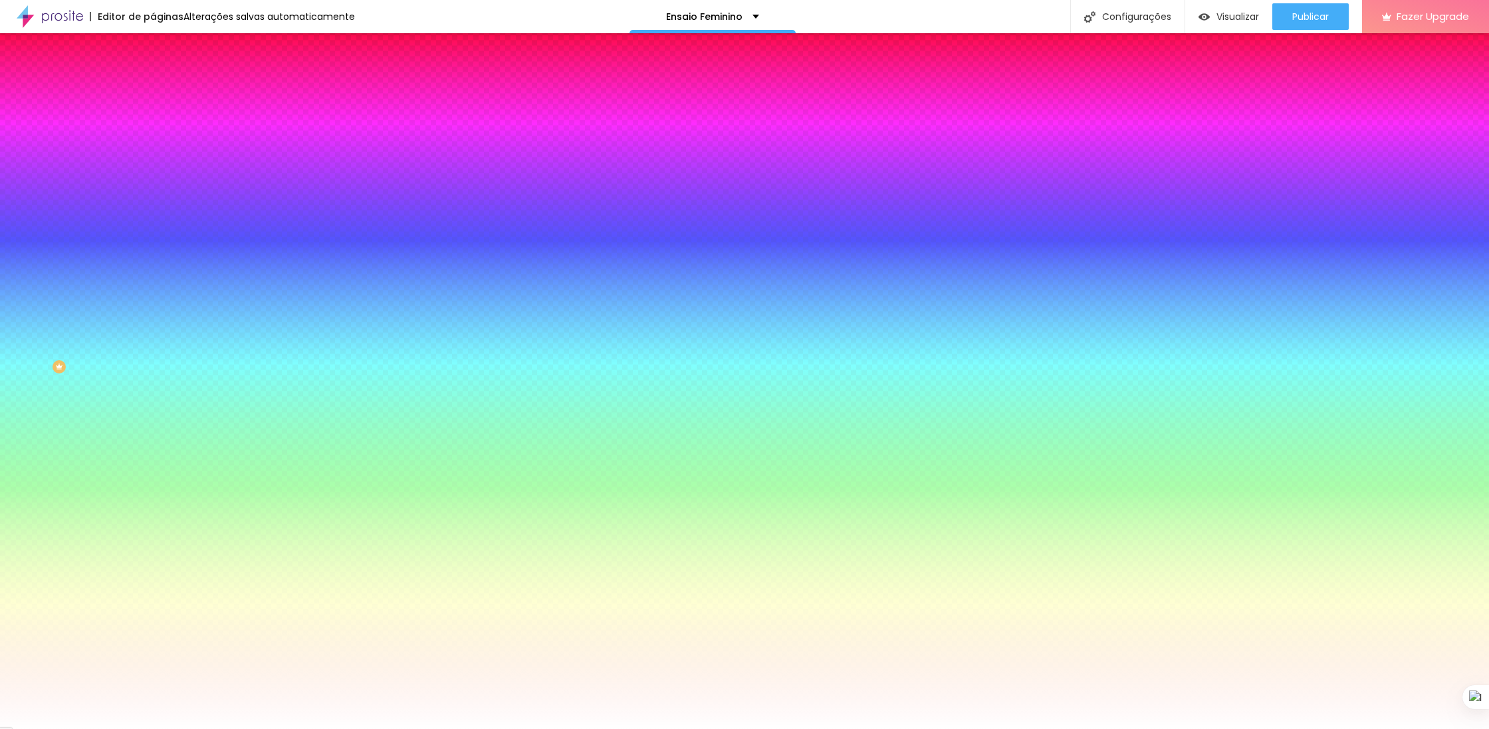
click at [153, 122] on span "Trocar imagem" at bounding box center [189, 116] width 72 height 11
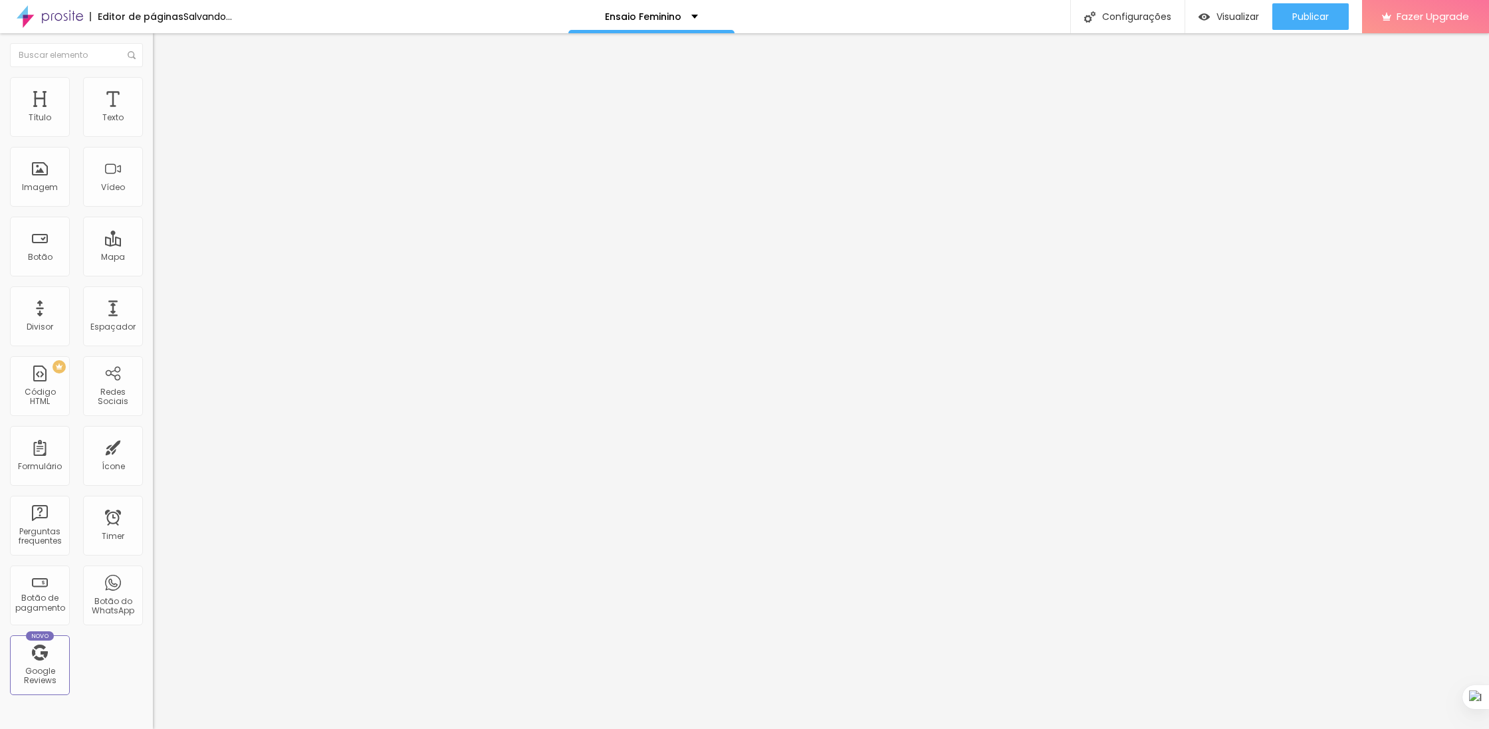
click at [153, 78] on li "Estilo" at bounding box center [229, 83] width 153 height 13
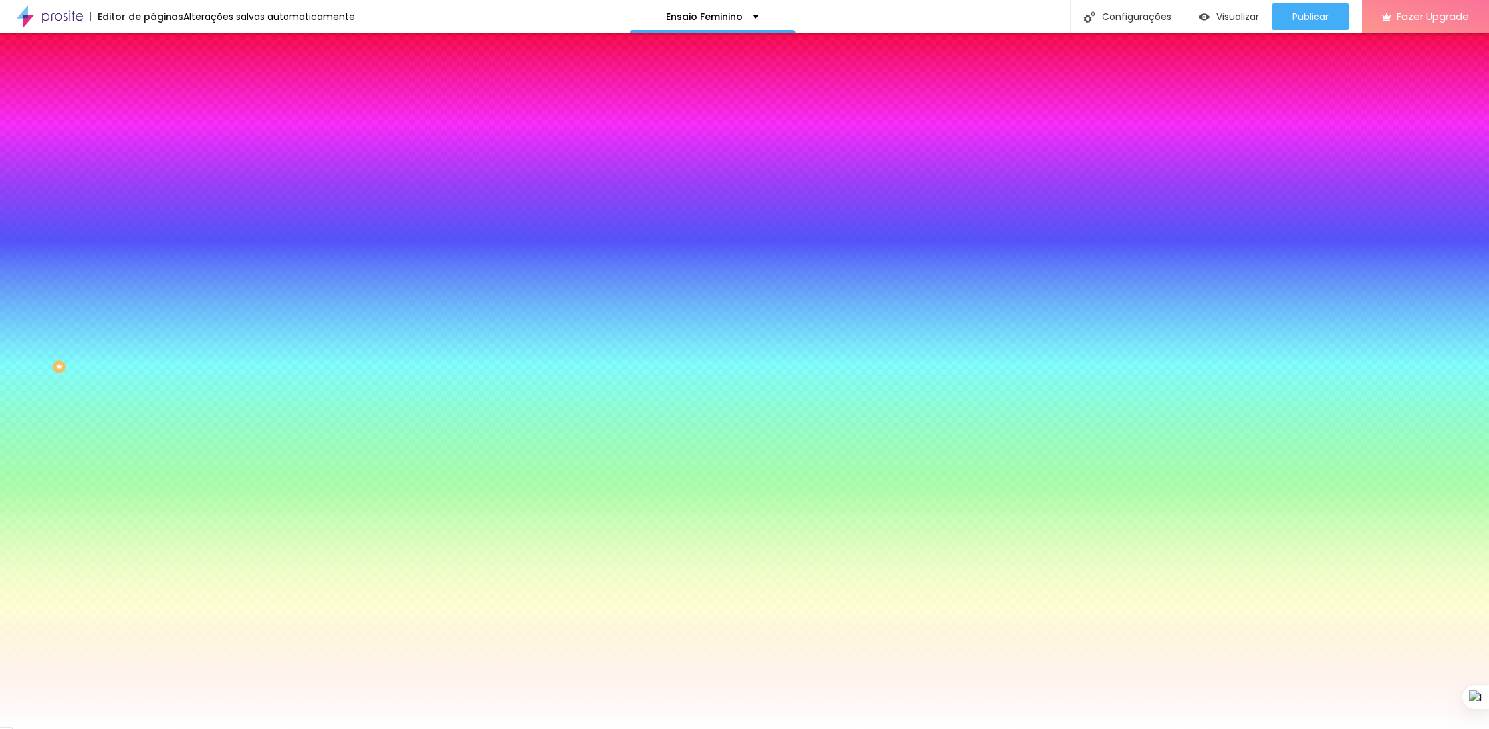
click at [153, 122] on span "Trocar imagem" at bounding box center [189, 116] width 72 height 11
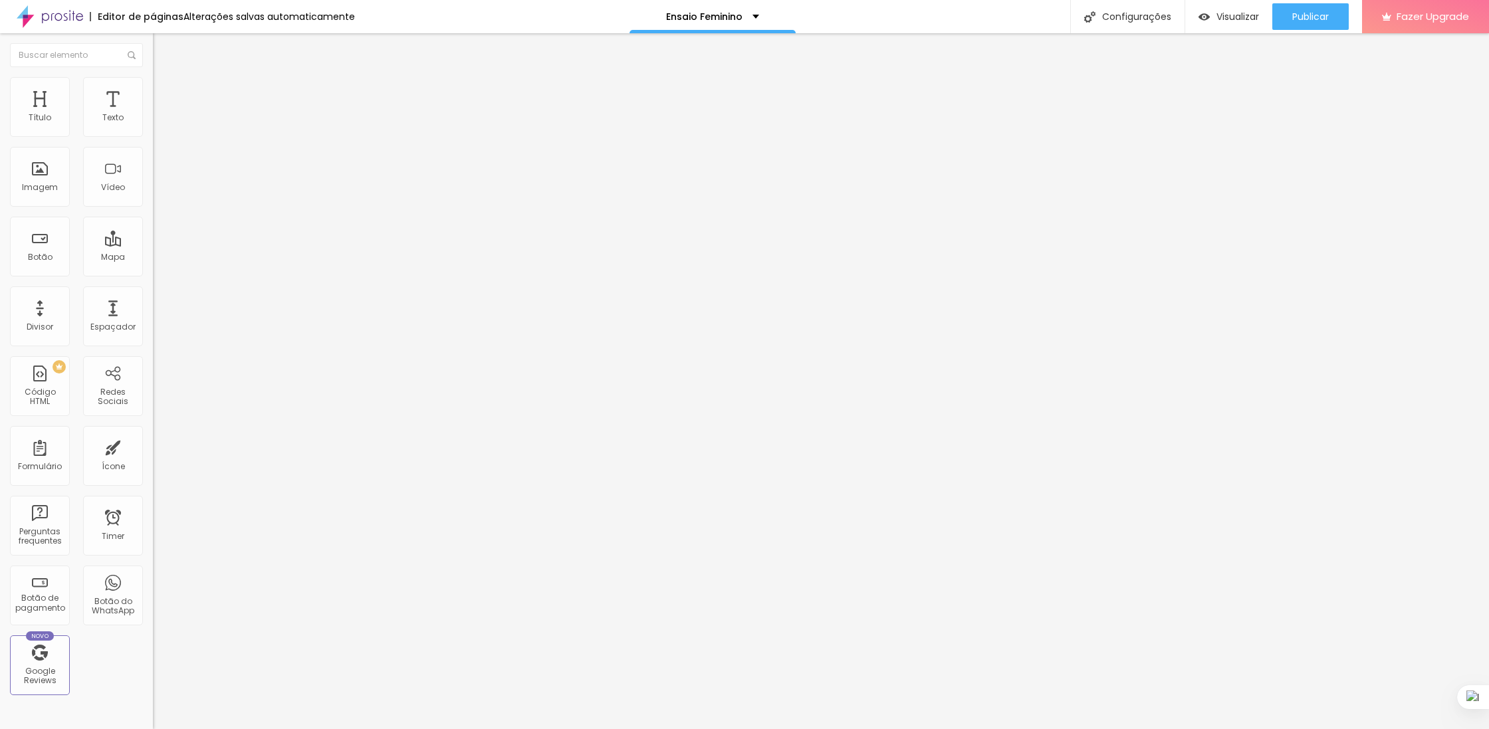
type input "17"
type input "18"
type input "19"
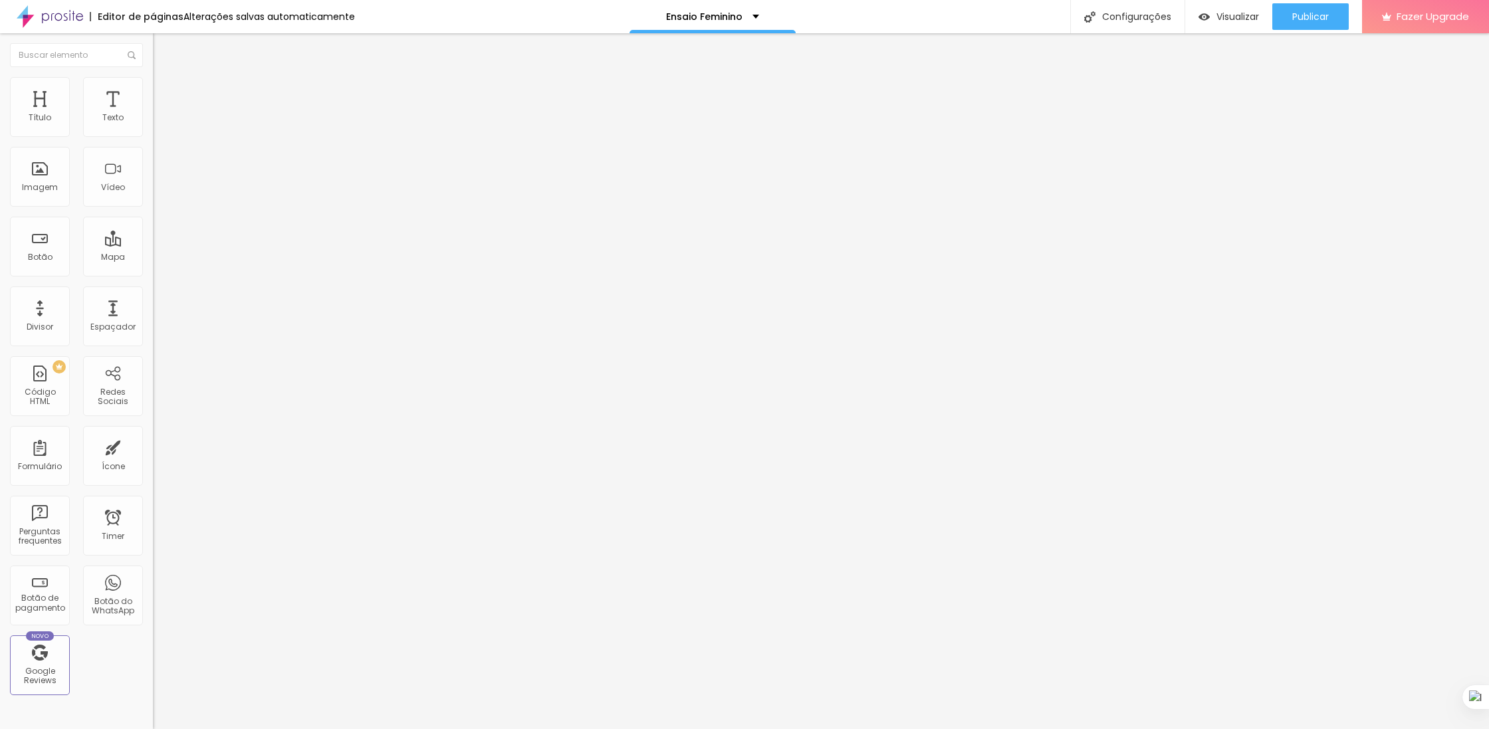
type input "19"
type input "20"
type input "21"
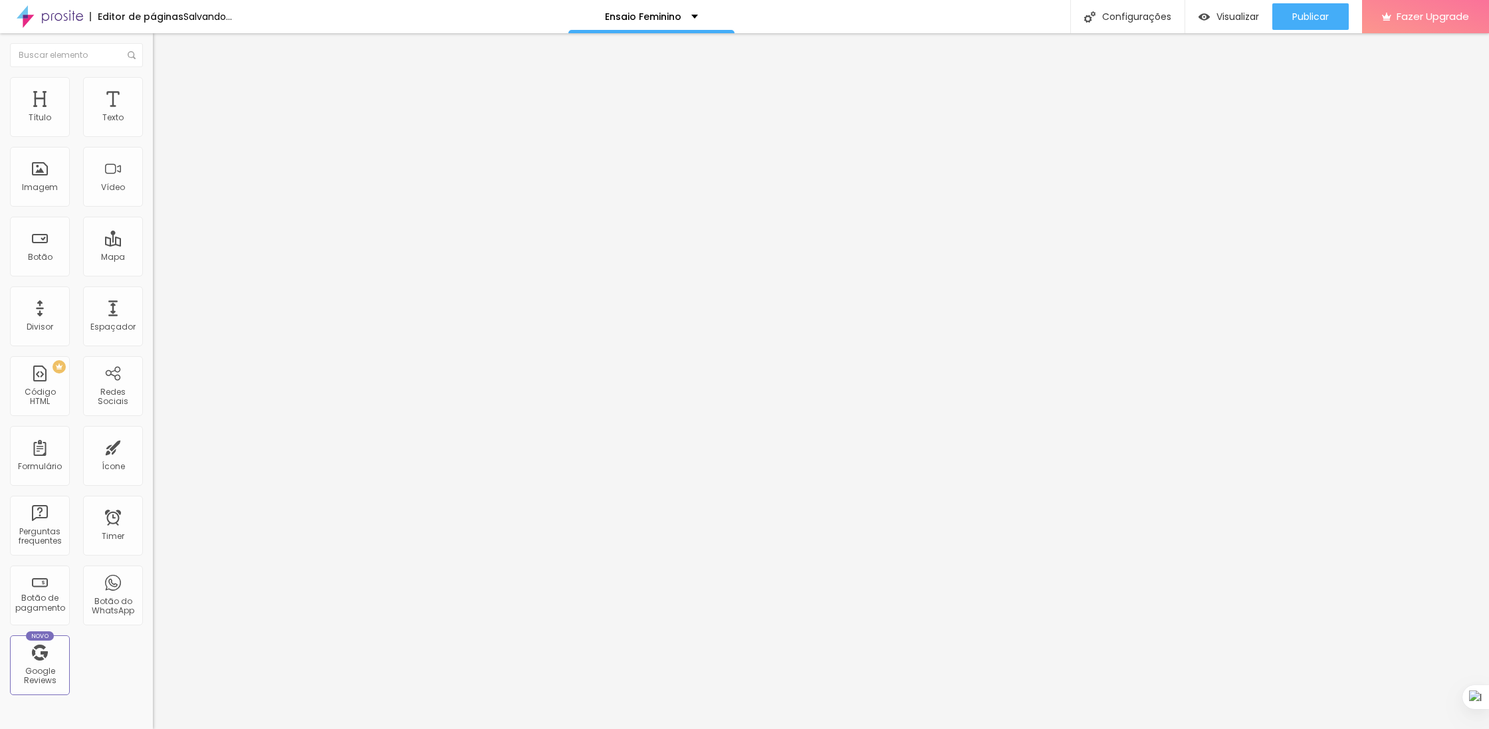
type input "20"
drag, startPoint x: 58, startPoint y: 129, endPoint x: 72, endPoint y: 128, distance: 14.6
type input "20"
click at [153, 245] on input "range" at bounding box center [196, 250] width 86 height 11
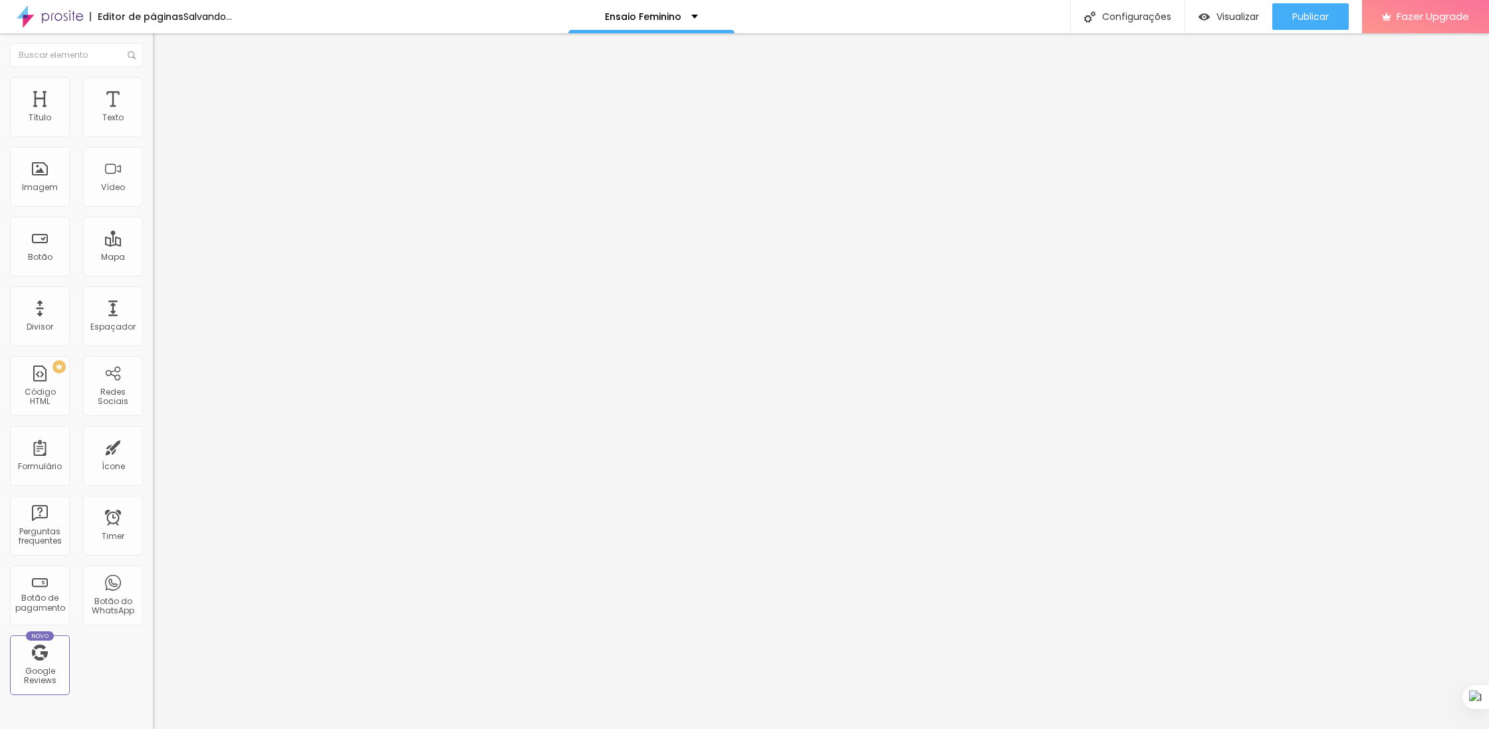
type input "1.4"
type input "1.5"
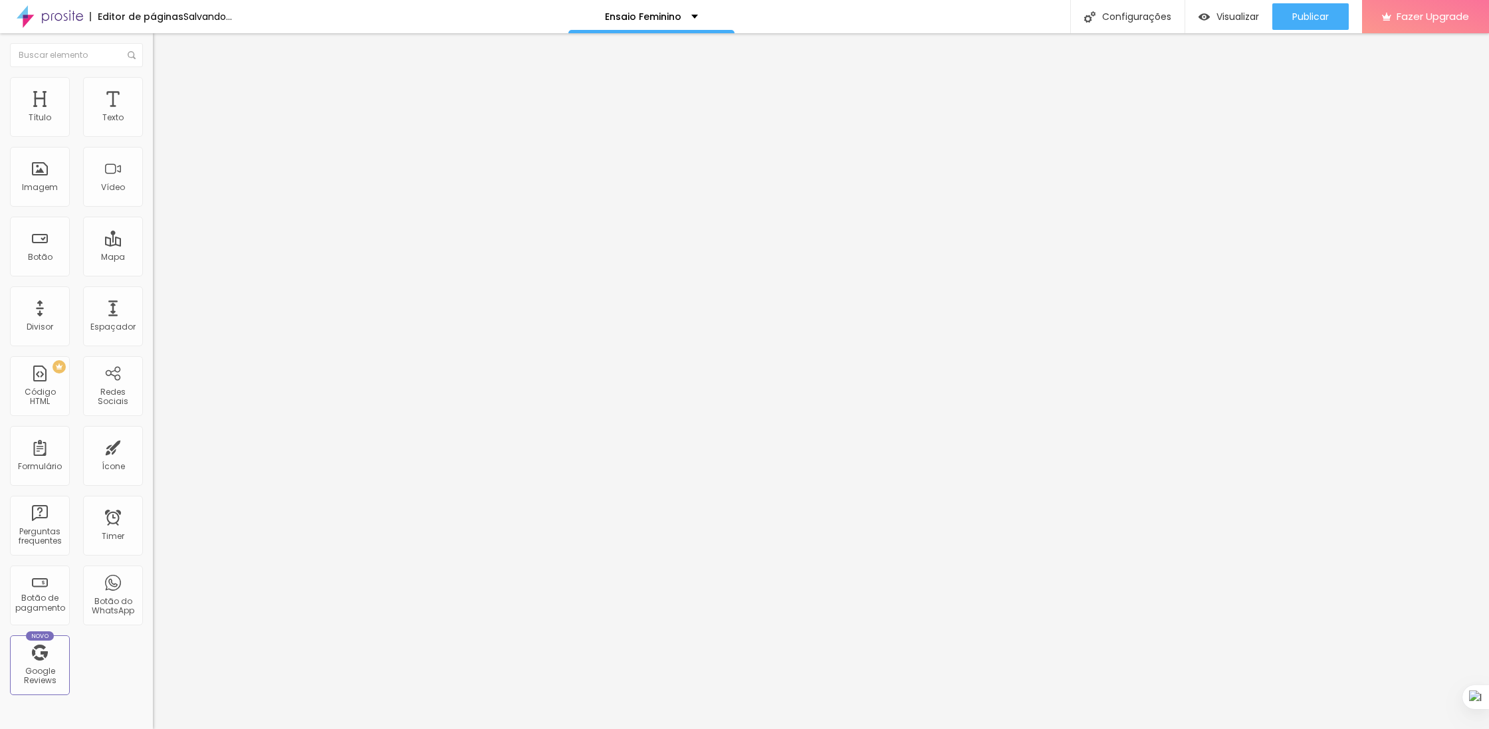
click at [153, 621] on input "range" at bounding box center [196, 626] width 86 height 11
type input "38"
type input "37"
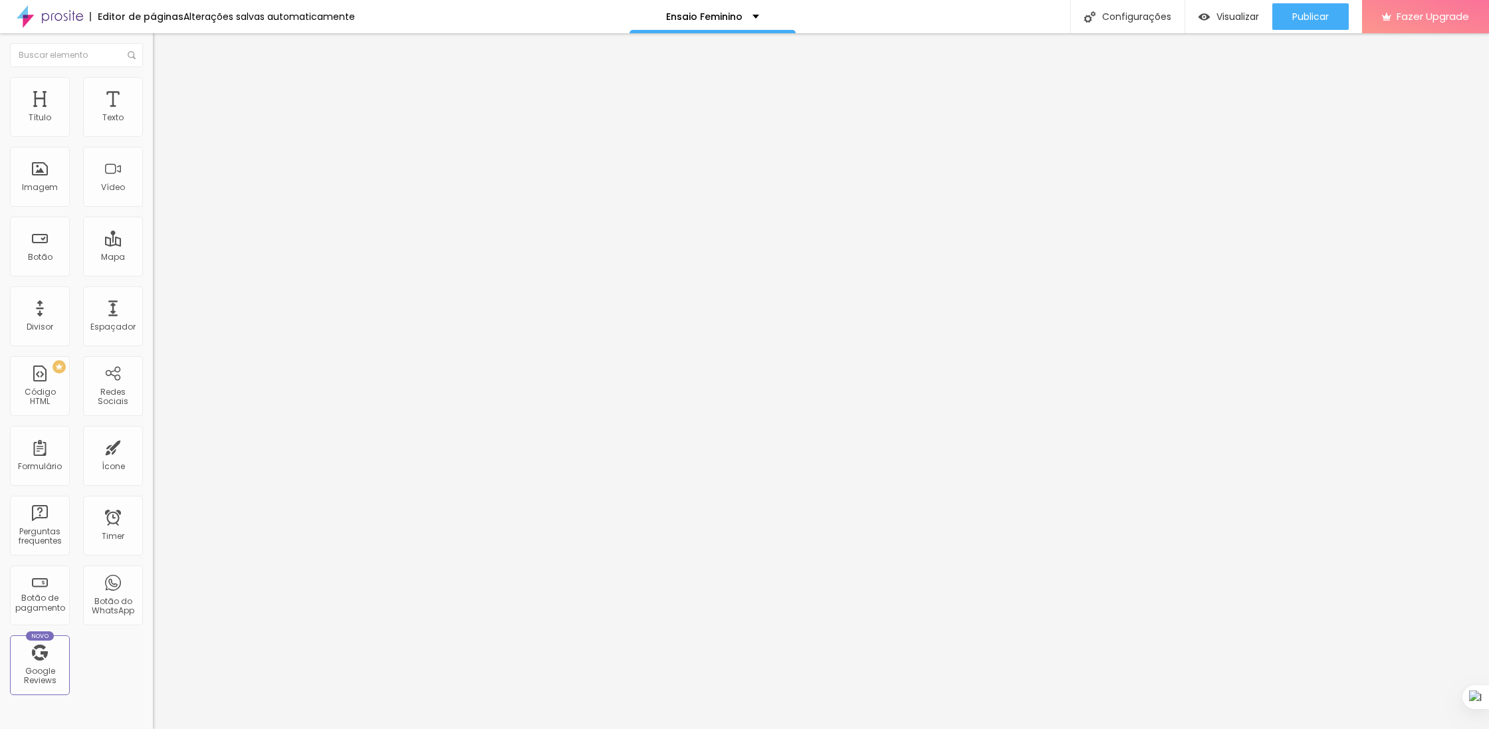
type input "36"
type input "26"
type input "27"
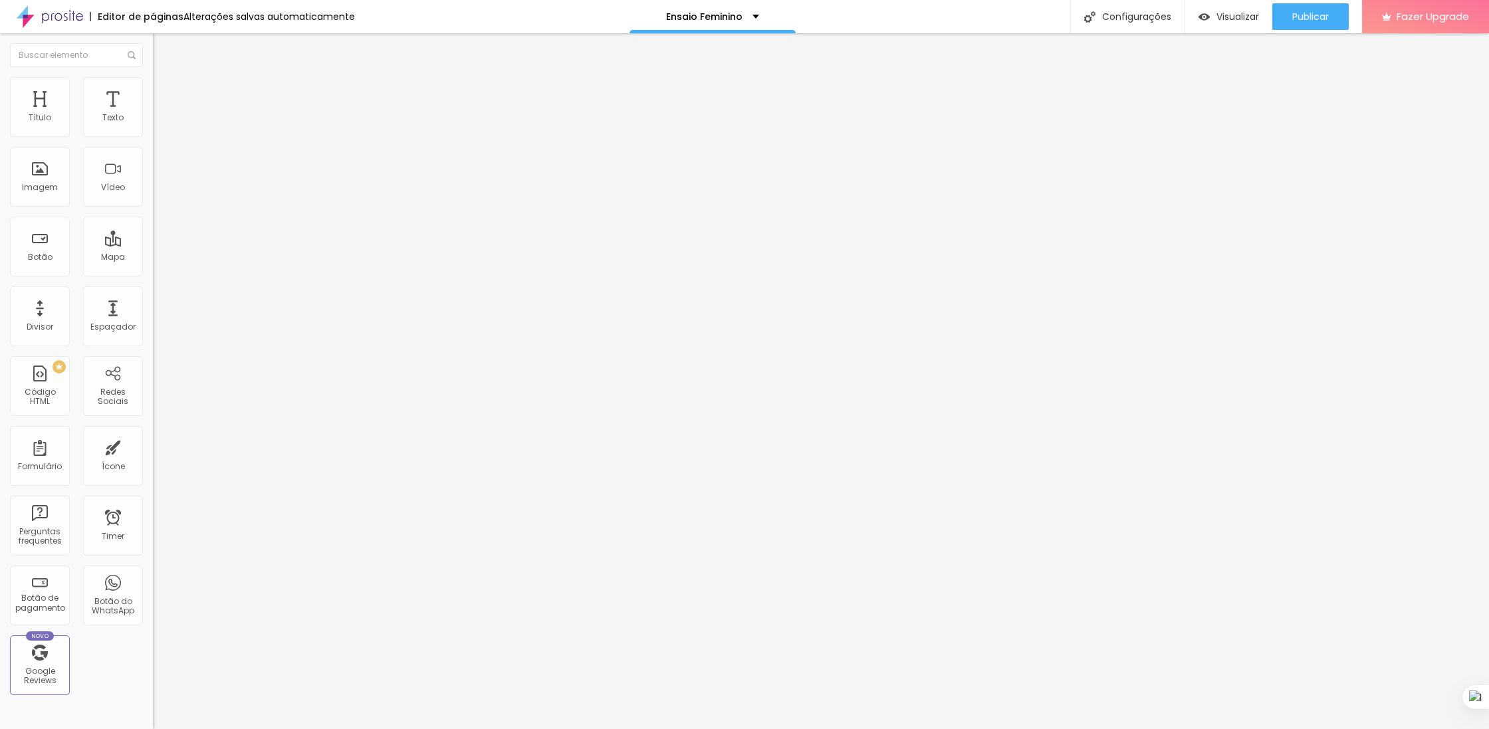
type input "27"
type input "30"
type input "31"
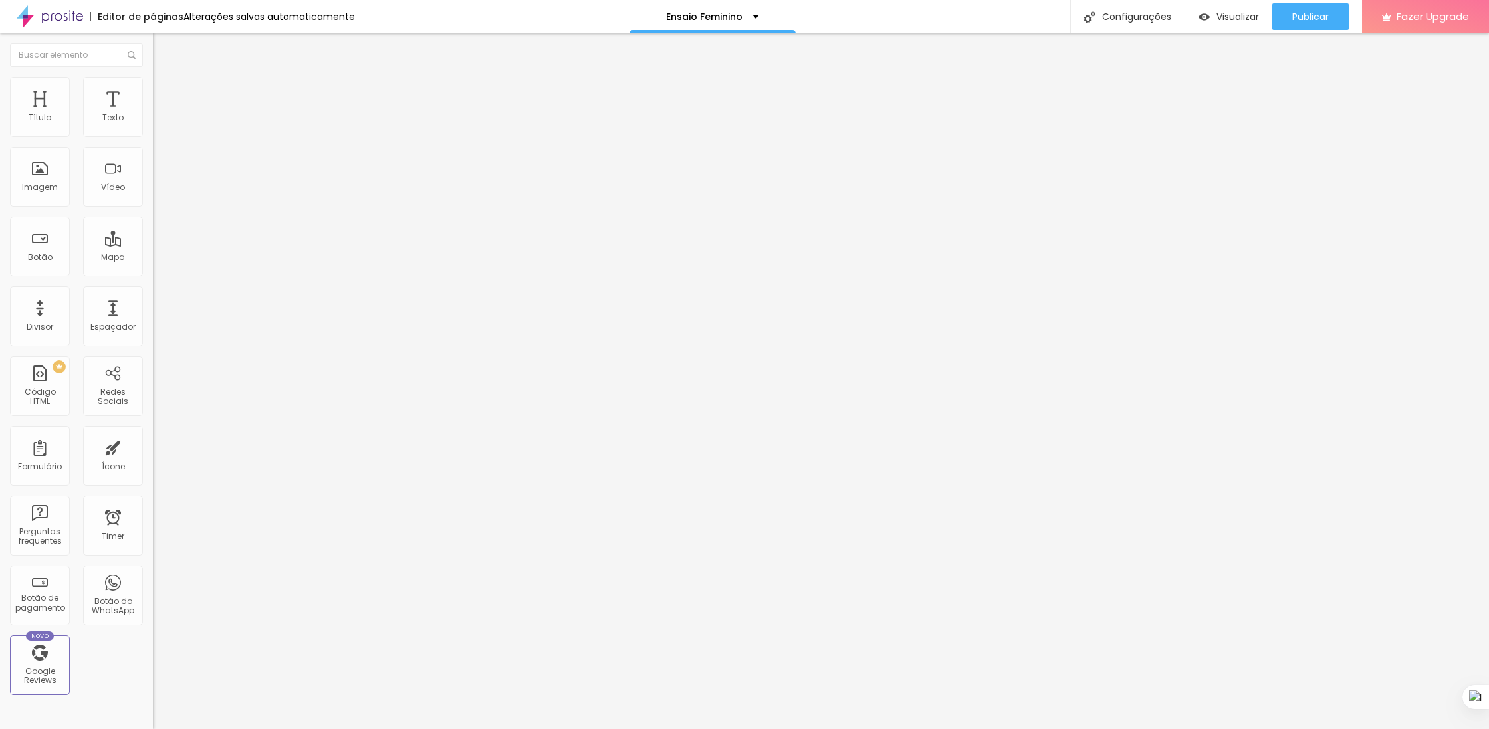
type input "32"
type input "37"
type input "38"
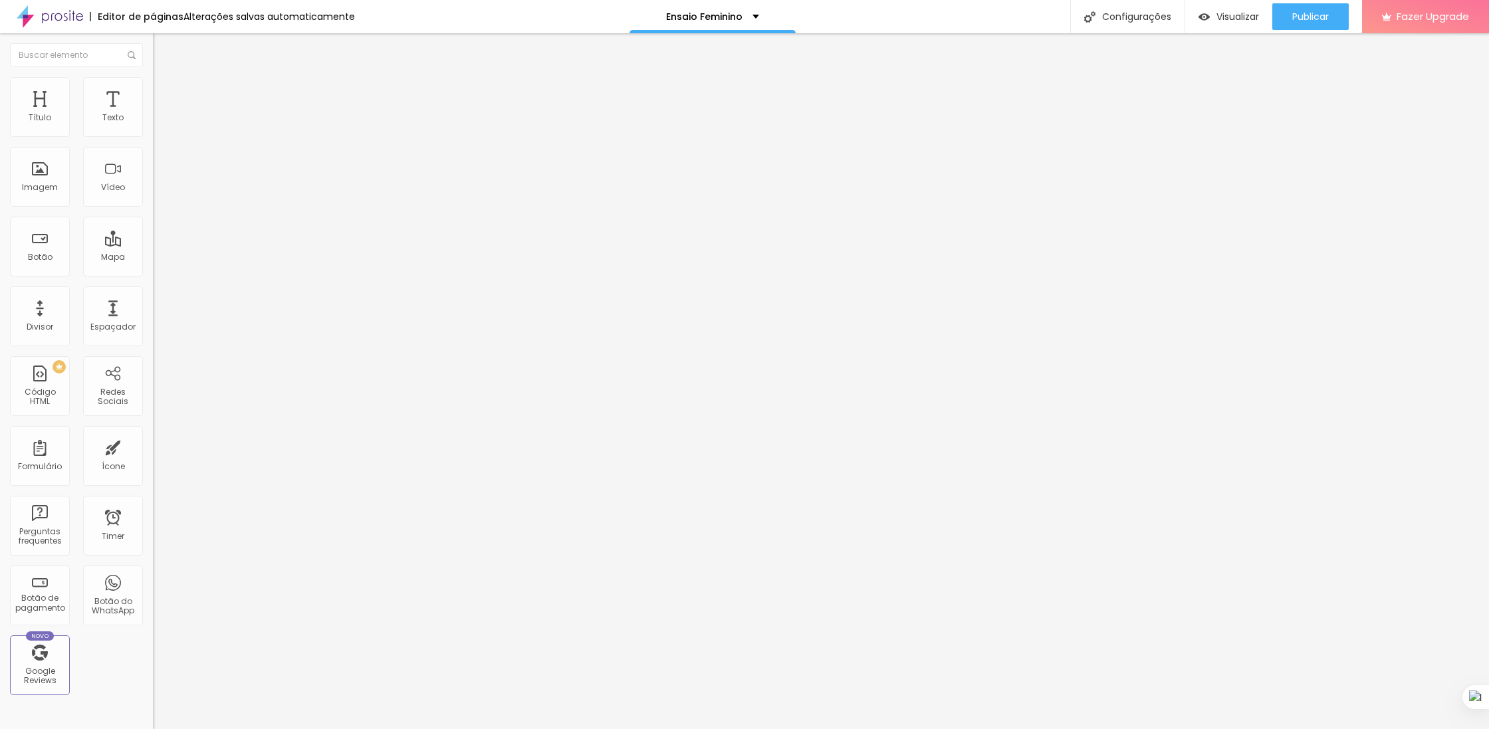
type input "38"
type input "39"
type input "40"
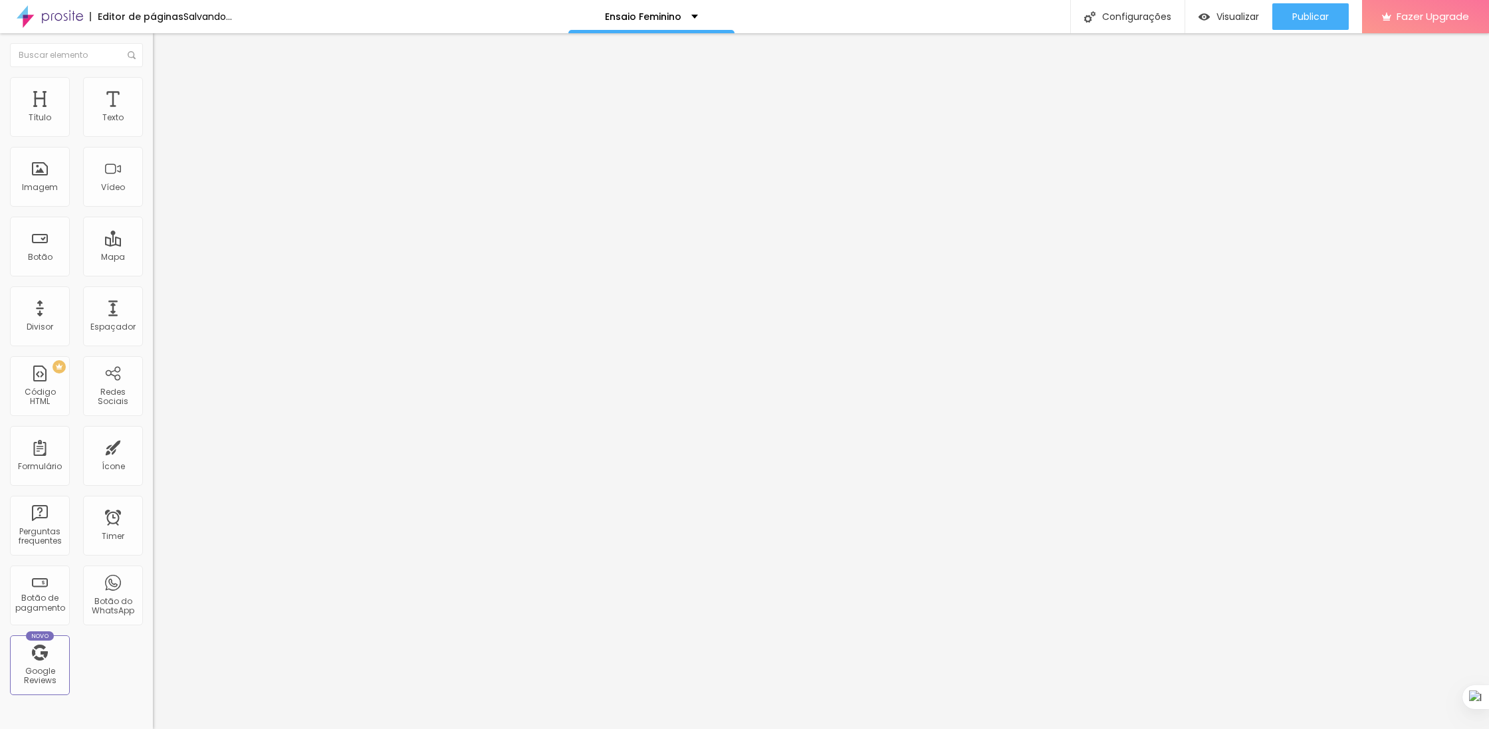
type input "39"
type input "38"
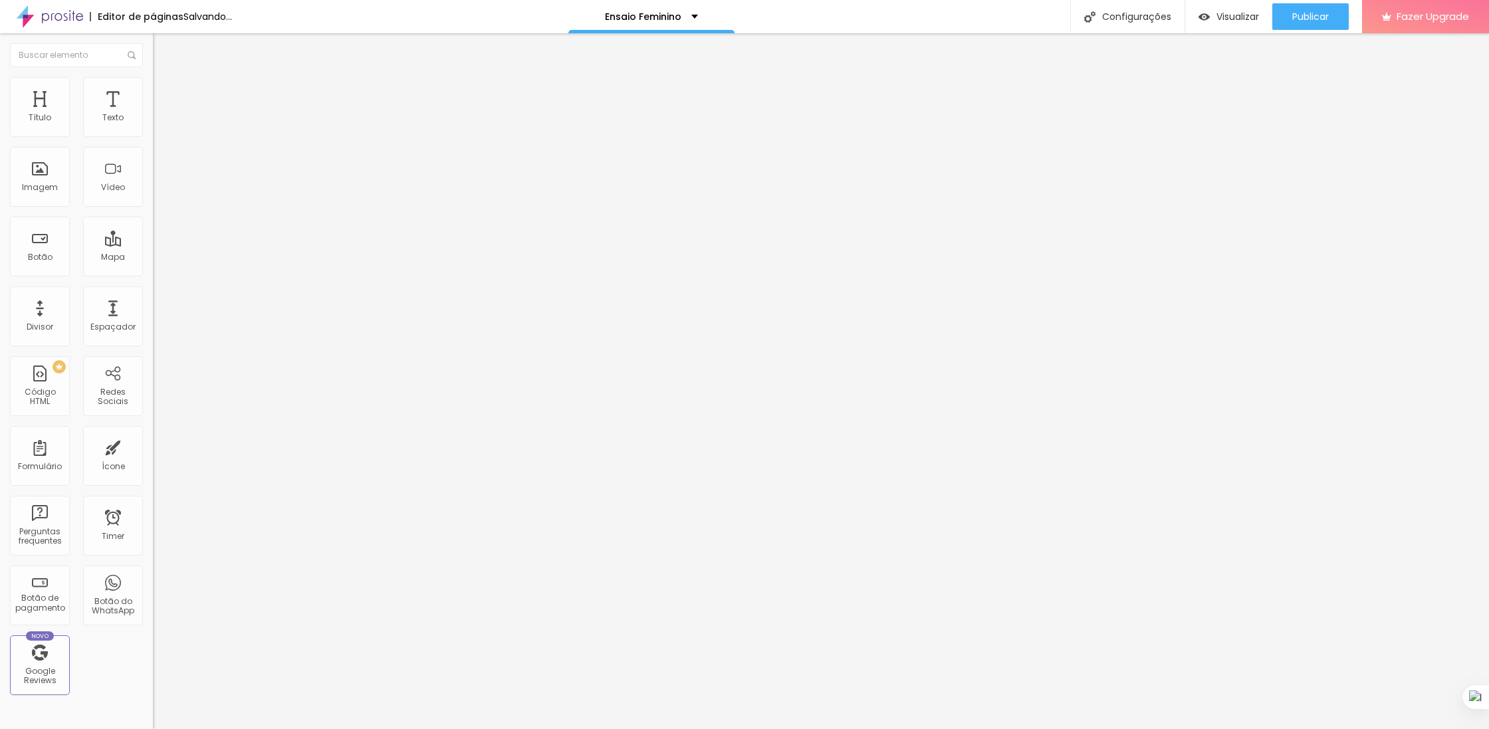
click at [153, 314] on input "range" at bounding box center [196, 319] width 86 height 11
click at [153, 274] on input "https://" at bounding box center [233, 267] width 160 height 13
type textarea "/"
click at [153, 274] on input "https://" at bounding box center [233, 267] width 160 height 13
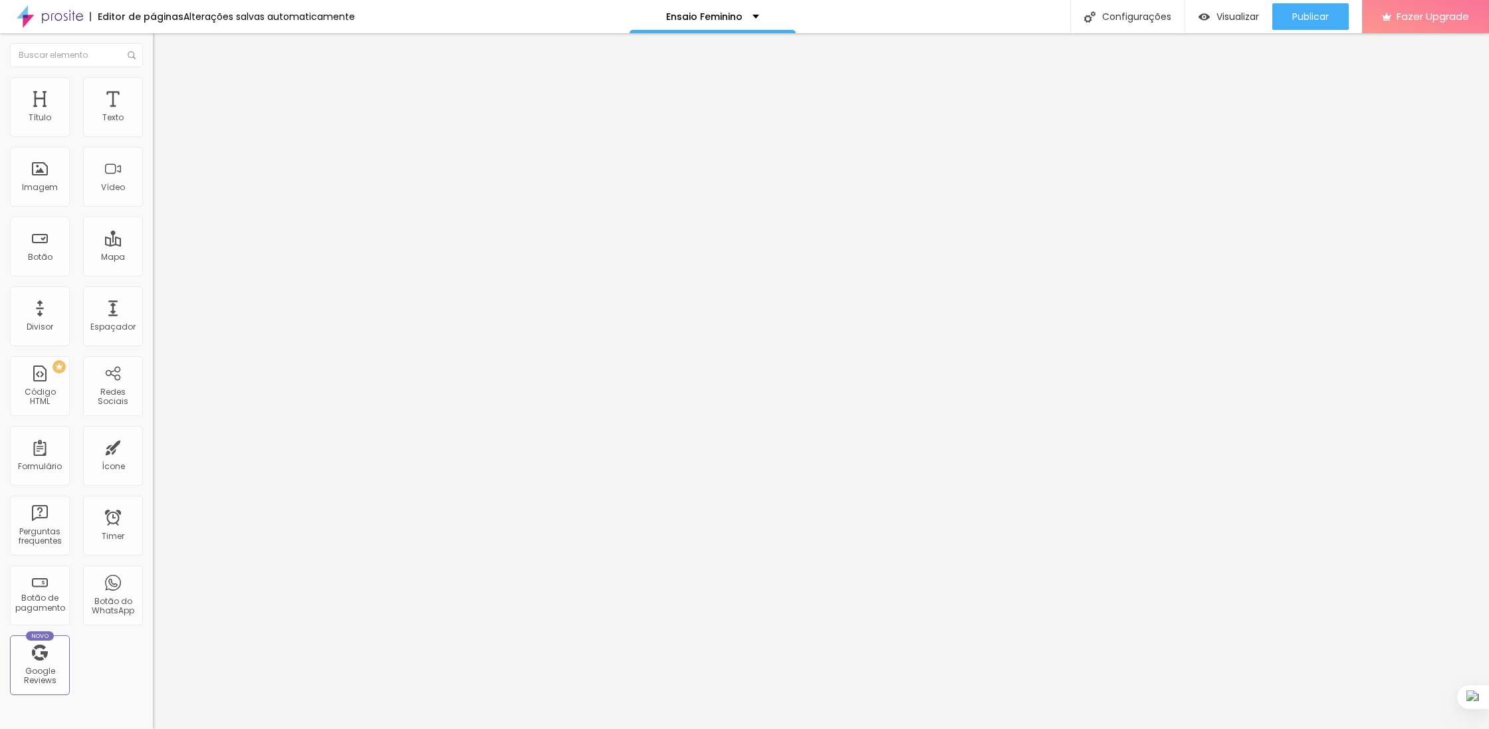
paste input "[DOMAIN_NAME][URL][PHONE_NUMBER]"
type input "[URL][DOMAIN_NAME][PHONE_NUMBER]"
click at [153, 294] on div "Abrir em uma nova aba" at bounding box center [229, 293] width 153 height 7
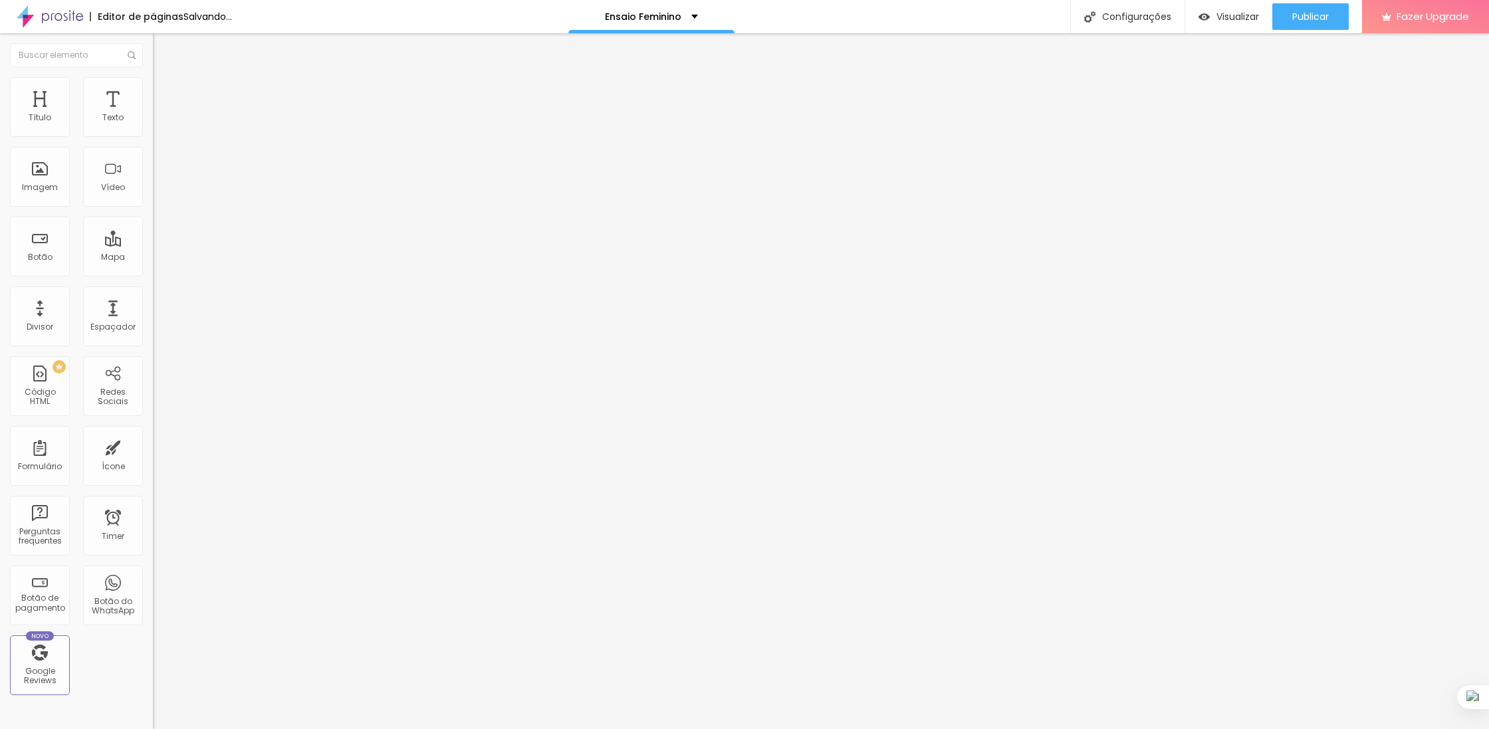
click at [153, 126] on span "Titulo 2" at bounding box center [174, 117] width 43 height 17
type input "17"
type input "16"
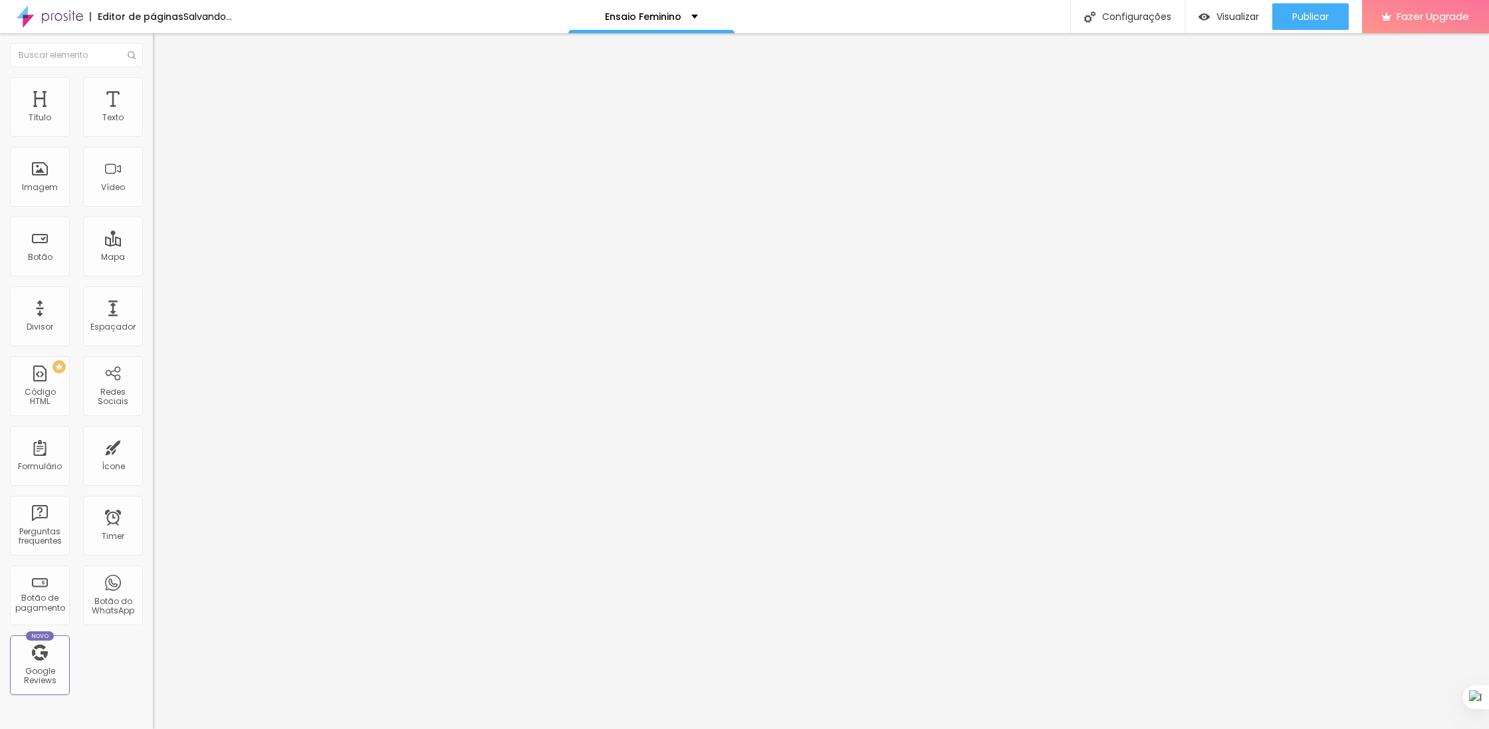
type input "17"
type input "24"
type input "25"
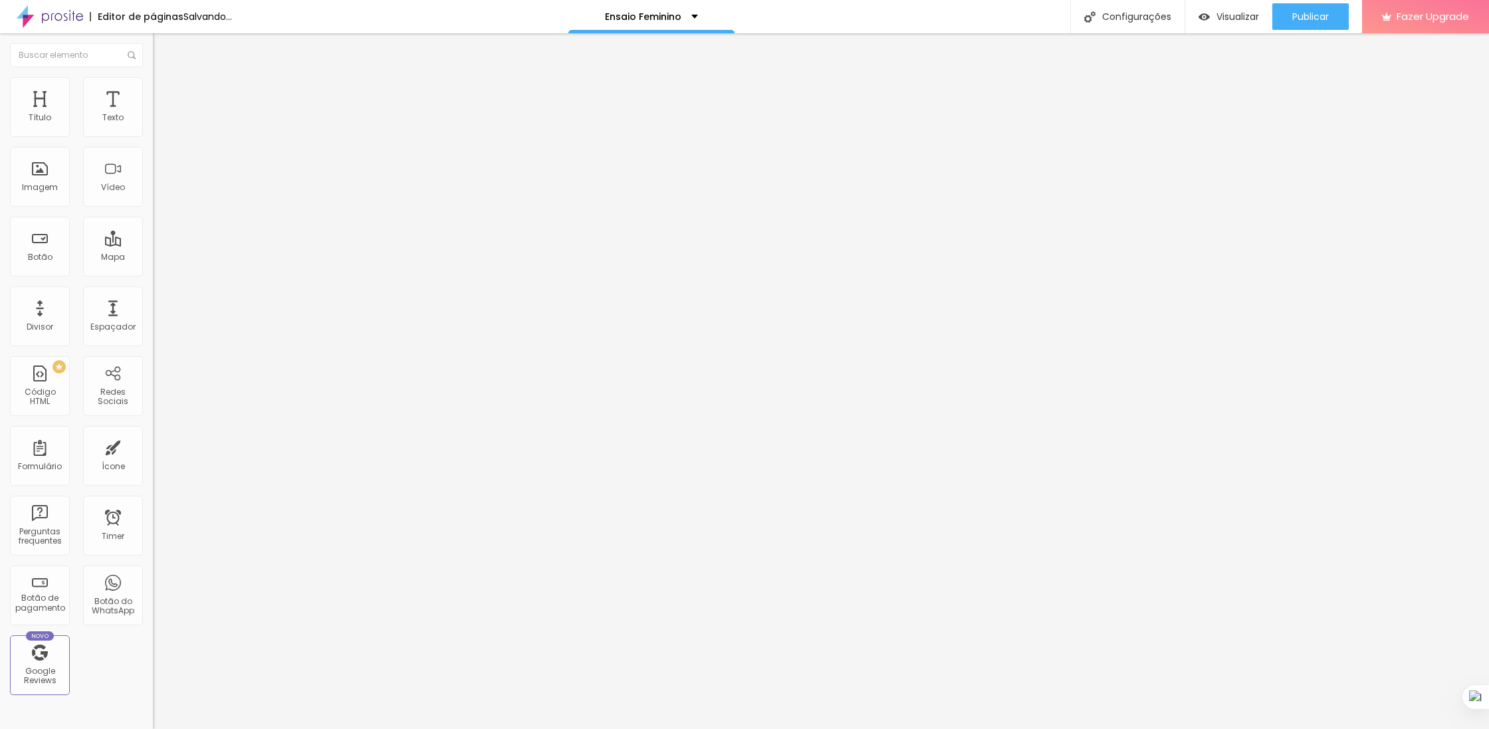
type input "25"
type input "26"
type input "27"
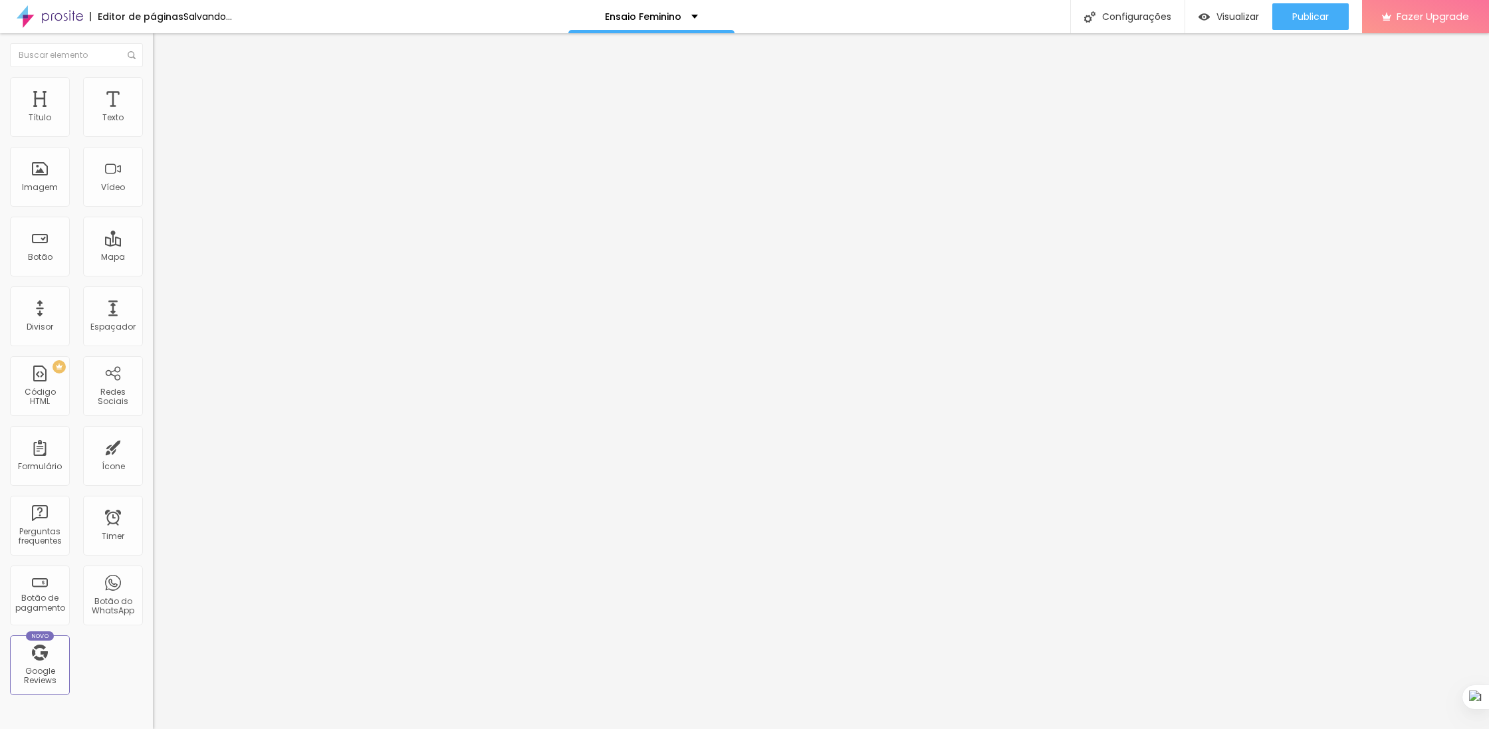
type input "28"
type input "29"
type input "30"
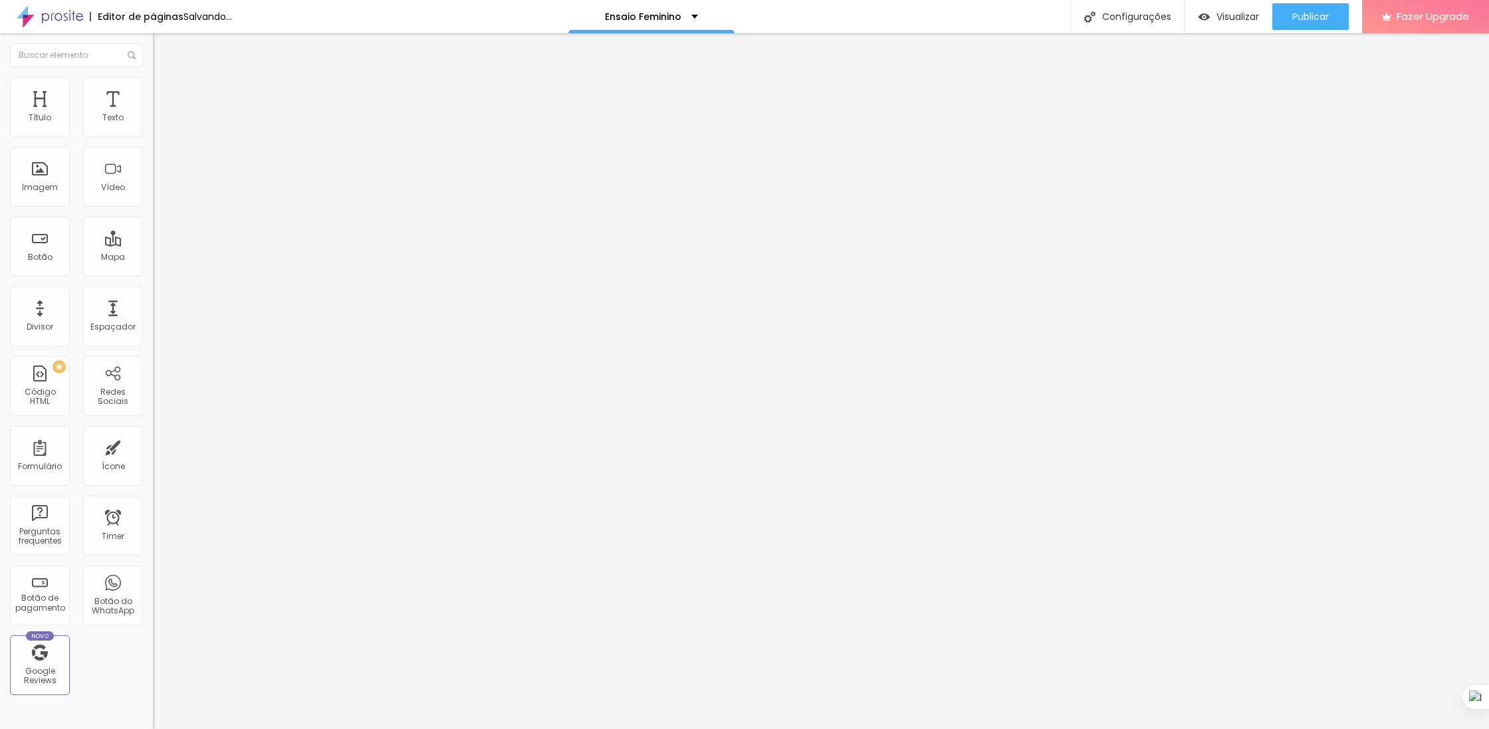
type input "30"
type input "31"
type input "32"
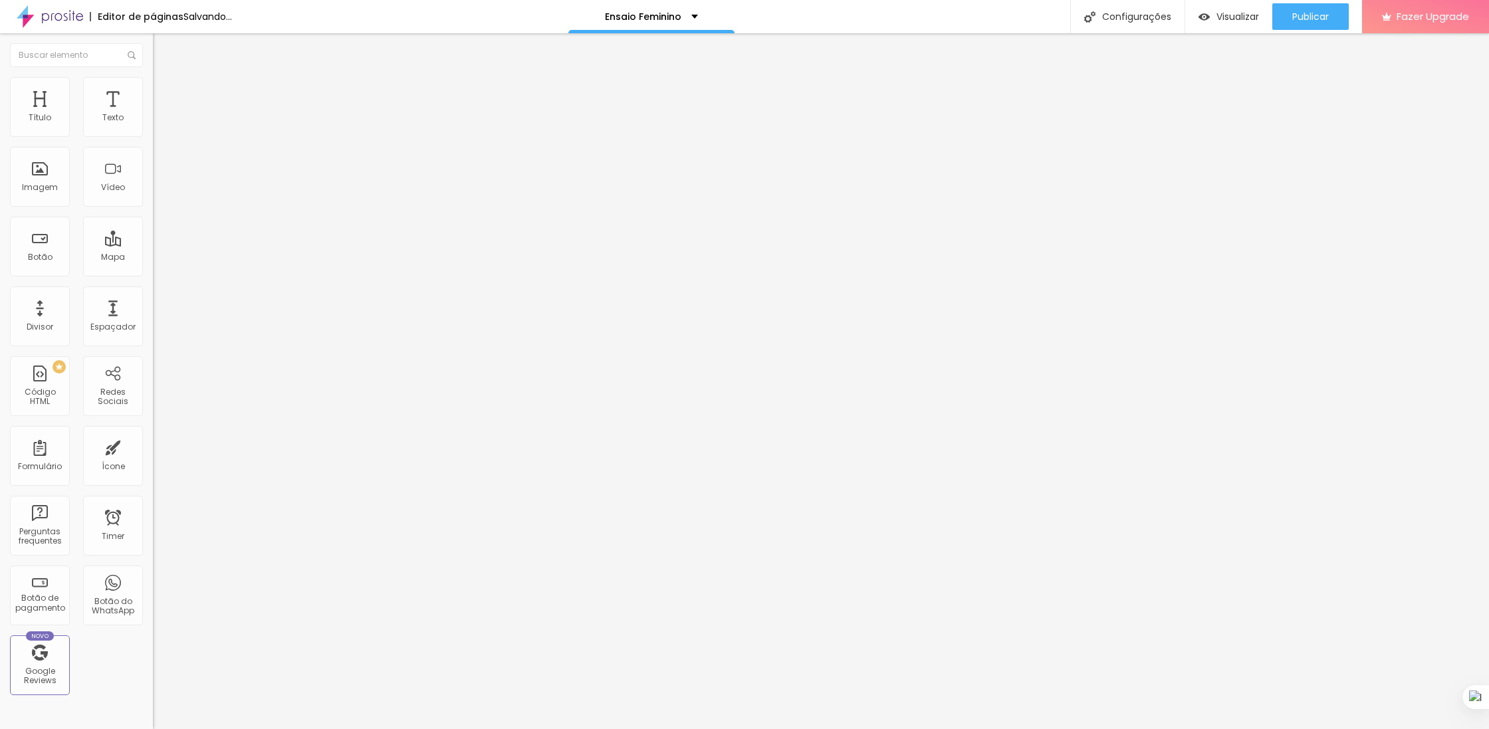
type input "33"
drag, startPoint x: 33, startPoint y: 276, endPoint x: 49, endPoint y: 275, distance: 16.0
click at [153, 315] on input "range" at bounding box center [196, 320] width 86 height 11
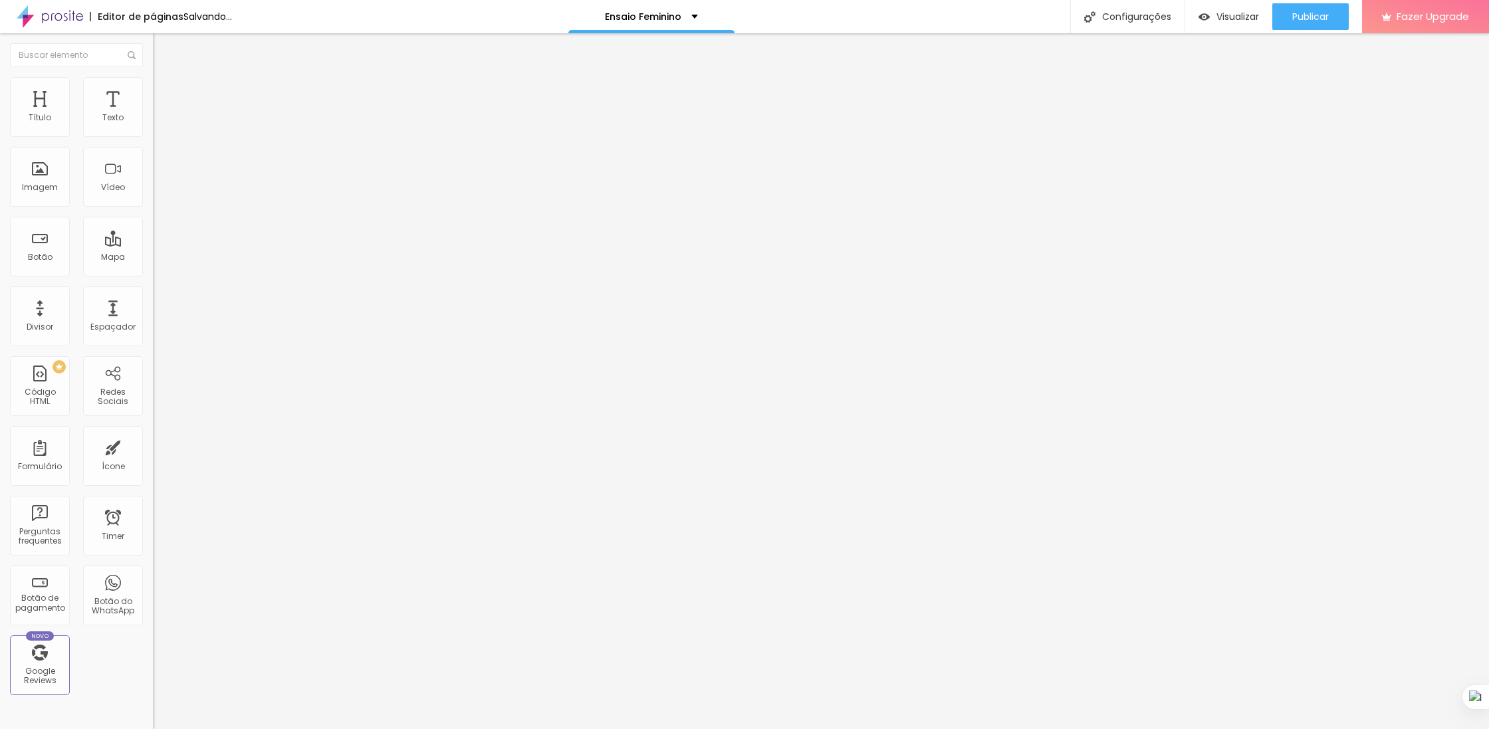
drag, startPoint x: 46, startPoint y: 275, endPoint x: 54, endPoint y: 276, distance: 8.0
click at [153, 315] on div at bounding box center [229, 321] width 153 height 12
type input "35"
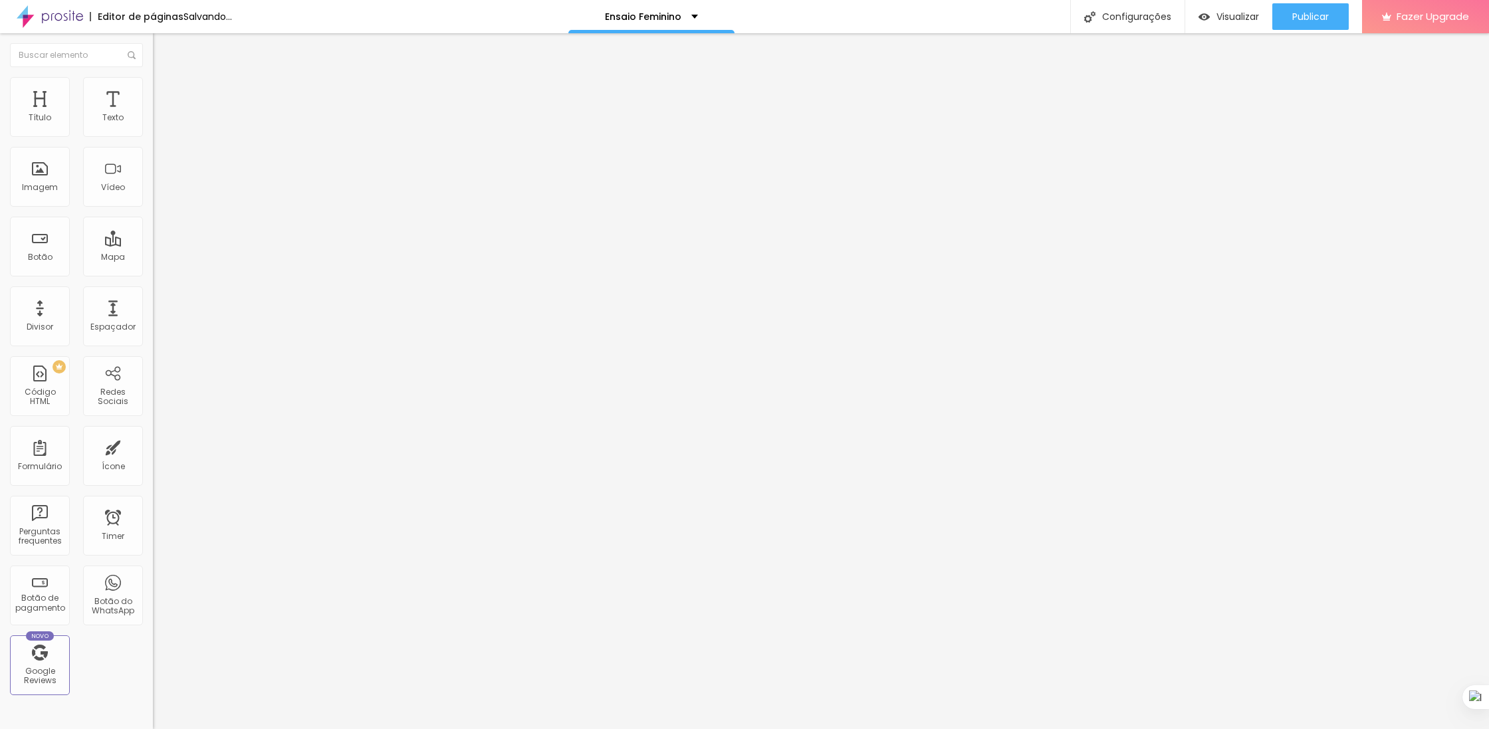
type input "35"
type input "36"
type input "37"
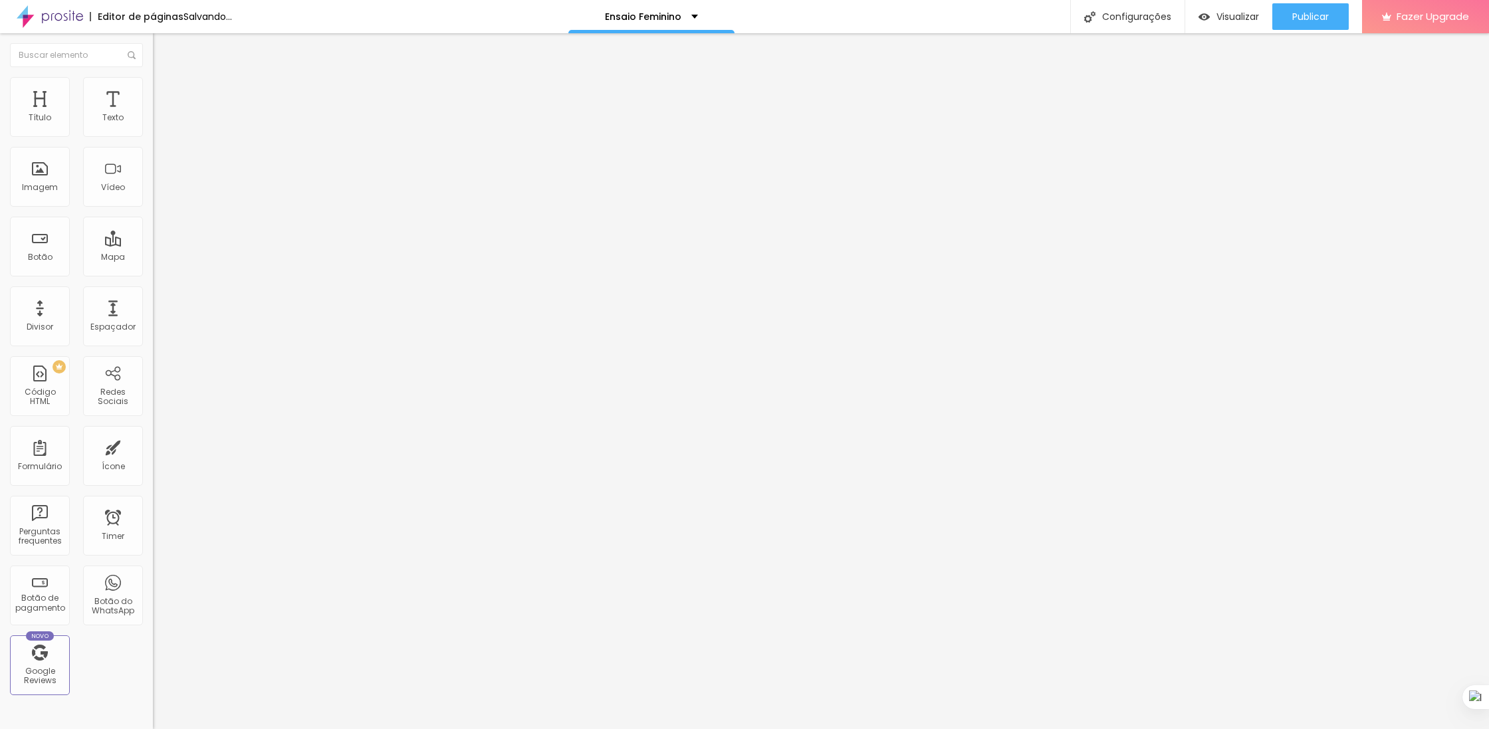
type input "38"
type input "39"
type input "40"
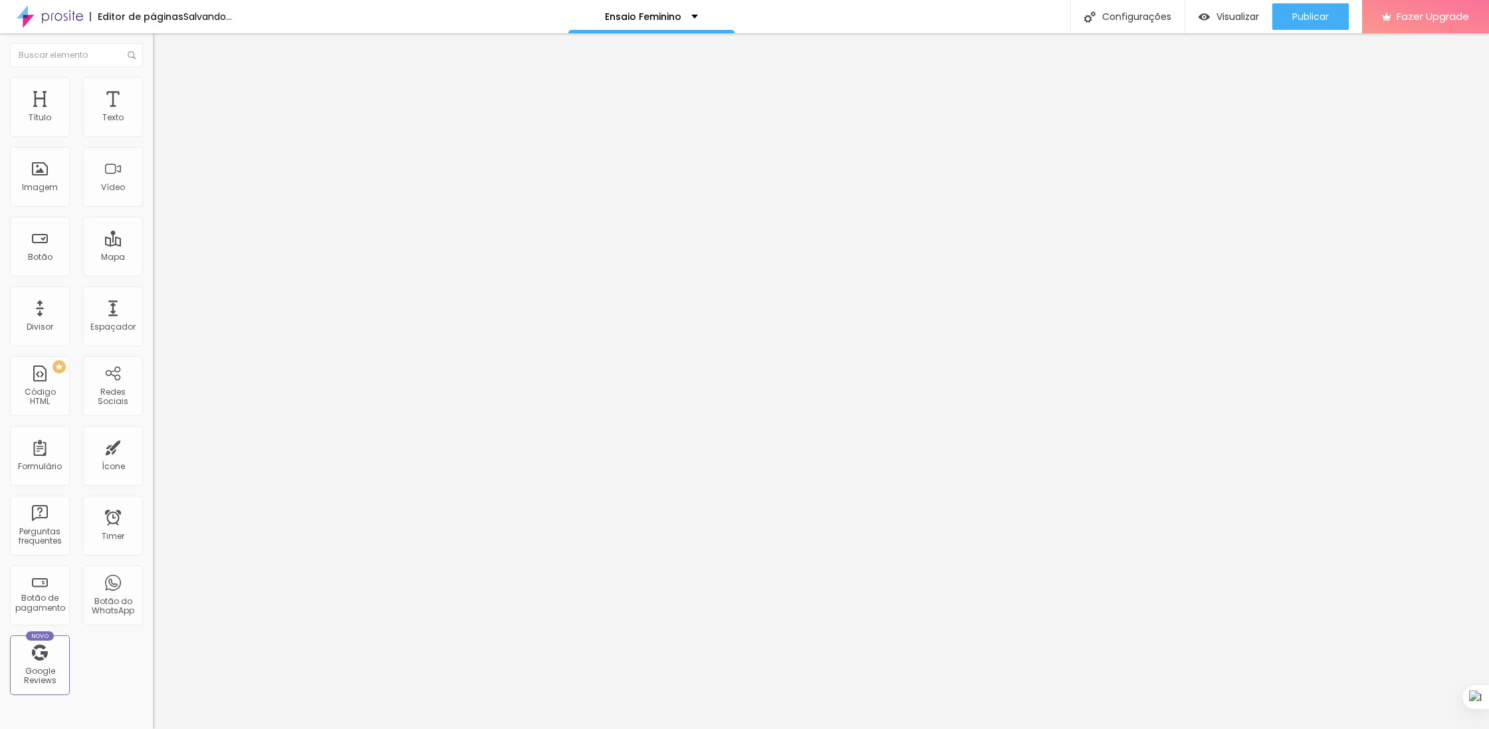
type input "40"
type input "39"
type input "38"
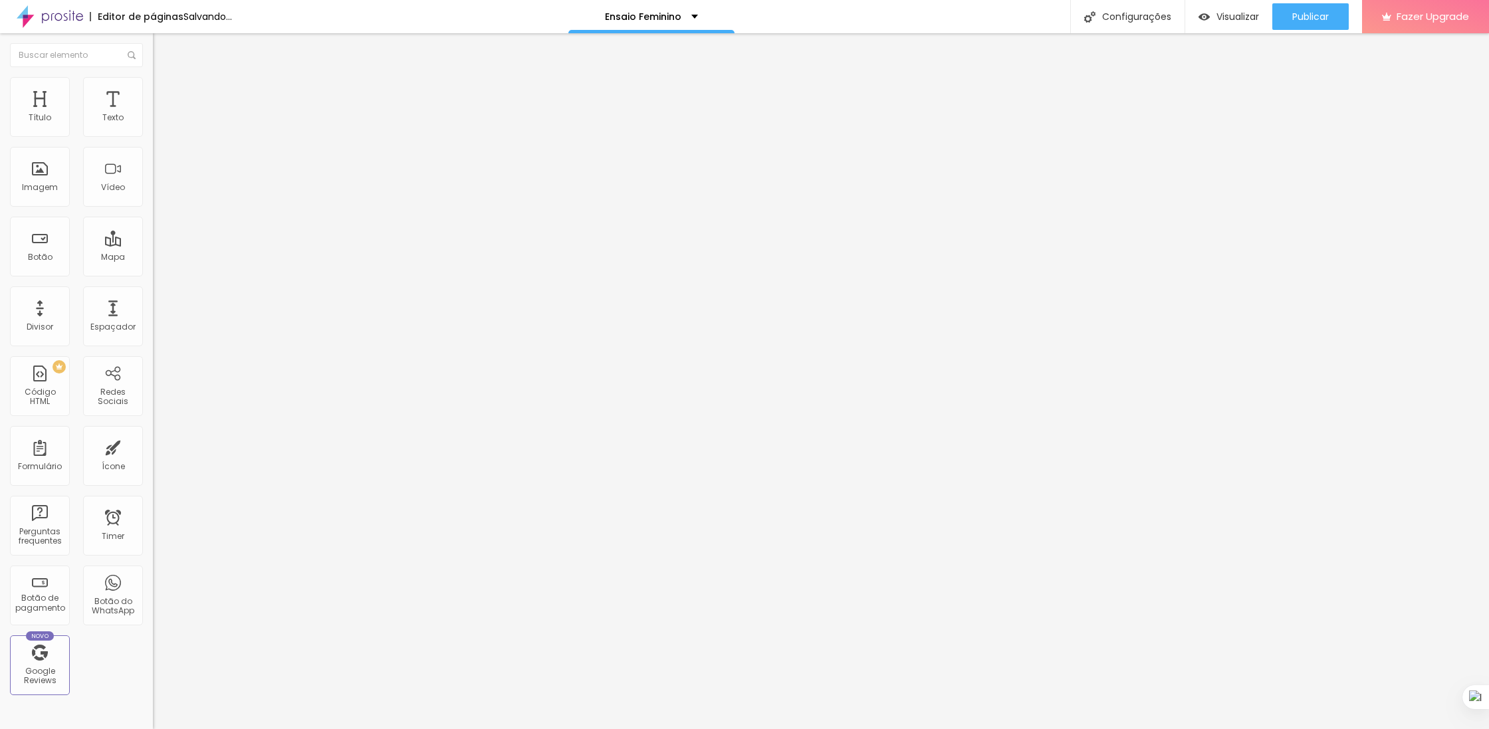
type input "38"
click at [153, 315] on input "range" at bounding box center [196, 320] width 86 height 11
type input "17"
type input "19"
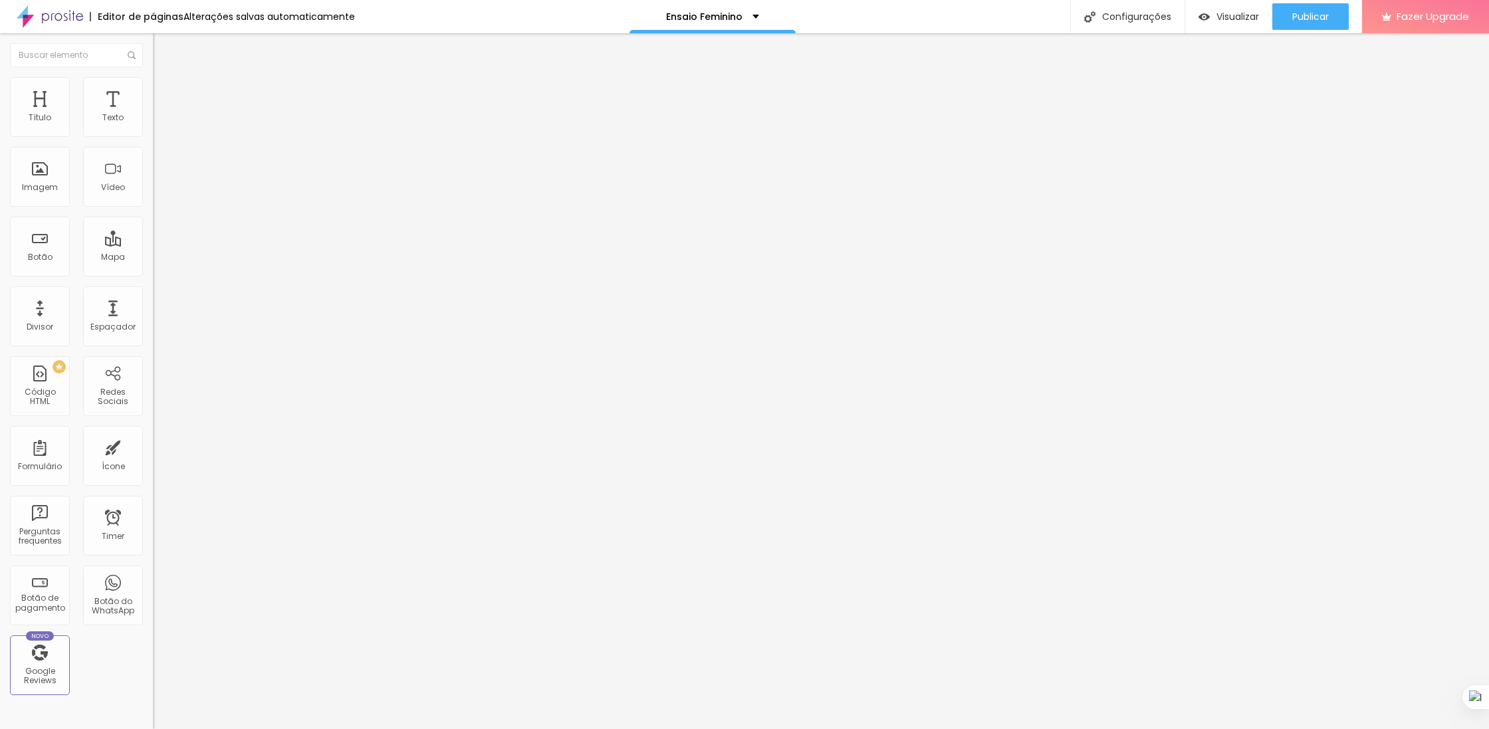
type input "19"
type input "20"
type input "21"
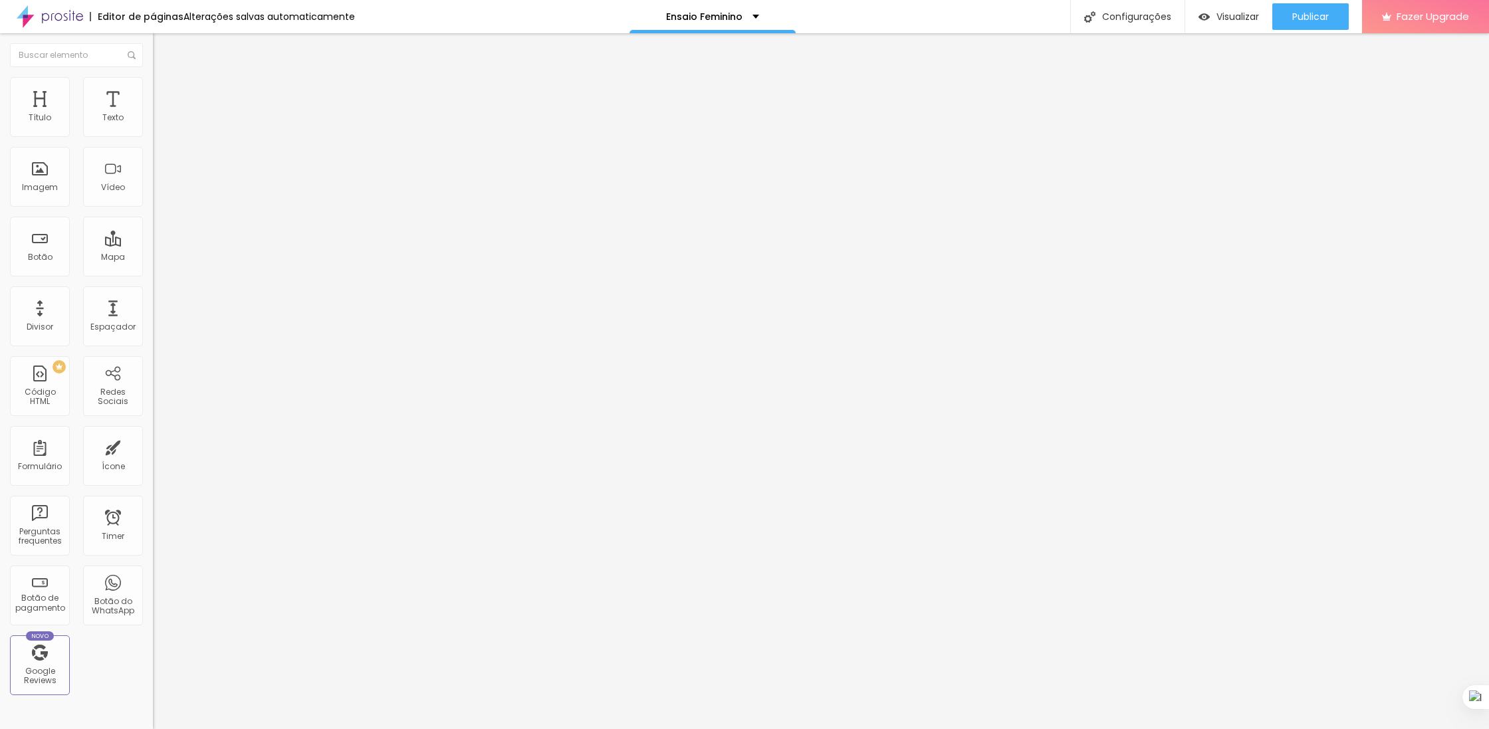
type input "22"
type input "23"
type input "22"
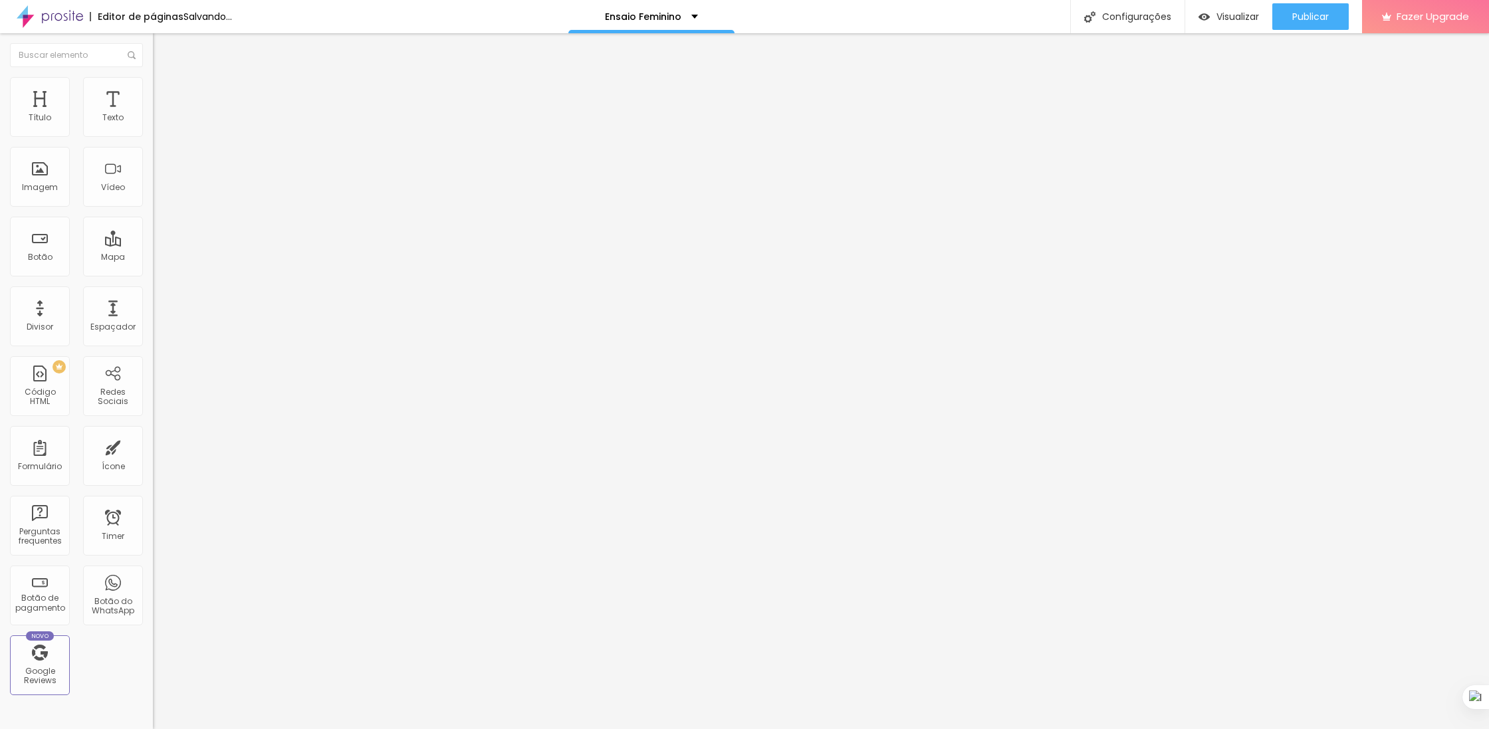
type input "22"
type input "21"
drag, startPoint x: 59, startPoint y: 129, endPoint x: 74, endPoint y: 128, distance: 14.7
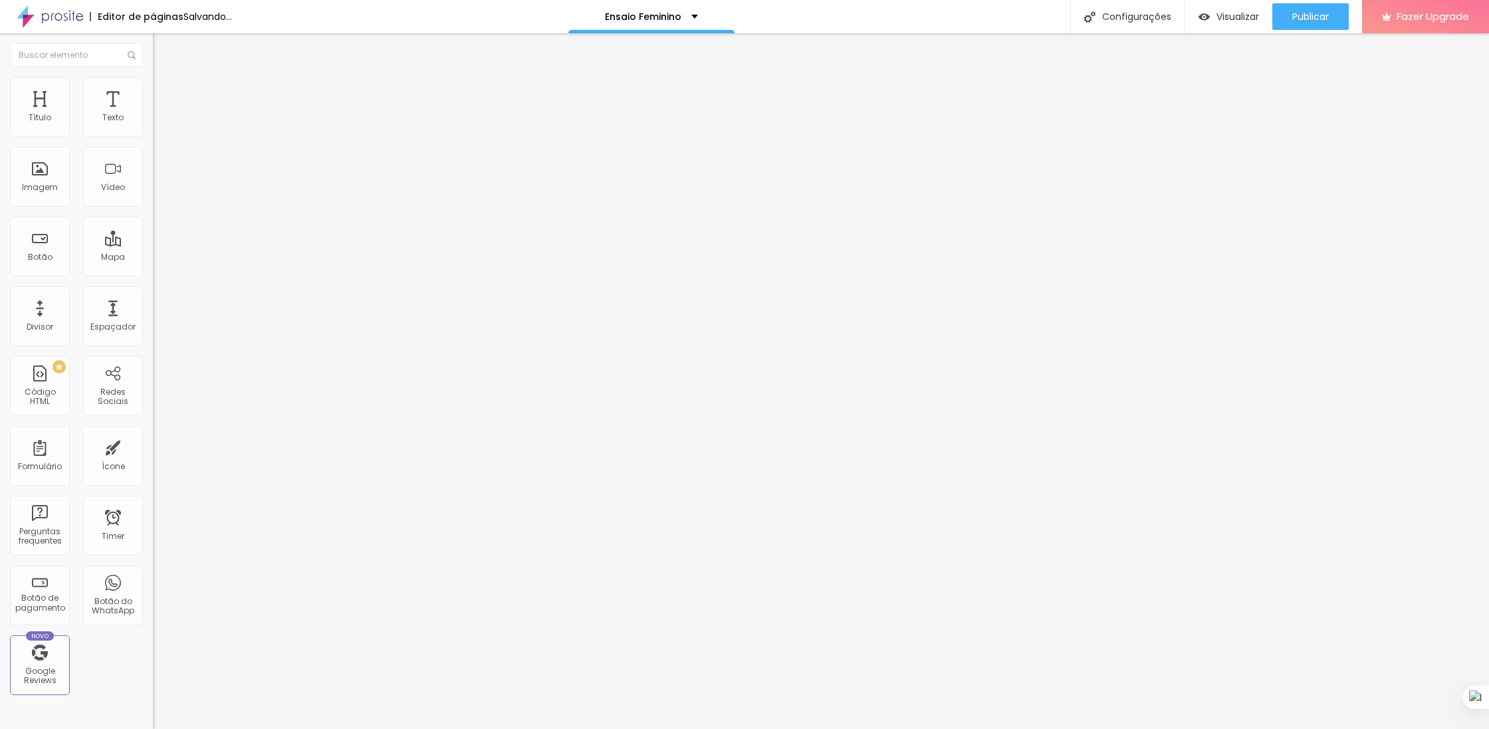
click at [153, 245] on input "range" at bounding box center [196, 250] width 86 height 11
drag, startPoint x: 74, startPoint y: 128, endPoint x: 89, endPoint y: 130, distance: 14.9
click at [153, 245] on input "range" at bounding box center [196, 250] width 86 height 11
drag, startPoint x: 73, startPoint y: 130, endPoint x: 87, endPoint y: 130, distance: 14.0
click at [153, 245] on input "range" at bounding box center [196, 250] width 86 height 11
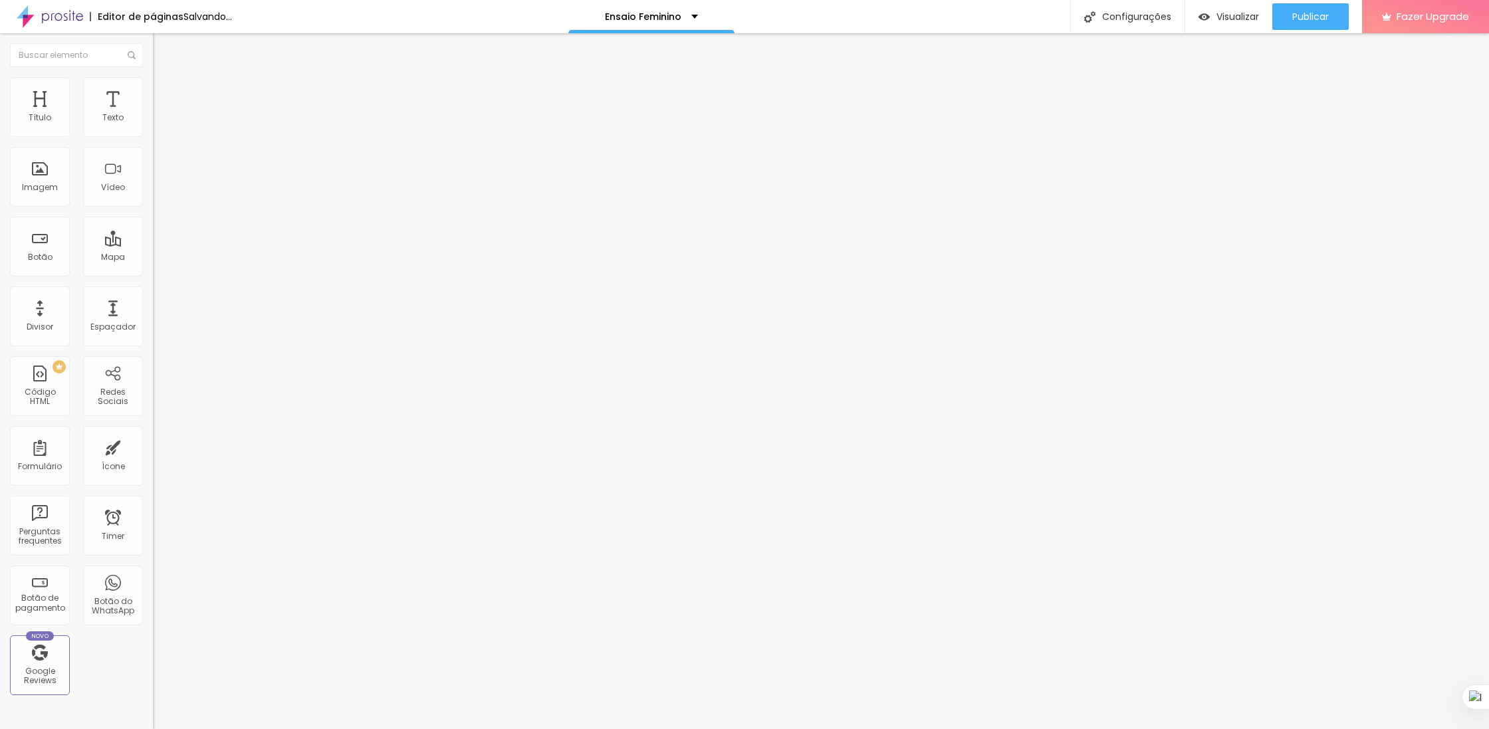
drag, startPoint x: 76, startPoint y: 179, endPoint x: 88, endPoint y: 179, distance: 12.6
click at [153, 621] on input "range" at bounding box center [196, 626] width 86 height 11
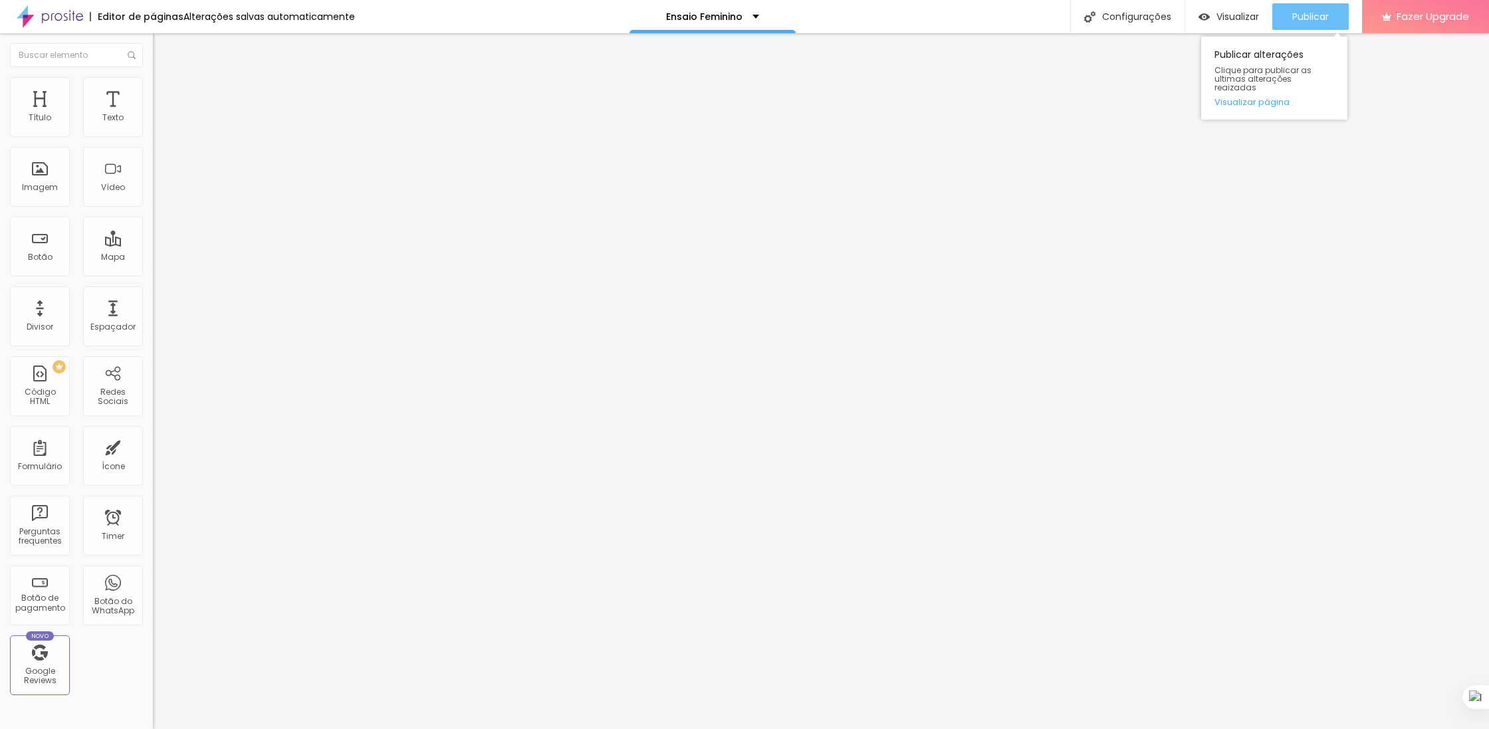
click at [1309, 6] on div "Publicar" at bounding box center [1310, 16] width 37 height 27
click at [1217, 1] on div "Visualizar Pre-visualização Clique para visualizar esta página antes de publica…" at bounding box center [1216, 16] width 87 height 33
click at [1224, 11] on span "Visualizar" at bounding box center [1225, 16] width 43 height 11
